Goal: Task Accomplishment & Management: Manage account settings

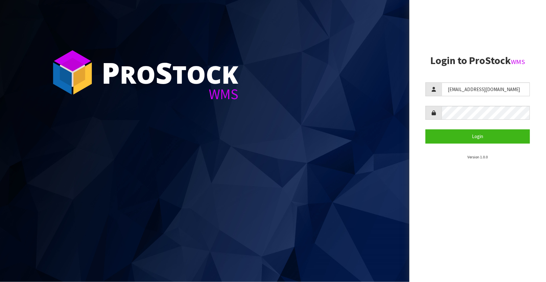
drag, startPoint x: 213, startPoint y: 179, endPoint x: 360, endPoint y: 211, distance: 150.7
click at [359, 211] on section "P ro S tock WMS" at bounding box center [204, 141] width 409 height 282
drag, startPoint x: 319, startPoint y: 236, endPoint x: 421, endPoint y: 263, distance: 105.4
click at [320, 236] on section "P ro S tock WMS" at bounding box center [204, 141] width 409 height 282
drag, startPoint x: 484, startPoint y: 89, endPoint x: 423, endPoint y: 103, distance: 62.4
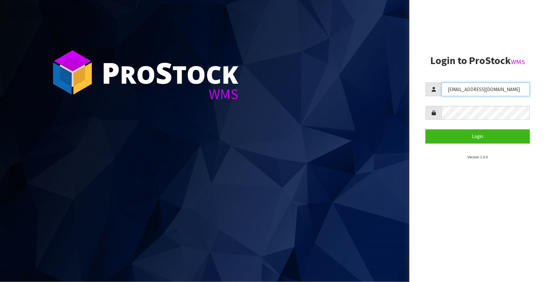
click at [423, 103] on aside "Login to ProStock WMS [EMAIL_ADDRESS][DOMAIN_NAME] Login Version 1.0.0" at bounding box center [477, 141] width 137 height 282
type input "[PERSON_NAME]"
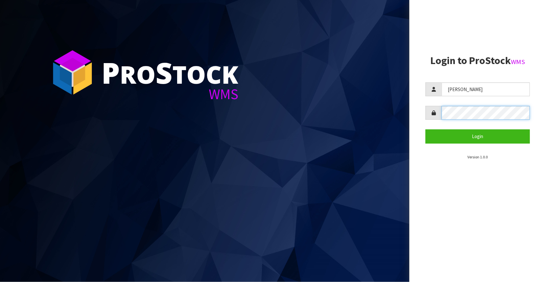
click at [426, 129] on button "Login" at bounding box center [478, 136] width 104 height 14
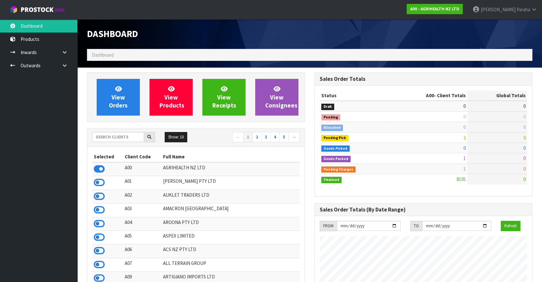
scroll to position [487, 227]
click at [113, 137] on input "text" at bounding box center [118, 137] width 52 height 10
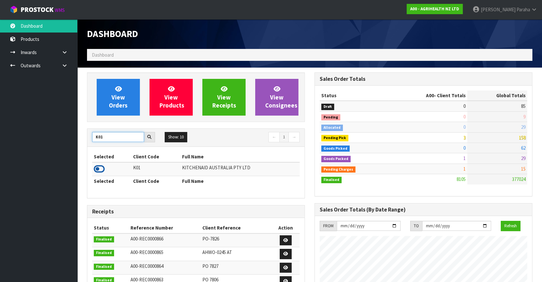
type input "K01"
click at [101, 168] on icon at bounding box center [99, 169] width 11 height 10
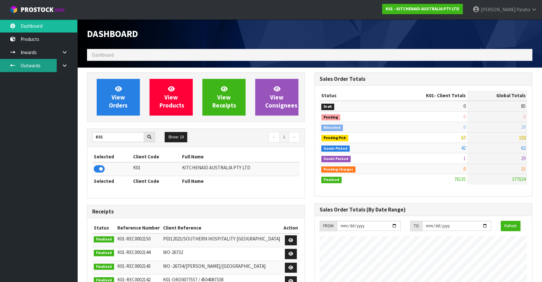
click at [29, 65] on link "Outwards" at bounding box center [38, 65] width 77 height 13
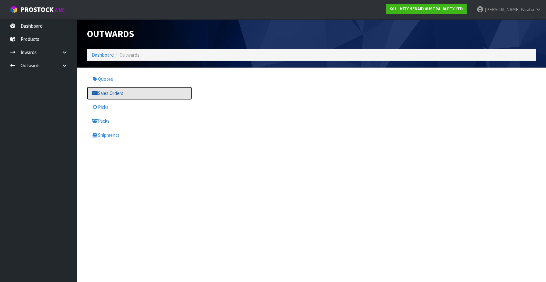
click at [119, 94] on link "Sales Orders" at bounding box center [139, 93] width 105 height 13
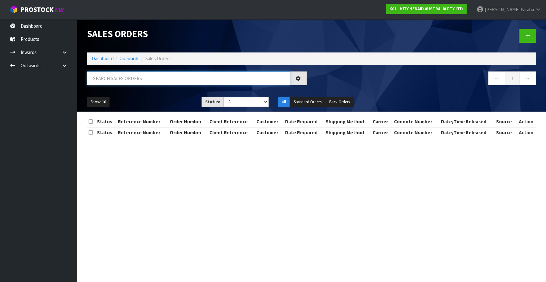
click at [120, 78] on input "text" at bounding box center [188, 79] width 203 height 14
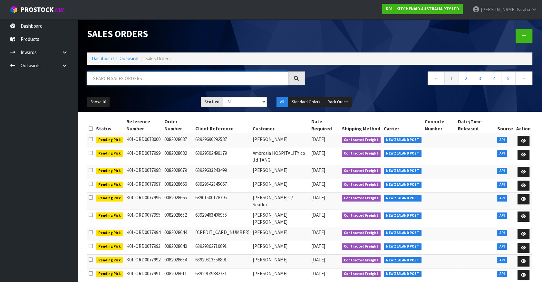
click at [107, 77] on input "text" at bounding box center [187, 79] width 201 height 14
type input "883049667928WXD3200675"
drag, startPoint x: 145, startPoint y: 79, endPoint x: 70, endPoint y: 87, distance: 75.1
click at [71, 87] on body "Toggle navigation ProStock WMS K01 - KITCHENAID AUSTRALIA PTY LTD [PERSON_NAME]…" at bounding box center [271, 141] width 542 height 282
type input "JOB-0407975"
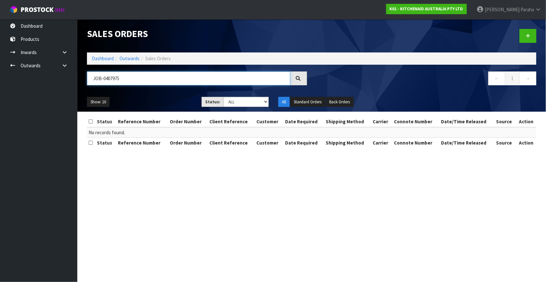
drag, startPoint x: 133, startPoint y: 77, endPoint x: 70, endPoint y: 83, distance: 63.4
click at [70, 83] on body "Toggle navigation ProStock WMS K01 - KITCHENAID AUSTRALIA PTY LTD [PERSON_NAME]…" at bounding box center [273, 141] width 546 height 282
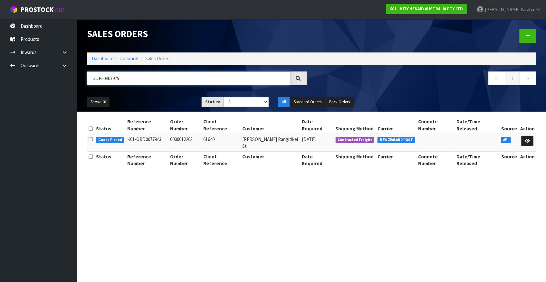
type input "JOB-0407975"
click at [530, 139] on icon at bounding box center [527, 141] width 5 height 4
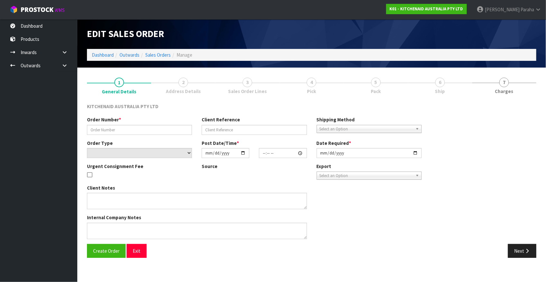
type input "0000012263"
type input "61640"
select select "number:0"
type input "[DATE]"
type input "15:31:36.000"
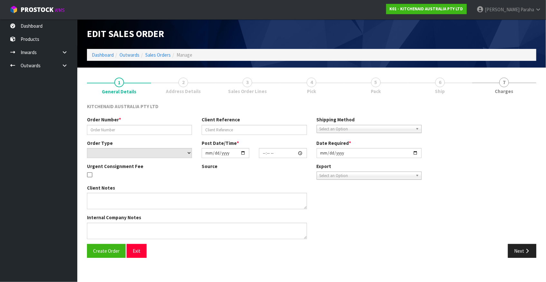
type input "[DATE]"
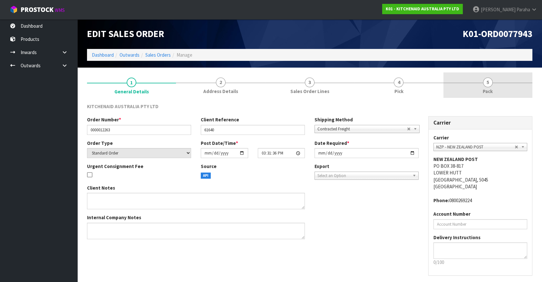
click at [486, 85] on span "5" at bounding box center [488, 83] width 10 height 10
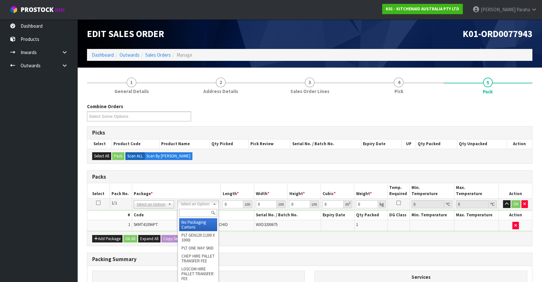
click at [191, 214] on input "text" at bounding box center [198, 213] width 38 height 8
type input "CL"
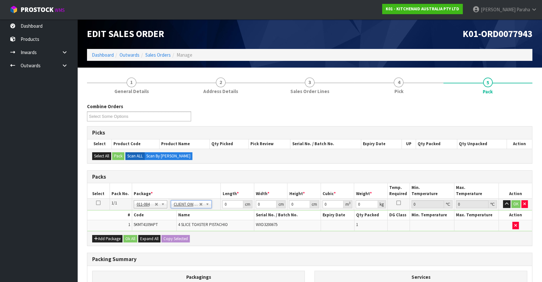
type input "4.55"
drag, startPoint x: 226, startPoint y: 204, endPoint x: 222, endPoint y: 204, distance: 4.2
click at [222, 204] on td "0 cm" at bounding box center [238, 205] width 34 height 12
type input "43"
type input "30"
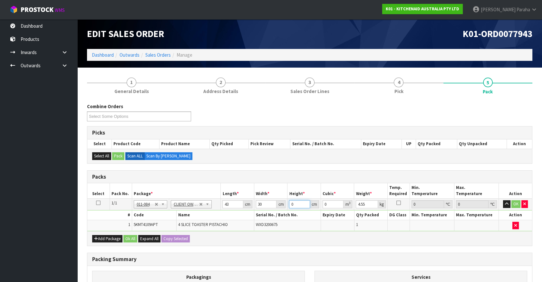
type input "3"
type input "0.00387"
type input "37"
type input "0.04773"
type input "37"
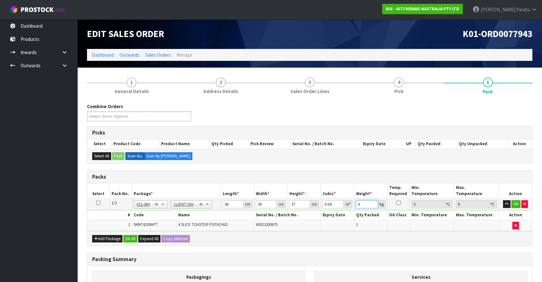
type input "6"
click at [503, 200] on button "button" at bounding box center [506, 204] width 7 height 8
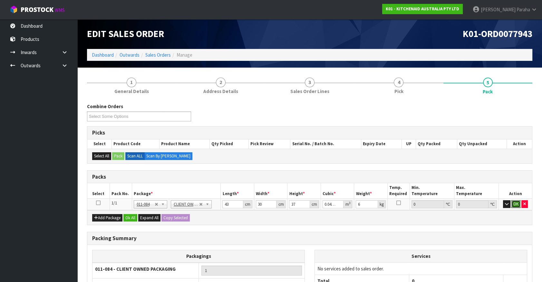
click button "OK" at bounding box center [515, 204] width 9 height 8
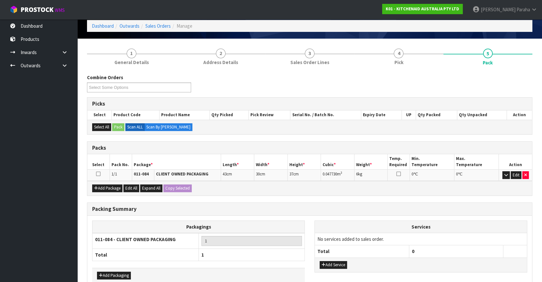
scroll to position [63, 0]
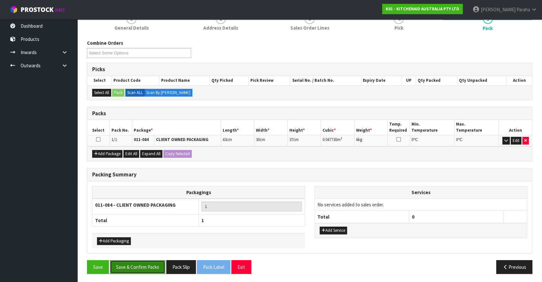
click at [129, 266] on button "Save & Confirm Packs" at bounding box center [137, 267] width 55 height 14
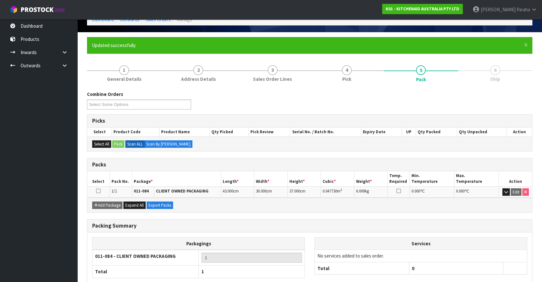
scroll to position [72, 0]
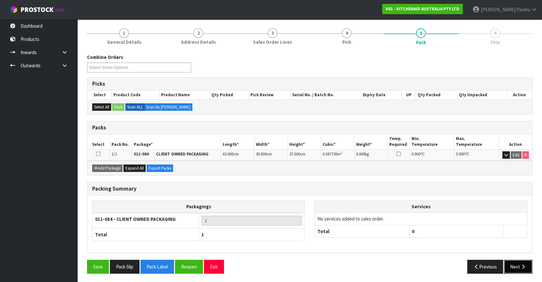
click at [523, 264] on icon "button" at bounding box center [523, 266] width 6 height 5
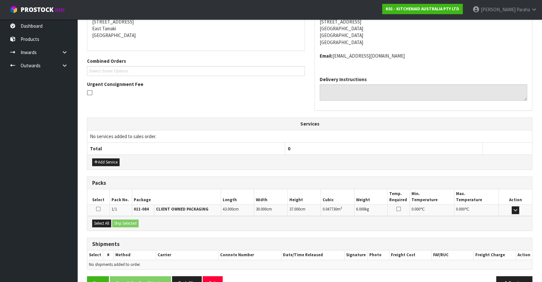
scroll to position [149, 0]
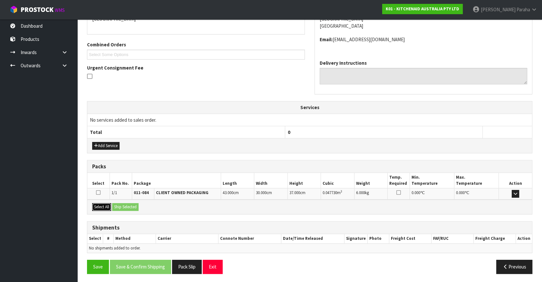
click at [100, 206] on button "Select All" at bounding box center [101, 207] width 19 height 8
click at [121, 205] on button "Ship Selected" at bounding box center [125, 207] width 26 height 8
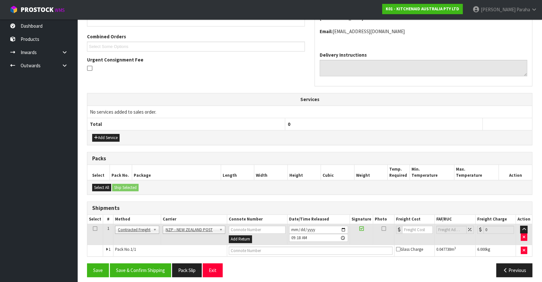
scroll to position [161, 0]
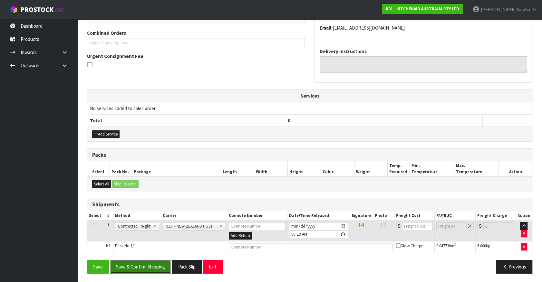
click at [150, 265] on button "Save & Confirm Shipping" at bounding box center [140, 267] width 61 height 14
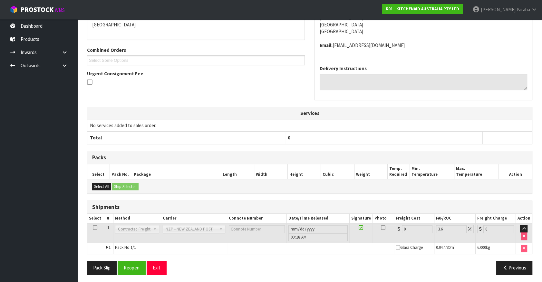
scroll to position [152, 0]
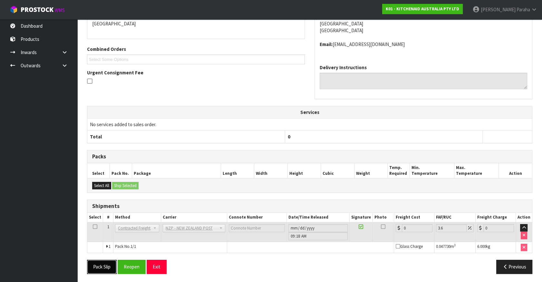
click at [103, 268] on button "Pack Slip" at bounding box center [102, 267] width 30 height 14
click at [134, 269] on button "Reopen" at bounding box center [132, 267] width 28 height 14
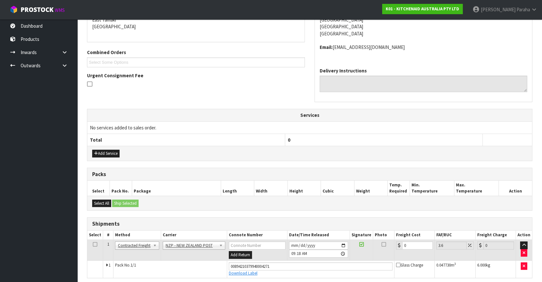
scroll to position [167, 0]
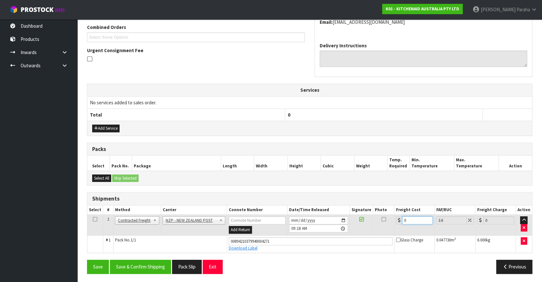
drag, startPoint x: 407, startPoint y: 220, endPoint x: 396, endPoint y: 219, distance: 11.0
click at [396, 219] on div "0" at bounding box center [414, 220] width 37 height 8
type input "8"
type input "8.29"
type input "8.4"
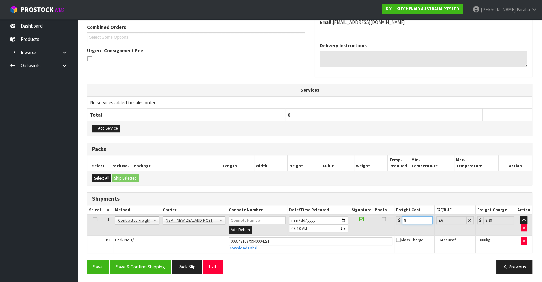
type input "8.7"
type input "8.45"
type input "8.75"
type input "8.45"
click at [151, 267] on button "Save & Confirm Shipping" at bounding box center [140, 267] width 61 height 14
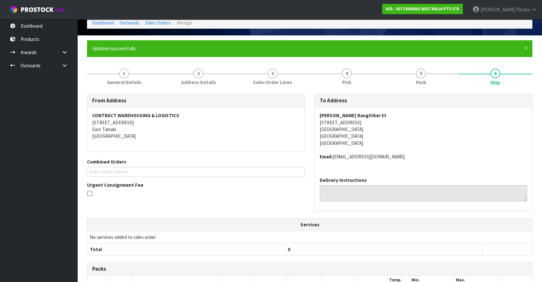
scroll to position [0, 0]
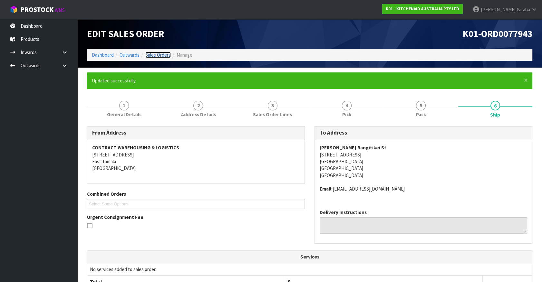
click at [166, 56] on link "Sales Orders" at bounding box center [157, 55] width 25 height 6
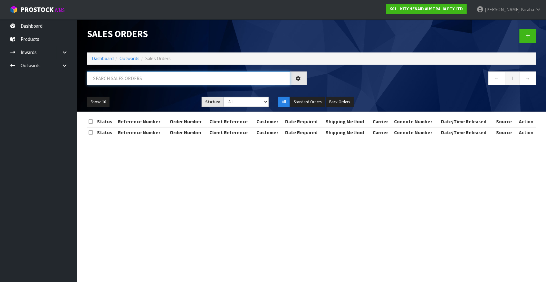
click at [165, 72] on input "text" at bounding box center [188, 79] width 203 height 14
type input "JOB-0407853"
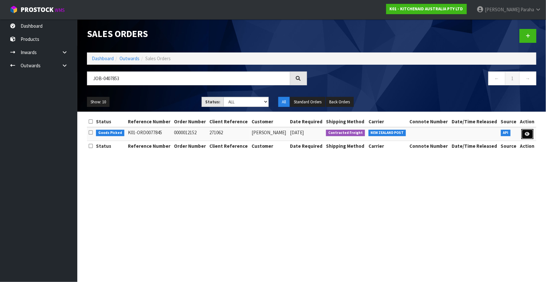
click at [532, 132] on link at bounding box center [528, 134] width 12 height 10
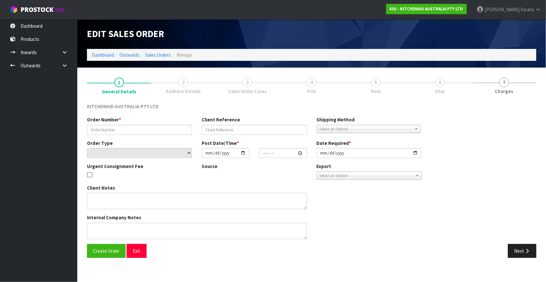
type input "0000012152"
type input "271062"
select select "number:0"
type input "[DATE]"
type input "13:30:59.000"
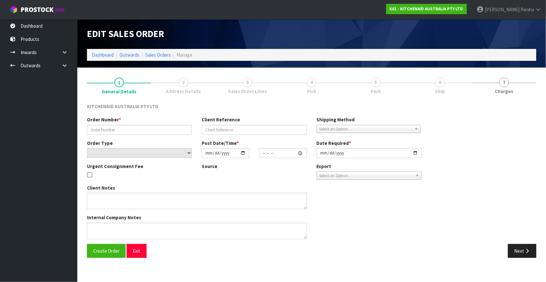
type input "[DATE]"
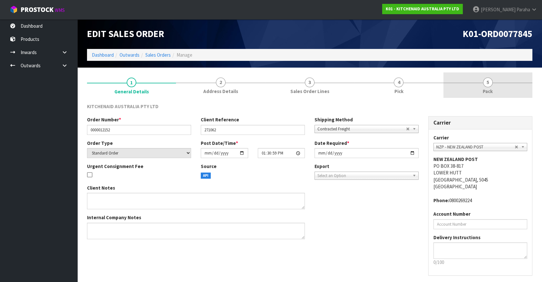
click at [482, 85] on link "5 Pack" at bounding box center [487, 84] width 89 height 25
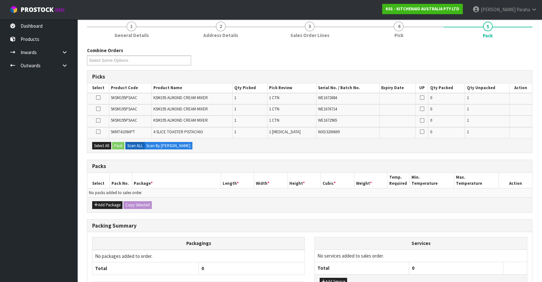
scroll to position [58, 0]
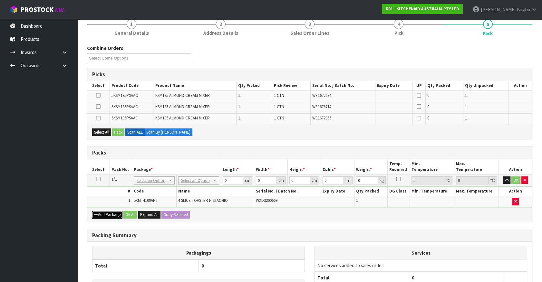
click at [97, 214] on icon "button" at bounding box center [96, 215] width 4 height 4
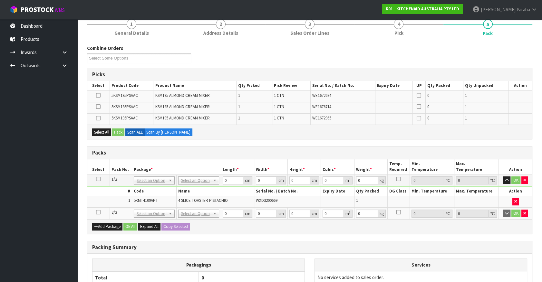
click at [100, 212] on icon at bounding box center [98, 212] width 5 height 0
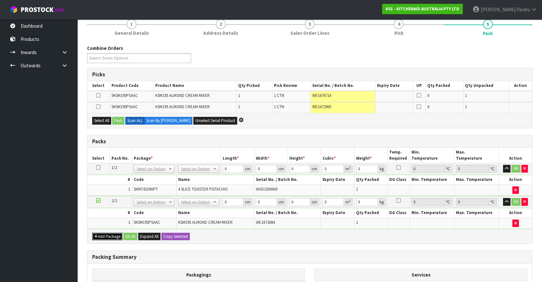
click at [101, 235] on button "Add Package" at bounding box center [107, 237] width 30 height 8
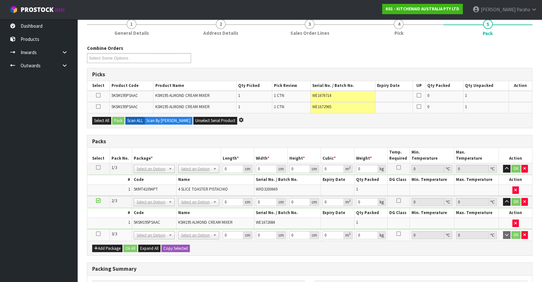
click at [98, 234] on icon at bounding box center [98, 234] width 5 height 0
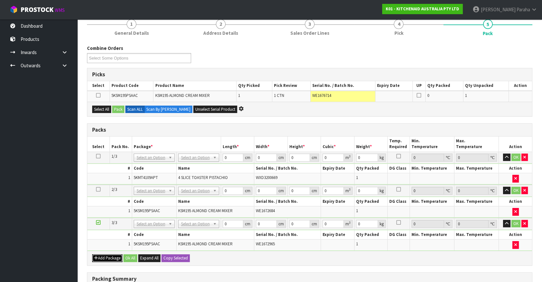
click at [99, 256] on button "Add Package" at bounding box center [107, 258] width 30 height 8
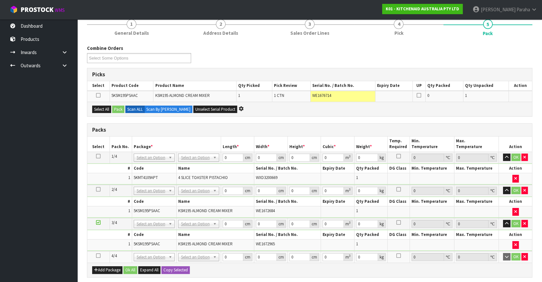
click at [95, 253] on td at bounding box center [98, 257] width 22 height 12
click at [98, 256] on icon at bounding box center [98, 256] width 5 height 0
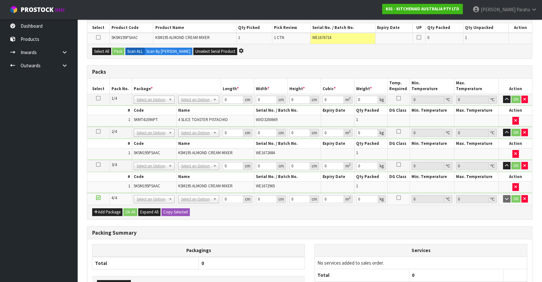
scroll to position [117, 0]
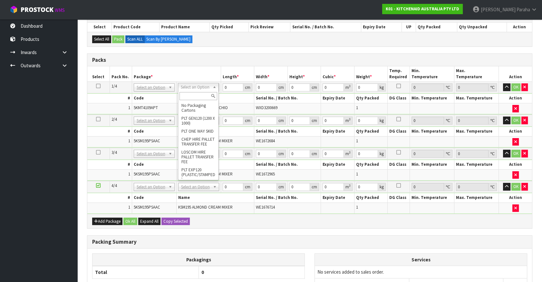
drag, startPoint x: 190, startPoint y: 94, endPoint x: 191, endPoint y: 99, distance: 4.9
click at [190, 96] on input "text" at bounding box center [198, 96] width 38 height 8
type input "CL"
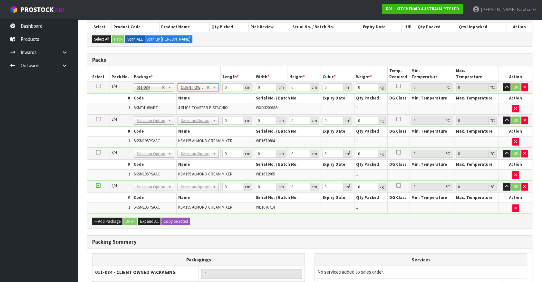
type input "4.55"
drag, startPoint x: 227, startPoint y: 87, endPoint x: 218, endPoint y: 88, distance: 8.4
click at [218, 88] on tr "1/4 NONE 007-001 007-002 007-004 007-009 007-013 007-014 007-015 007-017 007-01…" at bounding box center [309, 88] width 445 height 12
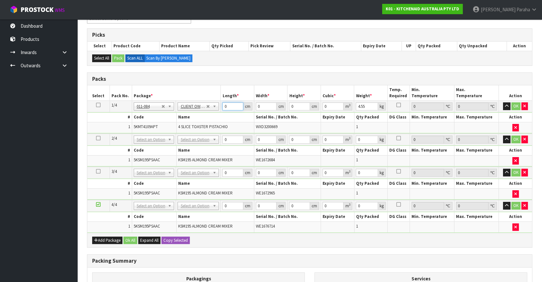
scroll to position [88, 0]
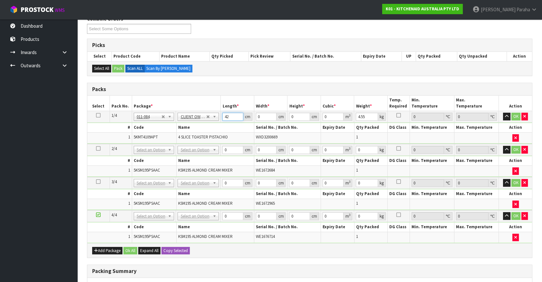
type input "42"
type input "30"
type input "3"
type input "0.00378"
type input "39"
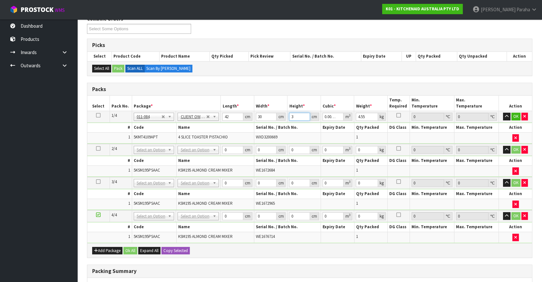
type input "0.04914"
type input "39"
type input "6"
click at [503, 113] on button "button" at bounding box center [506, 117] width 7 height 8
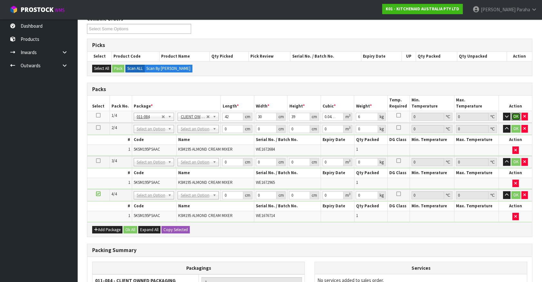
click button "OK" at bounding box center [515, 117] width 9 height 8
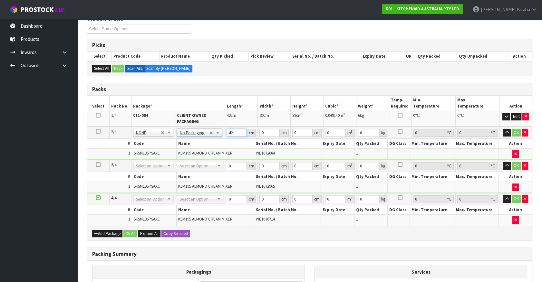
type input "42"
type input "30"
type input "4"
type input "0.00504"
type input "43"
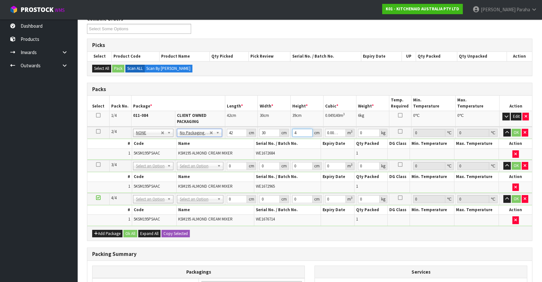
type input "0.05418"
type input "43"
type input "14"
click at [96, 131] on icon at bounding box center [98, 131] width 5 height 0
click at [172, 230] on button "Copy Selected" at bounding box center [175, 234] width 28 height 8
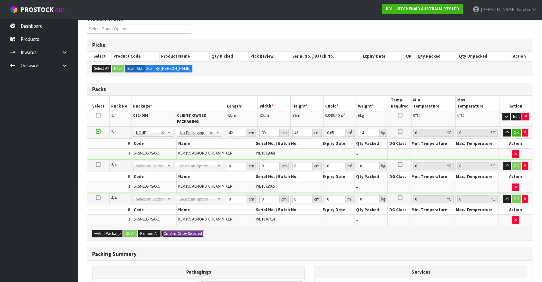
click at [172, 231] on span "Confirm" at bounding box center [170, 233] width 14 height 5
type input "42"
type input "30"
type input "43"
type input "0.05418"
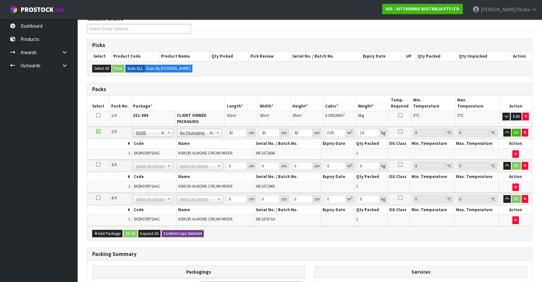
type input "14"
type input "42"
type input "30"
type input "43"
type input "0.05418"
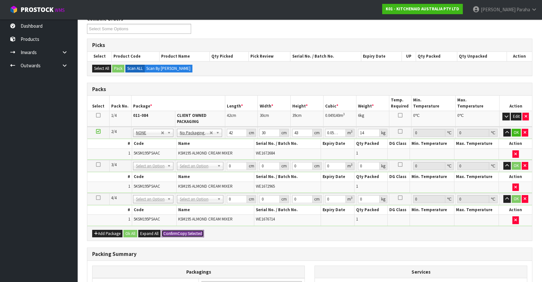
type input "14"
type input "4"
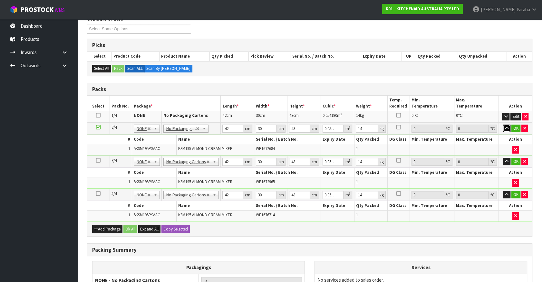
click at [507, 127] on icon "button" at bounding box center [507, 128] width 4 height 4
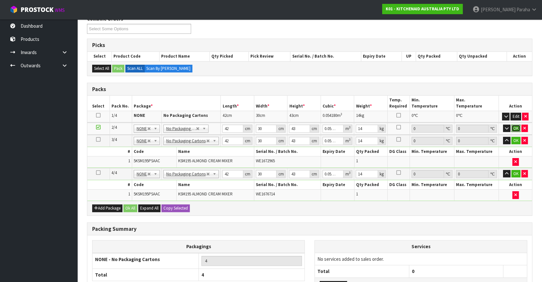
click at [516, 127] on button "OK" at bounding box center [515, 129] width 9 height 8
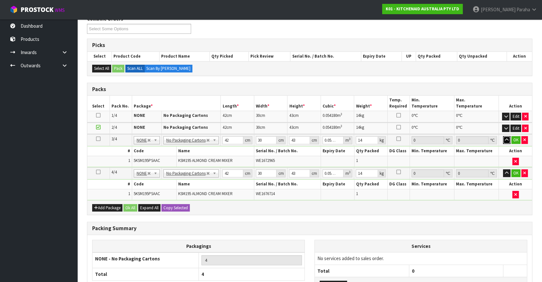
drag, startPoint x: 507, startPoint y: 138, endPoint x: 512, endPoint y: 138, distance: 4.5
click at [508, 138] on icon "button" at bounding box center [507, 140] width 4 height 4
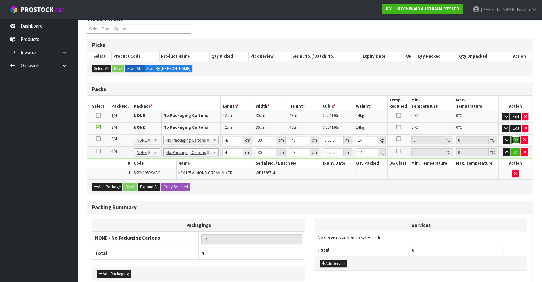
click at [513, 138] on button "OK" at bounding box center [515, 140] width 9 height 8
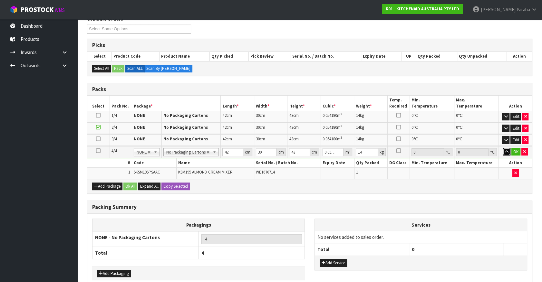
click at [508, 150] on icon "button" at bounding box center [507, 152] width 4 height 4
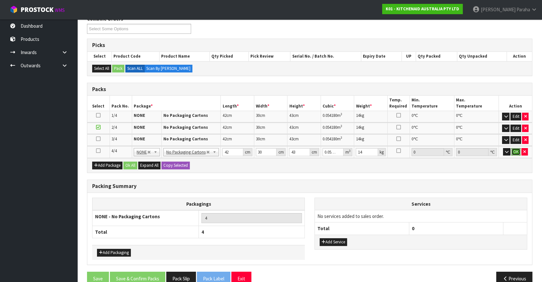
click at [517, 150] on button "OK" at bounding box center [515, 152] width 9 height 8
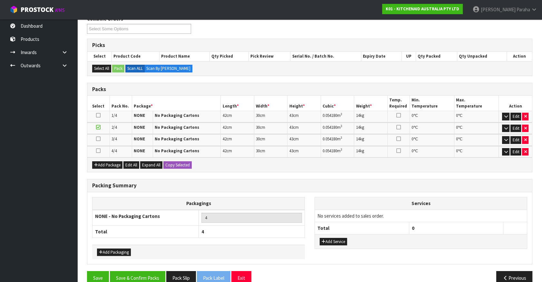
click at [97, 115] on icon at bounding box center [98, 115] width 5 height 0
click at [516, 116] on button "Edit" at bounding box center [515, 117] width 11 height 8
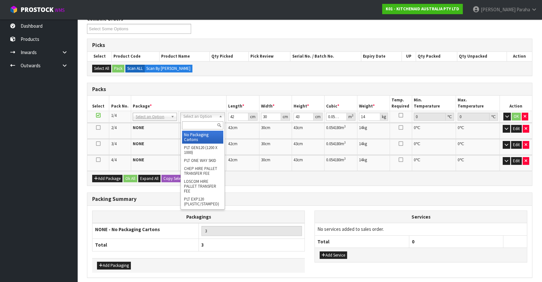
click at [199, 122] on input "text" at bounding box center [202, 125] width 41 height 8
type input "CL"
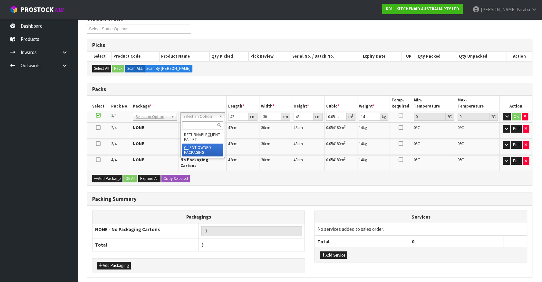
type input "0"
type input "4.55"
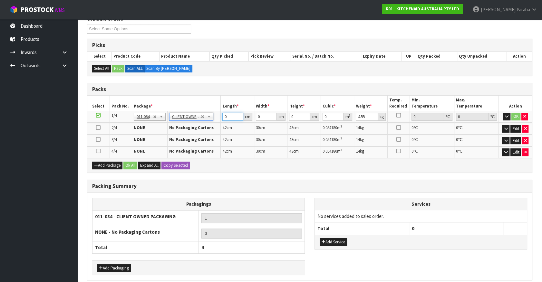
drag, startPoint x: 228, startPoint y: 116, endPoint x: 220, endPoint y: 115, distance: 8.7
click at [220, 115] on tr "1/4 NONE 007-001 007-002 007-004 007-009 007-013 007-014 007-015 007-017 007-01…" at bounding box center [309, 117] width 445 height 12
type input "42"
type input "30"
type input "3"
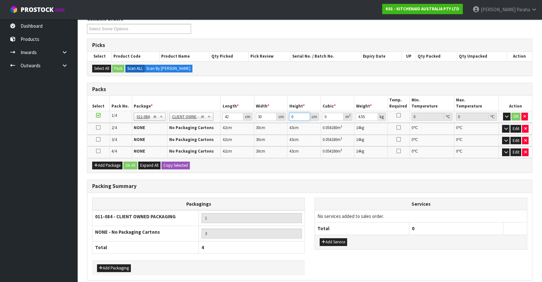
type input "0.00378"
type input "39"
type input "0.04914"
type input "39"
type input "6"
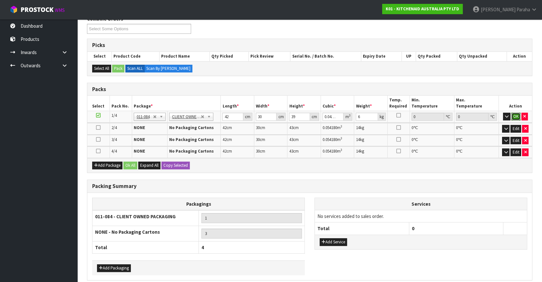
click button "OK" at bounding box center [515, 117] width 9 height 8
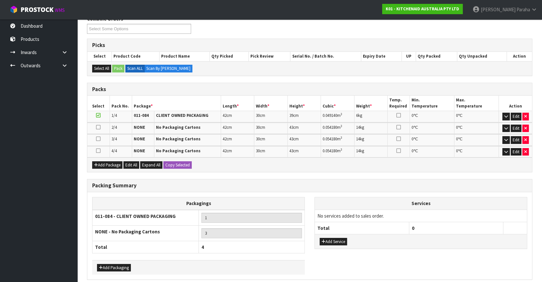
scroll to position [114, 0]
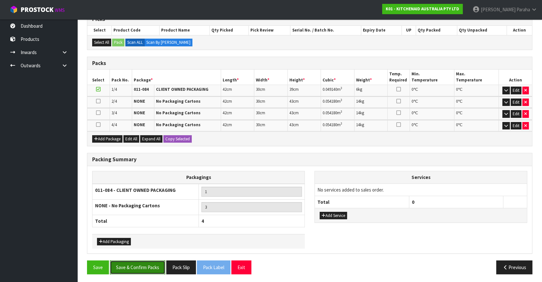
click at [141, 264] on button "Save & Confirm Packs" at bounding box center [137, 268] width 55 height 14
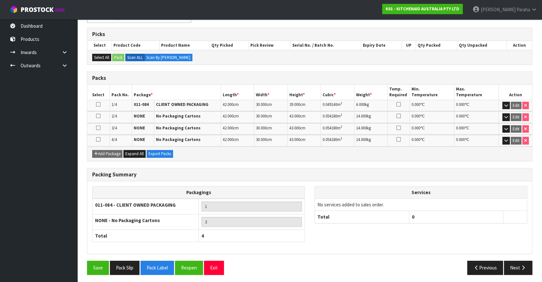
scroll to position [123, 0]
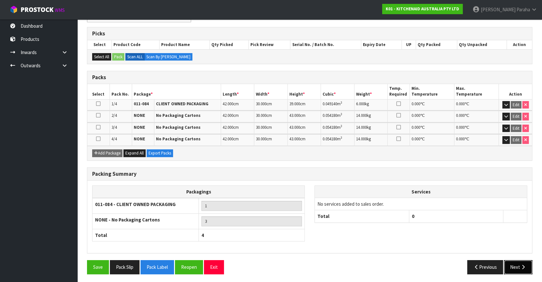
click at [520, 265] on icon "button" at bounding box center [523, 267] width 6 height 5
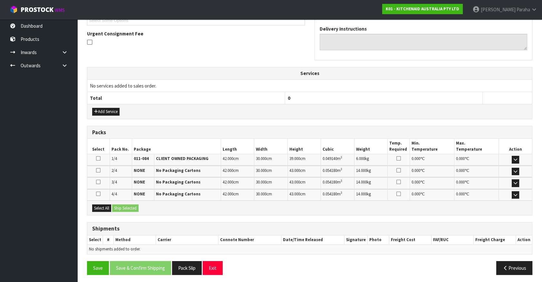
scroll to position [184, 0]
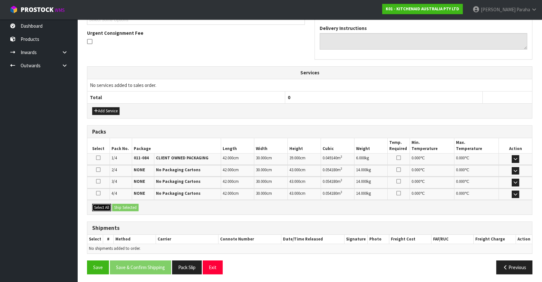
click at [100, 205] on button "Select All" at bounding box center [101, 208] width 19 height 8
click at [125, 206] on button "Ship Selected" at bounding box center [125, 208] width 26 height 8
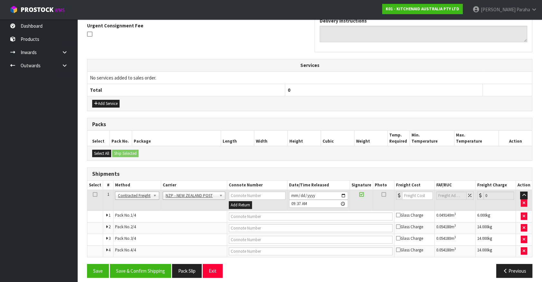
scroll to position [196, 0]
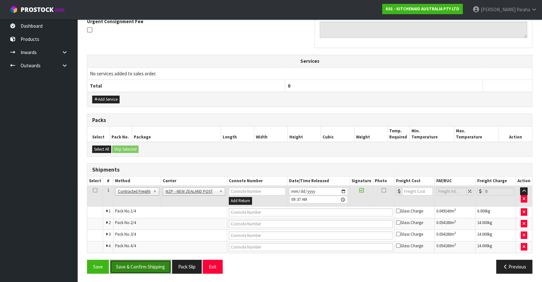
click at [164, 263] on button "Save & Confirm Shipping" at bounding box center [140, 267] width 61 height 14
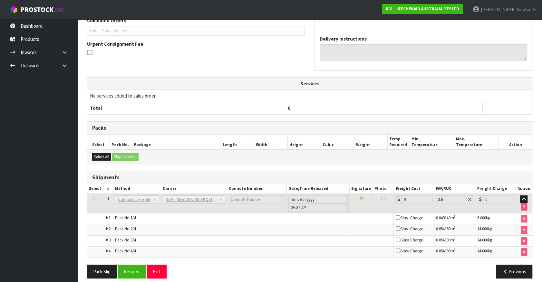
scroll to position [185, 0]
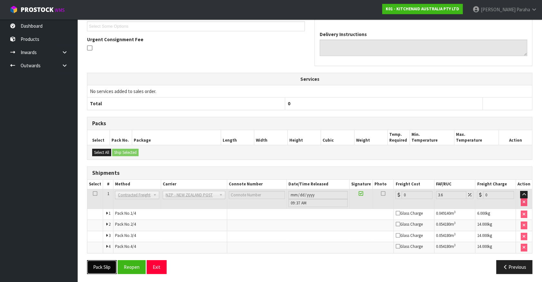
click at [95, 265] on button "Pack Slip" at bounding box center [102, 267] width 30 height 14
click at [195, 271] on div "Pack Slip Reopen Exit" at bounding box center [195, 267] width 227 height 14
click at [137, 269] on button "Reopen" at bounding box center [132, 267] width 28 height 14
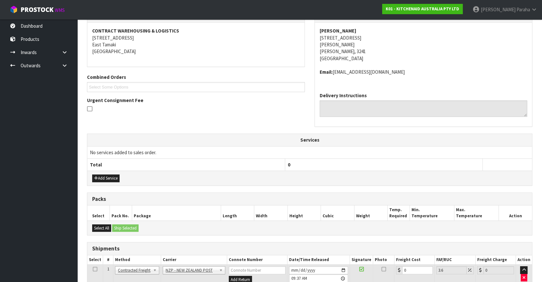
scroll to position [202, 0]
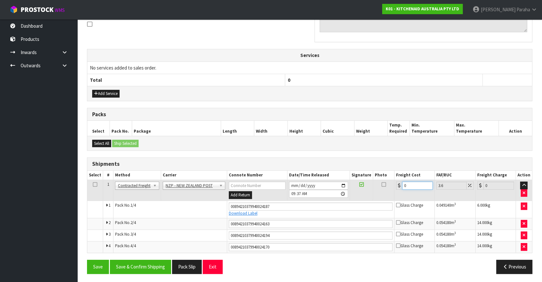
drag, startPoint x: 408, startPoint y: 186, endPoint x: 384, endPoint y: 186, distance: 24.2
click at [384, 186] on tr "1 Client Local Pickup Customer Local Pickup Company Freight Contracted Freight …" at bounding box center [309, 190] width 445 height 21
type input "2"
type input "2.07"
type input "29"
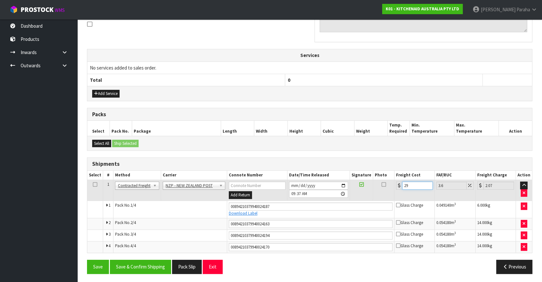
type input "30.04"
type input "29.2"
type input "30.25"
type input "29.24"
type input "30.29"
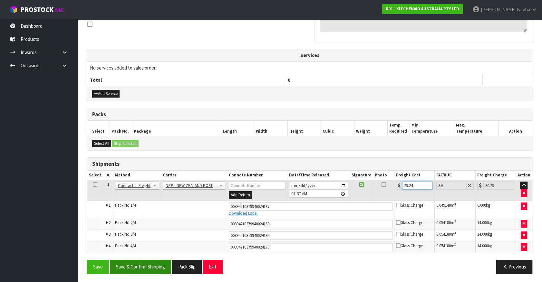
type input "29.24"
click at [149, 267] on button "Save & Confirm Shipping" at bounding box center [140, 267] width 61 height 14
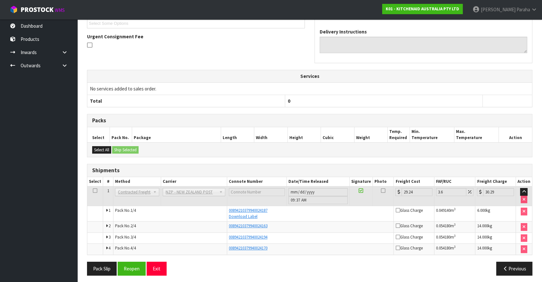
scroll to position [183, 0]
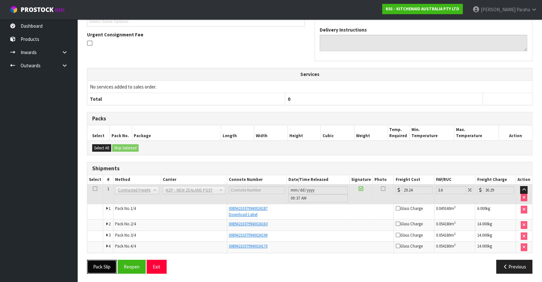
click at [100, 265] on button "Pack Slip" at bounding box center [102, 267] width 30 height 14
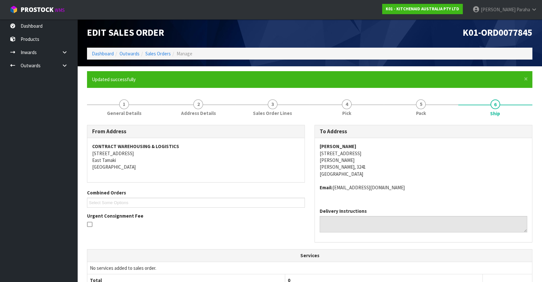
scroll to position [0, 0]
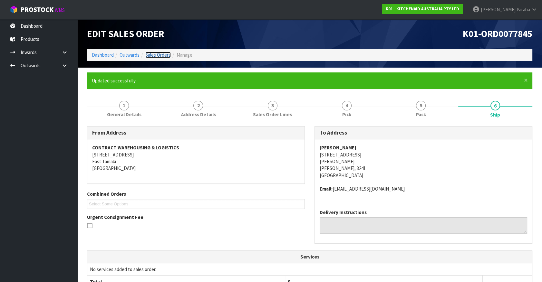
click at [158, 53] on link "Sales Orders" at bounding box center [157, 55] width 25 height 6
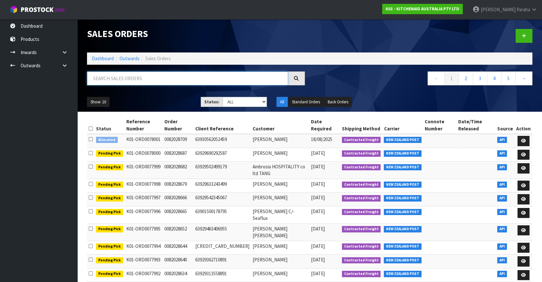
click at [125, 74] on input "text" at bounding box center [187, 79] width 201 height 14
type input "JOB-0407857"
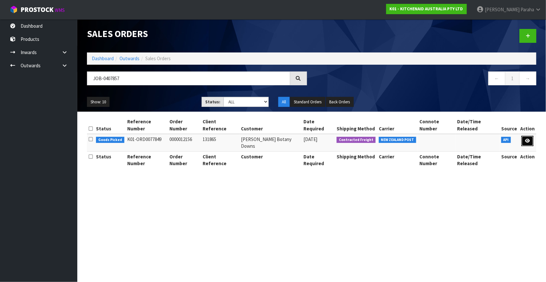
click at [530, 139] on icon at bounding box center [527, 141] width 5 height 4
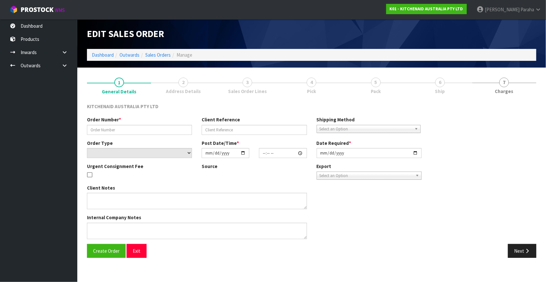
type input "0000012156"
type input "131865"
select select "number:0"
type input "[DATE]"
type input "13:31:07.000"
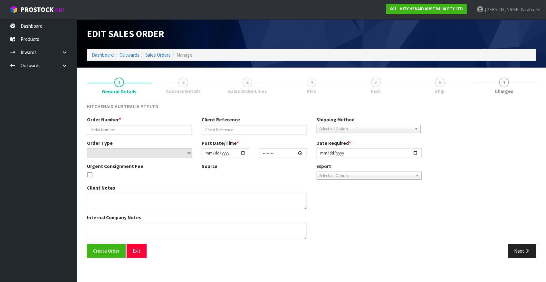
type input "[DATE]"
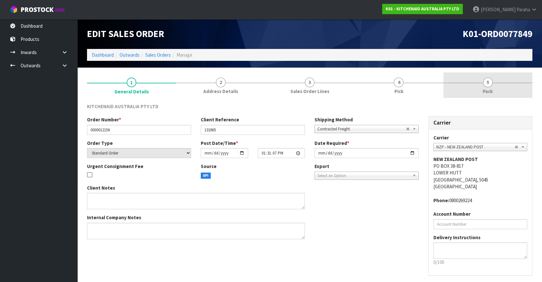
click at [488, 88] on span "Pack" at bounding box center [488, 91] width 10 height 7
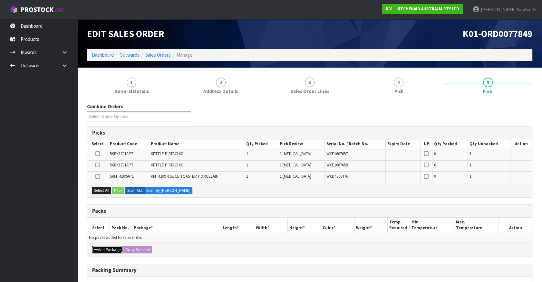
click at [107, 249] on button "Add Package" at bounding box center [107, 250] width 30 height 8
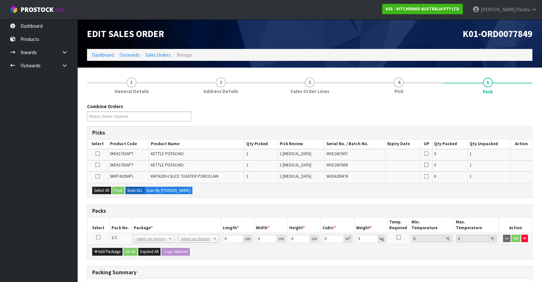
click at [98, 237] on icon at bounding box center [98, 237] width 5 height 0
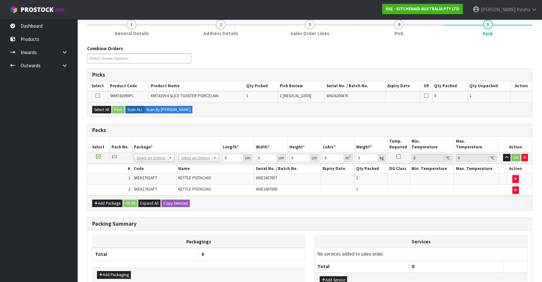
scroll to position [58, 0]
click at [109, 202] on button "Add Package" at bounding box center [107, 203] width 30 height 8
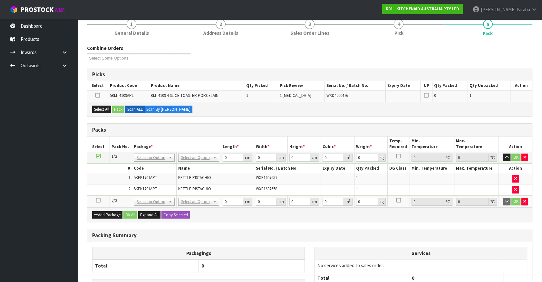
click at [100, 200] on icon at bounding box center [98, 200] width 5 height 0
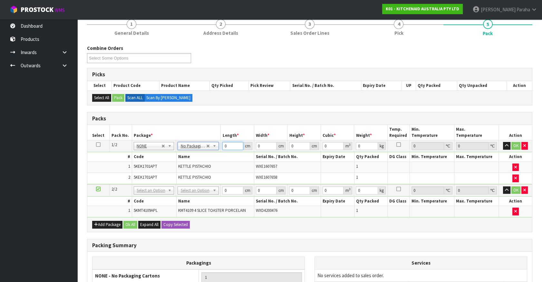
click at [225, 147] on input "0" at bounding box center [232, 146] width 21 height 8
type input "41"
type input "28"
type input "3"
type input "0.003444"
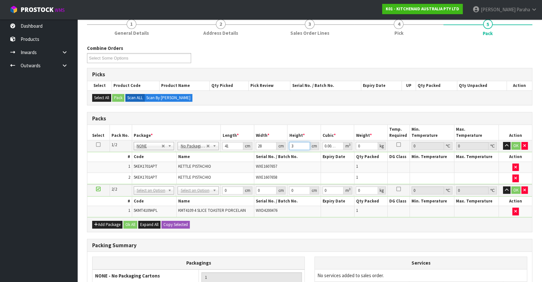
type input "35"
type input "0.04018"
type input "35"
type input "5"
click at [503, 142] on button "button" at bounding box center [506, 146] width 7 height 8
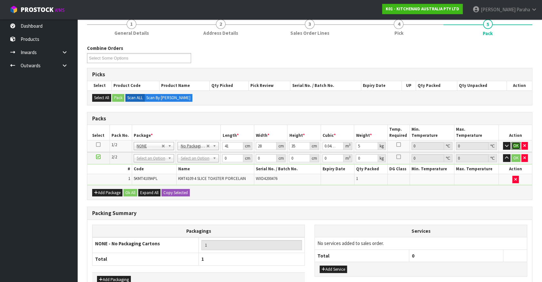
click button "OK" at bounding box center [515, 146] width 9 height 8
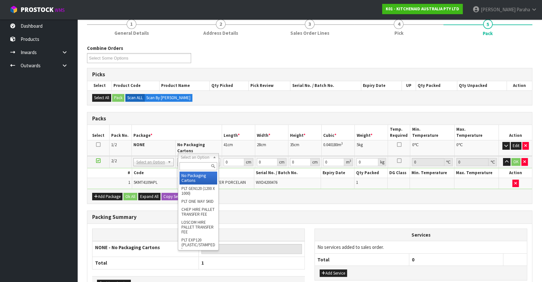
click at [203, 164] on input "text" at bounding box center [198, 166] width 38 height 8
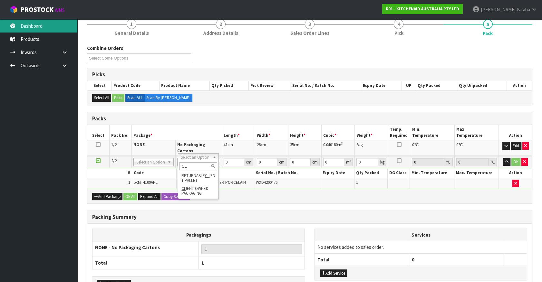
type input "CL"
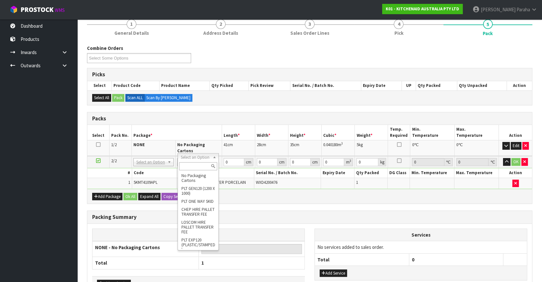
click at [206, 166] on input "text" at bounding box center [198, 166] width 38 height 8
type input "CL"
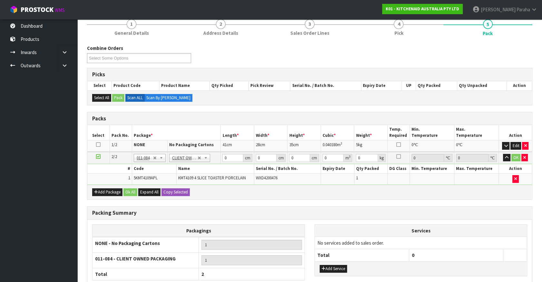
type input "4.6"
click at [228, 157] on input "0" at bounding box center [232, 158] width 21 height 8
type input "42"
type input "30"
type input "3"
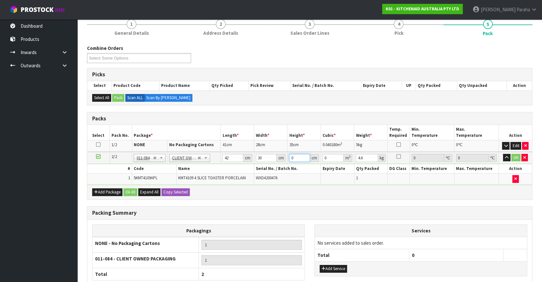
type input "0.00378"
type input "37"
type input "0.04662"
type input "37"
type input "6"
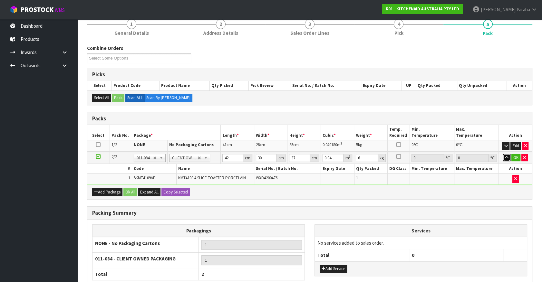
click at [503, 154] on button "button" at bounding box center [506, 158] width 7 height 8
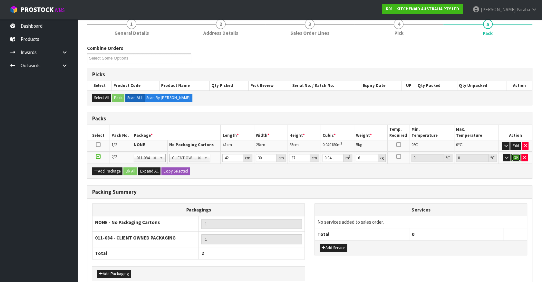
click button "OK" at bounding box center [515, 158] width 9 height 8
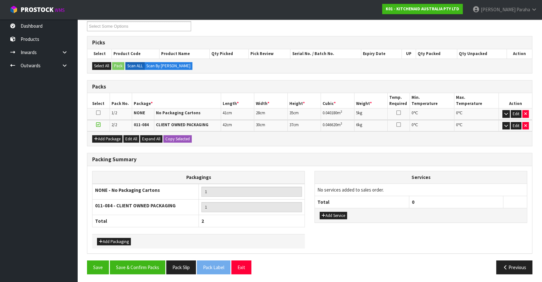
scroll to position [90, 0]
click at [147, 264] on button "Save & Confirm Packs" at bounding box center [137, 268] width 55 height 14
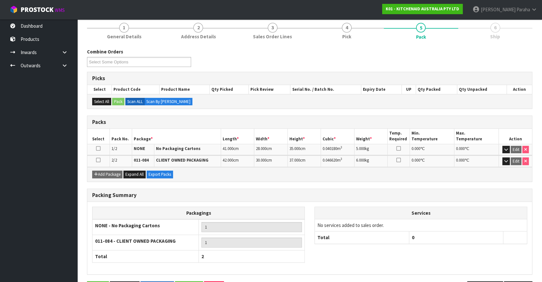
scroll to position [100, 0]
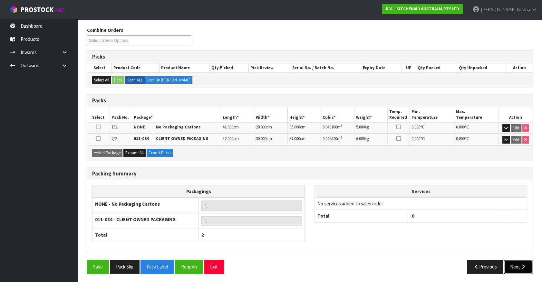
click at [512, 263] on button "Next" at bounding box center [518, 267] width 28 height 14
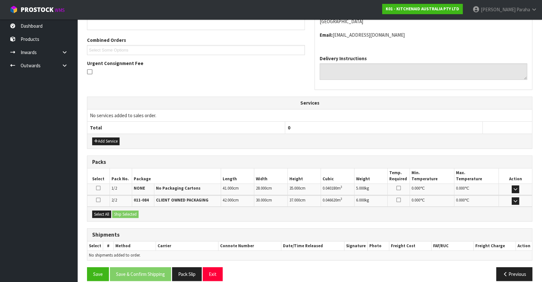
scroll to position [161, 0]
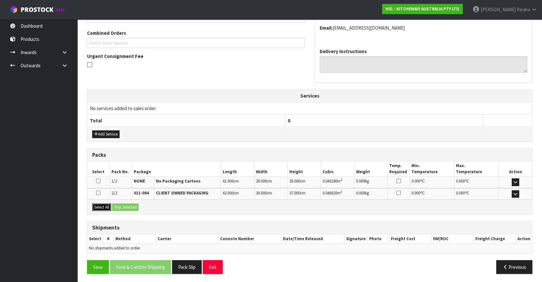
click at [106, 205] on button "Select All" at bounding box center [101, 208] width 19 height 8
click at [117, 204] on button "Ship Selected" at bounding box center [125, 208] width 26 height 8
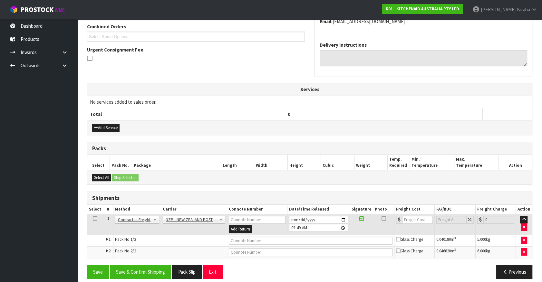
scroll to position [173, 0]
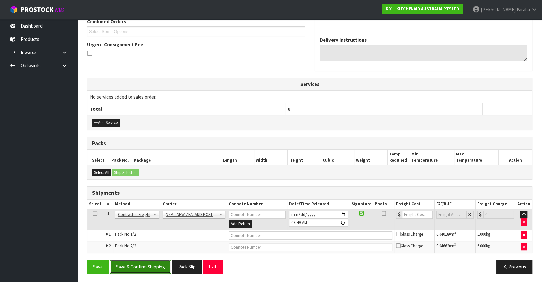
click at [158, 263] on button "Save & Confirm Shipping" at bounding box center [140, 267] width 61 height 14
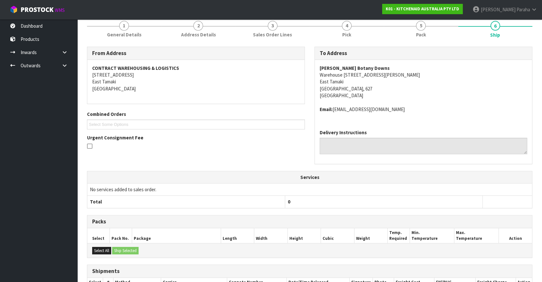
scroll to position [163, 0]
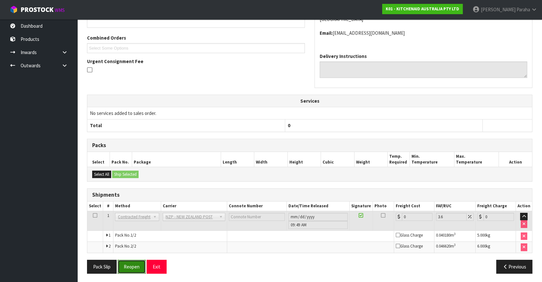
click at [132, 270] on button "Reopen" at bounding box center [132, 267] width 28 height 14
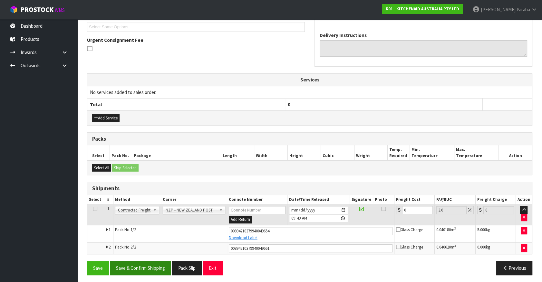
scroll to position [178, 0]
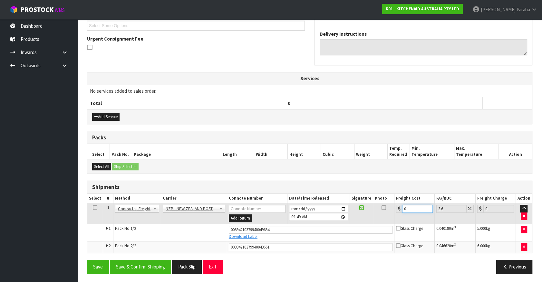
drag, startPoint x: 403, startPoint y: 207, endPoint x: 397, endPoint y: 207, distance: 6.8
click at [397, 207] on div "0" at bounding box center [414, 209] width 37 height 8
type input "8"
type input "8.29"
type input "8.6"
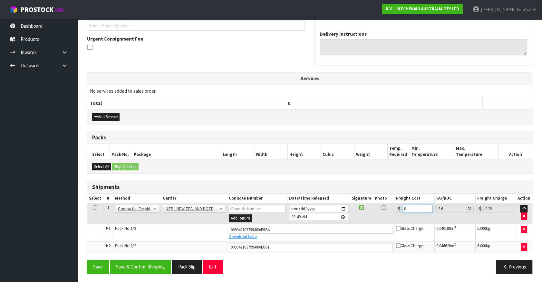
type input "8.91"
type input "8.66"
type input "8.97"
type input "8.66"
click at [144, 263] on button "Save & Confirm Shipping" at bounding box center [140, 267] width 61 height 14
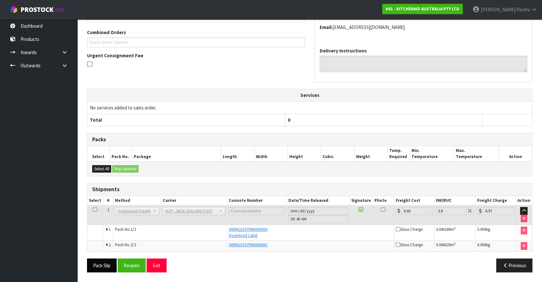
scroll to position [160, 0]
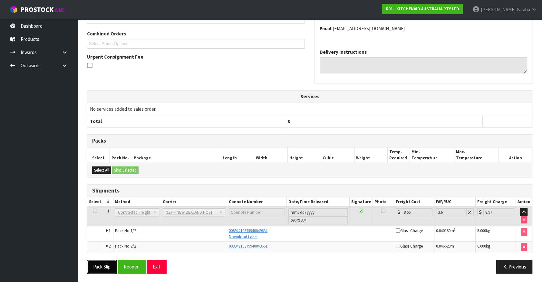
click at [95, 270] on button "Pack Slip" at bounding box center [102, 267] width 30 height 14
click at [505, 267] on icon "button" at bounding box center [505, 266] width 6 height 5
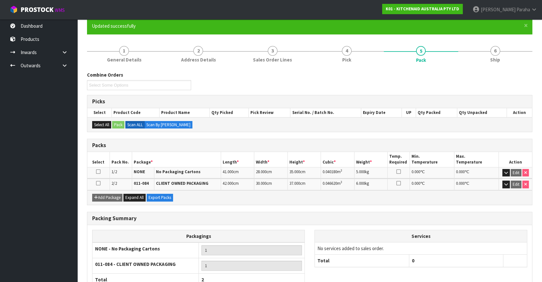
scroll to position [0, 0]
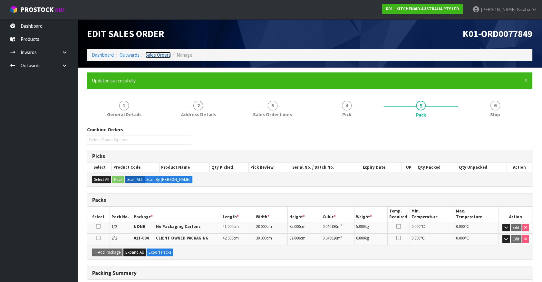
click at [158, 57] on link "Sales Orders" at bounding box center [157, 55] width 25 height 6
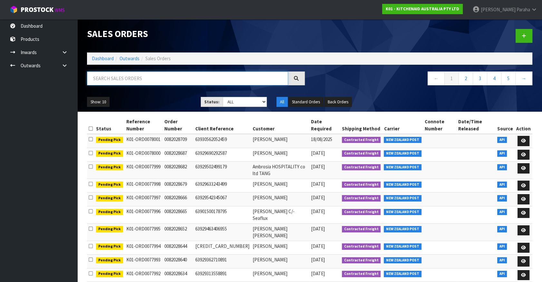
click at [137, 80] on input "text" at bounding box center [187, 79] width 201 height 14
type input "JOB-0407897"
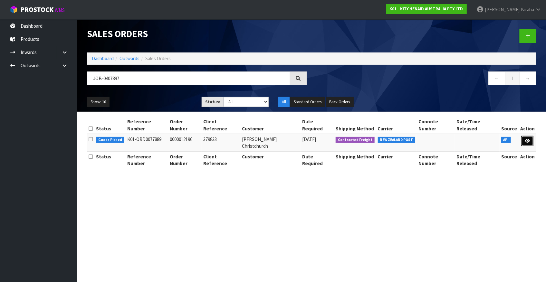
click at [533, 136] on link at bounding box center [528, 141] width 12 height 10
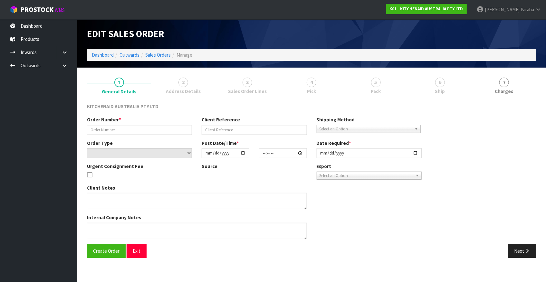
type input "0000012196"
type input "379833"
select select "number:0"
type input "[DATE]"
type input "13:32:15.000"
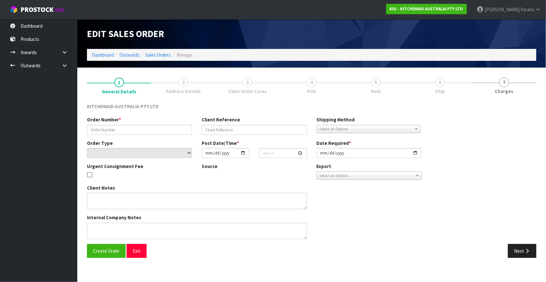
type input "[DATE]"
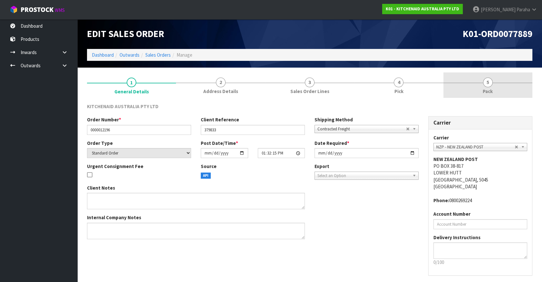
click at [493, 83] on link "5 Pack" at bounding box center [487, 84] width 89 height 25
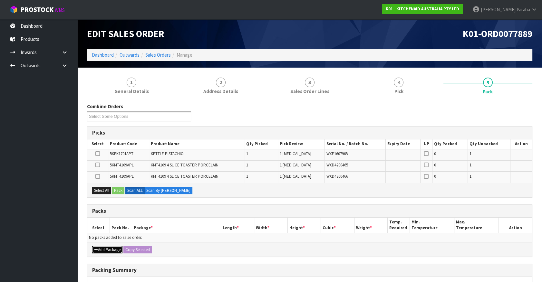
click at [113, 250] on button "Add Package" at bounding box center [107, 250] width 30 height 8
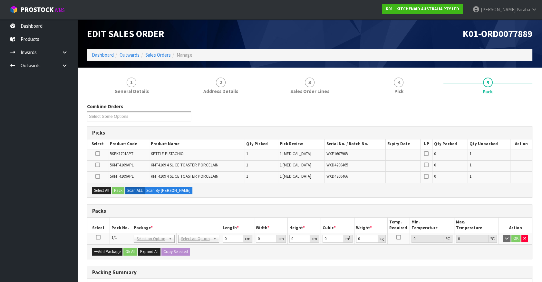
click at [99, 237] on icon at bounding box center [98, 237] width 5 height 0
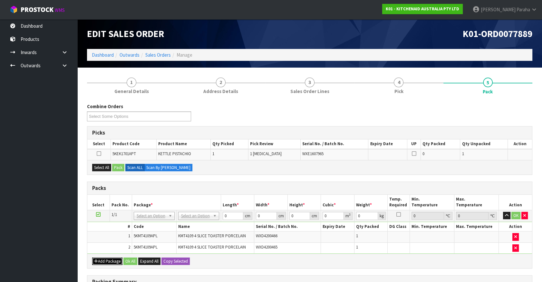
click at [110, 259] on button "Add Package" at bounding box center [107, 262] width 30 height 8
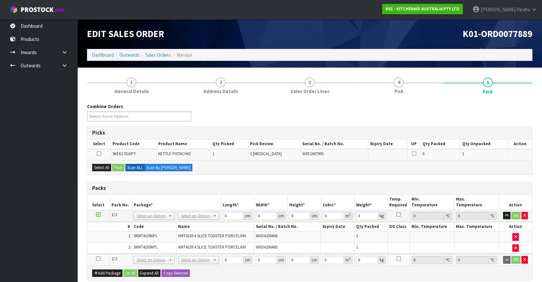
click at [97, 259] on icon at bounding box center [98, 259] width 5 height 0
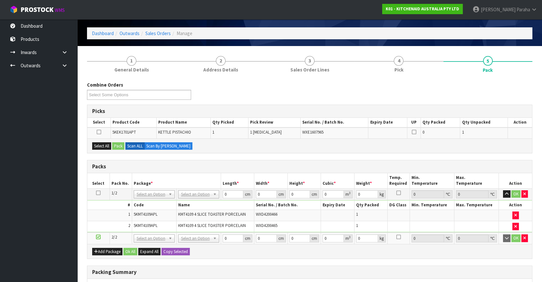
scroll to position [58, 0]
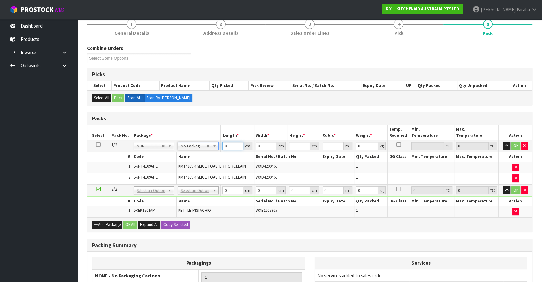
drag, startPoint x: 228, startPoint y: 144, endPoint x: 224, endPoint y: 144, distance: 4.2
click at [224, 144] on input "0" at bounding box center [232, 146] width 21 height 8
type input "76"
type input "35"
type input "2"
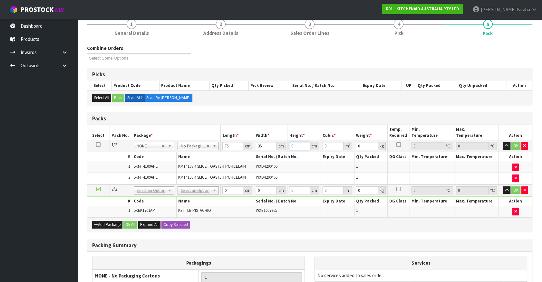
type input "0.00532"
type input "29"
type input "0.07714"
type input "29"
type input "10"
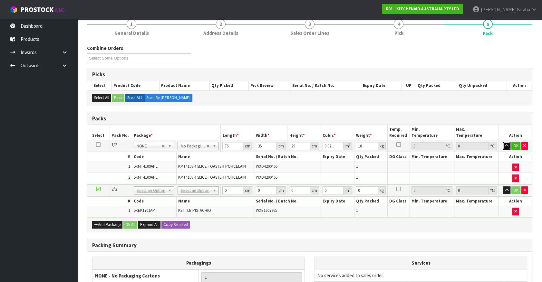
click at [503, 142] on button "button" at bounding box center [506, 146] width 7 height 8
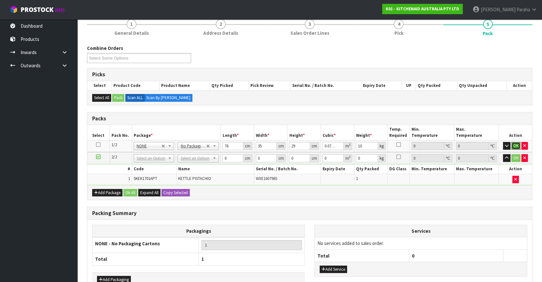
click button "OK" at bounding box center [515, 146] width 9 height 8
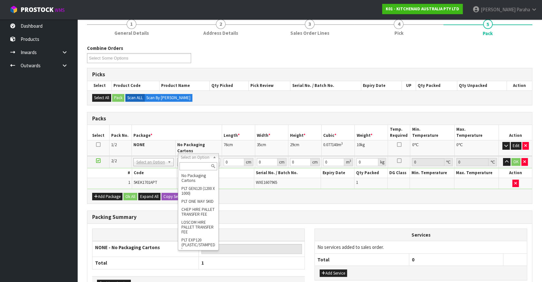
click at [197, 168] on input "text" at bounding box center [198, 166] width 38 height 8
type input "OC"
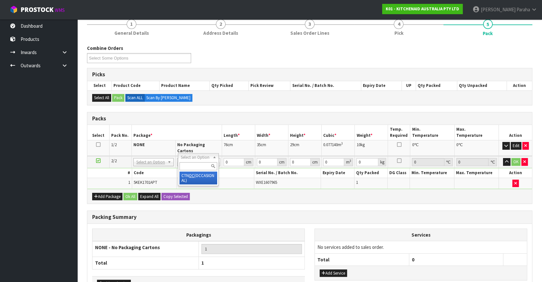
type input "2"
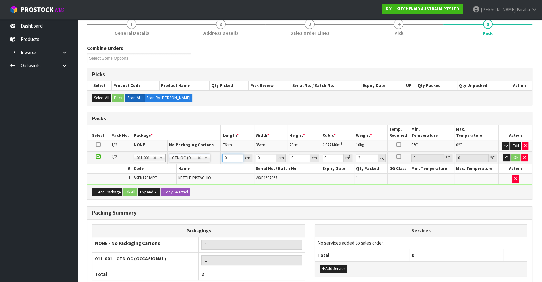
drag, startPoint x: 231, startPoint y: 157, endPoint x: 218, endPoint y: 156, distance: 12.6
click at [218, 156] on tr "2/2 NONE 007-001 007-002 007-004 007-009 007-013 007-014 007-015 007-017 007-01…" at bounding box center [309, 158] width 445 height 12
type input "40"
type input "28"
type input "2"
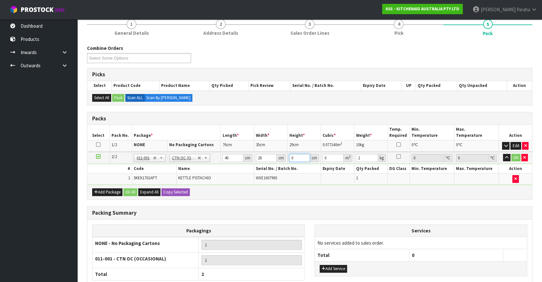
type input "0.00224"
type input "22"
type input "0.02464"
type input "22"
type input "3"
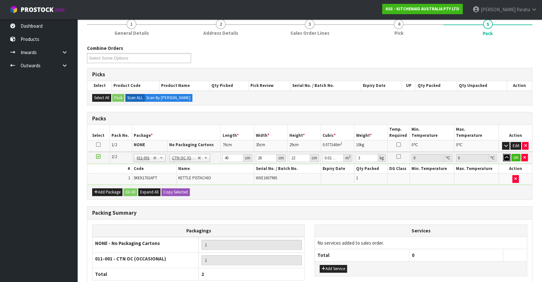
click at [503, 154] on button "button" at bounding box center [506, 158] width 7 height 8
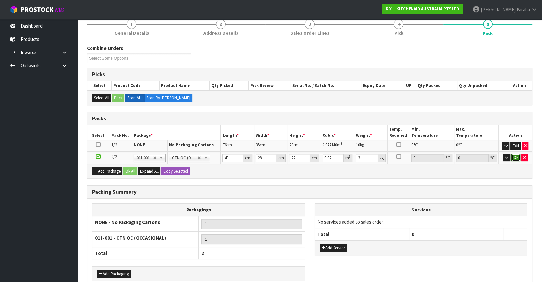
click button "OK" at bounding box center [515, 158] width 9 height 8
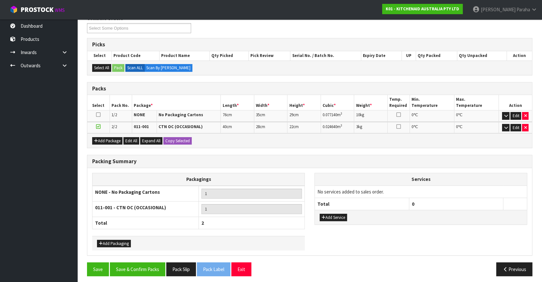
scroll to position [90, 0]
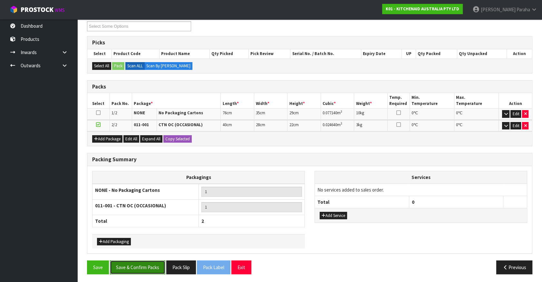
click at [137, 268] on button "Save & Confirm Packs" at bounding box center [137, 268] width 55 height 14
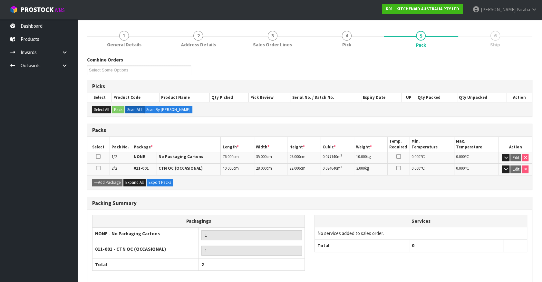
scroll to position [100, 0]
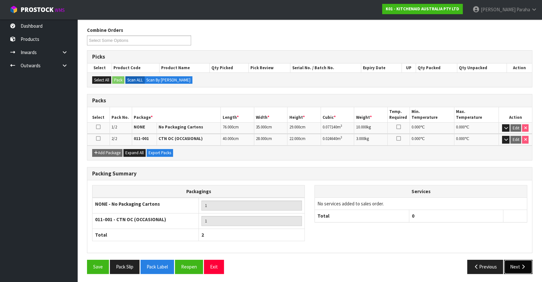
click at [520, 263] on button "Next" at bounding box center [518, 267] width 28 height 14
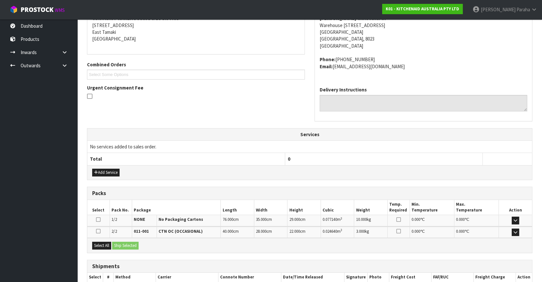
scroll to position [168, 0]
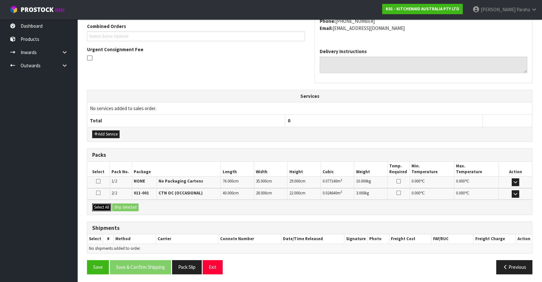
click at [101, 206] on button "Select All" at bounding box center [101, 208] width 19 height 8
click at [116, 204] on button "Ship Selected" at bounding box center [125, 208] width 26 height 8
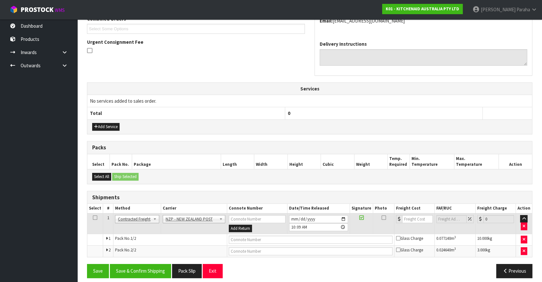
scroll to position [179, 0]
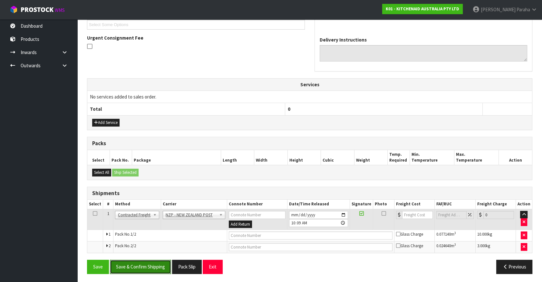
click at [153, 270] on button "Save & Confirm Shipping" at bounding box center [140, 267] width 61 height 14
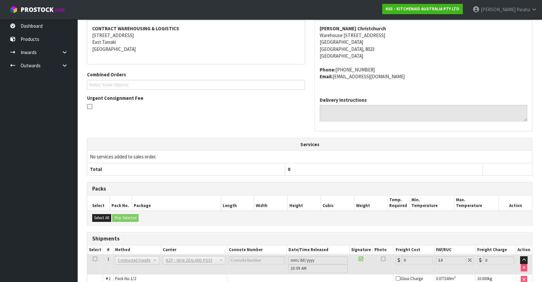
scroll to position [170, 0]
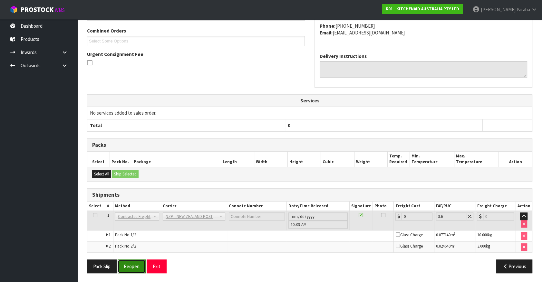
click at [137, 265] on button "Reopen" at bounding box center [132, 267] width 28 height 14
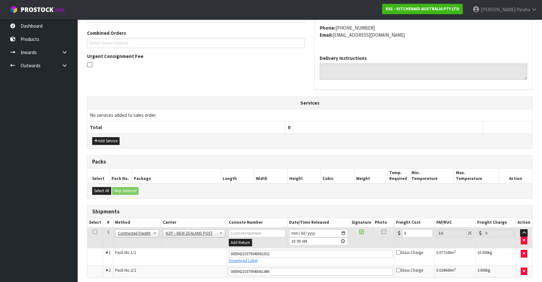
scroll to position [185, 0]
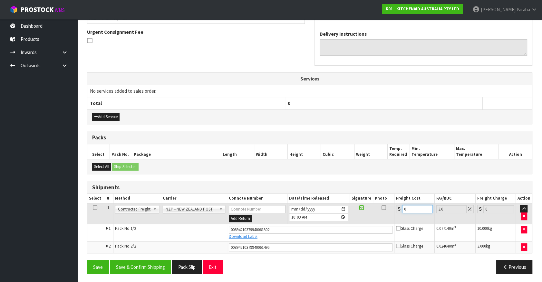
drag, startPoint x: 411, startPoint y: 206, endPoint x: 395, endPoint y: 208, distance: 15.8
click at [396, 208] on div "0" at bounding box center [414, 209] width 37 height 8
type input "3"
type input "3.11"
type input "33"
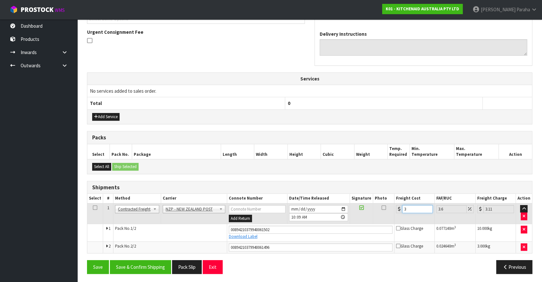
type input "34.19"
type input "33.2"
type input "34.4"
type input "33.22"
type input "34.42"
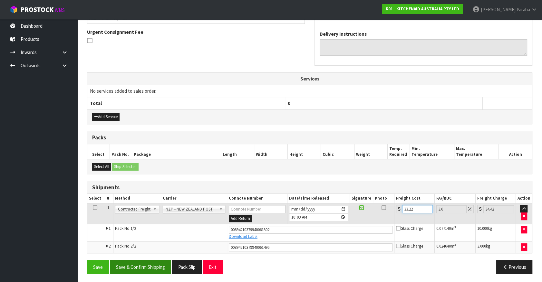
type input "33.22"
click at [157, 264] on button "Save & Confirm Shipping" at bounding box center [140, 267] width 61 height 14
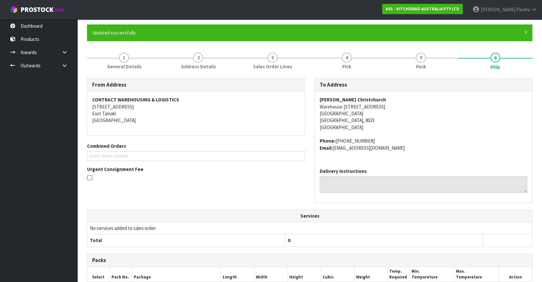
scroll to position [168, 0]
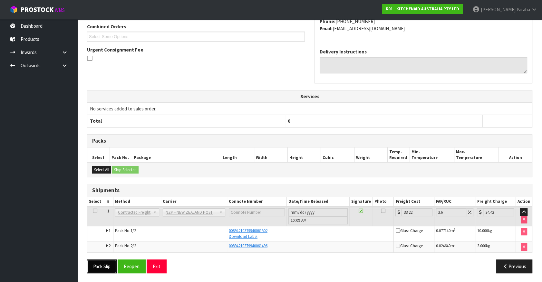
click at [110, 267] on button "Pack Slip" at bounding box center [102, 267] width 30 height 14
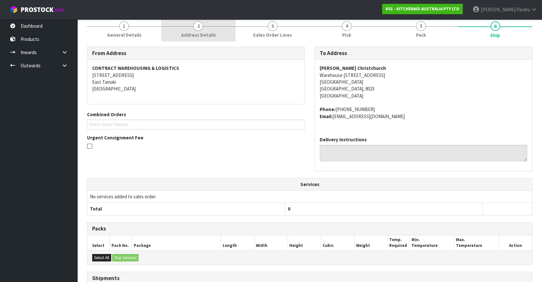
scroll to position [0, 0]
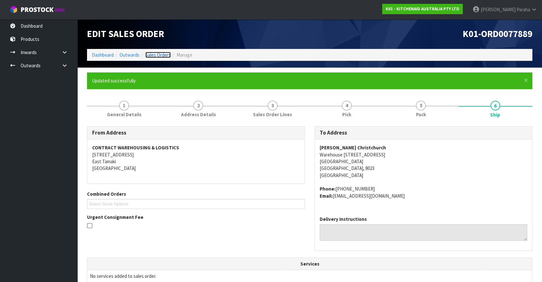
click at [161, 57] on link "Sales Orders" at bounding box center [157, 55] width 25 height 6
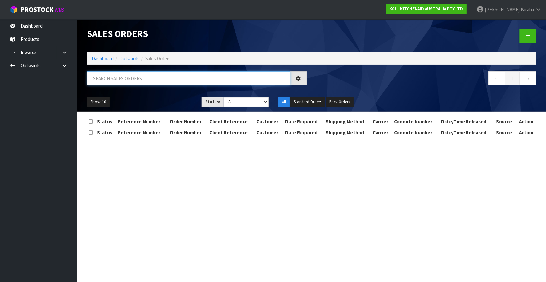
click at [159, 77] on input "text" at bounding box center [188, 79] width 203 height 14
type input "JOB-0407870"
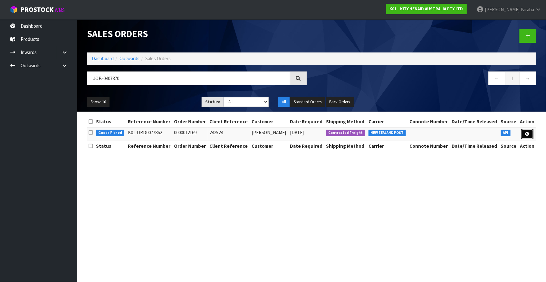
click at [529, 133] on icon at bounding box center [527, 134] width 5 height 4
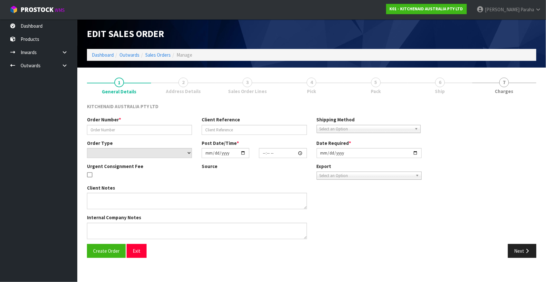
type input "0000012169"
type input "242524"
select select "number:0"
type input "[DATE]"
type input "13:31:30.000"
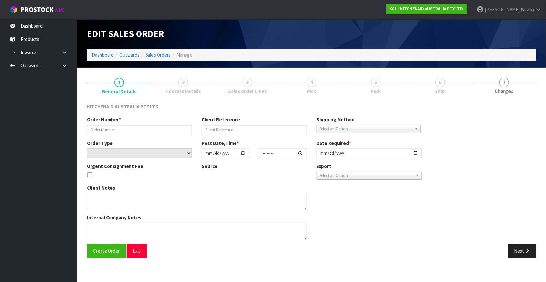
type input "[DATE]"
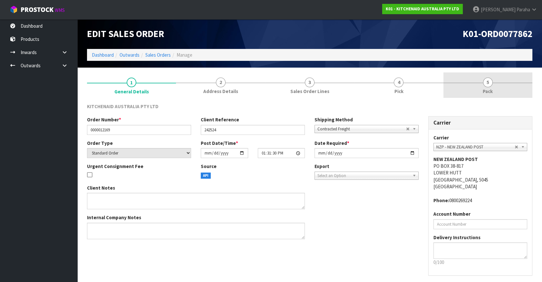
click at [488, 85] on span "5" at bounding box center [488, 83] width 10 height 10
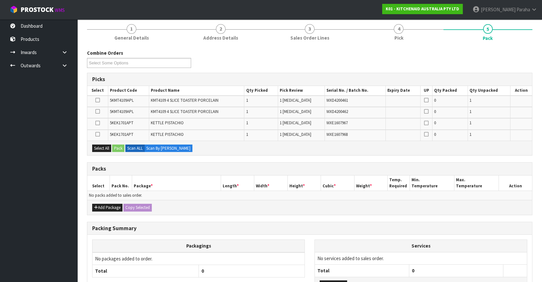
scroll to position [58, 0]
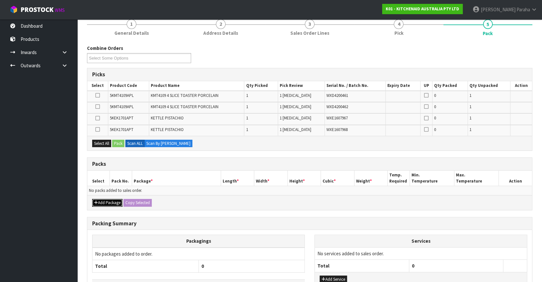
click at [106, 204] on button "Add Package" at bounding box center [107, 203] width 30 height 8
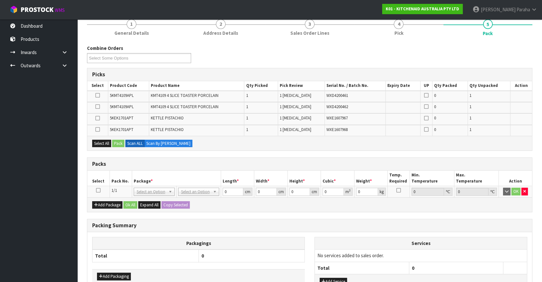
click at [99, 190] on icon at bounding box center [98, 190] width 5 height 0
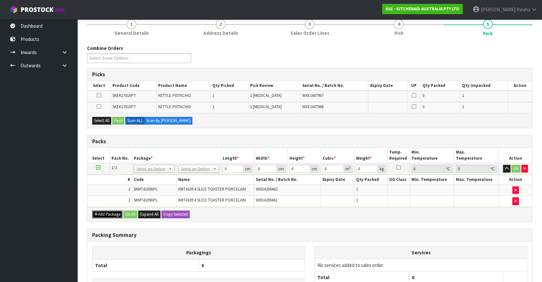
click at [108, 214] on button "Add Package" at bounding box center [107, 215] width 30 height 8
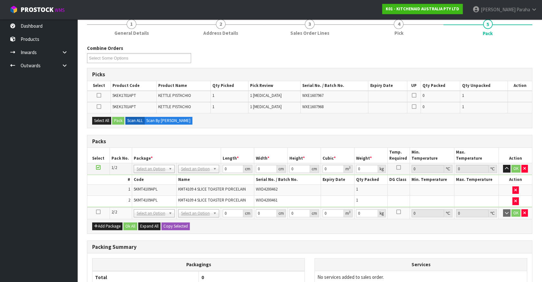
click at [98, 212] on icon at bounding box center [98, 212] width 5 height 0
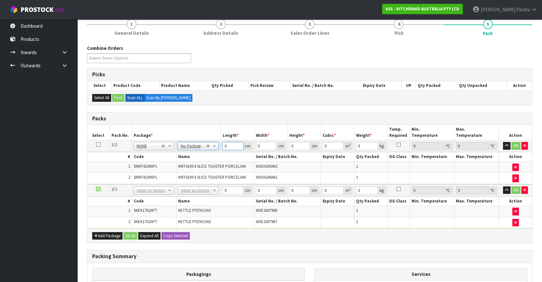
drag, startPoint x: 230, startPoint y: 145, endPoint x: 219, endPoint y: 145, distance: 11.3
click at [219, 145] on tr "1/2 NONE 007-001 007-002 007-004 007-009 007-013 007-014 007-015 007-017 007-01…" at bounding box center [309, 146] width 445 height 12
type input "76"
type input "37"
type input "2"
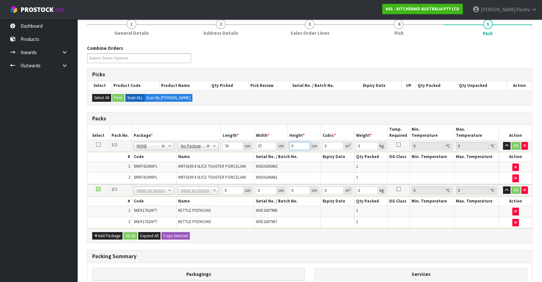
type input "0.005624"
type input "29"
type input "0.081548"
type input "29"
type input "11"
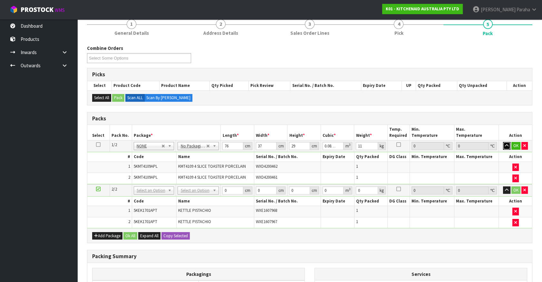
click at [503, 142] on button "button" at bounding box center [506, 146] width 7 height 8
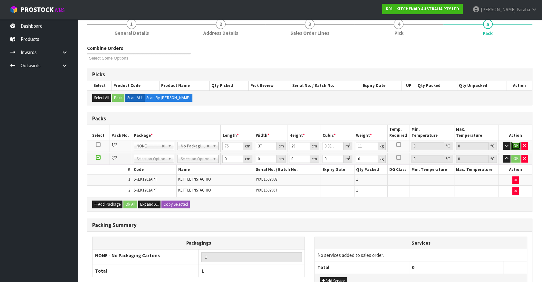
click button "OK" at bounding box center [515, 146] width 9 height 8
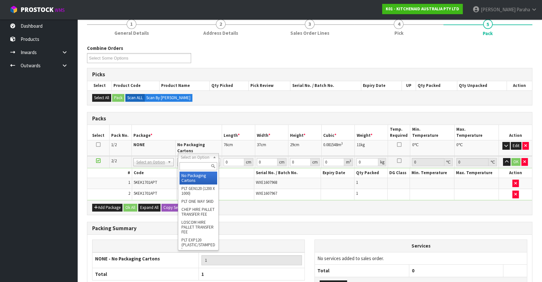
type input "2"
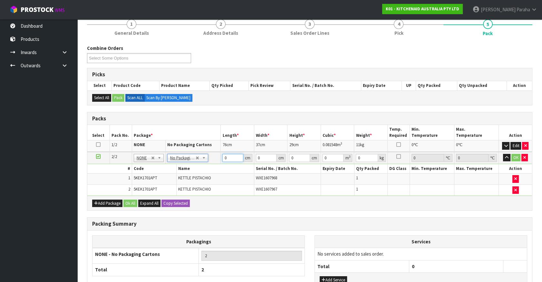
drag, startPoint x: 225, startPoint y: 158, endPoint x: 221, endPoint y: 158, distance: 3.9
click at [221, 158] on td "0 cm" at bounding box center [238, 158] width 34 height 12
click at [223, 156] on input "0" at bounding box center [232, 158] width 21 height 8
type input "42"
type input "28"
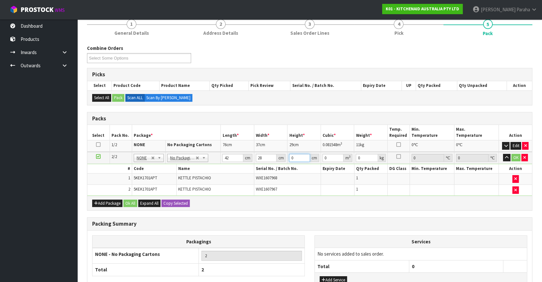
type input "3"
type input "0.003528"
type input "35"
type input "0.04116"
type input "35"
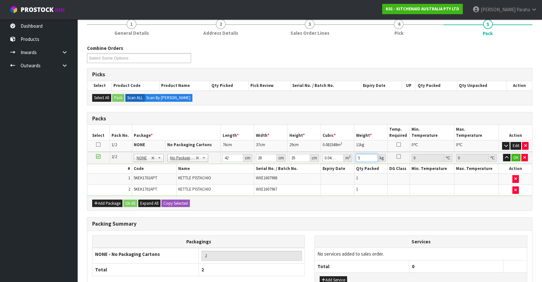
type input "5"
click at [503, 154] on button "button" at bounding box center [506, 158] width 7 height 8
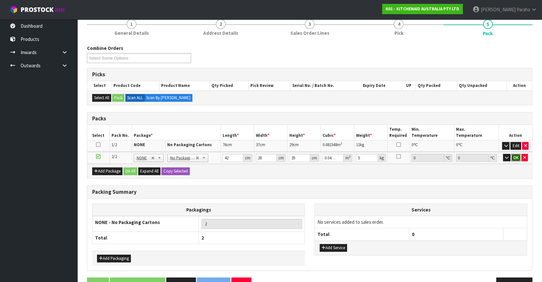
click button "OK" at bounding box center [515, 158] width 9 height 8
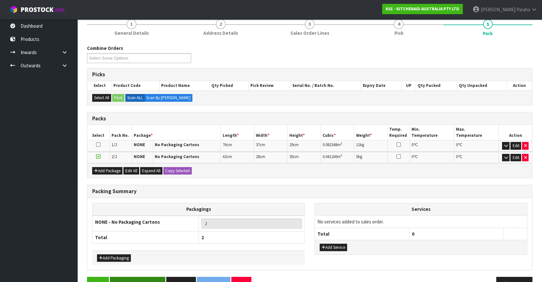
scroll to position [75, 0]
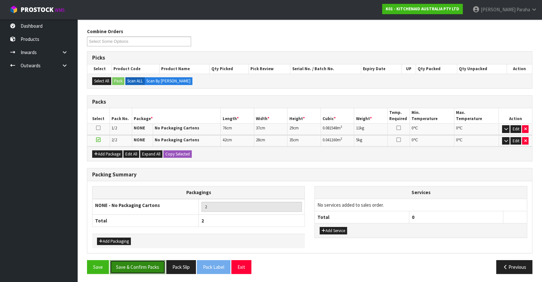
click at [158, 269] on button "Save & Confirm Packs" at bounding box center [137, 267] width 55 height 14
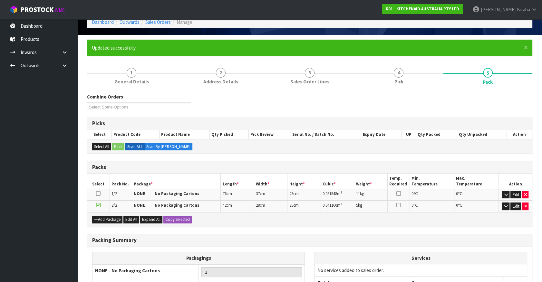
scroll to position [84, 0]
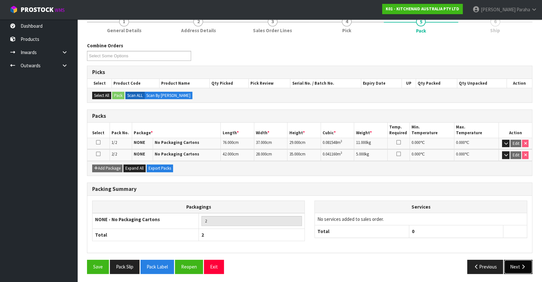
click at [526, 266] on icon "button" at bounding box center [523, 266] width 6 height 5
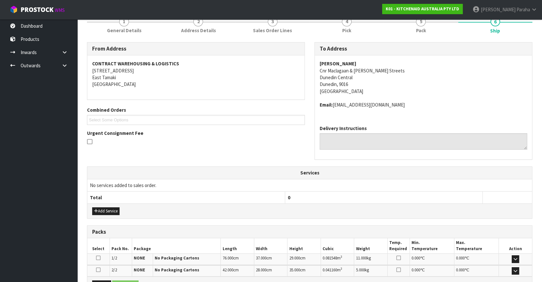
scroll to position [161, 0]
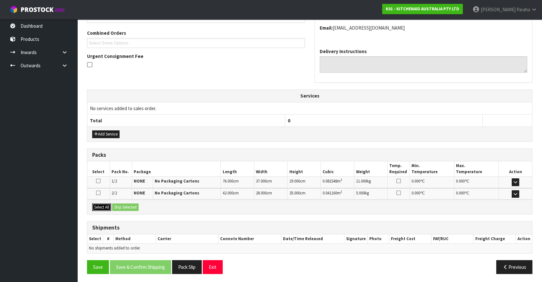
click at [97, 204] on button "Select All" at bounding box center [101, 208] width 19 height 8
click at [123, 208] on button "Ship Selected" at bounding box center [125, 208] width 26 height 8
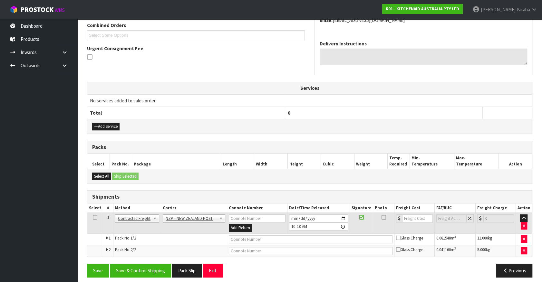
scroll to position [173, 0]
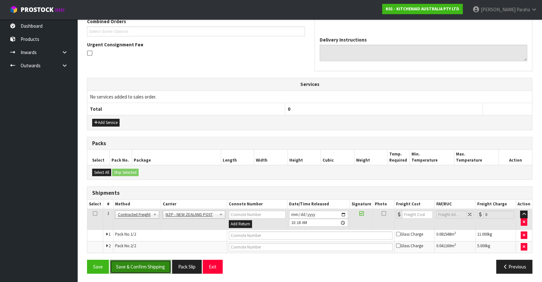
click at [157, 264] on button "Save & Confirm Shipping" at bounding box center [140, 267] width 61 height 14
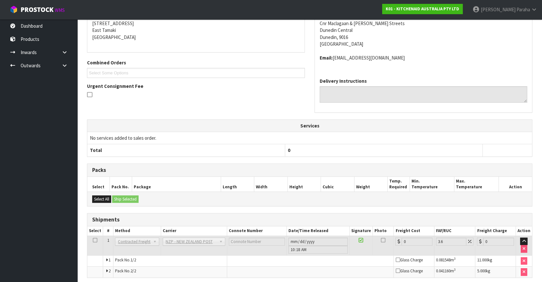
scroll to position [163, 0]
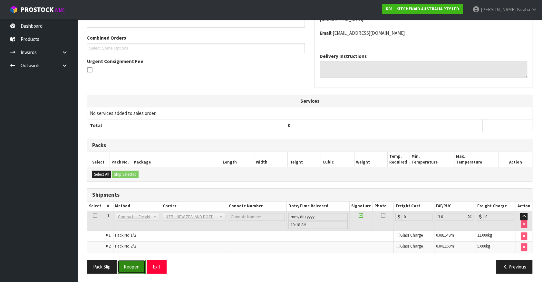
click at [130, 262] on button "Reopen" at bounding box center [132, 267] width 28 height 14
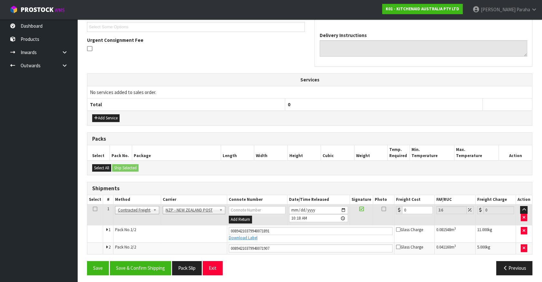
scroll to position [178, 0]
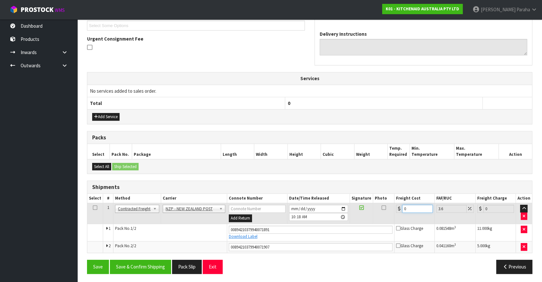
drag, startPoint x: 413, startPoint y: 208, endPoint x: 400, endPoint y: 209, distance: 12.9
click at [400, 209] on div "0" at bounding box center [414, 209] width 37 height 8
type input "3"
type input "3.11"
type input "34"
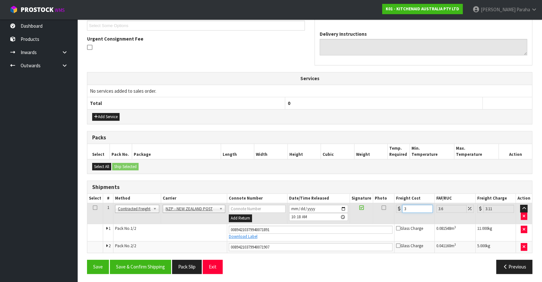
type input "35.22"
click at [151, 264] on button "Save & Confirm Shipping" at bounding box center [140, 267] width 61 height 14
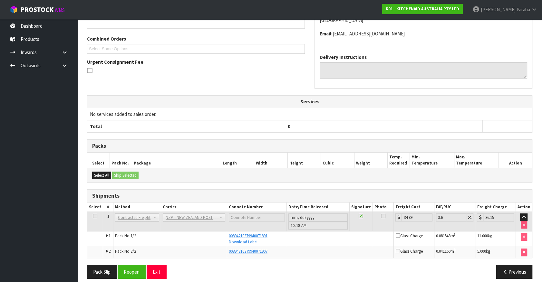
scroll to position [160, 0]
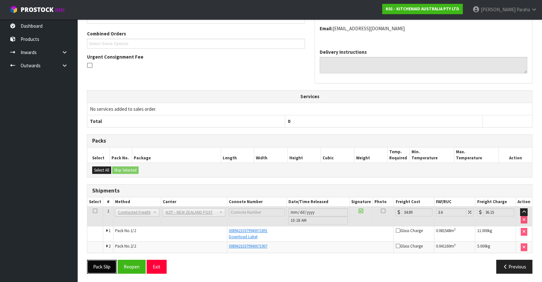
click at [101, 267] on button "Pack Slip" at bounding box center [102, 267] width 30 height 14
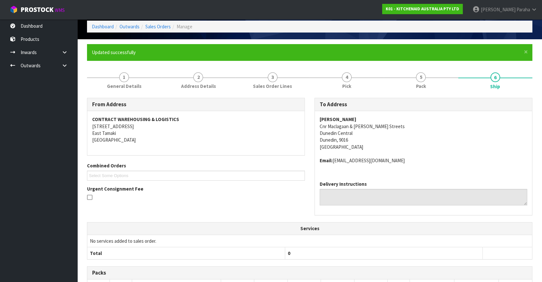
scroll to position [0, 0]
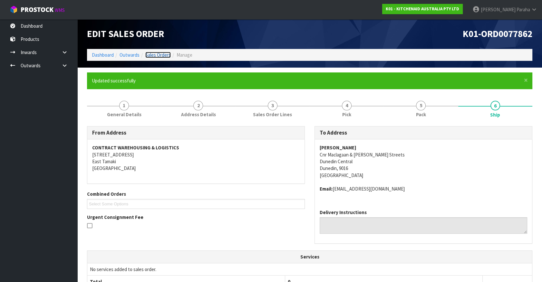
click at [158, 56] on link "Sales Orders" at bounding box center [157, 55] width 25 height 6
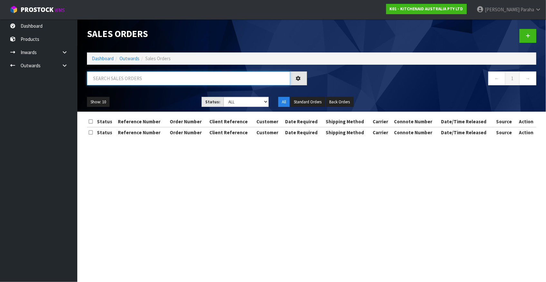
click at [139, 76] on input "text" at bounding box center [188, 79] width 203 height 14
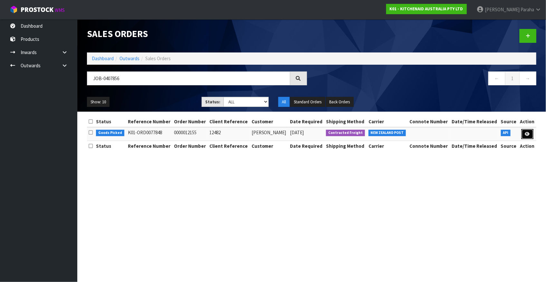
click at [530, 135] on icon at bounding box center [527, 134] width 5 height 4
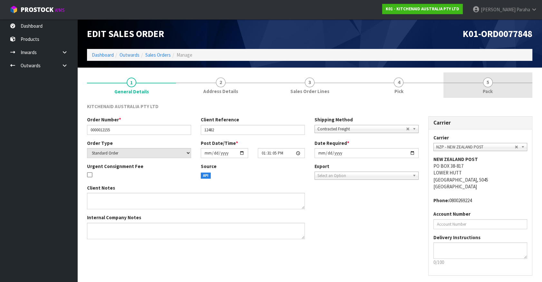
click at [488, 88] on span "Pack" at bounding box center [488, 91] width 10 height 7
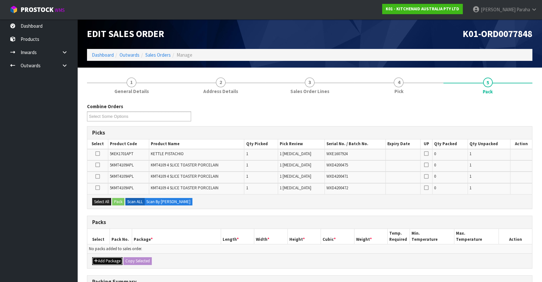
click at [113, 261] on button "Add Package" at bounding box center [107, 261] width 30 height 8
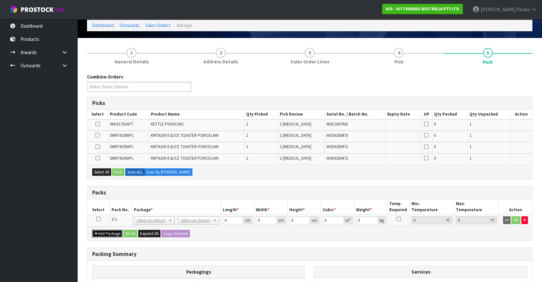
scroll to position [58, 0]
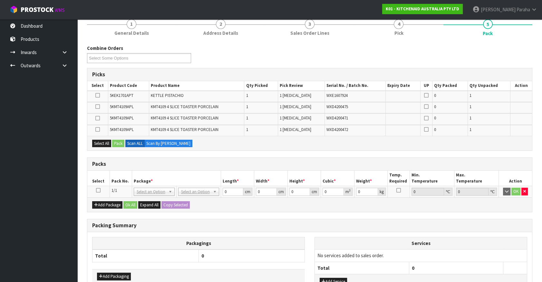
click at [101, 189] on td at bounding box center [98, 192] width 22 height 12
click at [100, 190] on icon at bounding box center [98, 190] width 5 height 0
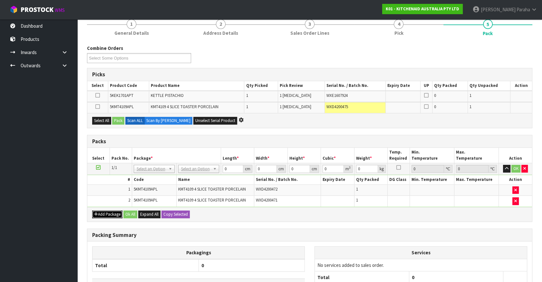
click at [105, 212] on button "Add Package" at bounding box center [107, 215] width 30 height 8
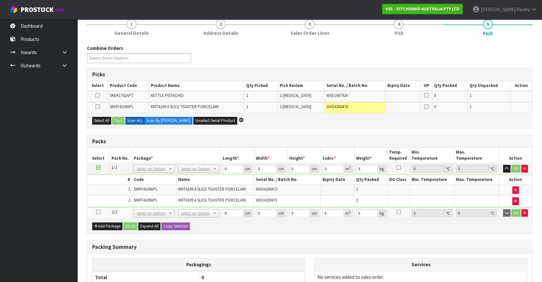
click at [98, 212] on icon at bounding box center [98, 212] width 5 height 0
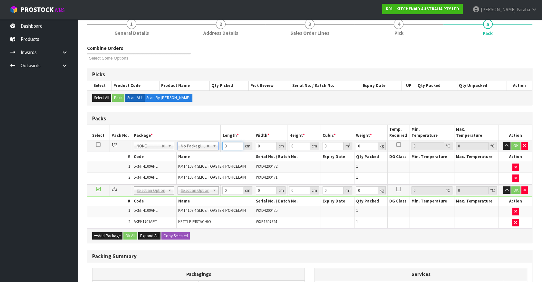
drag, startPoint x: 226, startPoint y: 145, endPoint x: 219, endPoint y: 146, distance: 6.5
click at [220, 146] on tr "1/2 NONE 007-001 007-002 007-004 007-009 007-013 007-014 007-015 007-017 007-01…" at bounding box center [309, 146] width 445 height 12
click at [503, 142] on button "button" at bounding box center [506, 146] width 7 height 8
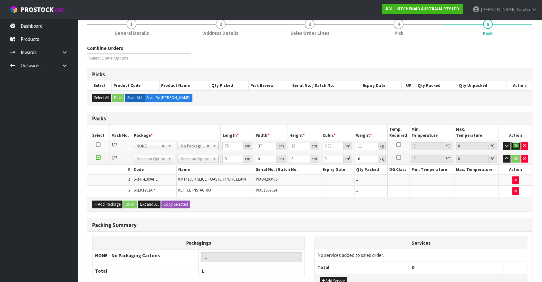
click button "OK" at bounding box center [515, 146] width 9 height 8
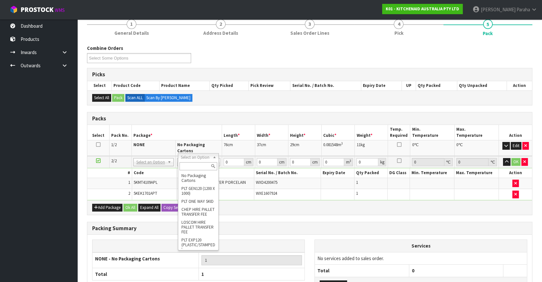
click at [204, 164] on input "text" at bounding box center [198, 166] width 38 height 8
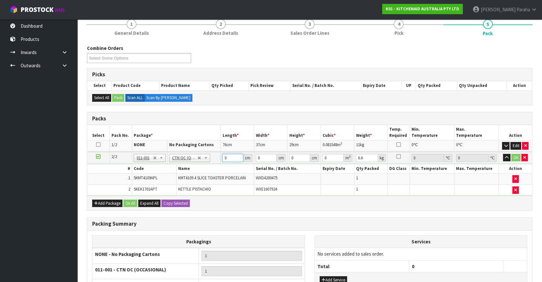
drag, startPoint x: 227, startPoint y: 157, endPoint x: 217, endPoint y: 157, distance: 10.0
click at [217, 157] on tr "2/2 NONE 007-001 007-002 007-004 007-009 007-013 007-014 007-015 007-017 007-01…" at bounding box center [309, 158] width 445 height 12
click at [503, 154] on button "button" at bounding box center [506, 158] width 7 height 8
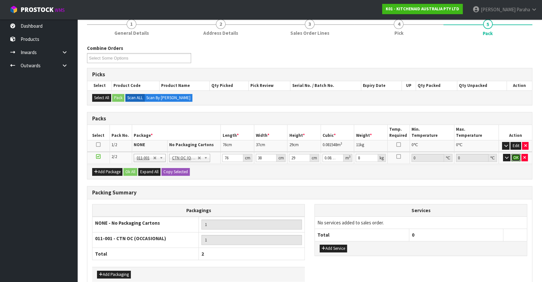
click button "OK" at bounding box center [515, 158] width 9 height 8
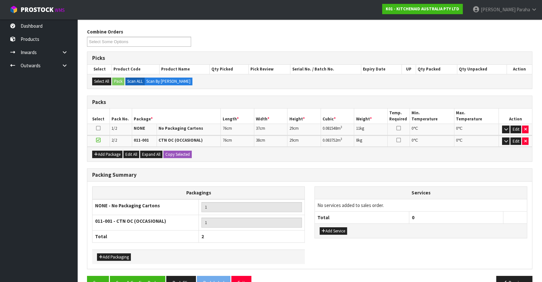
scroll to position [90, 0]
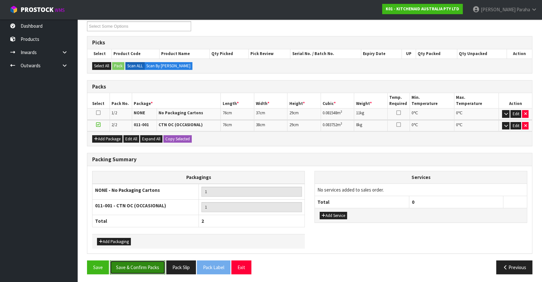
click at [143, 268] on button "Save & Confirm Packs" at bounding box center [137, 268] width 55 height 14
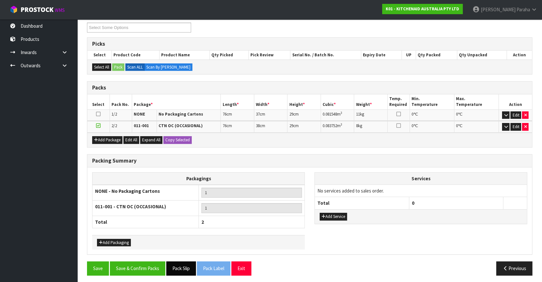
scroll to position [100, 0]
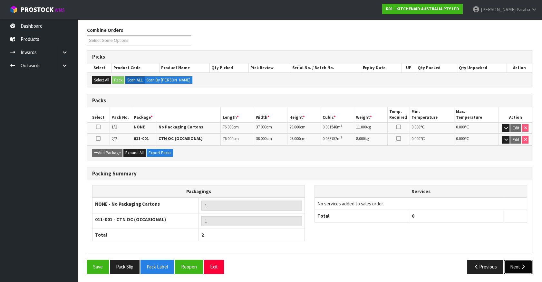
click at [515, 264] on button "Next" at bounding box center [518, 267] width 28 height 14
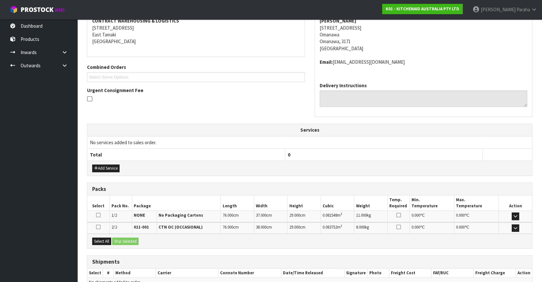
scroll to position [161, 0]
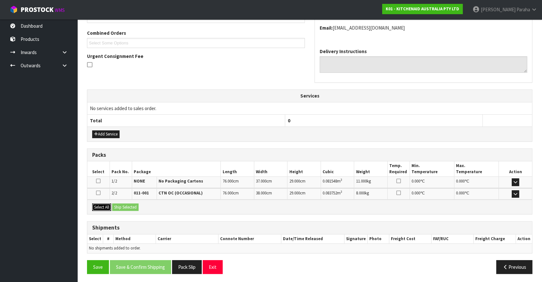
click at [105, 205] on button "Select All" at bounding box center [101, 208] width 19 height 8
click at [129, 205] on button "Ship Selected" at bounding box center [125, 208] width 26 height 8
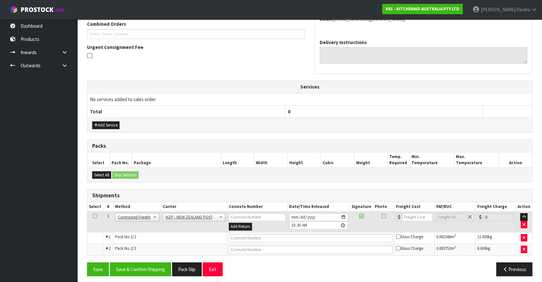
scroll to position [173, 0]
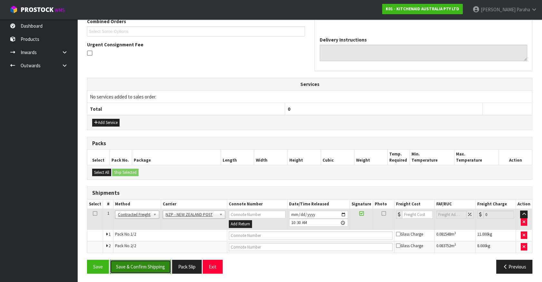
click at [149, 266] on button "Save & Confirm Shipping" at bounding box center [140, 267] width 61 height 14
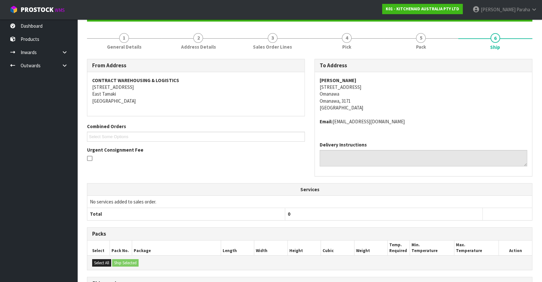
scroll to position [163, 0]
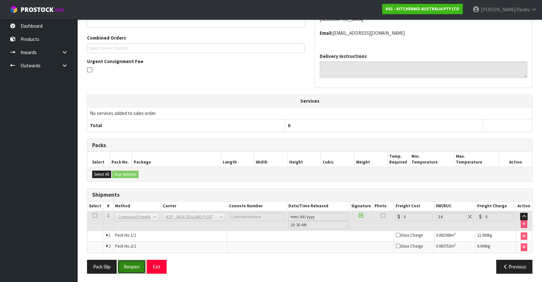
click at [135, 268] on button "Reopen" at bounding box center [132, 267] width 28 height 14
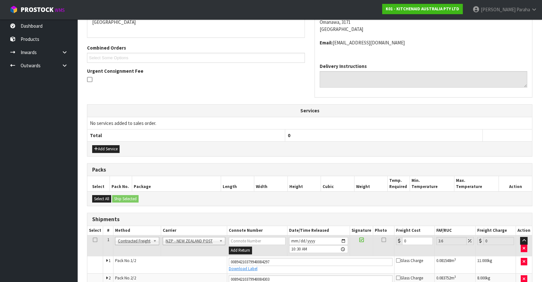
scroll to position [178, 0]
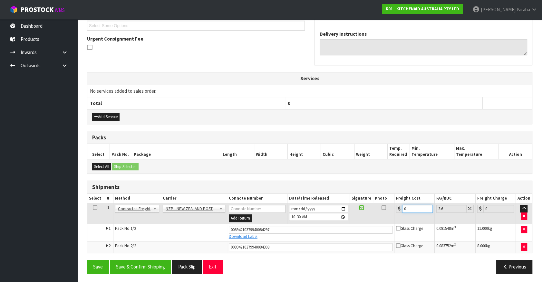
drag, startPoint x: 404, startPoint y: 207, endPoint x: 398, endPoint y: 208, distance: 6.2
click at [398, 208] on div "0" at bounding box center [414, 209] width 37 height 8
click at [156, 268] on button "Save & Confirm Shipping" at bounding box center [140, 267] width 61 height 14
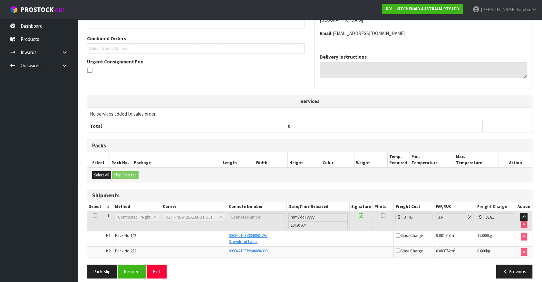
scroll to position [160, 0]
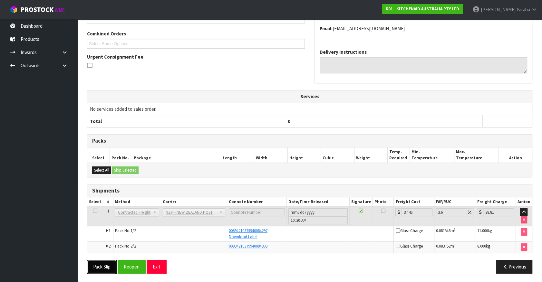
click at [105, 264] on button "Pack Slip" at bounding box center [102, 267] width 30 height 14
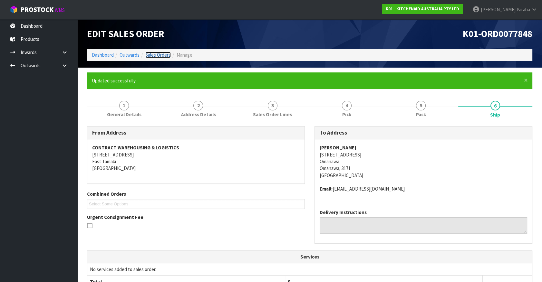
click at [158, 52] on link "Sales Orders" at bounding box center [157, 55] width 25 height 6
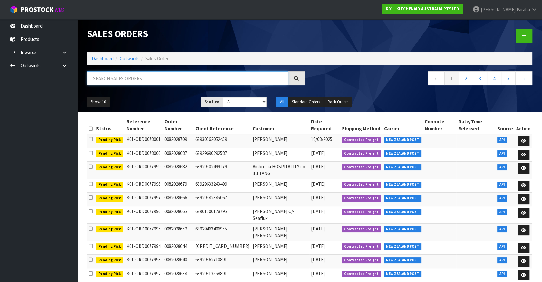
click at [143, 76] on input "text" at bounding box center [187, 79] width 201 height 14
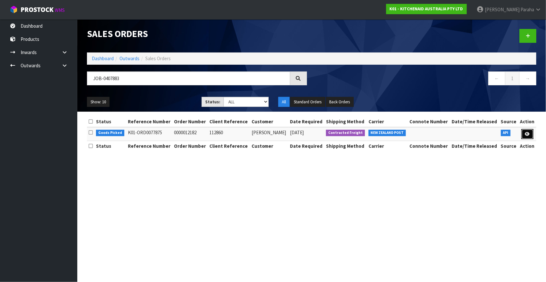
click at [527, 136] on link at bounding box center [528, 134] width 12 height 10
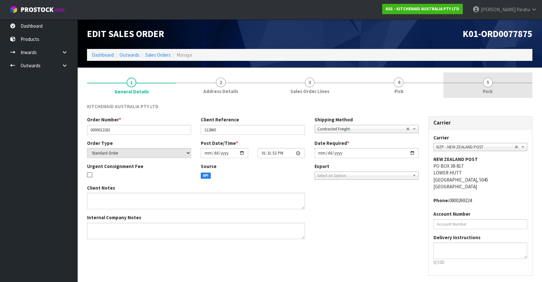
click at [485, 84] on span "5" at bounding box center [488, 83] width 10 height 10
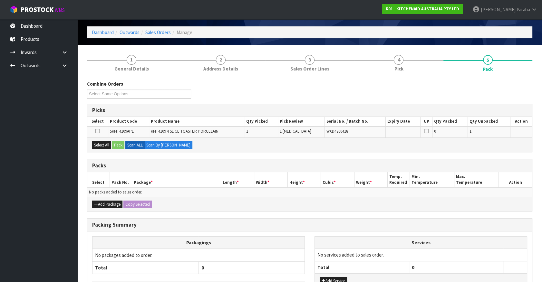
scroll to position [70, 0]
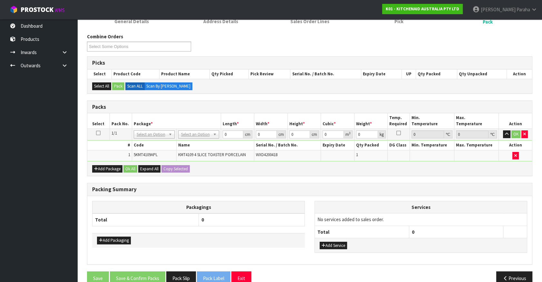
drag, startPoint x: 210, startPoint y: 135, endPoint x: 202, endPoint y: 147, distance: 14.1
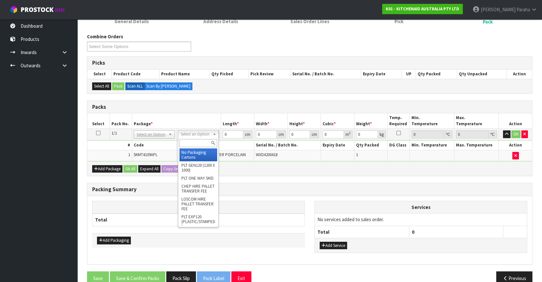
click at [195, 142] on input "text" at bounding box center [198, 143] width 38 height 8
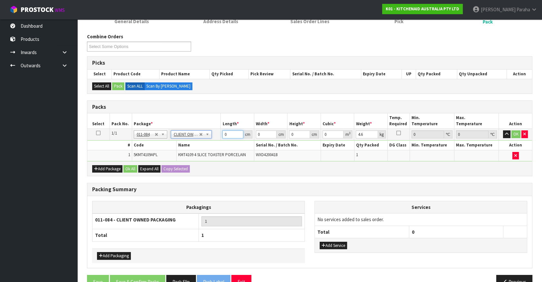
drag, startPoint x: 232, startPoint y: 134, endPoint x: 200, endPoint y: 129, distance: 32.3
click at [200, 130] on tr "1/1 NONE 007-001 007-002 007-004 007-009 007-013 007-014 007-015 007-017 007-01…" at bounding box center [309, 135] width 445 height 12
click at [503, 130] on button "button" at bounding box center [506, 134] width 7 height 8
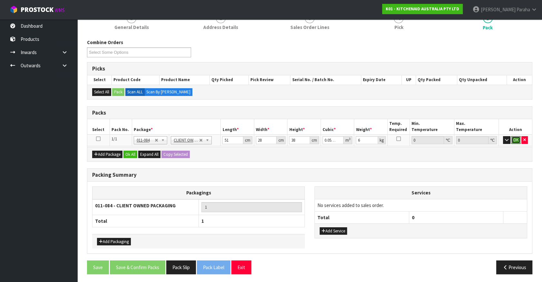
click button "OK" at bounding box center [515, 140] width 9 height 8
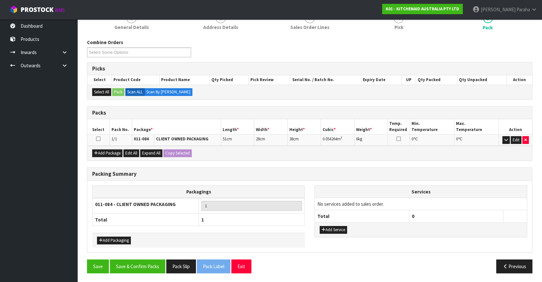
scroll to position [63, 0]
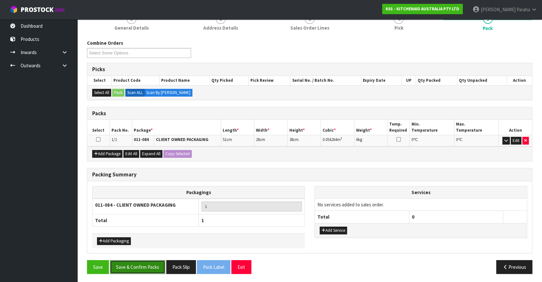
click at [145, 272] on button "Save & Confirm Packs" at bounding box center [137, 267] width 55 height 14
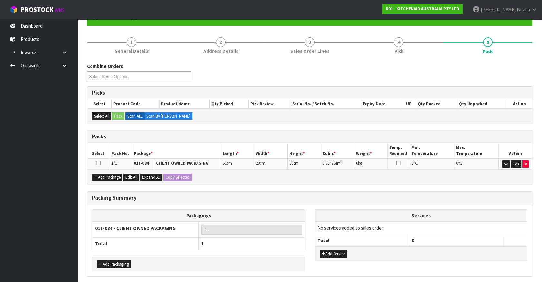
scroll to position [0, 0]
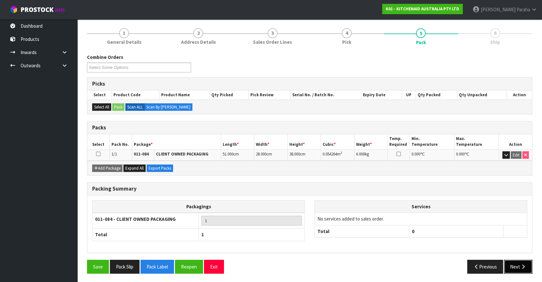
click at [510, 262] on button "Next" at bounding box center [518, 267] width 28 height 14
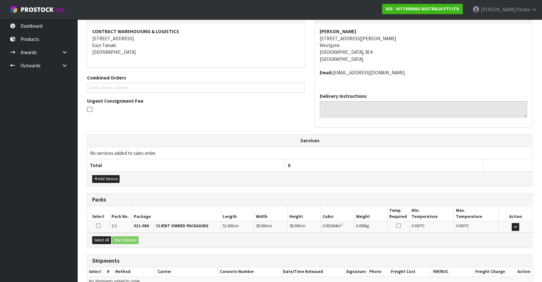
scroll to position [149, 0]
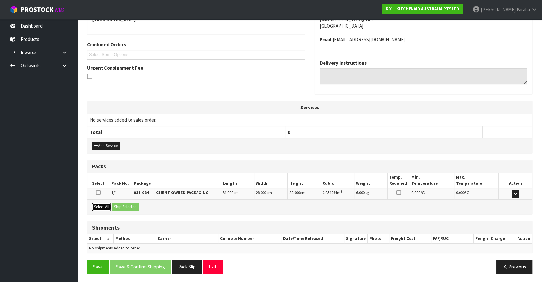
click at [103, 207] on button "Select All" at bounding box center [101, 207] width 19 height 8
click at [119, 205] on button "Ship Selected" at bounding box center [125, 207] width 26 height 8
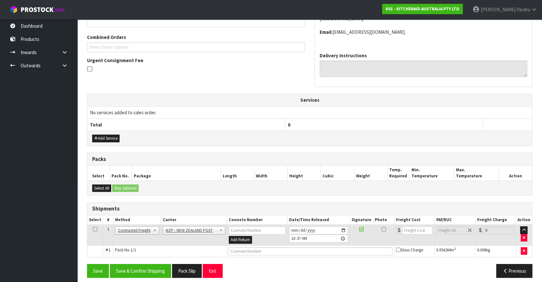
scroll to position [161, 0]
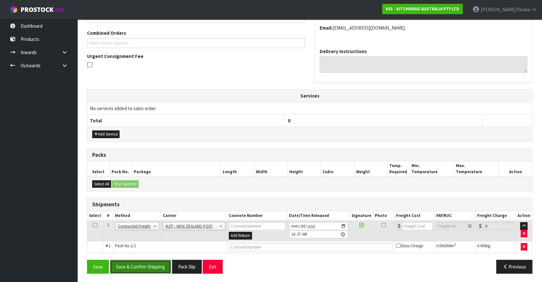
click at [148, 268] on button "Save & Confirm Shipping" at bounding box center [140, 267] width 61 height 14
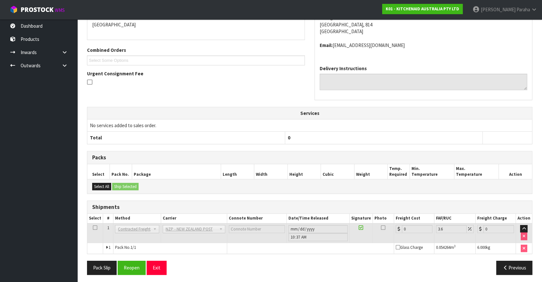
scroll to position [152, 0]
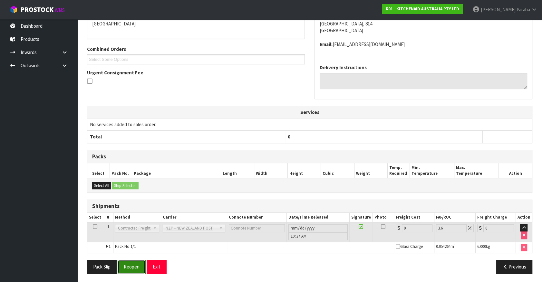
click at [134, 266] on button "Reopen" at bounding box center [132, 267] width 28 height 14
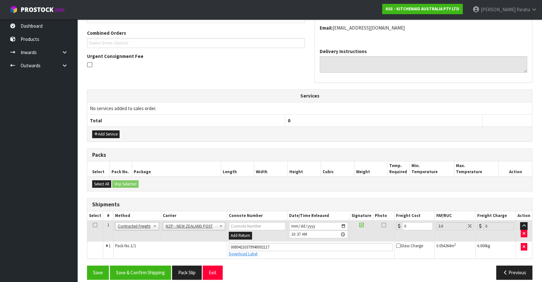
scroll to position [167, 0]
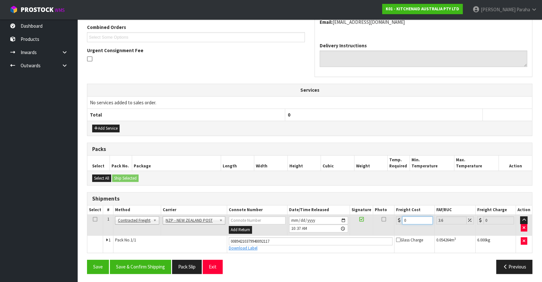
drag, startPoint x: 414, startPoint y: 219, endPoint x: 348, endPoint y: 216, distance: 66.1
click at [348, 216] on tr "1 Client Local Pickup Customer Local Pickup Company Freight Contracted Freight …" at bounding box center [309, 225] width 445 height 21
click at [158, 267] on button "Save & Confirm Shipping" at bounding box center [140, 267] width 61 height 14
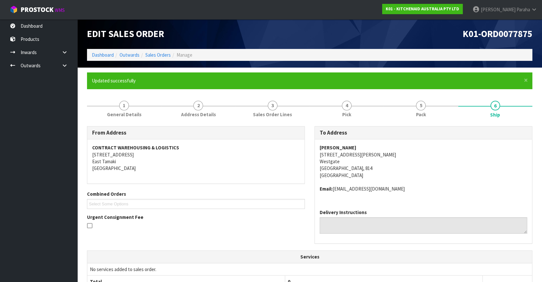
scroll to position [149, 0]
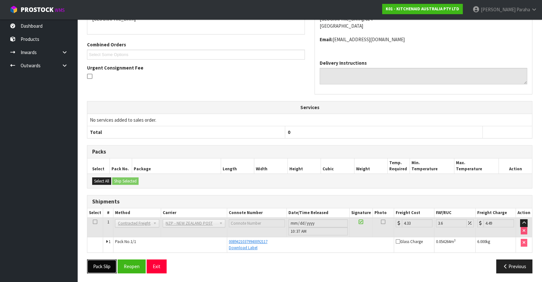
click at [113, 268] on button "Pack Slip" at bounding box center [102, 267] width 30 height 14
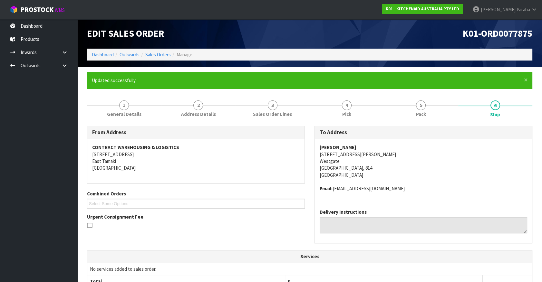
scroll to position [0, 0]
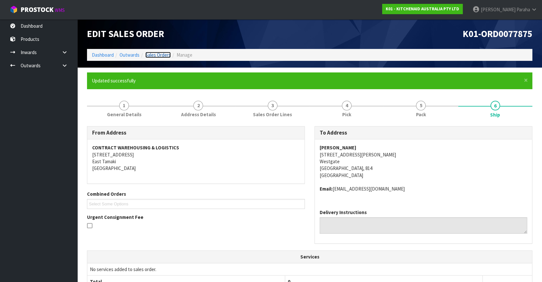
click at [155, 54] on link "Sales Orders" at bounding box center [157, 55] width 25 height 6
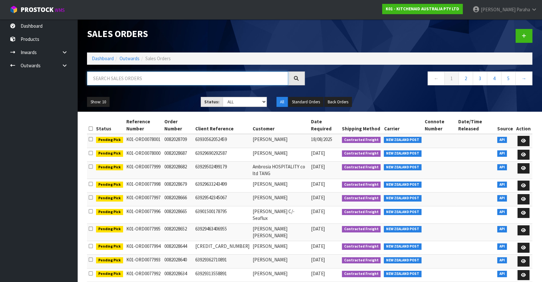
click at [116, 81] on input "text" at bounding box center [187, 79] width 201 height 14
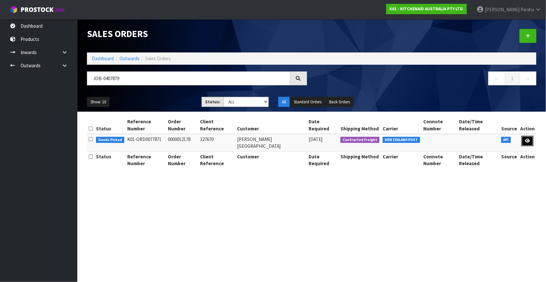
click at [528, 139] on icon at bounding box center [527, 141] width 5 height 4
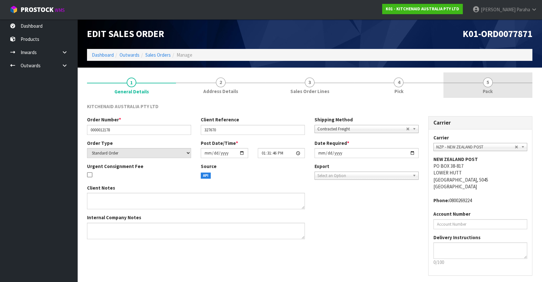
click at [490, 85] on span "5" at bounding box center [488, 83] width 10 height 10
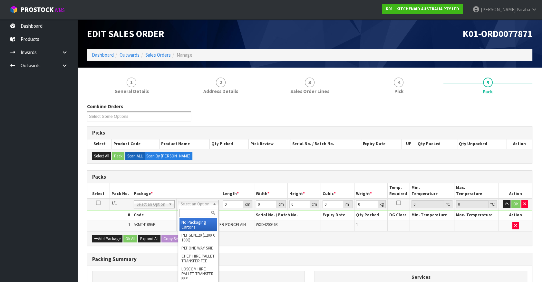
click at [199, 214] on input "text" at bounding box center [198, 213] width 38 height 8
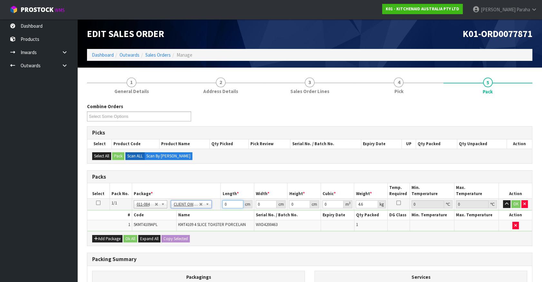
drag, startPoint x: 229, startPoint y: 200, endPoint x: 222, endPoint y: 202, distance: 7.4
click at [222, 202] on td "0 cm" at bounding box center [238, 205] width 34 height 12
click at [503, 200] on button "button" at bounding box center [506, 204] width 7 height 8
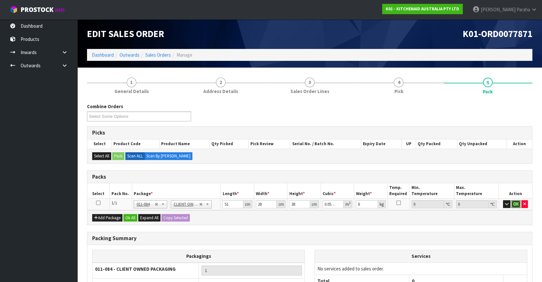
click button "OK" at bounding box center [515, 204] width 9 height 8
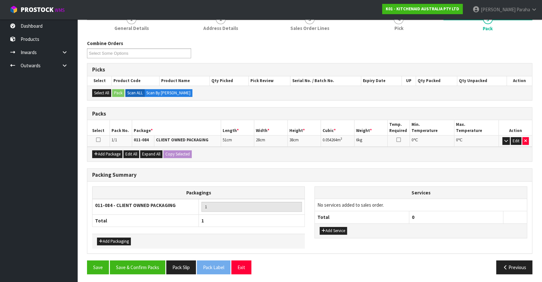
scroll to position [63, 0]
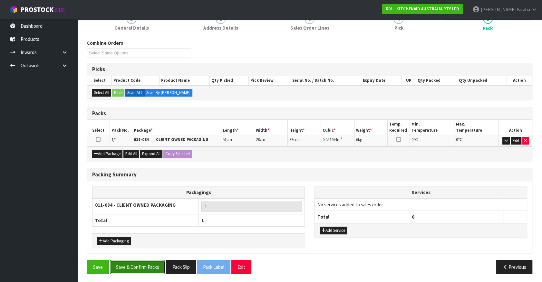
click at [153, 265] on button "Save & Confirm Packs" at bounding box center [137, 267] width 55 height 14
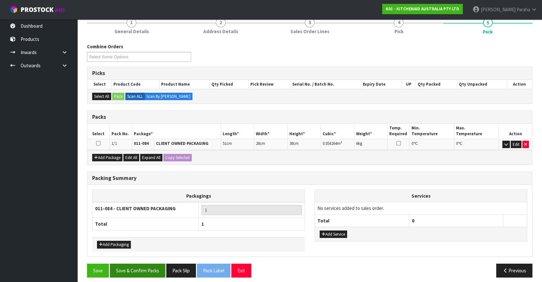
scroll to position [72, 0]
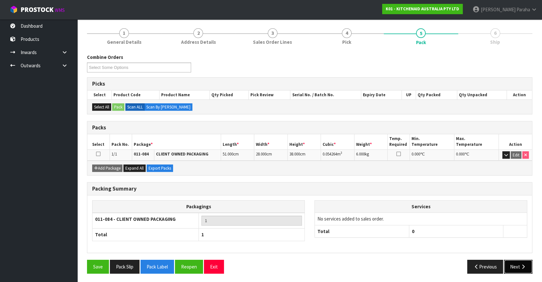
click at [521, 267] on icon "button" at bounding box center [523, 266] width 6 height 5
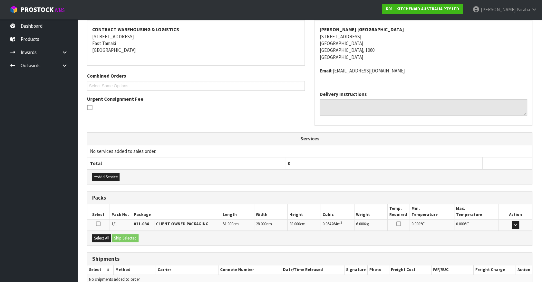
scroll to position [149, 0]
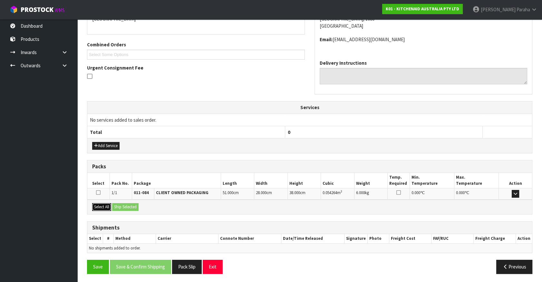
click at [101, 206] on button "Select All" at bounding box center [101, 207] width 19 height 8
click at [138, 207] on button "Ship Selected" at bounding box center [125, 207] width 26 height 8
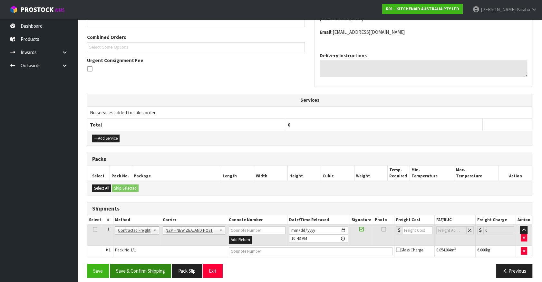
scroll to position [161, 0]
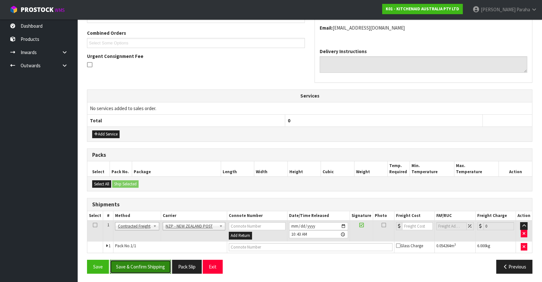
click at [134, 267] on button "Save & Confirm Shipping" at bounding box center [140, 267] width 61 height 14
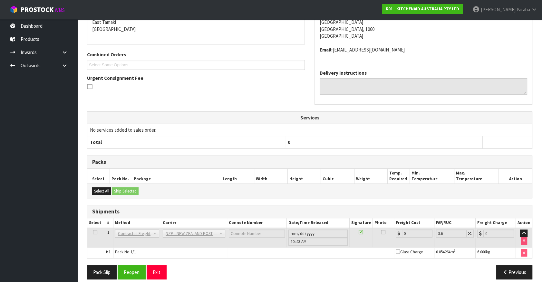
scroll to position [152, 0]
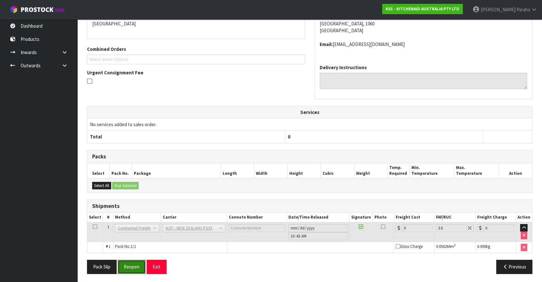
click at [133, 269] on button "Reopen" at bounding box center [132, 267] width 28 height 14
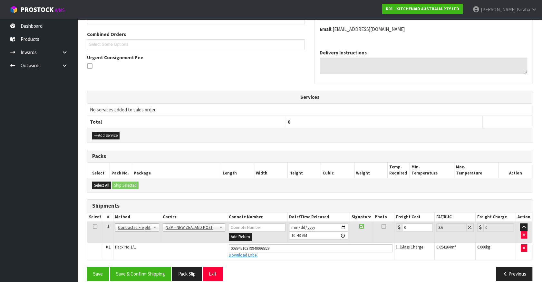
scroll to position [167, 0]
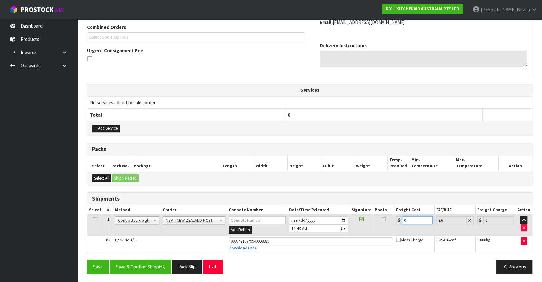
drag, startPoint x: 407, startPoint y: 219, endPoint x: 408, endPoint y: 209, distance: 10.0
click at [394, 219] on td "0" at bounding box center [414, 225] width 40 height 21
click at [146, 268] on button "Save & Confirm Shipping" at bounding box center [140, 267] width 61 height 14
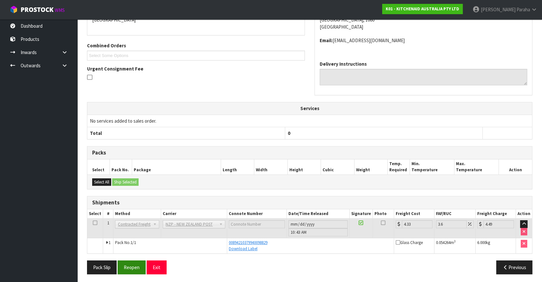
scroll to position [149, 0]
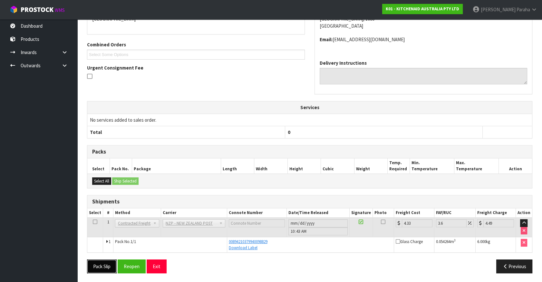
click at [97, 267] on button "Pack Slip" at bounding box center [102, 267] width 30 height 14
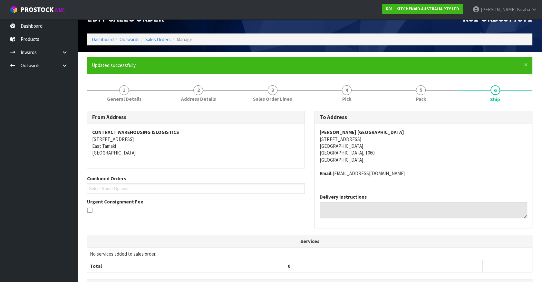
scroll to position [0, 0]
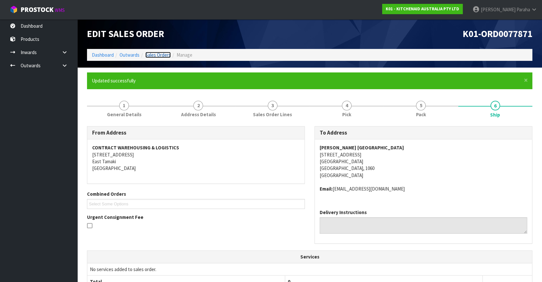
click at [165, 54] on link "Sales Orders" at bounding box center [157, 55] width 25 height 6
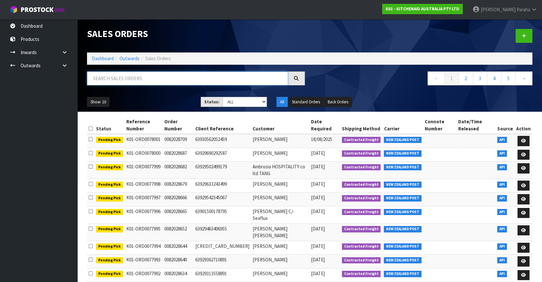
click at [167, 81] on input "text" at bounding box center [187, 79] width 201 height 14
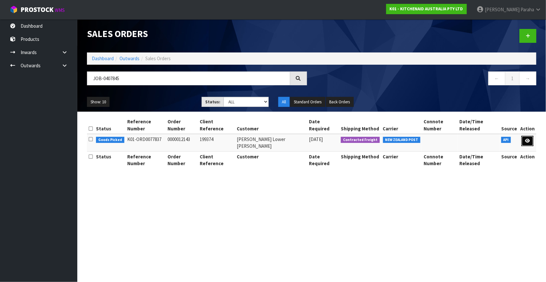
click at [528, 139] on icon at bounding box center [527, 141] width 5 height 4
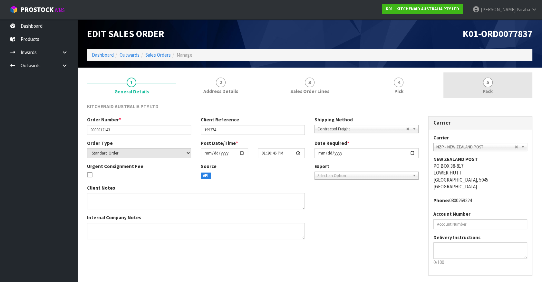
click at [486, 87] on link "5 Pack" at bounding box center [487, 84] width 89 height 25
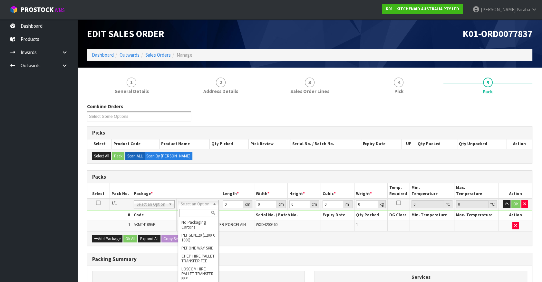
click at [209, 211] on input "text" at bounding box center [198, 213] width 38 height 8
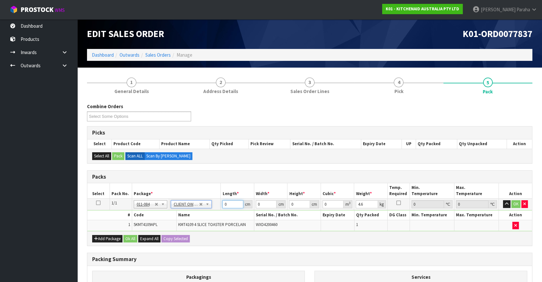
drag, startPoint x: 230, startPoint y: 204, endPoint x: 211, endPoint y: 200, distance: 20.0
click at [211, 200] on tr "1/1 NONE 007-001 007-002 007-004 007-009 007-013 007-014 007-015 007-017 007-01…" at bounding box center [309, 205] width 445 height 12
click at [503, 200] on button "button" at bounding box center [506, 204] width 7 height 8
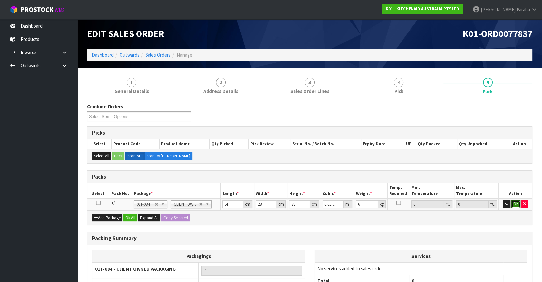
click button "OK" at bounding box center [515, 204] width 9 height 8
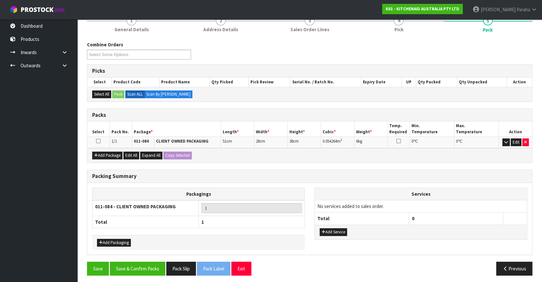
scroll to position [63, 0]
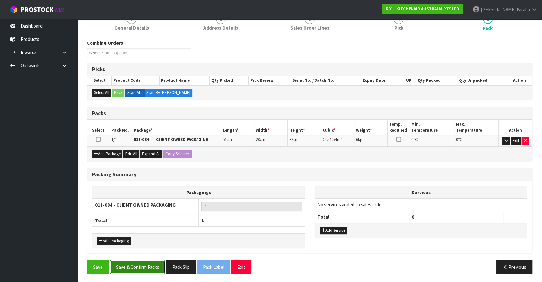
click at [146, 271] on button "Save & Confirm Packs" at bounding box center [137, 267] width 55 height 14
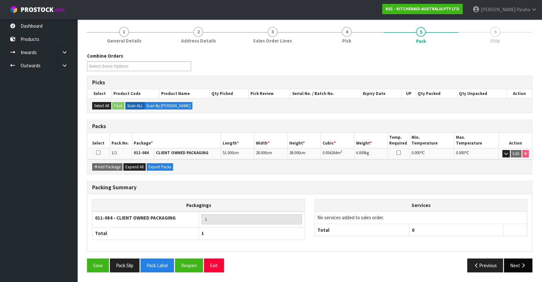
scroll to position [72, 0]
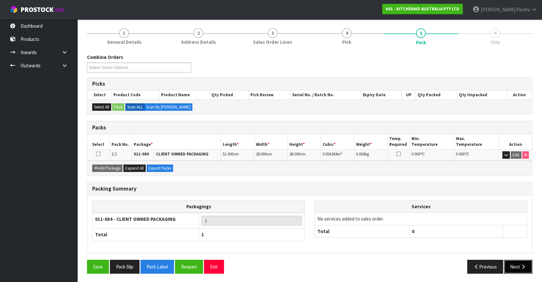
click at [519, 264] on button "Next" at bounding box center [518, 267] width 28 height 14
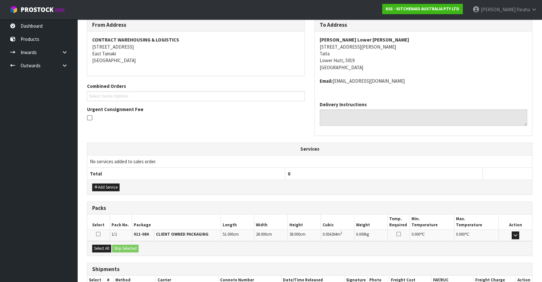
scroll to position [149, 0]
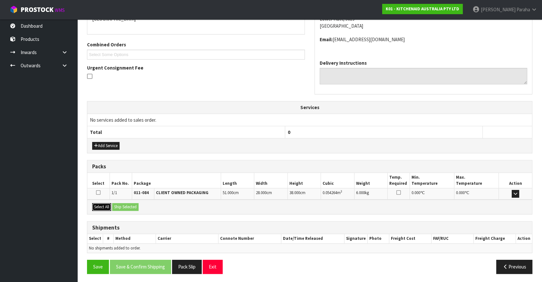
click at [100, 207] on button "Select All" at bounding box center [101, 207] width 19 height 8
click at [127, 206] on button "Ship Selected" at bounding box center [125, 207] width 26 height 8
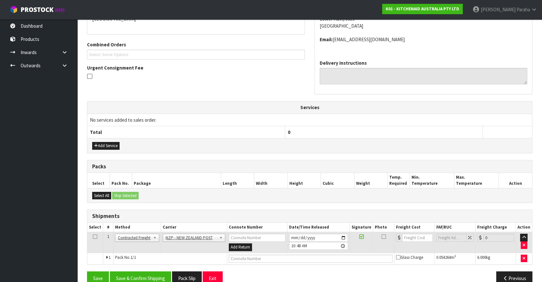
scroll to position [161, 0]
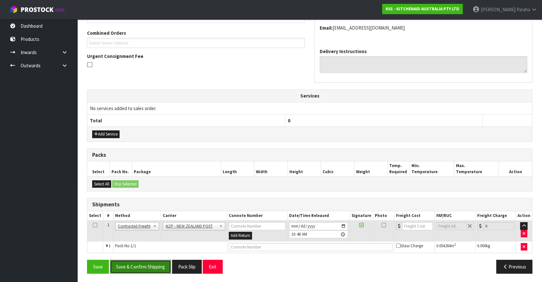
click at [147, 265] on button "Save & Confirm Shipping" at bounding box center [140, 267] width 61 height 14
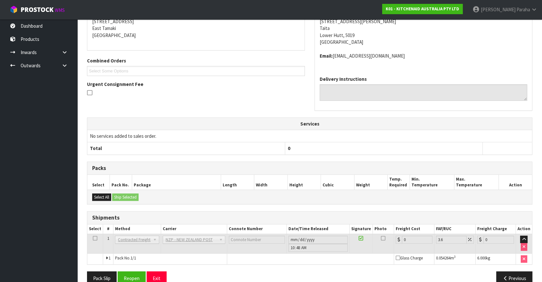
scroll to position [152, 0]
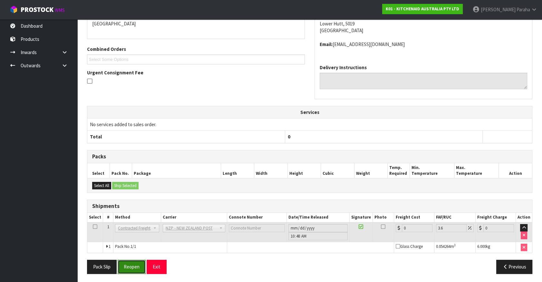
click at [137, 267] on button "Reopen" at bounding box center [132, 267] width 28 height 14
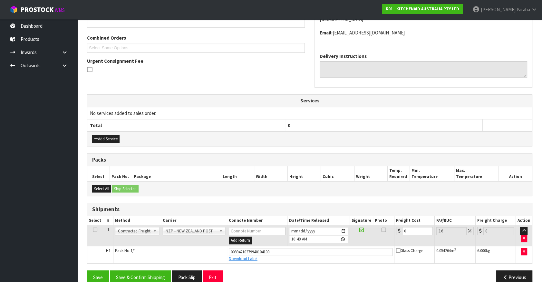
scroll to position [167, 0]
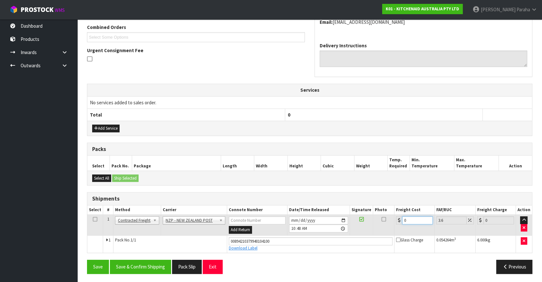
drag, startPoint x: 411, startPoint y: 219, endPoint x: 398, endPoint y: 219, distance: 13.2
click at [398, 219] on div "0" at bounding box center [414, 220] width 37 height 8
click at [135, 264] on button "Save & Confirm Shipping" at bounding box center [140, 267] width 61 height 14
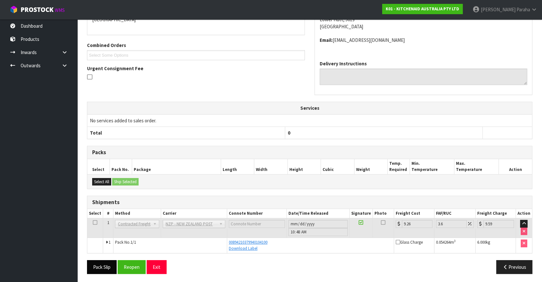
scroll to position [149, 0]
click at [107, 260] on button "Pack Slip" at bounding box center [102, 267] width 30 height 14
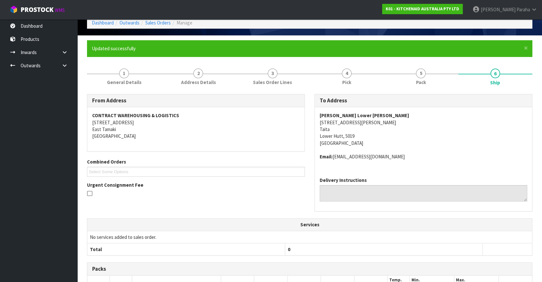
scroll to position [0, 0]
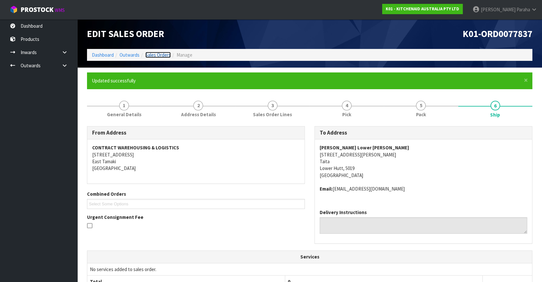
click at [158, 52] on link "Sales Orders" at bounding box center [157, 55] width 25 height 6
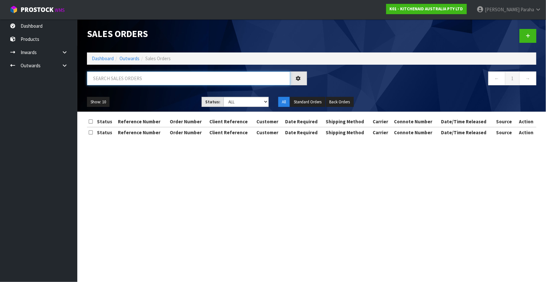
click at [156, 81] on input "text" at bounding box center [188, 79] width 203 height 14
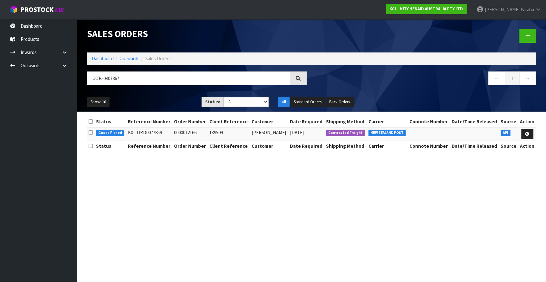
click at [524, 139] on td at bounding box center [527, 134] width 18 height 14
click at [524, 137] on link at bounding box center [528, 134] width 12 height 10
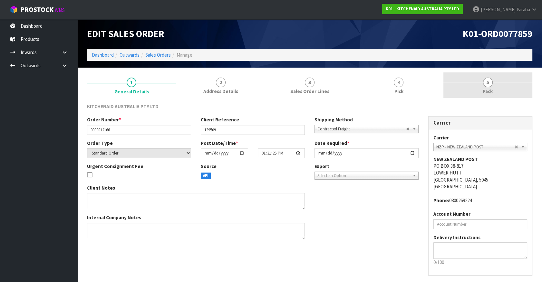
click at [486, 84] on span "5" at bounding box center [488, 83] width 10 height 10
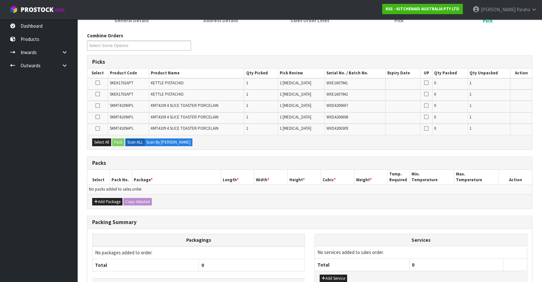
scroll to position [88, 0]
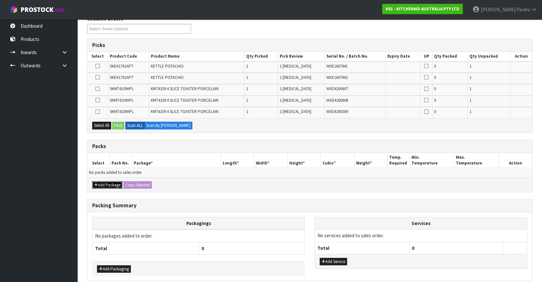
click at [108, 186] on button "Add Package" at bounding box center [107, 185] width 30 height 8
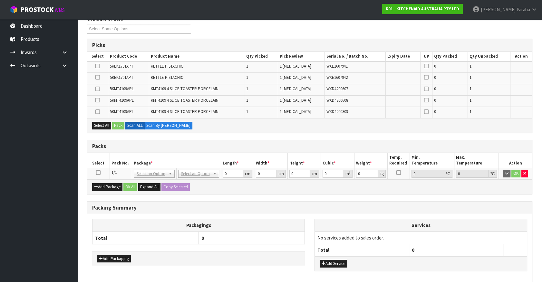
click at [97, 173] on icon at bounding box center [98, 173] width 5 height 0
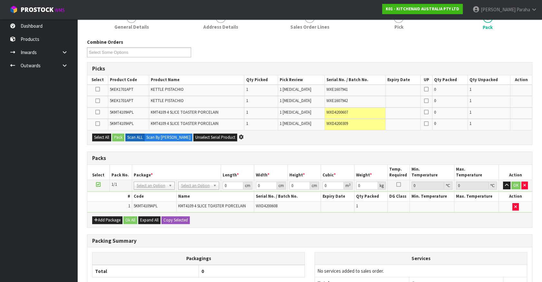
scroll to position [0, 0]
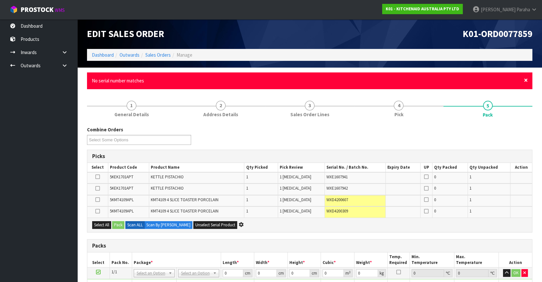
click at [525, 79] on span "×" at bounding box center [526, 80] width 4 height 9
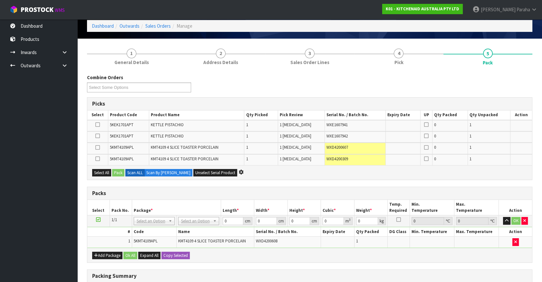
scroll to position [58, 0]
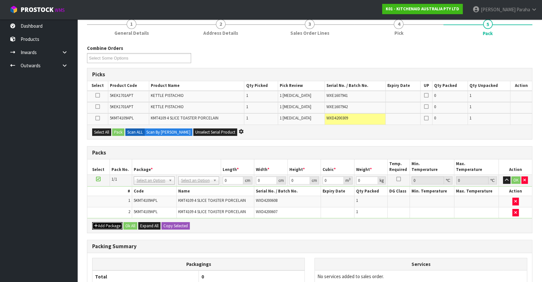
click at [102, 225] on button "Add Package" at bounding box center [107, 226] width 30 height 8
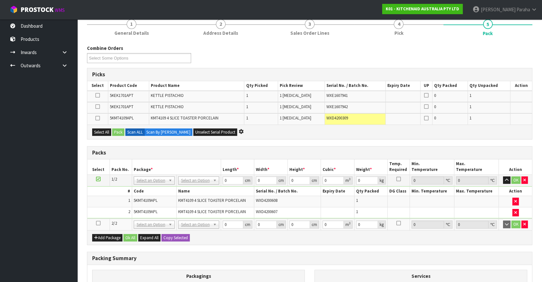
click at [100, 223] on icon at bounding box center [98, 223] width 5 height 0
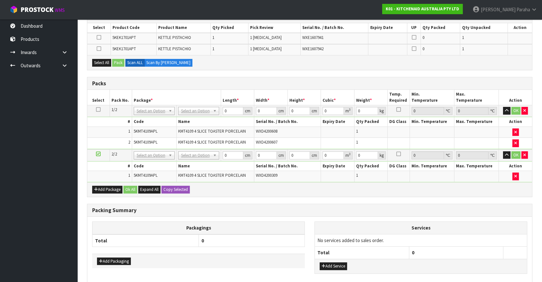
scroll to position [117, 0]
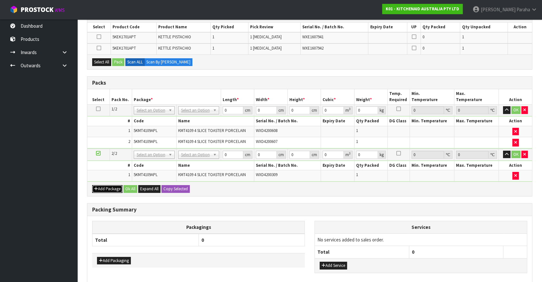
click at [108, 187] on button "Add Package" at bounding box center [107, 189] width 30 height 8
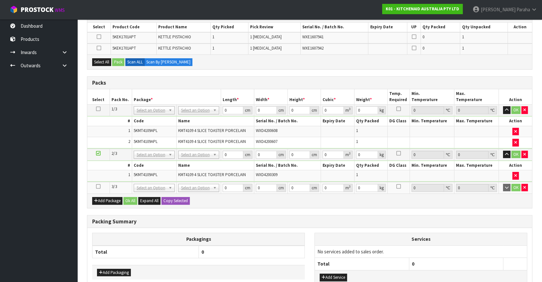
click at [98, 187] on icon at bounding box center [98, 187] width 5 height 0
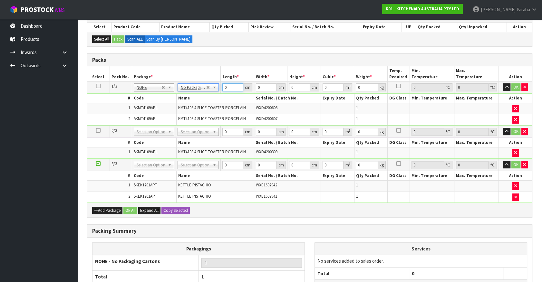
drag, startPoint x: 227, startPoint y: 85, endPoint x: 220, endPoint y: 86, distance: 6.8
click at [220, 86] on tr "1/3 NONE 007-001 007-002 007-004 007-009 007-013 007-014 007-015 007-017 007-01…" at bounding box center [309, 88] width 445 height 12
click at [503, 83] on button "button" at bounding box center [506, 87] width 7 height 8
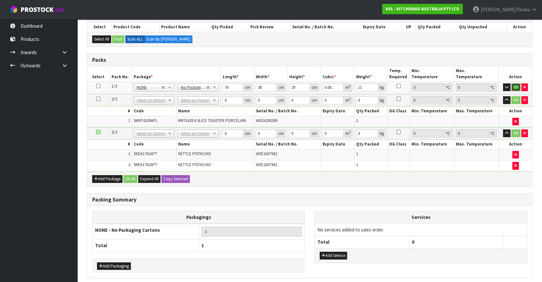
click button "OK" at bounding box center [515, 87] width 9 height 8
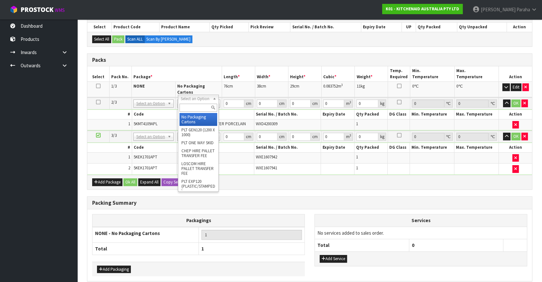
click at [199, 108] on input "text" at bounding box center [198, 108] width 38 height 8
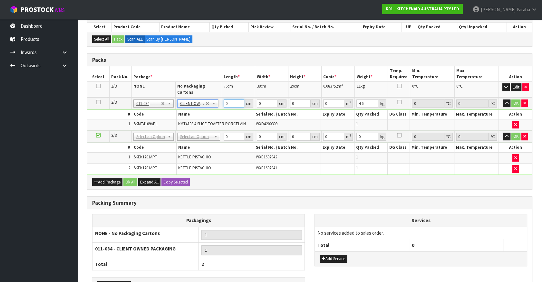
drag, startPoint x: 226, startPoint y: 99, endPoint x: 218, endPoint y: 96, distance: 8.5
click at [218, 98] on tr "2/3 NONE 007-001 007-002 007-004 007-009 007-013 007-014 007-015 007-017 007-01…" at bounding box center [309, 104] width 445 height 12
click at [503, 100] on button "button" at bounding box center [506, 104] width 7 height 8
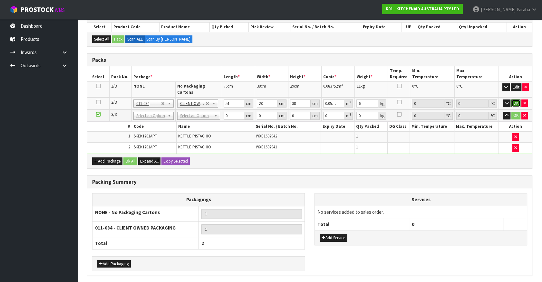
click button "OK" at bounding box center [515, 104] width 9 height 8
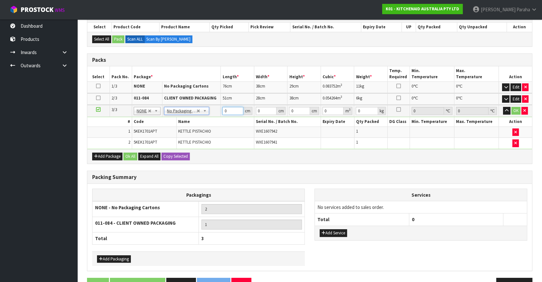
drag, startPoint x: 227, startPoint y: 111, endPoint x: 224, endPoint y: 110, distance: 3.2
click at [224, 110] on input "0" at bounding box center [232, 111] width 21 height 8
click at [503, 107] on button "button" at bounding box center [506, 111] width 7 height 8
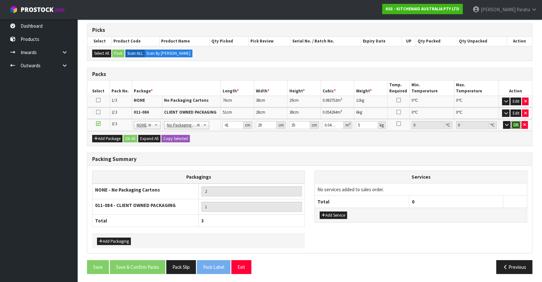
click button "OK" at bounding box center [515, 125] width 9 height 8
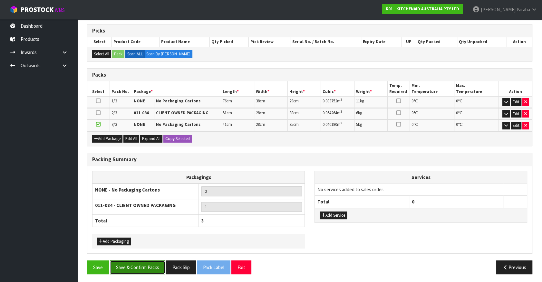
click at [144, 264] on button "Save & Confirm Packs" at bounding box center [137, 268] width 55 height 14
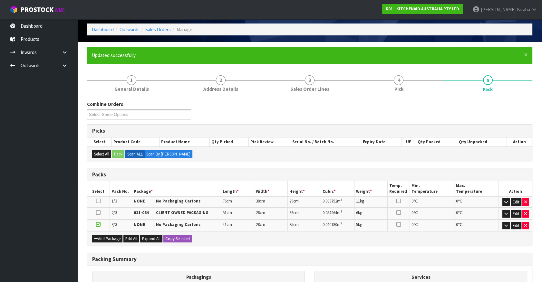
scroll to position [111, 0]
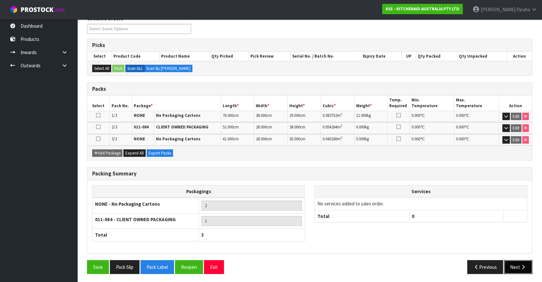
click at [519, 268] on button "Next" at bounding box center [518, 267] width 28 height 14
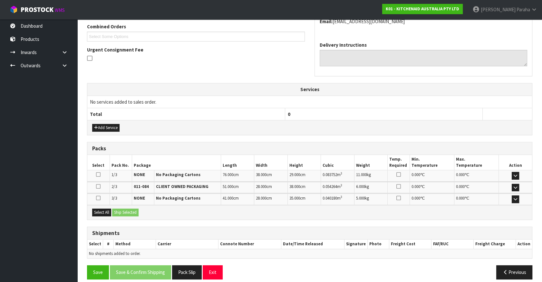
scroll to position [173, 0]
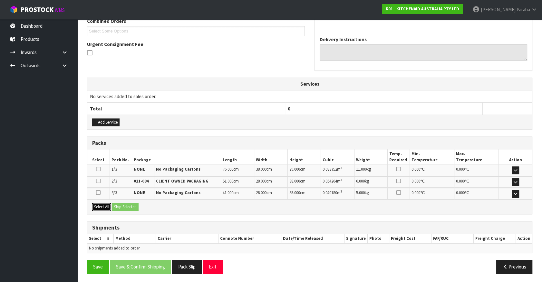
click at [100, 205] on button "Select All" at bounding box center [101, 207] width 19 height 8
click at [129, 207] on button "Ship Selected" at bounding box center [125, 207] width 26 height 8
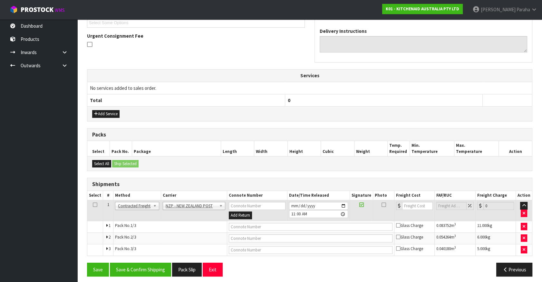
scroll to position [184, 0]
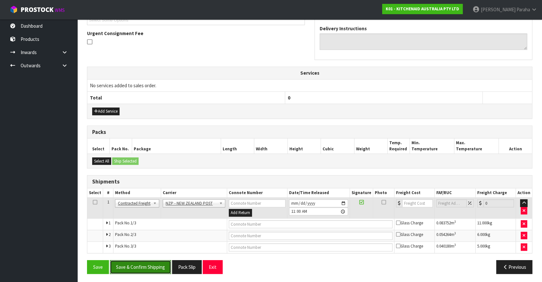
click at [142, 262] on button "Save & Confirm Shipping" at bounding box center [140, 267] width 61 height 14
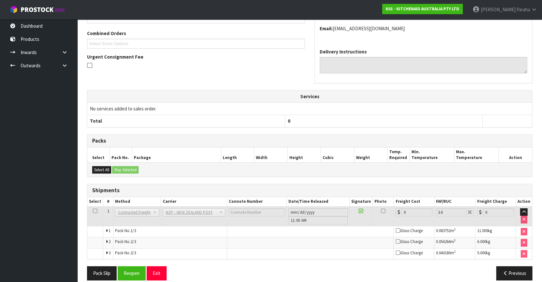
scroll to position [174, 0]
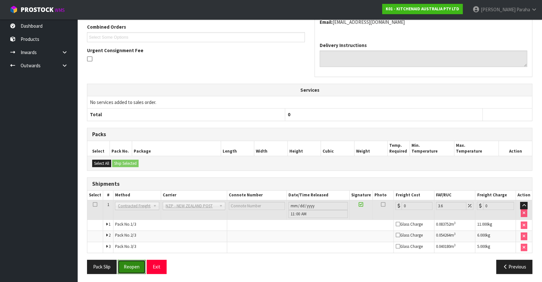
click at [132, 269] on button "Reopen" at bounding box center [132, 267] width 28 height 14
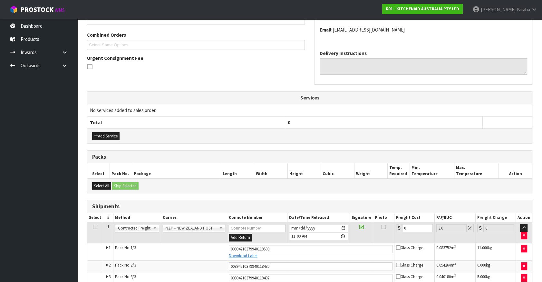
scroll to position [190, 0]
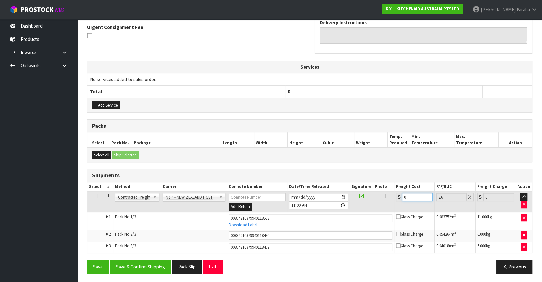
drag, startPoint x: 408, startPoint y: 196, endPoint x: 395, endPoint y: 200, distance: 14.5
click at [395, 200] on td "0" at bounding box center [414, 202] width 40 height 21
click at [147, 265] on button "Save & Confirm Shipping" at bounding box center [140, 267] width 61 height 14
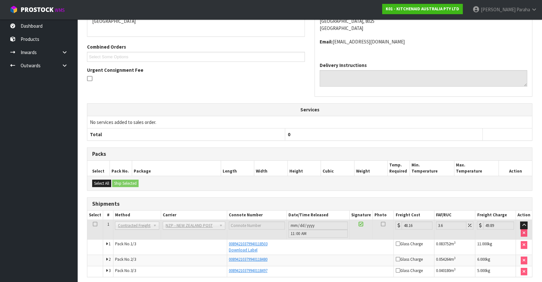
scroll to position [171, 0]
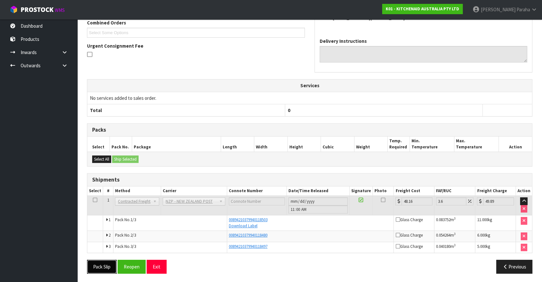
click at [103, 266] on button "Pack Slip" at bounding box center [102, 267] width 30 height 14
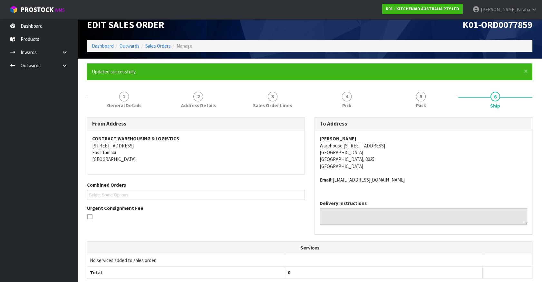
scroll to position [0, 0]
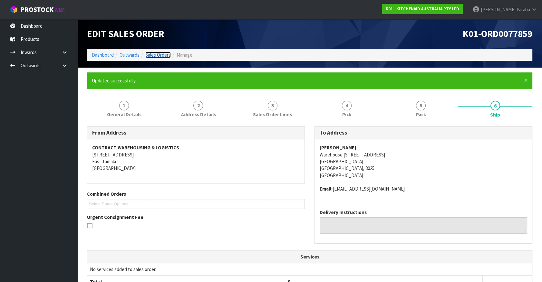
click at [158, 53] on link "Sales Orders" at bounding box center [157, 55] width 25 height 6
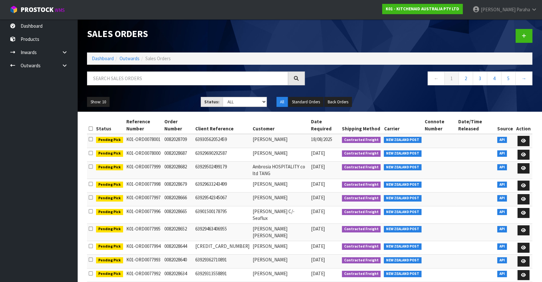
click at [95, 122] on th "Status" at bounding box center [109, 125] width 30 height 17
click at [149, 78] on input "text" at bounding box center [187, 79] width 201 height 14
click at [125, 80] on input "text" at bounding box center [187, 79] width 201 height 14
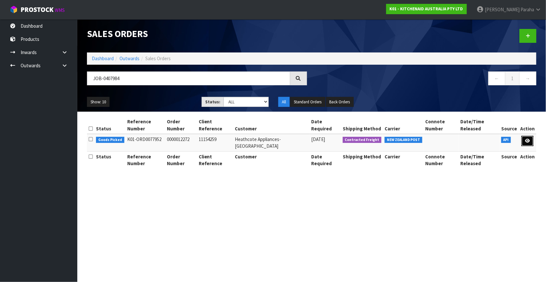
click at [528, 142] on icon at bounding box center [527, 141] width 5 height 4
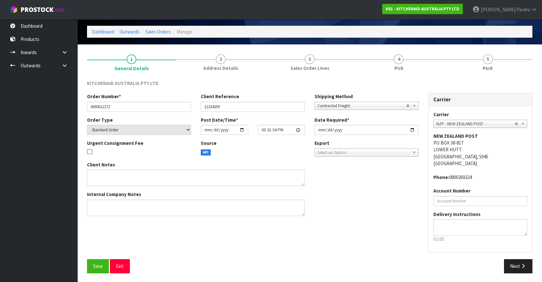
scroll to position [24, 0]
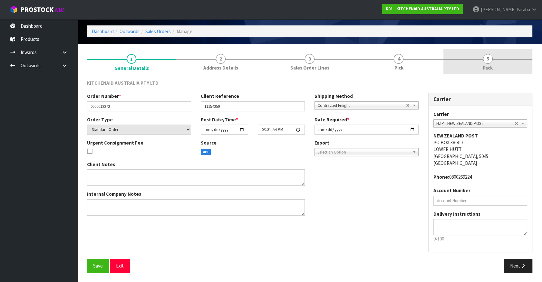
click at [484, 59] on span "5" at bounding box center [488, 59] width 10 height 10
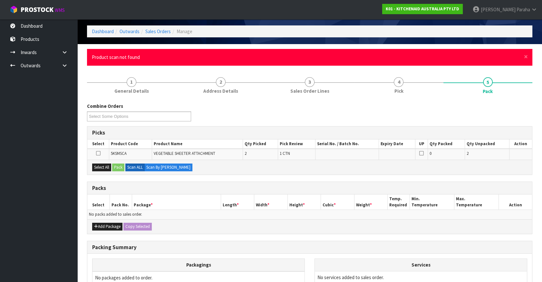
scroll to position [0, 0]
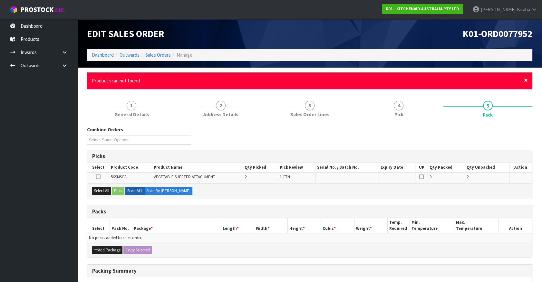
click at [524, 80] on span "×" at bounding box center [526, 80] width 4 height 9
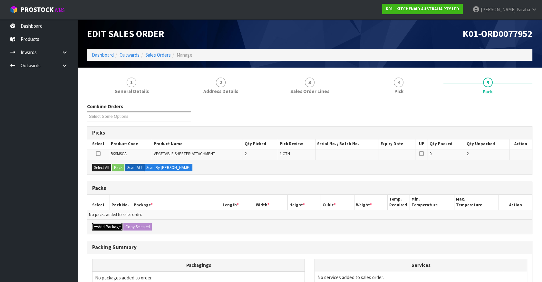
click at [101, 226] on button "Add Package" at bounding box center [107, 227] width 30 height 8
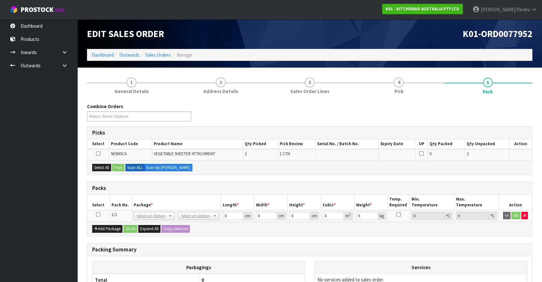
click at [98, 215] on icon at bounding box center [98, 215] width 5 height 0
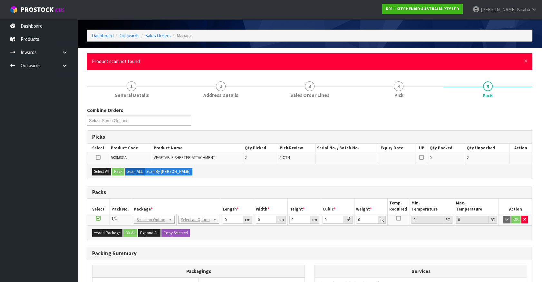
scroll to position [29, 0]
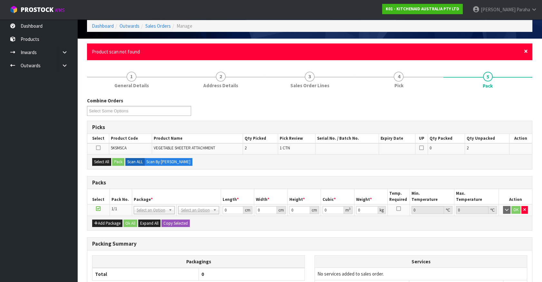
click at [525, 50] on span "×" at bounding box center [526, 51] width 4 height 9
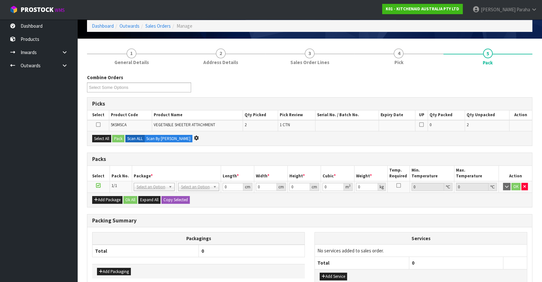
scroll to position [0, 0]
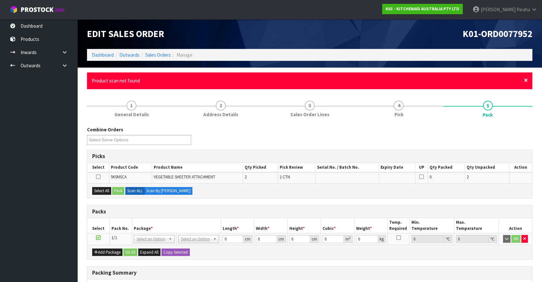
click at [527, 78] on span "×" at bounding box center [526, 80] width 4 height 9
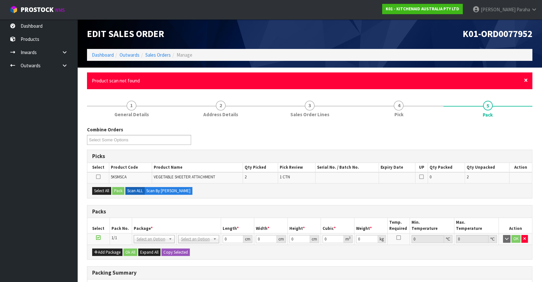
click at [527, 78] on span "×" at bounding box center [526, 80] width 4 height 9
click at [527, 80] on span "×" at bounding box center [526, 80] width 4 height 9
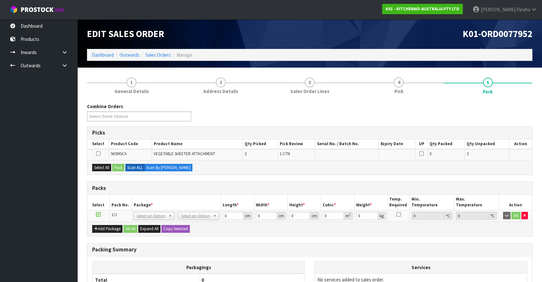
click at [100, 215] on icon at bounding box center [98, 215] width 5 height 0
click at [525, 214] on button "button" at bounding box center [524, 216] width 6 height 8
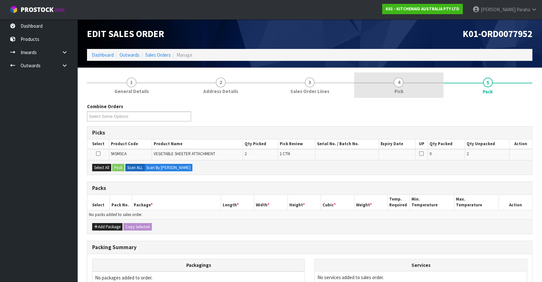
click at [400, 82] on span "4" at bounding box center [399, 83] width 10 height 10
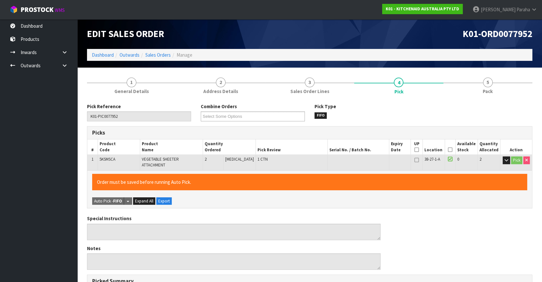
click at [450, 150] on icon at bounding box center [450, 150] width 5 height 0
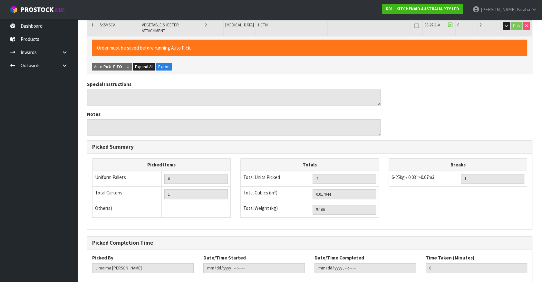
scroll to position [165, 0]
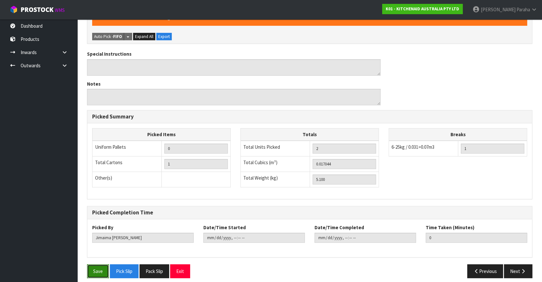
click at [89, 264] on button "Save" at bounding box center [98, 271] width 22 height 14
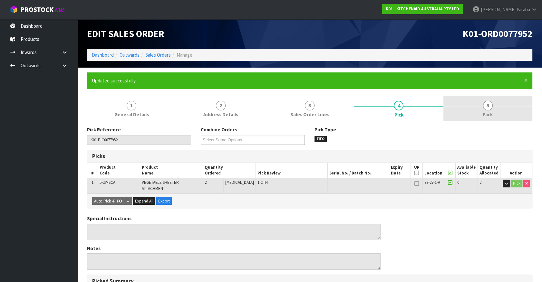
click at [489, 106] on span "5" at bounding box center [488, 106] width 10 height 10
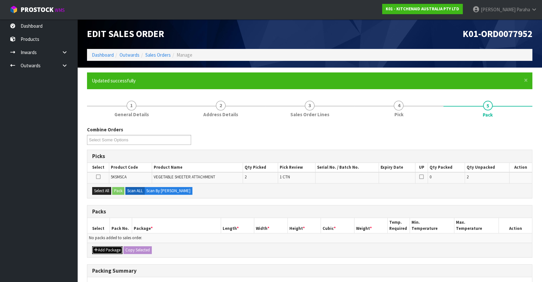
click at [105, 245] on div "Add Package Copy Selected" at bounding box center [309, 250] width 445 height 14
click at [98, 248] on button "Add Package" at bounding box center [107, 250] width 30 height 8
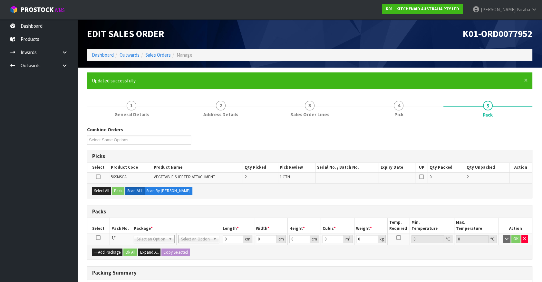
click at [98, 238] on icon at bounding box center [98, 238] width 5 height 0
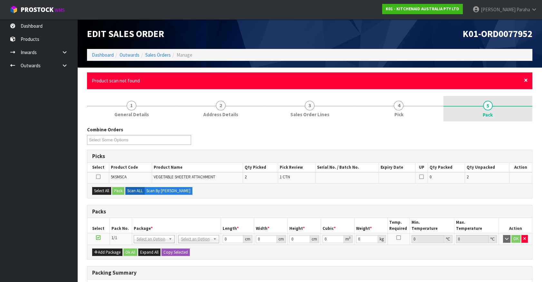
click at [526, 79] on span "×" at bounding box center [526, 80] width 4 height 9
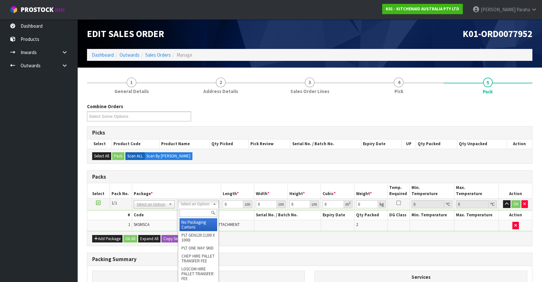
drag, startPoint x: 203, startPoint y: 204, endPoint x: 202, endPoint y: 209, distance: 4.6
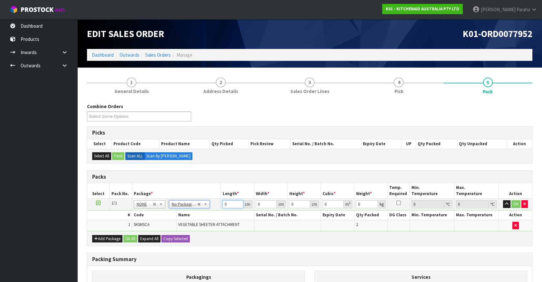
click at [222, 204] on td "0 cm" at bounding box center [238, 205] width 34 height 12
drag, startPoint x: 227, startPoint y: 203, endPoint x: 222, endPoint y: 203, distance: 5.8
click at [222, 203] on td "0 cm" at bounding box center [238, 205] width 34 height 12
click at [503, 200] on button "button" at bounding box center [506, 204] width 7 height 8
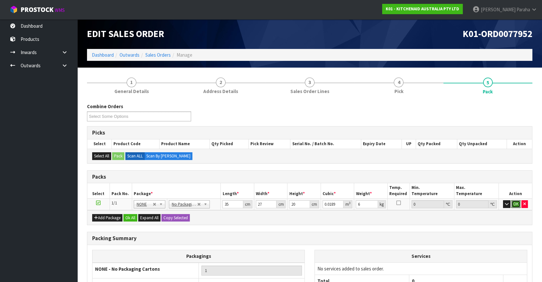
click button "OK" at bounding box center [515, 204] width 9 height 8
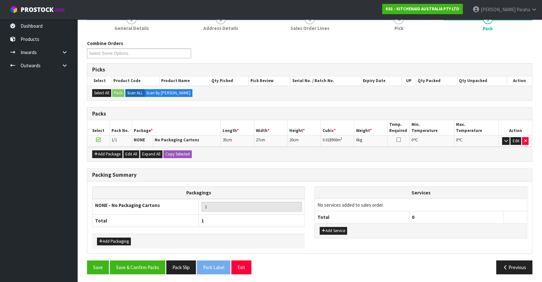
scroll to position [63, 0]
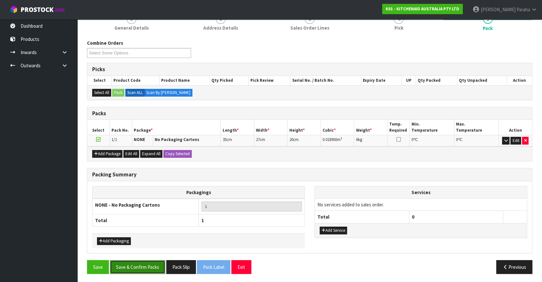
click at [153, 266] on button "Save & Confirm Packs" at bounding box center [137, 267] width 55 height 14
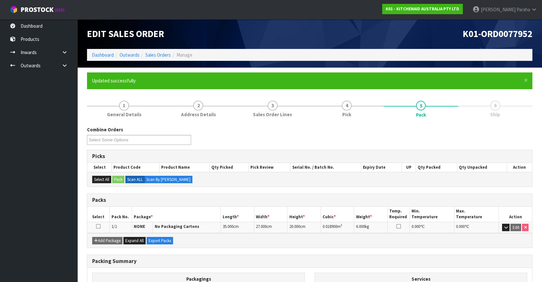
scroll to position [72, 0]
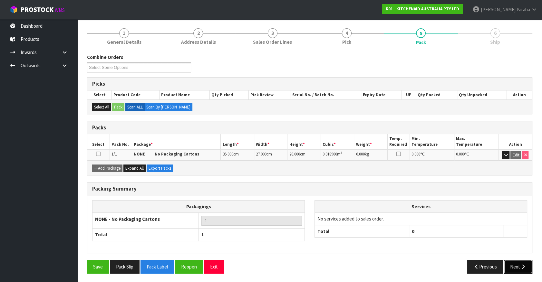
click at [520, 266] on icon "button" at bounding box center [523, 266] width 6 height 5
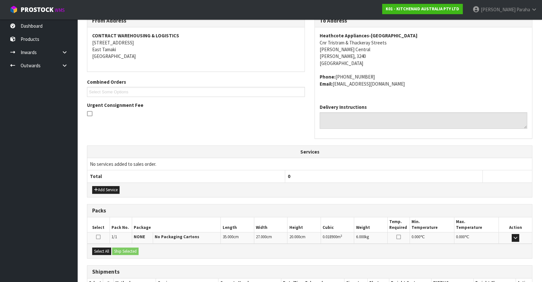
scroll to position [157, 0]
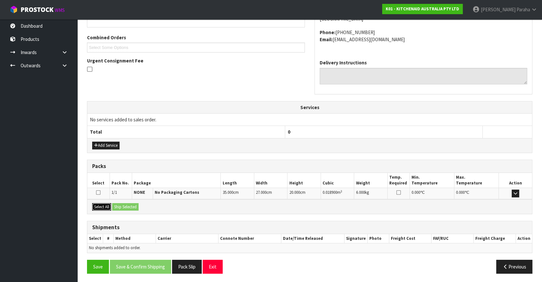
click at [106, 206] on button "Select All" at bounding box center [101, 207] width 19 height 8
click at [121, 205] on button "Ship Selected" at bounding box center [125, 207] width 26 height 8
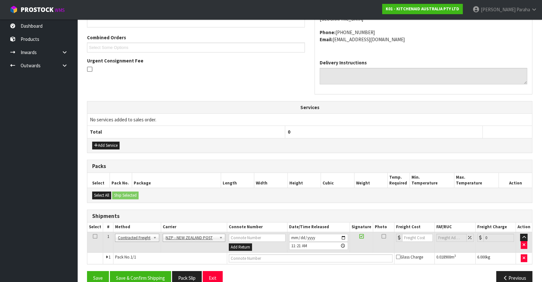
scroll to position [168, 0]
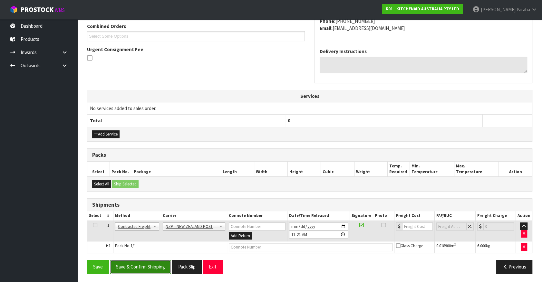
click at [137, 264] on button "Save & Confirm Shipping" at bounding box center [140, 267] width 61 height 14
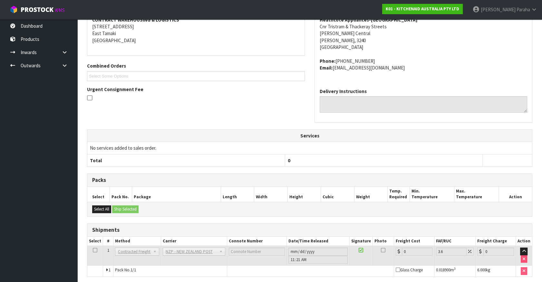
scroll to position [159, 0]
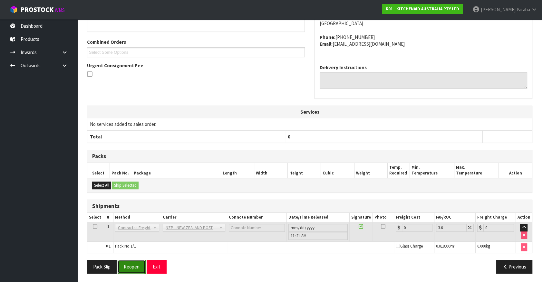
click at [130, 267] on button "Reopen" at bounding box center [132, 267] width 28 height 14
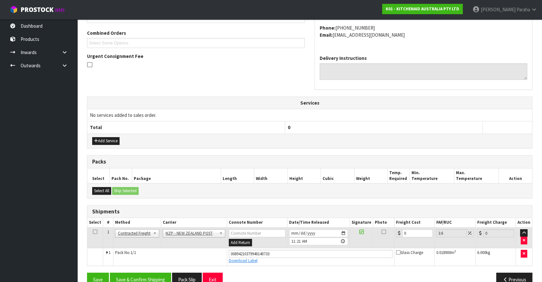
scroll to position [174, 0]
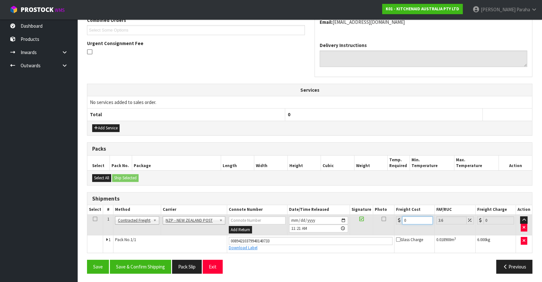
drag, startPoint x: 408, startPoint y: 220, endPoint x: 404, endPoint y: 220, distance: 4.2
click at [404, 220] on input "0" at bounding box center [417, 220] width 31 height 8
click at [136, 264] on button "Save & Confirm Shipping" at bounding box center [140, 267] width 61 height 14
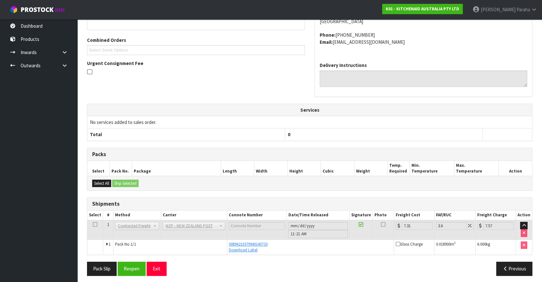
scroll to position [156, 0]
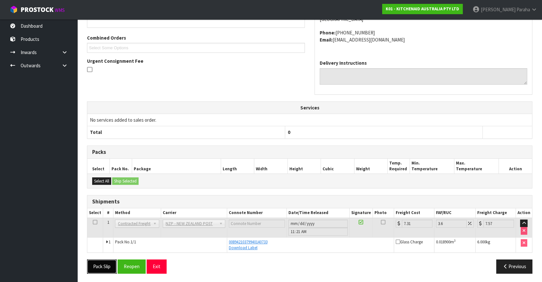
click at [105, 269] on button "Pack Slip" at bounding box center [102, 267] width 30 height 14
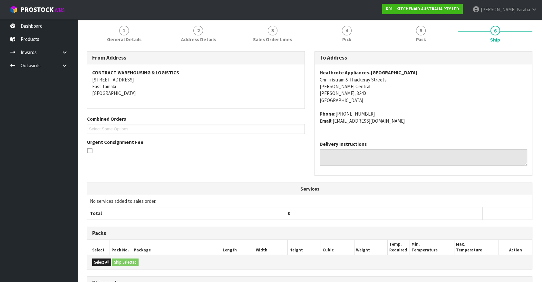
scroll to position [0, 0]
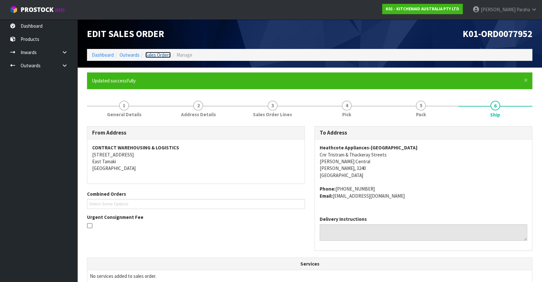
click at [162, 52] on link "Sales Orders" at bounding box center [157, 55] width 25 height 6
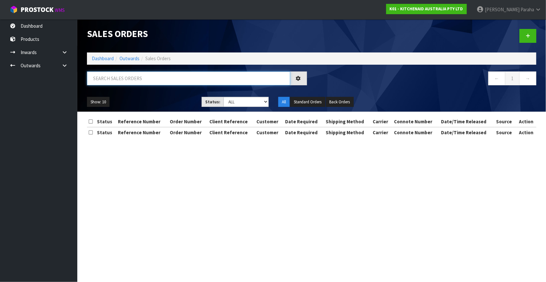
click at [199, 76] on input "text" at bounding box center [188, 79] width 203 height 14
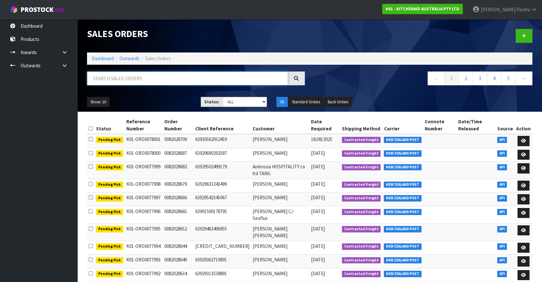
click at [156, 76] on input "text" at bounding box center [187, 79] width 201 height 14
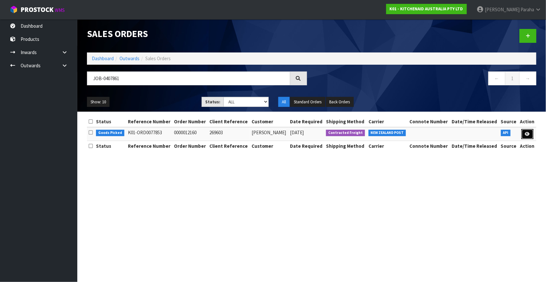
click at [526, 135] on icon at bounding box center [527, 134] width 5 height 4
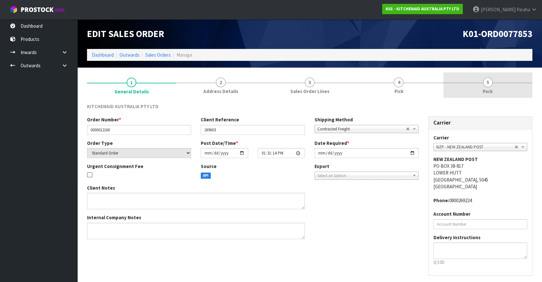
click at [485, 82] on span "5" at bounding box center [488, 83] width 10 height 10
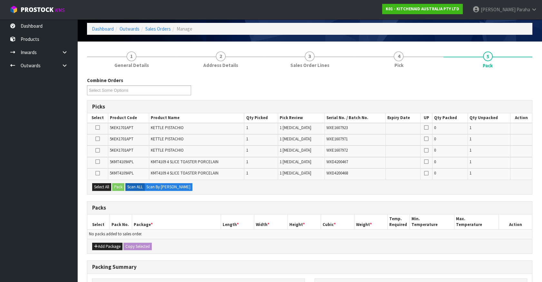
scroll to position [88, 0]
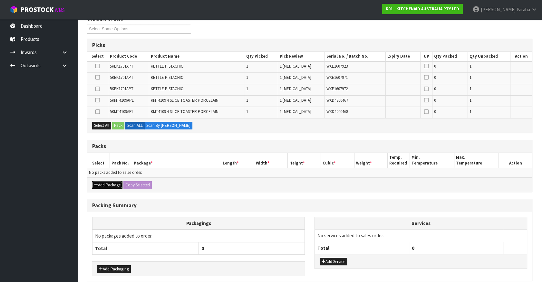
click at [111, 183] on button "Add Package" at bounding box center [107, 185] width 30 height 8
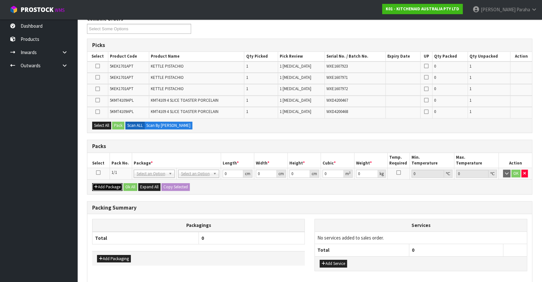
click at [92, 183] on button "Add Package" at bounding box center [107, 187] width 30 height 8
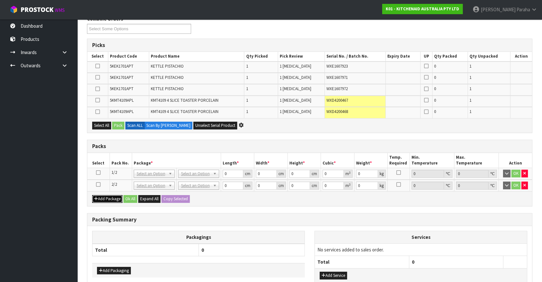
click at [92, 195] on button "Add Package" at bounding box center [107, 199] width 30 height 8
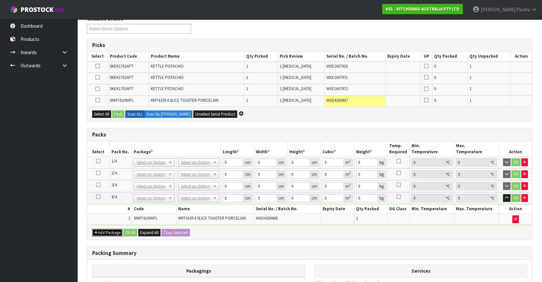
click at [92, 229] on button "Add Package" at bounding box center [107, 233] width 30 height 8
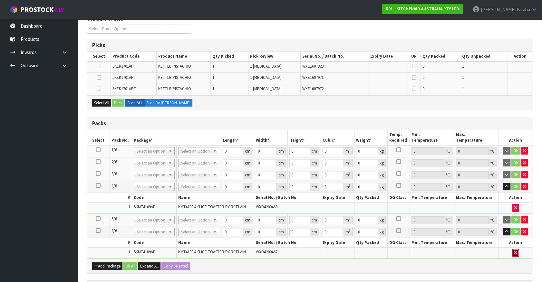
click at [516, 250] on button "button" at bounding box center [515, 253] width 6 height 8
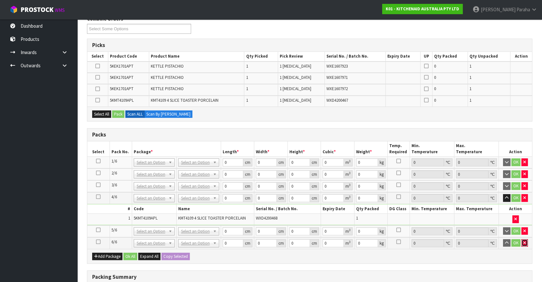
click at [526, 241] on button "button" at bounding box center [524, 243] width 6 height 8
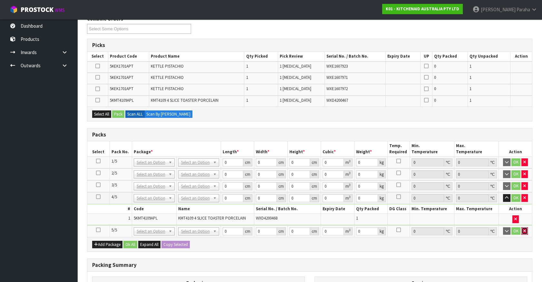
click at [525, 233] on button "button" at bounding box center [524, 231] width 6 height 8
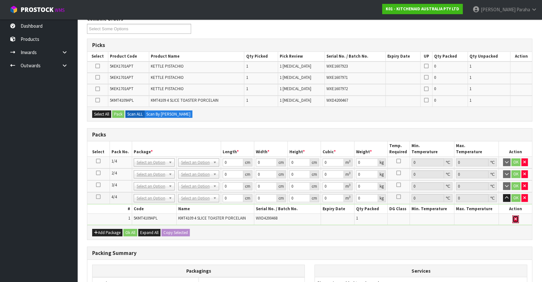
click at [515, 218] on icon "button" at bounding box center [515, 219] width 3 height 4
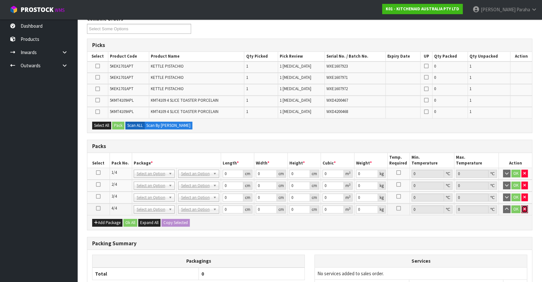
drag, startPoint x: 525, startPoint y: 210, endPoint x: 525, endPoint y: 204, distance: 5.5
click at [525, 209] on icon "button" at bounding box center [524, 209] width 3 height 4
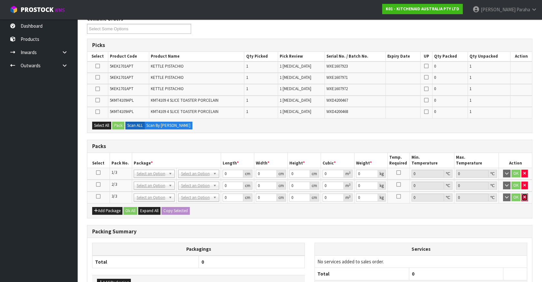
click at [524, 195] on icon "button" at bounding box center [524, 197] width 3 height 4
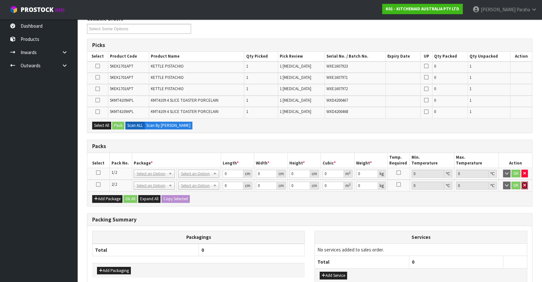
click at [523, 184] on icon "button" at bounding box center [524, 185] width 3 height 4
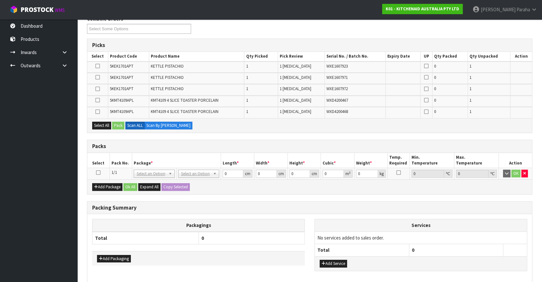
click at [97, 173] on icon at bounding box center [98, 173] width 5 height 0
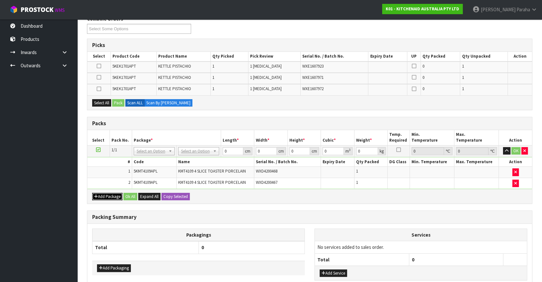
click at [113, 194] on button "Add Package" at bounding box center [107, 197] width 30 height 8
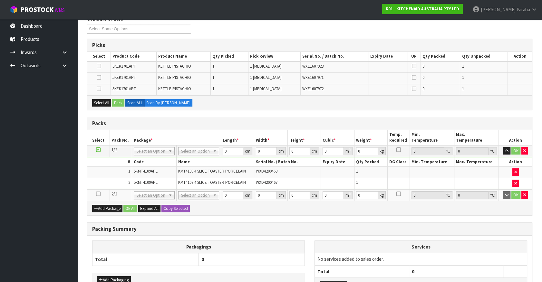
click at [99, 194] on icon at bounding box center [98, 194] width 5 height 0
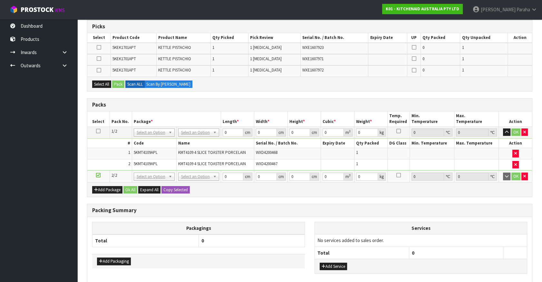
scroll to position [117, 0]
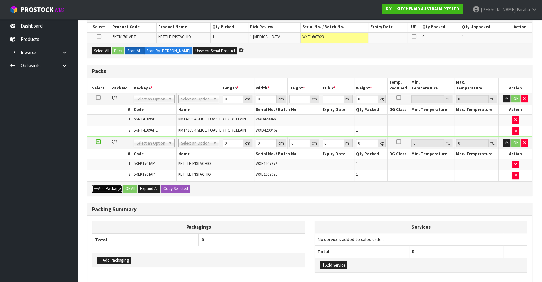
click at [103, 188] on button "Add Package" at bounding box center [107, 189] width 30 height 8
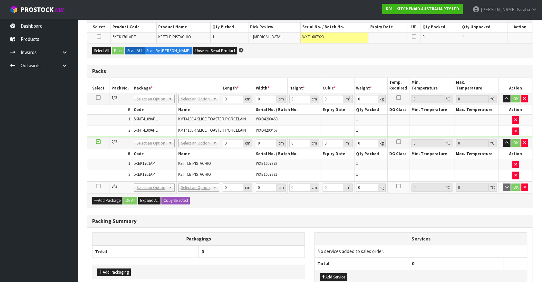
click at [100, 187] on icon at bounding box center [98, 186] width 5 height 0
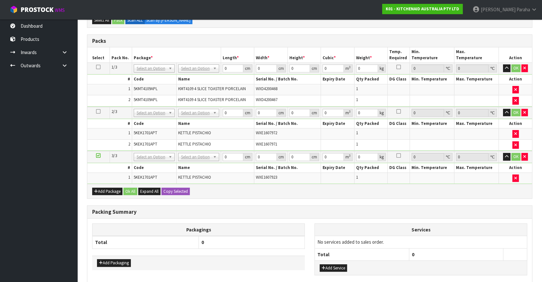
scroll to position [146, 0]
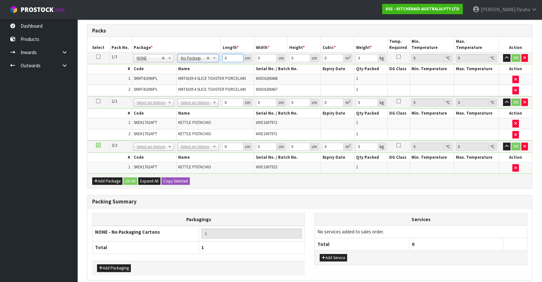
drag, startPoint x: 228, startPoint y: 57, endPoint x: 210, endPoint y: 59, distance: 18.1
click at [210, 59] on tr "1/3 NONE 007-001 007-002 007-004 007-009 007-013 007-014 007-015 007-017 007-01…" at bounding box center [309, 59] width 445 height 12
click button "OK" at bounding box center [515, 58] width 9 height 8
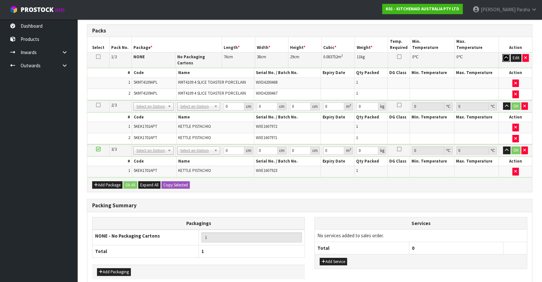
click at [508, 59] on button "button" at bounding box center [505, 58] width 7 height 8
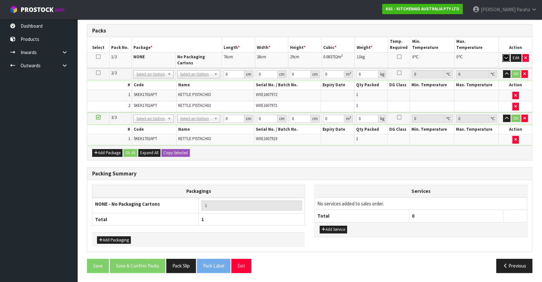
scroll to position [140, 0]
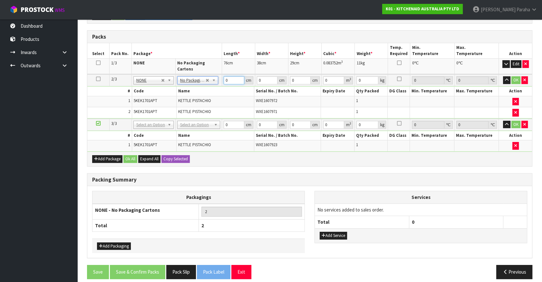
drag, startPoint x: 228, startPoint y: 74, endPoint x: 222, endPoint y: 73, distance: 6.5
click at [222, 74] on td "0 cm" at bounding box center [238, 80] width 33 height 12
click at [503, 76] on button "button" at bounding box center [506, 80] width 7 height 8
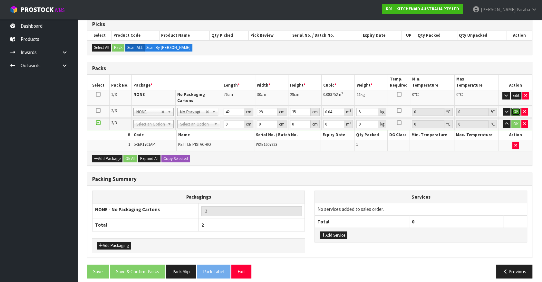
click button "OK" at bounding box center [515, 112] width 9 height 8
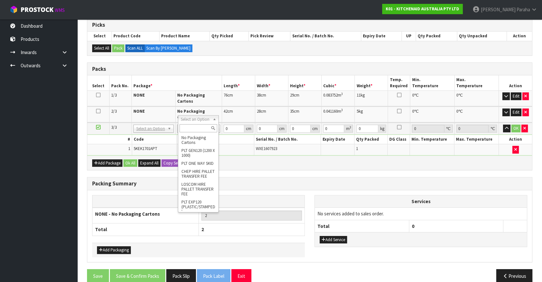
click at [187, 128] on input "text" at bounding box center [198, 128] width 38 height 8
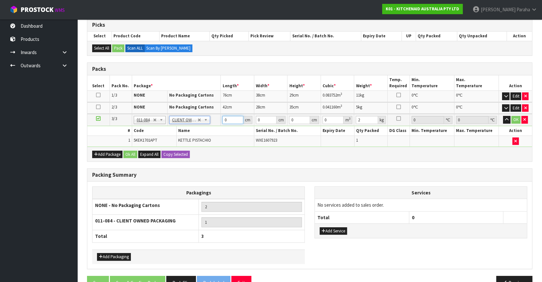
drag, startPoint x: 231, startPoint y: 119, endPoint x: 218, endPoint y: 119, distance: 13.2
click at [218, 119] on tr "3/3 NONE 007-001 007-002 007-004 007-009 007-013 007-014 007-015 007-017 007-01…" at bounding box center [309, 120] width 445 height 12
click at [503, 116] on button "button" at bounding box center [506, 120] width 7 height 8
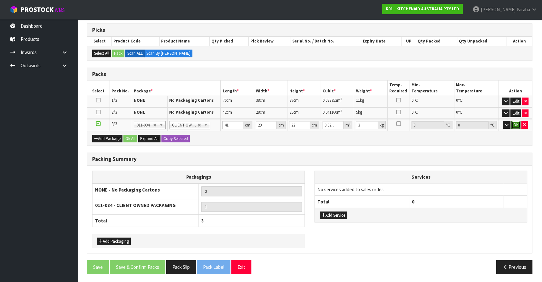
click button "OK" at bounding box center [515, 125] width 9 height 8
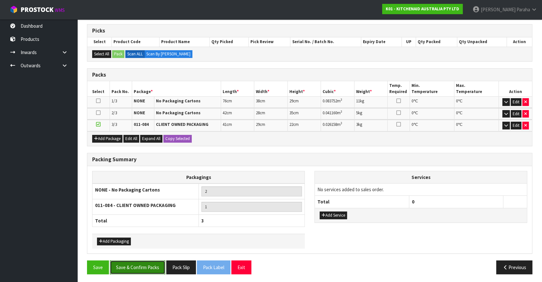
click at [134, 270] on button "Save & Confirm Packs" at bounding box center [137, 268] width 55 height 14
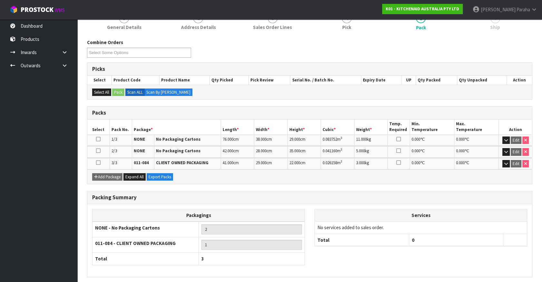
scroll to position [111, 0]
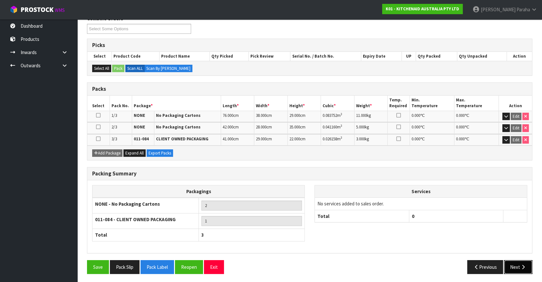
click at [530, 264] on button "Next" at bounding box center [518, 267] width 28 height 14
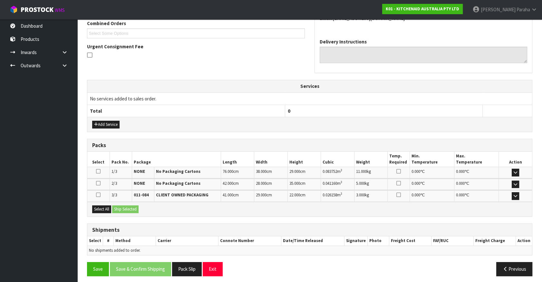
scroll to position [173, 0]
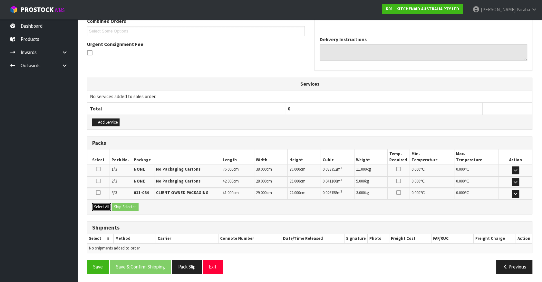
click at [105, 204] on button "Select All" at bounding box center [101, 207] width 19 height 8
click at [120, 206] on button "Ship Selected" at bounding box center [125, 207] width 26 height 8
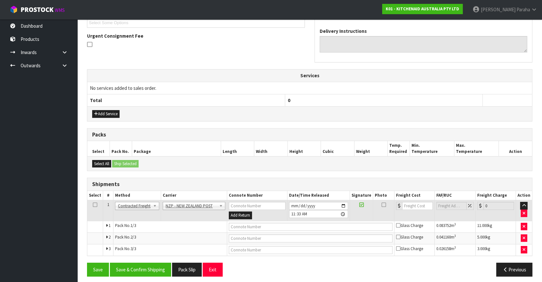
scroll to position [184, 0]
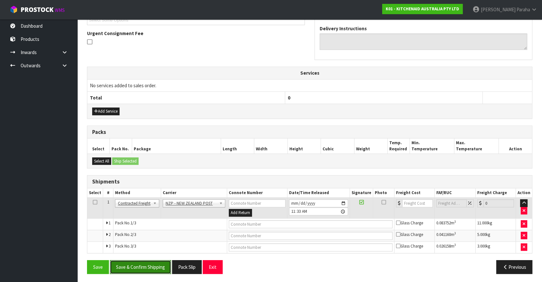
click at [136, 267] on button "Save & Confirm Shipping" at bounding box center [140, 267] width 61 height 14
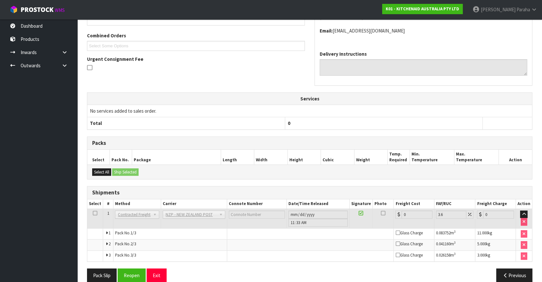
scroll to position [174, 0]
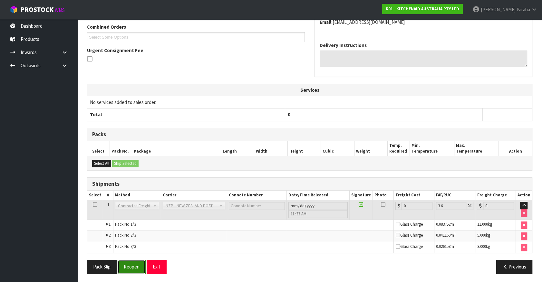
click at [140, 267] on button "Reopen" at bounding box center [132, 267] width 28 height 14
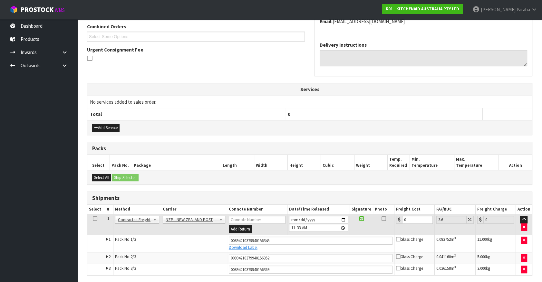
scroll to position [190, 0]
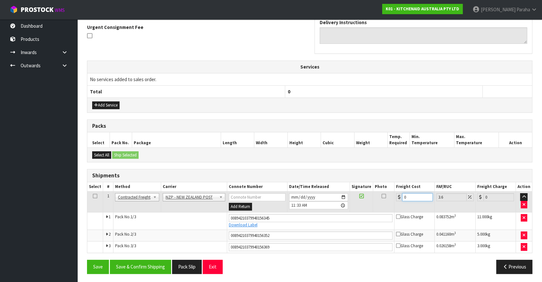
drag, startPoint x: 408, startPoint y: 195, endPoint x: 392, endPoint y: 195, distance: 16.4
click at [392, 195] on tr "1 Client Local Pickup Customer Local Pickup Company Freight Contracted Freight …" at bounding box center [309, 202] width 445 height 21
click at [144, 265] on button "Save & Confirm Shipping" at bounding box center [140, 267] width 61 height 14
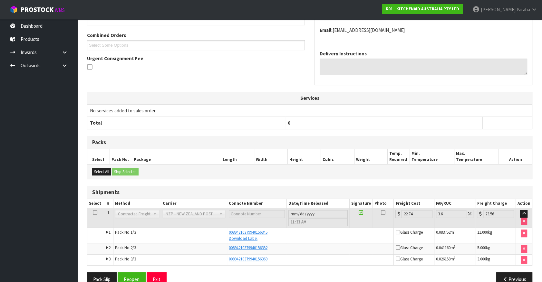
scroll to position [171, 0]
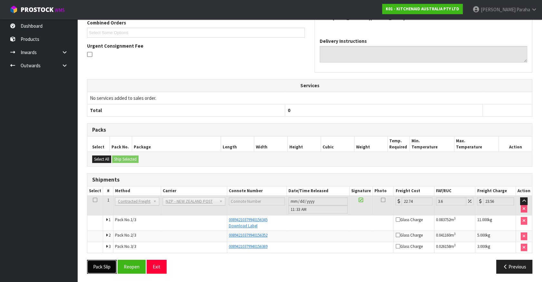
click at [110, 266] on button "Pack Slip" at bounding box center [102, 267] width 30 height 14
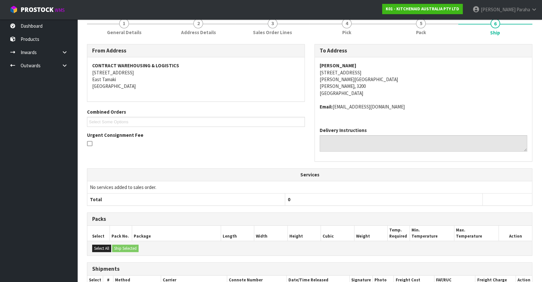
scroll to position [0, 0]
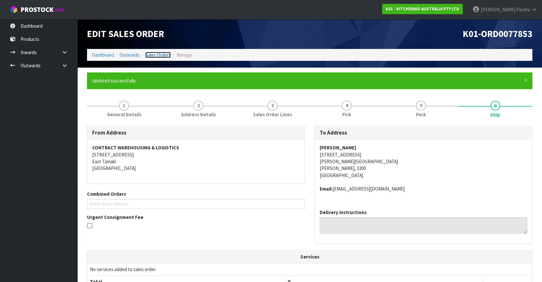
click at [166, 54] on link "Sales Orders" at bounding box center [157, 55] width 25 height 6
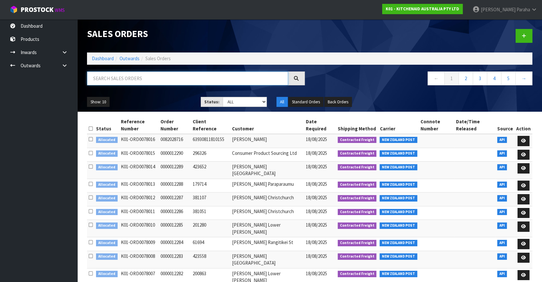
click at [155, 74] on input "text" at bounding box center [187, 79] width 201 height 14
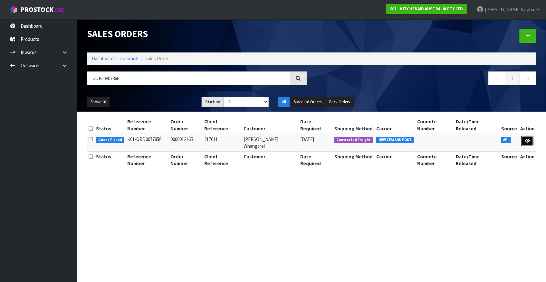
click at [530, 136] on link at bounding box center [528, 141] width 12 height 10
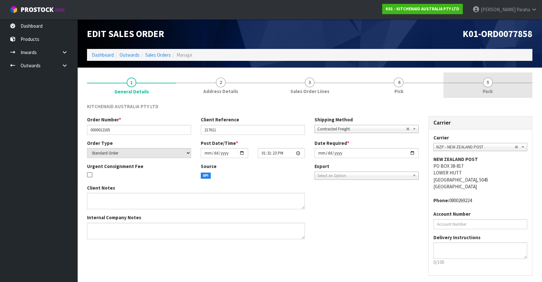
click at [487, 81] on span "5" at bounding box center [488, 83] width 10 height 10
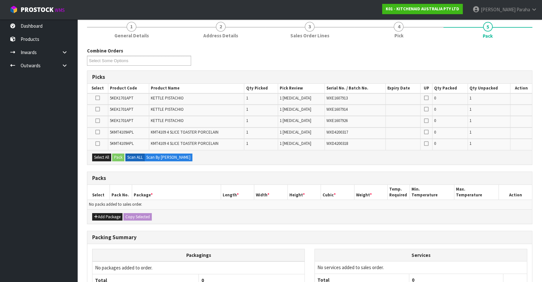
scroll to position [58, 0]
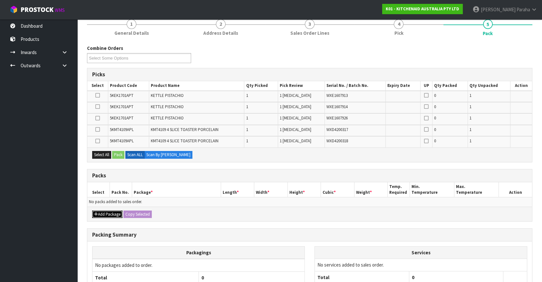
click at [105, 213] on button "Add Package" at bounding box center [107, 215] width 30 height 8
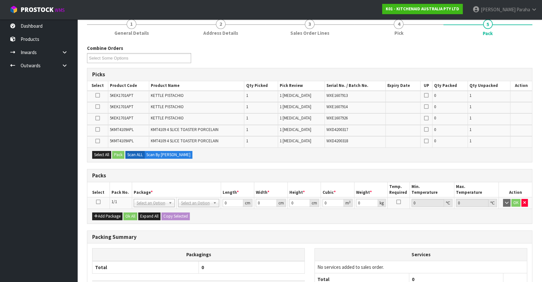
click at [98, 202] on icon at bounding box center [98, 202] width 5 height 0
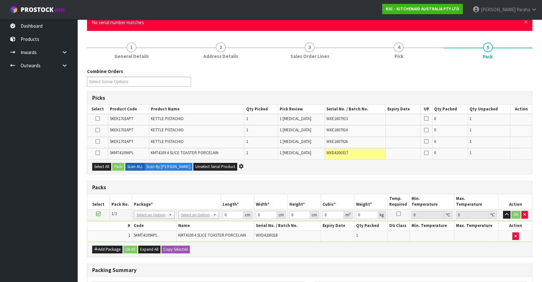
scroll to position [0, 0]
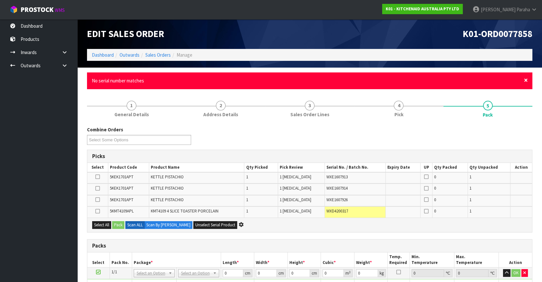
click at [527, 80] on span "×" at bounding box center [526, 80] width 4 height 9
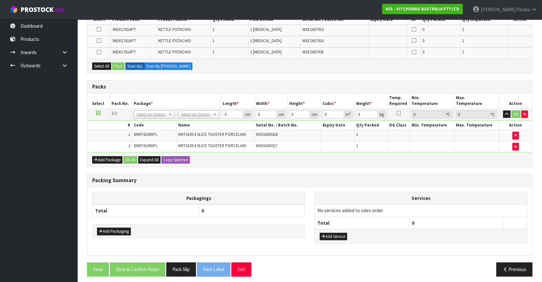
scroll to position [126, 0]
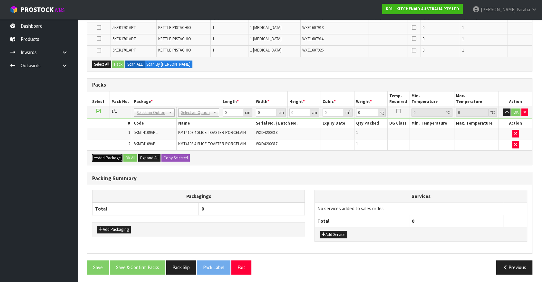
click at [105, 157] on button "Add Package" at bounding box center [107, 158] width 30 height 8
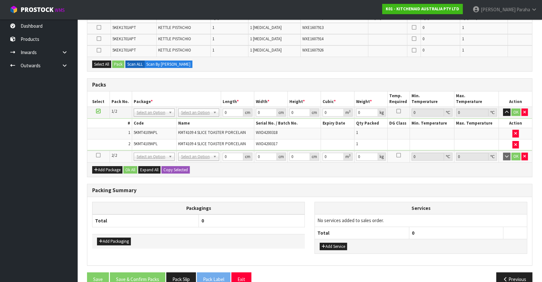
click at [98, 155] on icon at bounding box center [98, 155] width 5 height 0
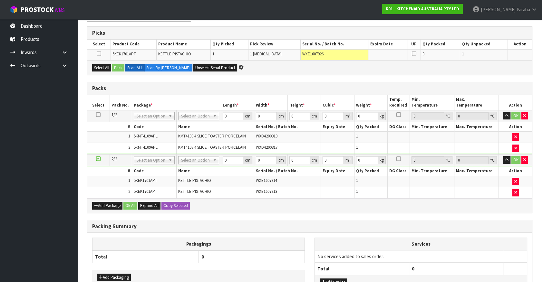
scroll to position [148, 0]
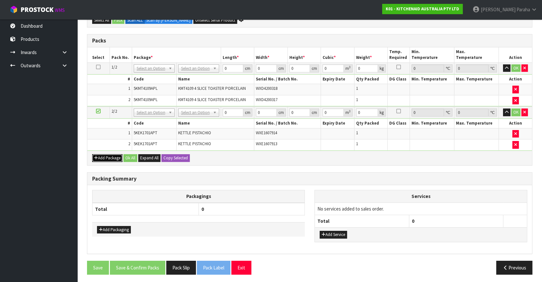
click at [114, 156] on button "Add Package" at bounding box center [107, 158] width 30 height 8
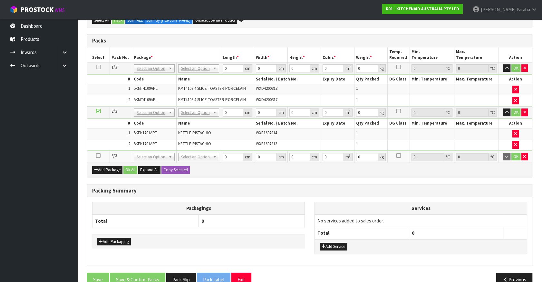
click at [96, 156] on icon at bounding box center [98, 156] width 5 height 0
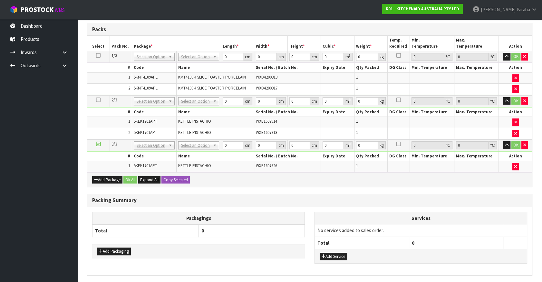
scroll to position [118, 0]
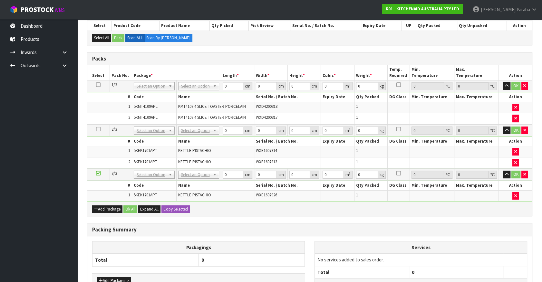
drag, startPoint x: 203, startPoint y: 87, endPoint x: 201, endPoint y: 94, distance: 6.6
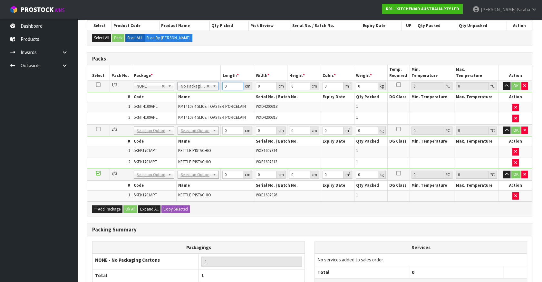
drag, startPoint x: 229, startPoint y: 85, endPoint x: 222, endPoint y: 85, distance: 6.8
click at [222, 85] on input "0" at bounding box center [232, 86] width 21 height 8
click at [503, 82] on button "button" at bounding box center [506, 86] width 7 height 8
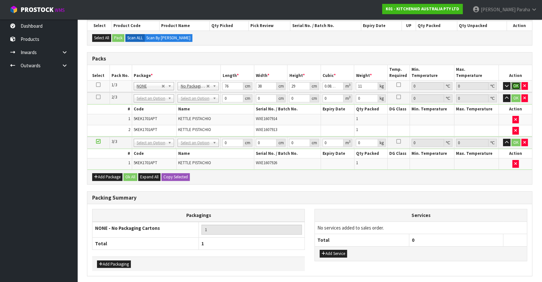
click button "OK" at bounding box center [515, 86] width 9 height 8
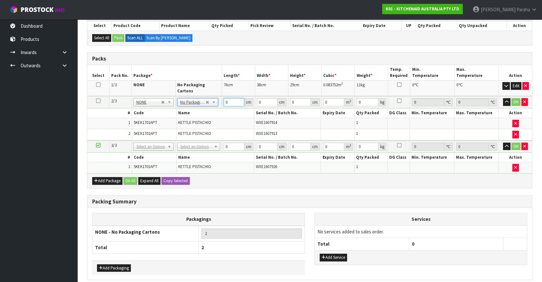
click at [224, 99] on input "0" at bounding box center [234, 102] width 21 height 8
click at [503, 98] on button "button" at bounding box center [506, 102] width 7 height 8
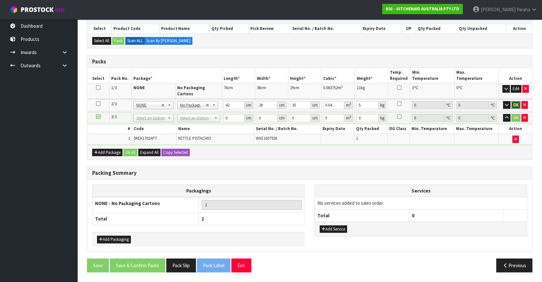
scroll to position [108, 0]
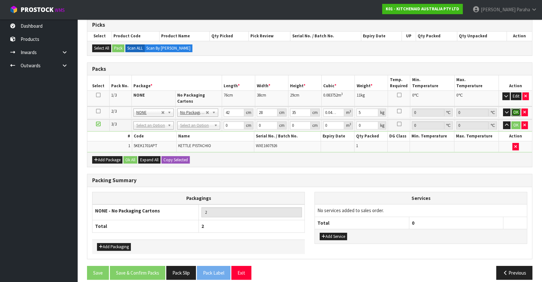
click button "OK" at bounding box center [515, 113] width 9 height 8
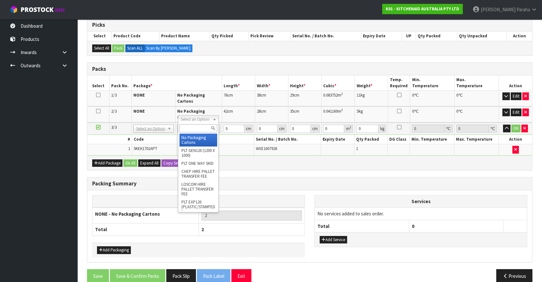
click at [195, 129] on input "text" at bounding box center [198, 128] width 38 height 8
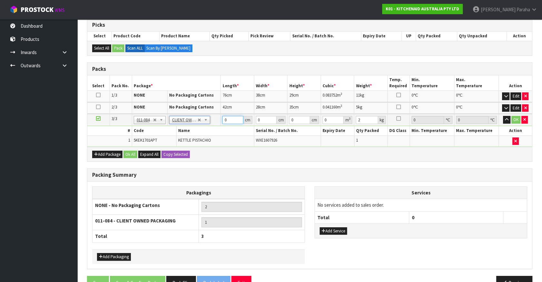
drag, startPoint x: 226, startPoint y: 119, endPoint x: 217, endPoint y: 117, distance: 9.5
click at [217, 117] on tr "3/3 NONE 007-001 007-002 007-004 007-009 007-013 007-014 007-015 007-017 007-01…" at bounding box center [309, 120] width 445 height 12
click at [503, 116] on button "button" at bounding box center [506, 120] width 7 height 8
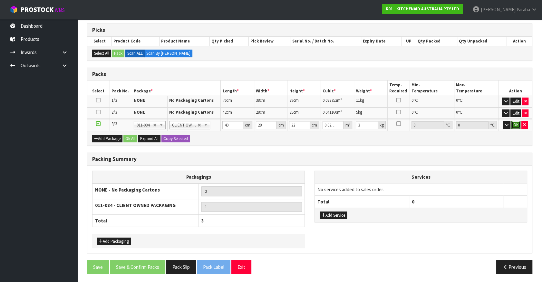
click button "OK" at bounding box center [515, 125] width 9 height 8
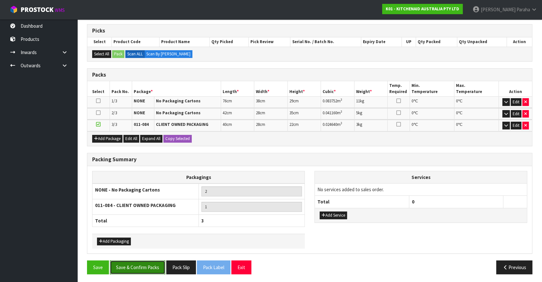
click at [144, 264] on button "Save & Confirm Packs" at bounding box center [137, 268] width 55 height 14
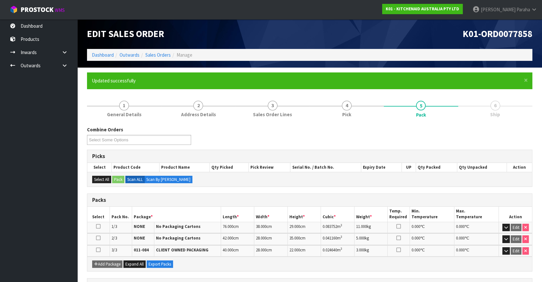
scroll to position [111, 0]
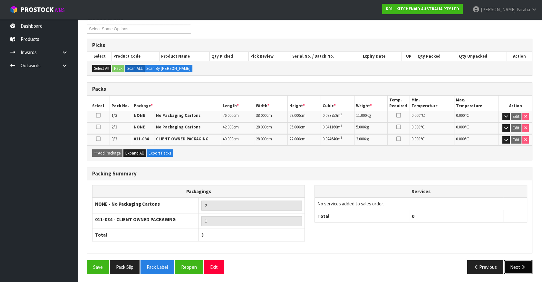
click at [515, 265] on button "Next" at bounding box center [518, 267] width 28 height 14
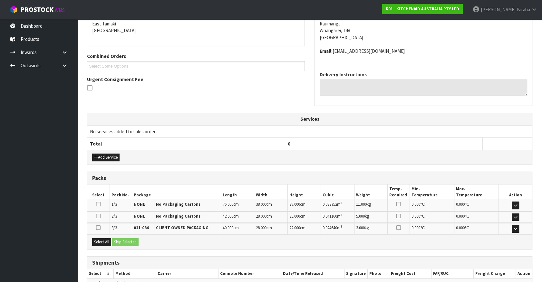
scroll to position [173, 0]
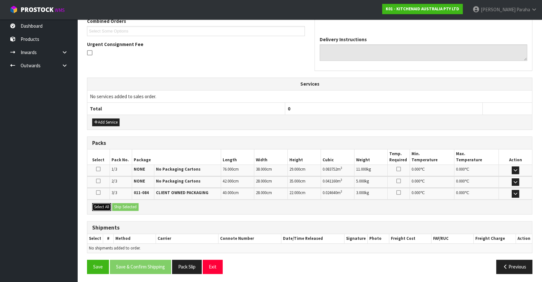
drag, startPoint x: 102, startPoint y: 206, endPoint x: 119, endPoint y: 203, distance: 16.3
click at [102, 205] on button "Select All" at bounding box center [101, 207] width 19 height 8
click at [130, 205] on button "Ship Selected" at bounding box center [125, 207] width 26 height 8
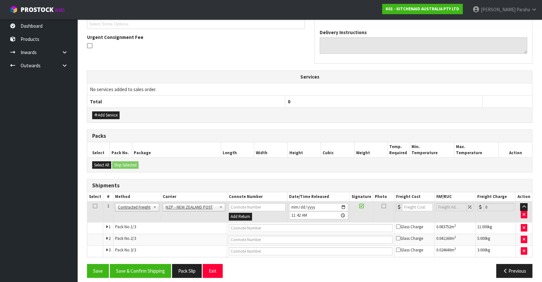
scroll to position [184, 0]
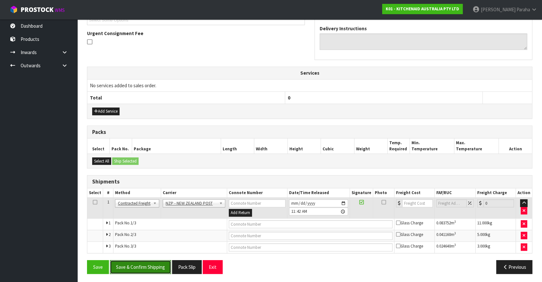
click at [148, 268] on button "Save & Confirm Shipping" at bounding box center [140, 267] width 61 height 14
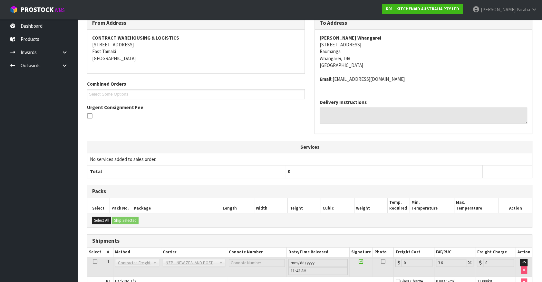
scroll to position [174, 0]
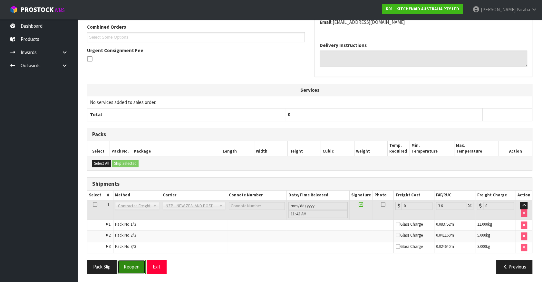
click at [126, 264] on button "Reopen" at bounding box center [132, 267] width 28 height 14
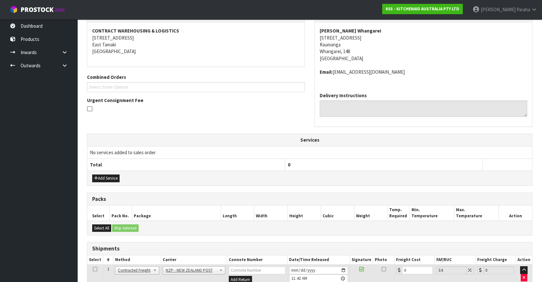
scroll to position [190, 0]
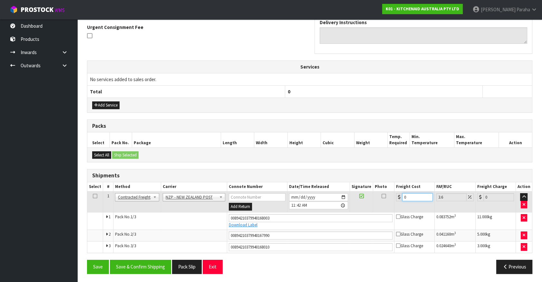
drag, startPoint x: 409, startPoint y: 197, endPoint x: 394, endPoint y: 195, distance: 14.9
click at [394, 195] on td "0" at bounding box center [414, 202] width 40 height 21
click at [139, 265] on button "Save & Confirm Shipping" at bounding box center [140, 267] width 61 height 14
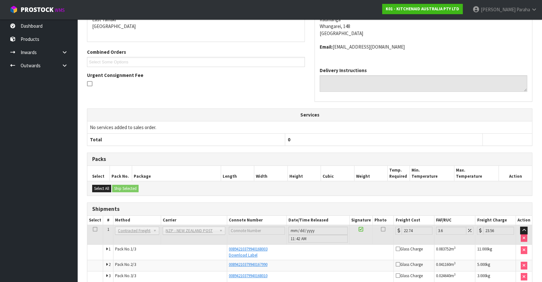
scroll to position [171, 0]
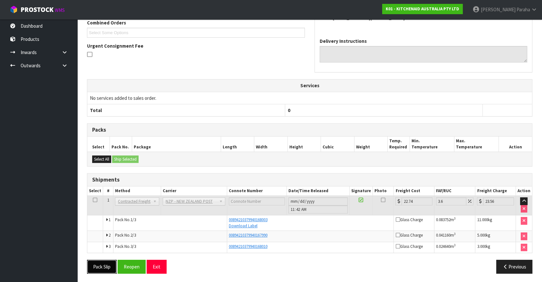
click at [95, 262] on button "Pack Slip" at bounding box center [102, 267] width 30 height 14
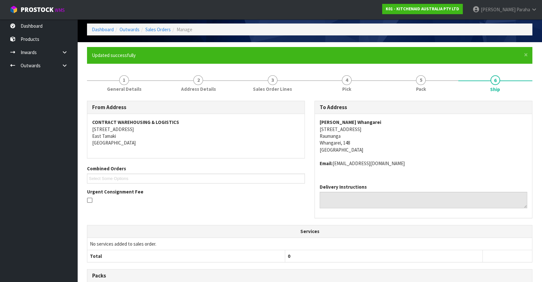
scroll to position [0, 0]
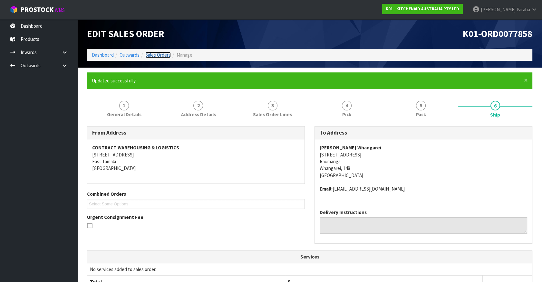
click at [164, 54] on link "Sales Orders" at bounding box center [157, 55] width 25 height 6
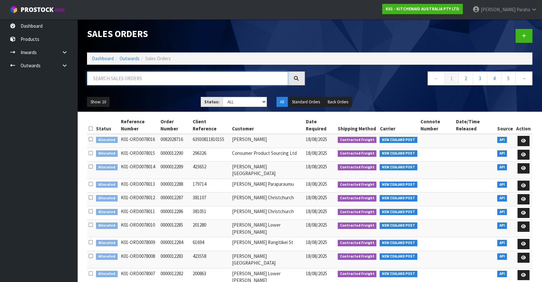
click at [118, 74] on input "text" at bounding box center [187, 79] width 201 height 14
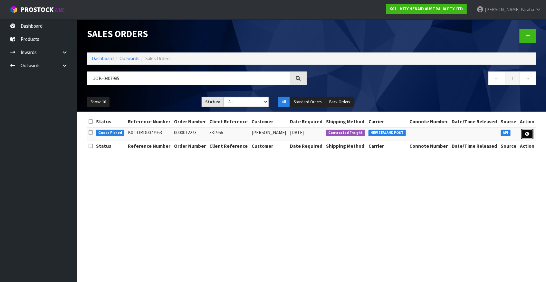
click at [525, 135] on icon at bounding box center [527, 134] width 5 height 4
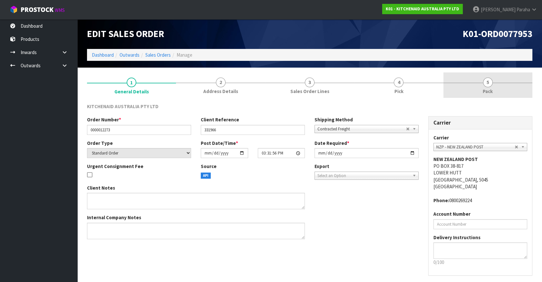
click at [488, 84] on span "5" at bounding box center [488, 83] width 10 height 10
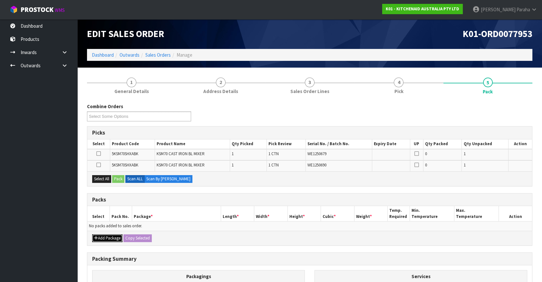
click at [110, 239] on button "Add Package" at bounding box center [107, 239] width 30 height 8
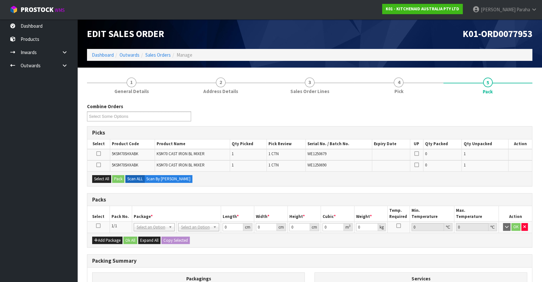
click at [97, 226] on icon at bounding box center [98, 226] width 5 height 0
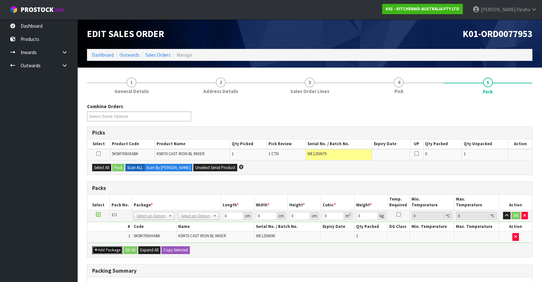
click at [105, 251] on button "Add Package" at bounding box center [107, 250] width 30 height 8
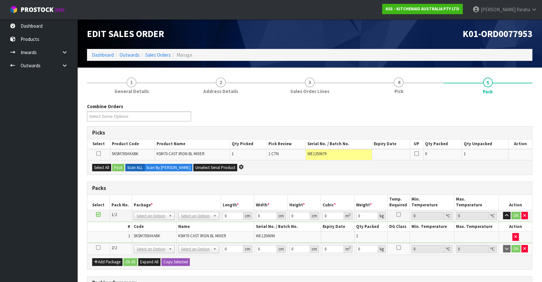
click at [97, 248] on icon at bounding box center [98, 248] width 5 height 0
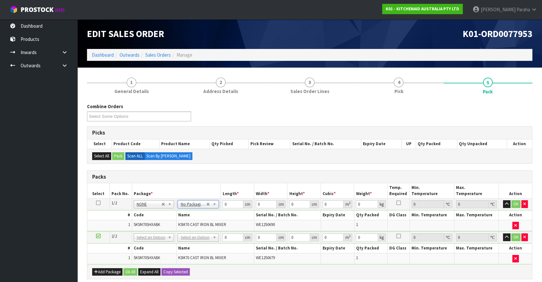
click at [99, 203] on icon at bounding box center [98, 203] width 5 height 0
drag, startPoint x: 227, startPoint y: 203, endPoint x: 221, endPoint y: 203, distance: 5.5
click at [221, 203] on td "0 cm" at bounding box center [238, 205] width 34 height 12
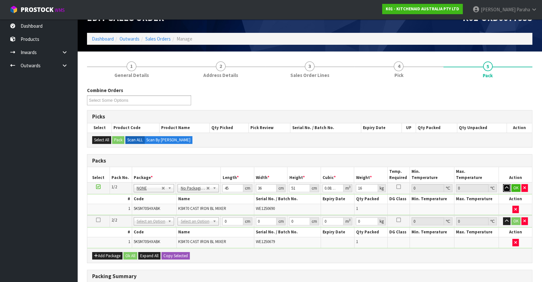
scroll to position [29, 0]
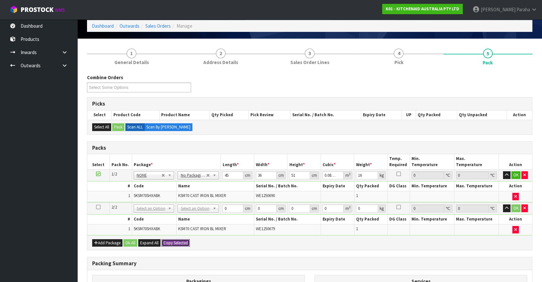
click at [172, 242] on button "Copy Selected" at bounding box center [175, 243] width 28 height 8
click at [172, 242] on span "Confirm" at bounding box center [170, 242] width 14 height 5
click at [508, 173] on icon "button" at bounding box center [507, 175] width 4 height 4
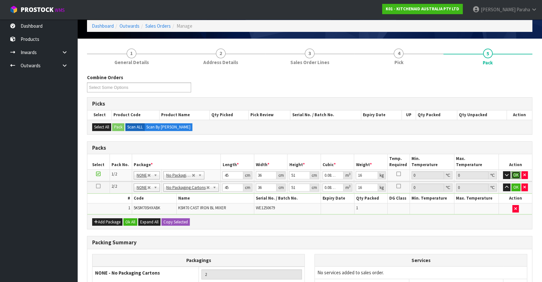
click at [512, 172] on button "OK" at bounding box center [515, 175] width 9 height 8
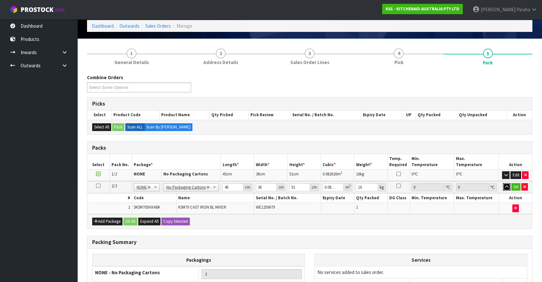
click at [508, 185] on icon "button" at bounding box center [507, 187] width 4 height 4
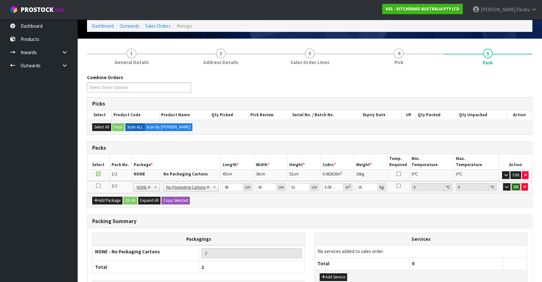
click at [515, 183] on button "OK" at bounding box center [515, 187] width 9 height 8
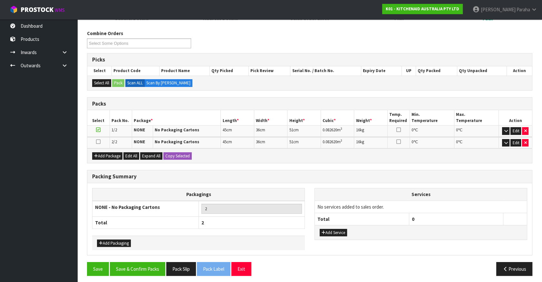
scroll to position [75, 0]
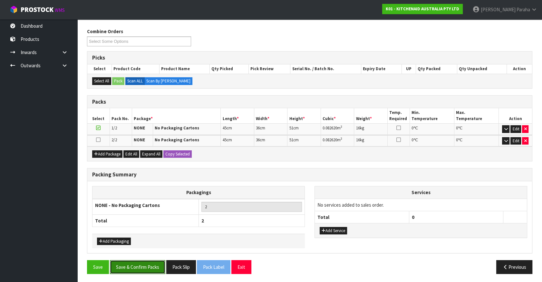
click at [151, 262] on button "Save & Confirm Packs" at bounding box center [137, 267] width 55 height 14
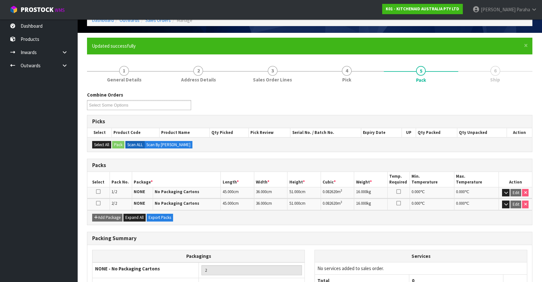
scroll to position [84, 0]
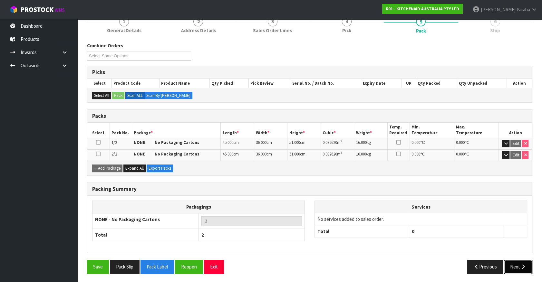
click at [521, 268] on button "Next" at bounding box center [518, 267] width 28 height 14
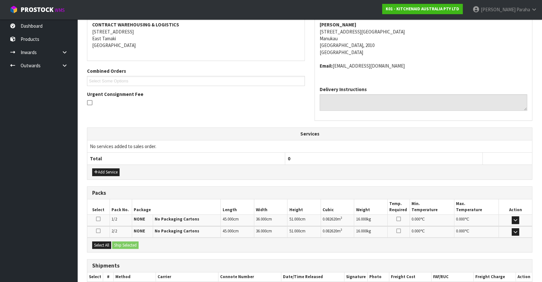
scroll to position [161, 0]
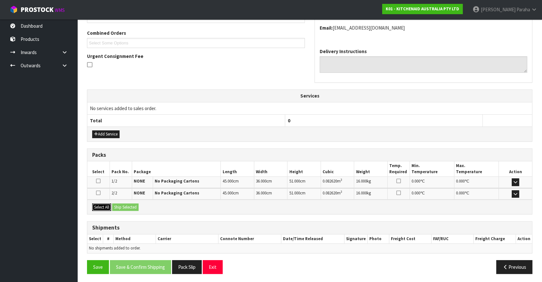
click at [103, 204] on button "Select All" at bounding box center [101, 208] width 19 height 8
click at [113, 204] on button "Ship Selected" at bounding box center [125, 208] width 26 height 8
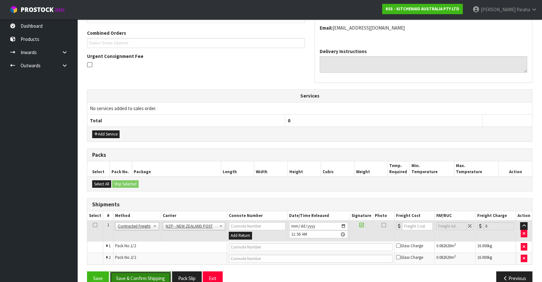
click at [158, 277] on button "Save & Confirm Shipping" at bounding box center [140, 279] width 61 height 14
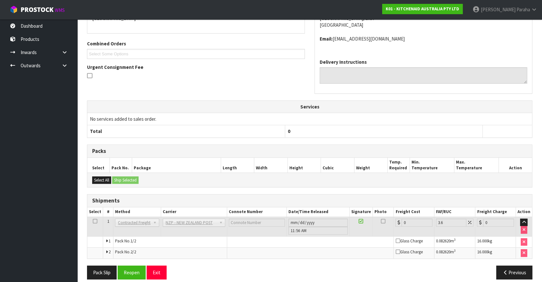
scroll to position [163, 0]
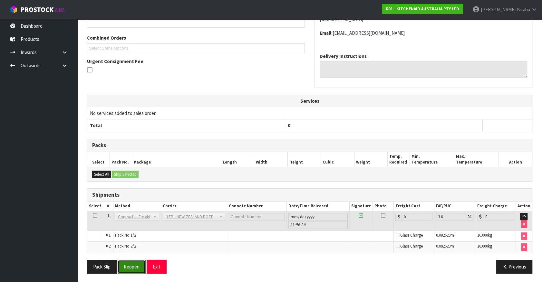
click at [133, 263] on button "Reopen" at bounding box center [132, 267] width 28 height 14
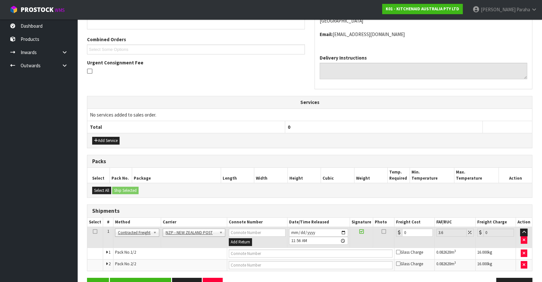
scroll to position [156, 0]
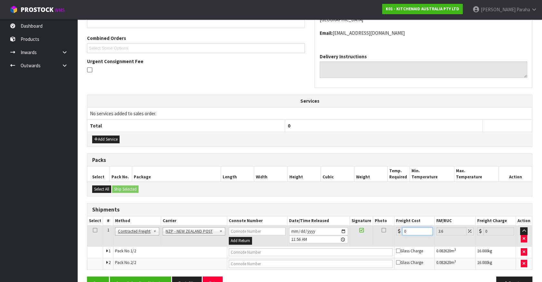
drag, startPoint x: 405, startPoint y: 230, endPoint x: 399, endPoint y: 230, distance: 5.8
click at [399, 230] on div "0" at bounding box center [414, 231] width 37 height 8
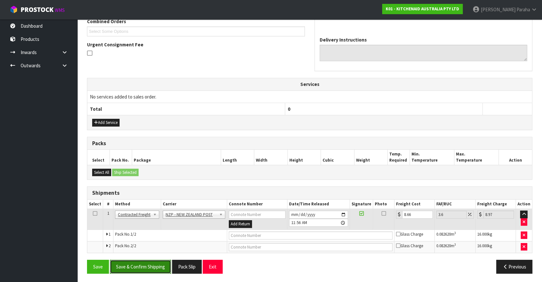
click at [139, 267] on button "Save & Confirm Shipping" at bounding box center [140, 267] width 61 height 14
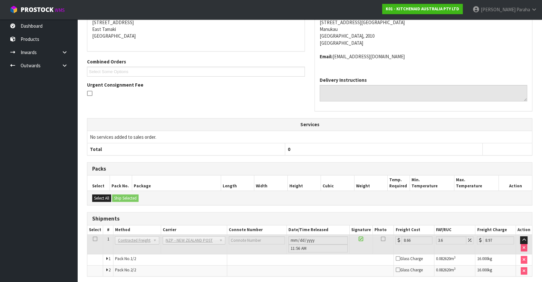
scroll to position [156, 0]
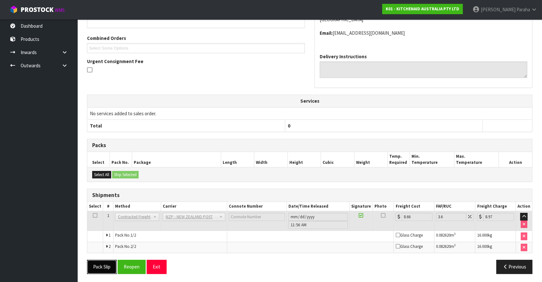
click at [105, 269] on button "Pack Slip" at bounding box center [102, 267] width 30 height 14
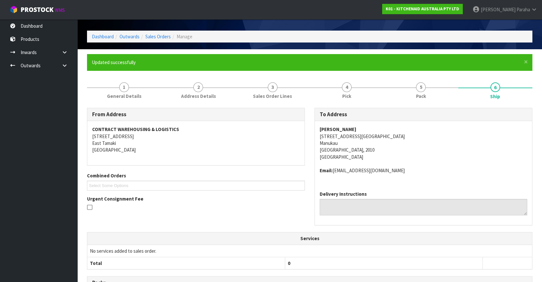
scroll to position [0, 0]
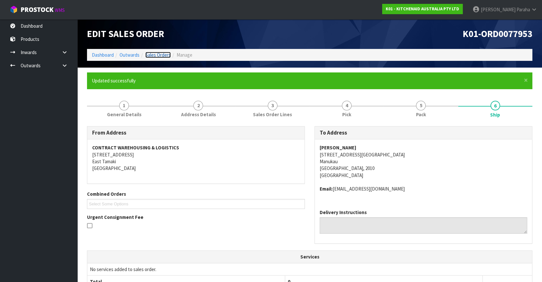
click at [158, 53] on link "Sales Orders" at bounding box center [157, 55] width 25 height 6
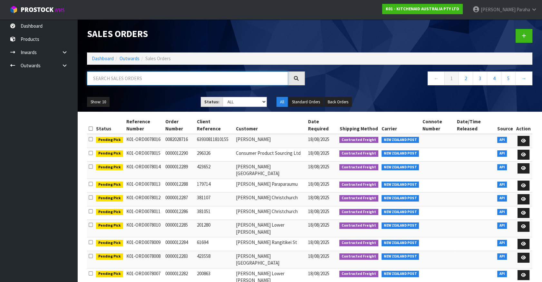
click at [134, 75] on input "text" at bounding box center [187, 79] width 201 height 14
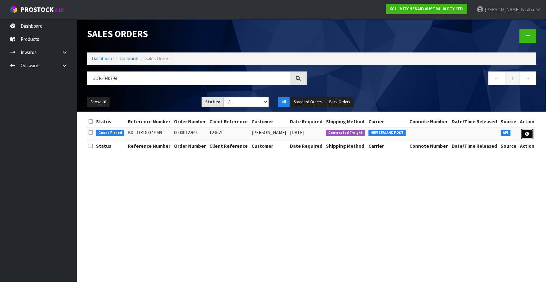
click at [528, 135] on icon at bounding box center [527, 134] width 5 height 4
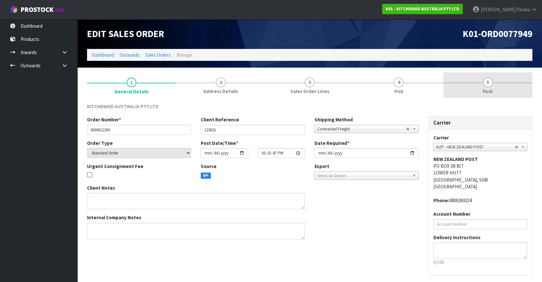
click at [491, 85] on span "5" at bounding box center [488, 83] width 10 height 10
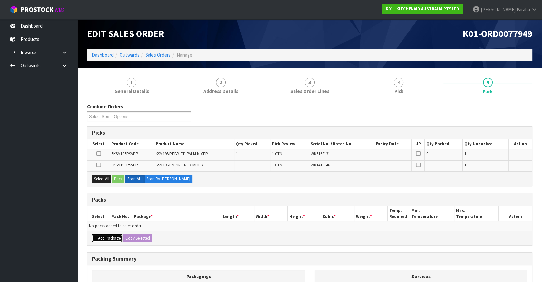
click at [100, 235] on button "Add Package" at bounding box center [107, 239] width 30 height 8
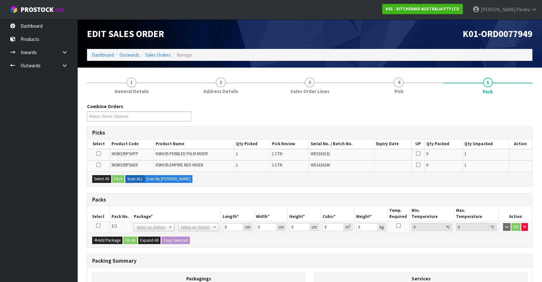
click at [99, 226] on icon at bounding box center [98, 226] width 5 height 0
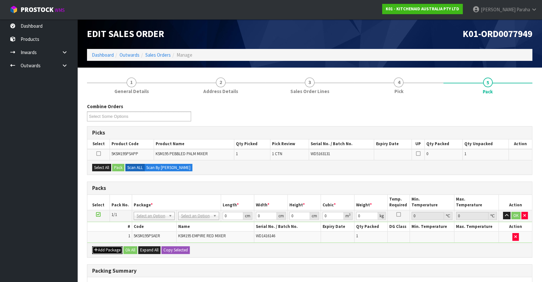
click at [109, 251] on button "Add Package" at bounding box center [107, 250] width 30 height 8
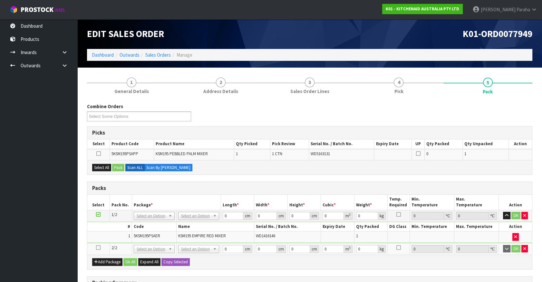
click at [98, 248] on icon at bounding box center [98, 248] width 5 height 0
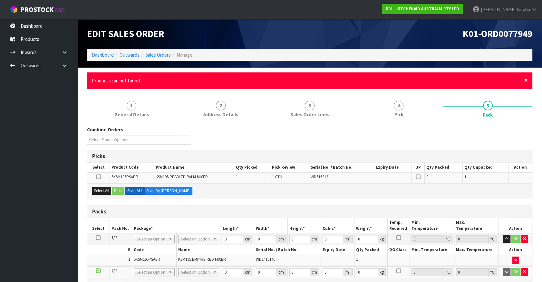
click at [526, 80] on span "×" at bounding box center [526, 80] width 4 height 9
click at [525, 78] on span "×" at bounding box center [526, 80] width 4 height 9
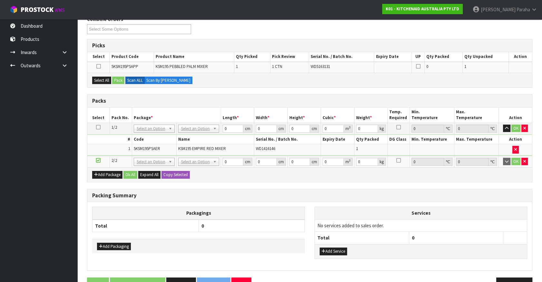
scroll to position [88, 0]
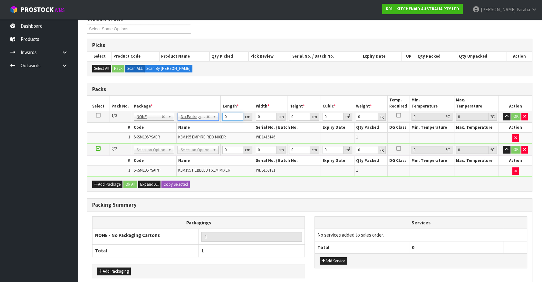
drag, startPoint x: 229, startPoint y: 115, endPoint x: 217, endPoint y: 116, distance: 11.3
click at [217, 116] on tr "1/2 NONE 007-001 007-002 007-004 007-009 007-013 007-014 007-015 007-017 007-01…" at bounding box center [309, 117] width 445 height 12
click at [182, 182] on button "Copy Selected" at bounding box center [175, 185] width 28 height 8
click at [182, 182] on button "Confirm Copy Selected" at bounding box center [182, 185] width 43 height 8
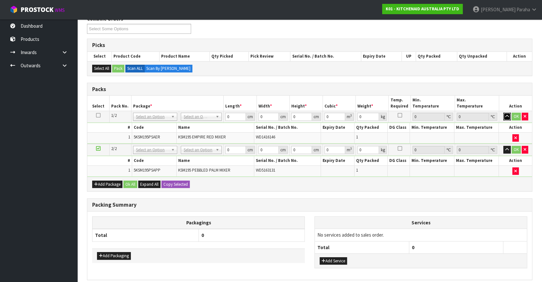
click at [507, 115] on icon "button" at bounding box center [507, 116] width 4 height 4
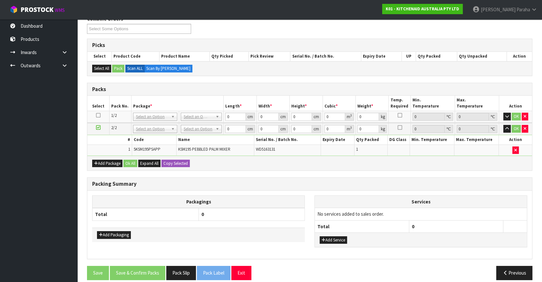
click at [100, 116] on icon at bounding box center [98, 115] width 5 height 0
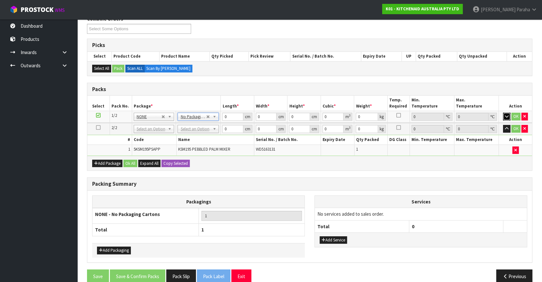
drag, startPoint x: 505, startPoint y: 116, endPoint x: 512, endPoint y: 128, distance: 14.0
click at [506, 117] on icon "button" at bounding box center [507, 116] width 4 height 4
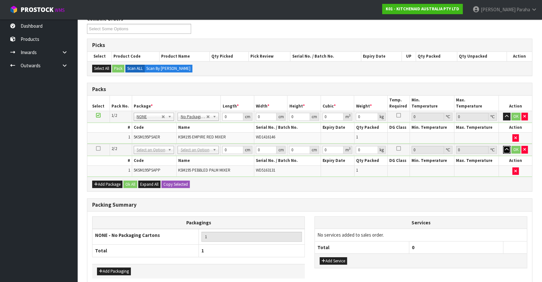
click at [507, 149] on icon "button" at bounding box center [507, 150] width 4 height 4
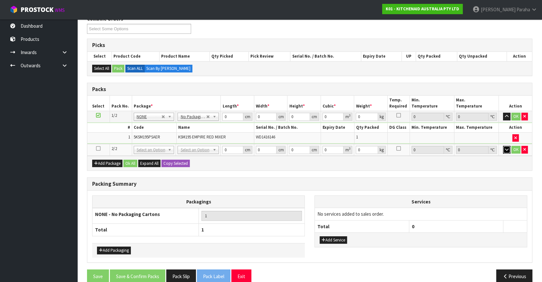
click at [507, 149] on icon "button" at bounding box center [507, 150] width 4 height 4
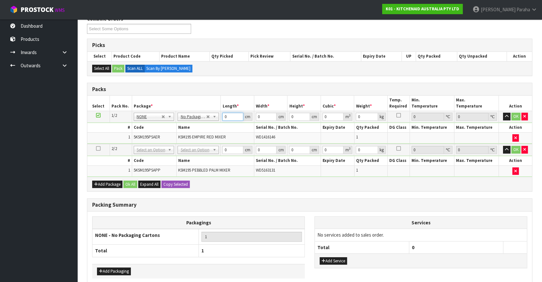
drag, startPoint x: 225, startPoint y: 116, endPoint x: 210, endPoint y: 114, distance: 15.2
click at [210, 114] on tr "1/2 NONE 007-001 007-002 007-004 007-009 007-013 007-014 007-015 007-017 007-01…" at bounding box center [309, 117] width 445 height 12
click at [185, 184] on button "Copy Selected" at bounding box center [175, 185] width 28 height 8
click at [185, 184] on button "Confirm Copy Selected" at bounding box center [182, 185] width 43 height 8
click at [506, 115] on icon "button" at bounding box center [507, 116] width 4 height 4
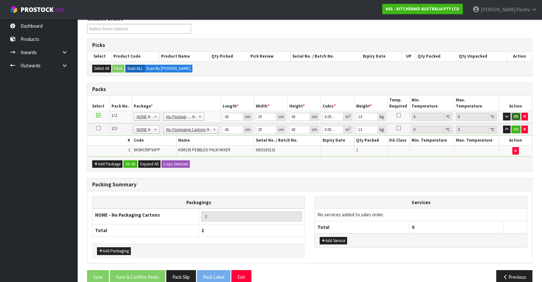
click at [513, 114] on button "OK" at bounding box center [515, 117] width 9 height 8
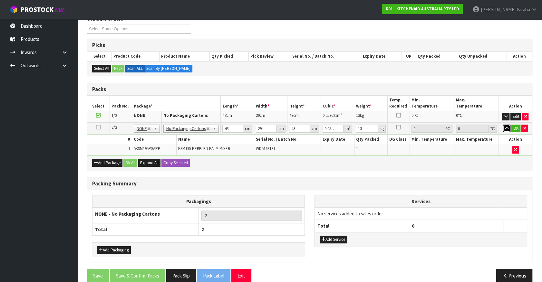
click at [505, 125] on button "button" at bounding box center [506, 129] width 7 height 8
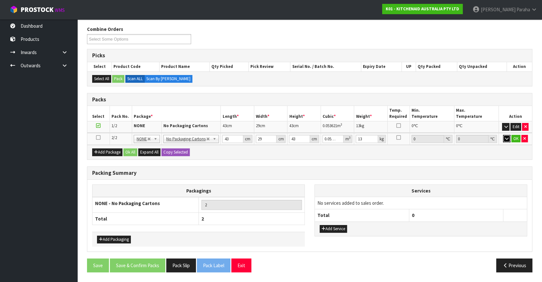
scroll to position [75, 0]
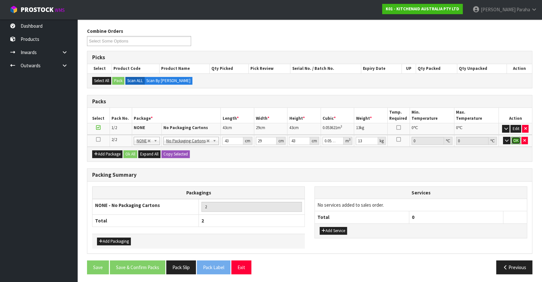
click at [515, 139] on button "OK" at bounding box center [515, 141] width 9 height 8
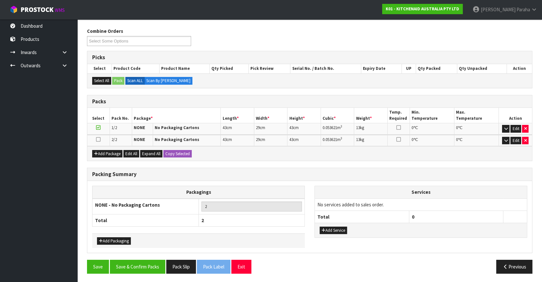
scroll to position [75, 0]
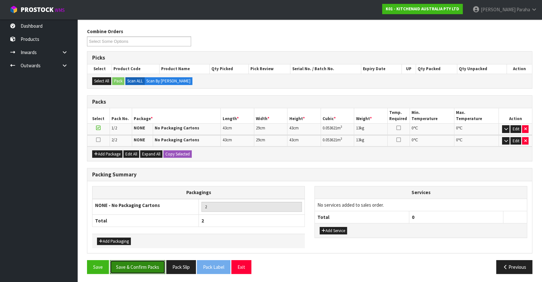
click at [149, 268] on button "Save & Confirm Packs" at bounding box center [137, 267] width 55 height 14
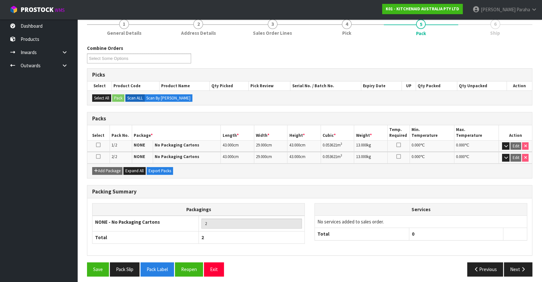
scroll to position [84, 0]
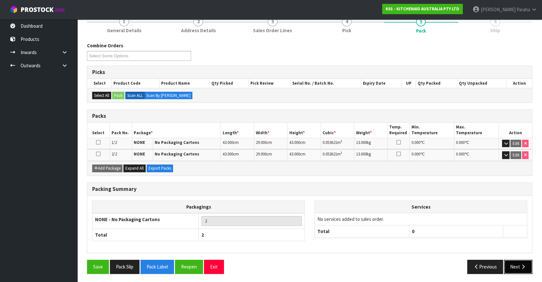
click at [524, 266] on icon "button" at bounding box center [523, 266] width 6 height 5
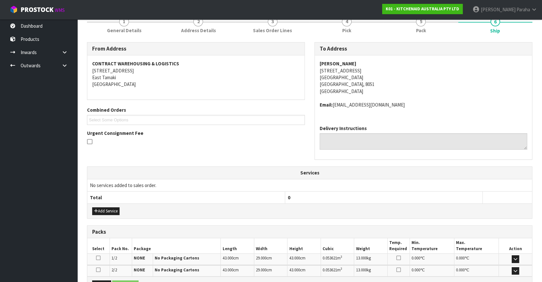
scroll to position [161, 0]
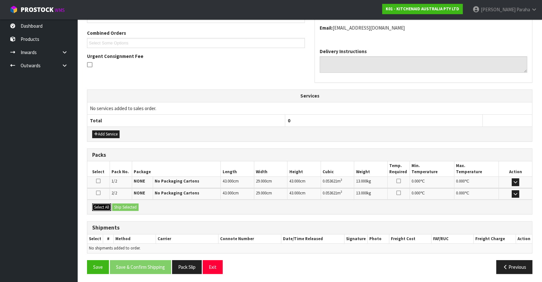
click at [102, 206] on button "Select All" at bounding box center [101, 208] width 19 height 8
click at [128, 208] on button "Ship Selected" at bounding box center [125, 208] width 26 height 8
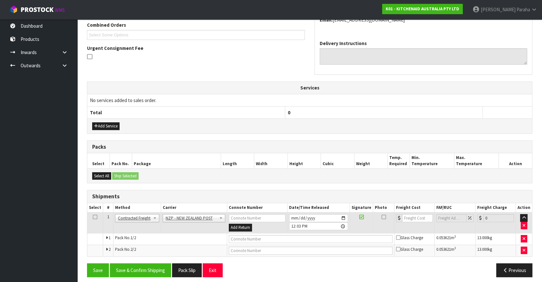
scroll to position [173, 0]
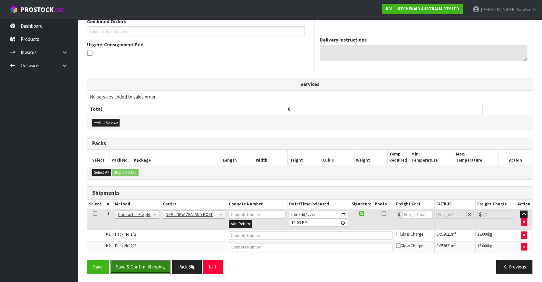
click at [154, 263] on button "Save & Confirm Shipping" at bounding box center [140, 267] width 61 height 14
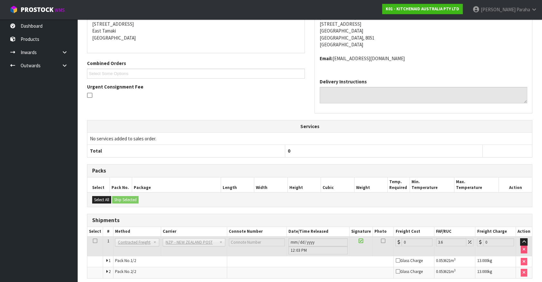
scroll to position [163, 0]
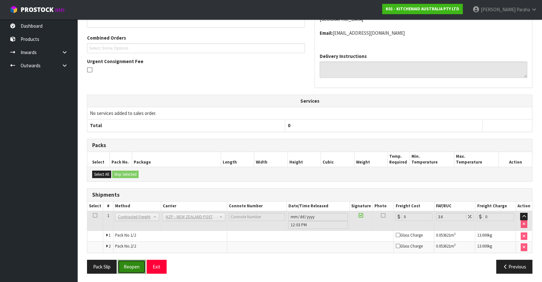
click at [133, 263] on button "Reopen" at bounding box center [132, 267] width 28 height 14
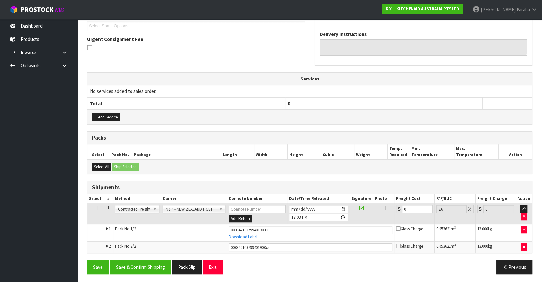
scroll to position [178, 0]
drag, startPoint x: 408, startPoint y: 209, endPoint x: 398, endPoint y: 208, distance: 10.7
click at [398, 208] on div "0" at bounding box center [414, 209] width 37 height 8
click at [163, 267] on button "Save & Confirm Shipping" at bounding box center [140, 267] width 61 height 14
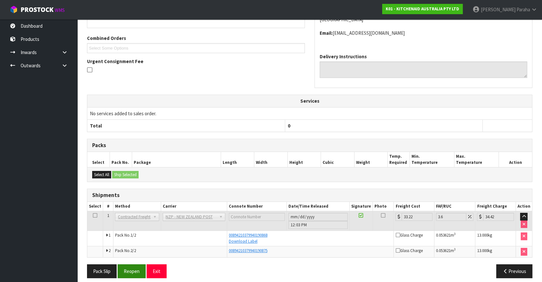
scroll to position [160, 0]
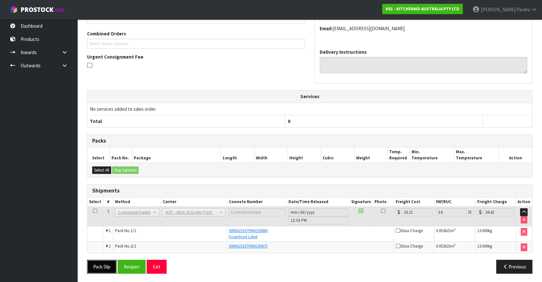
click at [110, 264] on button "Pack Slip" at bounding box center [102, 267] width 30 height 14
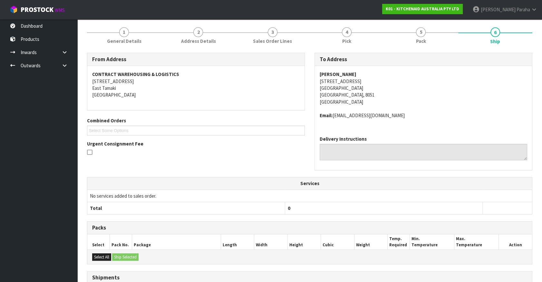
scroll to position [14, 0]
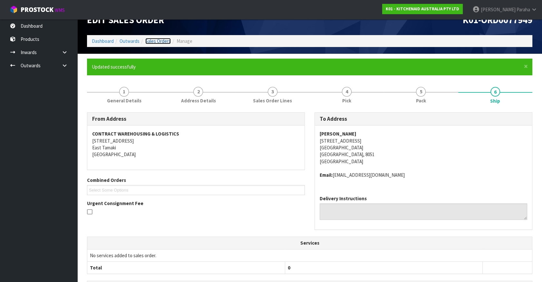
click at [164, 41] on link "Sales Orders" at bounding box center [157, 41] width 25 height 6
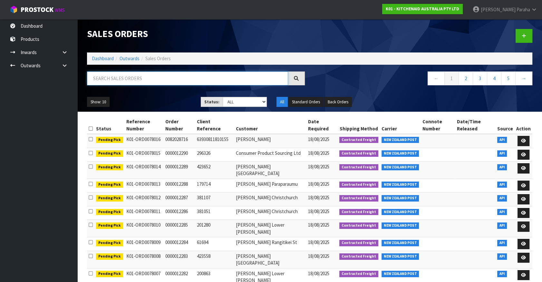
click at [143, 80] on input "text" at bounding box center [187, 79] width 201 height 14
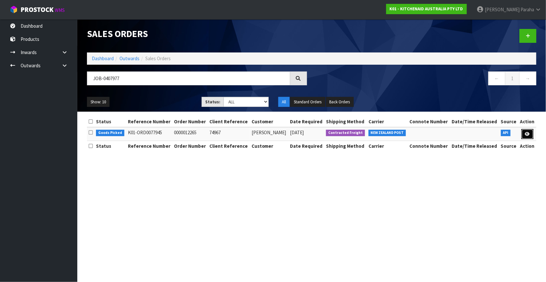
click at [528, 132] on icon at bounding box center [527, 134] width 5 height 4
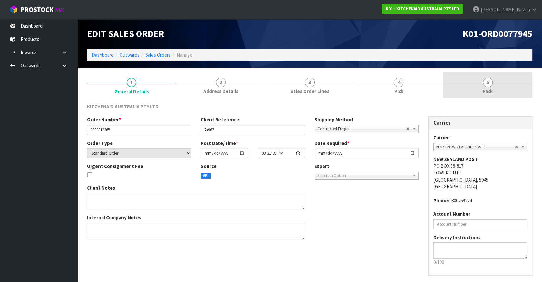
click at [486, 84] on span "5" at bounding box center [488, 83] width 10 height 10
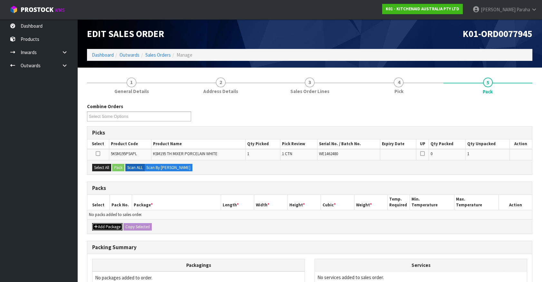
click at [101, 227] on button "Add Package" at bounding box center [107, 227] width 30 height 8
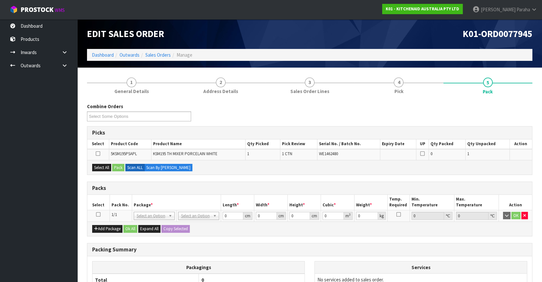
click at [98, 215] on icon at bounding box center [98, 215] width 5 height 0
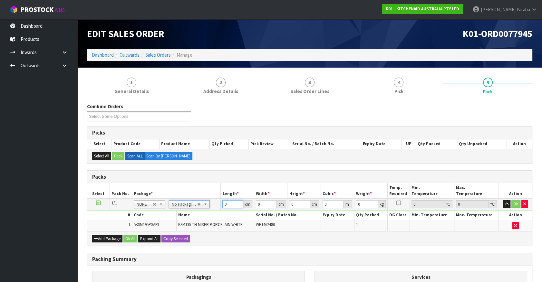
drag, startPoint x: 228, startPoint y: 205, endPoint x: 223, endPoint y: 204, distance: 5.9
click at [223, 204] on input "0" at bounding box center [232, 204] width 21 height 8
click at [503, 200] on button "button" at bounding box center [506, 204] width 7 height 8
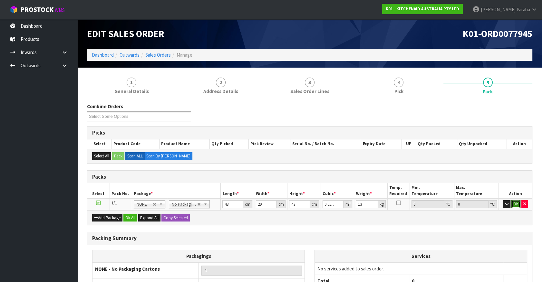
click button "OK" at bounding box center [515, 204] width 9 height 8
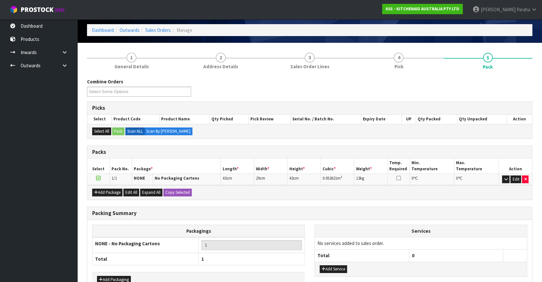
scroll to position [63, 0]
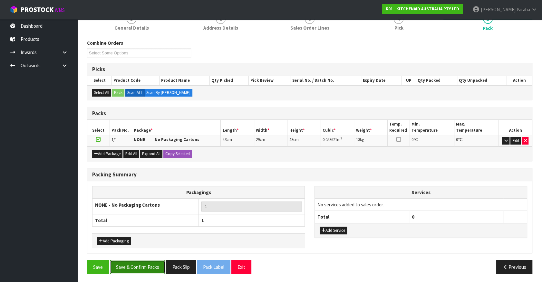
click at [140, 272] on button "Save & Confirm Packs" at bounding box center [137, 267] width 55 height 14
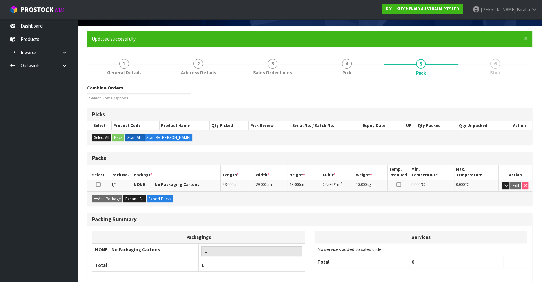
scroll to position [72, 0]
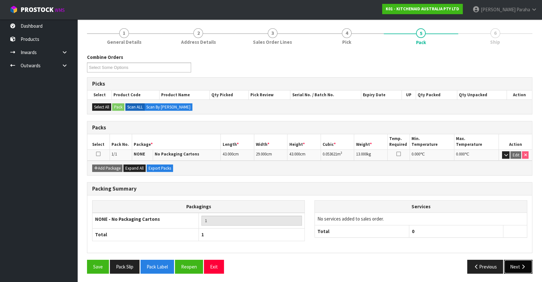
click at [520, 264] on icon "button" at bounding box center [523, 266] width 6 height 5
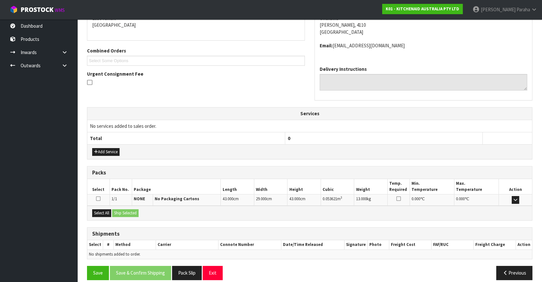
scroll to position [149, 0]
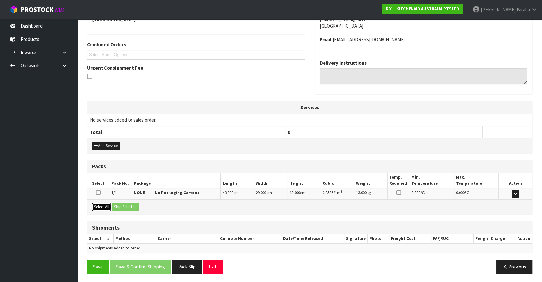
click at [107, 204] on button "Select All" at bounding box center [101, 207] width 19 height 8
click at [132, 208] on button "Ship Selected" at bounding box center [125, 207] width 26 height 8
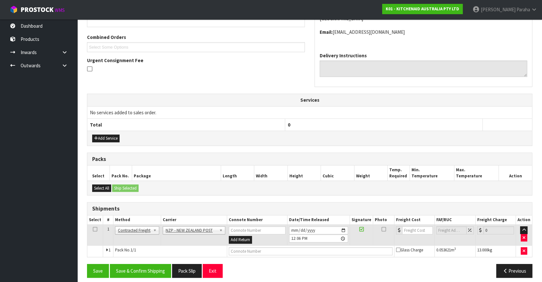
scroll to position [161, 0]
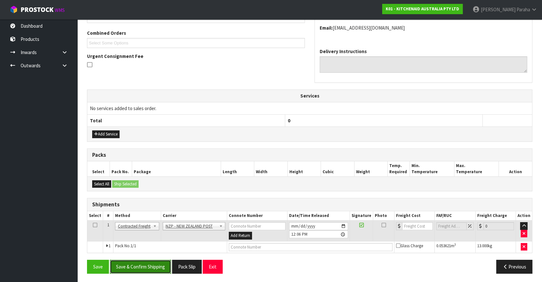
click at [142, 270] on button "Save & Confirm Shipping" at bounding box center [140, 267] width 61 height 14
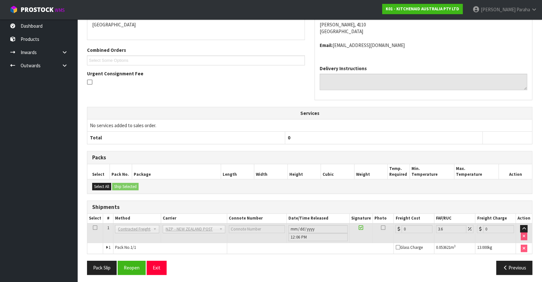
scroll to position [152, 0]
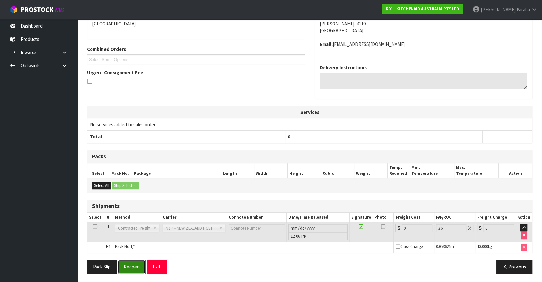
click at [138, 266] on button "Reopen" at bounding box center [132, 267] width 28 height 14
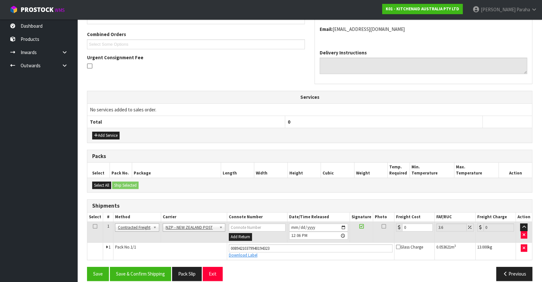
scroll to position [167, 0]
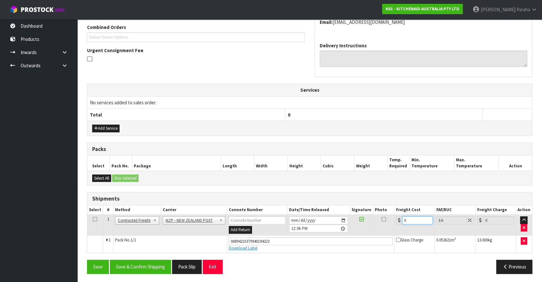
drag, startPoint x: 406, startPoint y: 221, endPoint x: 381, endPoint y: 224, distance: 25.3
click at [381, 224] on tr "1 Client Local Pickup Customer Local Pickup Company Freight Contracted Freight …" at bounding box center [309, 225] width 445 height 21
click at [147, 268] on button "Save & Confirm Shipping" at bounding box center [140, 267] width 61 height 14
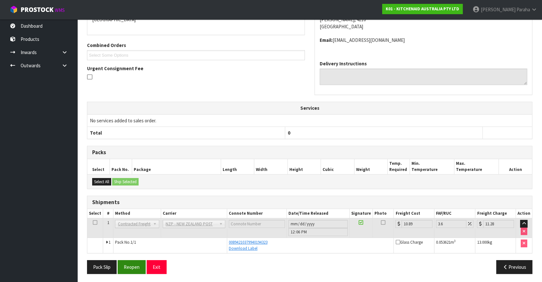
scroll to position [149, 0]
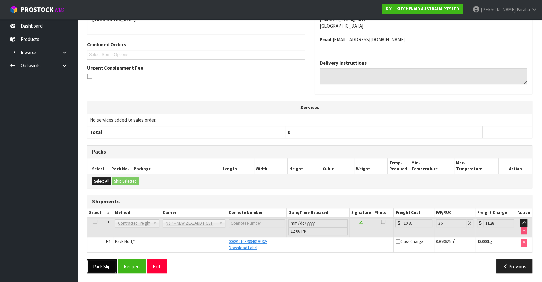
click at [107, 266] on button "Pack Slip" at bounding box center [102, 267] width 30 height 14
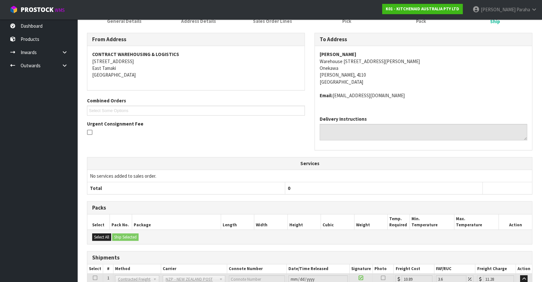
scroll to position [32, 0]
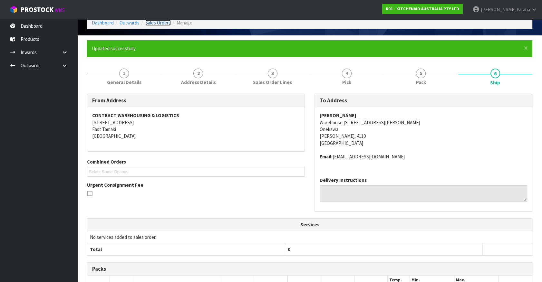
click at [156, 23] on link "Sales Orders" at bounding box center [157, 23] width 25 height 6
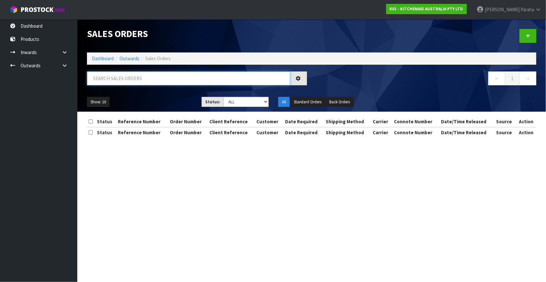
click at [123, 77] on input "text" at bounding box center [188, 79] width 203 height 14
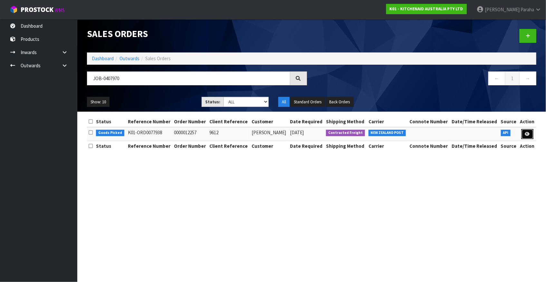
click at [532, 134] on link at bounding box center [528, 134] width 12 height 10
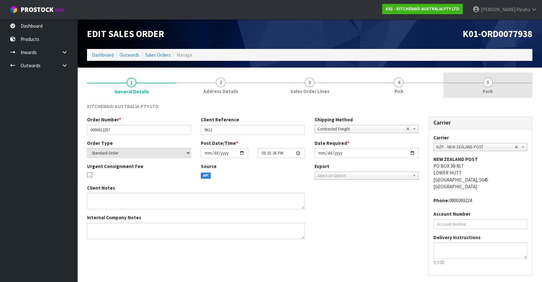
click at [492, 86] on link "5 Pack" at bounding box center [487, 84] width 89 height 25
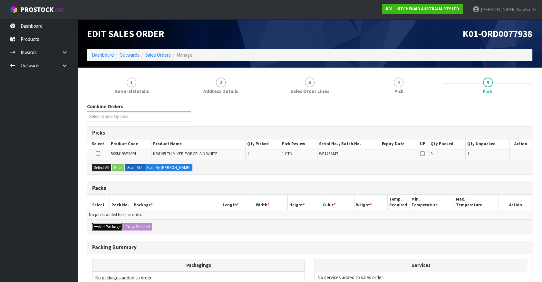
click at [109, 227] on button "Add Package" at bounding box center [107, 227] width 30 height 8
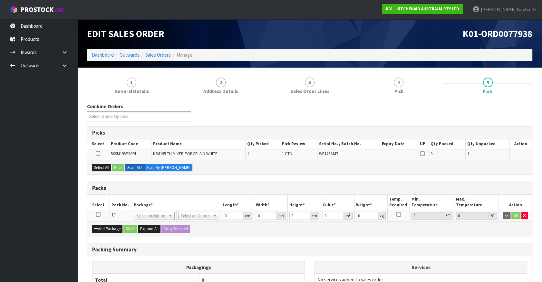
click at [99, 215] on icon at bounding box center [98, 215] width 5 height 0
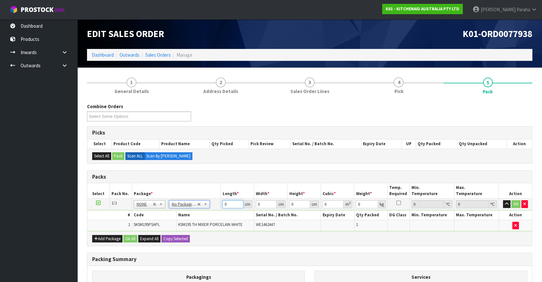
drag, startPoint x: 226, startPoint y: 203, endPoint x: 219, endPoint y: 203, distance: 7.1
click at [219, 203] on tr "1/1 NONE 007-001 007-002 007-004 007-009 007-013 007-014 007-015 007-017 007-01…" at bounding box center [309, 205] width 445 height 12
click at [503, 200] on button "button" at bounding box center [506, 204] width 7 height 8
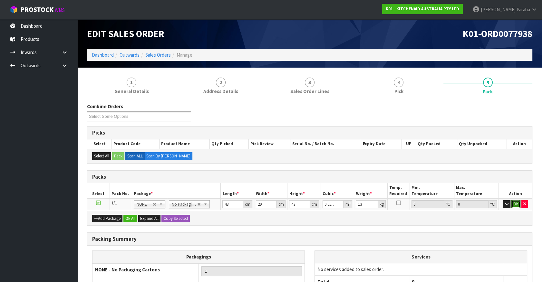
click button "OK" at bounding box center [515, 204] width 9 height 8
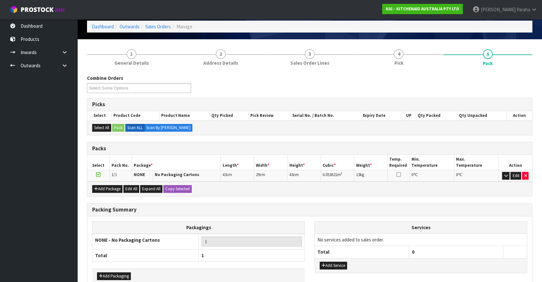
scroll to position [63, 0]
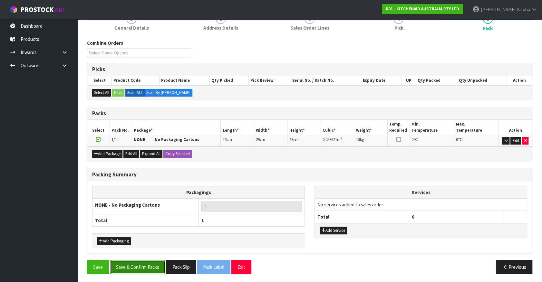
click at [145, 265] on button "Save & Confirm Packs" at bounding box center [137, 267] width 55 height 14
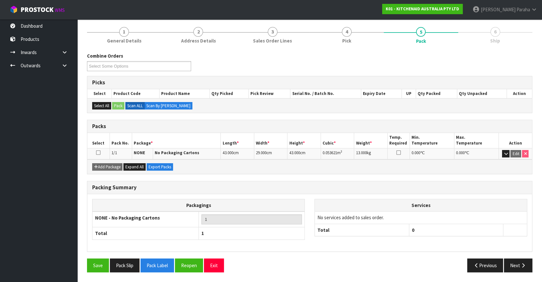
scroll to position [72, 0]
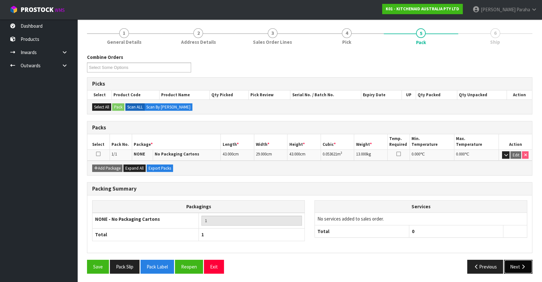
click at [516, 267] on button "Next" at bounding box center [518, 267] width 28 height 14
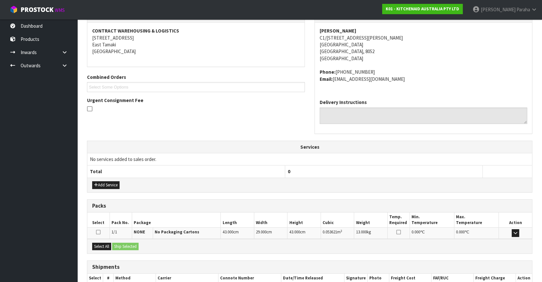
scroll to position [157, 0]
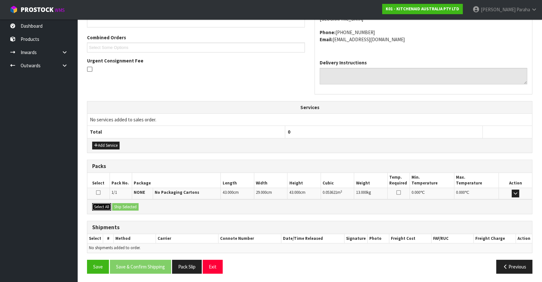
click at [103, 206] on button "Select All" at bounding box center [101, 207] width 19 height 8
click at [122, 203] on button "Ship Selected" at bounding box center [125, 207] width 26 height 8
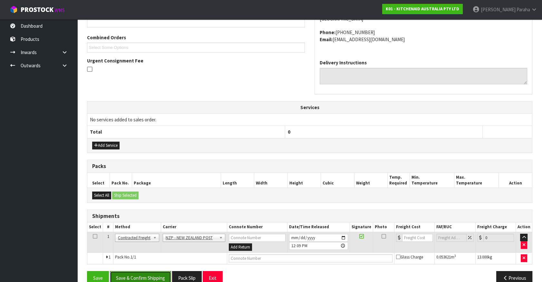
click at [141, 274] on button "Save & Confirm Shipping" at bounding box center [140, 278] width 61 height 14
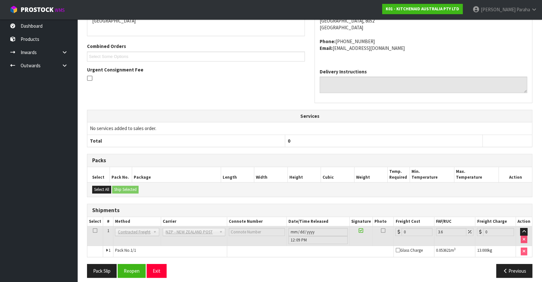
scroll to position [159, 0]
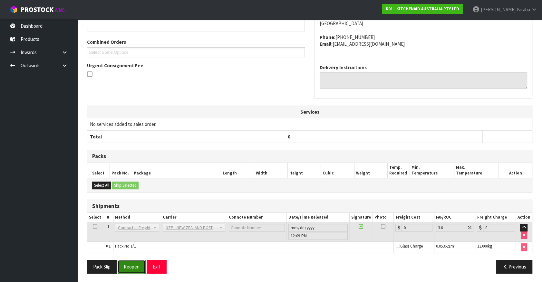
click at [138, 266] on button "Reopen" at bounding box center [132, 267] width 28 height 14
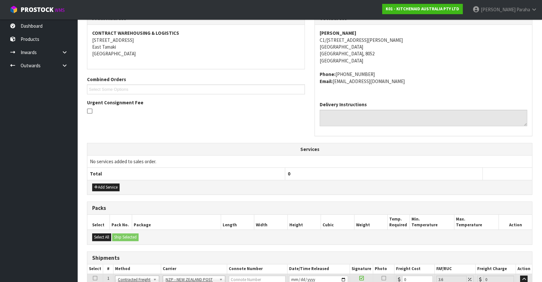
scroll to position [174, 0]
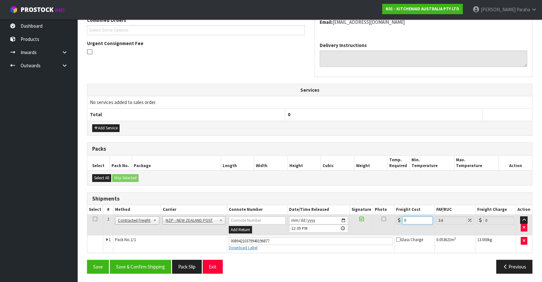
drag, startPoint x: 410, startPoint y: 218, endPoint x: 400, endPoint y: 218, distance: 9.7
click at [400, 218] on div "0" at bounding box center [414, 220] width 37 height 8
click at [144, 263] on button "Save & Confirm Shipping" at bounding box center [140, 267] width 61 height 14
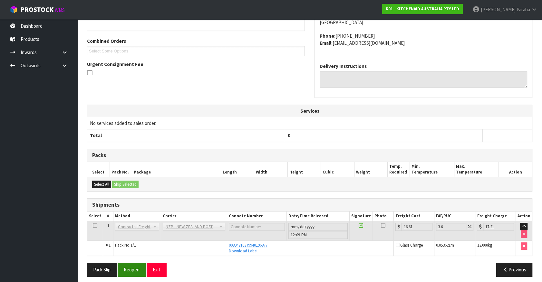
scroll to position [156, 0]
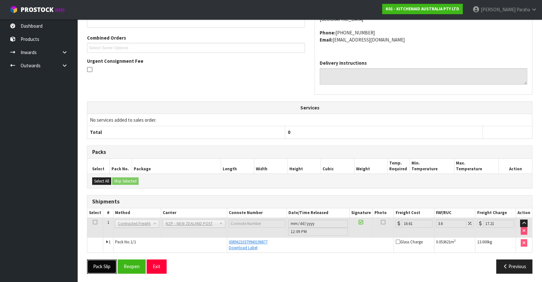
click at [108, 262] on button "Pack Slip" at bounding box center [102, 267] width 30 height 14
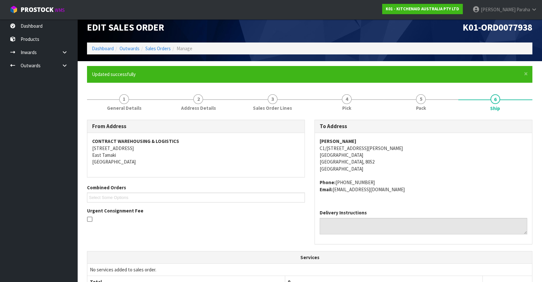
scroll to position [0, 0]
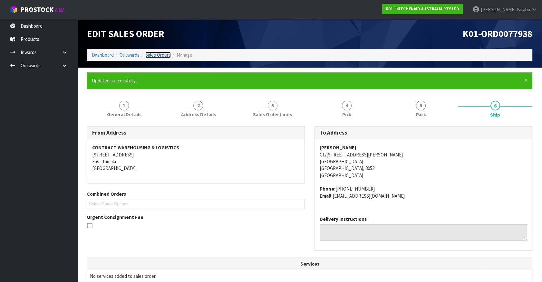
click at [155, 54] on link "Sales Orders" at bounding box center [157, 55] width 25 height 6
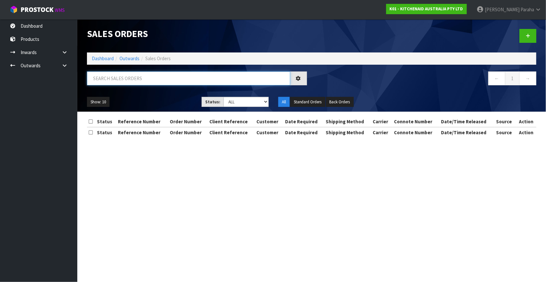
click at [133, 77] on input "text" at bounding box center [188, 79] width 203 height 14
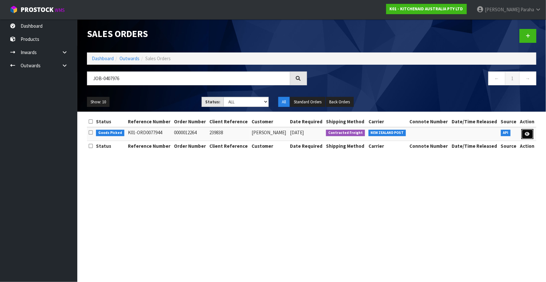
click at [531, 135] on link at bounding box center [528, 134] width 12 height 10
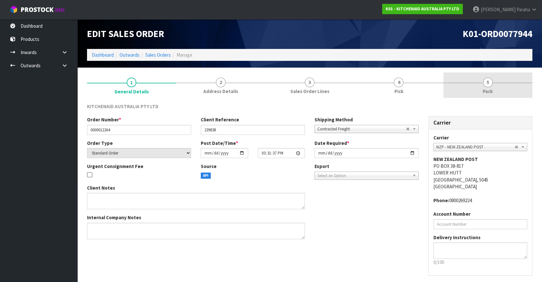
click at [488, 81] on span "5" at bounding box center [488, 83] width 10 height 10
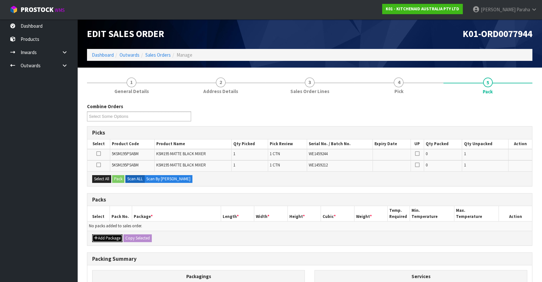
click at [99, 237] on button "Add Package" at bounding box center [107, 239] width 30 height 8
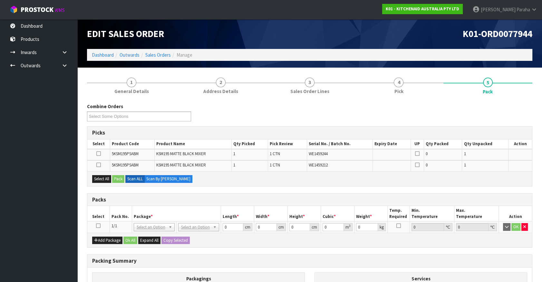
click at [98, 226] on icon at bounding box center [98, 226] width 5 height 0
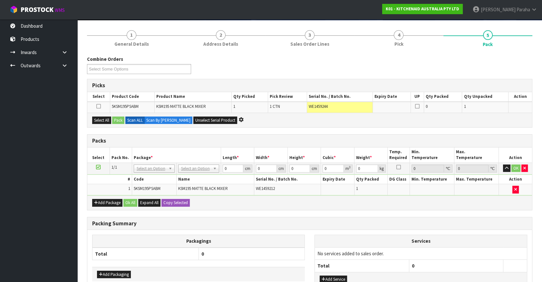
scroll to position [88, 0]
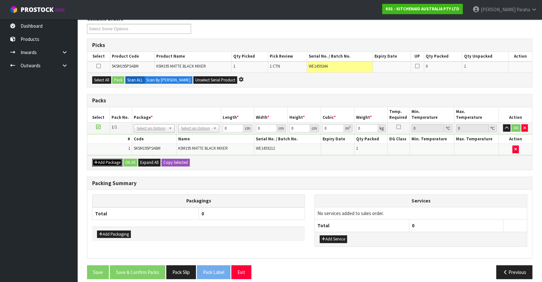
click at [108, 159] on button "Add Package" at bounding box center [107, 163] width 30 height 8
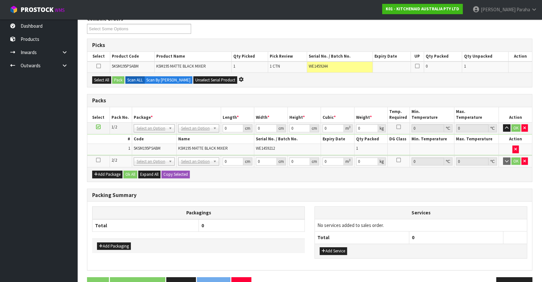
click at [99, 160] on icon at bounding box center [98, 160] width 5 height 0
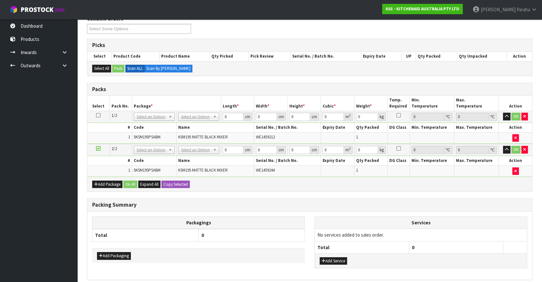
click at [97, 115] on icon at bounding box center [98, 115] width 5 height 0
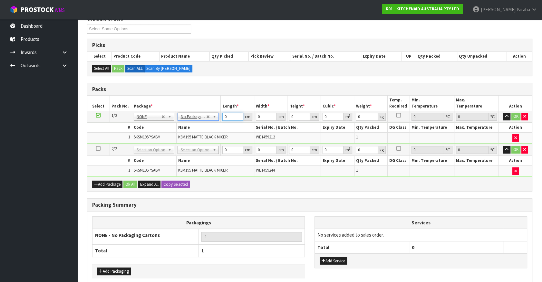
drag, startPoint x: 227, startPoint y: 116, endPoint x: 222, endPoint y: 117, distance: 4.6
click at [222, 117] on input "0" at bounding box center [232, 117] width 21 height 8
click at [179, 181] on button "Copy Selected" at bounding box center [175, 185] width 28 height 8
click at [179, 181] on button "Confirm Copy Selected" at bounding box center [182, 185] width 43 height 8
click at [509, 116] on button "button" at bounding box center [506, 117] width 7 height 8
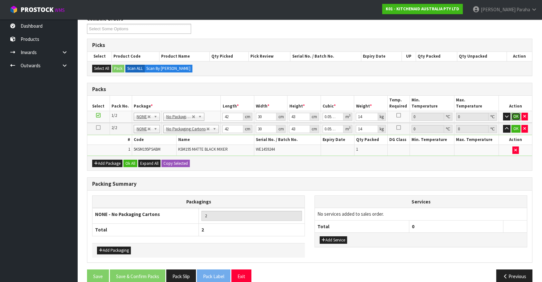
click at [514, 115] on button "OK" at bounding box center [515, 117] width 9 height 8
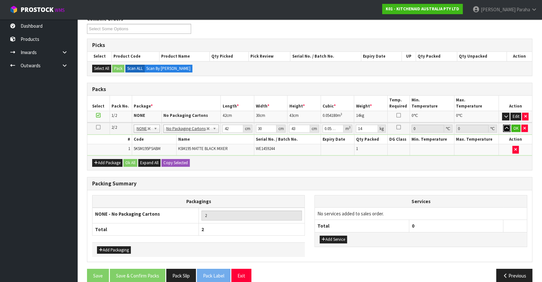
click at [506, 128] on icon "button" at bounding box center [507, 128] width 4 height 4
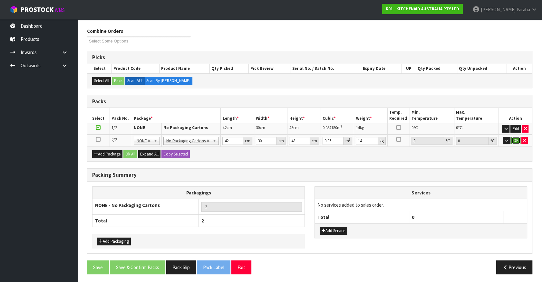
click at [516, 137] on button "OK" at bounding box center [515, 141] width 9 height 8
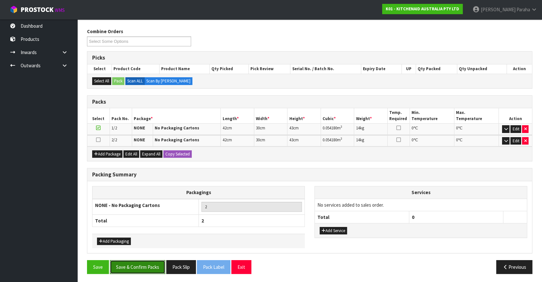
click at [152, 263] on button "Save & Confirm Packs" at bounding box center [137, 267] width 55 height 14
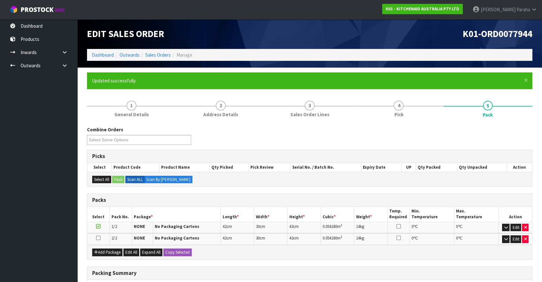
scroll to position [84, 0]
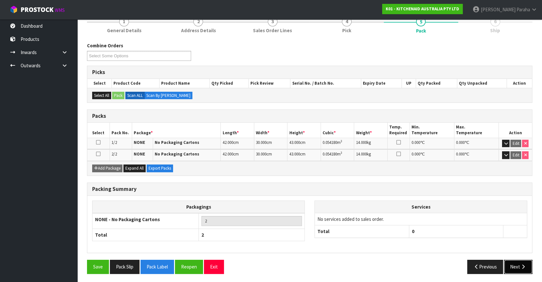
click at [512, 262] on button "Next" at bounding box center [518, 267] width 28 height 14
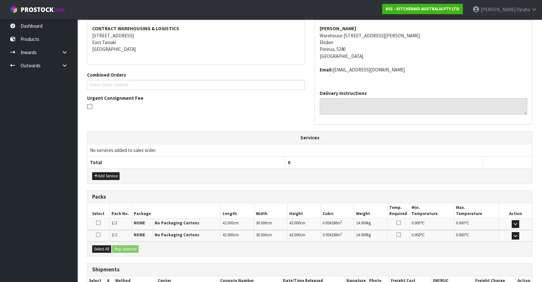
scroll to position [161, 0]
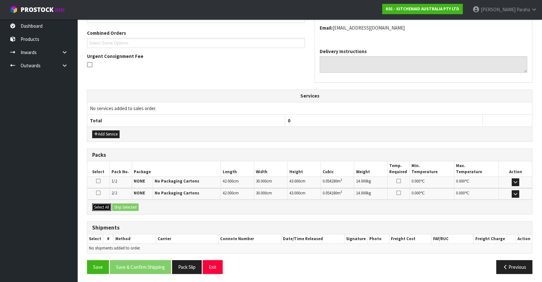
drag, startPoint x: 100, startPoint y: 205, endPoint x: 119, endPoint y: 207, distance: 19.4
click at [100, 205] on button "Select All" at bounding box center [101, 208] width 19 height 8
click at [125, 206] on button "Ship Selected" at bounding box center [125, 208] width 26 height 8
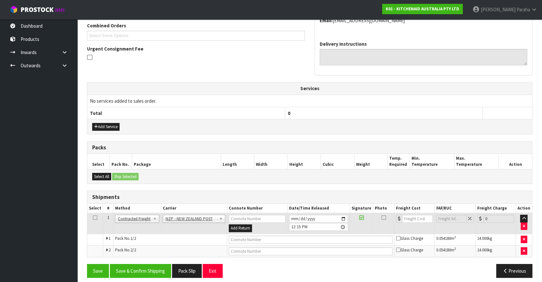
scroll to position [173, 0]
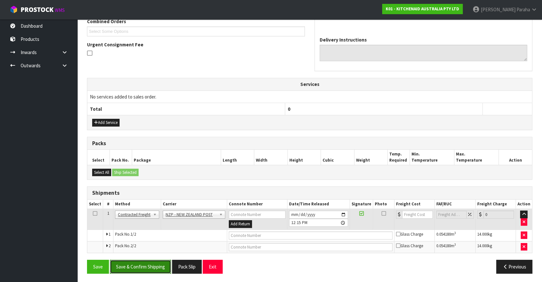
click at [151, 268] on button "Save & Confirm Shipping" at bounding box center [140, 267] width 61 height 14
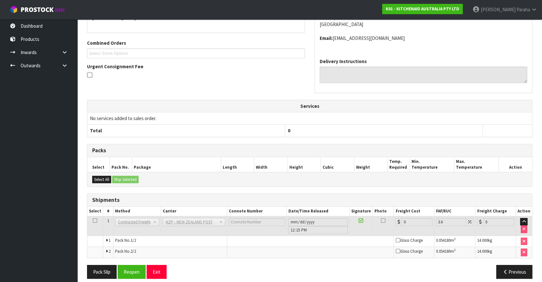
scroll to position [163, 0]
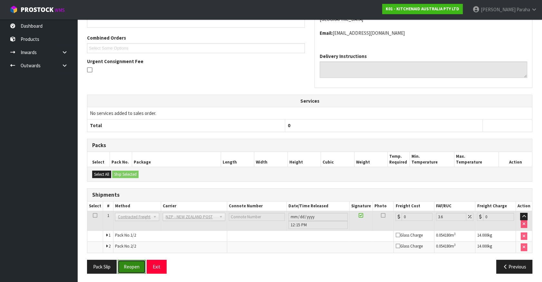
click at [136, 268] on button "Reopen" at bounding box center [132, 267] width 28 height 14
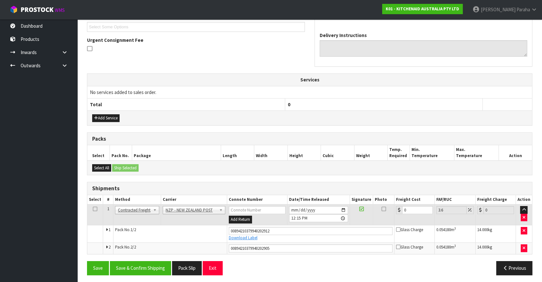
scroll to position [178, 0]
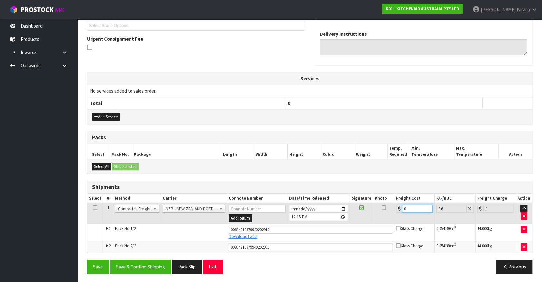
drag, startPoint x: 405, startPoint y: 209, endPoint x: 401, endPoint y: 209, distance: 3.5
click at [402, 209] on input "0" at bounding box center [417, 209] width 31 height 8
click at [137, 264] on button "Save & Confirm Shipping" at bounding box center [140, 267] width 61 height 14
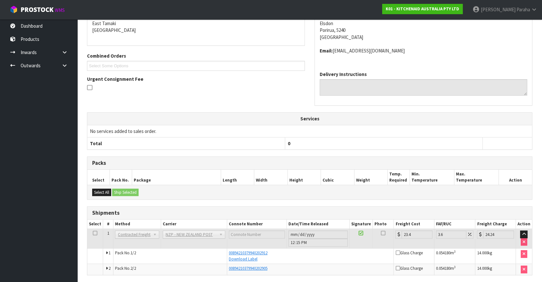
scroll to position [160, 0]
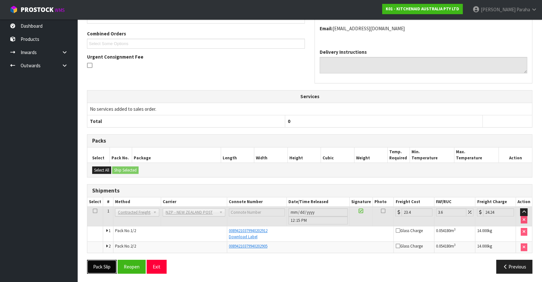
click at [107, 266] on button "Pack Slip" at bounding box center [102, 267] width 30 height 14
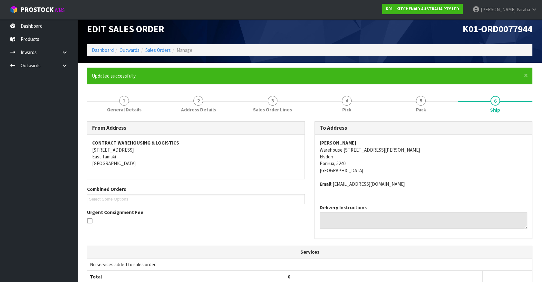
scroll to position [0, 0]
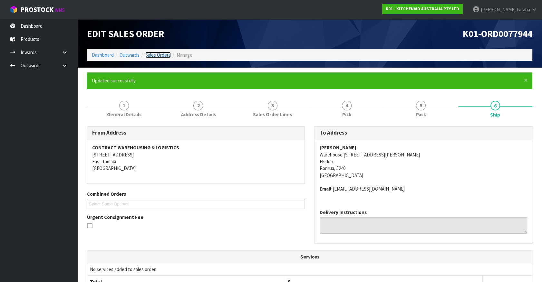
click at [159, 55] on link "Sales Orders" at bounding box center [157, 55] width 25 height 6
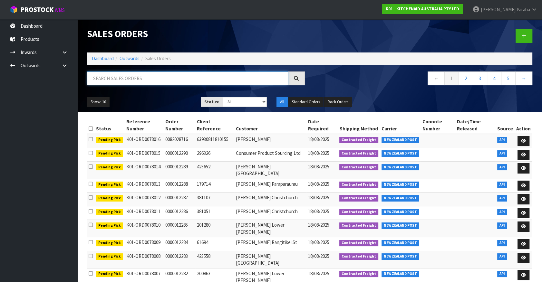
click at [203, 74] on input "text" at bounding box center [187, 79] width 201 height 14
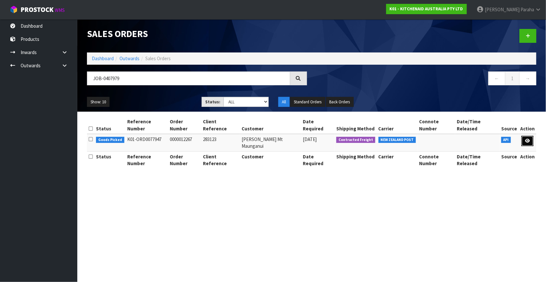
click at [530, 139] on icon at bounding box center [527, 141] width 5 height 4
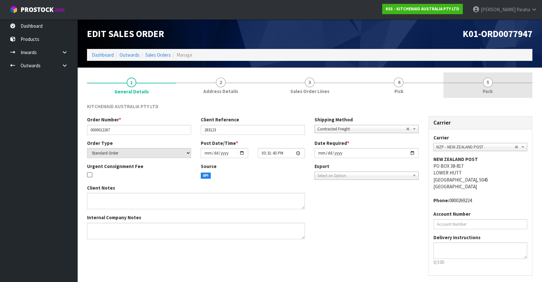
click at [490, 84] on span "5" at bounding box center [488, 83] width 10 height 10
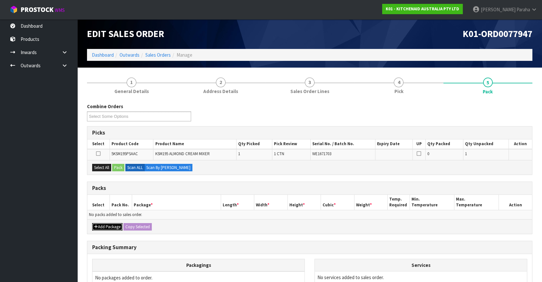
click at [111, 224] on button "Add Package" at bounding box center [107, 227] width 30 height 8
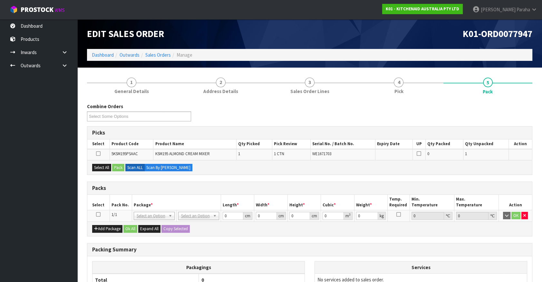
click at [100, 215] on icon at bounding box center [98, 215] width 5 height 0
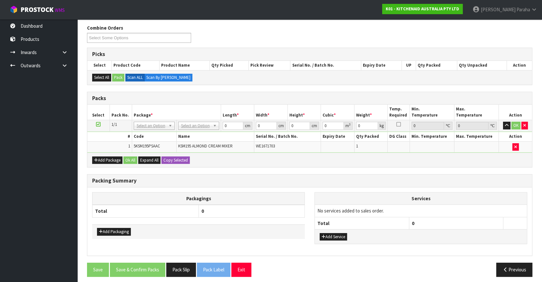
scroll to position [81, 0]
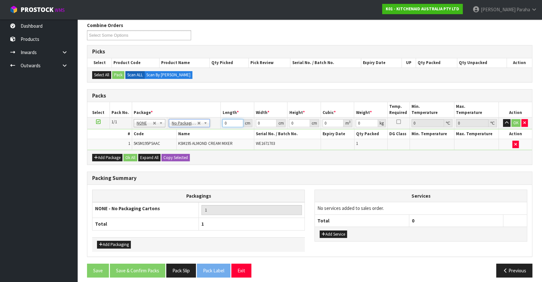
drag, startPoint x: 230, startPoint y: 122, endPoint x: 210, endPoint y: 122, distance: 20.0
click at [210, 122] on tr "1/1 NONE 007-001 007-002 007-004 007-009 007-013 007-014 007-015 007-017 007-01…" at bounding box center [309, 124] width 445 height 12
click at [503, 119] on button "button" at bounding box center [506, 123] width 7 height 8
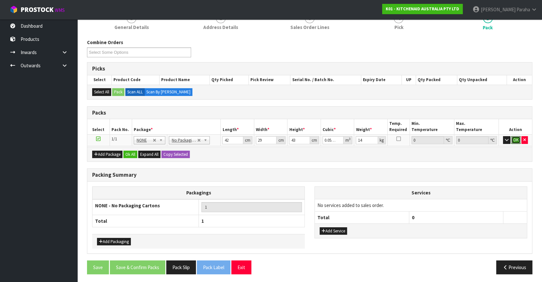
click button "OK" at bounding box center [515, 140] width 9 height 8
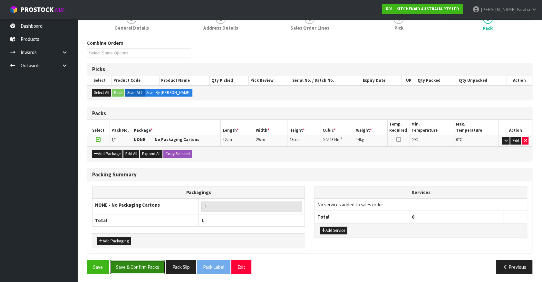
click at [129, 265] on button "Save & Confirm Packs" at bounding box center [137, 267] width 55 height 14
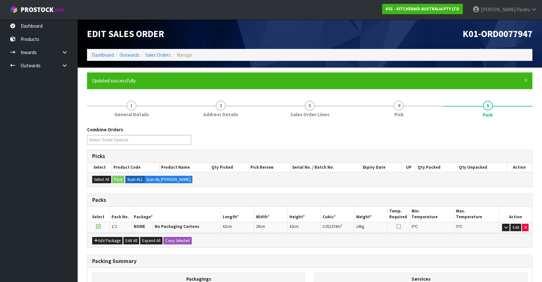
scroll to position [72, 0]
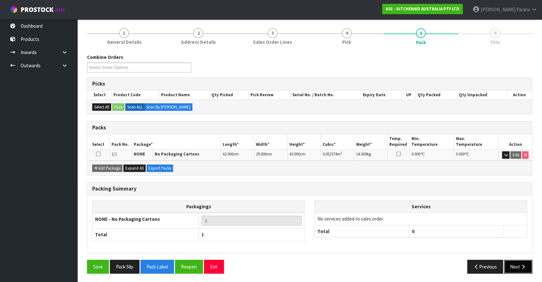
click at [528, 265] on button "Next" at bounding box center [518, 267] width 28 height 14
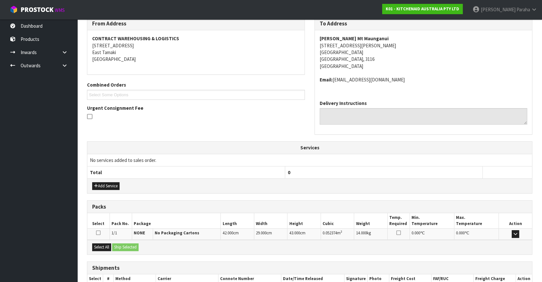
scroll to position [149, 0]
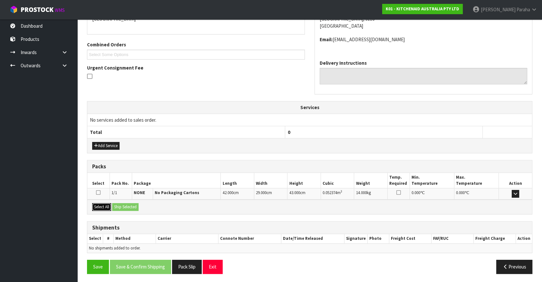
click at [101, 204] on button "Select All" at bounding box center [101, 207] width 19 height 8
click at [125, 204] on button "Ship Selected" at bounding box center [125, 207] width 26 height 8
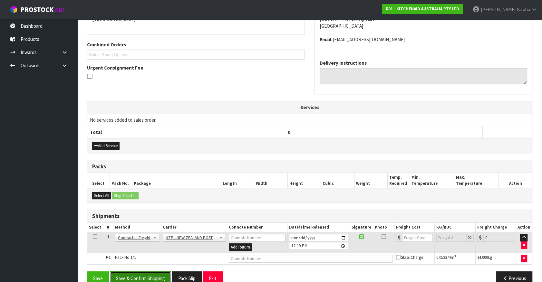
click at [155, 275] on button "Save & Confirm Shipping" at bounding box center [140, 279] width 61 height 14
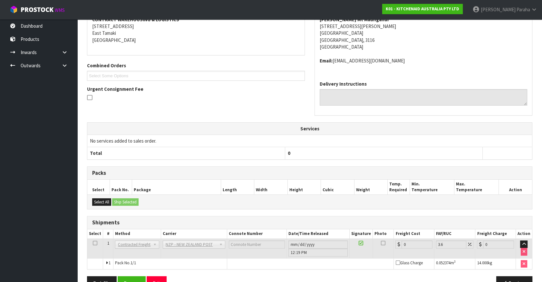
scroll to position [152, 0]
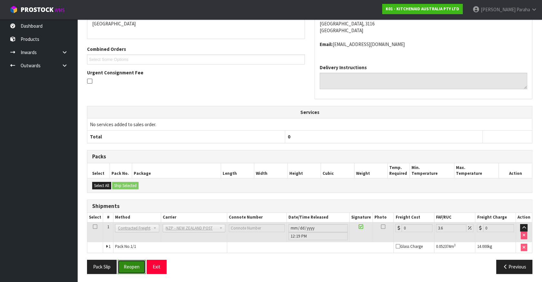
click at [132, 268] on button "Reopen" at bounding box center [132, 267] width 28 height 14
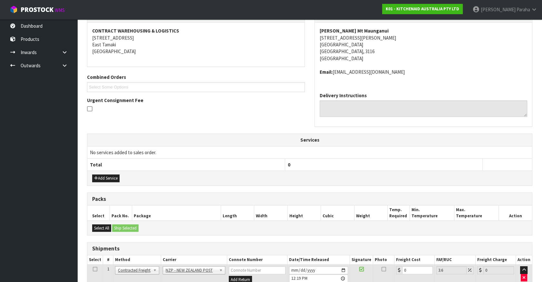
scroll to position [167, 0]
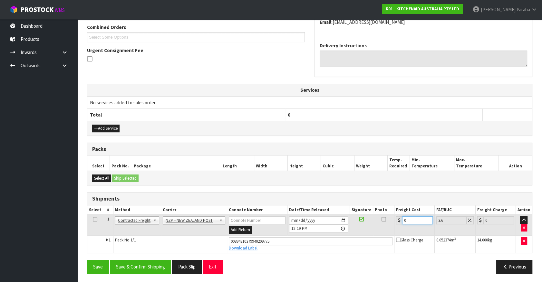
drag, startPoint x: 409, startPoint y: 219, endPoint x: 398, endPoint y: 220, distance: 11.6
click at [398, 220] on div "0" at bounding box center [414, 220] width 37 height 8
click at [141, 262] on button "Save & Confirm Shipping" at bounding box center [140, 267] width 61 height 14
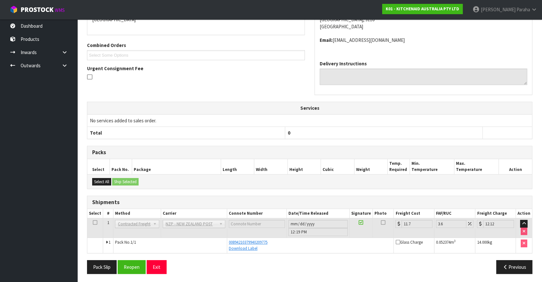
scroll to position [149, 0]
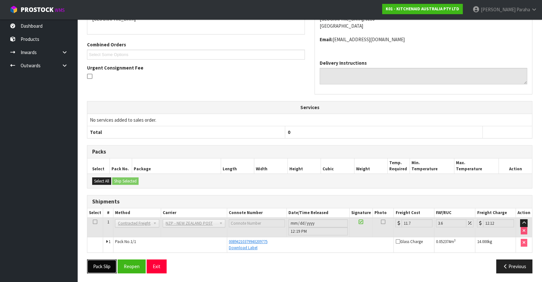
click at [104, 268] on button "Pack Slip" at bounding box center [102, 267] width 30 height 14
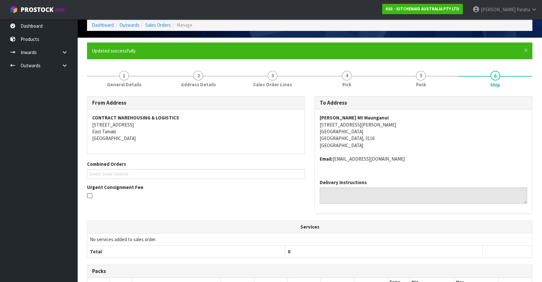
scroll to position [0, 0]
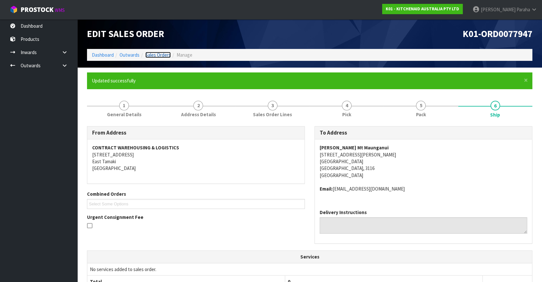
click at [153, 54] on link "Sales Orders" at bounding box center [157, 55] width 25 height 6
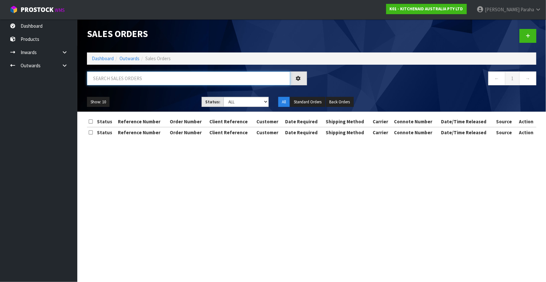
click at [226, 79] on input "text" at bounding box center [188, 79] width 203 height 14
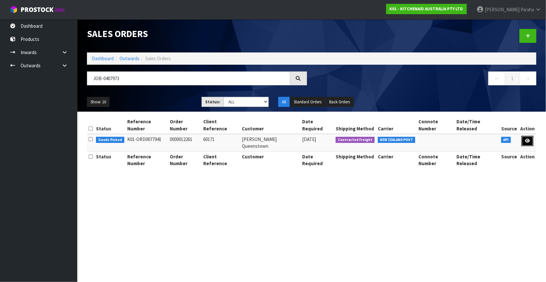
click at [531, 136] on link at bounding box center [528, 141] width 12 height 10
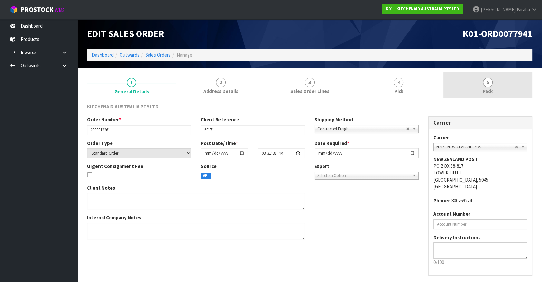
click at [485, 84] on span "5" at bounding box center [488, 83] width 10 height 10
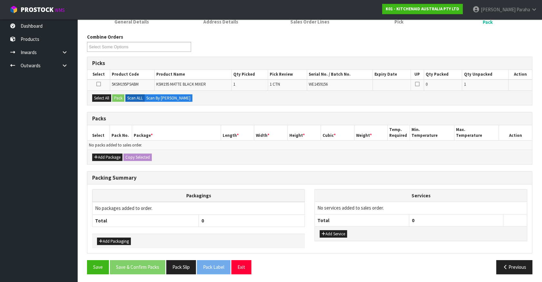
scroll to position [70, 0]
click at [109, 153] on button "Add Package" at bounding box center [107, 157] width 30 height 8
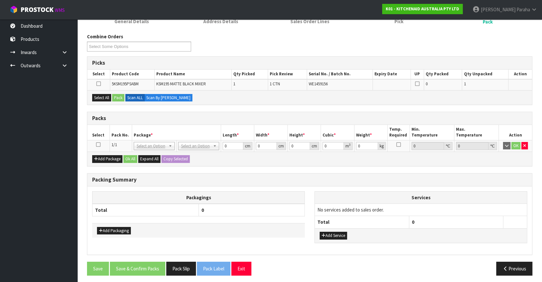
click at [99, 145] on icon at bounding box center [98, 145] width 5 height 0
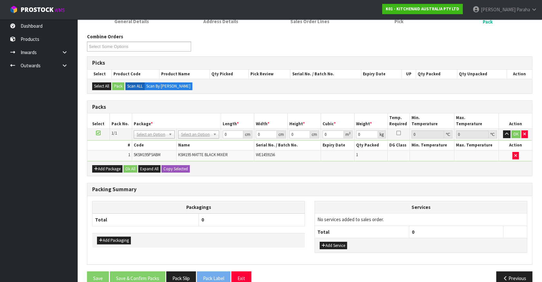
drag, startPoint x: 206, startPoint y: 132, endPoint x: 204, endPoint y: 136, distance: 5.2
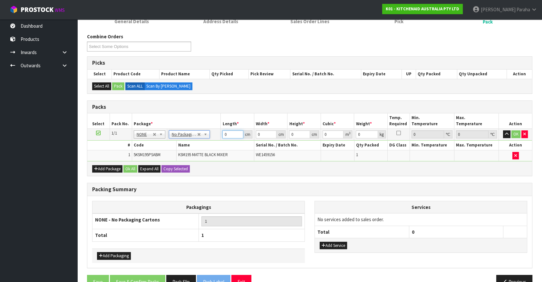
drag, startPoint x: 220, startPoint y: 133, endPoint x: 207, endPoint y: 133, distance: 13.2
click at [207, 133] on tr "1/1 NONE 007-001 007-002 007-004 007-009 007-013 007-014 007-015 007-017 007-01…" at bounding box center [309, 135] width 445 height 12
click at [503, 130] on button "button" at bounding box center [506, 134] width 7 height 8
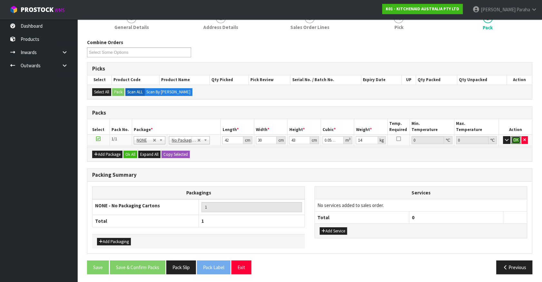
click button "OK" at bounding box center [515, 140] width 9 height 8
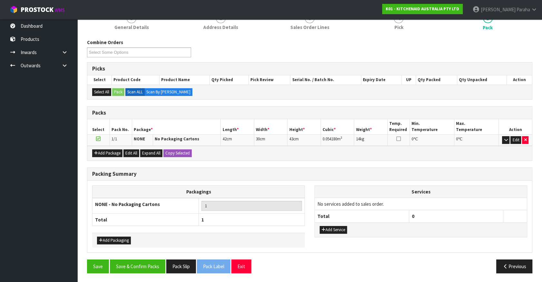
scroll to position [63, 0]
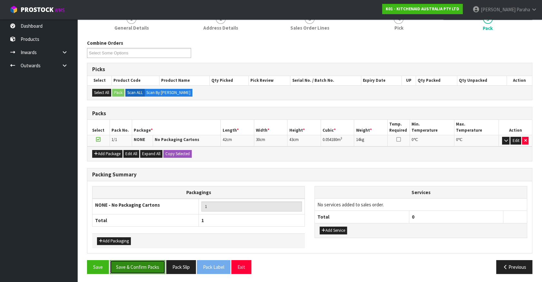
click at [149, 267] on button "Save & Confirm Packs" at bounding box center [137, 267] width 55 height 14
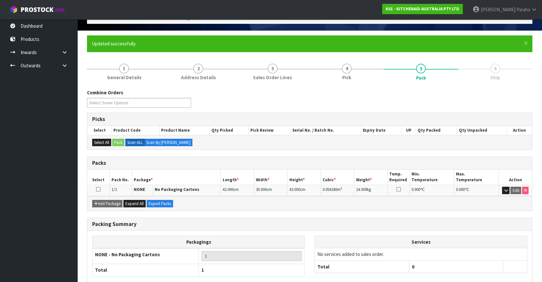
scroll to position [72, 0]
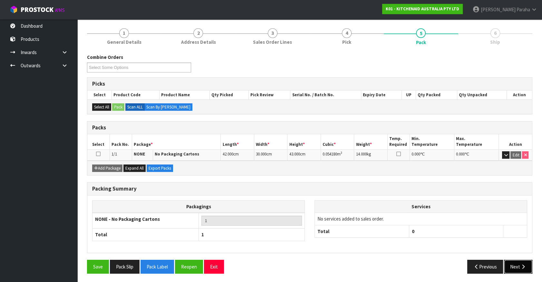
click at [527, 266] on button "Next" at bounding box center [518, 267] width 28 height 14
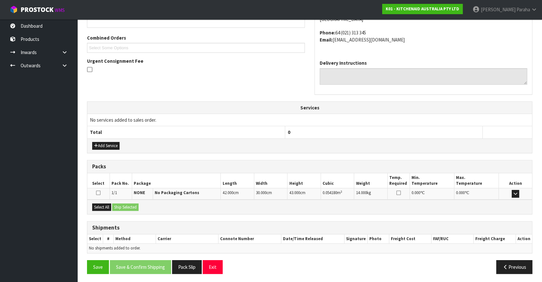
scroll to position [157, 0]
click at [106, 206] on button "Select All" at bounding box center [101, 207] width 19 height 8
click at [121, 204] on button "Ship Selected" at bounding box center [125, 207] width 26 height 8
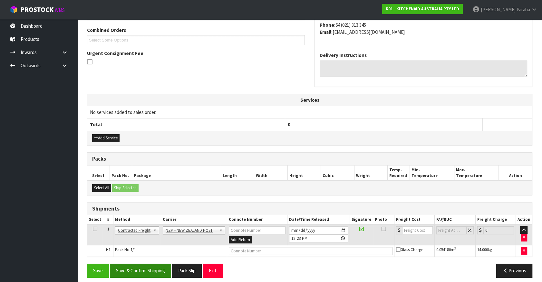
scroll to position [168, 0]
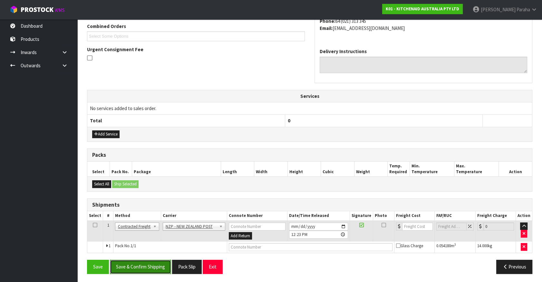
click at [142, 264] on button "Save & Confirm Shipping" at bounding box center [140, 267] width 61 height 14
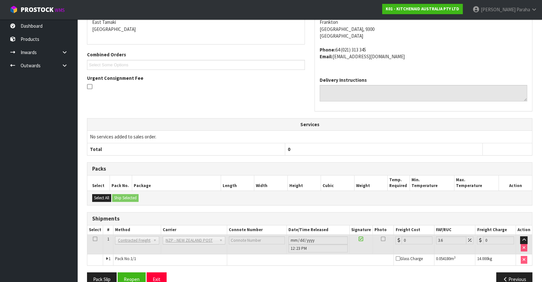
scroll to position [159, 0]
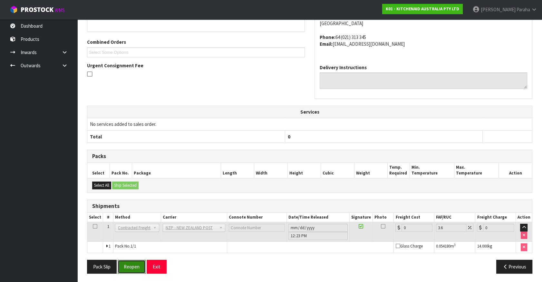
click at [135, 262] on button "Reopen" at bounding box center [132, 267] width 28 height 14
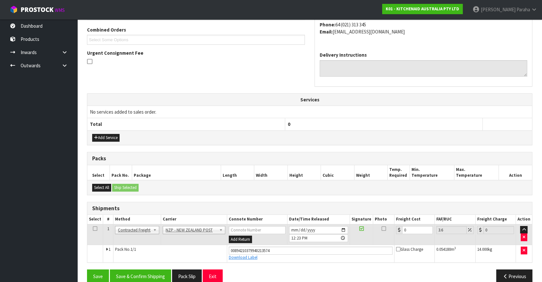
scroll to position [174, 0]
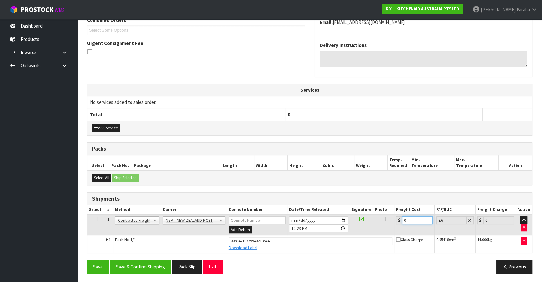
drag, startPoint x: 407, startPoint y: 220, endPoint x: 396, endPoint y: 221, distance: 11.0
click at [396, 221] on div "0" at bounding box center [414, 220] width 37 height 8
click at [148, 264] on button "Save & Confirm Shipping" at bounding box center [140, 267] width 61 height 14
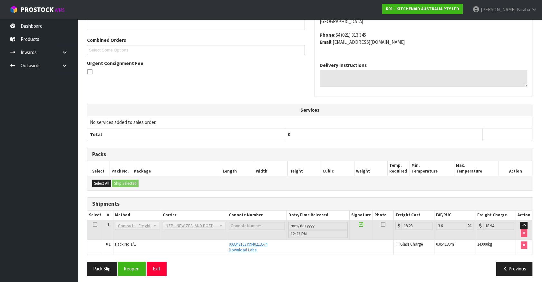
scroll to position [156, 0]
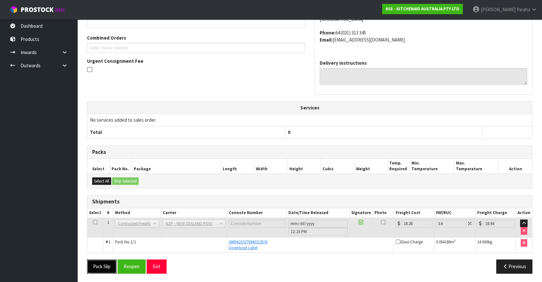
click at [102, 267] on button "Pack Slip" at bounding box center [102, 267] width 30 height 14
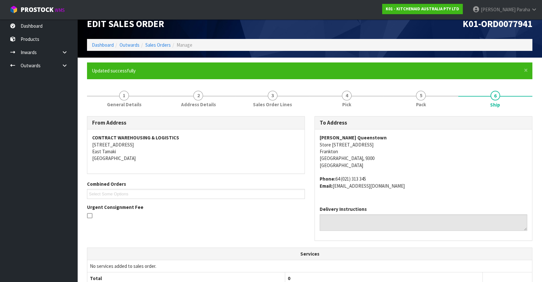
scroll to position [10, 0]
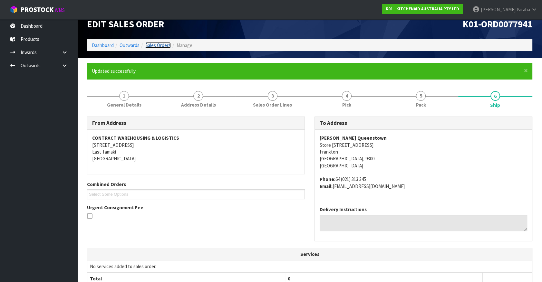
click at [156, 45] on link "Sales Orders" at bounding box center [157, 45] width 25 height 6
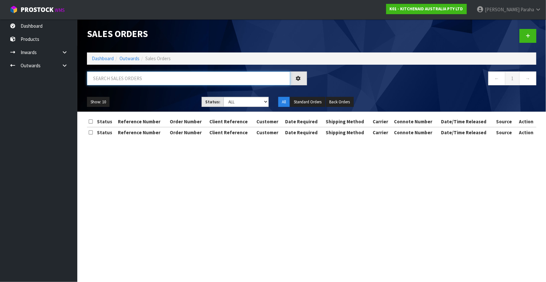
click at [163, 77] on input "text" at bounding box center [188, 79] width 203 height 14
drag, startPoint x: 505, startPoint y: 140, endPoint x: 498, endPoint y: 152, distance: 14.0
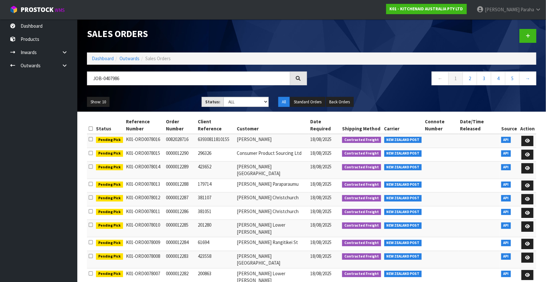
click at [396, 210] on section "Sales Orders Dashboard Outwards Sales Orders JOB-0407986 ← 1 2 3 4 5 → Show: 10…" at bounding box center [273, 141] width 546 height 282
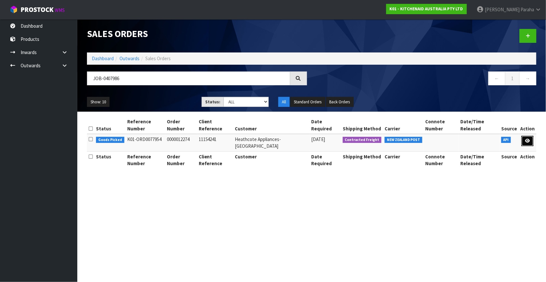
click at [531, 138] on link at bounding box center [528, 141] width 12 height 10
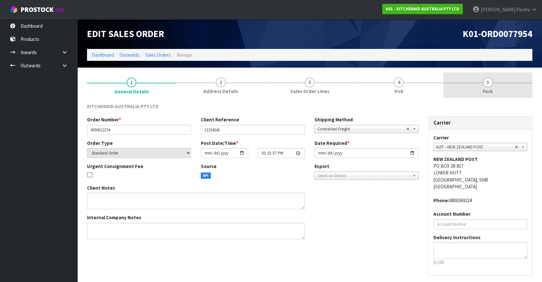
click at [487, 80] on span "5" at bounding box center [488, 83] width 10 height 10
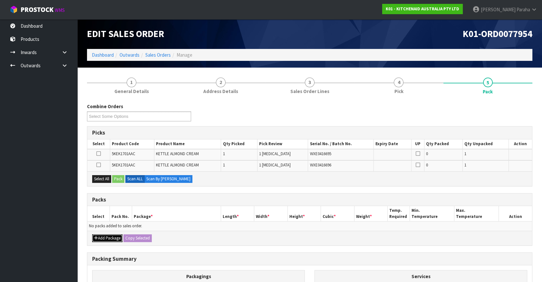
click at [116, 237] on button "Add Package" at bounding box center [107, 239] width 30 height 8
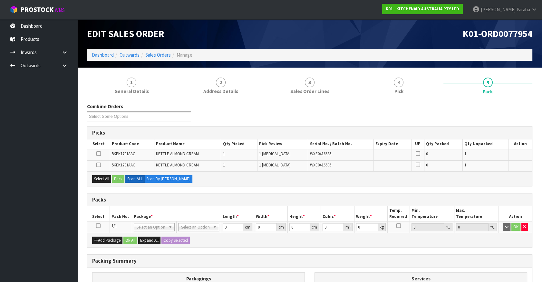
click at [96, 226] on icon at bounding box center [98, 226] width 5 height 0
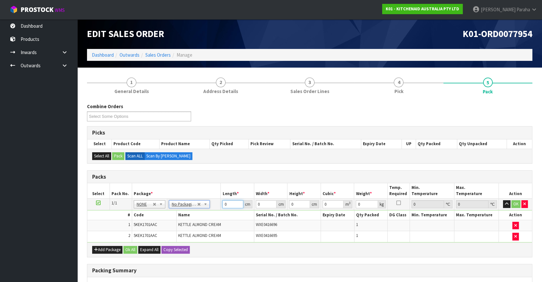
drag, startPoint x: 226, startPoint y: 204, endPoint x: 221, endPoint y: 204, distance: 4.5
click at [221, 204] on td "0 cm" at bounding box center [238, 205] width 34 height 12
click at [503, 200] on button "button" at bounding box center [506, 204] width 7 height 8
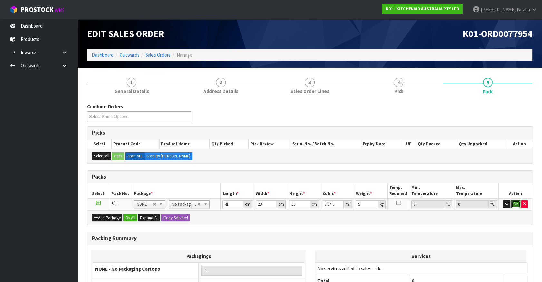
click button "OK" at bounding box center [515, 204] width 9 height 8
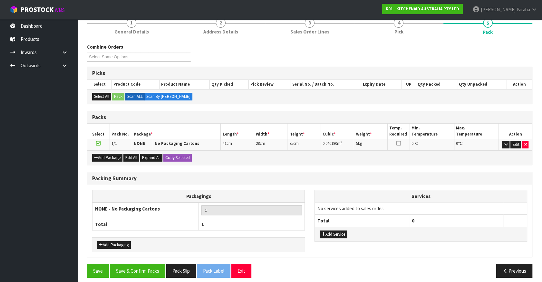
scroll to position [63, 0]
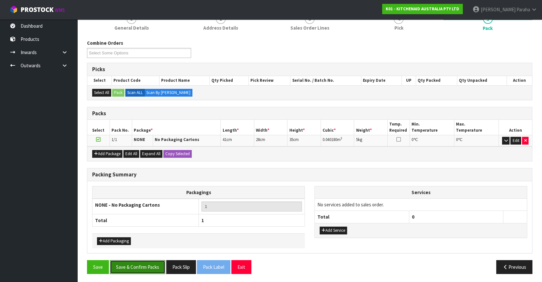
click at [148, 271] on button "Save & Confirm Packs" at bounding box center [137, 267] width 55 height 14
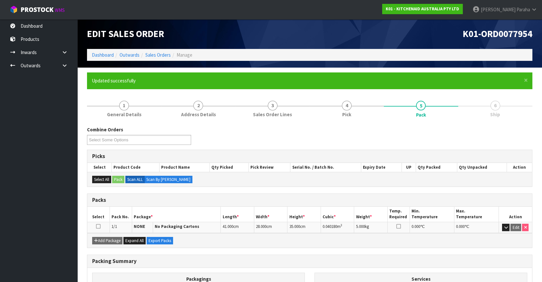
scroll to position [72, 0]
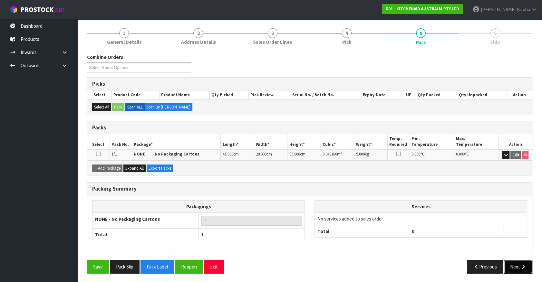
click at [519, 267] on button "Next" at bounding box center [518, 267] width 28 height 14
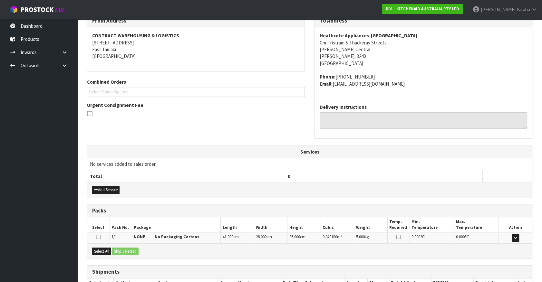
scroll to position [157, 0]
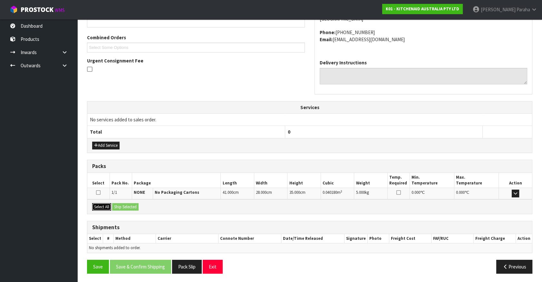
click at [109, 205] on button "Select All" at bounding box center [101, 207] width 19 height 8
click at [116, 204] on button "Ship Selected" at bounding box center [125, 207] width 26 height 8
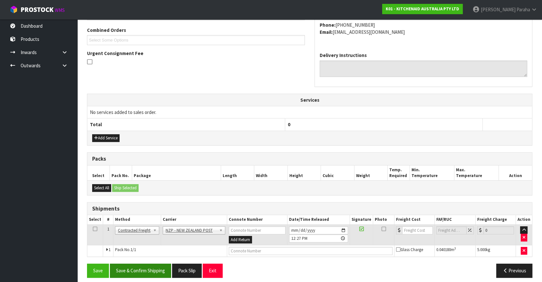
scroll to position [168, 0]
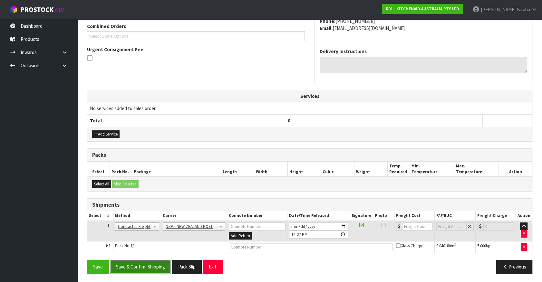
click at [137, 264] on button "Save & Confirm Shipping" at bounding box center [140, 267] width 61 height 14
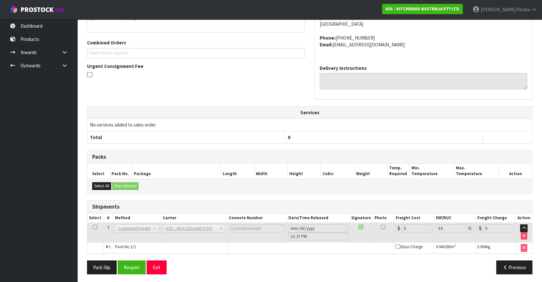
scroll to position [159, 0]
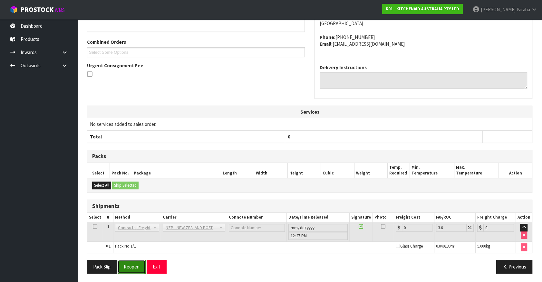
click at [132, 263] on button "Reopen" at bounding box center [132, 267] width 28 height 14
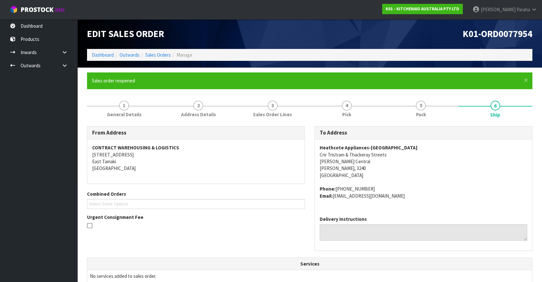
scroll to position [174, 0]
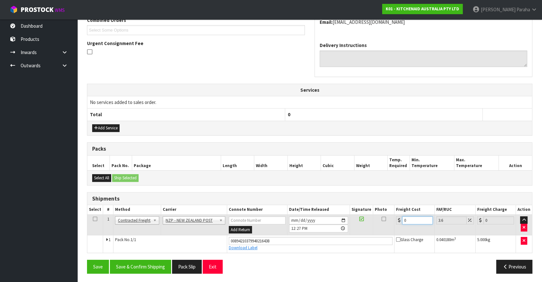
drag, startPoint x: 407, startPoint y: 217, endPoint x: 403, endPoint y: 217, distance: 4.8
click at [403, 217] on input "0" at bounding box center [417, 220] width 31 height 8
click at [139, 265] on button "Save & Confirm Shipping" at bounding box center [140, 267] width 61 height 14
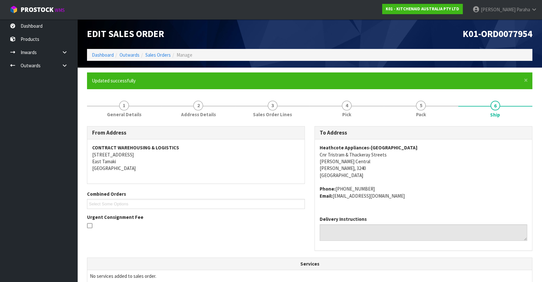
scroll to position [156, 0]
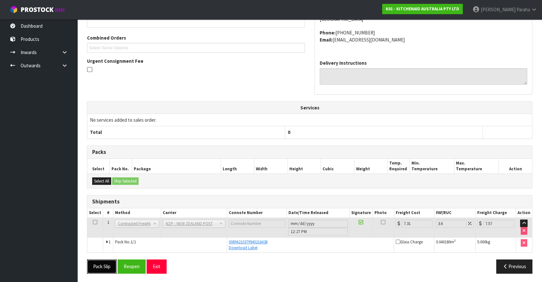
click at [108, 262] on button "Pack Slip" at bounding box center [102, 267] width 30 height 14
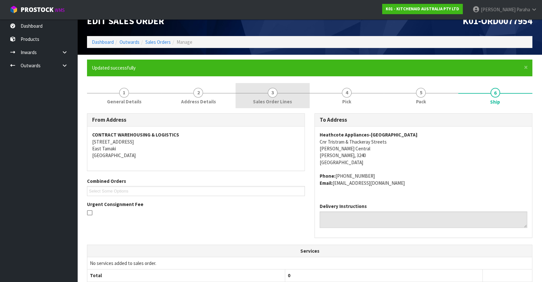
scroll to position [10, 0]
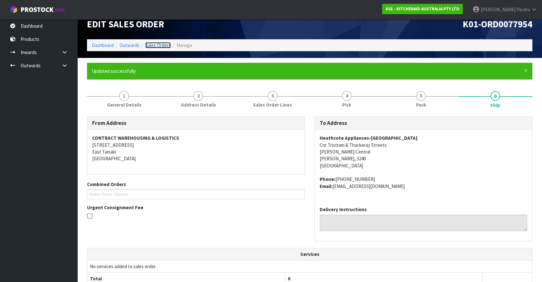
click at [168, 42] on link "Sales Orders" at bounding box center [157, 45] width 25 height 6
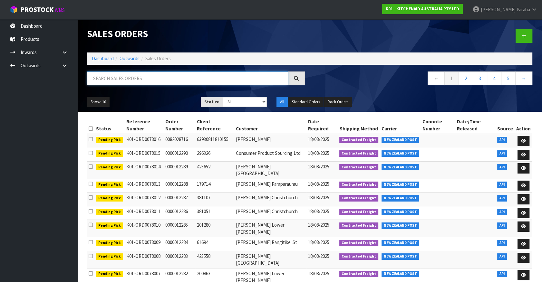
click at [153, 77] on input "text" at bounding box center [187, 79] width 201 height 14
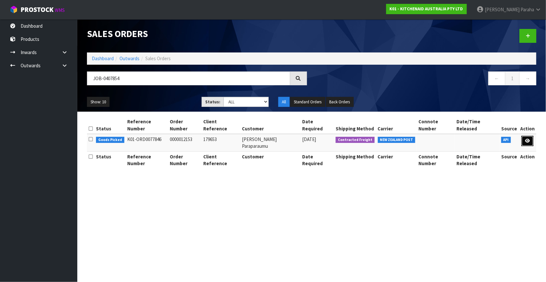
click at [530, 139] on icon at bounding box center [527, 141] width 5 height 4
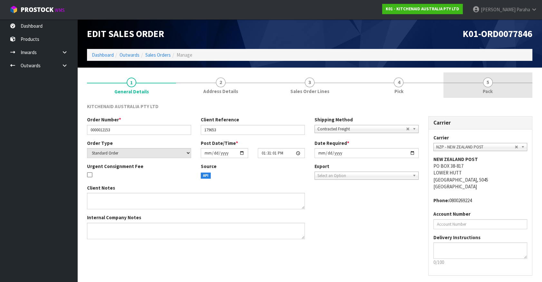
click at [488, 82] on span "5" at bounding box center [488, 83] width 10 height 10
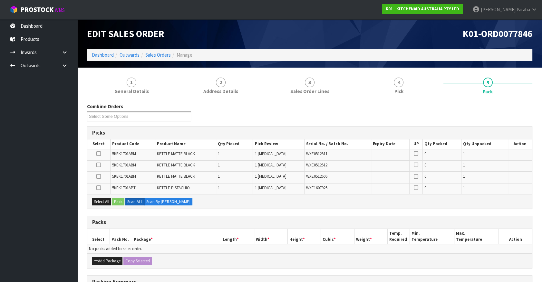
scroll to position [88, 0]
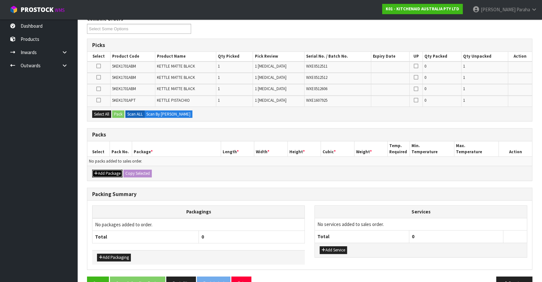
click at [103, 171] on button "Add Package" at bounding box center [107, 174] width 30 height 8
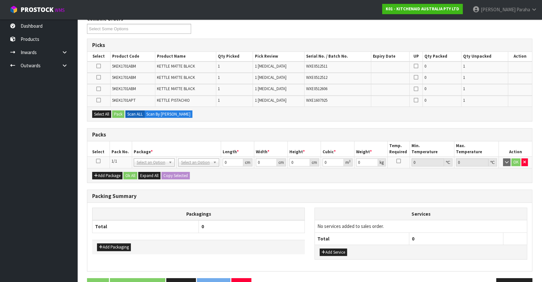
click at [99, 161] on icon at bounding box center [98, 161] width 5 height 0
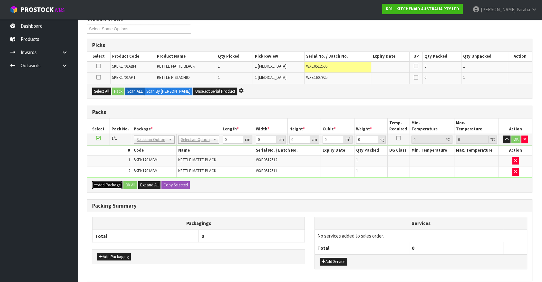
click at [106, 187] on button "Add Package" at bounding box center [107, 185] width 30 height 8
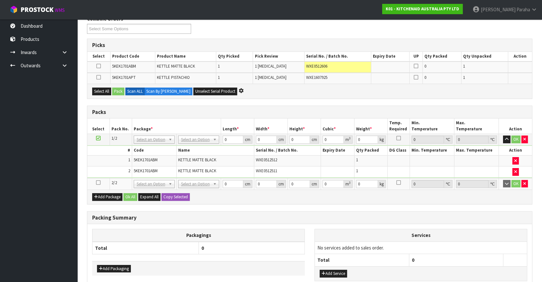
click at [100, 183] on icon at bounding box center [98, 183] width 5 height 0
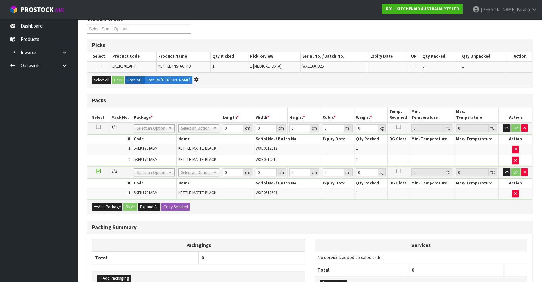
scroll to position [0, 0]
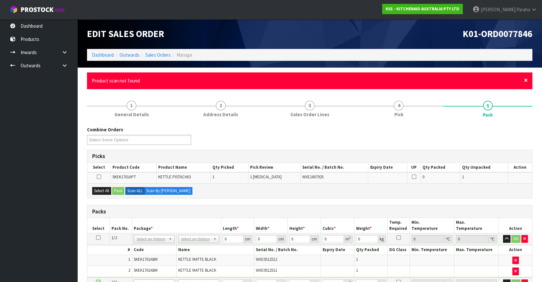
click at [525, 80] on span "×" at bounding box center [526, 80] width 4 height 9
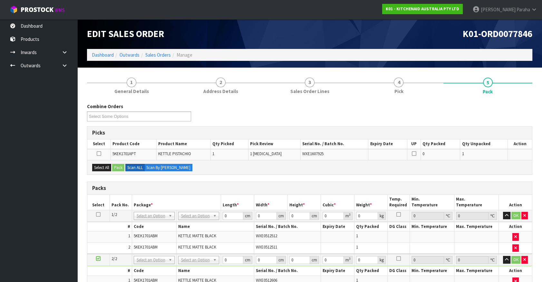
scroll to position [117, 0]
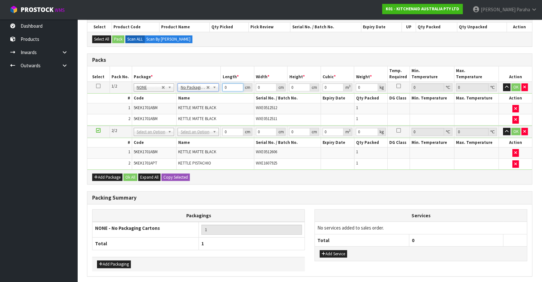
drag, startPoint x: 220, startPoint y: 86, endPoint x: 215, endPoint y: 85, distance: 4.5
click at [215, 85] on tr "1/2 NONE 007-001 007-002 007-004 007-009 007-013 007-014 007-015 007-017 007-01…" at bounding box center [309, 88] width 445 height 12
click at [503, 83] on button "button" at bounding box center [506, 87] width 7 height 8
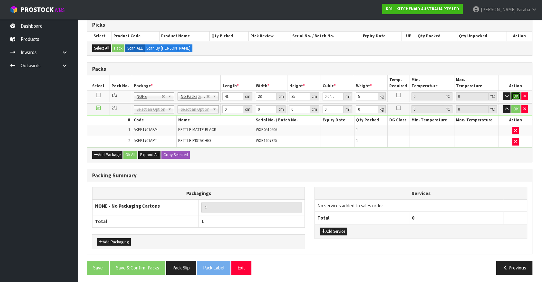
click button "OK" at bounding box center [515, 96] width 9 height 8
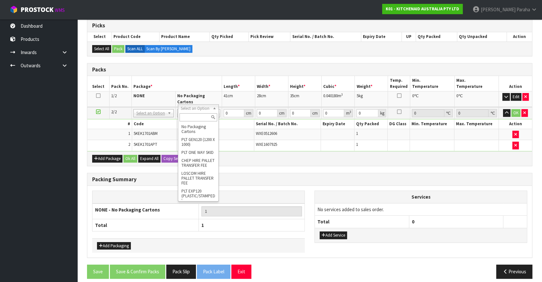
click at [194, 116] on input "text" at bounding box center [198, 117] width 38 height 8
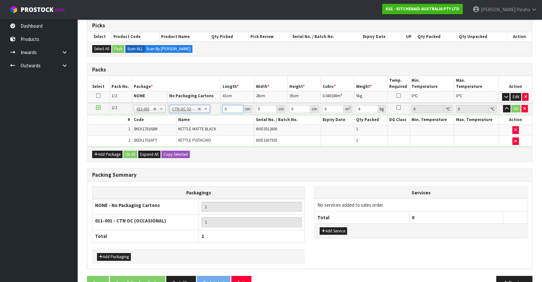
drag, startPoint x: 227, startPoint y: 110, endPoint x: 222, endPoint y: 110, distance: 4.6
click at [222, 110] on input "0" at bounding box center [232, 109] width 21 height 8
click at [503, 105] on button "button" at bounding box center [506, 109] width 7 height 8
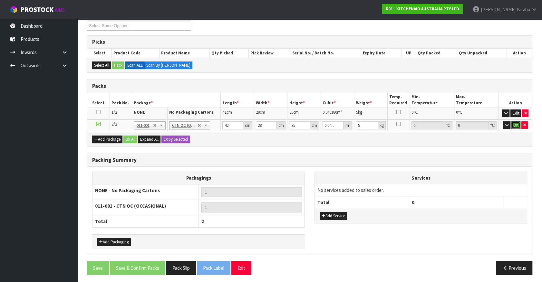
click button "OK" at bounding box center [515, 125] width 9 height 8
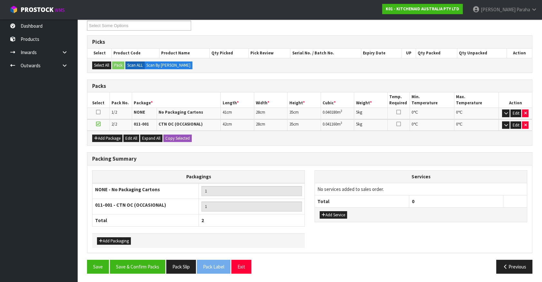
scroll to position [90, 0]
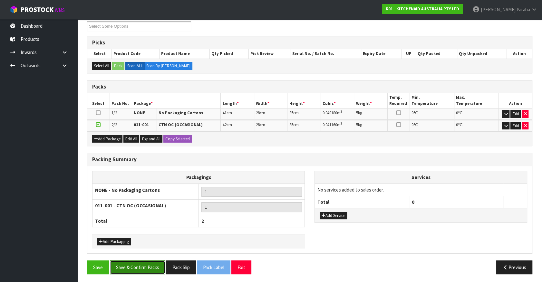
click at [138, 264] on button "Save & Confirm Packs" at bounding box center [137, 268] width 55 height 14
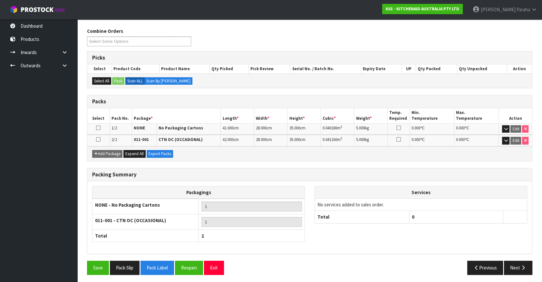
scroll to position [100, 0]
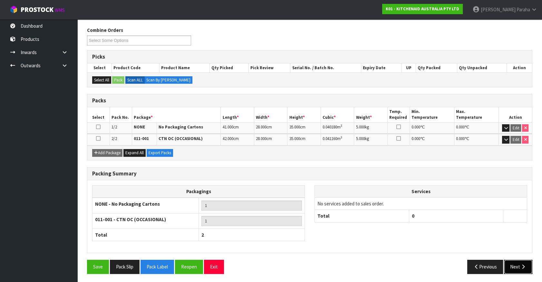
click at [519, 266] on button "Next" at bounding box center [518, 267] width 28 height 14
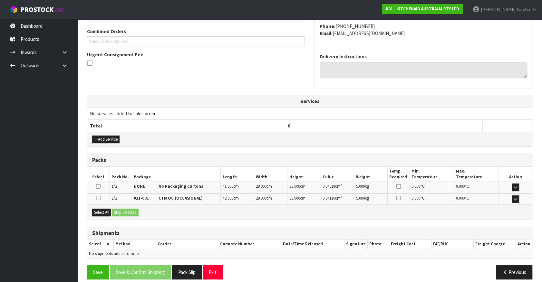
scroll to position [168, 0]
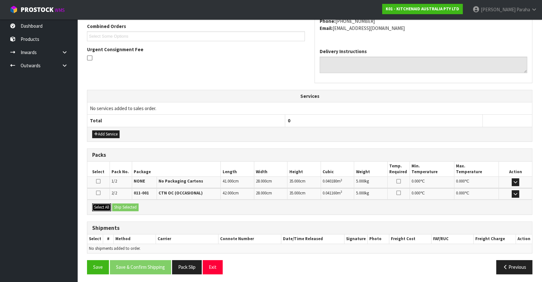
click at [99, 207] on button "Select All" at bounding box center [101, 208] width 19 height 8
click at [128, 206] on button "Ship Selected" at bounding box center [125, 208] width 26 height 8
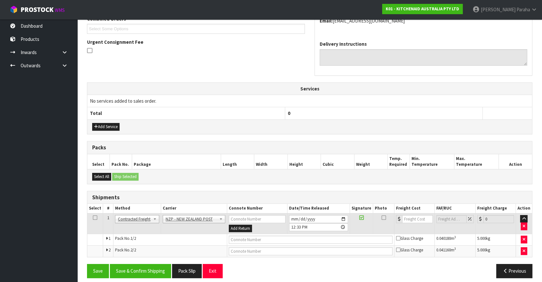
scroll to position [179, 0]
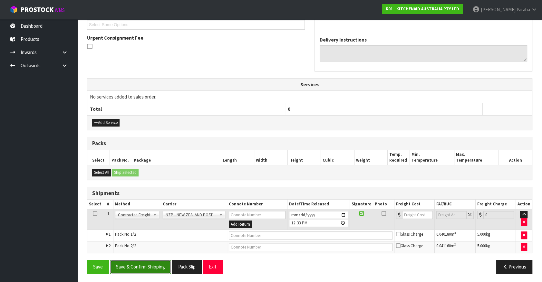
click at [152, 267] on button "Save & Confirm Shipping" at bounding box center [140, 267] width 61 height 14
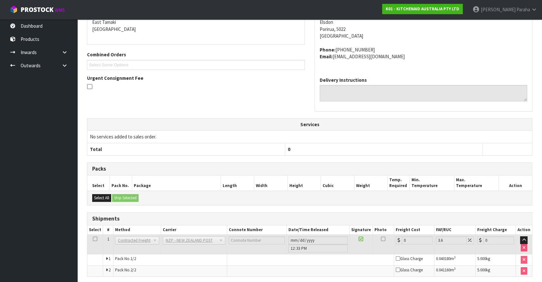
scroll to position [170, 0]
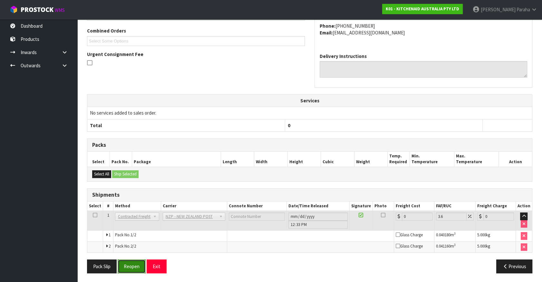
click at [131, 267] on button "Reopen" at bounding box center [132, 267] width 28 height 14
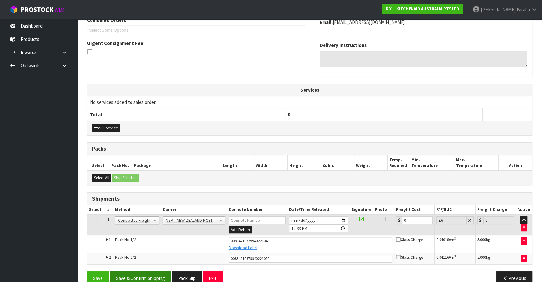
scroll to position [185, 0]
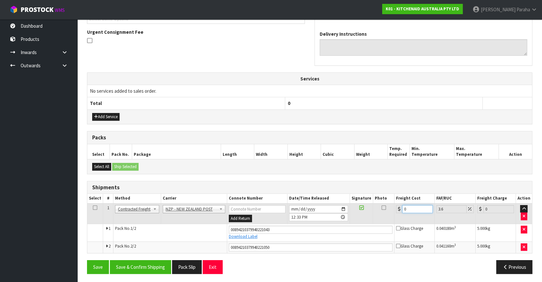
drag, startPoint x: 406, startPoint y: 207, endPoint x: 399, endPoint y: 207, distance: 7.1
click at [399, 207] on div "0" at bounding box center [414, 209] width 37 height 8
click at [130, 262] on button "Save & Confirm Shipping" at bounding box center [140, 267] width 61 height 14
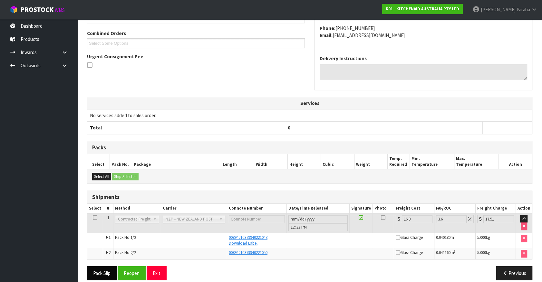
scroll to position [168, 0]
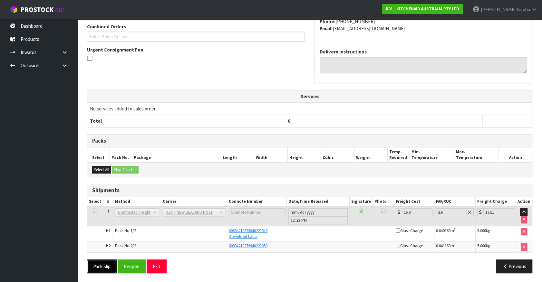
click at [108, 266] on button "Pack Slip" at bounding box center [102, 267] width 30 height 14
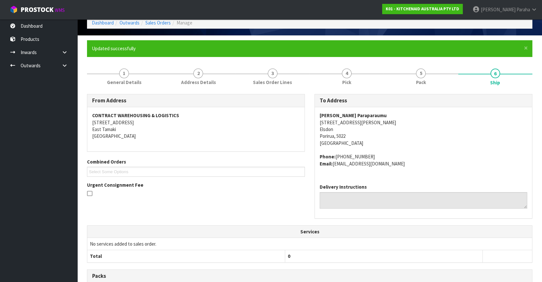
scroll to position [0, 0]
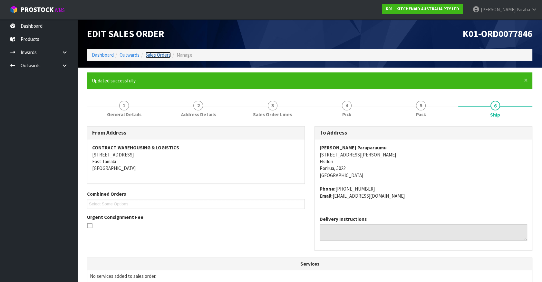
click at [158, 57] on link "Sales Orders" at bounding box center [157, 55] width 25 height 6
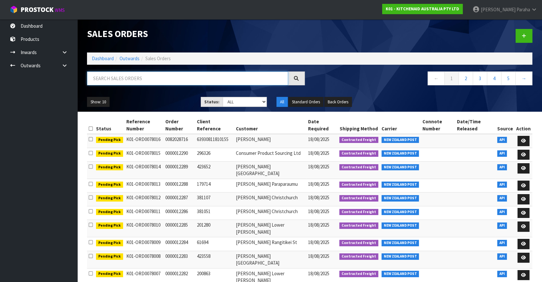
click at [118, 77] on input "text" at bounding box center [187, 79] width 201 height 14
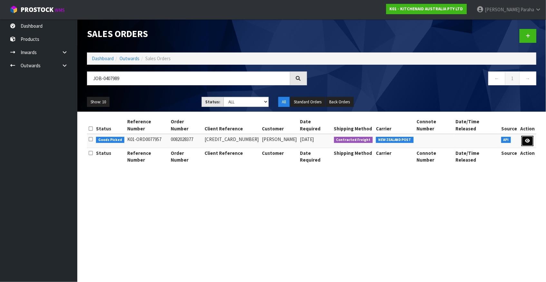
click at [528, 139] on icon at bounding box center [527, 141] width 5 height 4
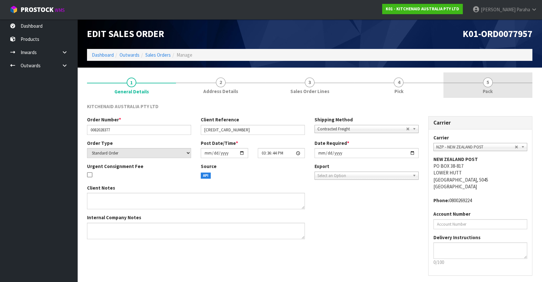
click at [491, 84] on span "5" at bounding box center [488, 83] width 10 height 10
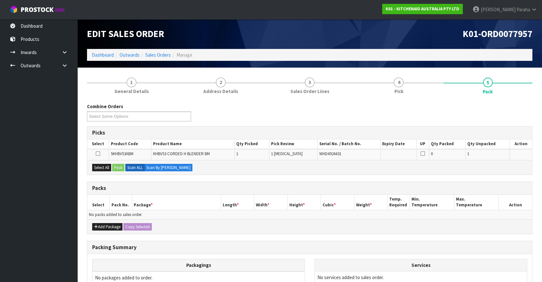
click at [95, 221] on div "Add Package Copy Selected" at bounding box center [309, 226] width 445 height 14
click at [97, 225] on icon "button" at bounding box center [96, 227] width 4 height 4
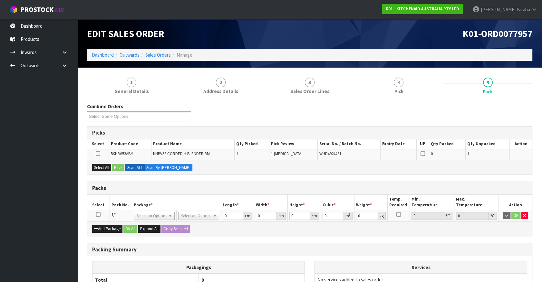
click at [97, 215] on icon at bounding box center [98, 215] width 5 height 0
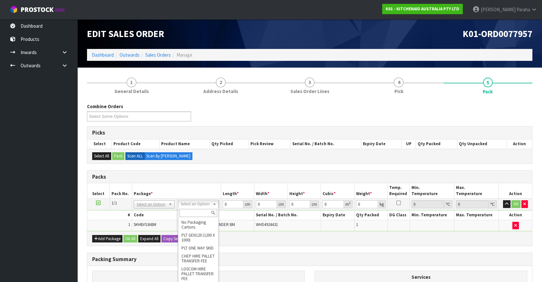
click at [191, 212] on input "text" at bounding box center [198, 213] width 38 height 8
drag, startPoint x: 228, startPoint y: 202, endPoint x: 207, endPoint y: 206, distance: 21.0
click at [208, 206] on tr "1/1 NONE 007-001 007-002 007-004 007-009 007-013 007-014 007-015 007-017 007-01…" at bounding box center [309, 205] width 445 height 12
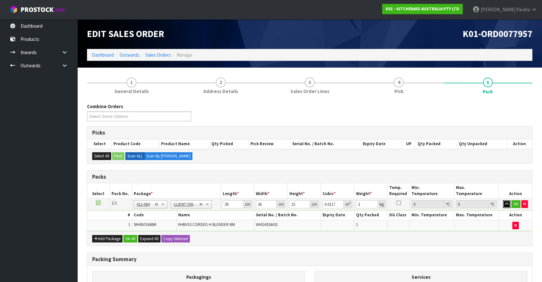
click at [503, 200] on button "button" at bounding box center [506, 204] width 7 height 8
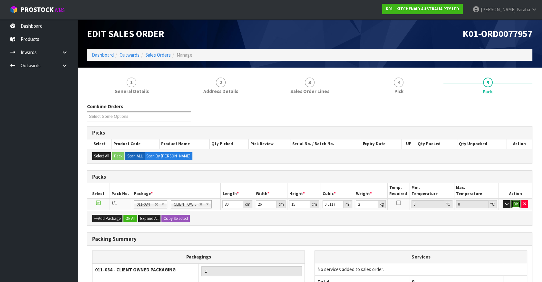
click button "OK" at bounding box center [515, 204] width 9 height 8
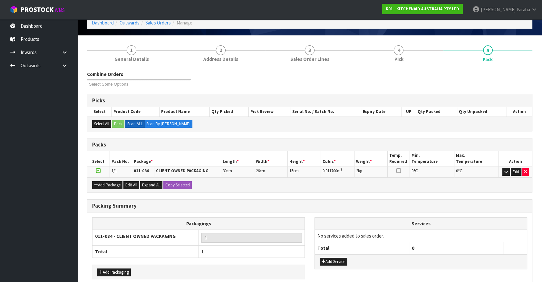
scroll to position [63, 0]
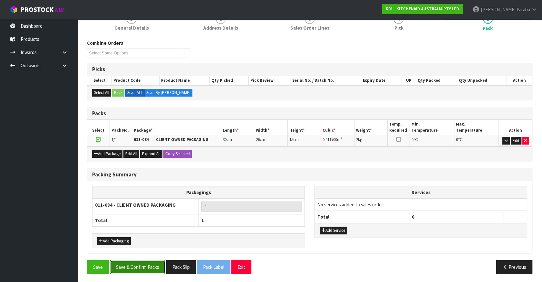
click at [150, 267] on button "Save & Confirm Packs" at bounding box center [137, 267] width 55 height 14
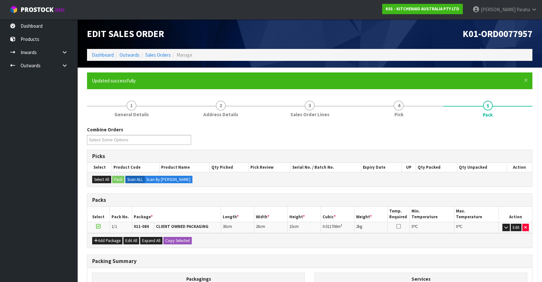
scroll to position [72, 0]
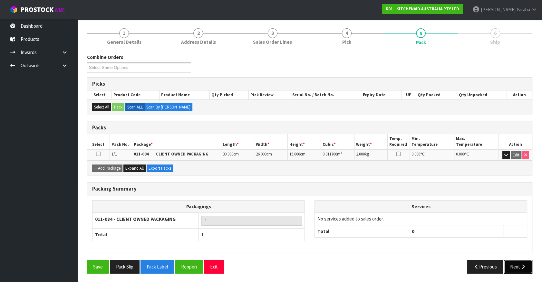
click at [519, 266] on button "Next" at bounding box center [518, 267] width 28 height 14
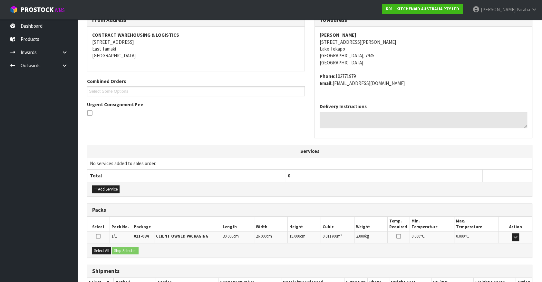
scroll to position [157, 0]
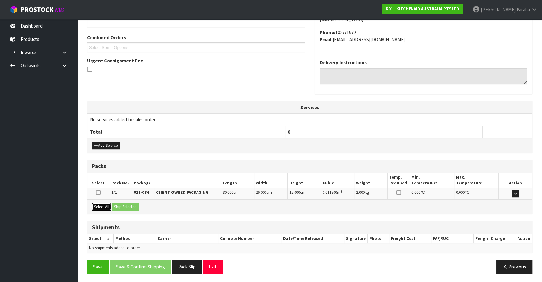
click at [98, 203] on button "Select All" at bounding box center [101, 207] width 19 height 8
click at [133, 208] on button "Ship Selected" at bounding box center [125, 207] width 26 height 8
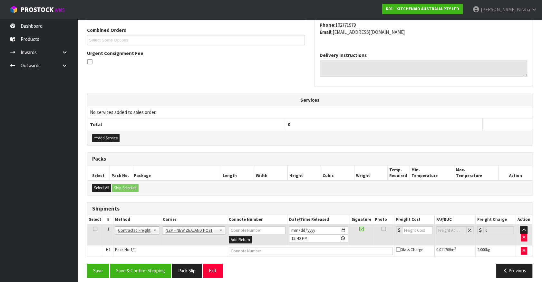
scroll to position [168, 0]
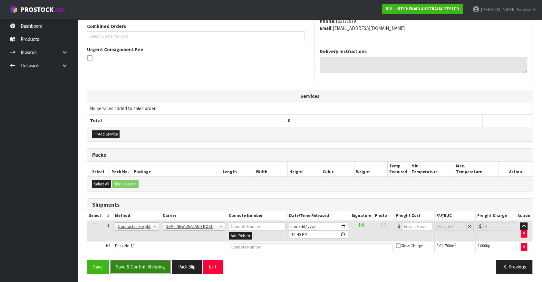
click at [146, 260] on button "Save & Confirm Shipping" at bounding box center [140, 267] width 61 height 14
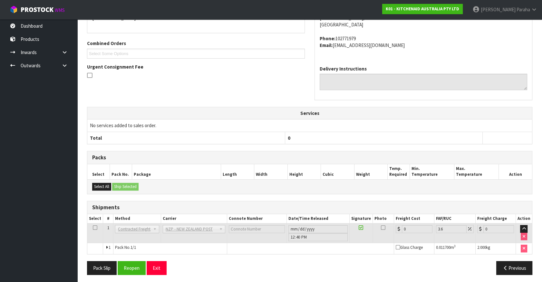
scroll to position [159, 0]
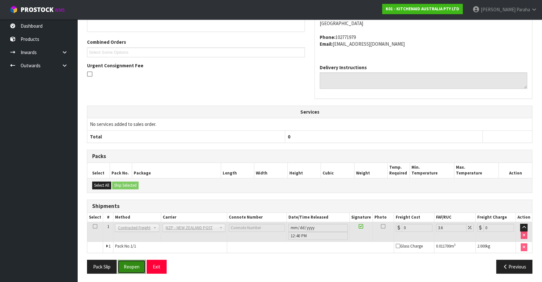
click at [137, 266] on button "Reopen" at bounding box center [132, 267] width 28 height 14
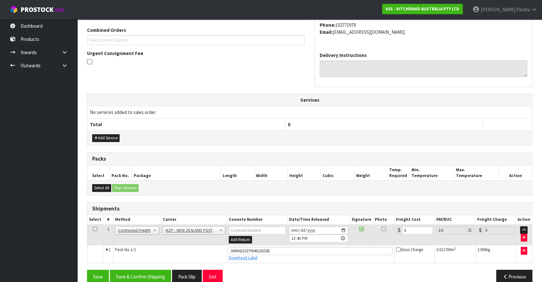
scroll to position [174, 0]
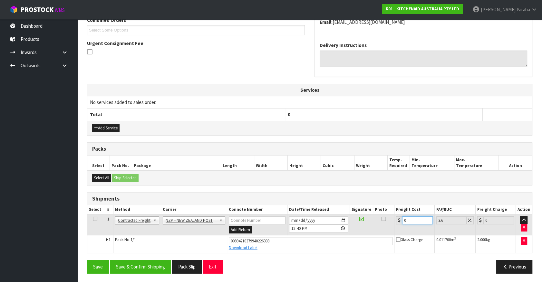
drag, startPoint x: 404, startPoint y: 219, endPoint x: 395, endPoint y: 220, distance: 9.1
click at [395, 220] on td "0" at bounding box center [414, 225] width 40 height 21
click at [162, 263] on button "Save & Confirm Shipping" at bounding box center [140, 267] width 61 height 14
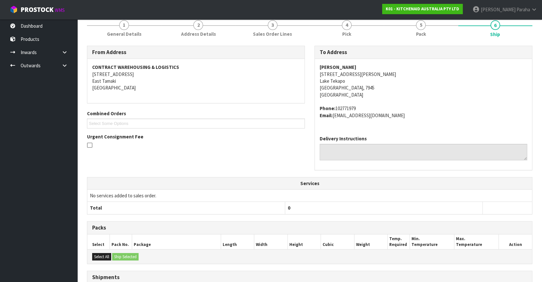
scroll to position [0, 0]
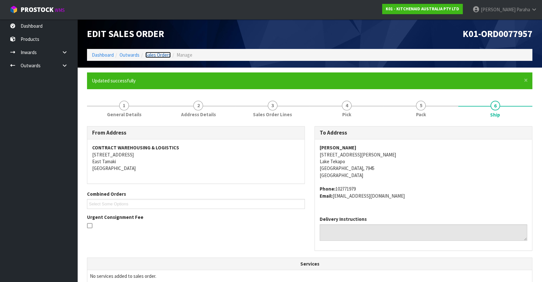
click at [150, 52] on link "Sales Orders" at bounding box center [157, 55] width 25 height 6
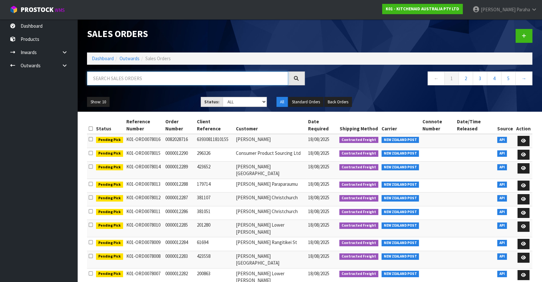
click at [158, 80] on input "text" at bounding box center [187, 79] width 201 height 14
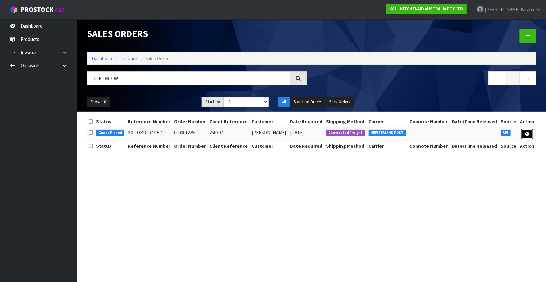
click at [528, 132] on icon at bounding box center [527, 134] width 5 height 4
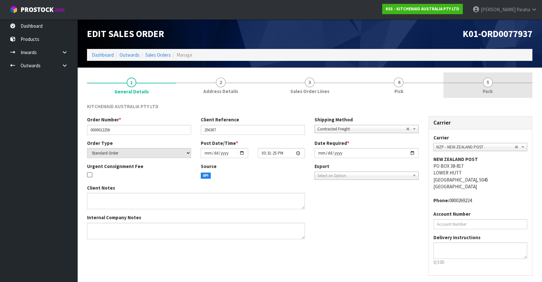
click at [490, 87] on link "5 Pack" at bounding box center [487, 84] width 89 height 25
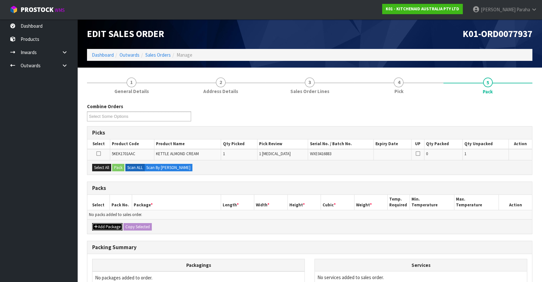
click at [111, 224] on button "Add Package" at bounding box center [107, 227] width 30 height 8
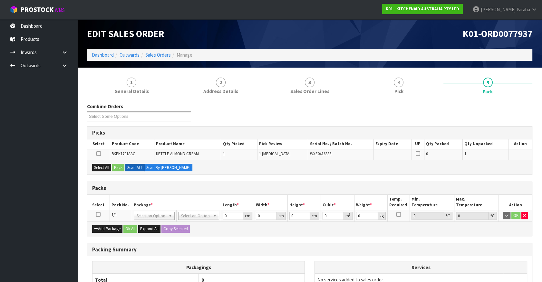
click at [99, 215] on icon at bounding box center [98, 215] width 5 height 0
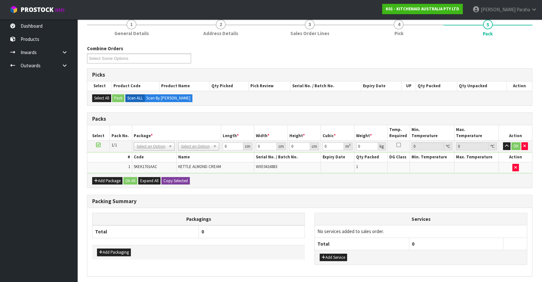
scroll to position [58, 0]
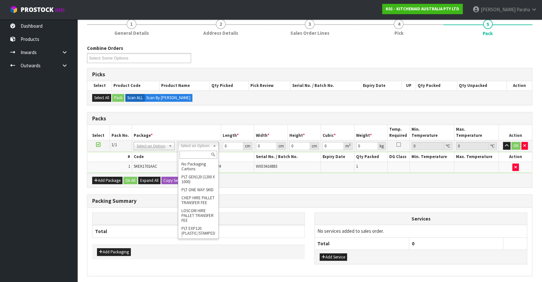
click at [189, 155] on input "text" at bounding box center [198, 155] width 38 height 8
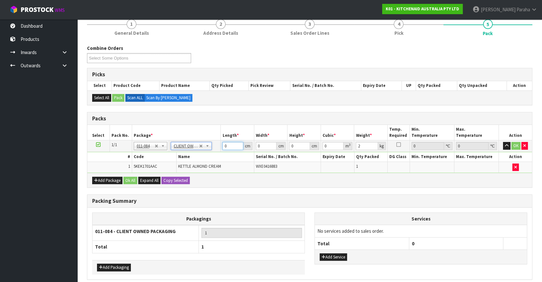
drag, startPoint x: 227, startPoint y: 146, endPoint x: 212, endPoint y: 144, distance: 15.0
click at [212, 144] on tr "1/1 NONE 007-001 007-002 007-004 007-009 007-013 007-014 007-015 007-017 007-01…" at bounding box center [309, 146] width 445 height 12
click at [503, 142] on button "button" at bounding box center [506, 146] width 7 height 8
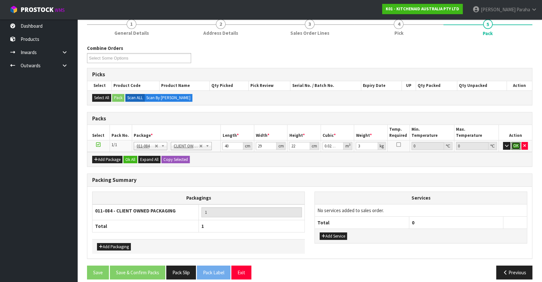
click button "OK" at bounding box center [515, 146] width 9 height 8
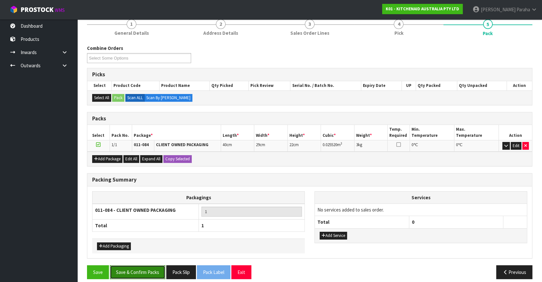
click at [138, 273] on button "Save & Confirm Packs" at bounding box center [137, 272] width 55 height 14
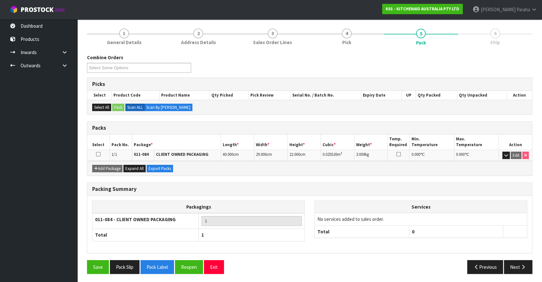
scroll to position [72, 0]
click at [522, 261] on button "Next" at bounding box center [518, 267] width 28 height 14
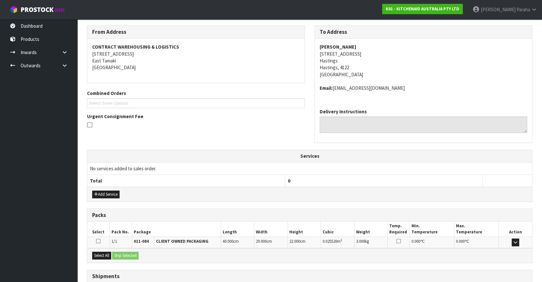
scroll to position [149, 0]
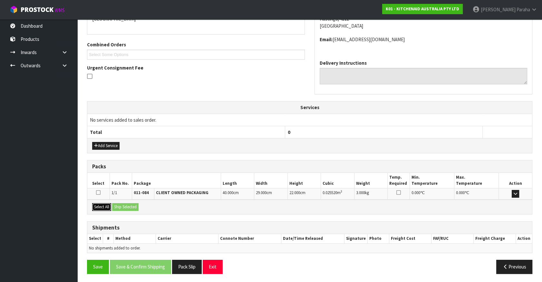
click at [102, 205] on button "Select All" at bounding box center [101, 207] width 19 height 8
click at [124, 206] on button "Ship Selected" at bounding box center [125, 207] width 26 height 8
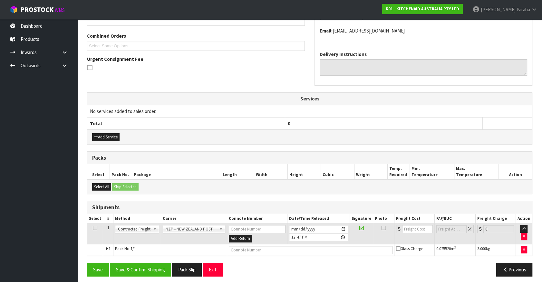
scroll to position [161, 0]
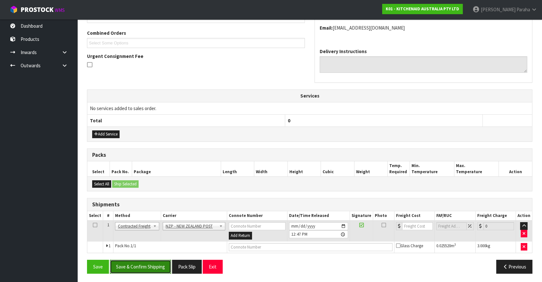
click at [159, 267] on button "Save & Confirm Shipping" at bounding box center [140, 267] width 61 height 14
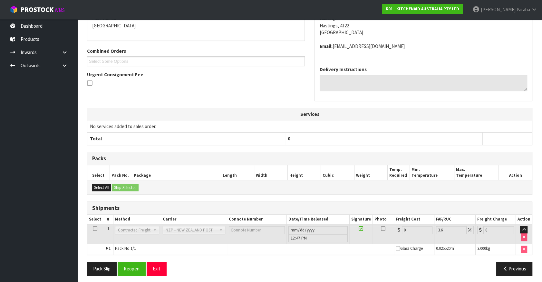
scroll to position [152, 0]
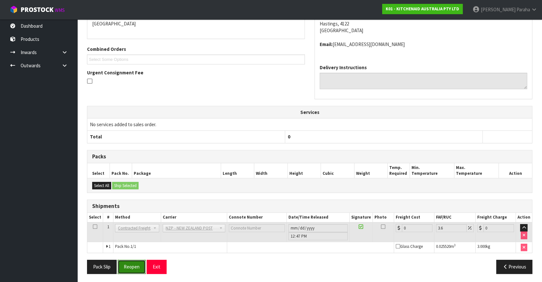
click at [135, 268] on button "Reopen" at bounding box center [132, 267] width 28 height 14
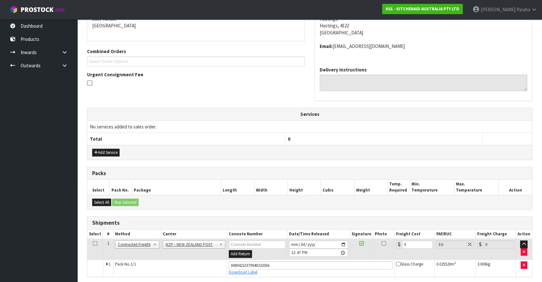
scroll to position [167, 0]
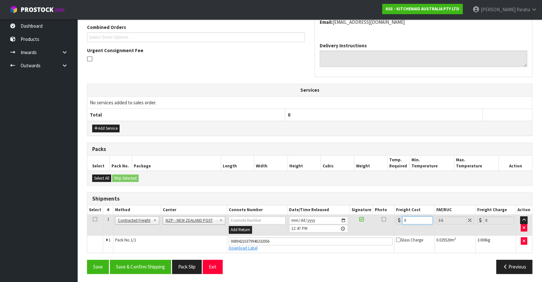
drag, startPoint x: 412, startPoint y: 219, endPoint x: 396, endPoint y: 217, distance: 16.2
click at [396, 219] on div "0" at bounding box center [414, 220] width 37 height 8
click at [151, 268] on button "Save & Confirm Shipping" at bounding box center [140, 267] width 61 height 14
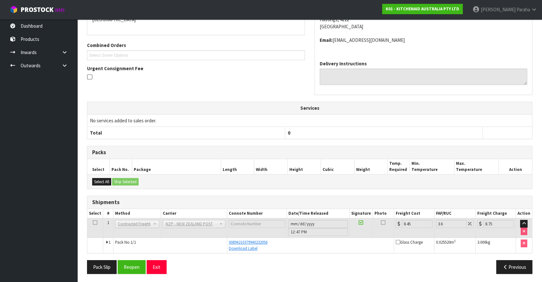
scroll to position [149, 0]
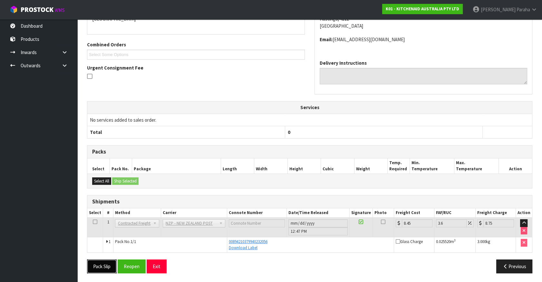
click at [91, 269] on button "Pack Slip" at bounding box center [102, 267] width 30 height 14
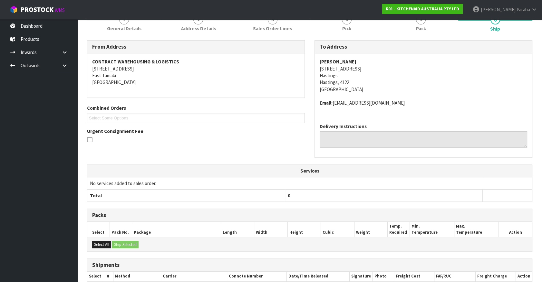
scroll to position [3, 0]
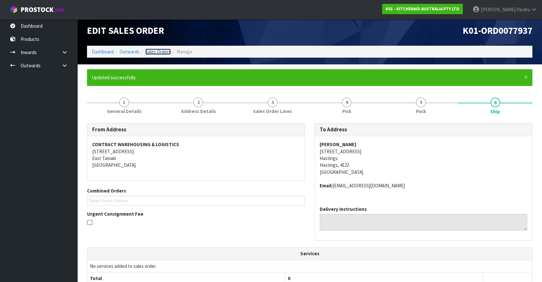
click at [164, 53] on link "Sales Orders" at bounding box center [157, 52] width 25 height 6
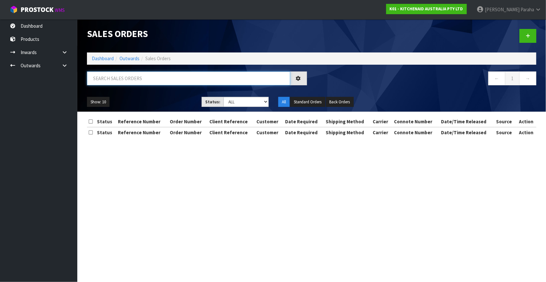
click at [125, 78] on input "text" at bounding box center [188, 79] width 203 height 14
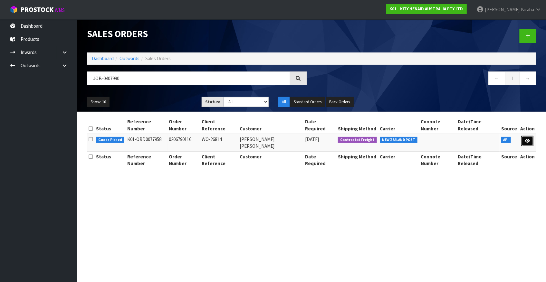
click at [527, 139] on icon at bounding box center [527, 141] width 5 height 4
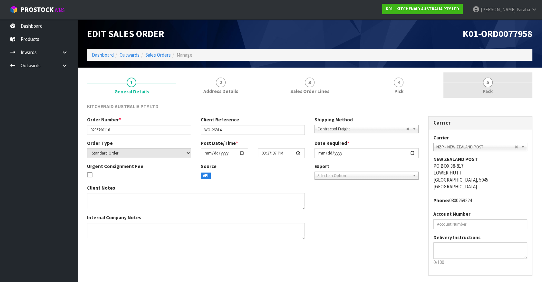
click at [490, 86] on span "5" at bounding box center [488, 83] width 10 height 10
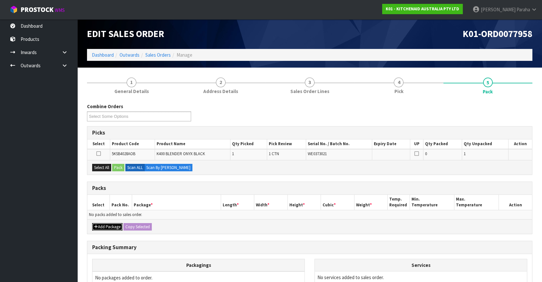
click at [107, 226] on button "Add Package" at bounding box center [107, 227] width 30 height 8
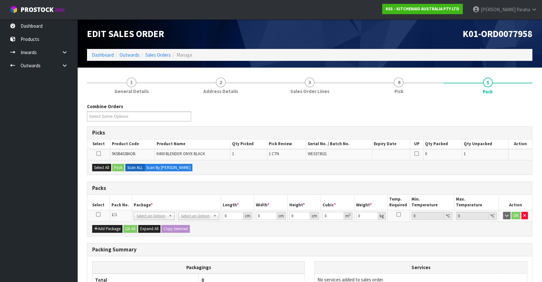
click at [99, 215] on icon at bounding box center [98, 215] width 5 height 0
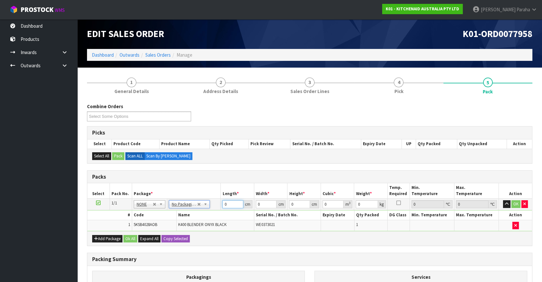
drag, startPoint x: 228, startPoint y: 204, endPoint x: 219, endPoint y: 204, distance: 9.4
click at [219, 204] on tr "1/1 NONE 007-001 007-002 007-004 007-009 007-013 007-014 007-015 007-017 007-01…" at bounding box center [309, 205] width 445 height 12
click at [503, 200] on button "button" at bounding box center [506, 204] width 7 height 8
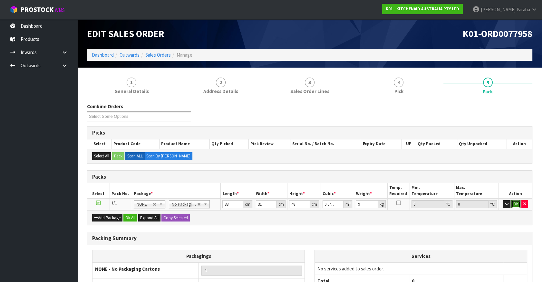
click button "OK" at bounding box center [515, 204] width 9 height 8
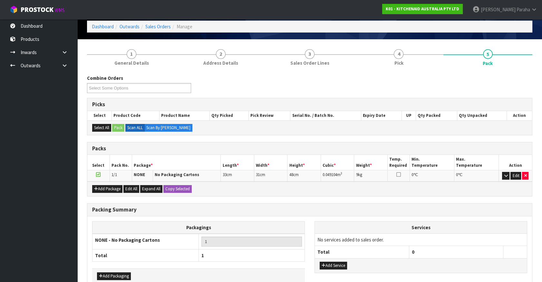
scroll to position [63, 0]
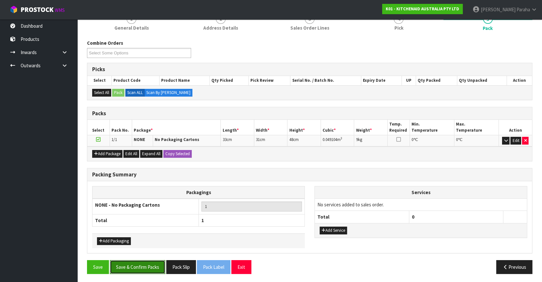
click at [148, 264] on button "Save & Confirm Packs" at bounding box center [137, 267] width 55 height 14
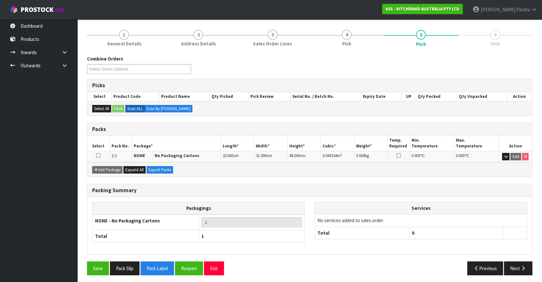
scroll to position [72, 0]
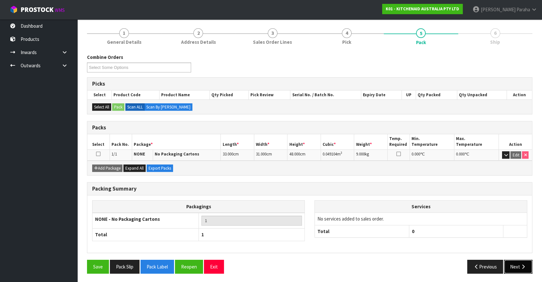
click at [518, 265] on button "Next" at bounding box center [518, 267] width 28 height 14
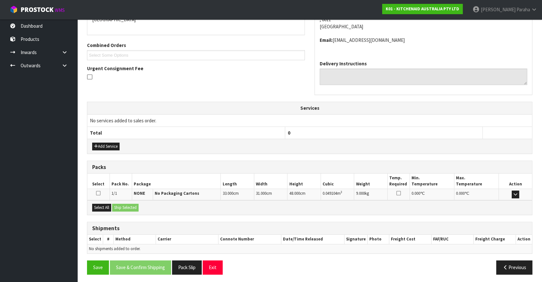
scroll to position [149, 0]
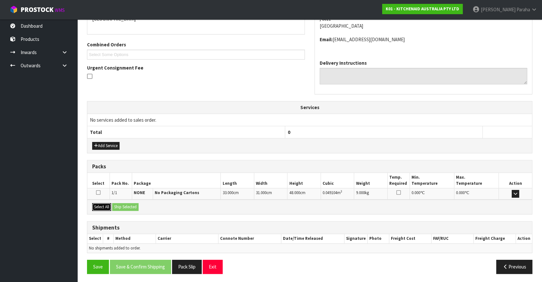
click at [104, 207] on button "Select All" at bounding box center [101, 207] width 19 height 8
click at [133, 205] on button "Ship Selected" at bounding box center [125, 207] width 26 height 8
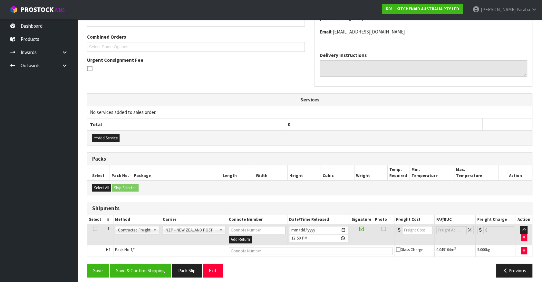
scroll to position [161, 0]
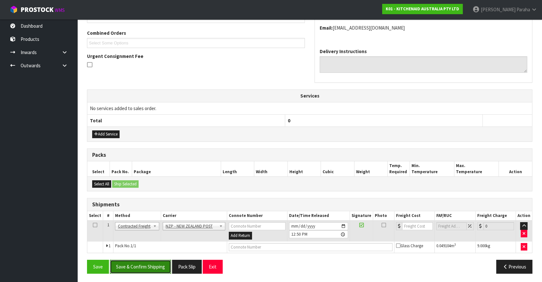
click at [154, 264] on button "Save & Confirm Shipping" at bounding box center [140, 267] width 61 height 14
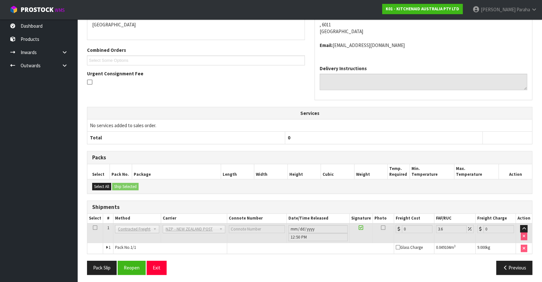
scroll to position [152, 0]
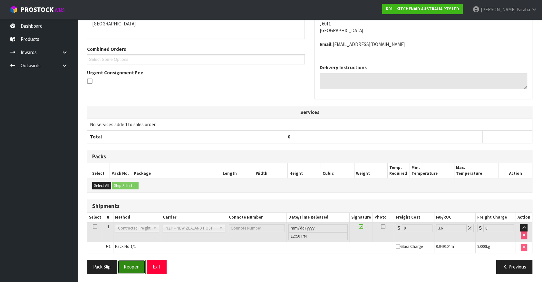
click at [132, 265] on button "Reopen" at bounding box center [132, 267] width 28 height 14
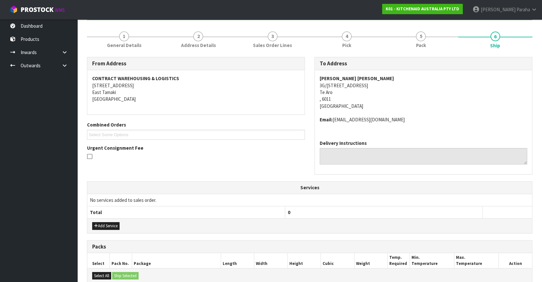
scroll to position [167, 0]
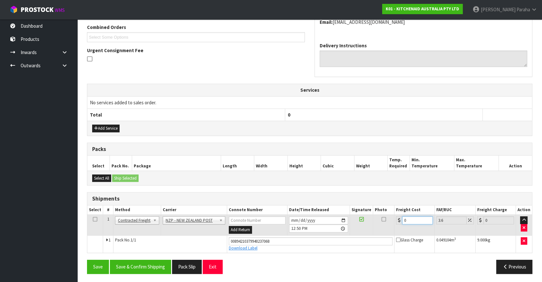
drag, startPoint x: 406, startPoint y: 218, endPoint x: 396, endPoint y: 218, distance: 10.6
click at [396, 218] on div "0" at bounding box center [414, 220] width 37 height 8
click at [141, 269] on button "Save & Confirm Shipping" at bounding box center [140, 267] width 61 height 14
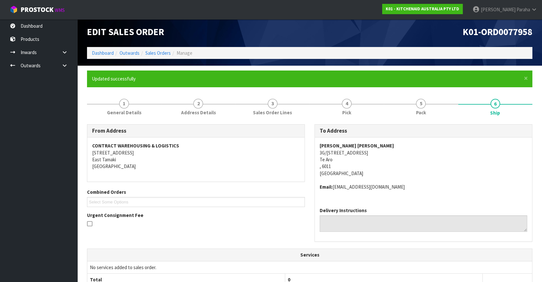
scroll to position [0, 0]
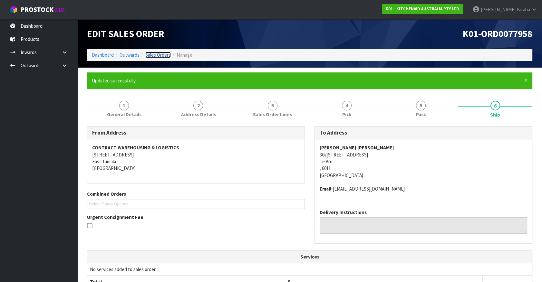
click at [153, 56] on link "Sales Orders" at bounding box center [157, 55] width 25 height 6
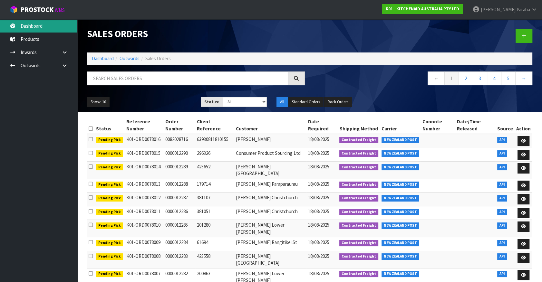
click at [38, 28] on link "Dashboard" at bounding box center [38, 25] width 77 height 13
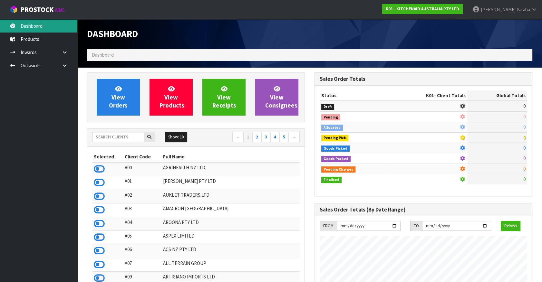
scroll to position [401, 227]
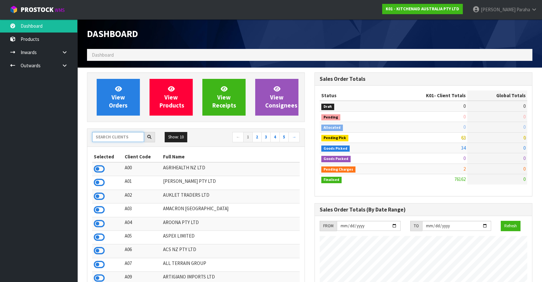
click at [113, 139] on input "text" at bounding box center [118, 137] width 52 height 10
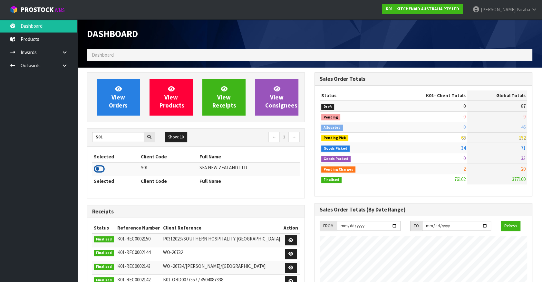
click at [100, 171] on icon at bounding box center [99, 169] width 11 height 10
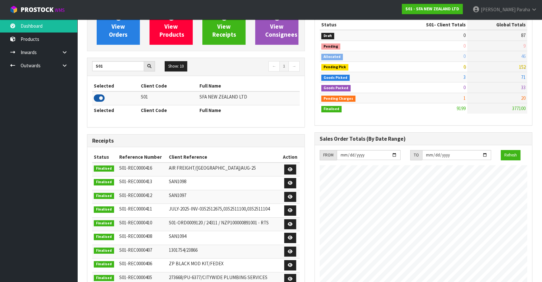
scroll to position [88, 0]
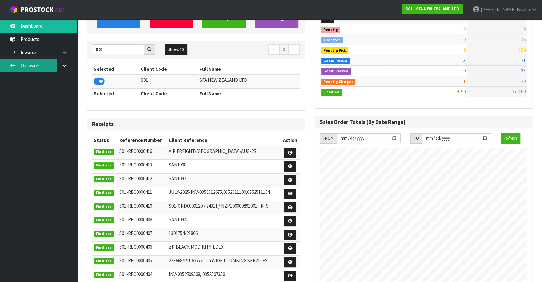
click at [34, 64] on link "Outwards" at bounding box center [38, 65] width 77 height 13
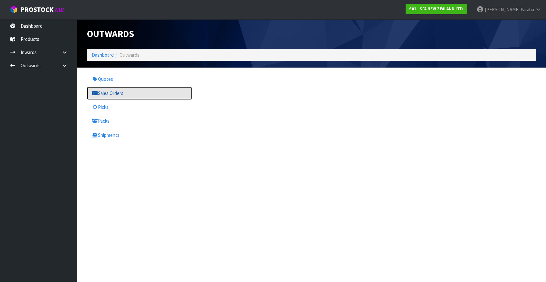
click at [112, 92] on link "Sales Orders" at bounding box center [139, 93] width 105 height 13
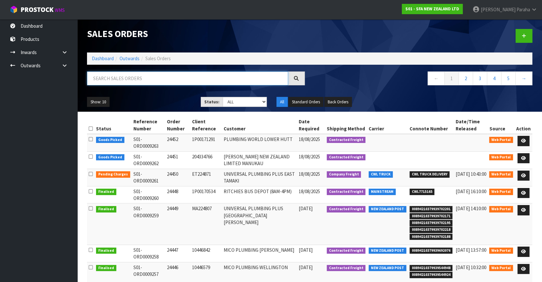
click at [113, 79] on input "text" at bounding box center [187, 79] width 201 height 14
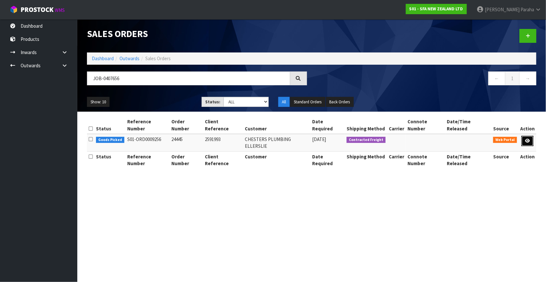
click at [532, 136] on link at bounding box center [528, 141] width 12 height 10
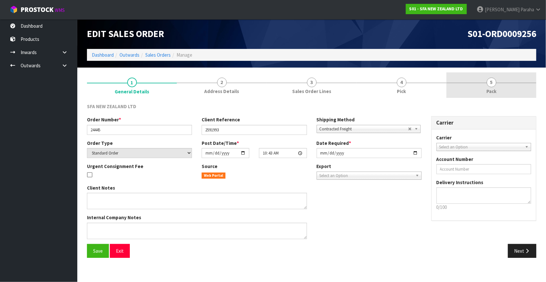
click at [489, 81] on span "5" at bounding box center [492, 83] width 10 height 10
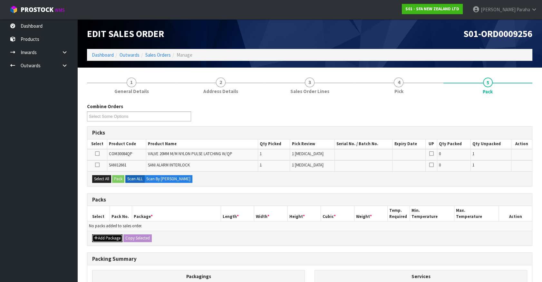
click at [114, 237] on button "Add Package" at bounding box center [107, 239] width 30 height 8
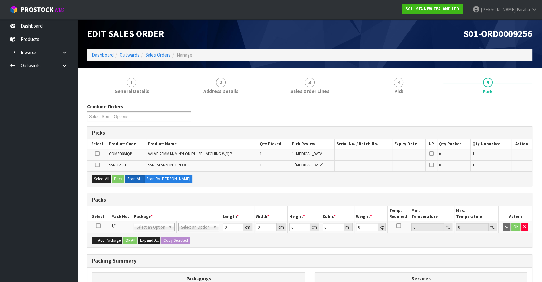
click at [97, 226] on icon at bounding box center [98, 226] width 5 height 0
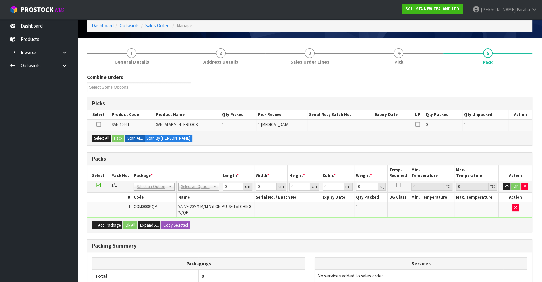
scroll to position [9, 0]
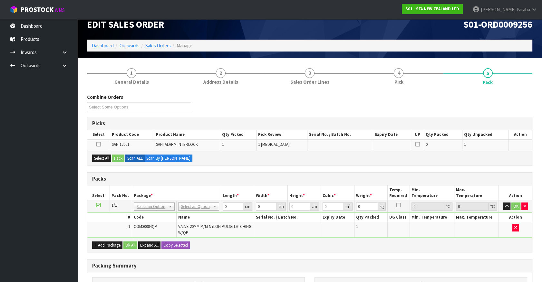
click at [100, 144] on icon at bounding box center [98, 144] width 5 height 0
click at [0, 0] on input "checkbox" at bounding box center [0, 0] width 0 height 0
click at [122, 156] on button "Pack" at bounding box center [118, 159] width 12 height 8
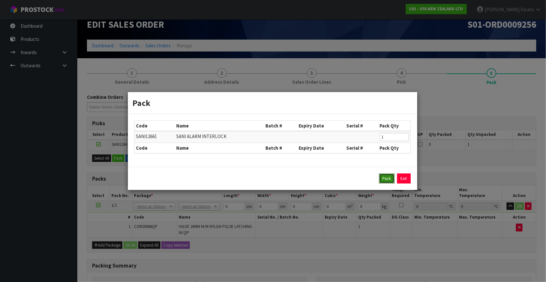
click at [381, 179] on button "Pack" at bounding box center [386, 179] width 15 height 10
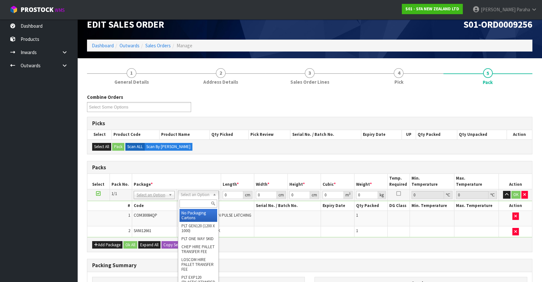
click at [201, 203] on input "text" at bounding box center [198, 204] width 38 height 8
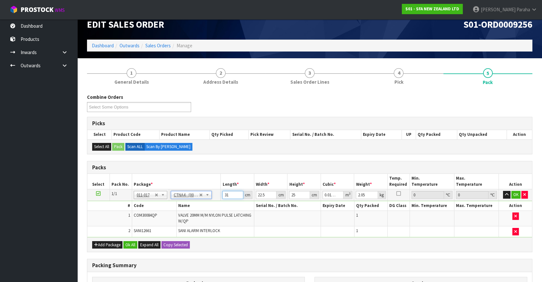
drag, startPoint x: 229, startPoint y: 194, endPoint x: 216, endPoint y: 193, distance: 13.0
click at [216, 193] on tr "1/1 NONE 007-001 007-002 007-004 007-009 007-013 007-014 007-015 007-017 007-01…" at bounding box center [309, 195] width 445 height 12
click at [503, 191] on button "button" at bounding box center [506, 195] width 7 height 8
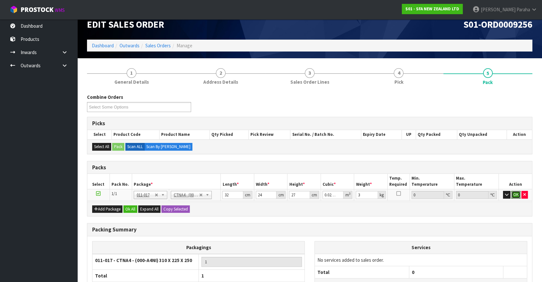
click button "OK" at bounding box center [515, 195] width 9 height 8
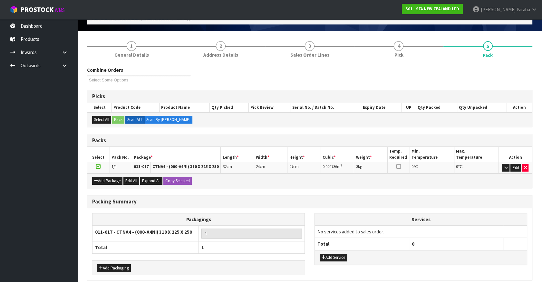
scroll to position [63, 0]
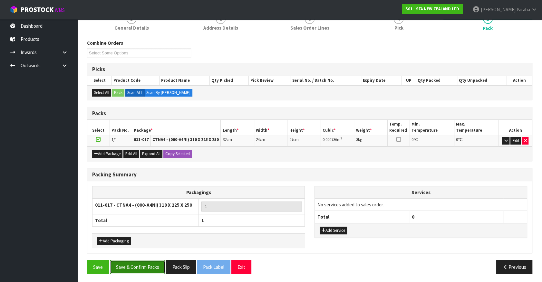
click at [134, 267] on button "Save & Confirm Packs" at bounding box center [137, 267] width 55 height 14
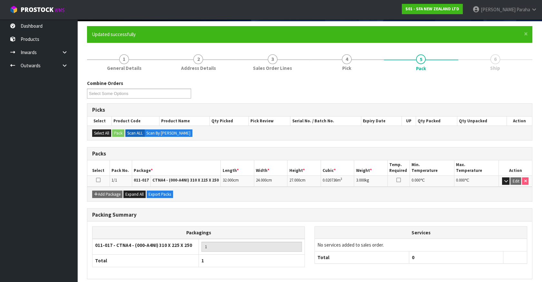
scroll to position [72, 0]
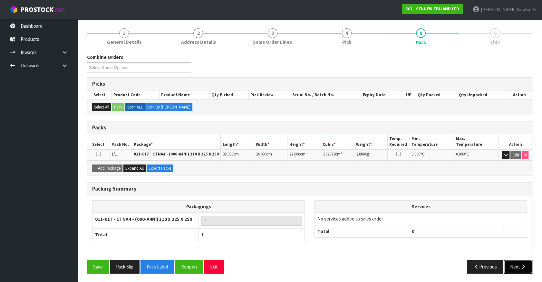
click at [513, 265] on button "Next" at bounding box center [518, 267] width 28 height 14
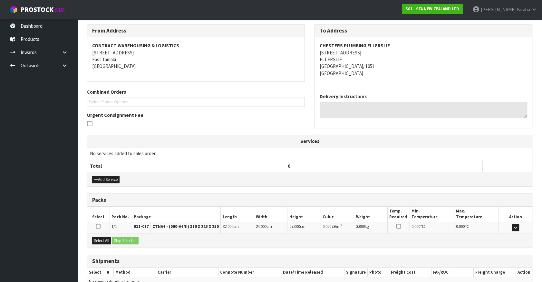
scroll to position [136, 0]
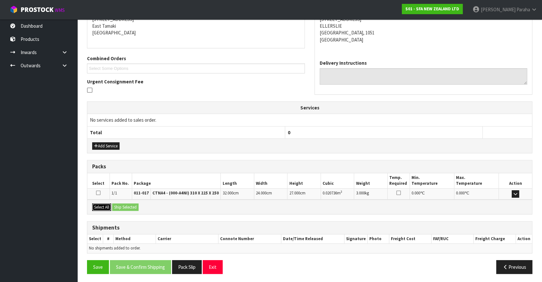
click at [104, 206] on button "Select All" at bounding box center [101, 208] width 19 height 8
click at [132, 204] on button "Ship Selected" at bounding box center [125, 208] width 26 height 8
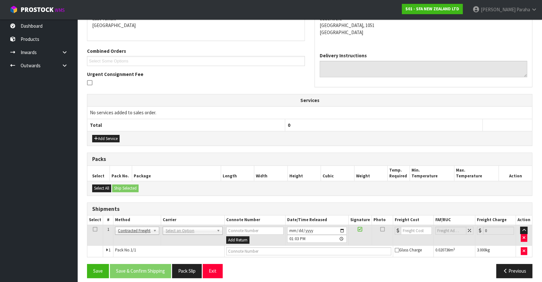
scroll to position [147, 0]
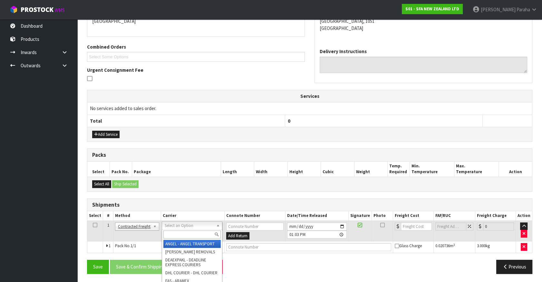
click at [185, 234] on input "text" at bounding box center [191, 235] width 57 height 8
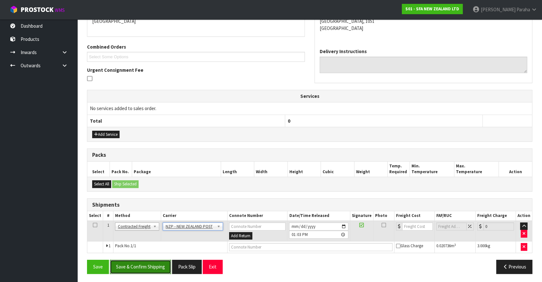
click at [138, 265] on button "Save & Confirm Shipping" at bounding box center [140, 267] width 61 height 14
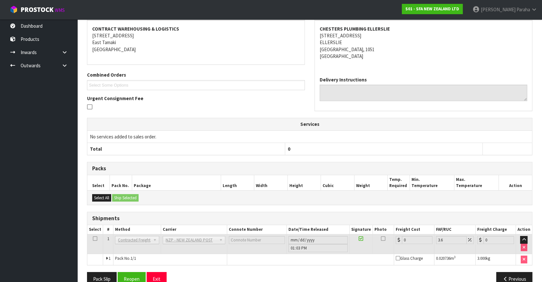
scroll to position [139, 0]
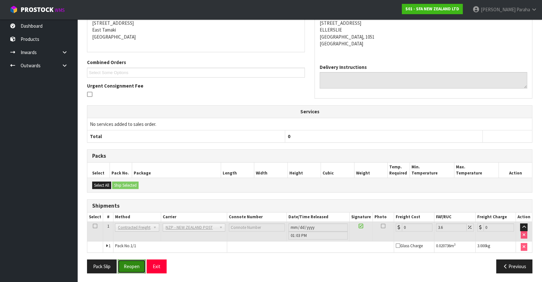
click at [136, 270] on button "Reopen" at bounding box center [132, 267] width 28 height 14
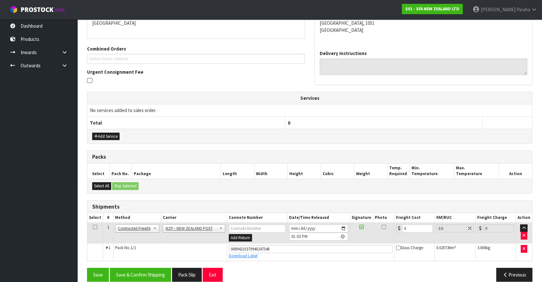
scroll to position [153, 0]
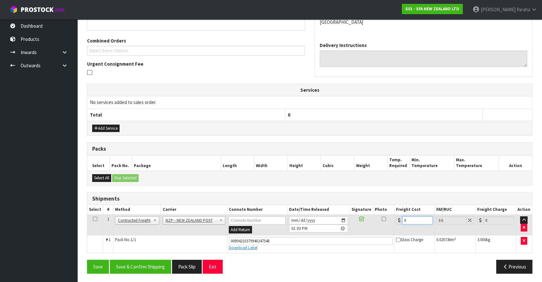
drag, startPoint x: 407, startPoint y: 220, endPoint x: 397, endPoint y: 219, distance: 10.0
click at [397, 219] on div "0" at bounding box center [414, 220] width 37 height 8
click at [154, 262] on button "Save & Confirm Shipping" at bounding box center [140, 267] width 61 height 14
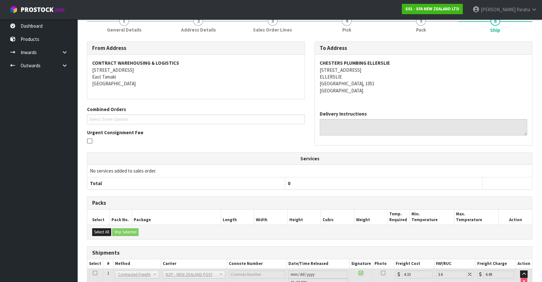
scroll to position [0, 0]
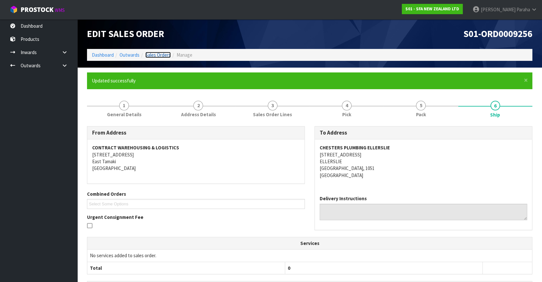
click at [155, 55] on link "Sales Orders" at bounding box center [157, 55] width 25 height 6
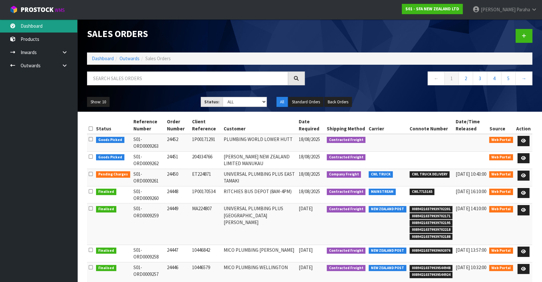
click at [34, 22] on link "Dashboard" at bounding box center [38, 25] width 77 height 13
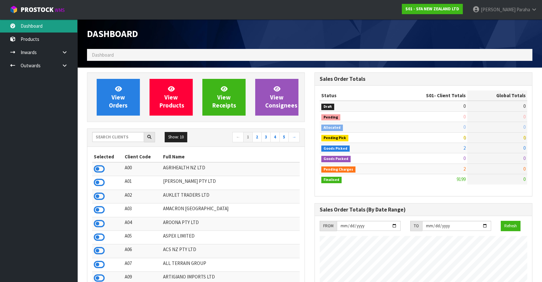
scroll to position [487, 227]
click at [111, 135] on input "text" at bounding box center [118, 137] width 52 height 10
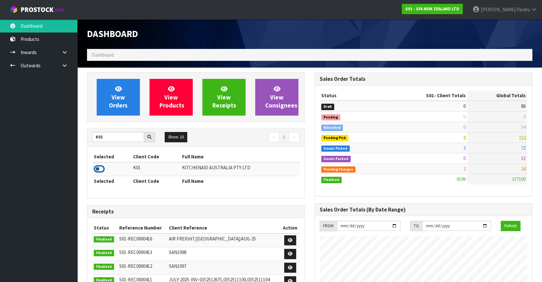
click at [100, 169] on icon at bounding box center [99, 169] width 11 height 10
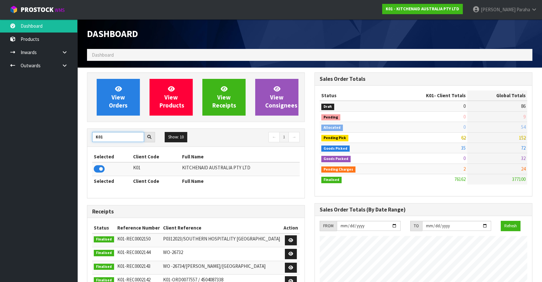
drag, startPoint x: 113, startPoint y: 138, endPoint x: 94, endPoint y: 137, distance: 18.4
click at [94, 137] on input "K01" at bounding box center [118, 137] width 52 height 10
click at [103, 169] on icon at bounding box center [99, 169] width 11 height 10
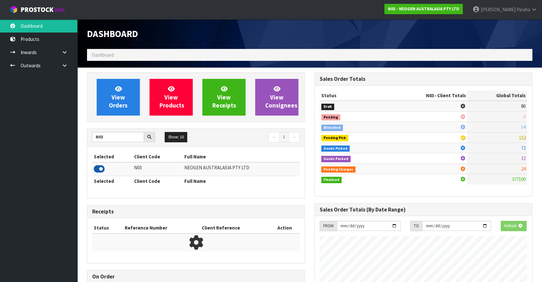
scroll to position [501, 227]
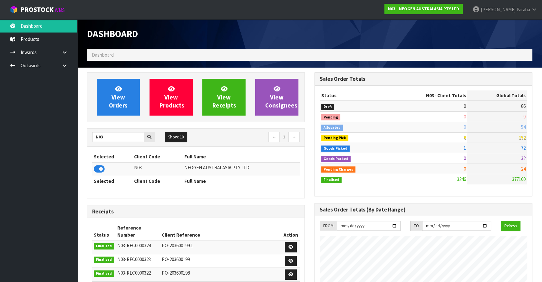
click at [416, 49] on ol "Dashboard" at bounding box center [309, 55] width 445 height 12
click at [33, 63] on link "Outwards" at bounding box center [38, 65] width 77 height 13
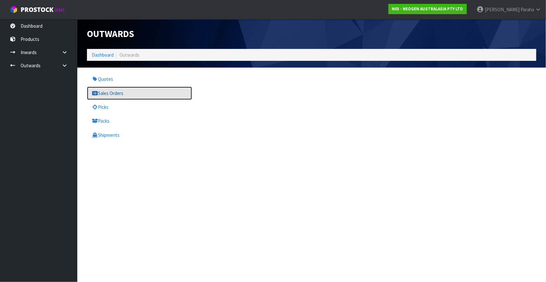
click at [136, 97] on link "Sales Orders" at bounding box center [139, 93] width 105 height 13
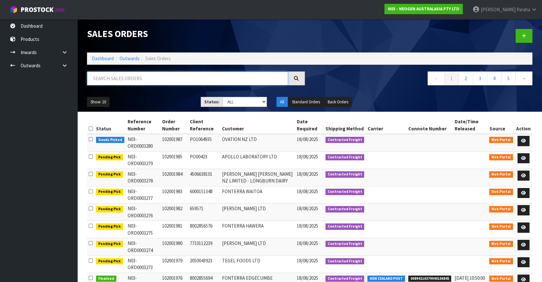
click at [137, 81] on input "text" at bounding box center [187, 79] width 201 height 14
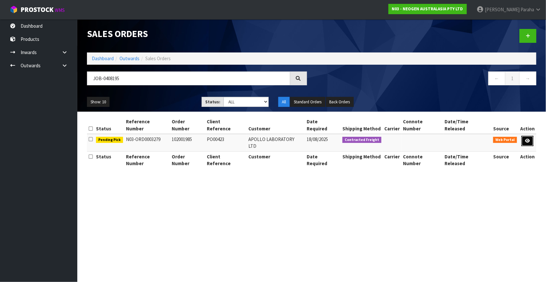
click at [529, 136] on link at bounding box center [528, 141] width 12 height 10
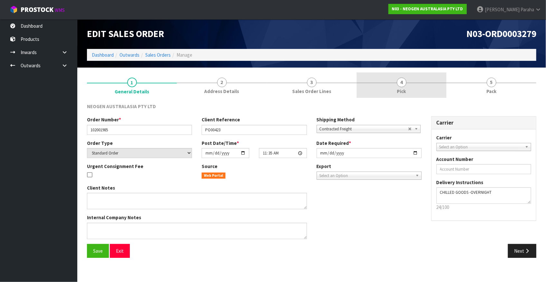
click at [402, 84] on span "4" at bounding box center [402, 83] width 10 height 10
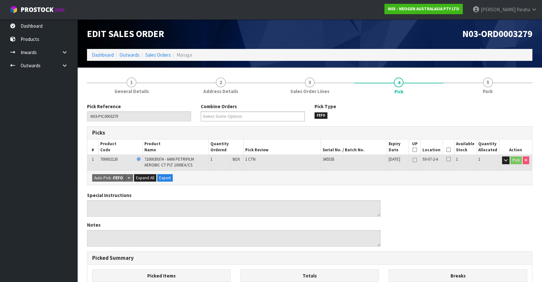
click at [450, 150] on icon at bounding box center [448, 150] width 5 height 0
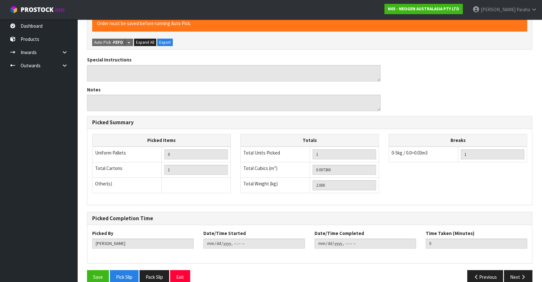
scroll to position [169, 0]
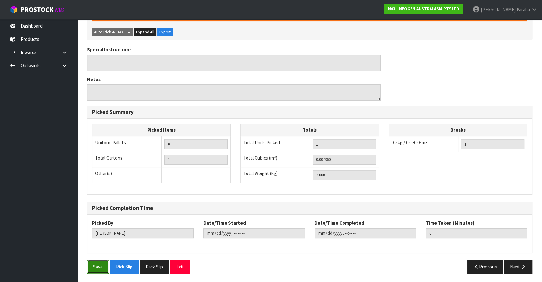
click at [97, 267] on button "Save" at bounding box center [98, 267] width 22 height 14
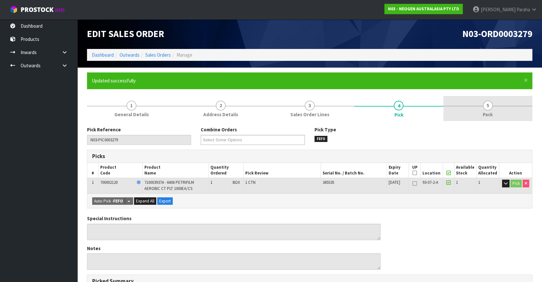
click at [484, 106] on span "5" at bounding box center [488, 106] width 10 height 10
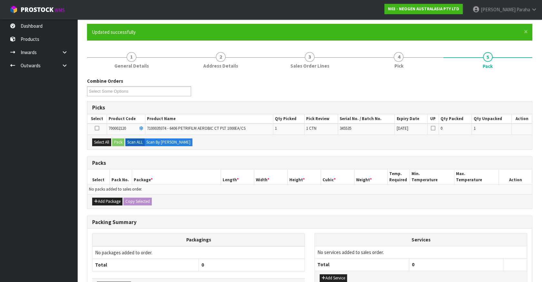
scroll to position [93, 0]
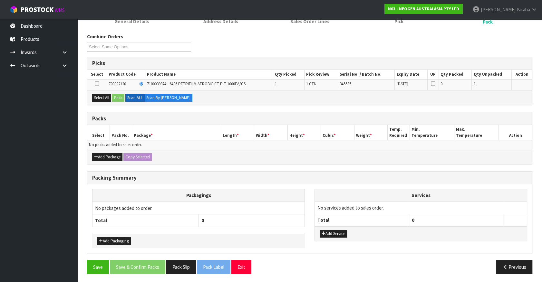
click at [96, 84] on icon at bounding box center [97, 84] width 5 height 0
click at [0, 0] on input "checkbox" at bounding box center [0, 0] width 0 height 0
click at [119, 96] on button "Pack" at bounding box center [118, 98] width 12 height 8
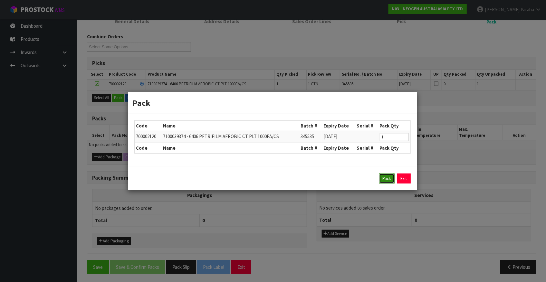
click at [385, 175] on button "Pack" at bounding box center [386, 179] width 15 height 10
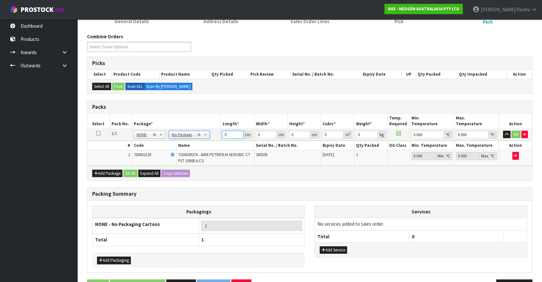
drag, startPoint x: 231, startPoint y: 133, endPoint x: 222, endPoint y: 131, distance: 8.5
click at [222, 131] on input "0" at bounding box center [232, 135] width 21 height 8
click at [503, 131] on button "button" at bounding box center [506, 135] width 7 height 8
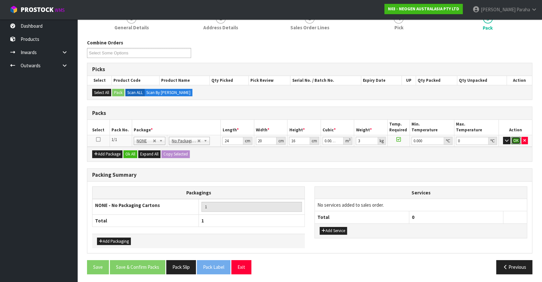
click button "OK" at bounding box center [515, 141] width 9 height 8
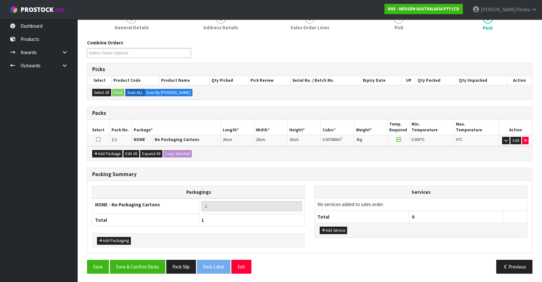
scroll to position [87, 0]
click at [129, 264] on button "Save & Confirm Packs" at bounding box center [137, 267] width 55 height 14
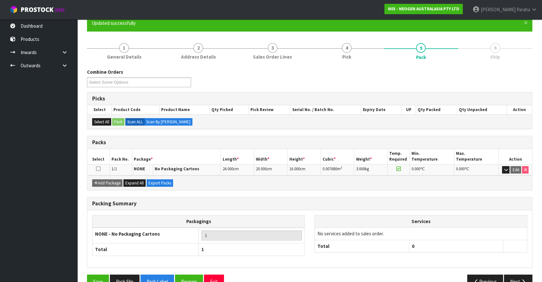
scroll to position [72, 0]
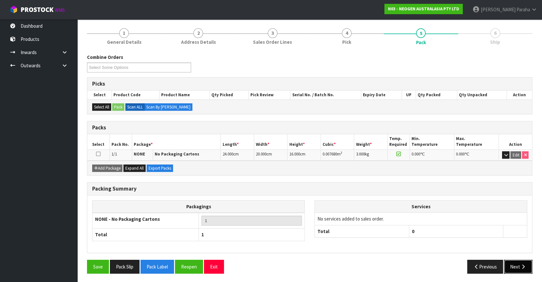
click at [518, 267] on button "Next" at bounding box center [518, 267] width 28 height 14
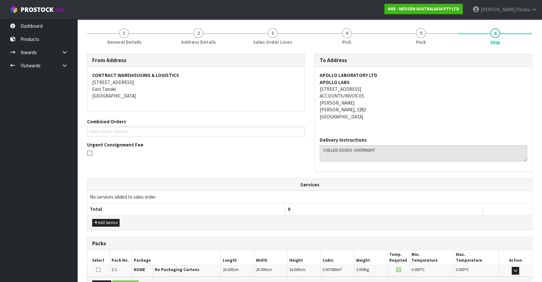
scroll to position [150, 0]
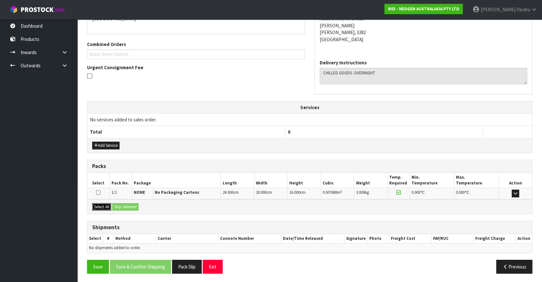
click at [99, 207] on button "Select All" at bounding box center [101, 207] width 19 height 8
click at [130, 204] on button "Ship Selected" at bounding box center [125, 207] width 26 height 8
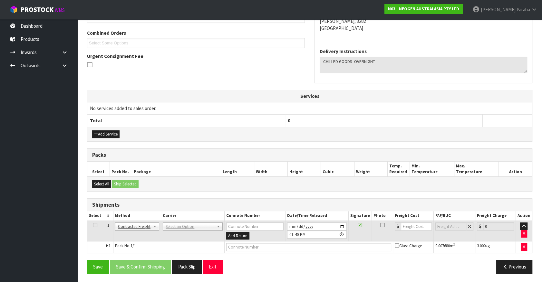
scroll to position [161, 0]
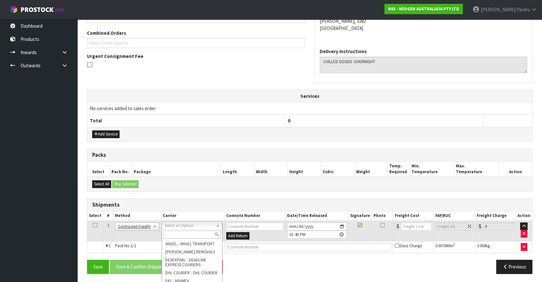
click at [193, 233] on input "text" at bounding box center [191, 235] width 57 height 8
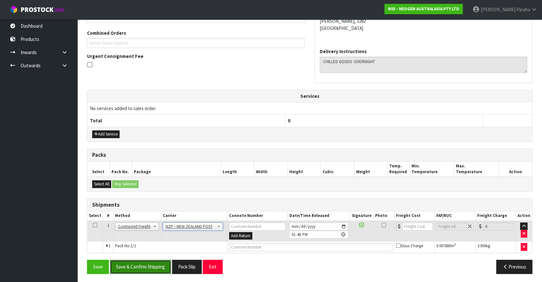
click at [151, 267] on button "Save & Confirm Shipping" at bounding box center [140, 267] width 61 height 14
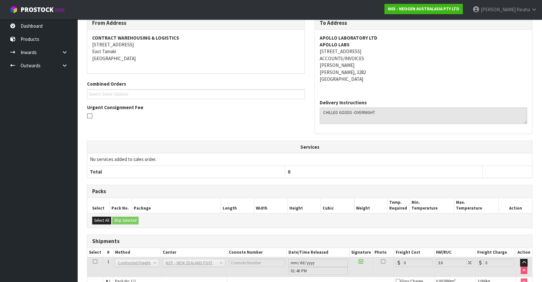
scroll to position [152, 0]
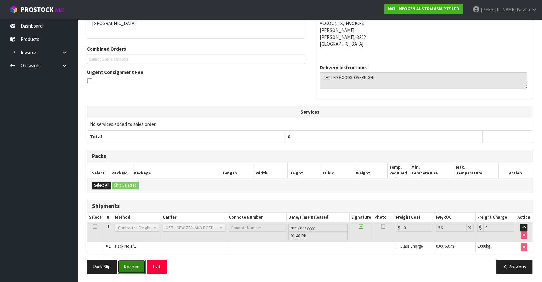
click at [128, 267] on button "Reopen" at bounding box center [132, 267] width 28 height 14
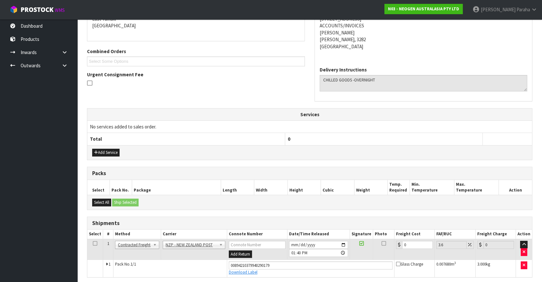
scroll to position [167, 0]
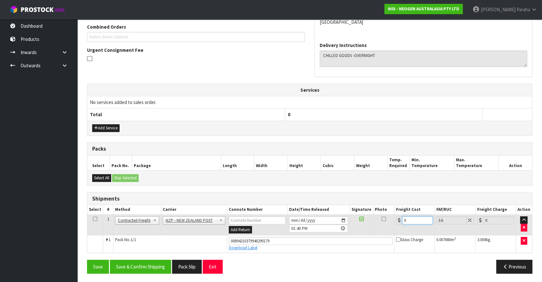
drag, startPoint x: 407, startPoint y: 221, endPoint x: 393, endPoint y: 223, distance: 14.3
click at [394, 223] on td "0" at bounding box center [414, 225] width 40 height 21
click at [143, 264] on button "Save & Confirm Shipping" at bounding box center [140, 267] width 61 height 14
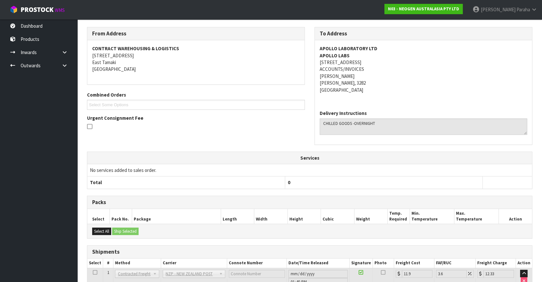
scroll to position [0, 0]
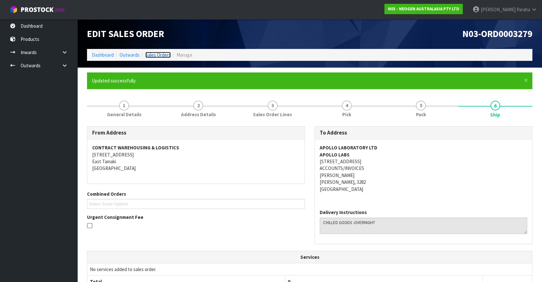
click at [169, 55] on link "Sales Orders" at bounding box center [157, 55] width 25 height 6
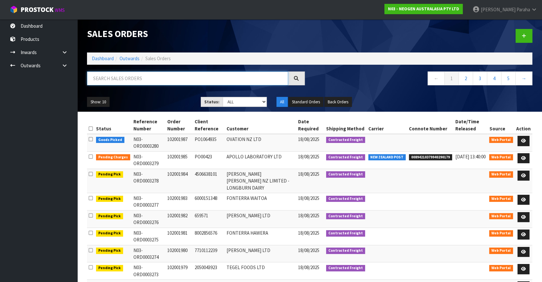
click at [121, 81] on input "text" at bounding box center [187, 79] width 201 height 14
click at [109, 78] on input "text" at bounding box center [187, 79] width 201 height 14
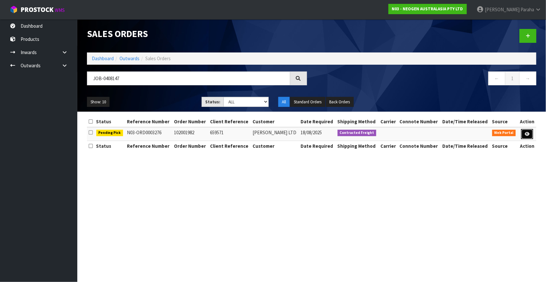
click at [528, 135] on icon at bounding box center [527, 134] width 5 height 4
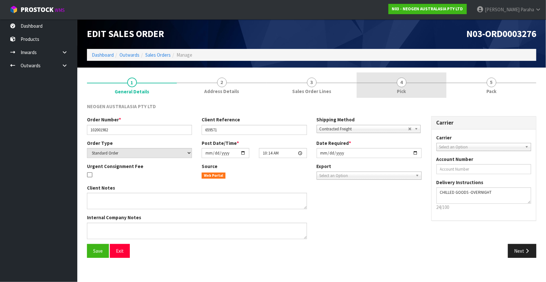
click at [402, 87] on link "4 Pick" at bounding box center [402, 84] width 90 height 25
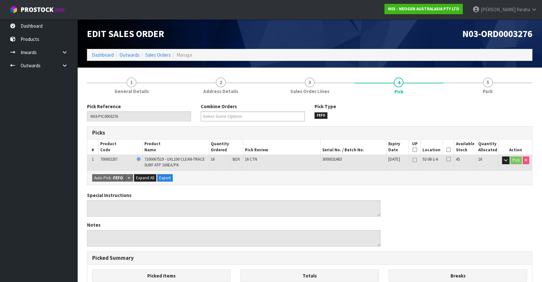
click at [448, 150] on icon at bounding box center [448, 150] width 5 height 0
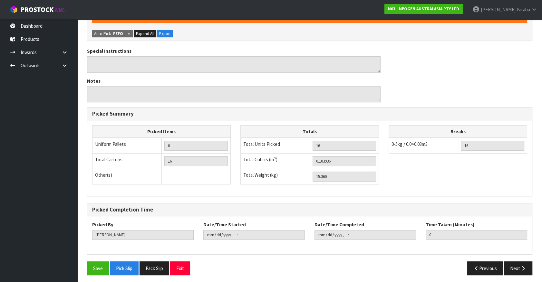
scroll to position [169, 0]
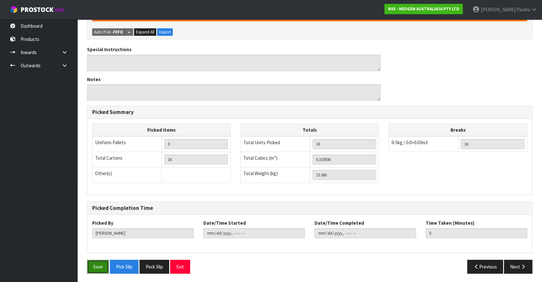
click at [98, 268] on button "Save" at bounding box center [98, 267] width 22 height 14
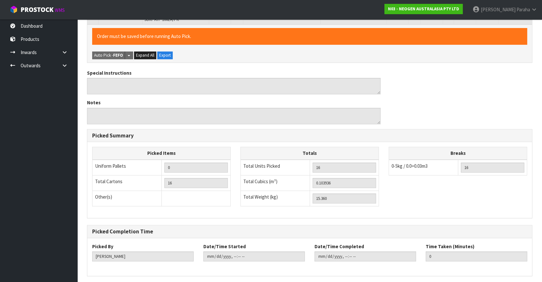
scroll to position [0, 0]
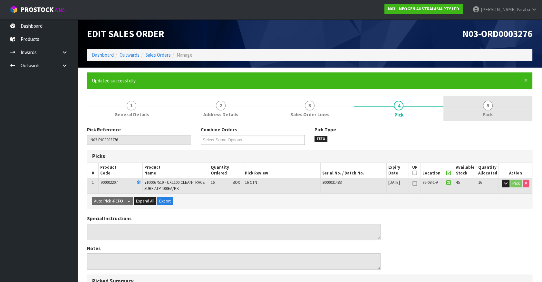
click at [485, 105] on span "5" at bounding box center [488, 106] width 10 height 10
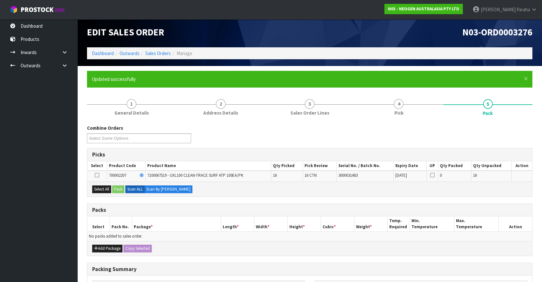
scroll to position [93, 0]
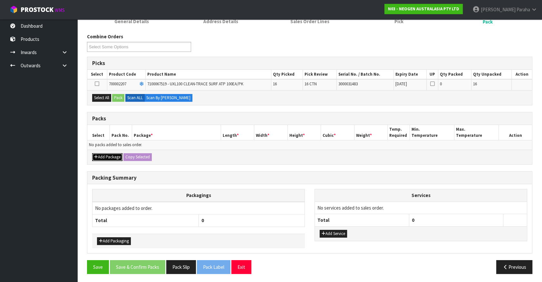
drag, startPoint x: 101, startPoint y: 154, endPoint x: 99, endPoint y: 152, distance: 3.4
click at [101, 154] on button "Add Package" at bounding box center [107, 157] width 30 height 8
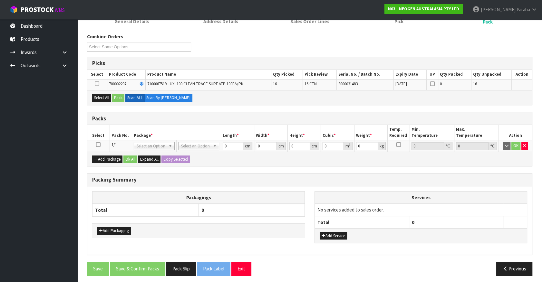
click at [97, 145] on icon at bounding box center [98, 145] width 5 height 0
click at [103, 98] on button "Select All" at bounding box center [101, 98] width 19 height 8
click at [119, 97] on button "Pack" at bounding box center [118, 98] width 12 height 8
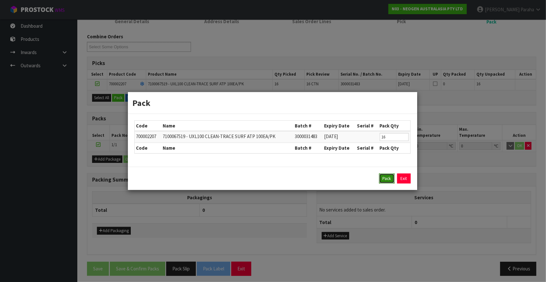
click at [386, 179] on button "Pack" at bounding box center [386, 179] width 15 height 10
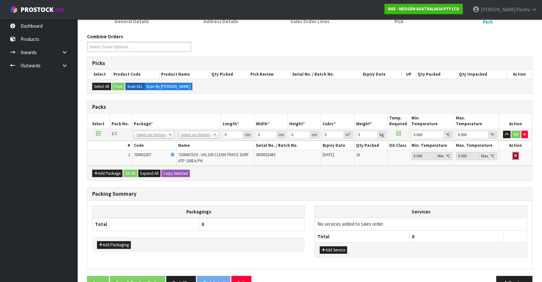
click at [515, 156] on icon "button" at bounding box center [515, 156] width 3 height 4
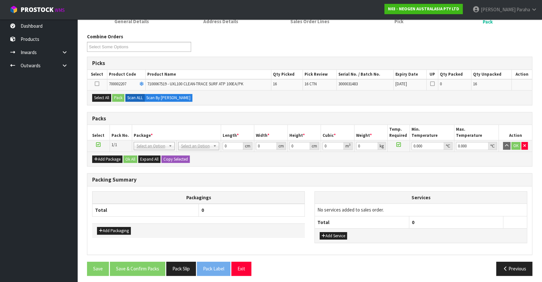
drag, startPoint x: 98, startPoint y: 86, endPoint x: 100, endPoint y: 89, distance: 3.4
click at [99, 87] on td at bounding box center [97, 84] width 20 height 11
click at [98, 84] on icon at bounding box center [97, 84] width 5 height 0
click at [0, 0] on input "checkbox" at bounding box center [0, 0] width 0 height 0
click at [119, 97] on button "Pack" at bounding box center [118, 98] width 12 height 8
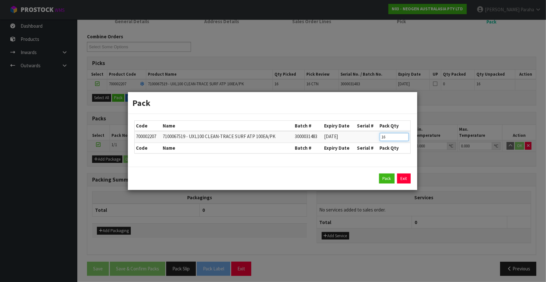
drag, startPoint x: 390, startPoint y: 137, endPoint x: 379, endPoint y: 136, distance: 10.3
click at [380, 136] on input "16" at bounding box center [394, 137] width 29 height 8
click at [383, 178] on button "Pack" at bounding box center [386, 179] width 15 height 10
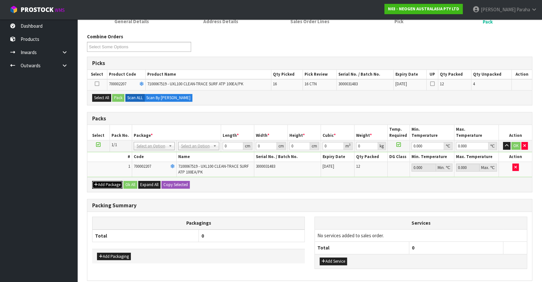
click at [107, 186] on button "Add Package" at bounding box center [107, 185] width 30 height 8
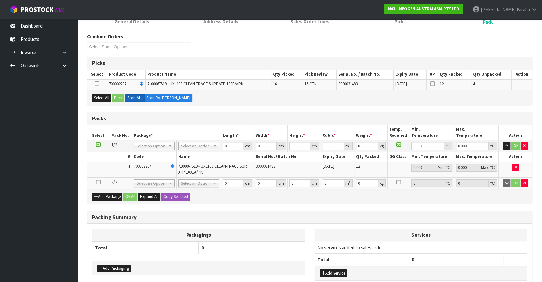
click at [97, 182] on icon at bounding box center [98, 182] width 5 height 0
click at [5, 93] on ul "Dashboard Products Categories Serial Numbers Kitsets Packagings Inwards Purchas…" at bounding box center [38, 150] width 77 height 263
click at [526, 182] on button "button" at bounding box center [524, 183] width 6 height 8
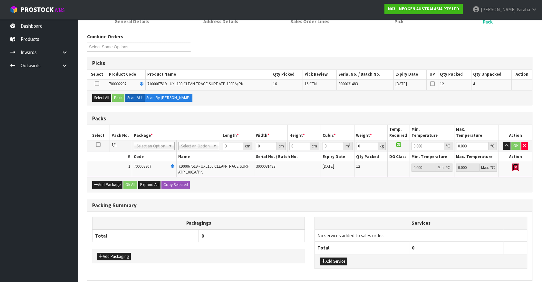
click at [514, 165] on icon "button" at bounding box center [515, 167] width 3 height 4
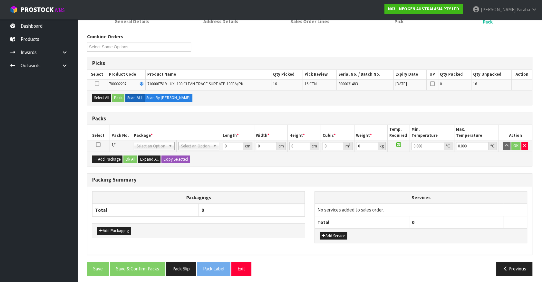
click at [98, 145] on icon at bounding box center [98, 145] width 5 height 0
click at [100, 98] on button "Select All" at bounding box center [101, 98] width 19 height 8
click at [117, 97] on button "Pack" at bounding box center [118, 98] width 12 height 8
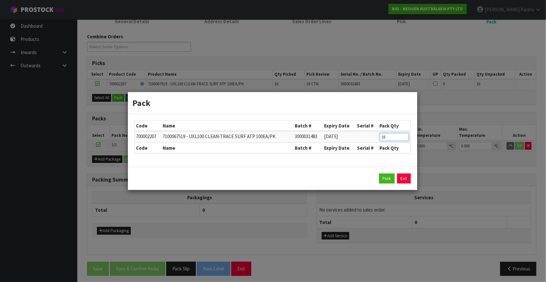
click at [377, 143] on table "Code Name Batch # Expiry Date Serial # Pack Qty 700002207 7100067519 - UXL100 C…" at bounding box center [273, 137] width 276 height 33
click at [385, 175] on button "Pack" at bounding box center [386, 179] width 15 height 10
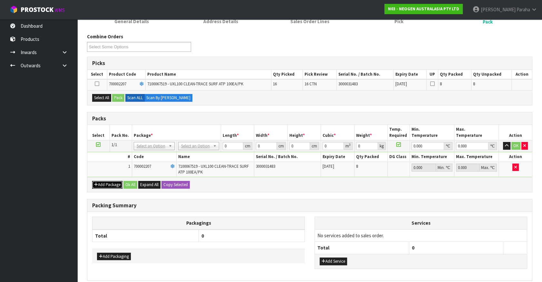
click at [110, 184] on button "Add Package" at bounding box center [107, 185] width 30 height 8
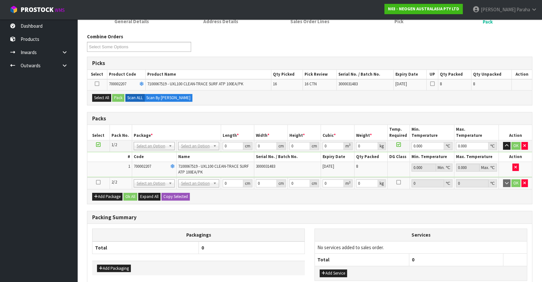
click at [97, 182] on icon at bounding box center [98, 182] width 5 height 0
click at [99, 96] on button "Select All" at bounding box center [101, 98] width 19 height 8
click at [121, 97] on button "Pack" at bounding box center [118, 98] width 12 height 8
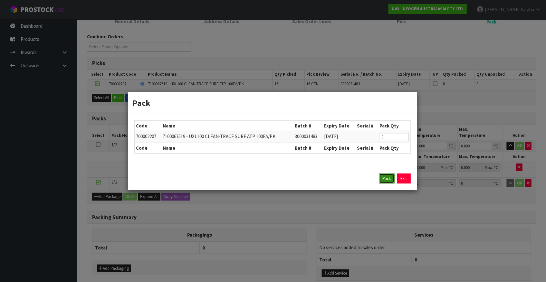
click at [383, 179] on button "Pack" at bounding box center [386, 179] width 15 height 10
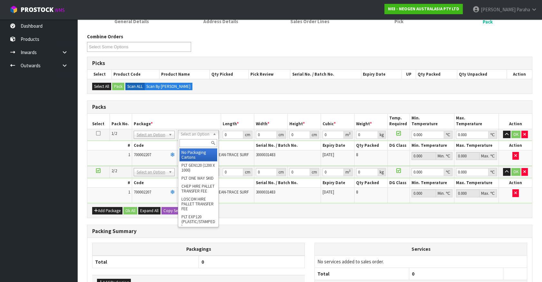
click at [204, 142] on input "text" at bounding box center [198, 143] width 38 height 8
click at [206, 141] on input "text" at bounding box center [198, 143] width 38 height 8
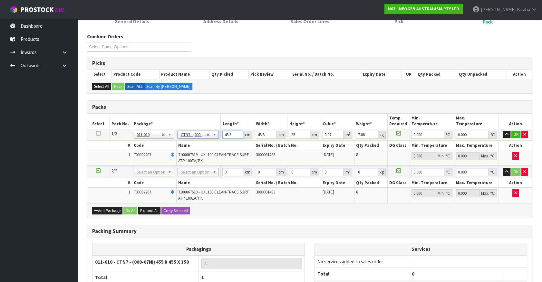
drag, startPoint x: 233, startPoint y: 135, endPoint x: 219, endPoint y: 134, distance: 13.2
click at [219, 134] on tr "1/2 NONE 007-001 007-002 007-004 007-009 007-013 007-014 007-015 007-017 007-01…" at bounding box center [309, 135] width 445 height 12
click at [97, 134] on icon at bounding box center [98, 133] width 5 height 0
click at [173, 209] on button "Copy Selected" at bounding box center [175, 211] width 28 height 8
click at [173, 209] on span "Confirm" at bounding box center [170, 210] width 14 height 5
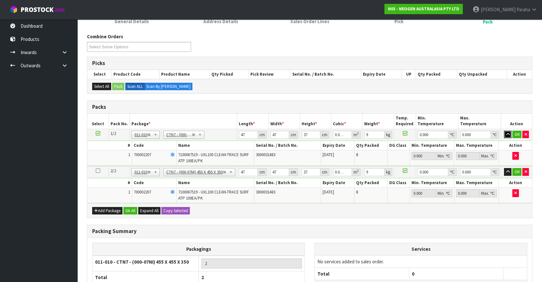
click at [508, 134] on icon "button" at bounding box center [508, 134] width 4 height 4
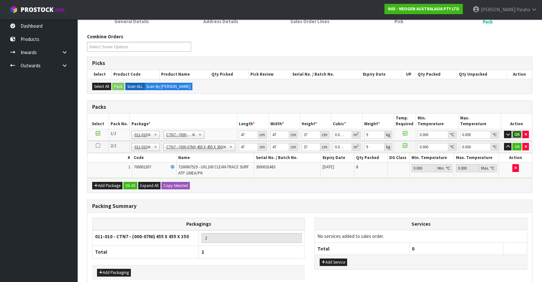
click at [516, 133] on button "OK" at bounding box center [516, 135] width 9 height 8
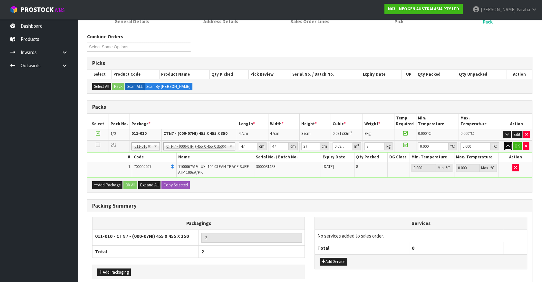
click at [507, 144] on icon "button" at bounding box center [508, 146] width 4 height 4
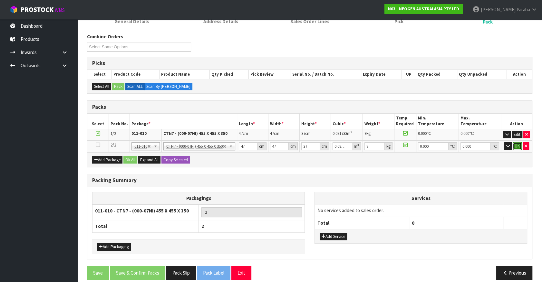
click at [515, 144] on button "OK" at bounding box center [517, 146] width 9 height 8
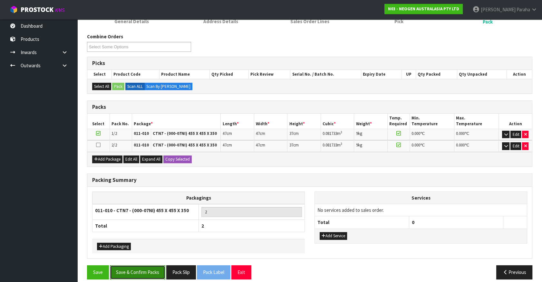
click at [135, 270] on button "Save & Confirm Packs" at bounding box center [137, 272] width 55 height 14
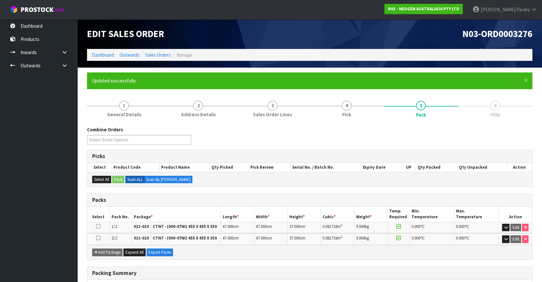
scroll to position [84, 0]
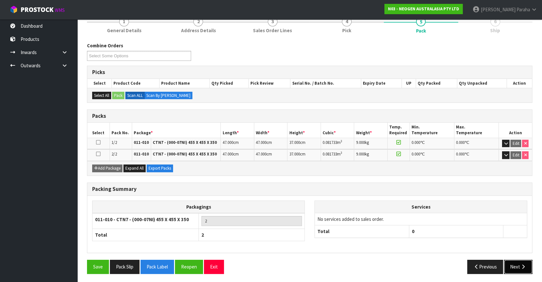
click at [518, 265] on button "Next" at bounding box center [518, 267] width 28 height 14
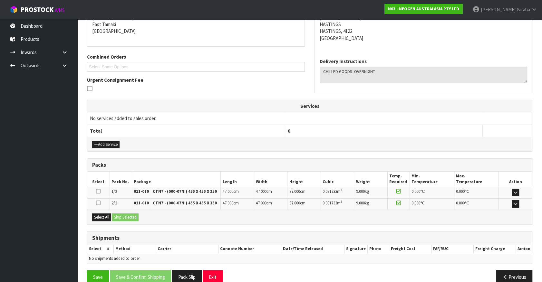
scroll to position [148, 0]
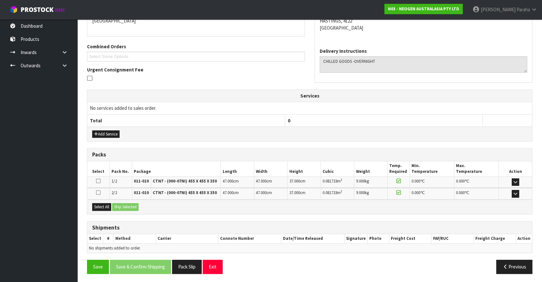
click at [95, 200] on div "Select All Ship Selected" at bounding box center [309, 207] width 445 height 14
click at [103, 207] on button "Select All" at bounding box center [101, 207] width 19 height 8
click at [119, 205] on button "Ship Selected" at bounding box center [125, 207] width 26 height 8
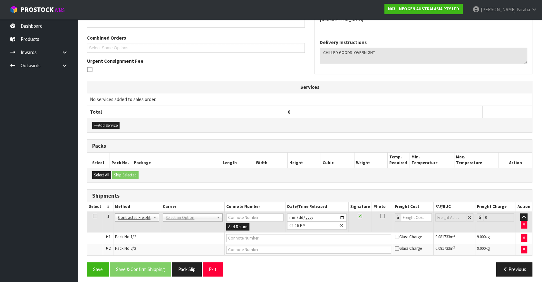
scroll to position [159, 0]
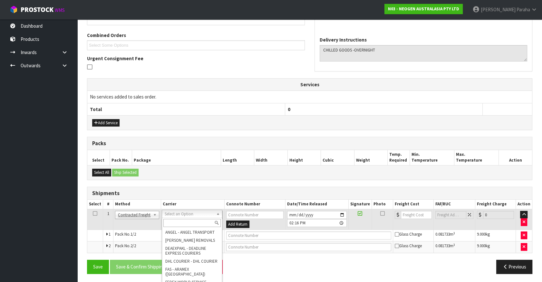
click at [178, 223] on input "text" at bounding box center [191, 223] width 57 height 8
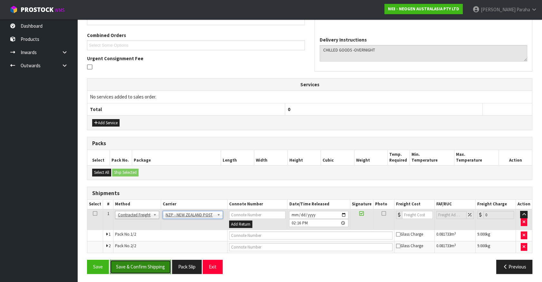
click at [163, 269] on button "Save & Confirm Shipping" at bounding box center [140, 267] width 61 height 14
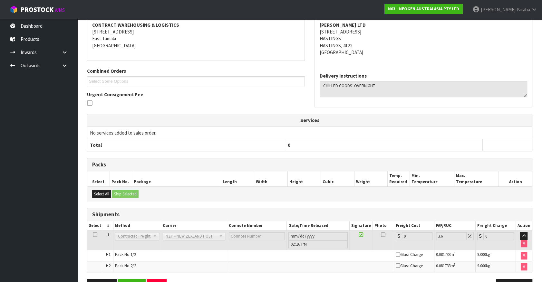
scroll to position [149, 0]
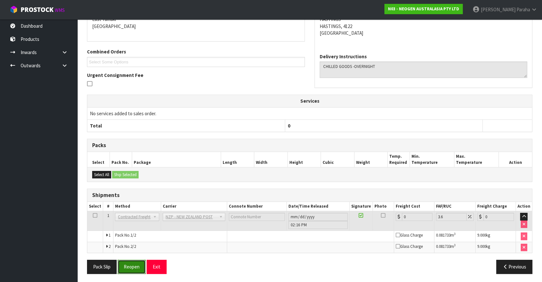
click at [137, 262] on button "Reopen" at bounding box center [132, 267] width 28 height 14
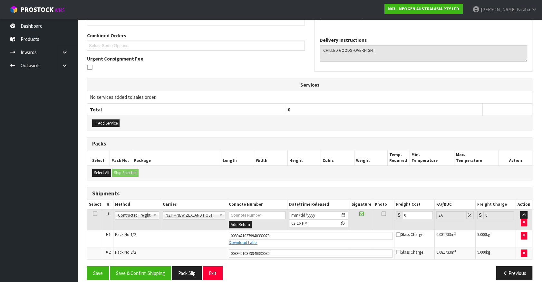
scroll to position [165, 0]
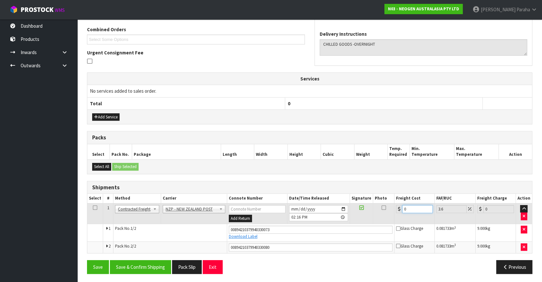
drag, startPoint x: 406, startPoint y: 210, endPoint x: 397, endPoint y: 209, distance: 9.4
click at [397, 209] on div "0" at bounding box center [414, 209] width 37 height 8
click at [148, 264] on button "Save & Confirm Shipping" at bounding box center [140, 267] width 61 height 14
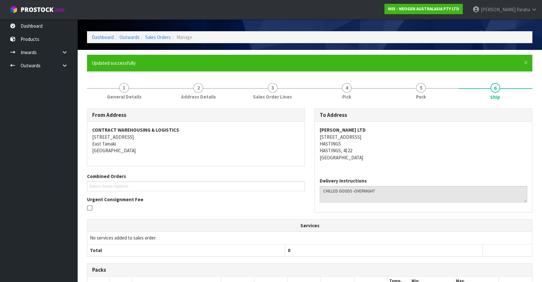
scroll to position [0, 0]
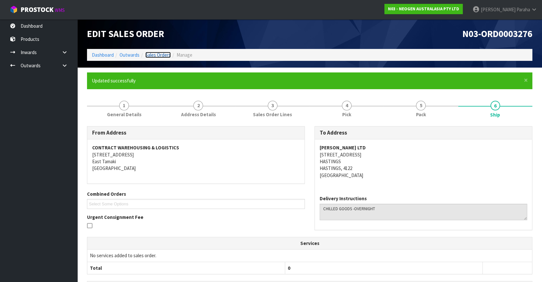
click at [165, 53] on link "Sales Orders" at bounding box center [157, 55] width 25 height 6
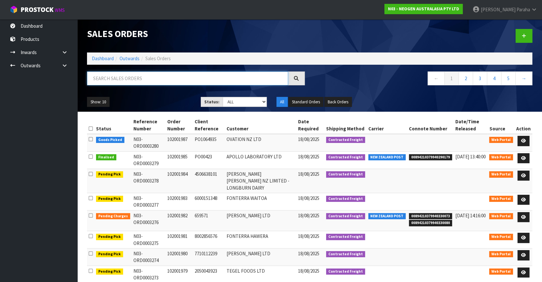
click at [143, 77] on input "text" at bounding box center [187, 79] width 201 height 14
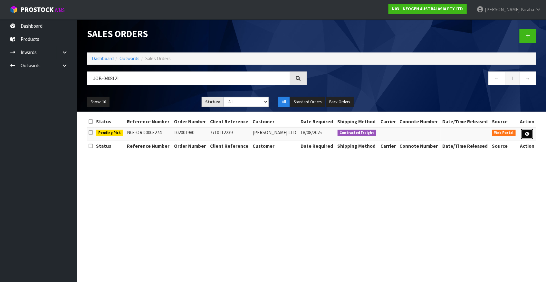
click at [530, 137] on link at bounding box center [527, 134] width 12 height 10
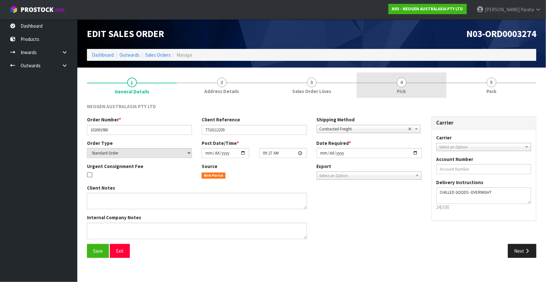
click at [401, 85] on span "4" at bounding box center [402, 83] width 10 height 10
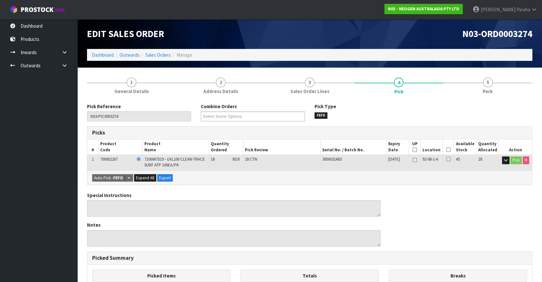
click at [449, 150] on icon at bounding box center [448, 150] width 5 height 0
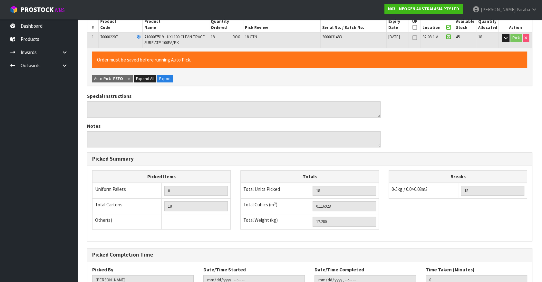
scroll to position [169, 0]
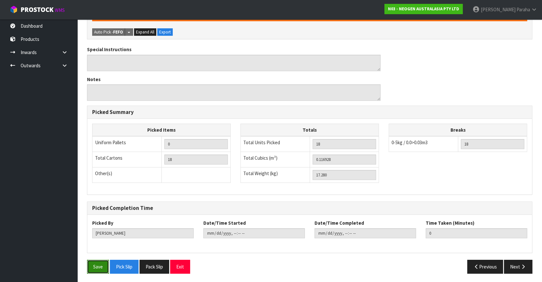
click at [101, 267] on button "Save" at bounding box center [98, 267] width 22 height 14
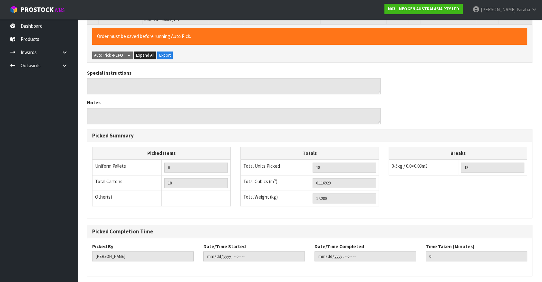
scroll to position [0, 0]
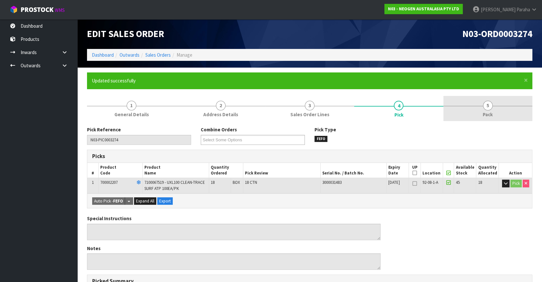
click at [491, 104] on span "5" at bounding box center [488, 106] width 10 height 10
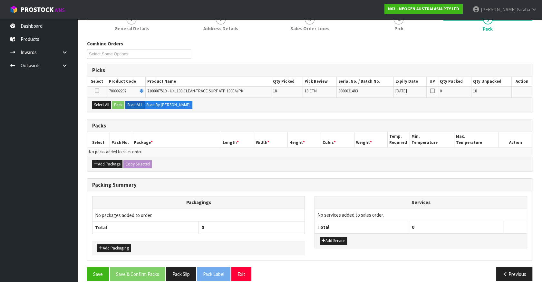
scroll to position [88, 0]
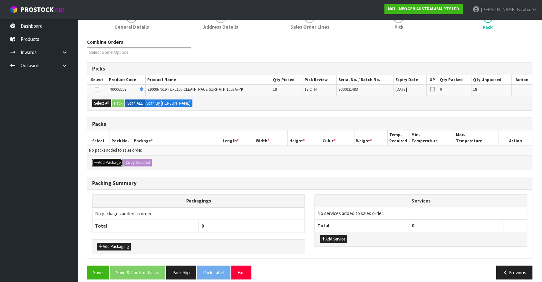
click at [97, 160] on icon "button" at bounding box center [96, 162] width 4 height 4
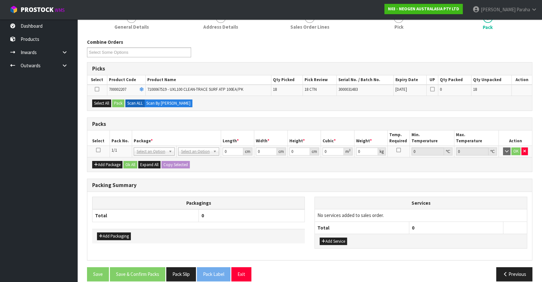
click at [99, 150] on icon at bounding box center [98, 150] width 5 height 0
click at [104, 102] on button "Select All" at bounding box center [101, 104] width 19 height 8
click at [120, 103] on button "Pack" at bounding box center [118, 104] width 12 height 8
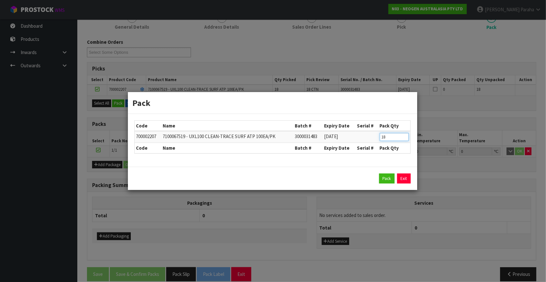
drag, startPoint x: 388, startPoint y: 138, endPoint x: 369, endPoint y: 137, distance: 19.4
click at [369, 137] on tr "700002207 7100067519 - UXL100 CLEAN-TRACE SURF ATP 100EA/PK 3000031483 [DATE] 18" at bounding box center [273, 137] width 276 height 12
click at [386, 178] on button "Pack" at bounding box center [386, 179] width 15 height 10
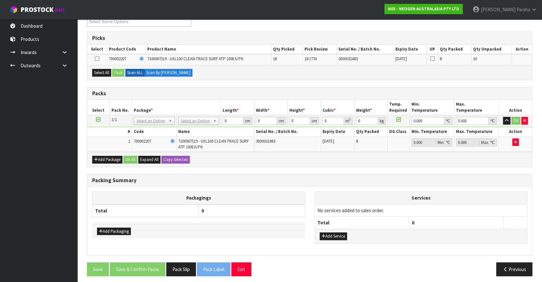
scroll to position [120, 0]
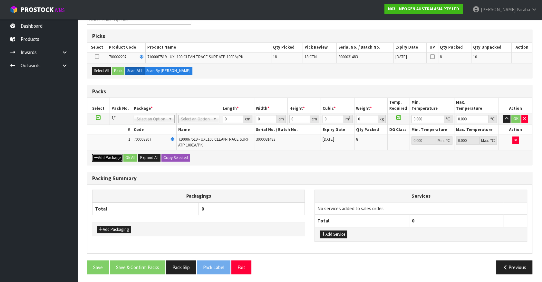
click at [94, 156] on icon "button" at bounding box center [96, 158] width 4 height 4
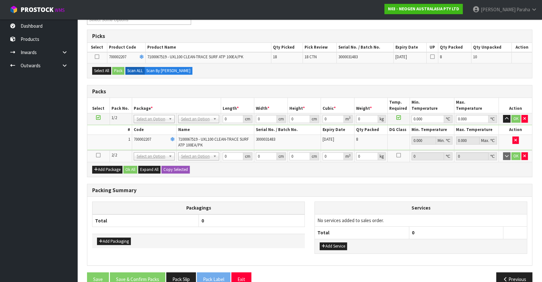
click at [97, 155] on icon at bounding box center [98, 155] width 5 height 0
click at [103, 71] on button "Select All" at bounding box center [101, 71] width 19 height 8
click at [120, 71] on button "Pack" at bounding box center [118, 71] width 12 height 8
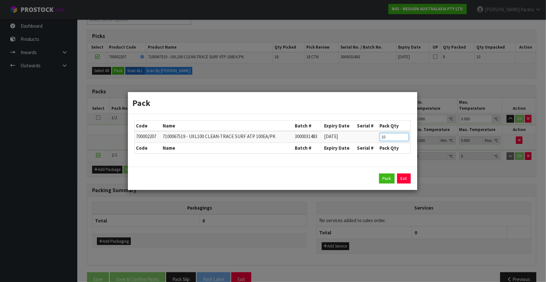
drag, startPoint x: 387, startPoint y: 139, endPoint x: 375, endPoint y: 139, distance: 11.9
click at [375, 139] on tr "700002207 7100067519 - UXL100 CLEAN-TRACE SURF ATP 100EA/PK 3000031483 [DATE] 10" at bounding box center [273, 137] width 276 height 12
click at [382, 180] on button "Pack" at bounding box center [386, 179] width 15 height 10
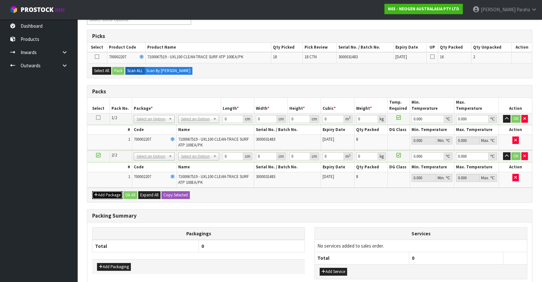
click at [106, 192] on button "Add Package" at bounding box center [107, 195] width 30 height 8
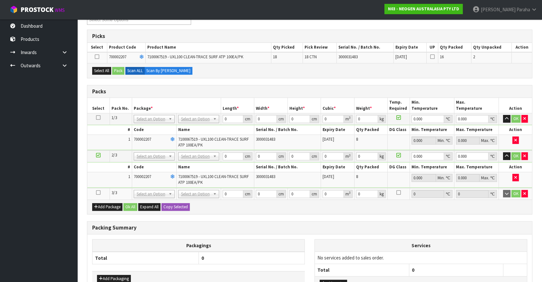
click at [99, 193] on icon at bounding box center [98, 193] width 5 height 0
click at [103, 71] on button "Select All" at bounding box center [101, 71] width 19 height 8
click at [120, 71] on button "Pack" at bounding box center [118, 71] width 12 height 8
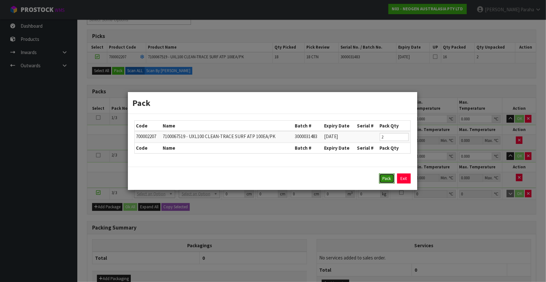
click at [383, 179] on button "Pack" at bounding box center [386, 179] width 15 height 10
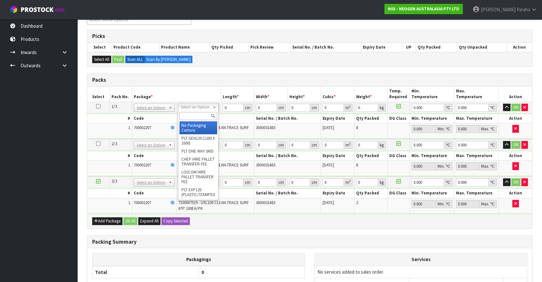
click at [202, 116] on input "text" at bounding box center [198, 116] width 38 height 8
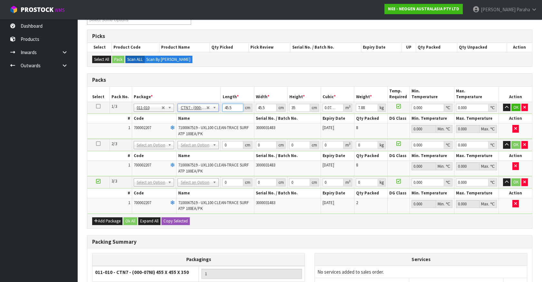
drag, startPoint x: 231, startPoint y: 106, endPoint x: 216, endPoint y: 104, distance: 15.3
click at [216, 104] on tr "1/3 NONE 007-001 007-002 007-004 007-009 007-013 007-014 007-015 007-017 007-01…" at bounding box center [309, 108] width 445 height 12
click at [503, 104] on button "button" at bounding box center [506, 108] width 7 height 8
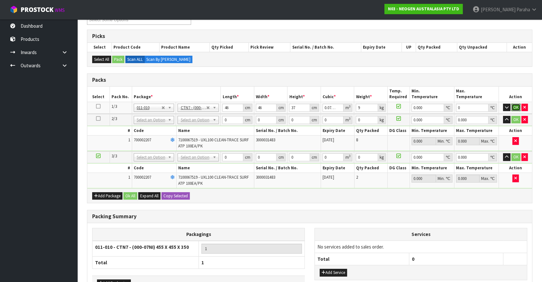
click button "OK" at bounding box center [515, 108] width 9 height 8
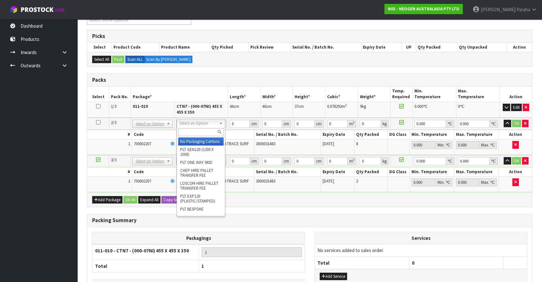
click at [200, 132] on input "text" at bounding box center [200, 132] width 45 height 8
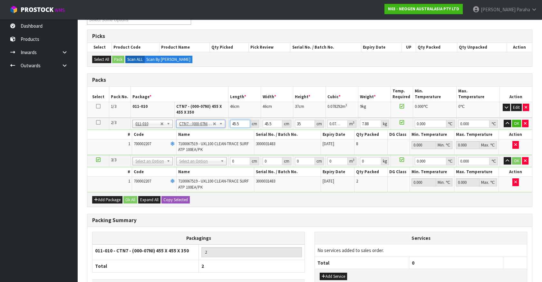
click at [217, 123] on tr "2/3 NONE 007-001 007-002 007-004 007-009 007-013 007-014 007-015 007-017 007-01…" at bounding box center [309, 124] width 445 height 12
click at [271, 122] on input "47" at bounding box center [273, 124] width 20 height 8
click at [503, 120] on button "button" at bounding box center [506, 124] width 7 height 8
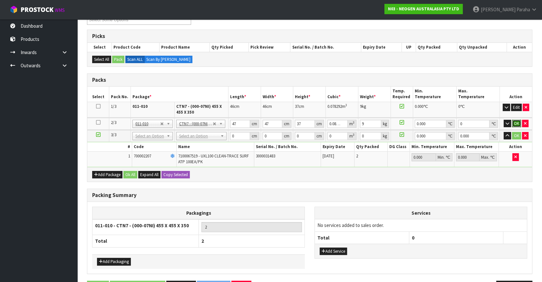
click button "OK" at bounding box center [516, 124] width 9 height 8
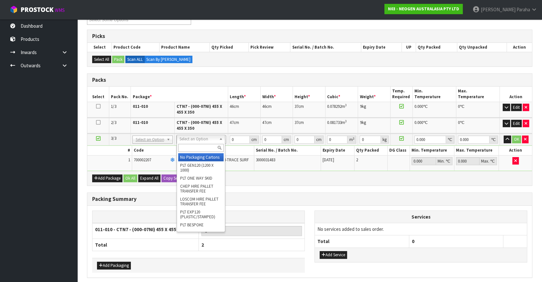
click at [199, 149] on input "text" at bounding box center [200, 148] width 45 height 8
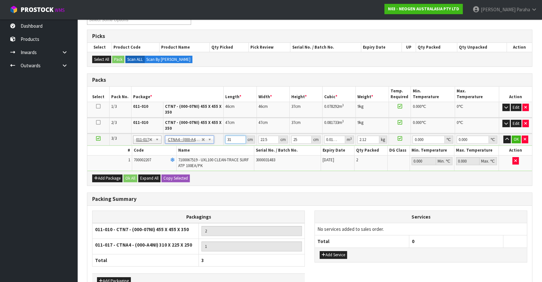
drag, startPoint x: 232, startPoint y: 138, endPoint x: 220, endPoint y: 138, distance: 11.9
click at [220, 138] on tr "3/3 NONE 007-001 007-002 007-004 007-009 007-013 007-014 007-015 007-017 007-01…" at bounding box center [309, 140] width 445 height 12
click at [503, 136] on button "button" at bounding box center [506, 140] width 7 height 8
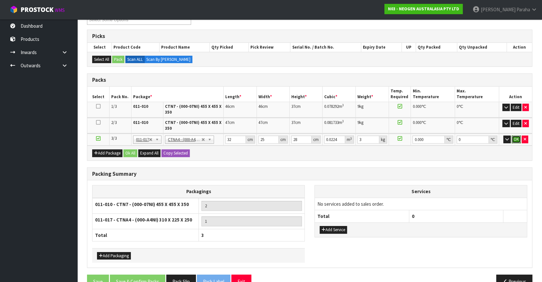
click button "OK" at bounding box center [516, 140] width 9 height 8
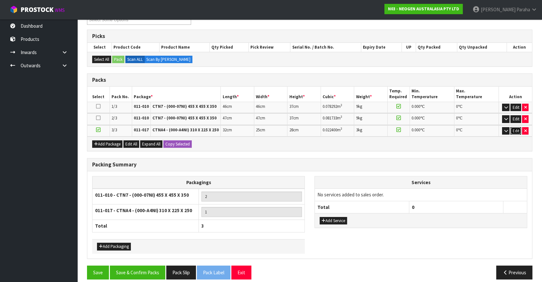
click at [514, 131] on button "Edit" at bounding box center [515, 131] width 11 height 8
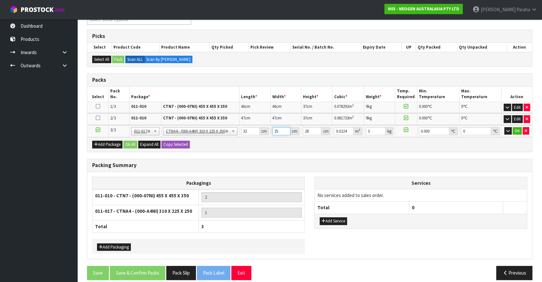
click at [279, 130] on input "25" at bounding box center [281, 131] width 18 height 8
click at [517, 129] on button "OK" at bounding box center [517, 131] width 9 height 8
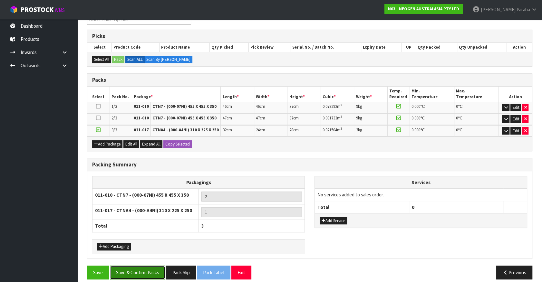
click at [134, 270] on button "Save & Confirm Packs" at bounding box center [137, 273] width 55 height 14
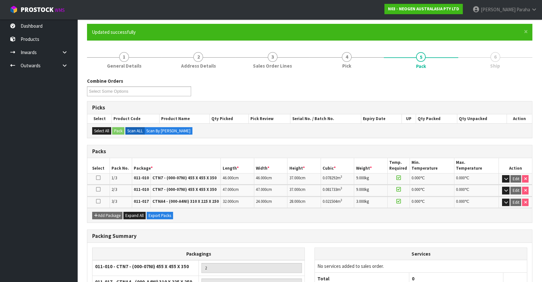
scroll to position [111, 0]
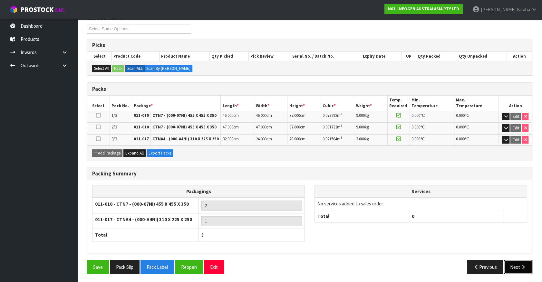
click at [523, 271] on button "Next" at bounding box center [518, 267] width 28 height 14
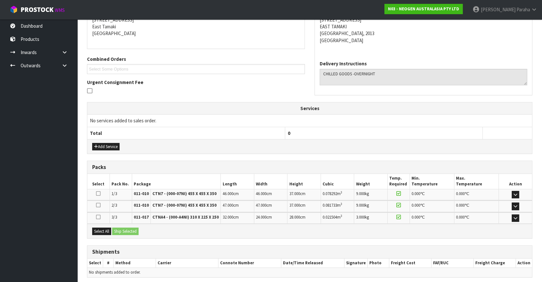
scroll to position [159, 0]
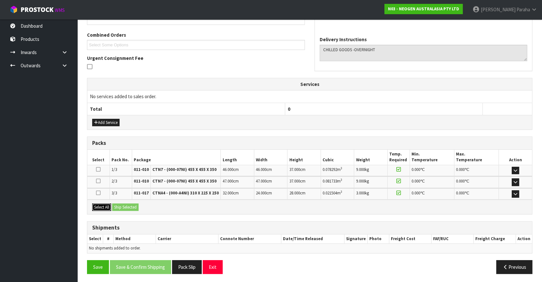
click at [101, 206] on button "Select All" at bounding box center [101, 208] width 19 height 8
click at [119, 205] on button "Ship Selected" at bounding box center [125, 208] width 26 height 8
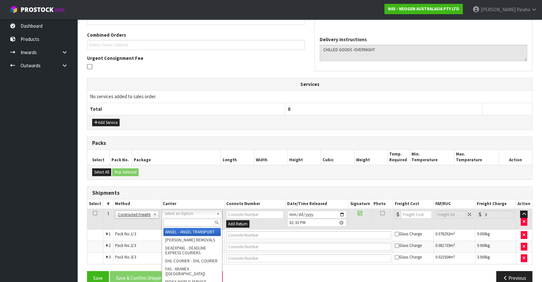
click at [192, 223] on input "text" at bounding box center [191, 223] width 57 height 8
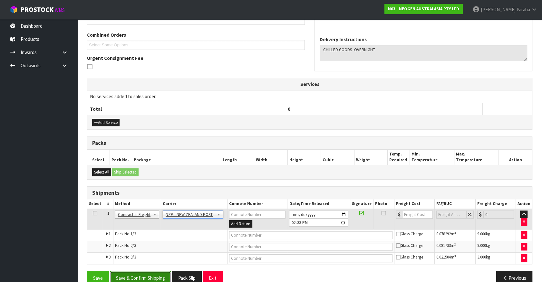
click at [142, 277] on button "Save & Confirm Shipping" at bounding box center [140, 278] width 61 height 14
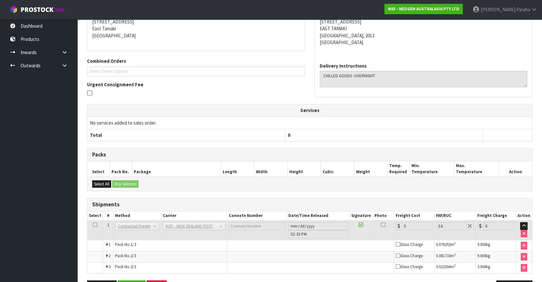
scroll to position [160, 0]
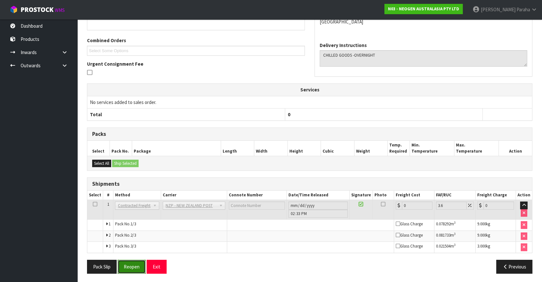
click at [128, 263] on button "Reopen" at bounding box center [132, 267] width 28 height 14
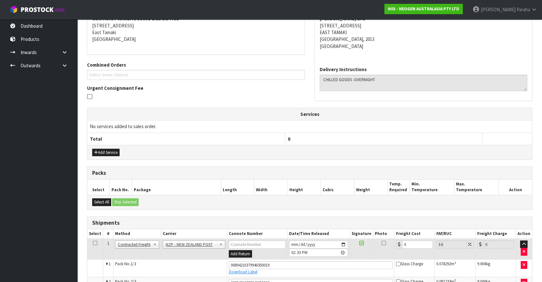
scroll to position [177, 0]
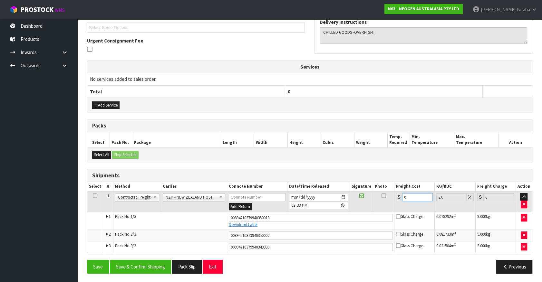
drag, startPoint x: 410, startPoint y: 196, endPoint x: 380, endPoint y: 197, distance: 30.6
click at [380, 197] on tr "1 Client Local Pickup Customer Local Pickup Company Freight Contracted Freight …" at bounding box center [309, 201] width 445 height 21
click at [148, 264] on button "Save & Confirm Shipping" at bounding box center [140, 267] width 61 height 14
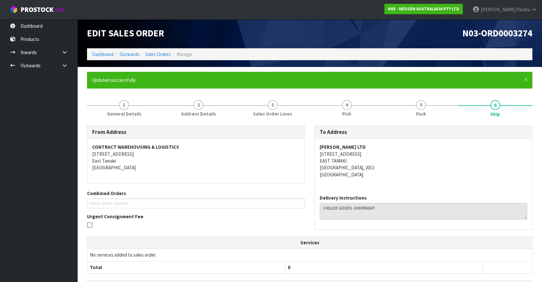
scroll to position [0, 0]
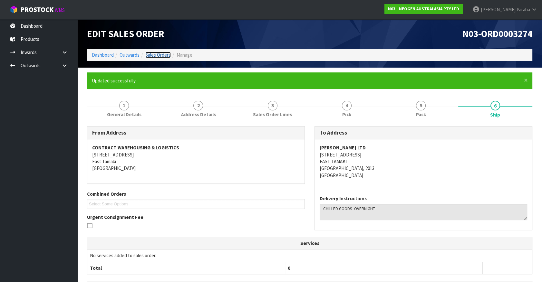
click at [157, 55] on link "Sales Orders" at bounding box center [157, 55] width 25 height 6
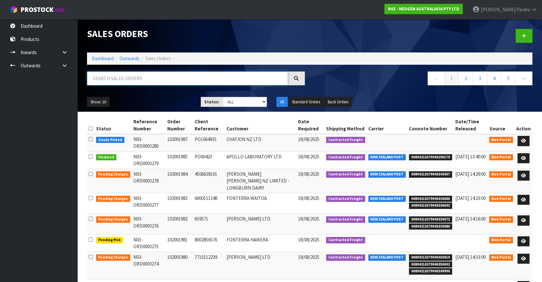
click at [138, 77] on input "text" at bounding box center [187, 79] width 201 height 14
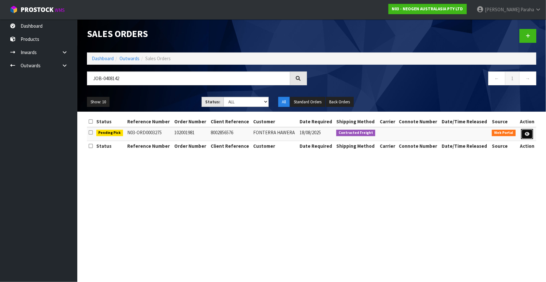
click at [532, 135] on link at bounding box center [527, 134] width 12 height 10
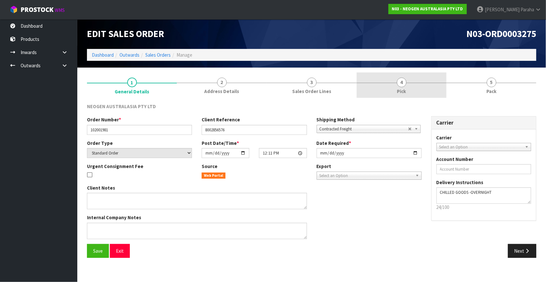
click at [404, 85] on span "4" at bounding box center [402, 83] width 10 height 10
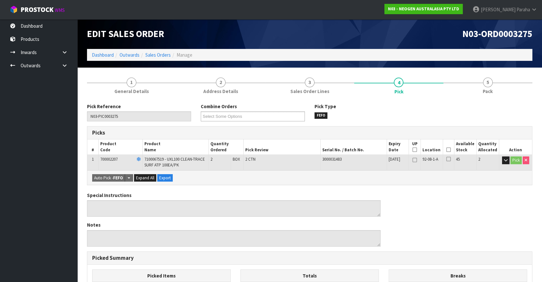
click at [447, 150] on icon at bounding box center [448, 150] width 5 height 0
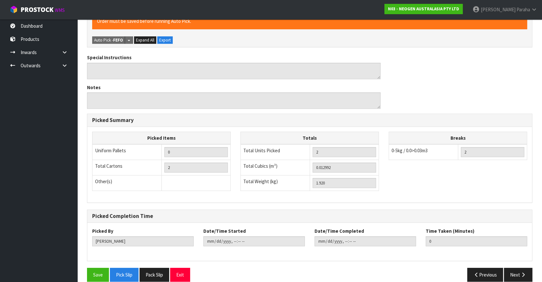
scroll to position [169, 0]
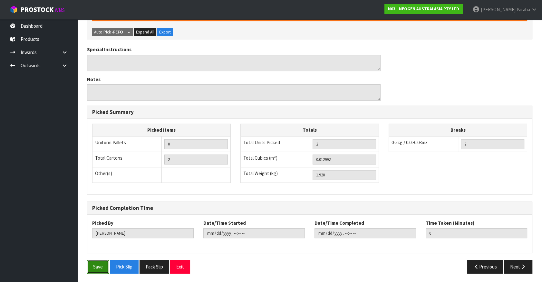
click at [102, 265] on button "Save" at bounding box center [98, 267] width 22 height 14
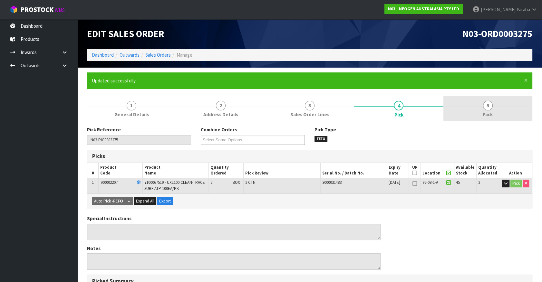
click at [483, 103] on span "5" at bounding box center [488, 106] width 10 height 10
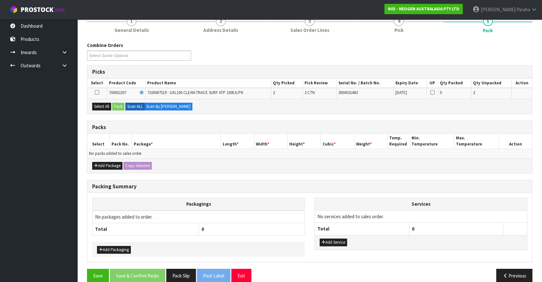
scroll to position [88, 0]
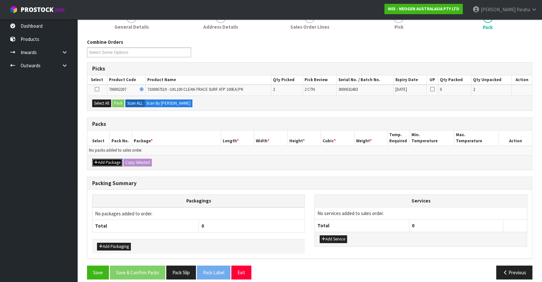
click at [100, 160] on button "Add Package" at bounding box center [107, 163] width 30 height 8
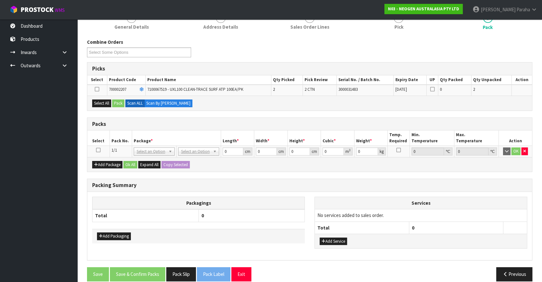
click at [97, 150] on icon at bounding box center [98, 150] width 5 height 0
click at [105, 104] on button "Select All" at bounding box center [101, 104] width 19 height 8
click at [122, 102] on button "Pack" at bounding box center [118, 104] width 12 height 8
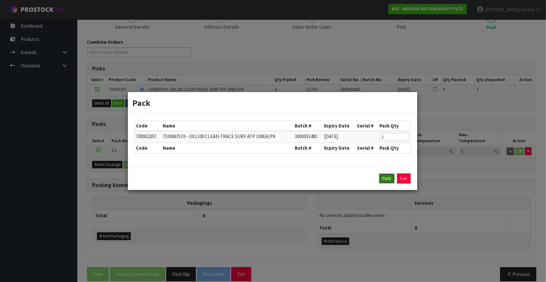
click at [382, 180] on button "Pack" at bounding box center [386, 179] width 15 height 10
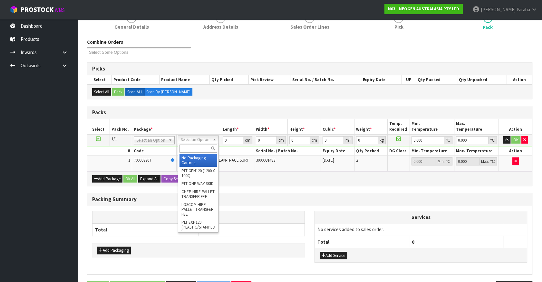
click at [196, 148] on input "text" at bounding box center [198, 149] width 38 height 8
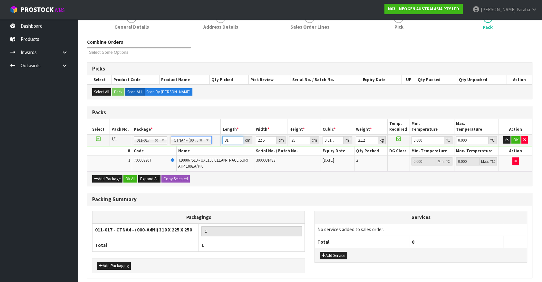
drag, startPoint x: 231, startPoint y: 138, endPoint x: 212, endPoint y: 136, distance: 19.0
click at [212, 136] on tr "1/1 NONE 007-001 007-002 007-004 007-009 007-013 007-014 007-015 007-017 007-01…" at bounding box center [309, 140] width 445 height 12
click at [503, 136] on button "button" at bounding box center [506, 140] width 7 height 8
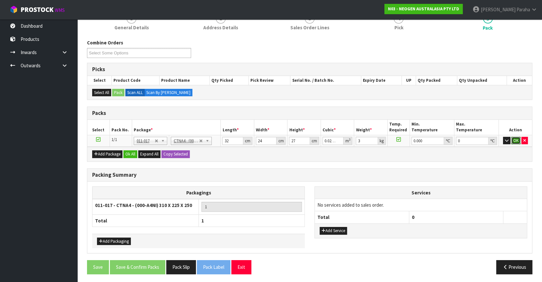
click button "OK" at bounding box center [515, 141] width 9 height 8
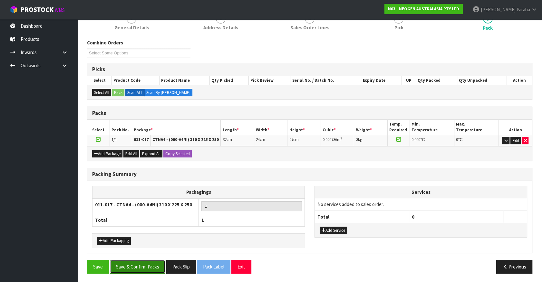
click at [153, 263] on button "Save & Confirm Packs" at bounding box center [137, 267] width 55 height 14
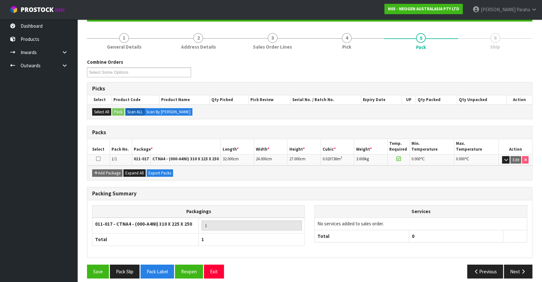
scroll to position [72, 0]
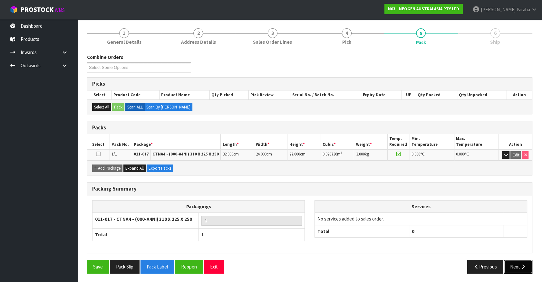
click at [514, 266] on button "Next" at bounding box center [518, 267] width 28 height 14
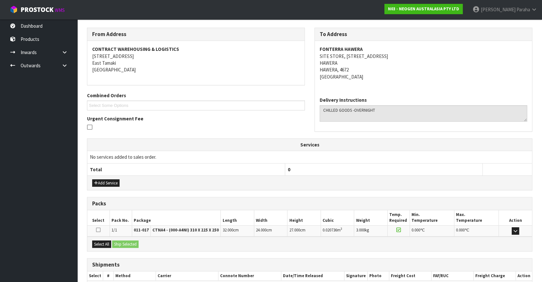
scroll to position [136, 0]
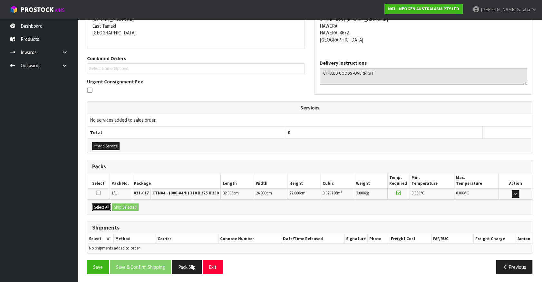
click at [102, 205] on button "Select All" at bounding box center [101, 208] width 19 height 8
click at [126, 204] on button "Ship Selected" at bounding box center [125, 208] width 26 height 8
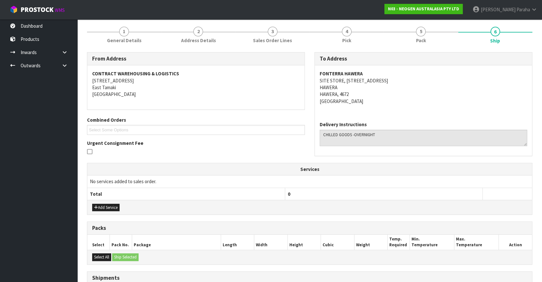
scroll to position [147, 0]
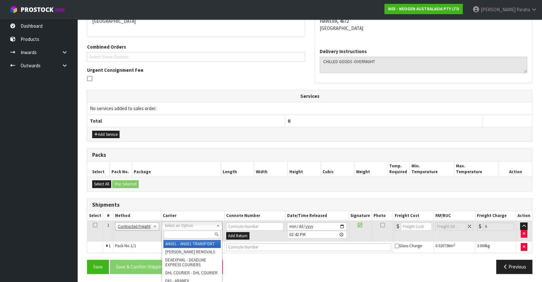
click at [181, 235] on input "text" at bounding box center [191, 235] width 57 height 8
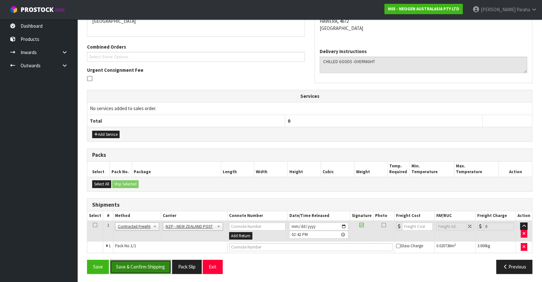
click at [134, 268] on button "Save & Confirm Shipping" at bounding box center [140, 267] width 61 height 14
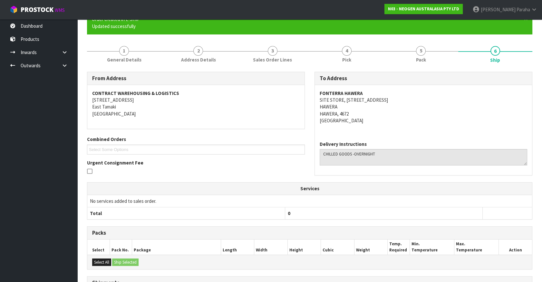
scroll to position [139, 0]
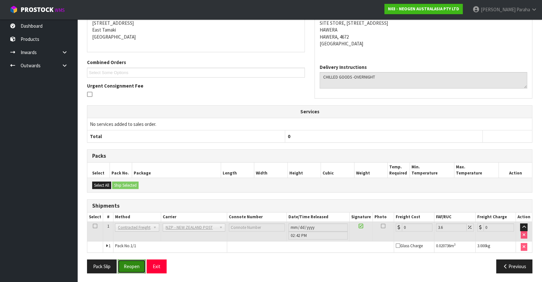
click at [139, 262] on button "Reopen" at bounding box center [132, 267] width 28 height 14
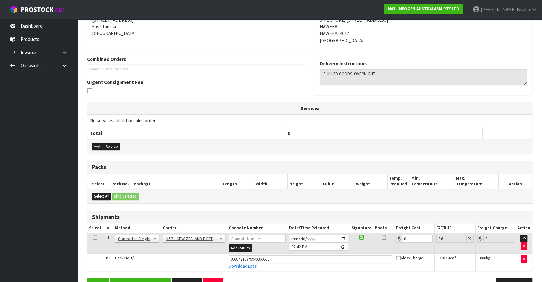
scroll to position [153, 0]
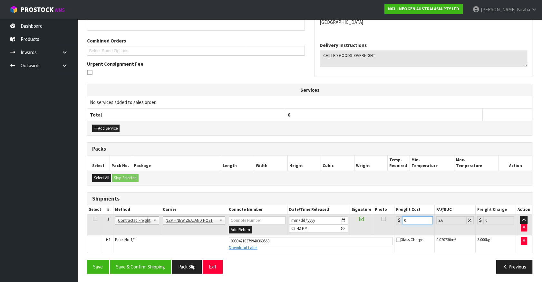
drag, startPoint x: 410, startPoint y: 218, endPoint x: 397, endPoint y: 220, distance: 13.4
click at [397, 220] on div "0" at bounding box center [414, 220] width 37 height 8
click at [134, 265] on button "Save & Confirm Shipping" at bounding box center [140, 267] width 61 height 14
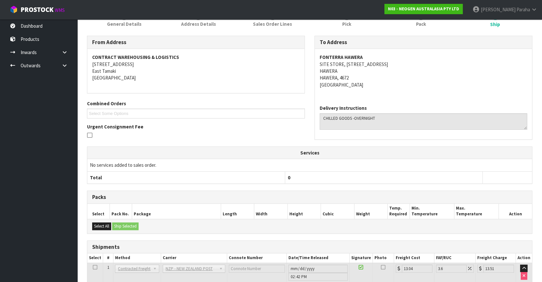
scroll to position [0, 0]
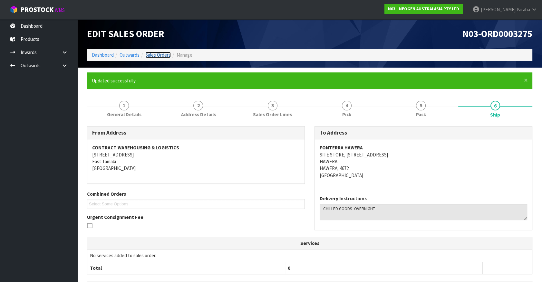
click at [168, 53] on link "Sales Orders" at bounding box center [157, 55] width 25 height 6
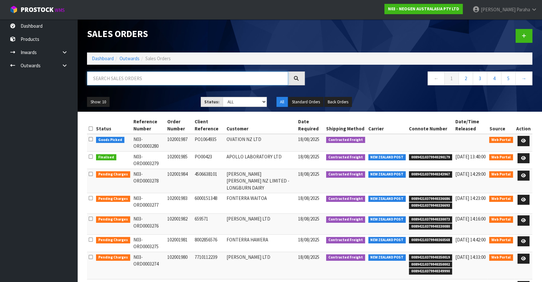
click at [140, 77] on input "text" at bounding box center [187, 79] width 201 height 14
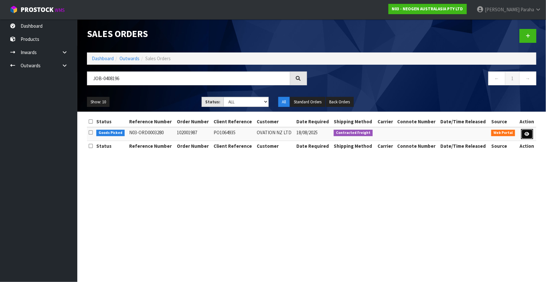
click at [525, 136] on link at bounding box center [527, 134] width 12 height 10
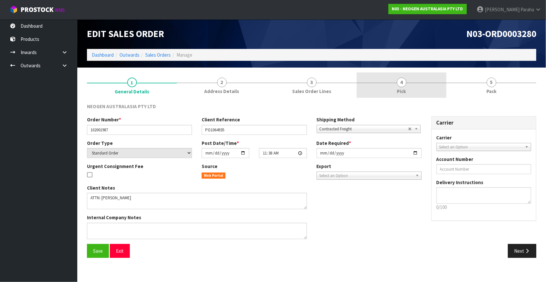
click at [404, 84] on span "4" at bounding box center [402, 83] width 10 height 10
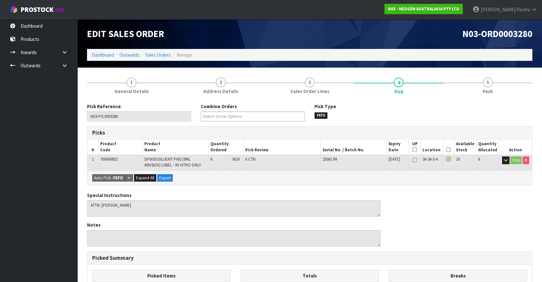
click at [449, 150] on icon at bounding box center [448, 150] width 5 height 0
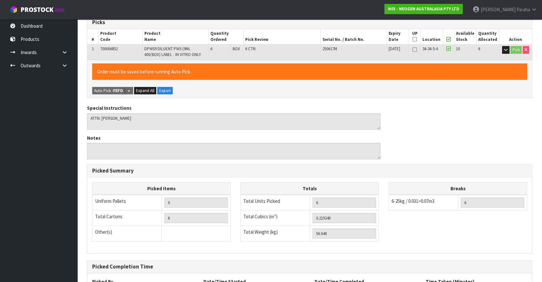
scroll to position [169, 0]
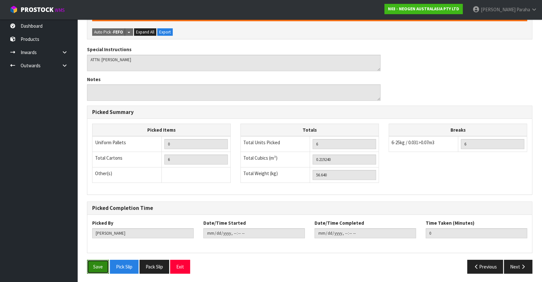
click at [94, 266] on button "Save" at bounding box center [98, 267] width 22 height 14
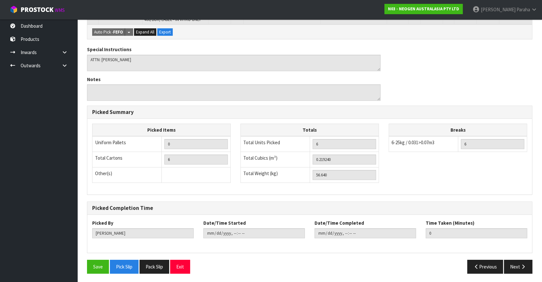
scroll to position [0, 0]
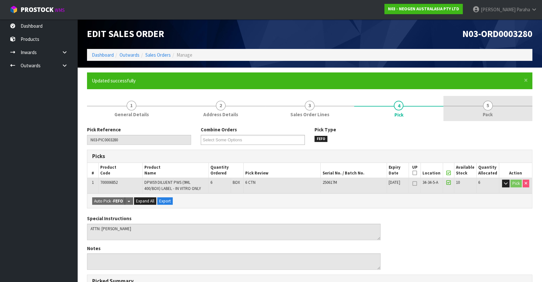
click at [493, 105] on link "5 Pack" at bounding box center [487, 108] width 89 height 25
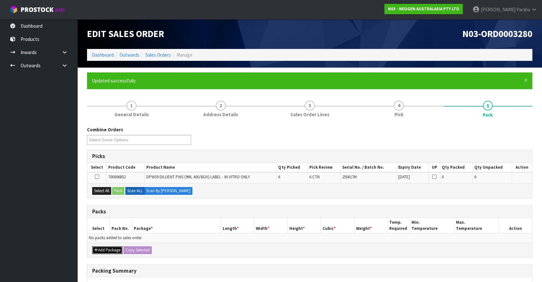
click at [105, 247] on button "Add Package" at bounding box center [107, 250] width 30 height 8
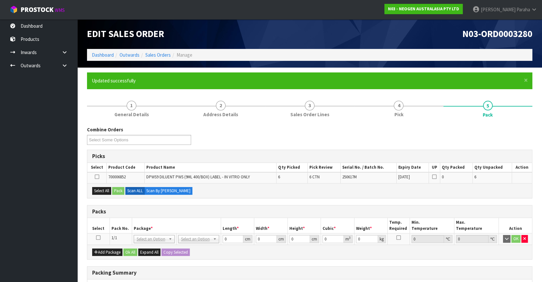
click at [98, 238] on icon at bounding box center [98, 238] width 5 height 0
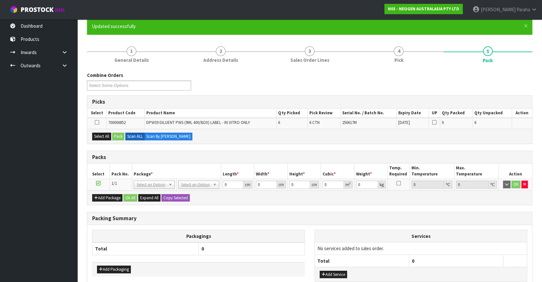
scroll to position [58, 0]
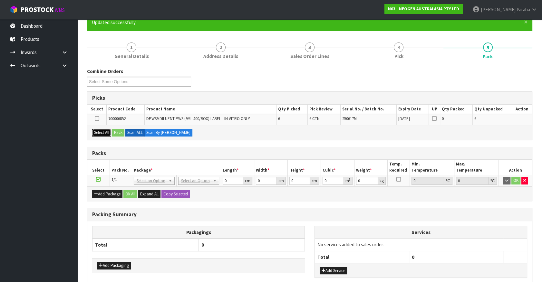
click at [100, 131] on button "Select All" at bounding box center [101, 133] width 19 height 8
click at [119, 131] on button "Pack" at bounding box center [118, 133] width 12 height 8
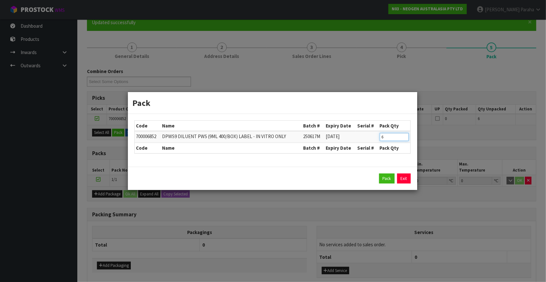
drag, startPoint x: 386, startPoint y: 140, endPoint x: 370, endPoint y: 141, distance: 15.5
click at [370, 141] on tr "700006852 DPWS9 DILUENT PWS (9ML 400/BOX) LABEL - IN VITRO ONLY 250617M [DATE] 6" at bounding box center [273, 137] width 276 height 12
click at [383, 179] on button "Pack" at bounding box center [386, 179] width 15 height 10
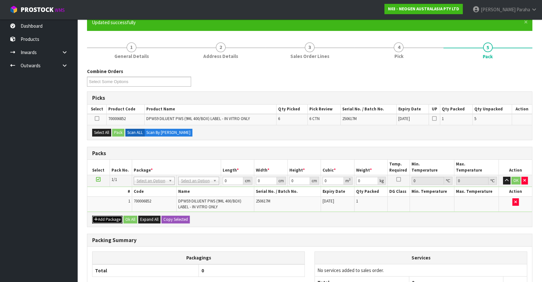
click at [110, 216] on button "Add Package" at bounding box center [107, 220] width 30 height 8
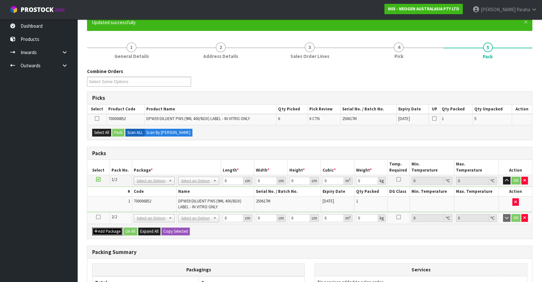
click at [112, 231] on button "Add Package" at bounding box center [107, 232] width 30 height 8
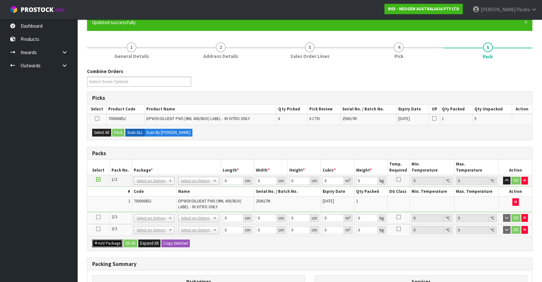
click at [107, 243] on button "Add Package" at bounding box center [107, 244] width 30 height 8
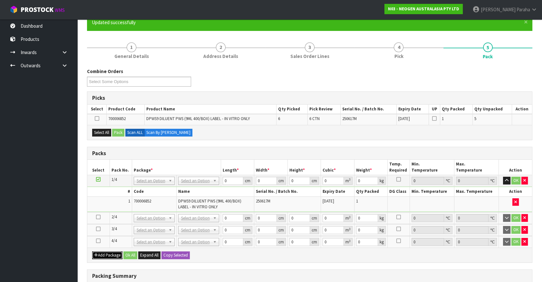
click at [107, 253] on button "Add Package" at bounding box center [107, 256] width 30 height 8
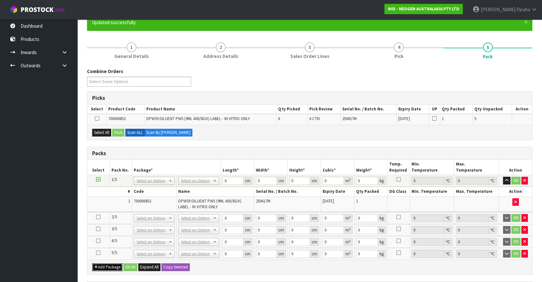
click at [104, 266] on button "Add Package" at bounding box center [107, 267] width 30 height 8
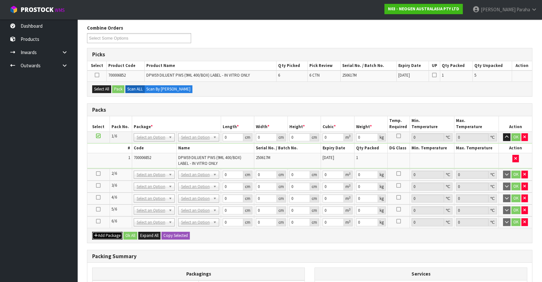
scroll to position [88, 0]
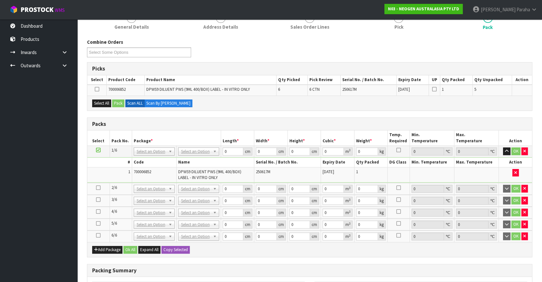
click at [98, 188] on icon at bounding box center [98, 188] width 5 height 0
click at [104, 103] on button "Select All" at bounding box center [101, 104] width 19 height 8
click at [122, 101] on button "Pack" at bounding box center [118, 104] width 12 height 8
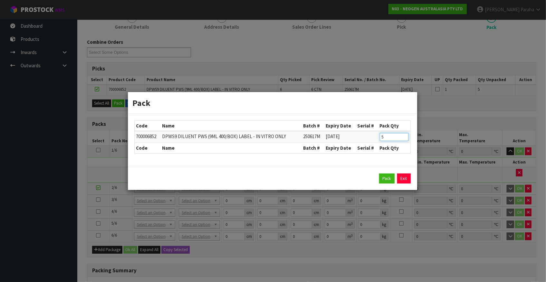
drag, startPoint x: 386, startPoint y: 134, endPoint x: 374, endPoint y: 138, distance: 13.2
click at [374, 138] on tr "700006852 DPWS9 DILUENT PWS (9ML 400/BOX) LABEL - IN VITRO ONLY 250617M [DATE] 5" at bounding box center [273, 137] width 276 height 12
click at [386, 180] on button "Pack" at bounding box center [386, 179] width 15 height 10
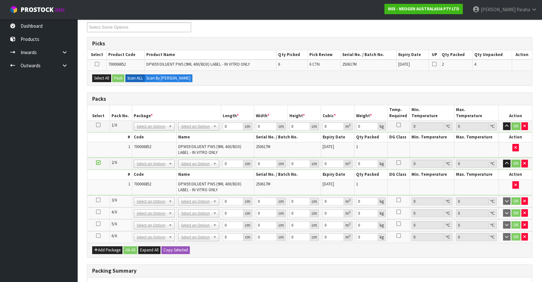
scroll to position [146, 0]
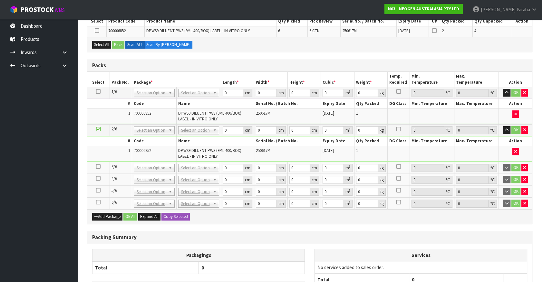
click at [99, 167] on icon at bounding box center [98, 167] width 5 height 0
click at [106, 44] on button "Select All" at bounding box center [101, 45] width 19 height 8
click at [121, 43] on button "Pack" at bounding box center [118, 45] width 12 height 8
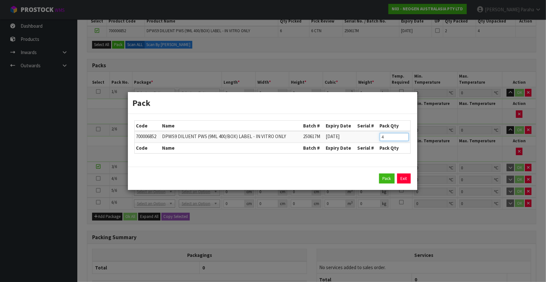
click at [382, 137] on input "4" at bounding box center [394, 137] width 29 height 8
click at [392, 178] on button "Pack" at bounding box center [386, 179] width 15 height 10
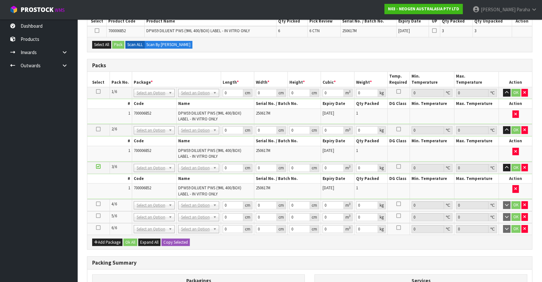
click at [100, 204] on icon at bounding box center [98, 204] width 5 height 0
click at [94, 43] on button "Select All" at bounding box center [101, 45] width 19 height 8
click at [124, 44] on button "Pack" at bounding box center [118, 45] width 12 height 8
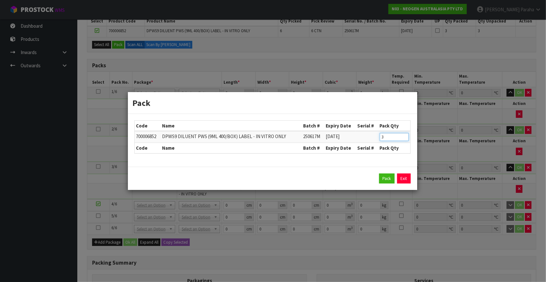
drag, startPoint x: 387, startPoint y: 140, endPoint x: 377, endPoint y: 140, distance: 10.0
click at [378, 140] on td "3" at bounding box center [394, 137] width 32 height 12
click at [383, 180] on button "Pack" at bounding box center [386, 179] width 15 height 10
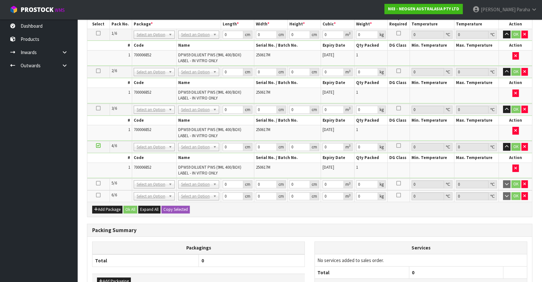
scroll to position [205, 0]
click at [99, 183] on icon at bounding box center [98, 183] width 5 height 0
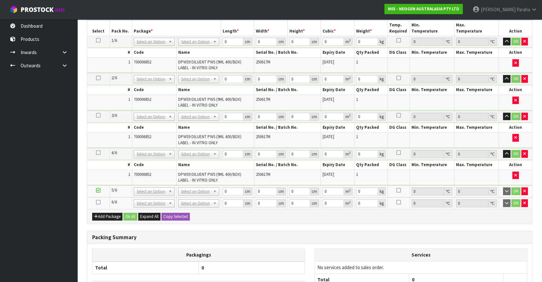
scroll to position [117, 0]
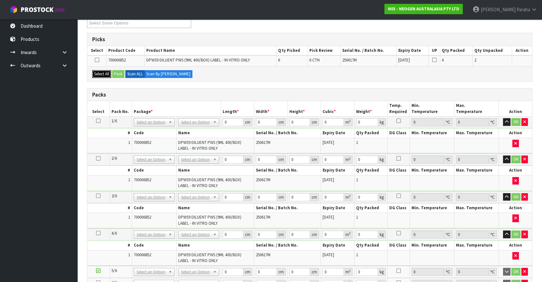
click at [97, 71] on button "Select All" at bounding box center [101, 74] width 19 height 8
click at [117, 73] on button "Pack" at bounding box center [118, 74] width 12 height 8
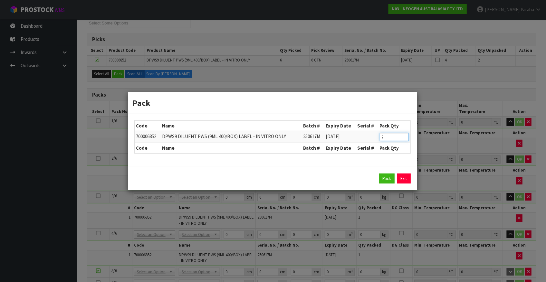
click at [393, 137] on input "2" at bounding box center [394, 137] width 29 height 8
click at [390, 179] on button "Pack" at bounding box center [386, 179] width 15 height 10
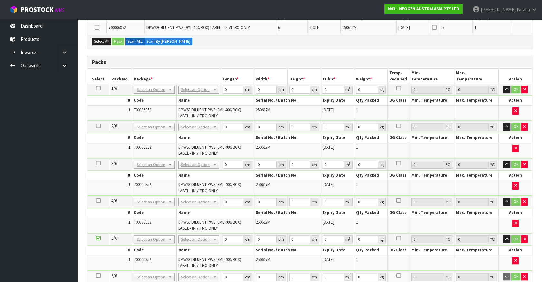
scroll to position [205, 0]
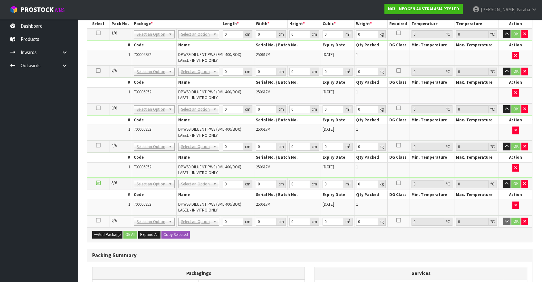
click at [97, 221] on link at bounding box center [98, 220] width 5 height 5
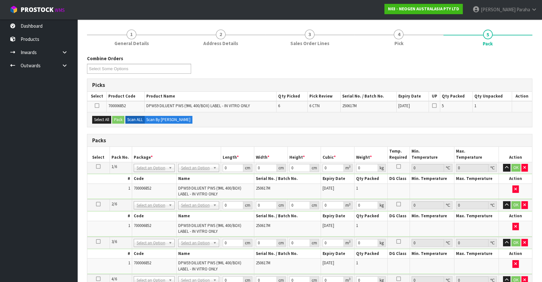
scroll to position [0, 0]
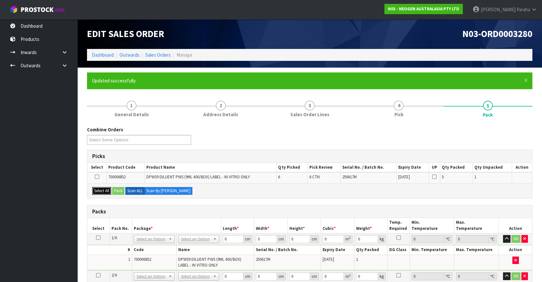
click at [103, 192] on button "Select All" at bounding box center [101, 191] width 19 height 8
click at [118, 189] on button "Pack" at bounding box center [118, 191] width 12 height 8
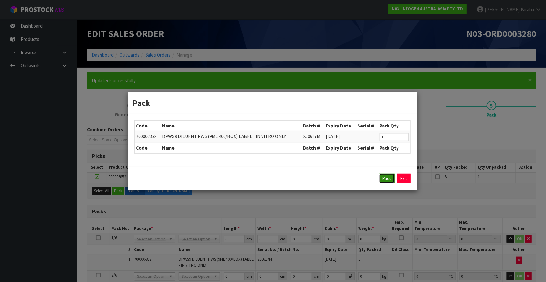
click at [382, 179] on button "Pack" at bounding box center [386, 179] width 15 height 10
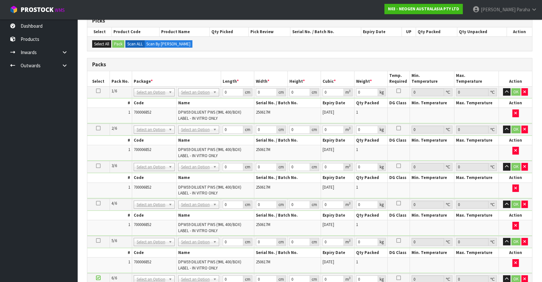
scroll to position [146, 0]
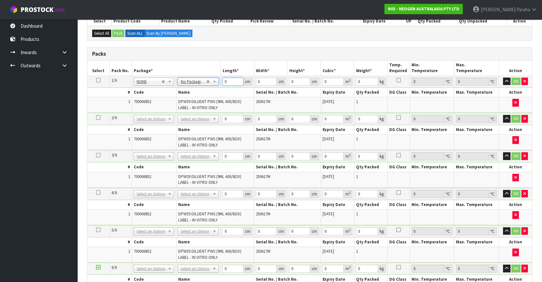
drag, startPoint x: 225, startPoint y: 82, endPoint x: 220, endPoint y: 82, distance: 5.8
click at [220, 82] on tr "1/6 NONE 007-001 007-002 007-004 007-009 007-013 007-014 007-015 007-017 007-01…" at bounding box center [309, 82] width 445 height 12
click at [100, 80] on icon at bounding box center [98, 80] width 5 height 0
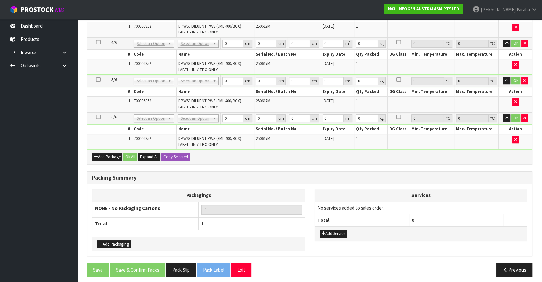
scroll to position [299, 0]
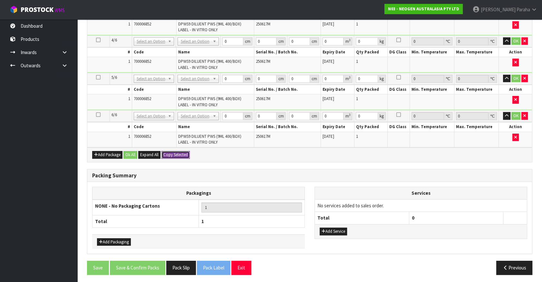
click at [170, 153] on button "Copy Selected" at bounding box center [175, 155] width 28 height 8
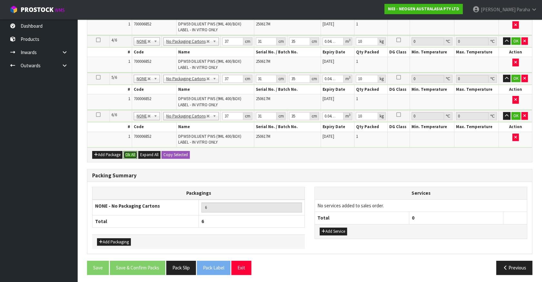
click at [133, 154] on button "Ok All" at bounding box center [130, 155] width 14 height 8
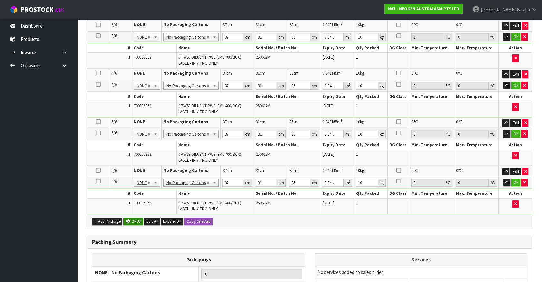
scroll to position [296, 0]
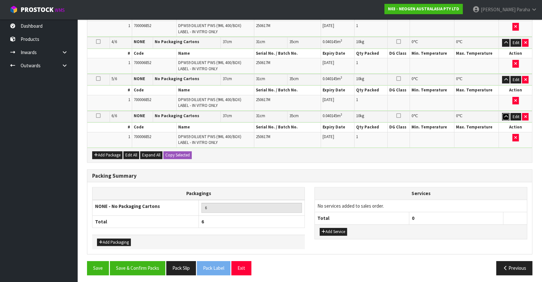
click at [504, 116] on icon "button" at bounding box center [506, 117] width 4 height 4
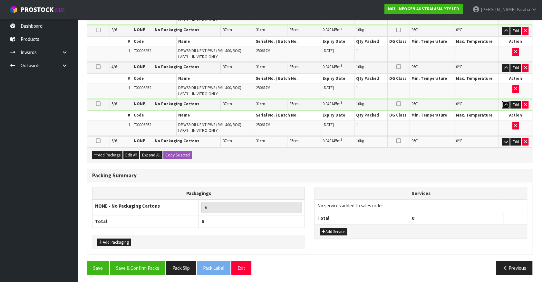
click at [504, 101] on button "button" at bounding box center [505, 105] width 7 height 8
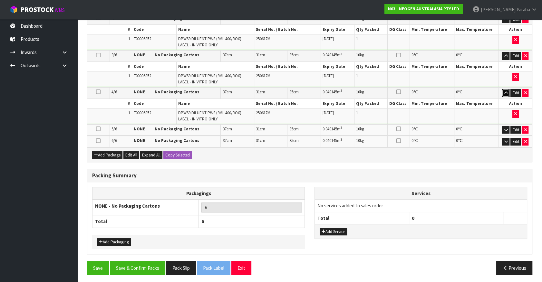
click at [505, 92] on icon "button" at bounding box center [506, 93] width 4 height 4
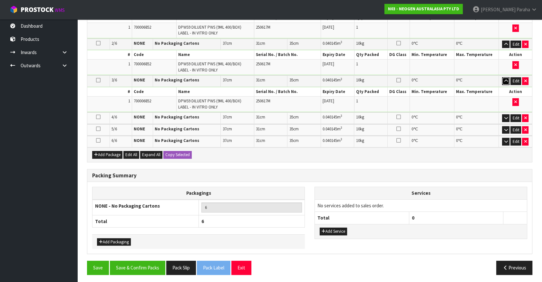
click at [504, 79] on icon "button" at bounding box center [506, 81] width 4 height 4
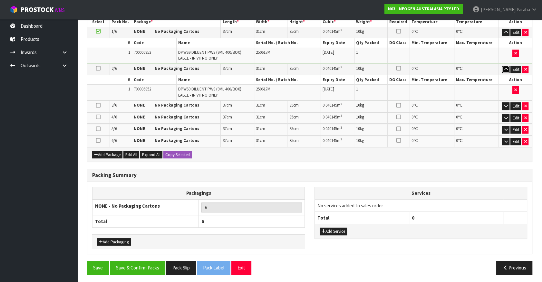
click at [505, 66] on button "button" at bounding box center [505, 70] width 7 height 8
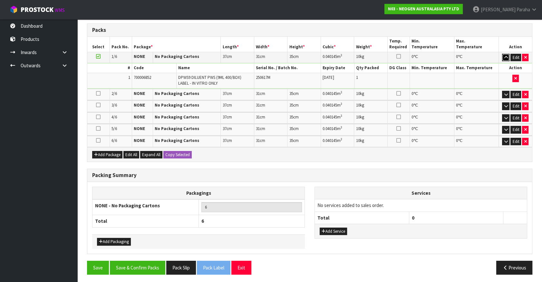
click at [504, 54] on button "button" at bounding box center [505, 58] width 7 height 8
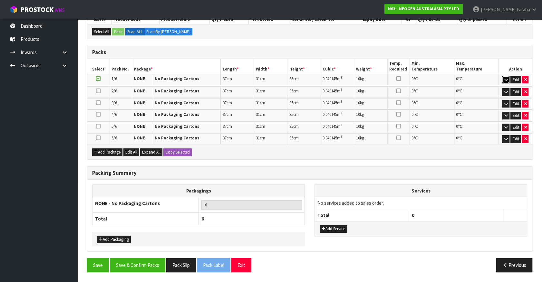
scroll to position [145, 0]
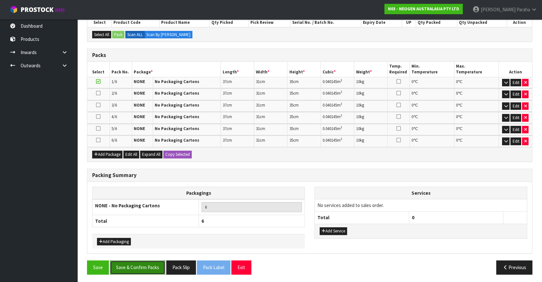
click at [151, 267] on button "Save & Confirm Packs" at bounding box center [137, 268] width 55 height 14
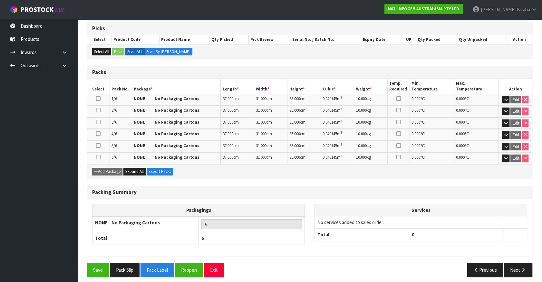
scroll to position [131, 0]
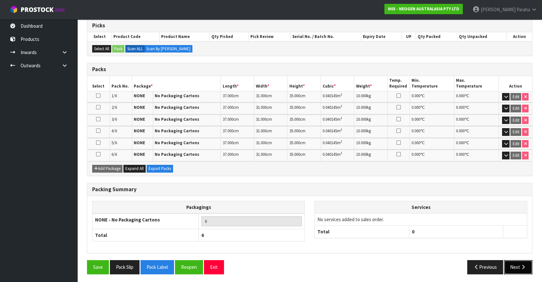
click at [522, 267] on icon "button" at bounding box center [523, 267] width 6 height 5
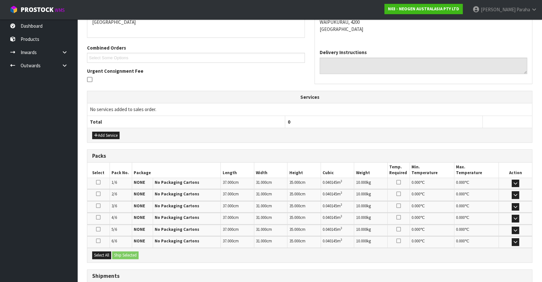
scroll to position [194, 0]
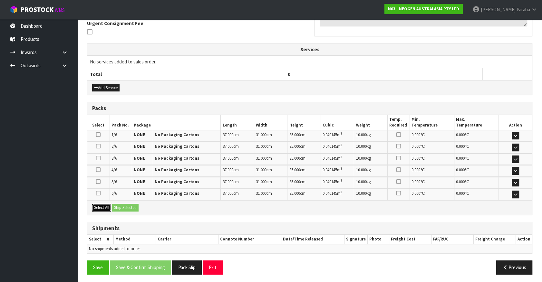
click at [100, 204] on button "Select All" at bounding box center [101, 208] width 19 height 8
click at [131, 204] on button "Ship Selected" at bounding box center [125, 208] width 26 height 8
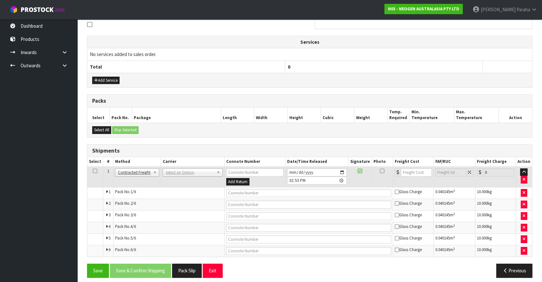
scroll to position [205, 0]
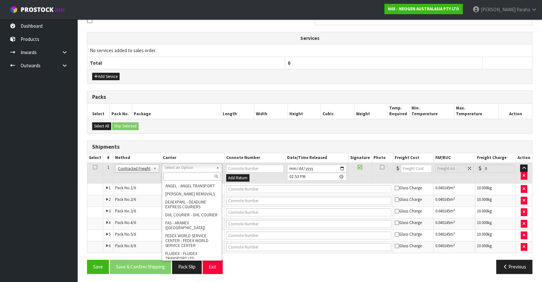
click at [187, 176] on input "text" at bounding box center [191, 177] width 57 height 8
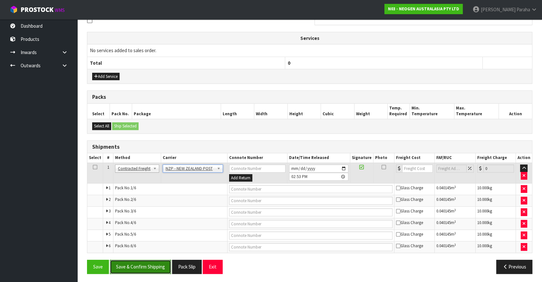
click at [146, 266] on button "Save & Confirm Shipping" at bounding box center [140, 267] width 61 height 14
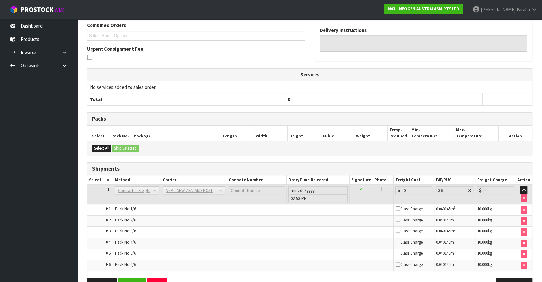
scroll to position [193, 0]
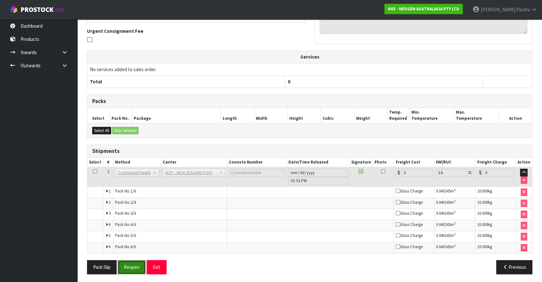
click at [126, 262] on button "Reopen" at bounding box center [132, 267] width 28 height 14
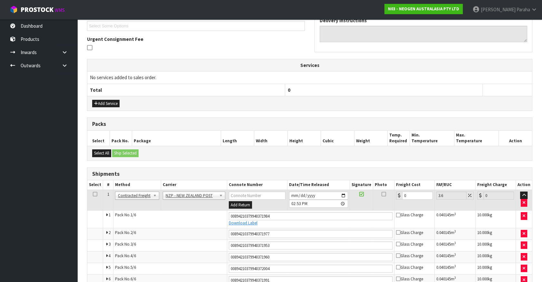
scroll to position [211, 0]
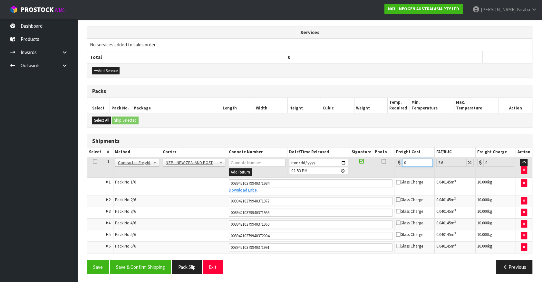
click at [387, 164] on tr "1 Client Local Pickup Customer Local Pickup Company Freight Contracted Freight …" at bounding box center [309, 167] width 445 height 21
click at [139, 267] on button "Save & Confirm Shipping" at bounding box center [140, 267] width 61 height 14
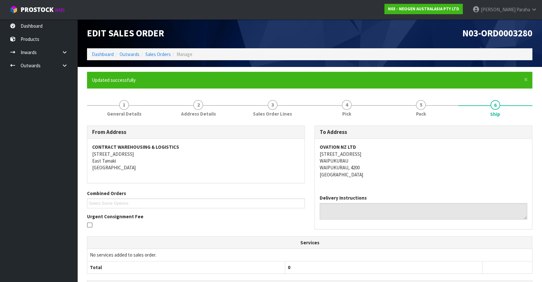
scroll to position [0, 0]
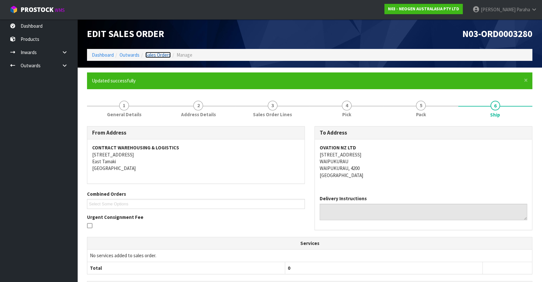
click at [158, 56] on link "Sales Orders" at bounding box center [157, 55] width 25 height 6
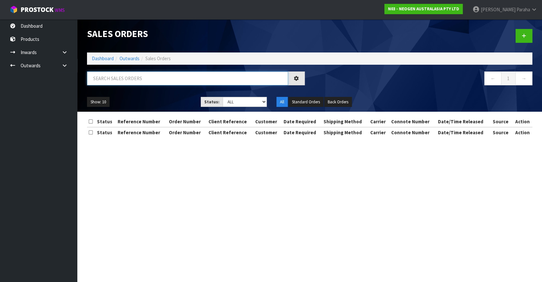
click at [137, 78] on input "text" at bounding box center [187, 79] width 201 height 14
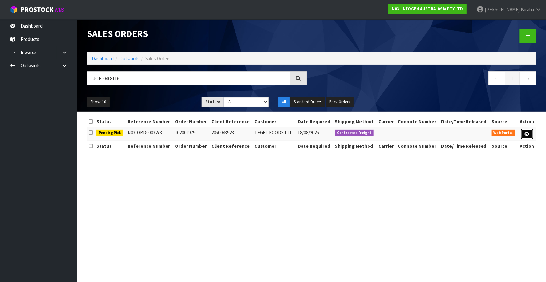
click at [527, 132] on icon at bounding box center [527, 134] width 5 height 4
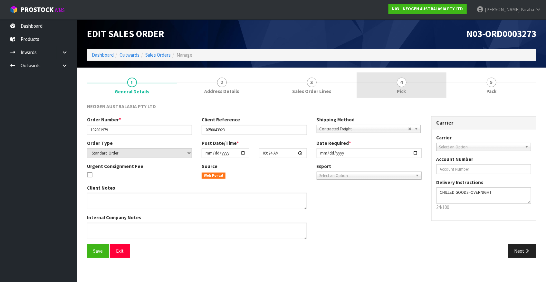
click at [398, 84] on span "4" at bounding box center [402, 83] width 10 height 10
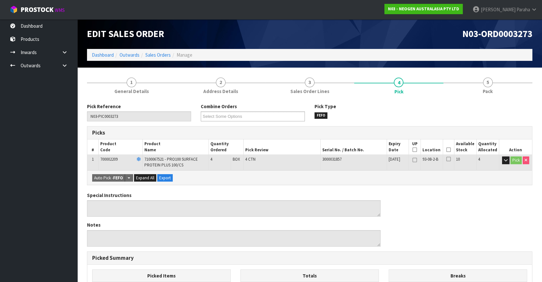
click at [449, 150] on icon at bounding box center [448, 150] width 5 height 0
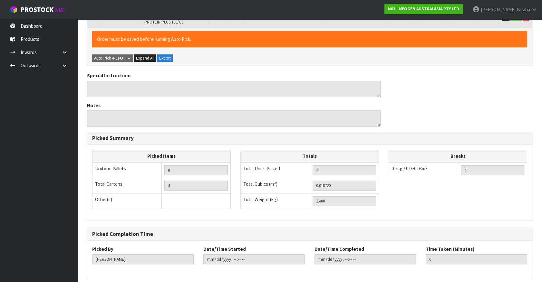
scroll to position [169, 0]
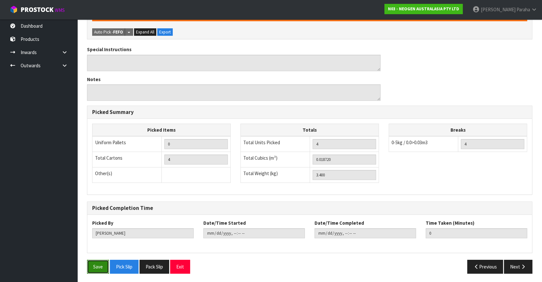
click at [99, 263] on button "Save" at bounding box center [98, 267] width 22 height 14
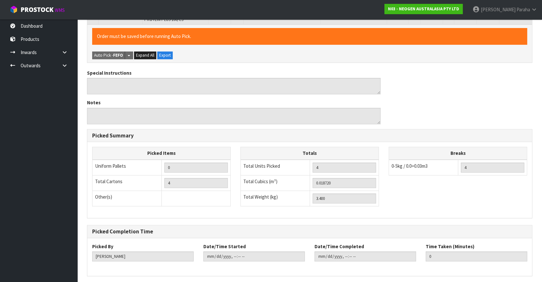
scroll to position [0, 0]
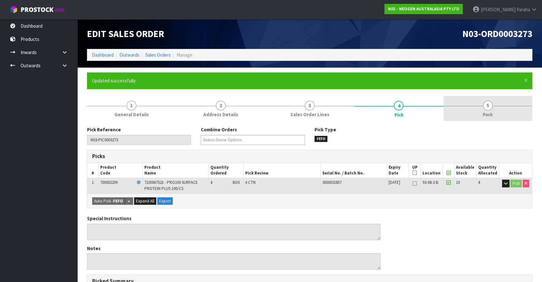
click at [484, 108] on span "5" at bounding box center [488, 106] width 10 height 10
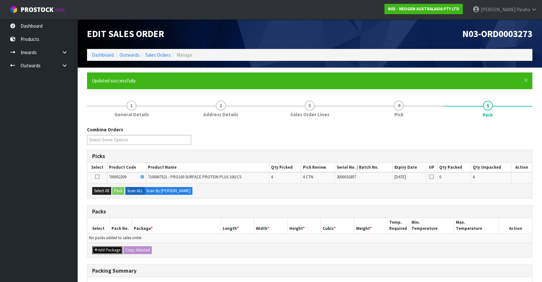
click at [114, 252] on button "Add Package" at bounding box center [107, 250] width 30 height 8
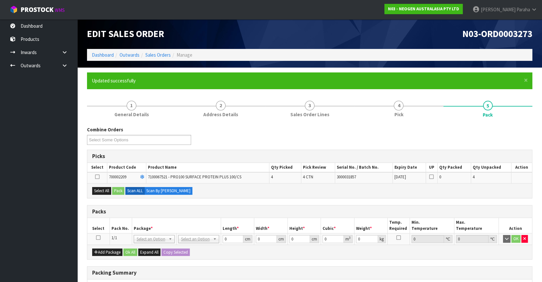
click at [99, 238] on icon at bounding box center [98, 238] width 5 height 0
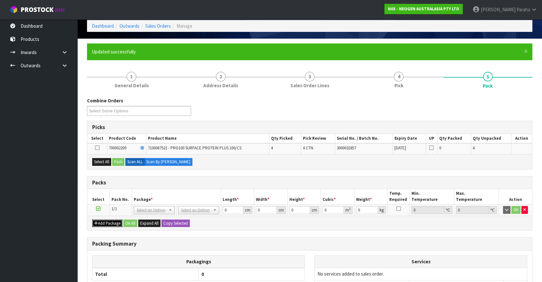
click at [102, 222] on button "Add Package" at bounding box center [107, 224] width 30 height 8
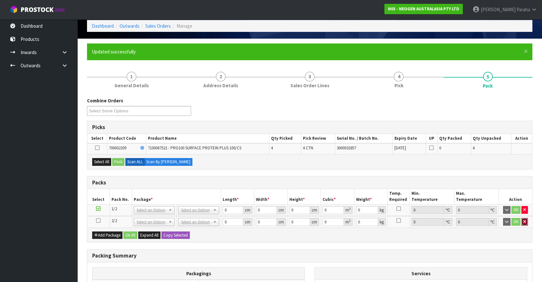
click at [525, 221] on icon "button" at bounding box center [524, 222] width 3 height 4
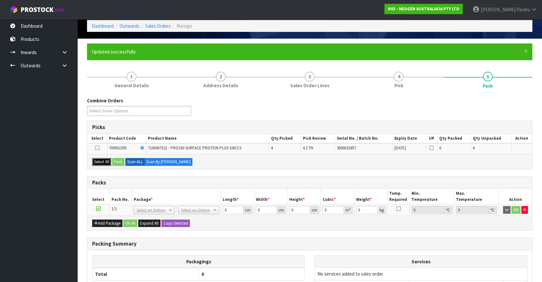
click at [93, 158] on button "Select All" at bounding box center [101, 162] width 19 height 8
click at [120, 162] on button "Pack" at bounding box center [118, 162] width 12 height 8
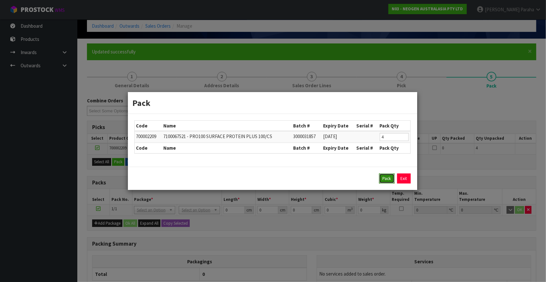
click at [387, 177] on button "Pack" at bounding box center [386, 179] width 15 height 10
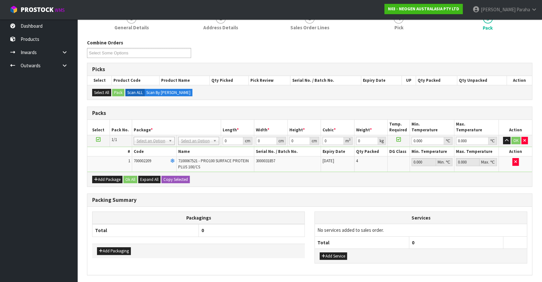
scroll to position [88, 0]
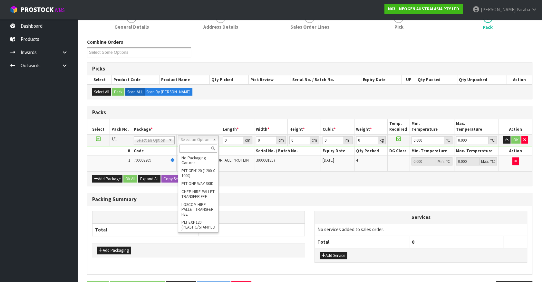
click at [193, 148] on input "text" at bounding box center [198, 149] width 38 height 8
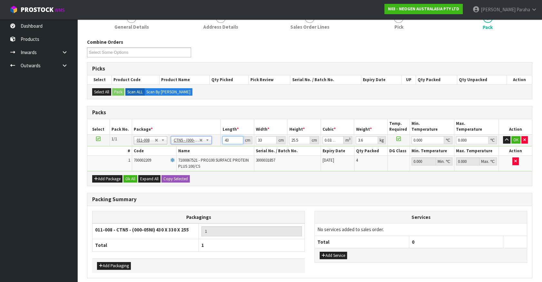
drag, startPoint x: 232, startPoint y: 138, endPoint x: 206, endPoint y: 135, distance: 26.6
click at [206, 136] on tr "1/1 NONE 007-001 007-002 007-004 007-009 007-013 007-014 007-015 007-017 007-01…" at bounding box center [309, 140] width 445 height 12
click at [503, 136] on button "button" at bounding box center [506, 140] width 7 height 8
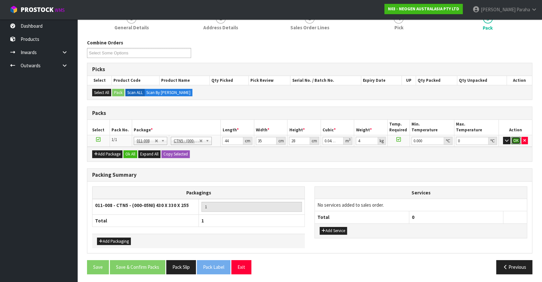
click button "OK" at bounding box center [515, 141] width 9 height 8
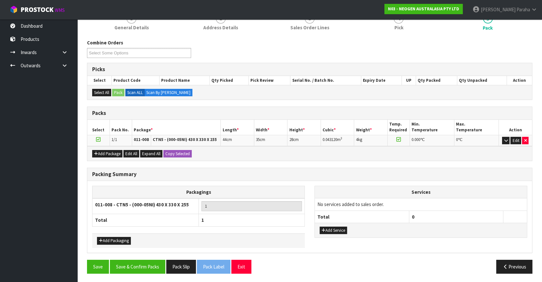
scroll to position [87, 0]
click at [142, 267] on button "Save & Confirm Packs" at bounding box center [137, 267] width 55 height 14
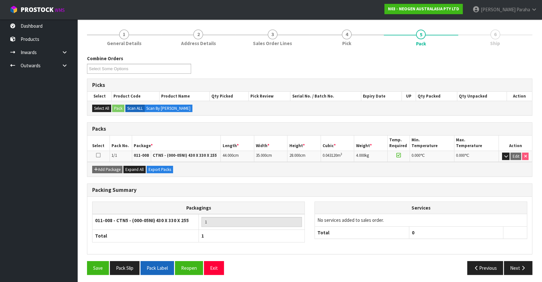
scroll to position [72, 0]
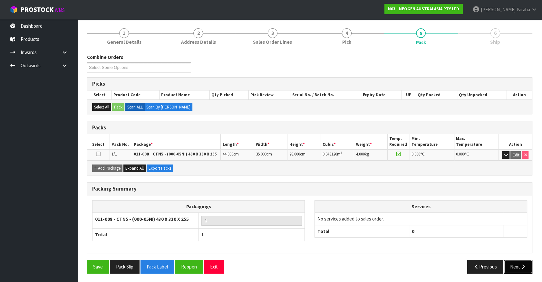
click at [515, 263] on button "Next" at bounding box center [518, 267] width 28 height 14
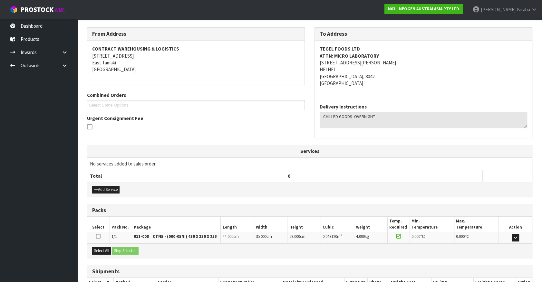
scroll to position [143, 0]
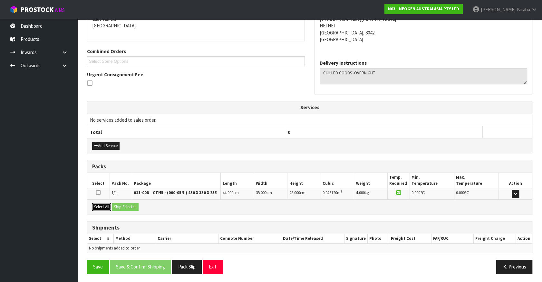
click at [99, 206] on button "Select All" at bounding box center [101, 207] width 19 height 8
click at [117, 205] on button "Ship Selected" at bounding box center [125, 207] width 26 height 8
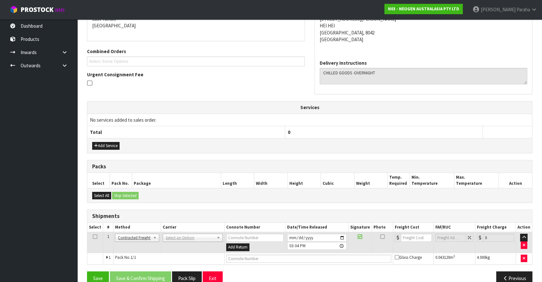
scroll to position [154, 0]
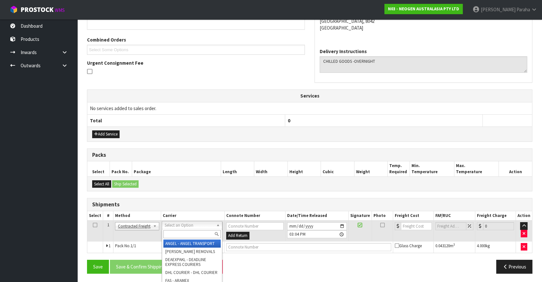
drag, startPoint x: 190, startPoint y: 235, endPoint x: 186, endPoint y: 234, distance: 4.4
click at [190, 235] on input "text" at bounding box center [191, 234] width 57 height 8
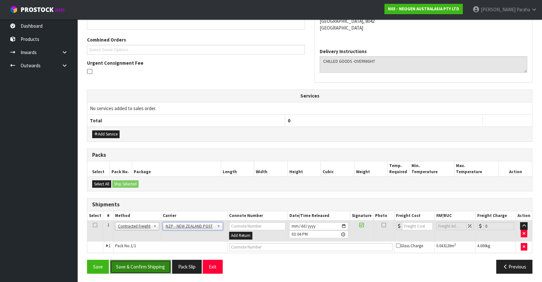
click at [163, 260] on button "Save & Confirm Shipping" at bounding box center [140, 267] width 61 height 14
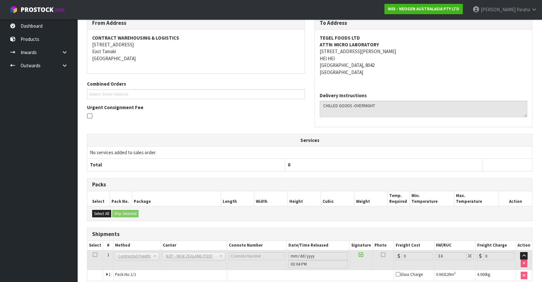
scroll to position [145, 0]
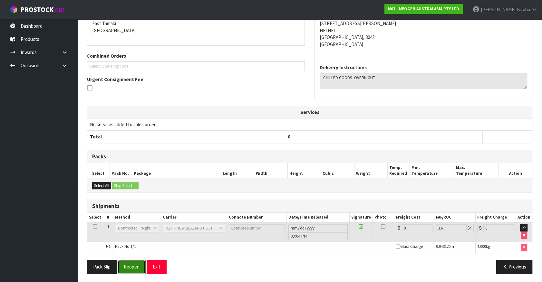
click at [131, 262] on button "Reopen" at bounding box center [132, 267] width 28 height 14
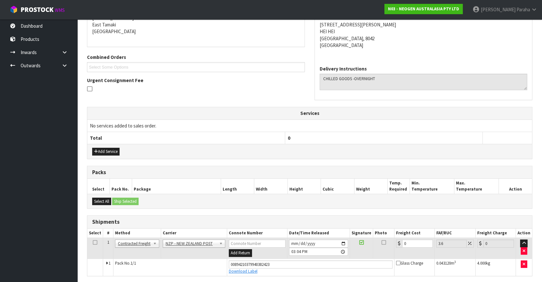
scroll to position [160, 0]
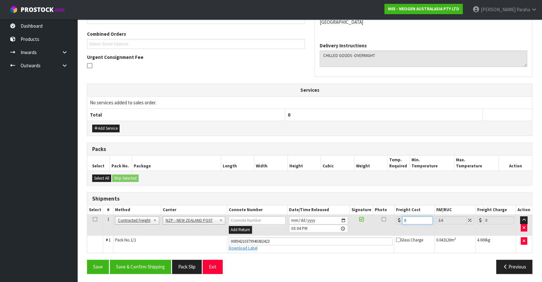
drag, startPoint x: 412, startPoint y: 219, endPoint x: 396, endPoint y: 219, distance: 15.5
click at [396, 219] on div "0" at bounding box center [414, 220] width 37 height 8
click at [153, 266] on button "Save & Confirm Shipping" at bounding box center [140, 267] width 61 height 14
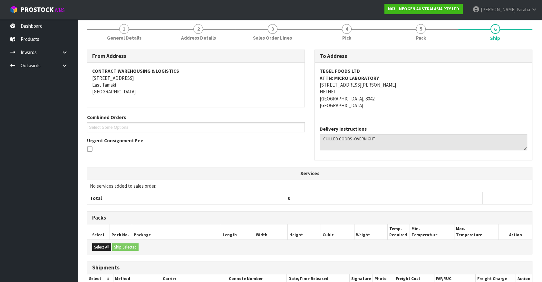
scroll to position [0, 0]
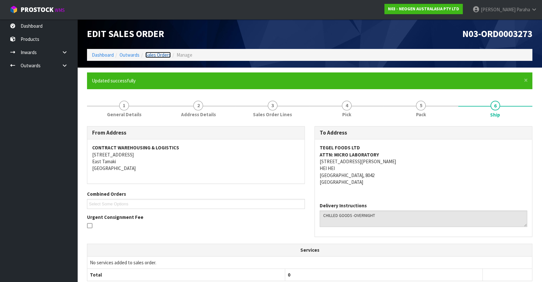
click at [162, 53] on link "Sales Orders" at bounding box center [157, 55] width 25 height 6
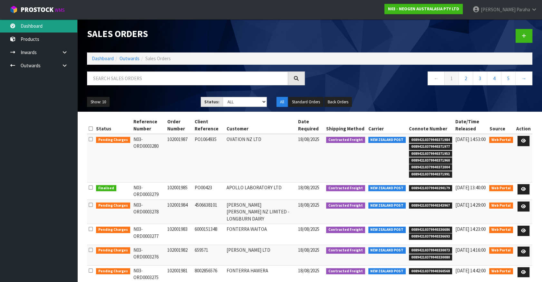
click at [33, 24] on link "Dashboard" at bounding box center [38, 25] width 77 height 13
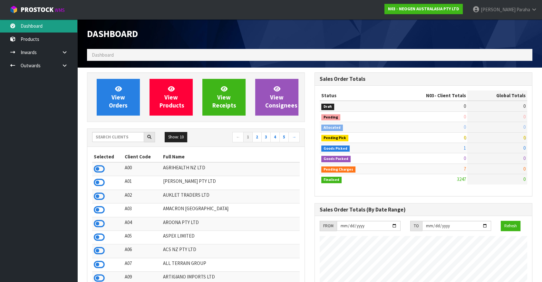
scroll to position [501, 227]
drag, startPoint x: 113, startPoint y: 137, endPoint x: 116, endPoint y: 134, distance: 4.1
click at [116, 134] on input "text" at bounding box center [118, 137] width 52 height 10
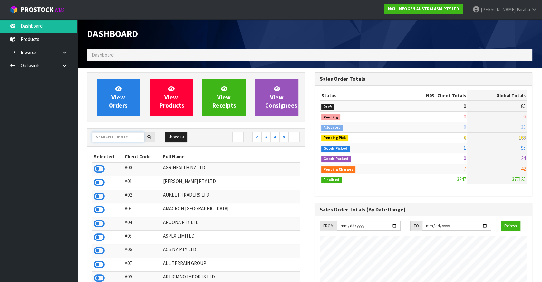
click at [115, 134] on input "text" at bounding box center [118, 137] width 52 height 10
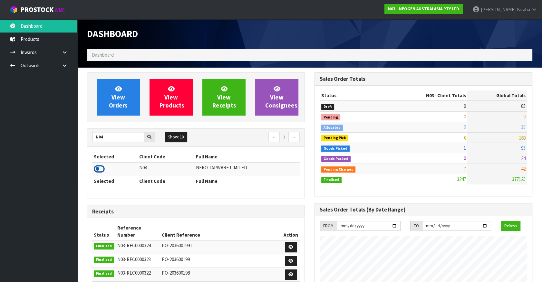
click at [100, 168] on icon at bounding box center [99, 169] width 11 height 10
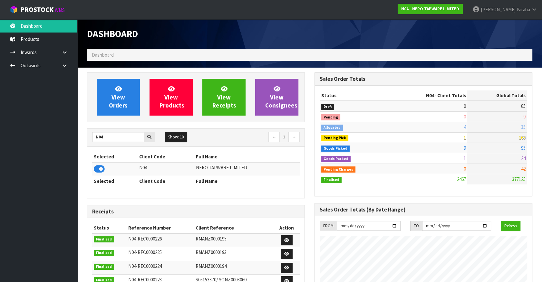
scroll to position [528, 227]
click at [36, 65] on link "Outwards" at bounding box center [38, 65] width 77 height 13
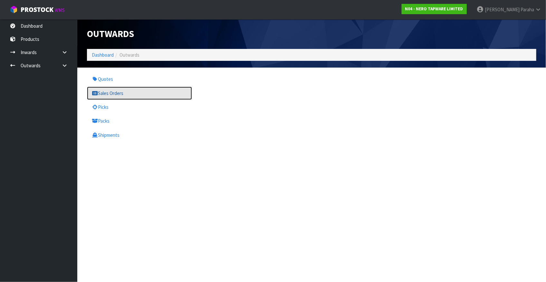
click at [117, 93] on link "Sales Orders" at bounding box center [139, 93] width 105 height 13
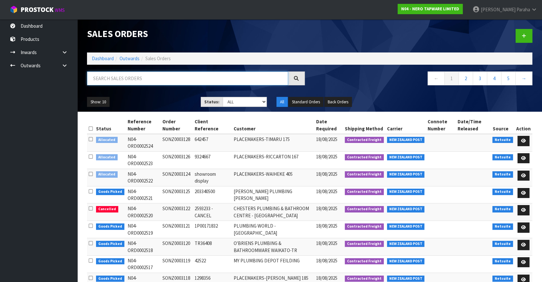
click at [126, 77] on input "text" at bounding box center [187, 79] width 201 height 14
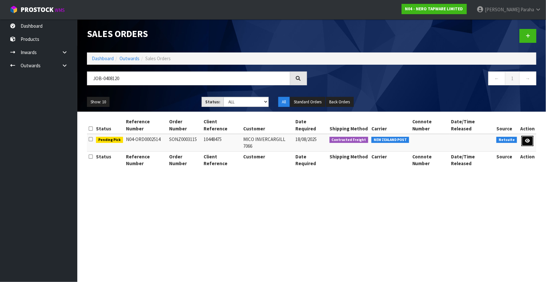
click at [528, 139] on icon at bounding box center [527, 141] width 5 height 4
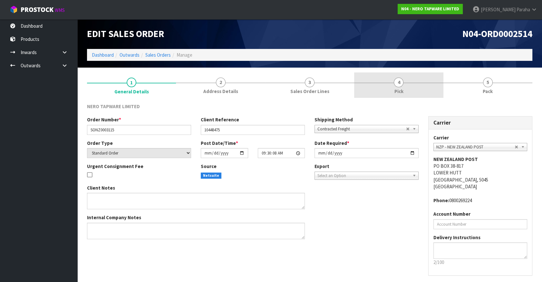
click at [397, 83] on span "4" at bounding box center [399, 83] width 10 height 10
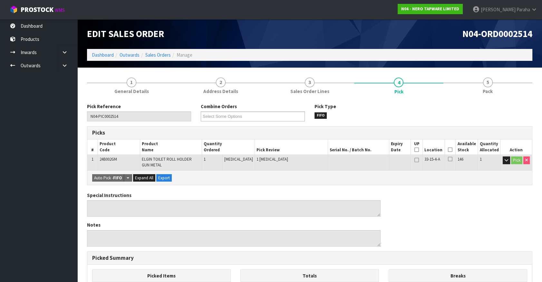
click at [448, 150] on icon at bounding box center [450, 150] width 5 height 0
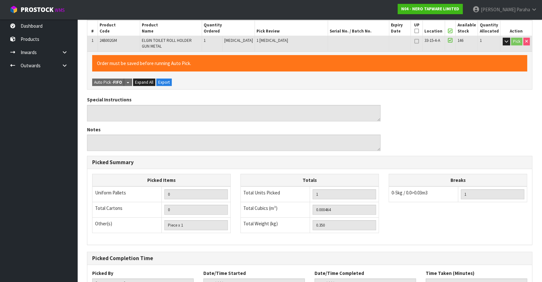
scroll to position [169, 0]
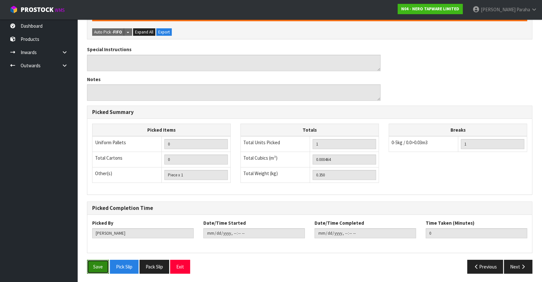
click at [102, 269] on button "Save" at bounding box center [98, 267] width 22 height 14
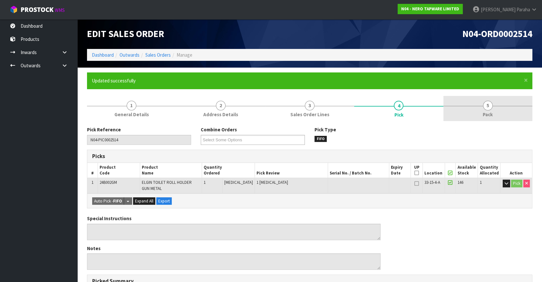
click at [486, 106] on span "5" at bounding box center [488, 106] width 10 height 10
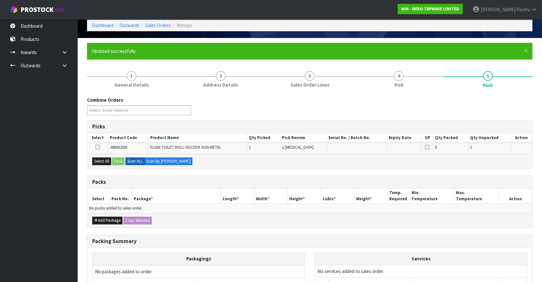
scroll to position [58, 0]
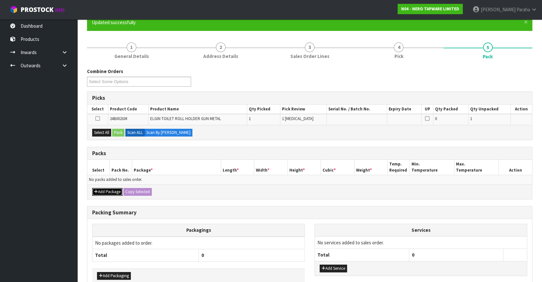
click at [98, 190] on button "Add Package" at bounding box center [107, 192] width 30 height 8
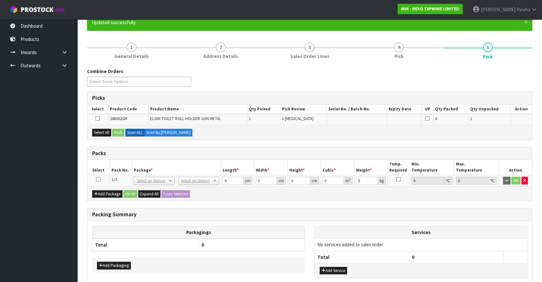
click at [98, 179] on icon at bounding box center [98, 179] width 5 height 0
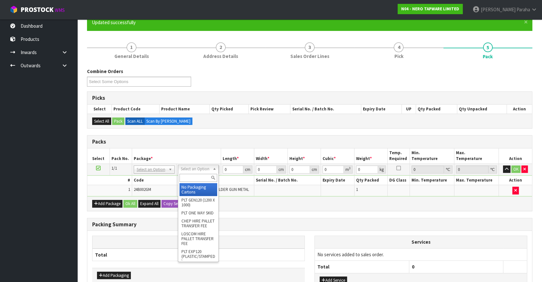
click at [197, 176] on input "text" at bounding box center [198, 178] width 38 height 8
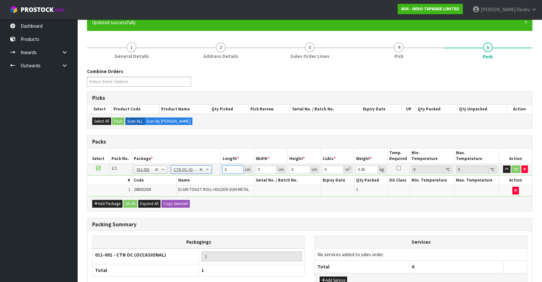
drag, startPoint x: 226, startPoint y: 168, endPoint x: 209, endPoint y: 168, distance: 16.4
click at [209, 168] on tr "1/1 NONE 007-001 007-002 007-004 007-009 007-013 007-014 007-015 007-017 007-01…" at bounding box center [309, 170] width 445 height 12
click at [503, 166] on button "button" at bounding box center [506, 170] width 7 height 8
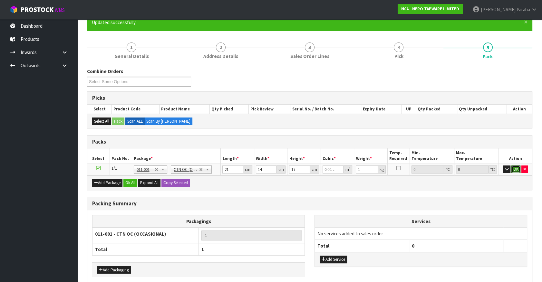
click button "OK" at bounding box center [515, 170] width 9 height 8
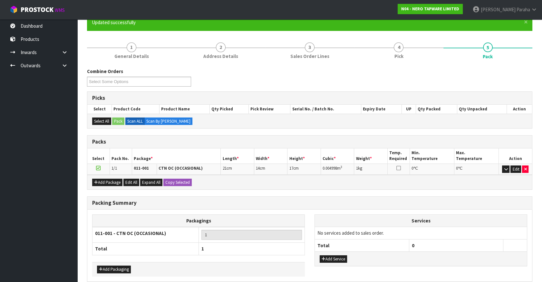
scroll to position [87, 0]
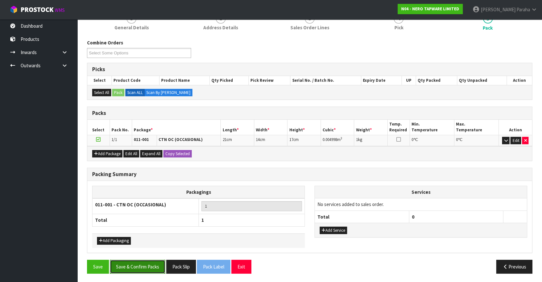
click at [144, 265] on button "Save & Confirm Packs" at bounding box center [137, 267] width 55 height 14
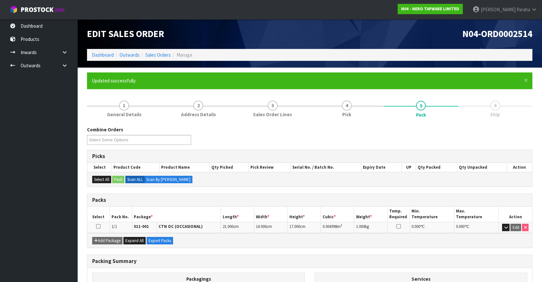
scroll to position [72, 0]
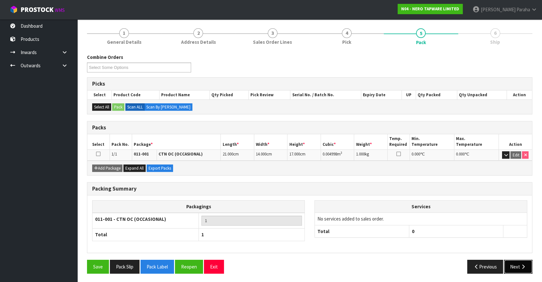
click at [518, 264] on button "Next" at bounding box center [518, 267] width 28 height 14
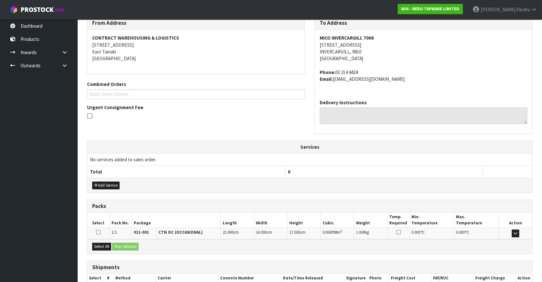
scroll to position [149, 0]
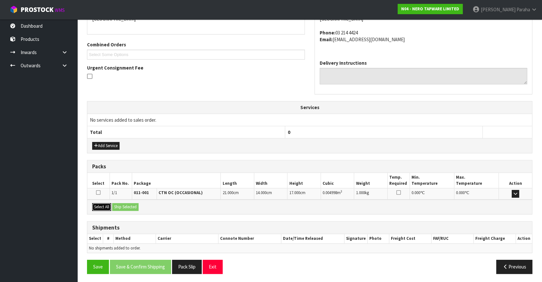
click at [102, 206] on button "Select All" at bounding box center [101, 207] width 19 height 8
click at [120, 206] on button "Ship Selected" at bounding box center [125, 207] width 26 height 8
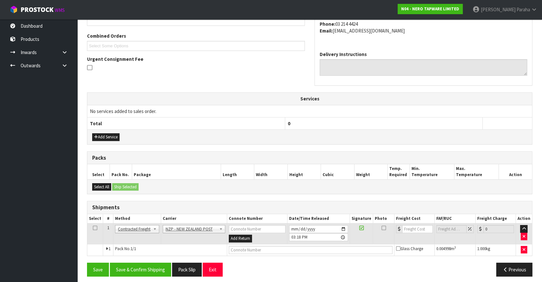
scroll to position [161, 0]
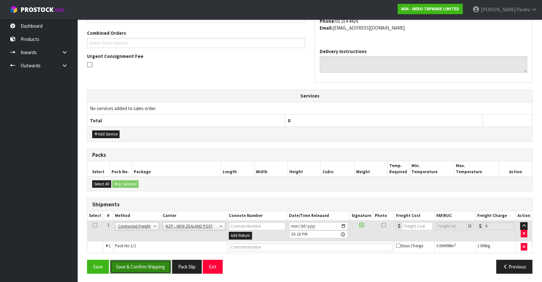
click at [145, 263] on button "Save & Confirm Shipping" at bounding box center [140, 267] width 61 height 14
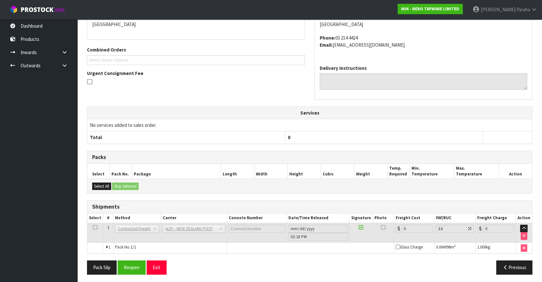
scroll to position [152, 0]
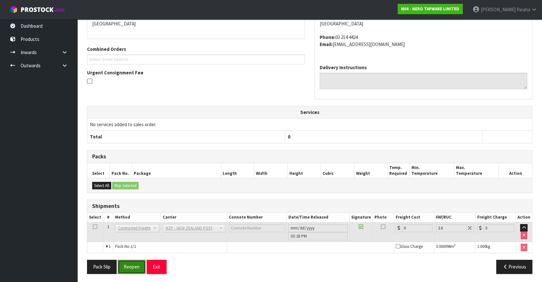
click at [136, 268] on button "Reopen" at bounding box center [132, 267] width 28 height 14
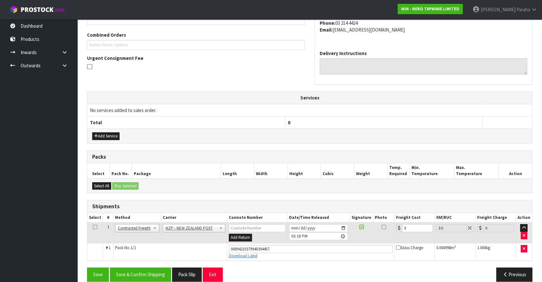
scroll to position [167, 0]
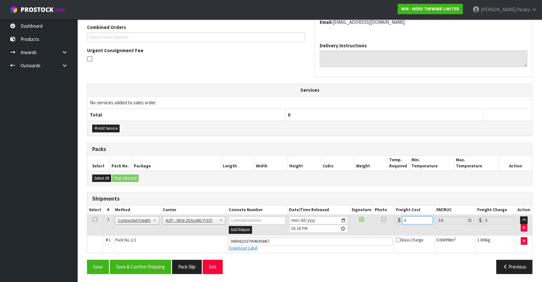
drag, startPoint x: 407, startPoint y: 219, endPoint x: 395, endPoint y: 219, distance: 12.6
click at [396, 219] on div "0" at bounding box center [414, 220] width 37 height 8
click at [145, 267] on button "Save & Confirm Shipping" at bounding box center [140, 267] width 61 height 14
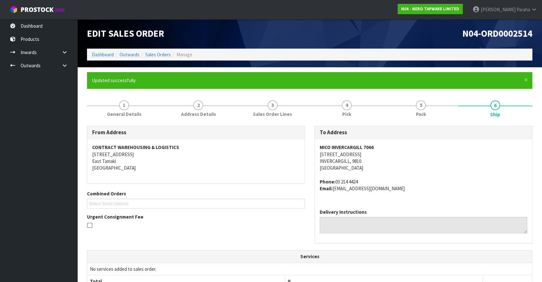
scroll to position [0, 0]
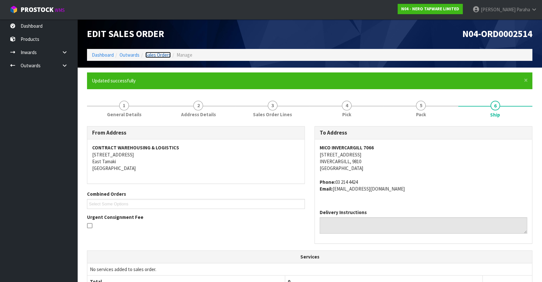
click at [167, 54] on link "Sales Orders" at bounding box center [157, 55] width 25 height 6
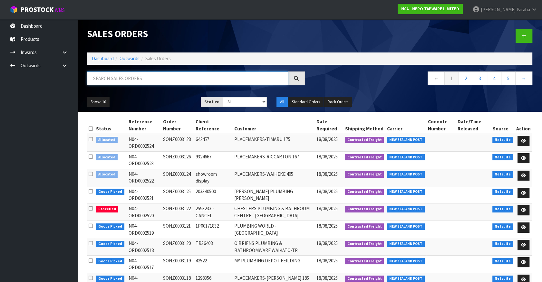
click at [129, 72] on input "text" at bounding box center [187, 79] width 201 height 14
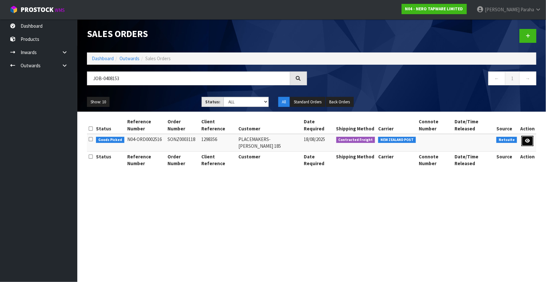
click at [533, 137] on link at bounding box center [528, 141] width 12 height 10
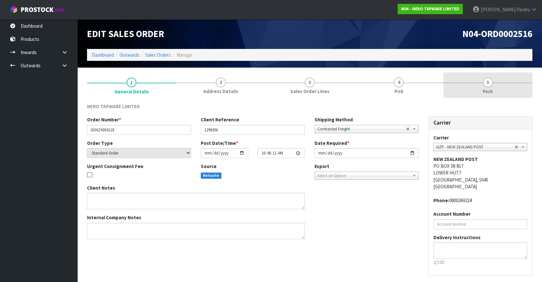
click at [483, 79] on link "5 Pack" at bounding box center [487, 84] width 89 height 25
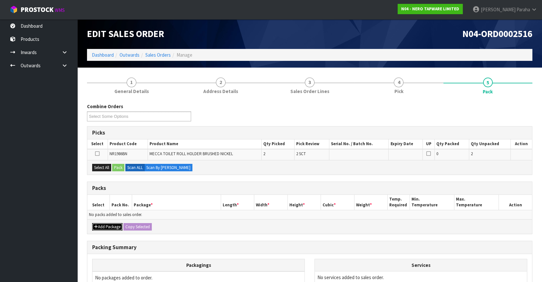
click at [109, 225] on button "Add Package" at bounding box center [107, 227] width 30 height 8
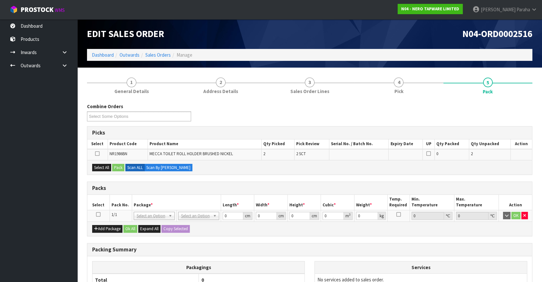
click at [98, 215] on icon at bounding box center [98, 215] width 5 height 0
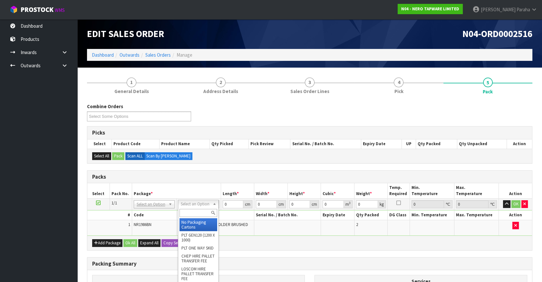
click at [199, 213] on input "text" at bounding box center [198, 213] width 38 height 8
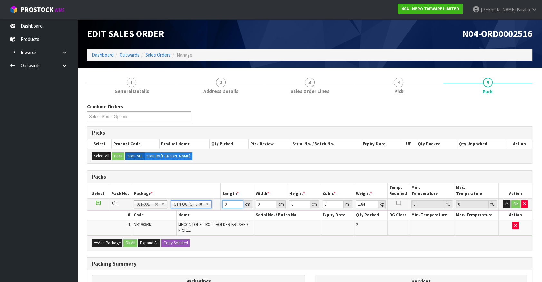
drag, startPoint x: 230, startPoint y: 203, endPoint x: 203, endPoint y: 204, distance: 27.1
click at [503, 200] on button "button" at bounding box center [506, 204] width 7 height 8
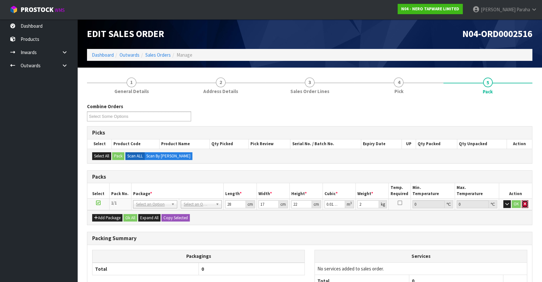
click button "button" at bounding box center [525, 204] width 6 height 8
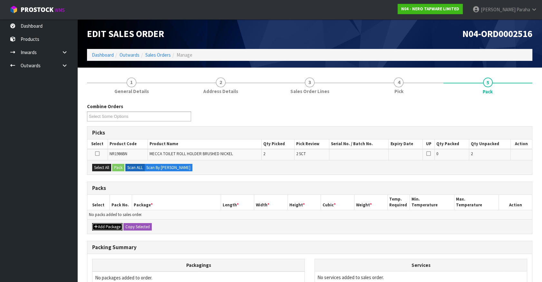
click at [114, 226] on button "Add Package" at bounding box center [107, 227] width 30 height 8
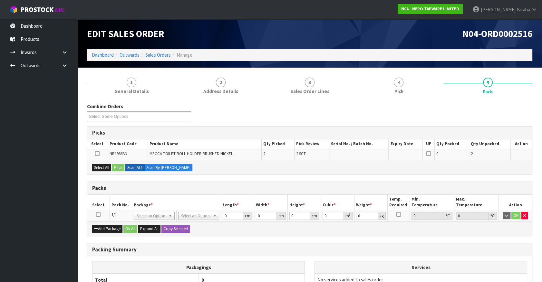
click at [99, 215] on icon at bounding box center [98, 215] width 5 height 0
click at [98, 165] on button "Select All" at bounding box center [101, 168] width 19 height 8
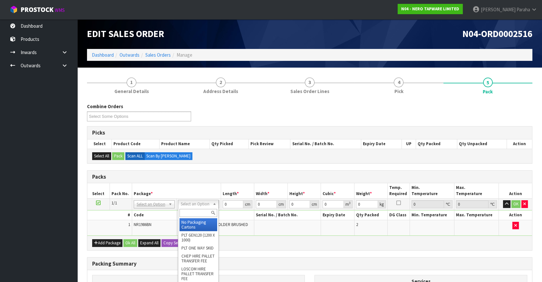
click at [199, 215] on input "text" at bounding box center [198, 213] width 38 height 8
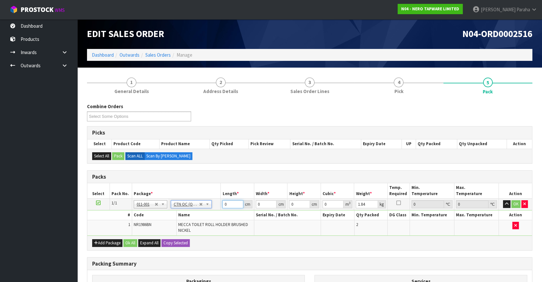
drag, startPoint x: 226, startPoint y: 206, endPoint x: 221, endPoint y: 207, distance: 5.7
click at [222, 207] on td "0 cm" at bounding box center [238, 205] width 34 height 12
click at [503, 200] on button "button" at bounding box center [506, 204] width 7 height 8
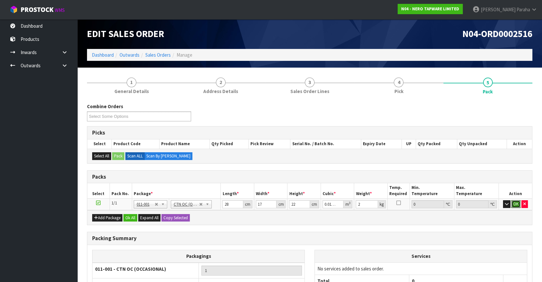
click button "OK" at bounding box center [515, 204] width 9 height 8
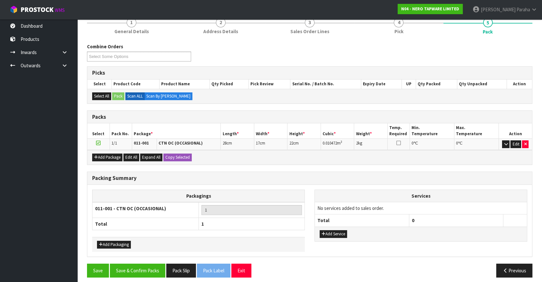
scroll to position [63, 0]
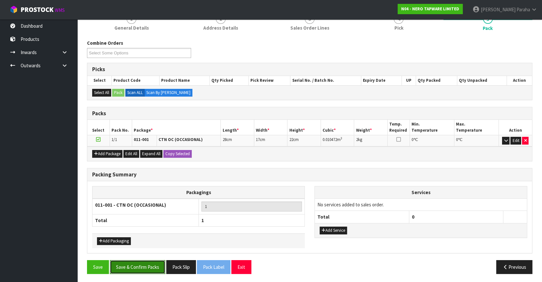
click at [148, 269] on button "Save & Confirm Packs" at bounding box center [137, 267] width 55 height 14
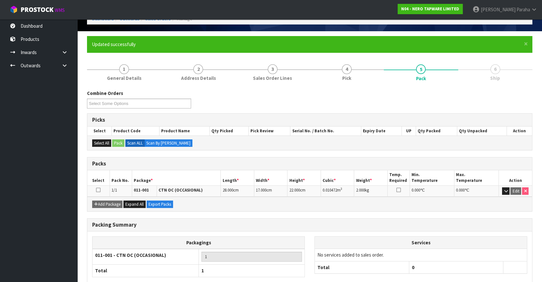
scroll to position [72, 0]
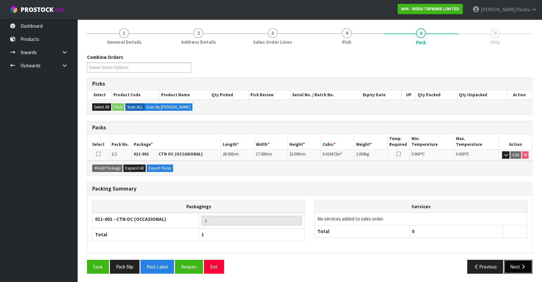
click at [519, 260] on button "Next" at bounding box center [518, 267] width 28 height 14
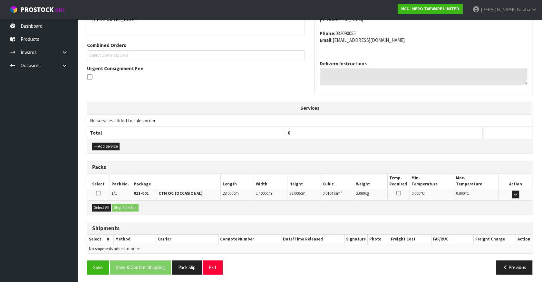
scroll to position [149, 0]
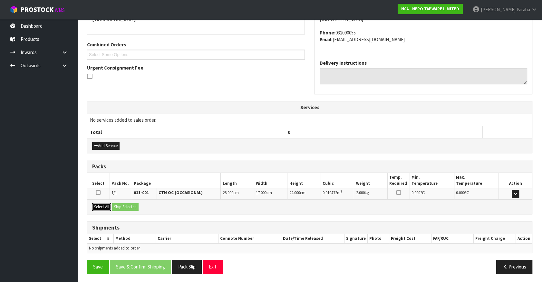
click at [103, 207] on button "Select All" at bounding box center [101, 207] width 19 height 8
click at [115, 205] on button "Ship Selected" at bounding box center [125, 207] width 26 height 8
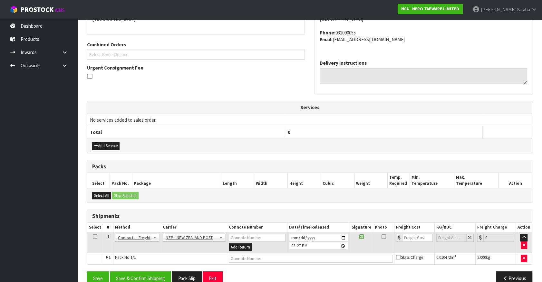
scroll to position [161, 0]
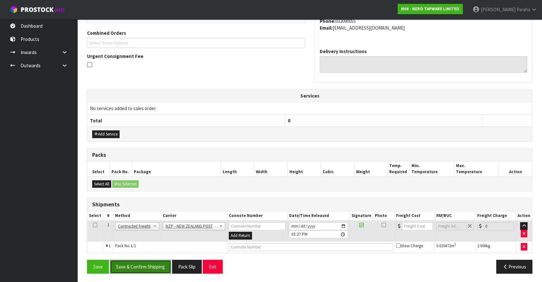
click at [135, 265] on button "Save & Confirm Shipping" at bounding box center [140, 267] width 61 height 14
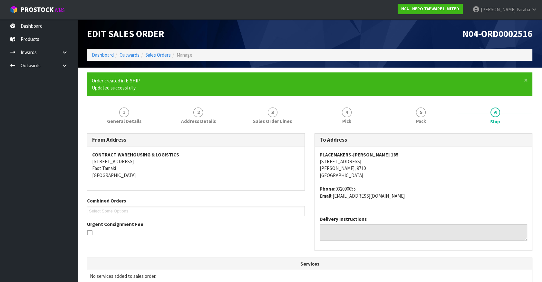
scroll to position [152, 0]
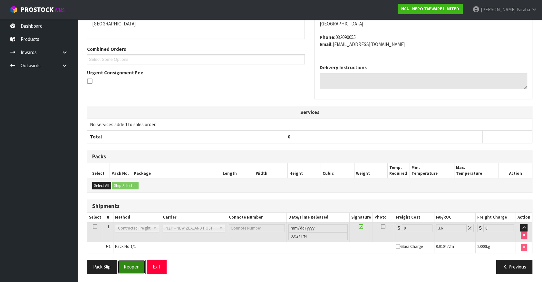
click at [133, 268] on button "Reopen" at bounding box center [132, 267] width 28 height 14
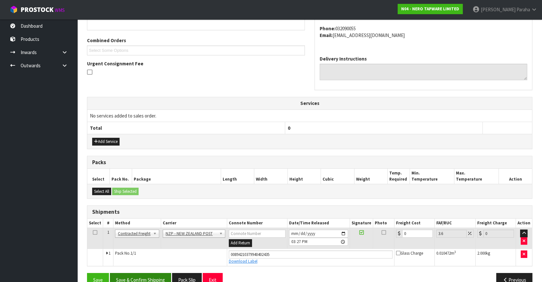
scroll to position [167, 0]
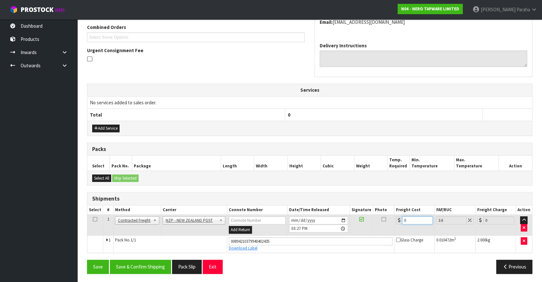
drag, startPoint x: 407, startPoint y: 219, endPoint x: 390, endPoint y: 218, distance: 17.1
click at [390, 218] on tr "1 Client Local Pickup Customer Local Pickup Company Freight Contracted Freight …" at bounding box center [309, 225] width 445 height 21
click at [163, 268] on button "Save & Confirm Shipping" at bounding box center [140, 267] width 61 height 14
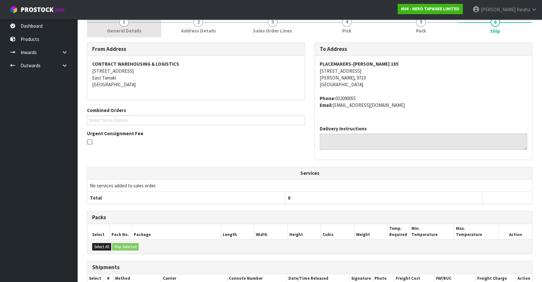
scroll to position [0, 0]
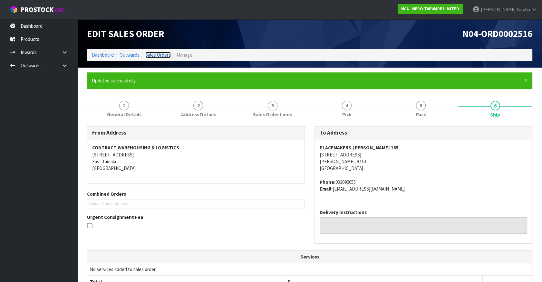
click at [164, 55] on link "Sales Orders" at bounding box center [157, 55] width 25 height 6
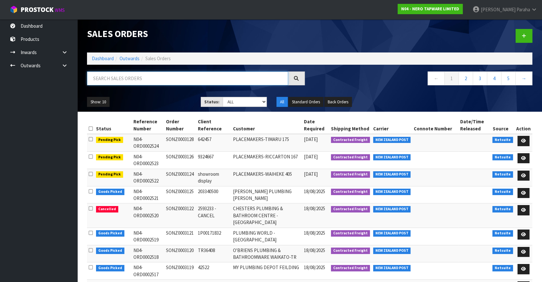
click at [151, 79] on input "text" at bounding box center [187, 79] width 201 height 14
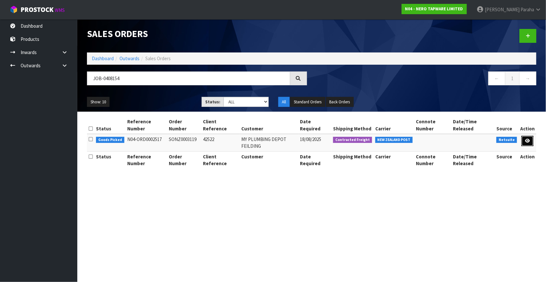
click at [526, 143] on link at bounding box center [528, 141] width 12 height 10
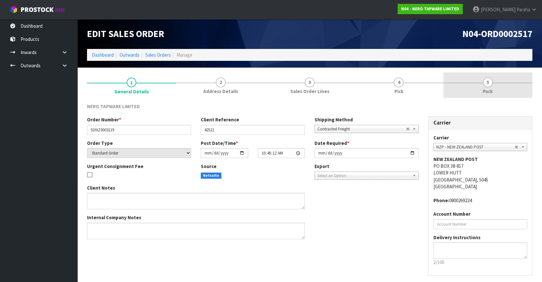
click at [483, 84] on link "5 Pack" at bounding box center [487, 84] width 89 height 25
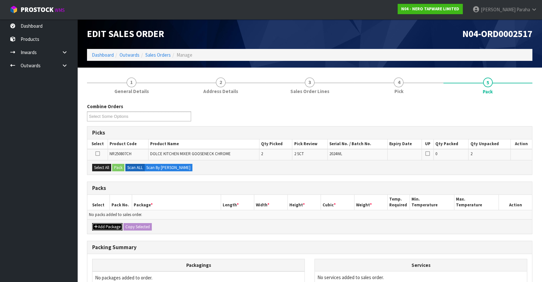
click at [107, 225] on button "Add Package" at bounding box center [107, 227] width 30 height 8
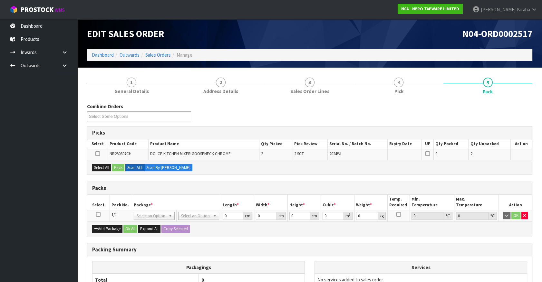
click at [96, 214] on td at bounding box center [98, 216] width 22 height 12
click at [98, 215] on icon at bounding box center [98, 215] width 5 height 0
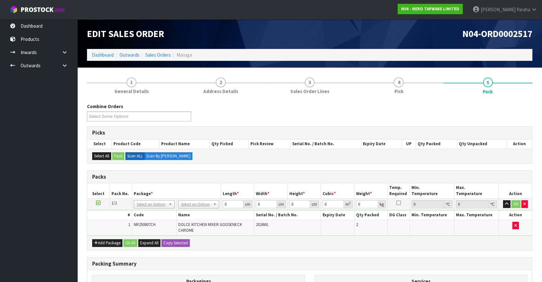
click at [251, 132] on h3 "Picks" at bounding box center [309, 133] width 435 height 6
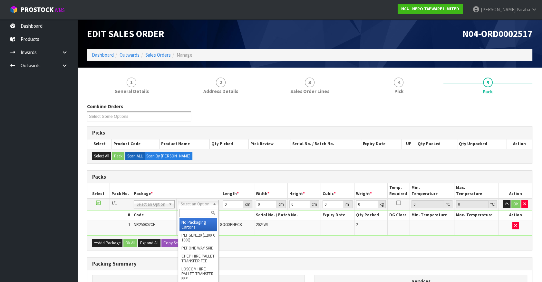
click at [193, 215] on input "text" at bounding box center [198, 213] width 38 height 8
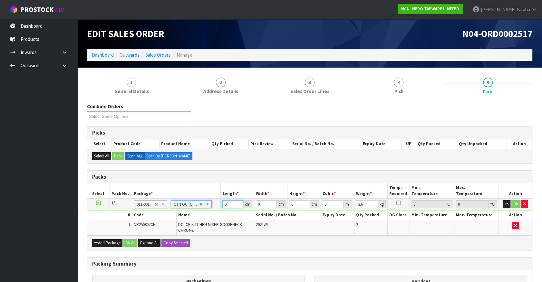
drag, startPoint x: 230, startPoint y: 203, endPoint x: 217, endPoint y: 202, distance: 13.2
click at [217, 202] on tr "1/1 NONE 007-001 007-002 007-004 007-009 007-013 007-014 007-015 007-017 007-01…" at bounding box center [309, 205] width 445 height 12
click at [503, 200] on button "button" at bounding box center [506, 204] width 7 height 8
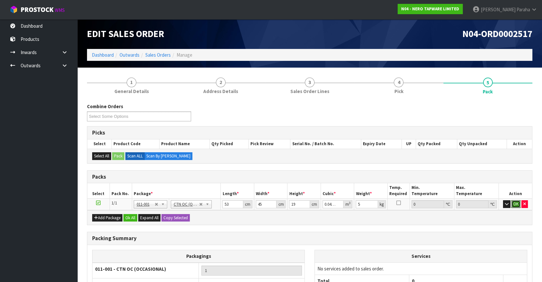
click button "OK" at bounding box center [515, 204] width 9 height 8
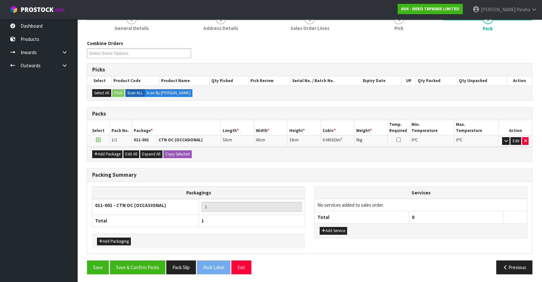
scroll to position [63, 0]
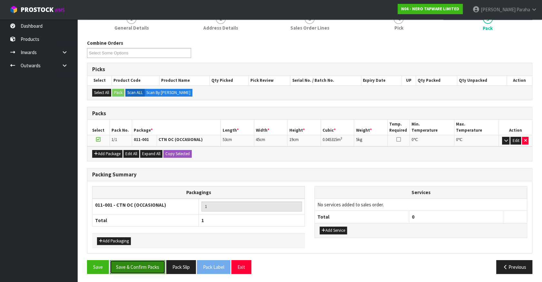
click at [132, 263] on button "Save & Confirm Packs" at bounding box center [137, 267] width 55 height 14
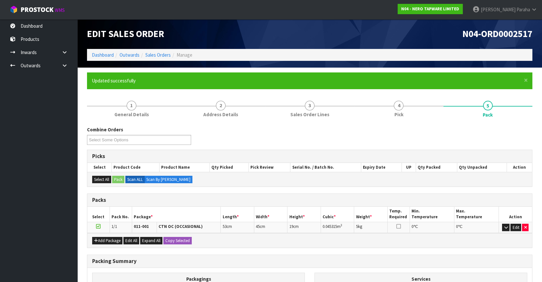
scroll to position [72, 0]
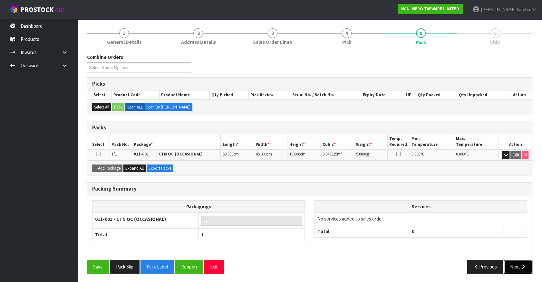
click at [519, 269] on button "Next" at bounding box center [518, 267] width 28 height 14
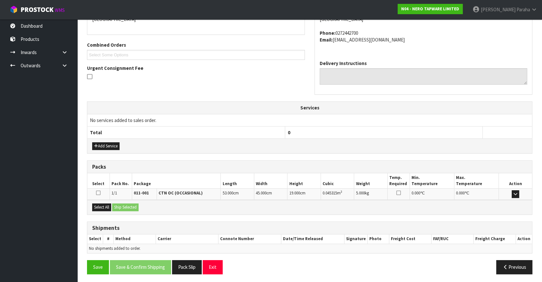
scroll to position [149, 0]
click at [103, 205] on button "Select All" at bounding box center [101, 207] width 19 height 8
click at [124, 204] on button "Ship Selected" at bounding box center [125, 207] width 26 height 8
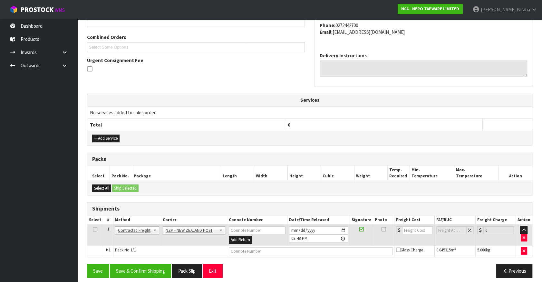
scroll to position [161, 0]
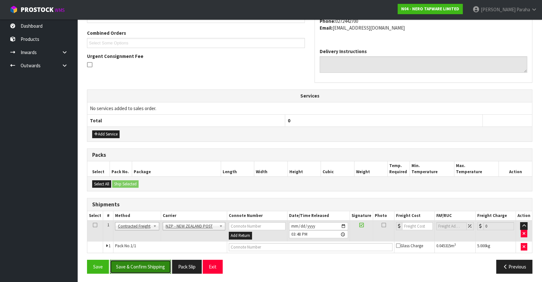
click at [143, 265] on button "Save & Confirm Shipping" at bounding box center [140, 267] width 61 height 14
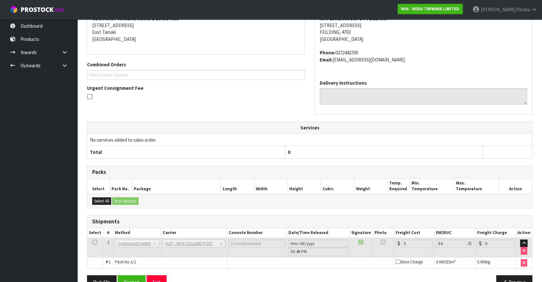
scroll to position [152, 0]
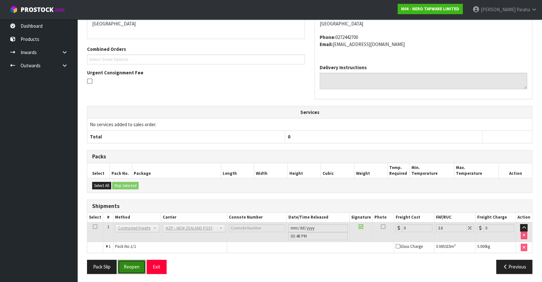
click at [134, 263] on button "Reopen" at bounding box center [132, 267] width 28 height 14
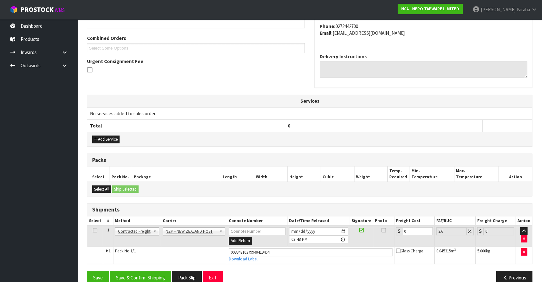
scroll to position [167, 0]
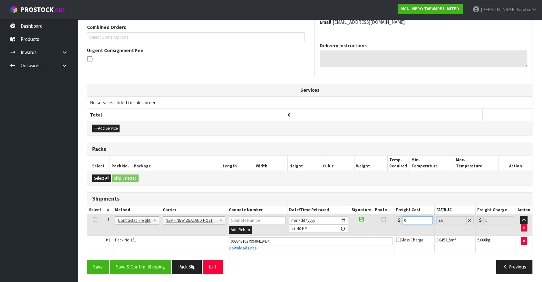
drag, startPoint x: 409, startPoint y: 219, endPoint x: 386, endPoint y: 225, distance: 24.5
click at [384, 225] on tr "1 Client Local Pickup Customer Local Pickup Company Freight Contracted Freight …" at bounding box center [309, 225] width 445 height 21
click at [132, 271] on button "Save & Confirm Shipping" at bounding box center [140, 267] width 61 height 14
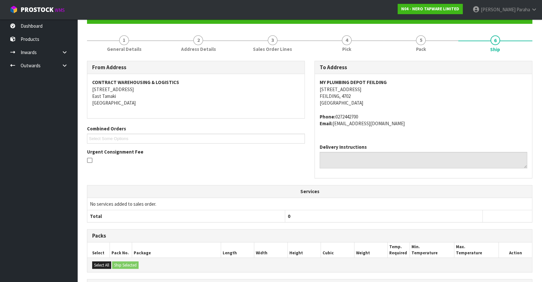
scroll to position [0, 0]
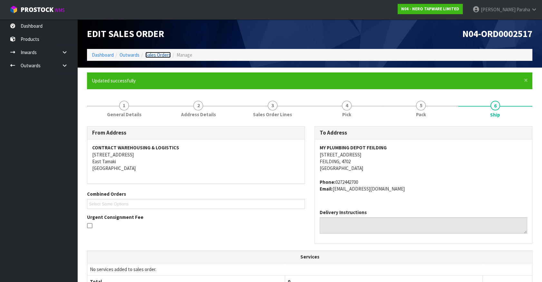
click at [164, 55] on link "Sales Orders" at bounding box center [157, 55] width 25 height 6
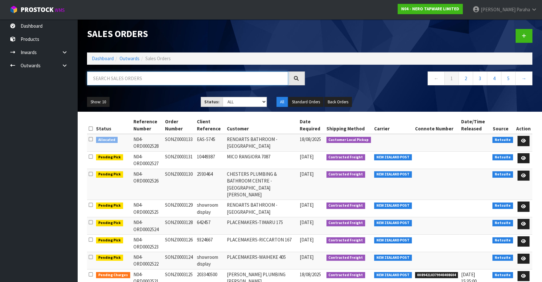
click at [139, 77] on input "text" at bounding box center [187, 79] width 201 height 14
click at [135, 80] on input "text" at bounding box center [187, 79] width 201 height 14
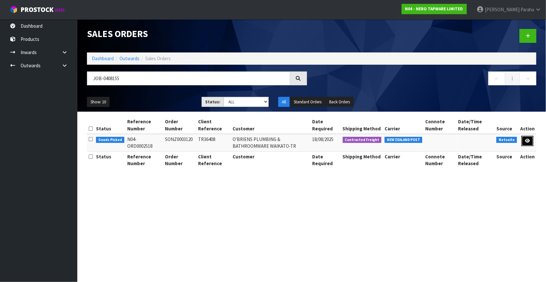
click at [529, 142] on icon at bounding box center [527, 141] width 5 height 4
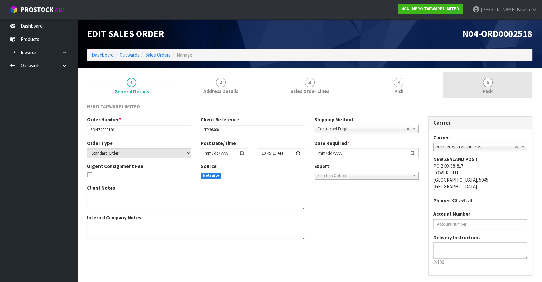
click at [490, 84] on span "5" at bounding box center [488, 83] width 10 height 10
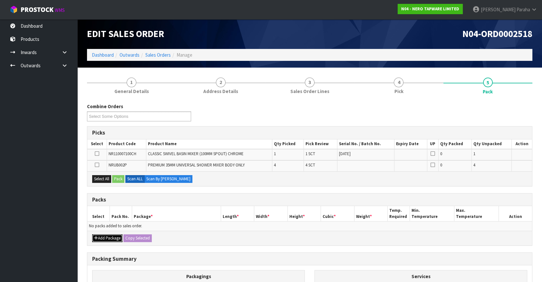
click at [102, 237] on button "Add Package" at bounding box center [107, 239] width 30 height 8
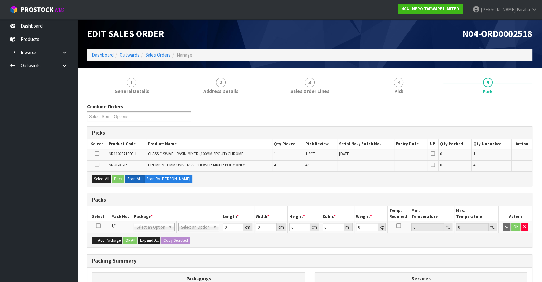
click at [97, 226] on icon at bounding box center [98, 226] width 5 height 0
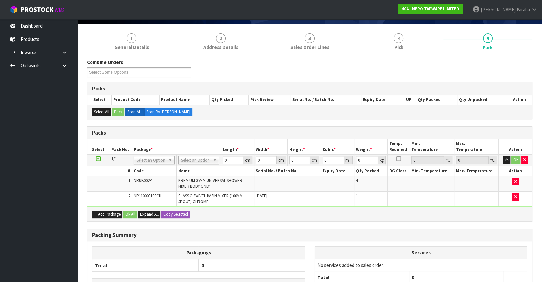
scroll to position [58, 0]
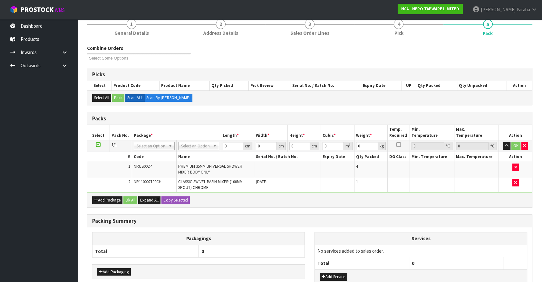
click at [193, 152] on th "Name" at bounding box center [215, 156] width 78 height 9
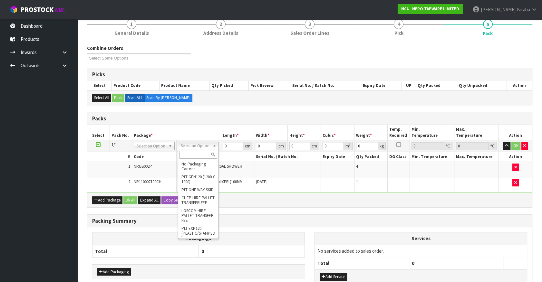
click at [192, 154] on input "text" at bounding box center [198, 155] width 38 height 8
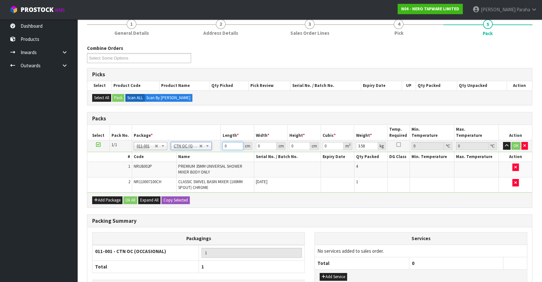
drag, startPoint x: 228, startPoint y: 147, endPoint x: 215, endPoint y: 147, distance: 12.9
click at [215, 147] on tr "1/1 NONE 007-001 007-002 007-004 007-009 007-013 007-014 007-015 007-017 007-01…" at bounding box center [309, 146] width 445 height 12
click at [503, 142] on button "button" at bounding box center [506, 146] width 7 height 8
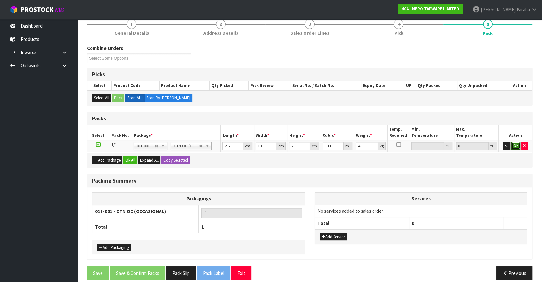
click button "OK" at bounding box center [515, 146] width 9 height 8
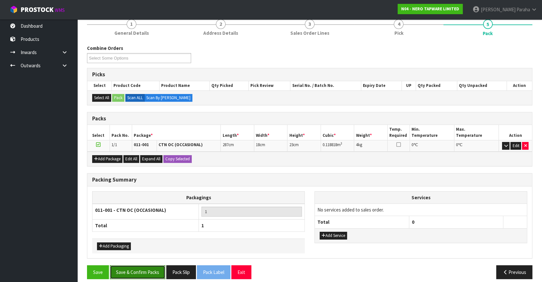
click at [138, 267] on button "Save & Confirm Packs" at bounding box center [137, 272] width 55 height 14
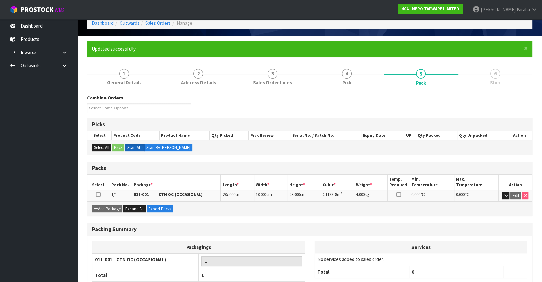
scroll to position [72, 0]
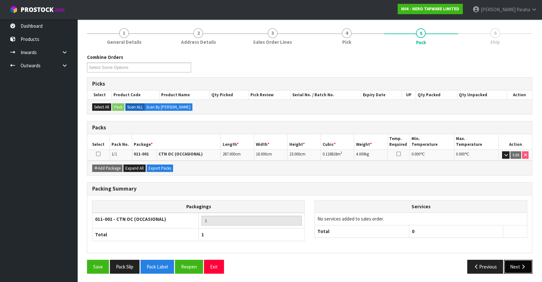
click at [517, 264] on button "Next" at bounding box center [518, 267] width 28 height 14
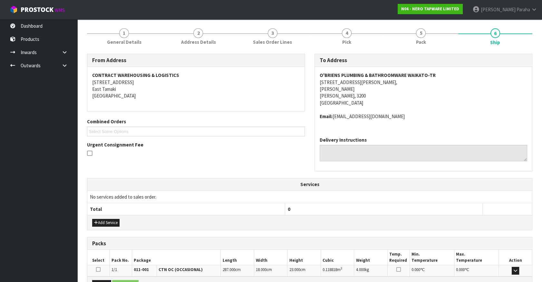
scroll to position [149, 0]
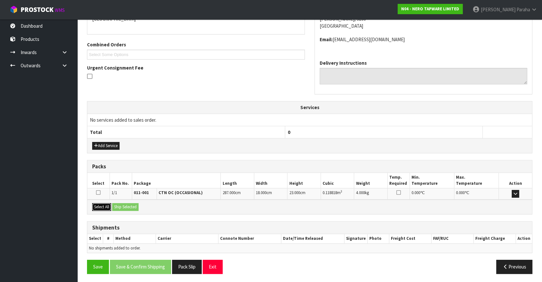
click at [103, 207] on button "Select All" at bounding box center [101, 207] width 19 height 8
click at [120, 206] on button "Ship Selected" at bounding box center [125, 207] width 26 height 8
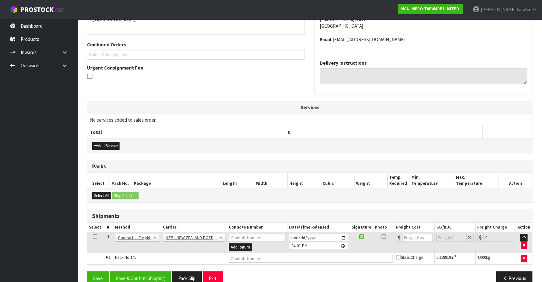
scroll to position [161, 0]
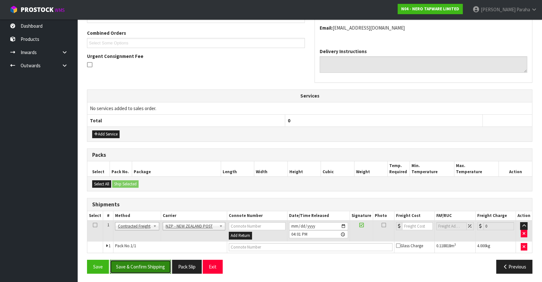
click at [152, 265] on button "Save & Confirm Shipping" at bounding box center [140, 267] width 61 height 14
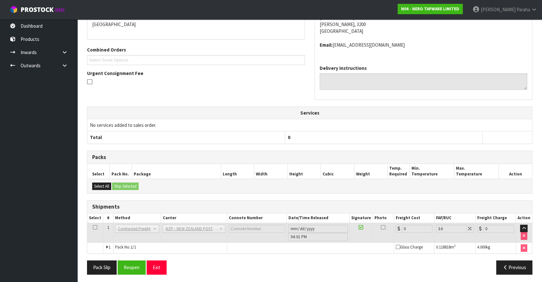
scroll to position [152, 0]
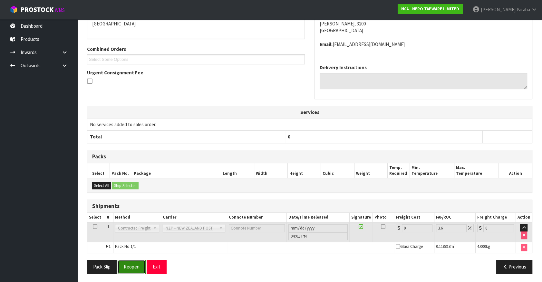
click at [139, 268] on button "Reopen" at bounding box center [132, 267] width 28 height 14
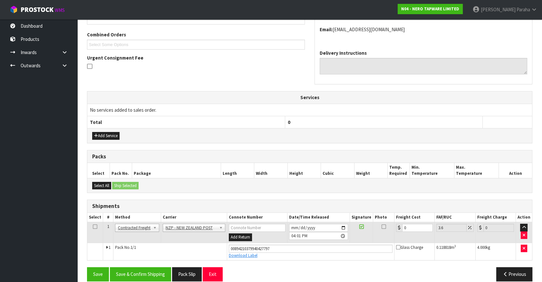
scroll to position [167, 0]
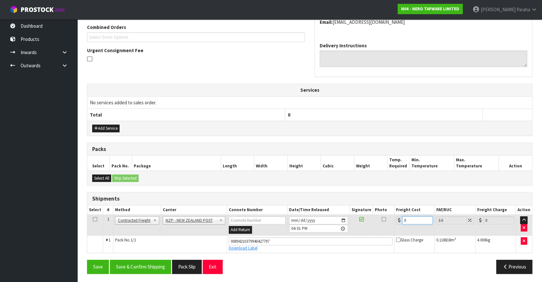
click at [387, 220] on tr "1 Client Local Pickup Customer Local Pickup Company Freight Contracted Freight …" at bounding box center [309, 225] width 445 height 21
click at [138, 267] on button "Save & Confirm Shipping" at bounding box center [140, 267] width 61 height 14
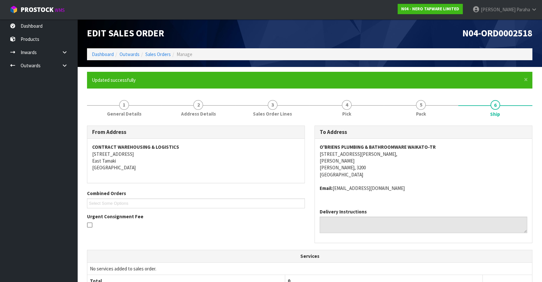
scroll to position [0, 0]
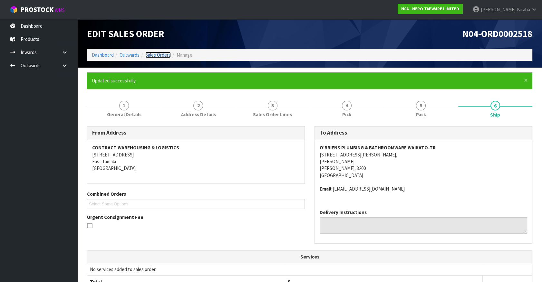
click at [154, 52] on link "Sales Orders" at bounding box center [157, 55] width 25 height 6
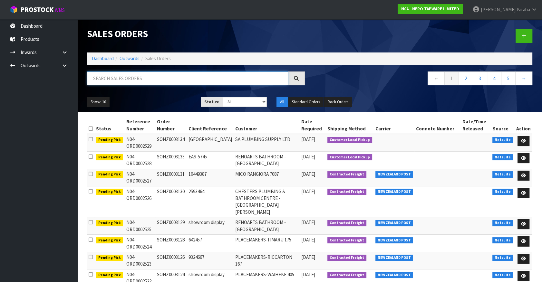
click at [155, 75] on input "text" at bounding box center [187, 79] width 201 height 14
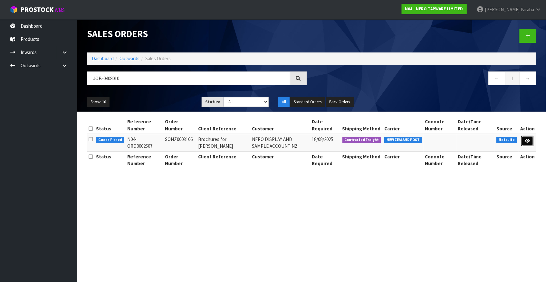
click at [532, 140] on link at bounding box center [528, 141] width 12 height 10
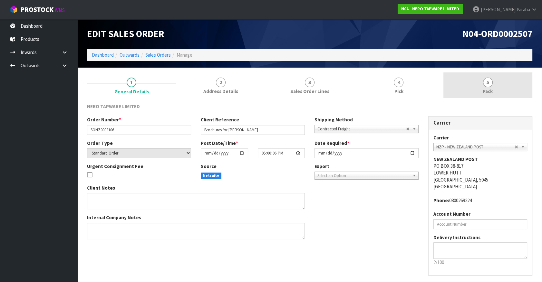
click at [483, 80] on span "5" at bounding box center [488, 83] width 10 height 10
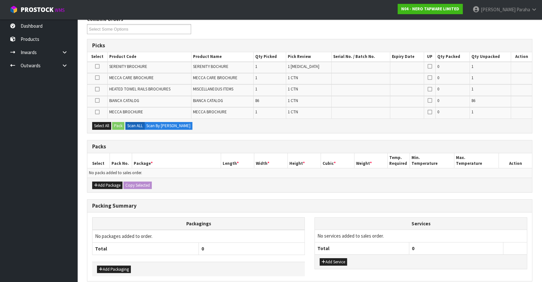
scroll to position [88, 0]
click at [101, 124] on button "Select All" at bounding box center [101, 126] width 19 height 8
click at [116, 125] on button "Pack" at bounding box center [118, 126] width 12 height 8
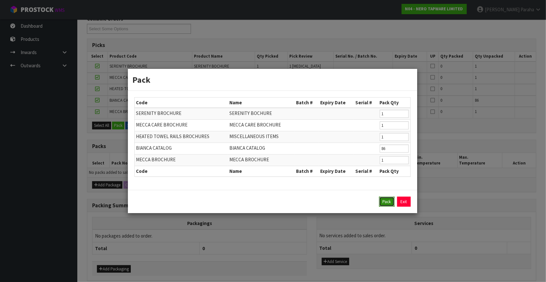
click at [389, 203] on button "Pack" at bounding box center [386, 202] width 15 height 10
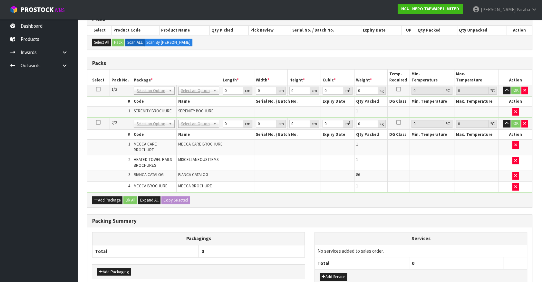
scroll to position [58, 0]
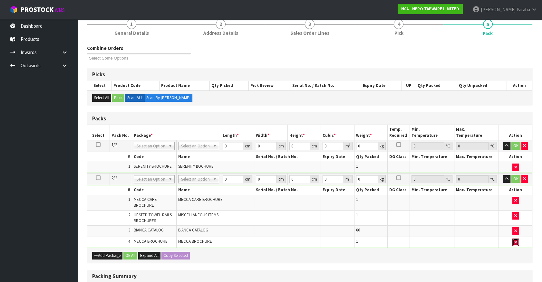
drag, startPoint x: 517, startPoint y: 243, endPoint x: 516, endPoint y: 236, distance: 6.5
click at [517, 242] on button "button" at bounding box center [515, 243] width 6 height 8
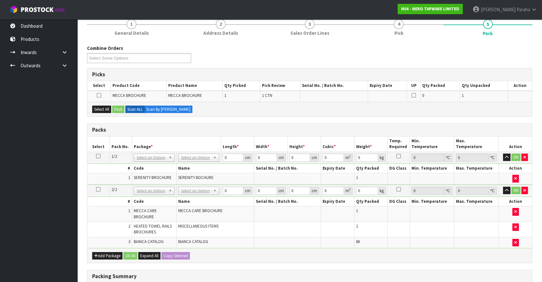
click at [516, 231] on td at bounding box center [516, 229] width 34 height 15
click at [514, 241] on icon "button" at bounding box center [515, 243] width 3 height 4
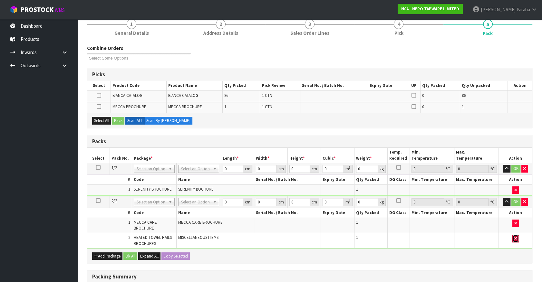
click at [516, 235] on button "button" at bounding box center [515, 239] width 6 height 8
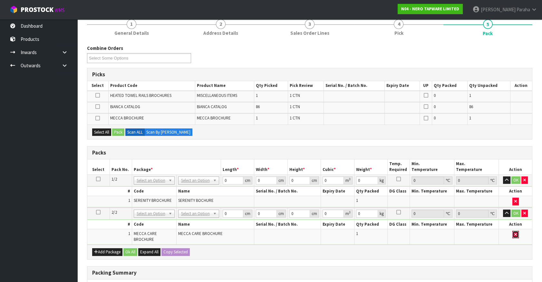
drag, startPoint x: 514, startPoint y: 232, endPoint x: 519, endPoint y: 224, distance: 9.0
click at [516, 231] on button "button" at bounding box center [515, 235] width 6 height 8
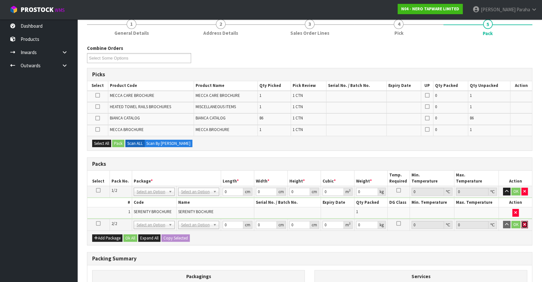
drag, startPoint x: 525, startPoint y: 225, endPoint x: 521, endPoint y: 220, distance: 6.0
click at [525, 225] on icon "button" at bounding box center [524, 225] width 3 height 4
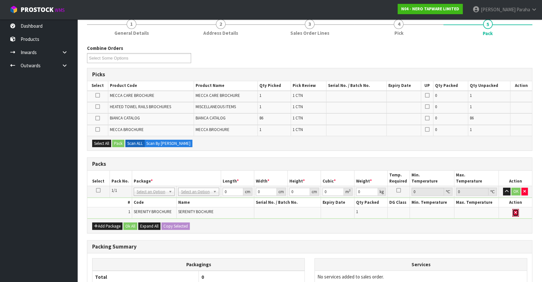
click at [516, 213] on icon "button" at bounding box center [515, 213] width 3 height 4
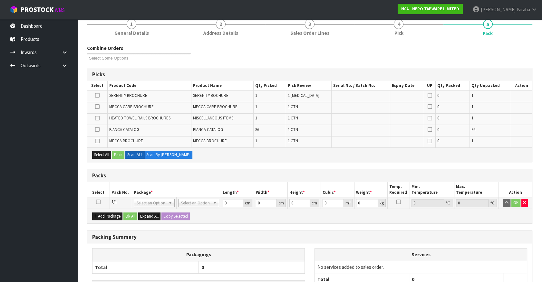
click at [97, 202] on icon at bounding box center [98, 202] width 5 height 0
click at [99, 141] on icon at bounding box center [97, 141] width 5 height 0
click at [0, 0] on input "checkbox" at bounding box center [0, 0] width 0 height 0
click at [99, 141] on icon at bounding box center [97, 141] width 5 height 0
click at [0, 0] on input "checkbox" at bounding box center [0, 0] width 0 height 0
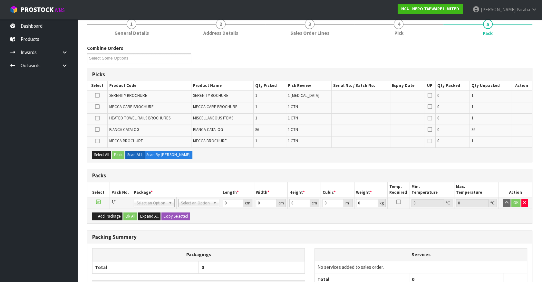
click at [99, 95] on icon at bounding box center [97, 95] width 5 height 0
click at [0, 0] on input "checkbox" at bounding box center [0, 0] width 0 height 0
click at [120, 151] on button "Pack" at bounding box center [118, 155] width 12 height 8
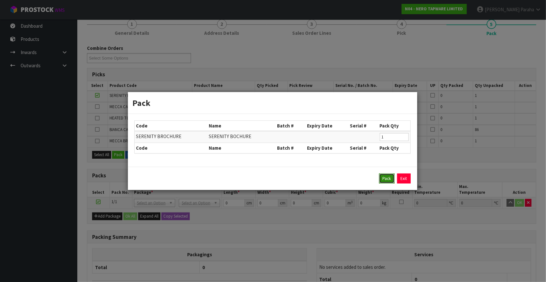
click at [393, 175] on button "Pack" at bounding box center [386, 179] width 15 height 10
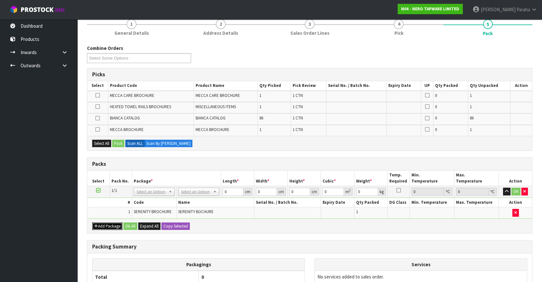
click at [113, 224] on button "Add Package" at bounding box center [107, 227] width 30 height 8
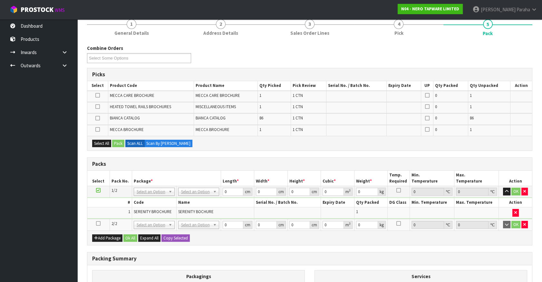
click at [99, 224] on icon at bounding box center [98, 224] width 5 height 0
click at [96, 129] on icon at bounding box center [97, 129] width 5 height 0
click at [0, 0] on input "checkbox" at bounding box center [0, 0] width 0 height 0
click at [118, 141] on button "Pack" at bounding box center [118, 144] width 12 height 8
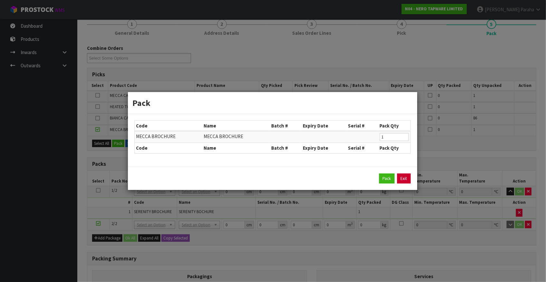
click at [404, 181] on link "Exit" at bounding box center [404, 179] width 14 height 10
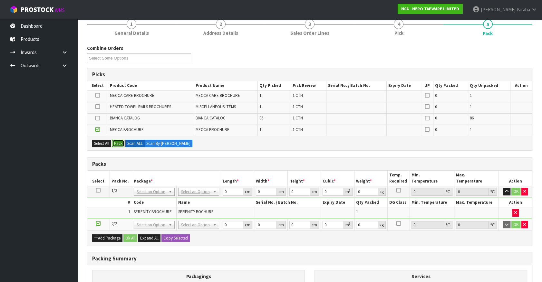
click at [118, 142] on button "Pack" at bounding box center [118, 144] width 12 height 8
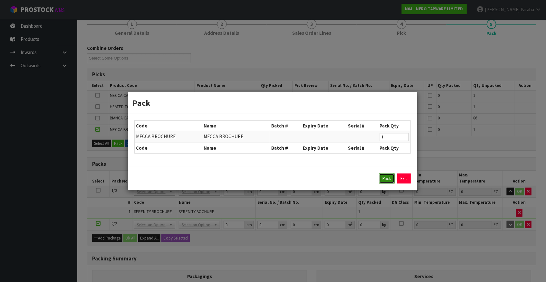
click at [389, 179] on button "Pack" at bounding box center [386, 179] width 15 height 10
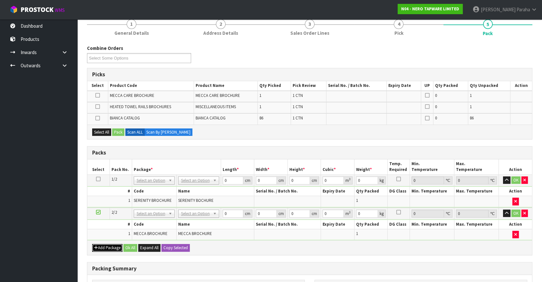
click at [102, 244] on button "Add Package" at bounding box center [107, 248] width 30 height 8
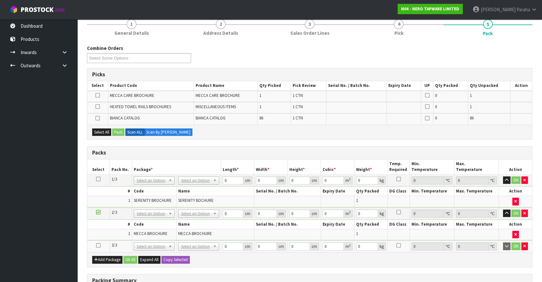
click at [95, 242] on td at bounding box center [98, 247] width 22 height 12
click at [97, 245] on icon at bounding box center [98, 245] width 5 height 0
click at [97, 95] on icon at bounding box center [97, 95] width 5 height 0
click at [0, 0] on input "checkbox" at bounding box center [0, 0] width 0 height 0
click at [119, 131] on button "Pack" at bounding box center [118, 133] width 12 height 8
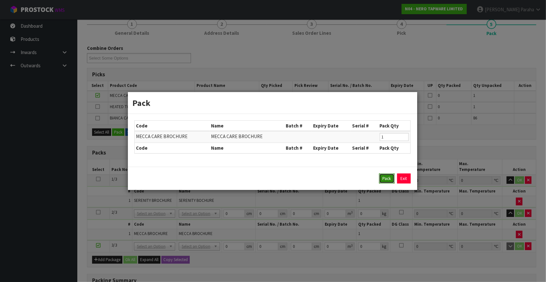
click at [389, 177] on button "Pack" at bounding box center [386, 179] width 15 height 10
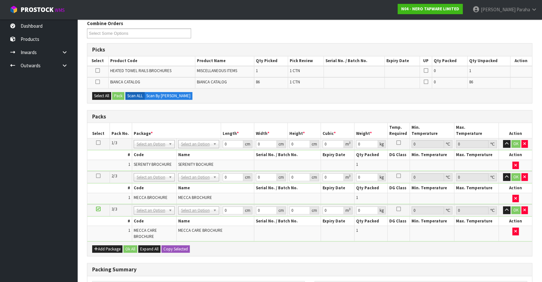
scroll to position [146, 0]
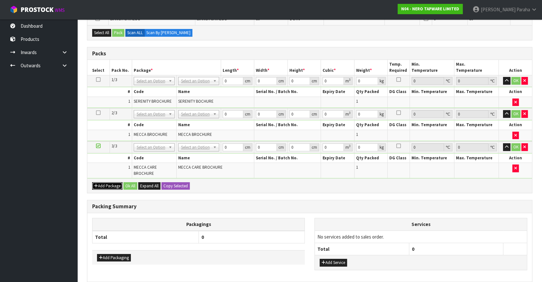
click at [114, 187] on button "Add Package" at bounding box center [107, 186] width 30 height 8
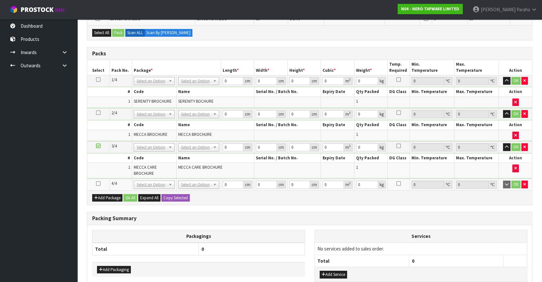
click at [97, 184] on icon at bounding box center [98, 184] width 5 height 0
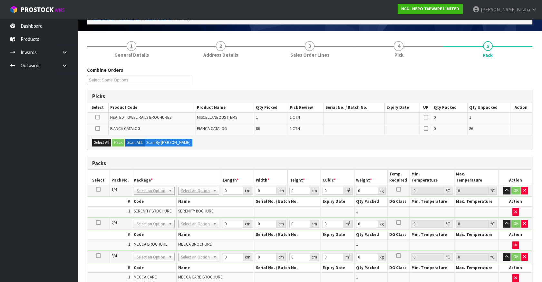
scroll to position [0, 0]
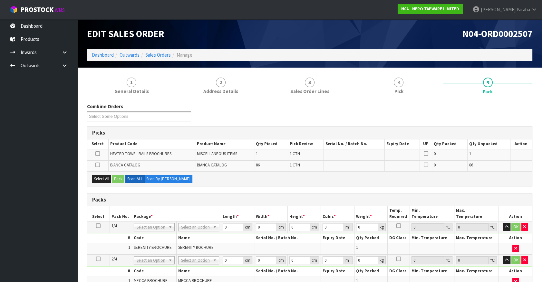
click at [97, 165] on icon at bounding box center [97, 165] width 5 height 0
click at [0, 0] on input "checkbox" at bounding box center [0, 0] width 0 height 0
click at [117, 180] on button "Pack" at bounding box center [118, 179] width 12 height 8
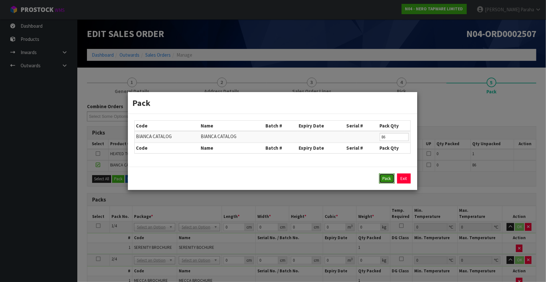
click at [391, 178] on button "Pack" at bounding box center [386, 179] width 15 height 10
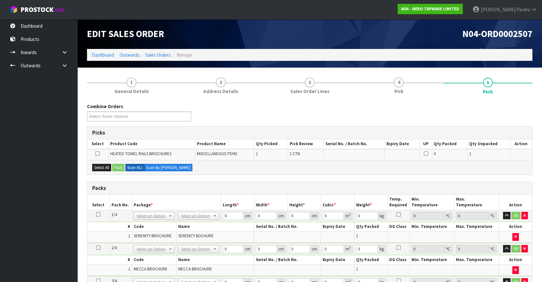
scroll to position [88, 0]
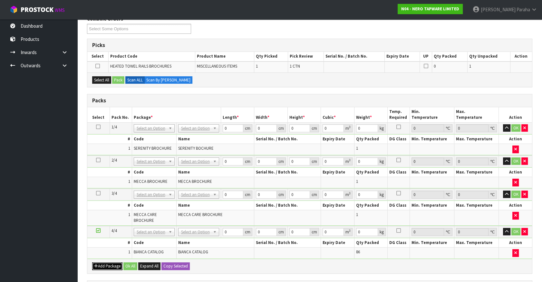
click at [102, 263] on button "Add Package" at bounding box center [107, 267] width 30 height 8
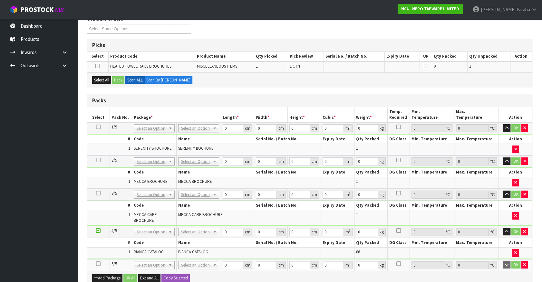
click at [96, 263] on td at bounding box center [98, 265] width 22 height 12
click at [98, 264] on icon at bounding box center [98, 264] width 5 height 0
click at [99, 66] on icon at bounding box center [97, 66] width 5 height 0
click at [0, 0] on input "checkbox" at bounding box center [0, 0] width 0 height 0
click at [100, 78] on button "Select All" at bounding box center [101, 80] width 19 height 8
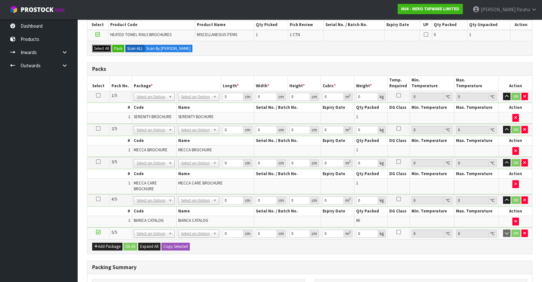
scroll to position [117, 0]
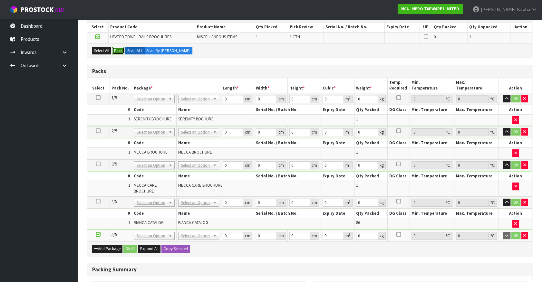
click at [118, 52] on button "Pack" at bounding box center [118, 51] width 12 height 8
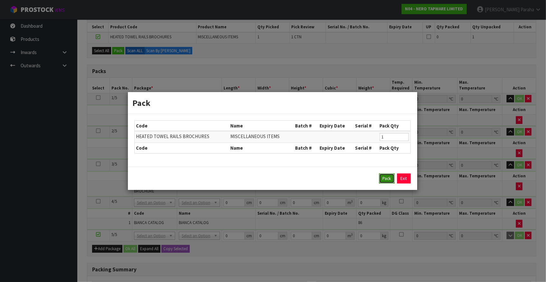
click at [383, 179] on button "Pack" at bounding box center [386, 179] width 15 height 10
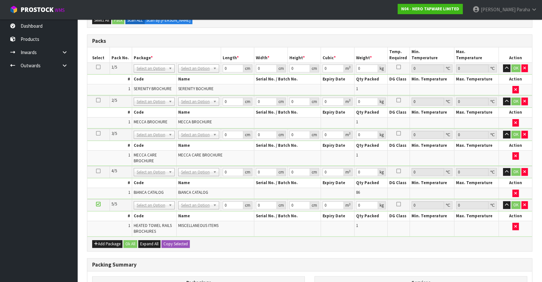
scroll to position [146, 0]
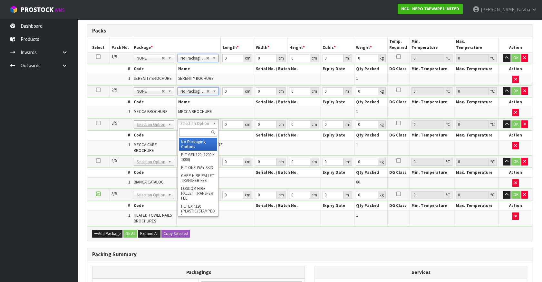
drag, startPoint x: 190, startPoint y: 144, endPoint x: 187, endPoint y: 165, distance: 21.1
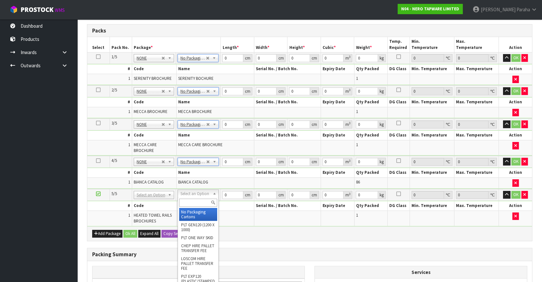
drag, startPoint x: 191, startPoint y: 193, endPoint x: 192, endPoint y: 201, distance: 8.1
drag, startPoint x: 190, startPoint y: 213, endPoint x: 238, endPoint y: 146, distance: 82.2
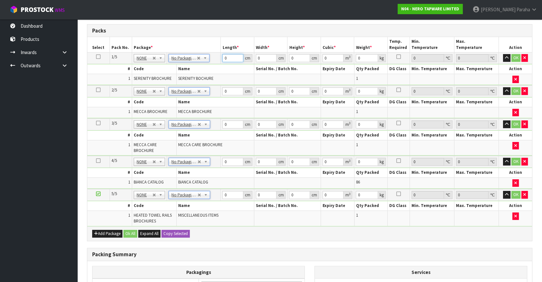
click at [227, 59] on input "0" at bounding box center [232, 58] width 21 height 8
click at [227, 60] on input "0" at bounding box center [232, 58] width 21 height 8
drag, startPoint x: 231, startPoint y: 61, endPoint x: 226, endPoint y: 59, distance: 5.2
click at [231, 60] on input "0" at bounding box center [232, 58] width 21 height 8
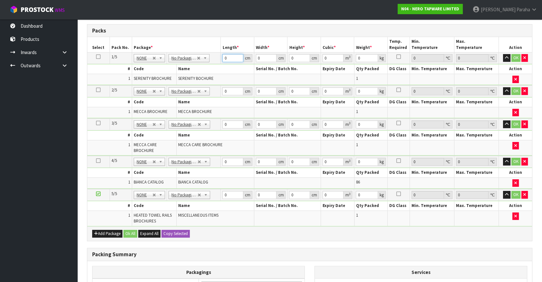
drag, startPoint x: 226, startPoint y: 59, endPoint x: 216, endPoint y: 57, distance: 9.9
click at [216, 57] on tr "1/5 NONE 007-001 007-002 007-004 007-009 007-013 007-014 007-015 007-017 007-01…" at bounding box center [309, 59] width 445 height 12
click at [503, 54] on button "button" at bounding box center [506, 58] width 7 height 8
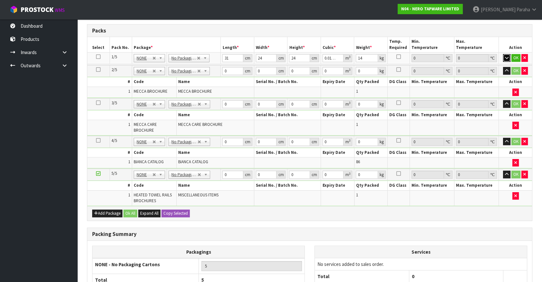
click at [503, 54] on button "button" at bounding box center [506, 58] width 7 height 8
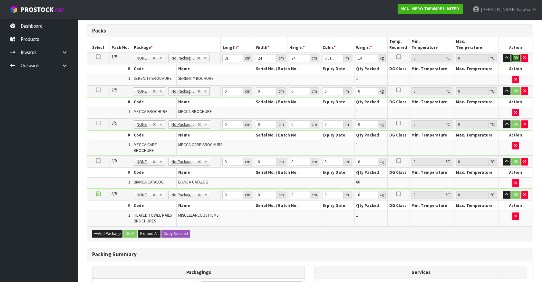
click button "OK" at bounding box center [515, 58] width 9 height 8
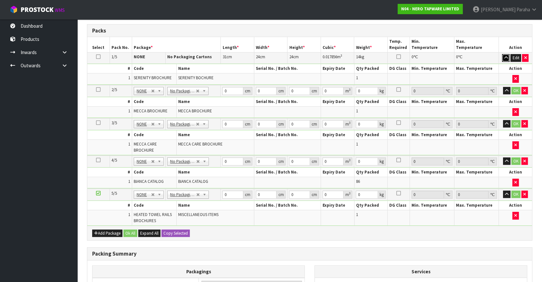
click at [503, 56] on button "button" at bounding box center [505, 58] width 7 height 8
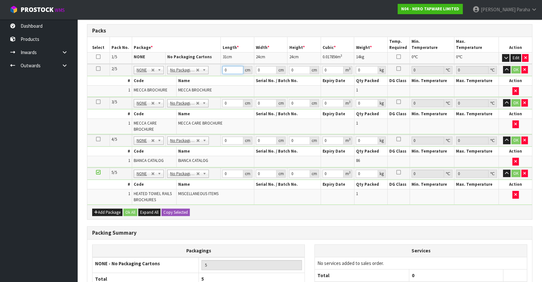
click at [231, 69] on input "0" at bounding box center [232, 70] width 21 height 8
click at [503, 66] on button "button" at bounding box center [506, 70] width 7 height 8
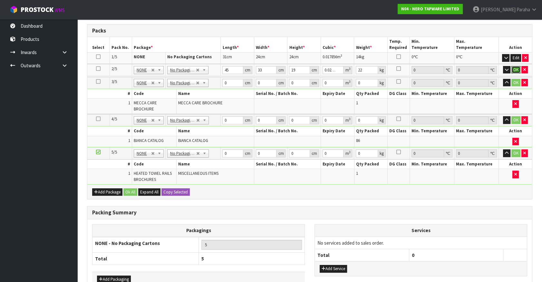
click button "OK" at bounding box center [515, 70] width 9 height 8
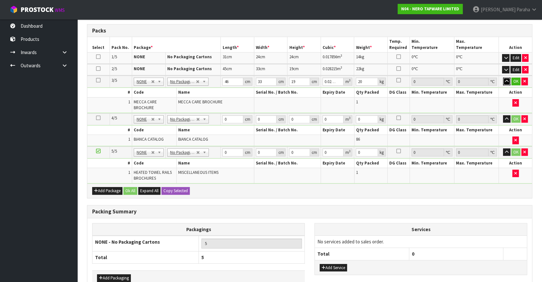
click at [503, 78] on button "button" at bounding box center [506, 82] width 7 height 8
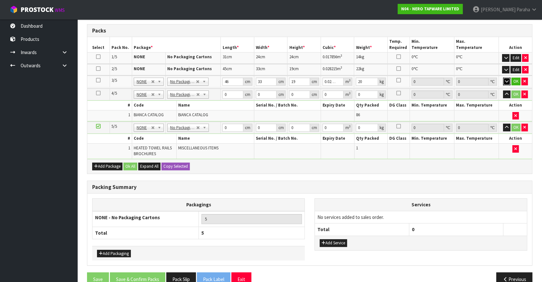
click at [503, 78] on button "button" at bounding box center [506, 82] width 7 height 8
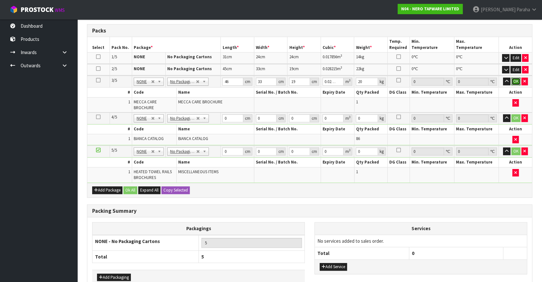
click button "OK" at bounding box center [515, 82] width 9 height 8
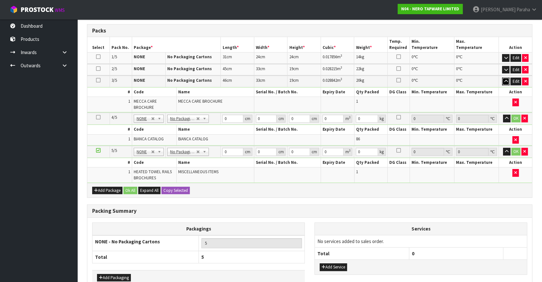
click at [504, 81] on icon "button" at bounding box center [506, 81] width 4 height 4
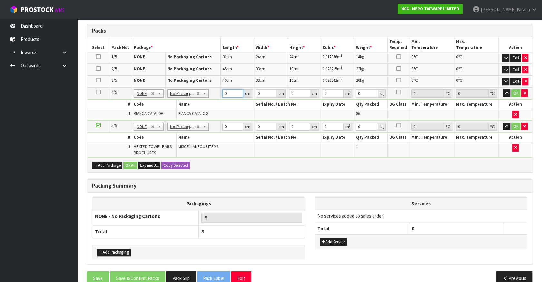
drag, startPoint x: 232, startPoint y: 96, endPoint x: 212, endPoint y: 96, distance: 20.0
click at [212, 96] on tr "4/5 NONE 007-001 007-002 007-004 007-009 007-013 007-014 007-015 007-017 007-01…" at bounding box center [309, 94] width 445 height 12
click at [503, 90] on button "button" at bounding box center [506, 94] width 7 height 8
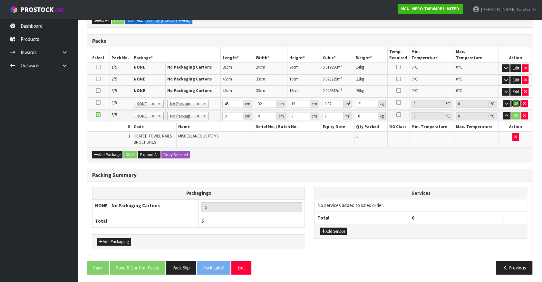
click button "OK" at bounding box center [515, 104] width 9 height 8
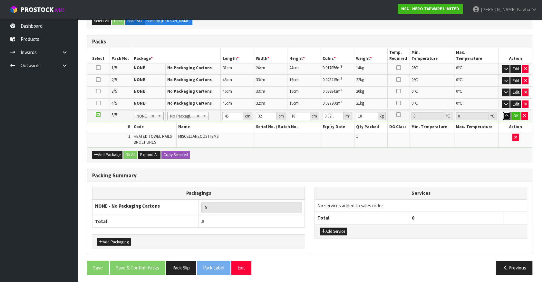
click at [503, 112] on button "button" at bounding box center [506, 116] width 7 height 8
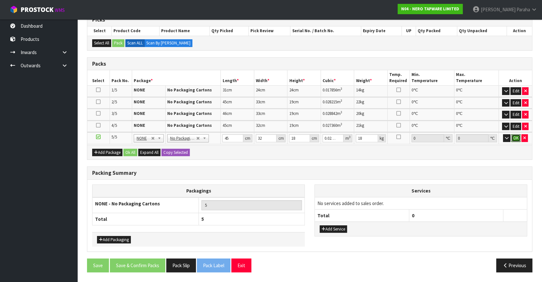
click button "OK" at bounding box center [515, 138] width 9 height 8
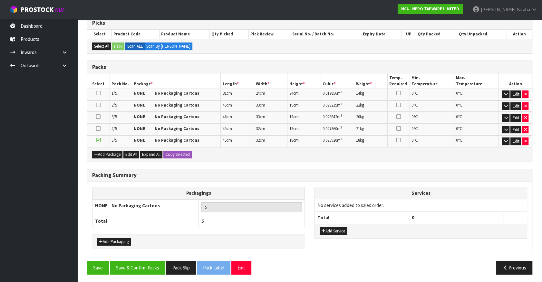
drag, startPoint x: 125, startPoint y: 277, endPoint x: 128, endPoint y: 267, distance: 10.5
click at [125, 277] on section "1 General Details 2 Address Details 3 Sales Order Lines 4 Pick 5 Pack Combine O…" at bounding box center [309, 121] width 465 height 327
click at [128, 267] on button "Save & Confirm Packs" at bounding box center [137, 268] width 55 height 14
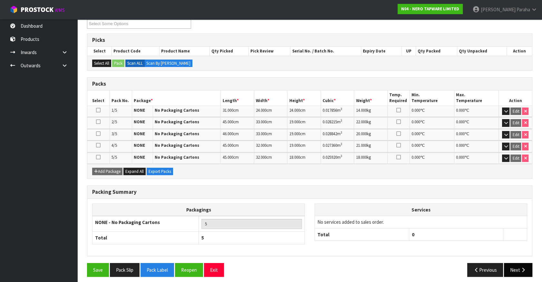
scroll to position [119, 0]
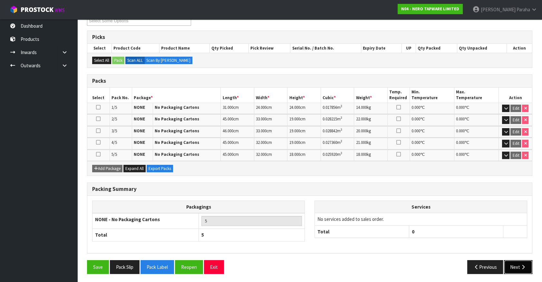
click at [514, 267] on button "Next" at bounding box center [518, 267] width 28 height 14
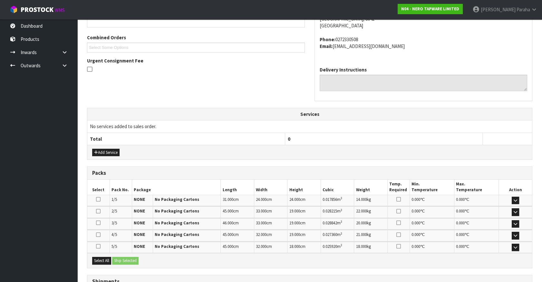
scroll to position [210, 0]
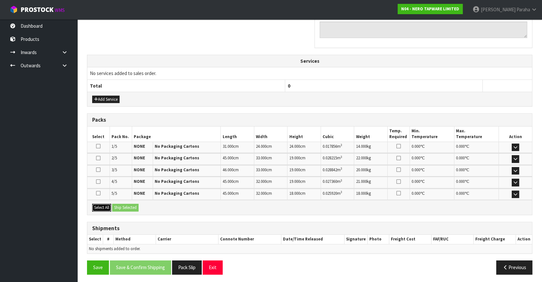
drag, startPoint x: 108, startPoint y: 205, endPoint x: 121, endPoint y: 202, distance: 13.5
click at [109, 205] on button "Select All" at bounding box center [101, 208] width 19 height 8
click at [121, 204] on button "Ship Selected" at bounding box center [125, 208] width 26 height 8
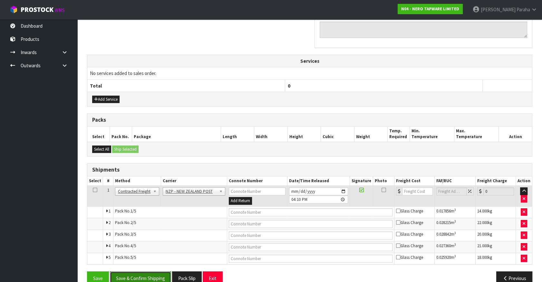
click at [145, 280] on button "Save & Confirm Shipping" at bounding box center [140, 279] width 61 height 14
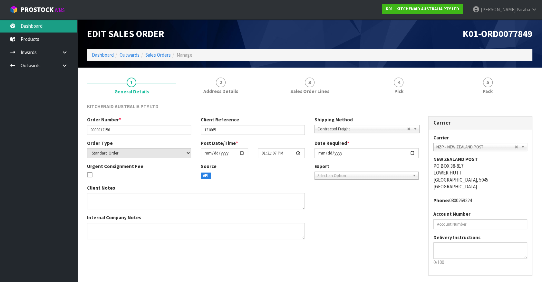
click at [32, 26] on link "Dashboard" at bounding box center [38, 25] width 77 height 13
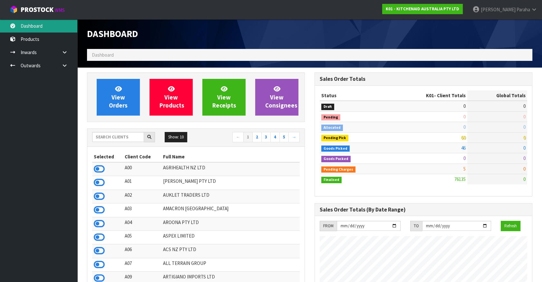
scroll to position [487, 227]
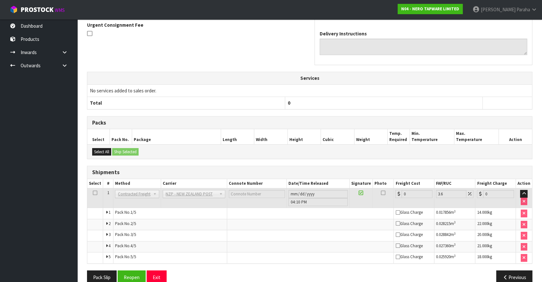
scroll to position [210, 0]
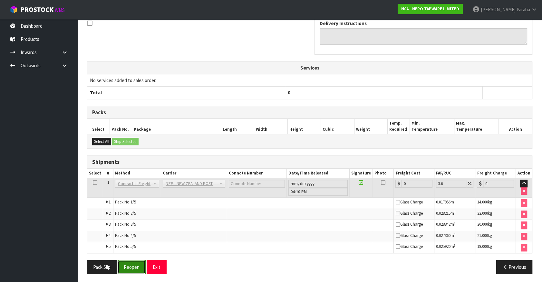
click at [134, 269] on button "Reopen" at bounding box center [132, 267] width 28 height 14
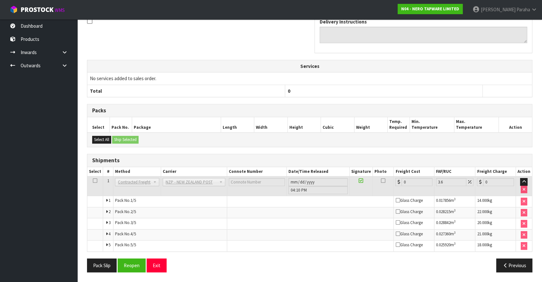
scroll to position [0, 0]
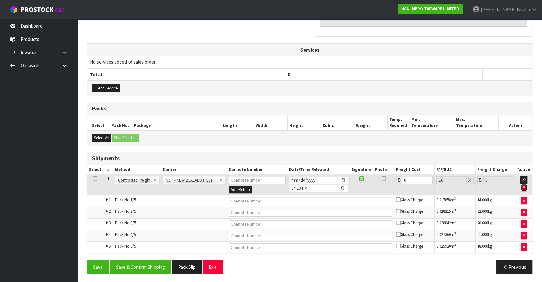
click at [525, 186] on button "button" at bounding box center [524, 188] width 6 height 8
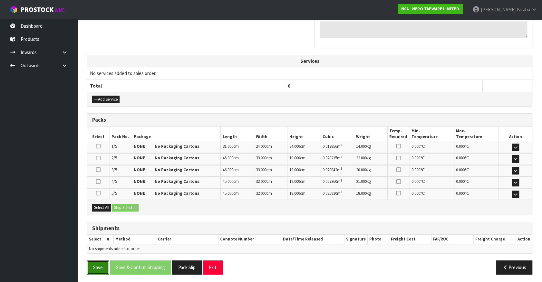
click at [101, 267] on button "Save" at bounding box center [98, 268] width 22 height 14
click at [522, 269] on button "Previous" at bounding box center [514, 268] width 36 height 14
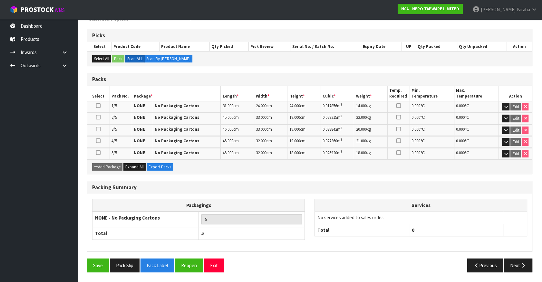
scroll to position [119, 0]
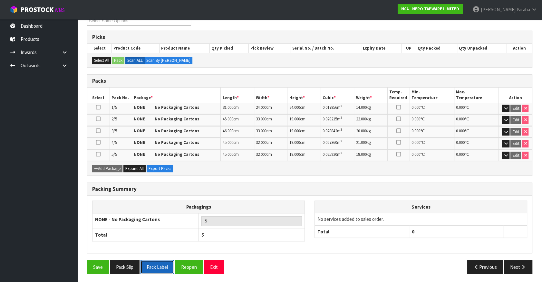
click at [167, 264] on button "Pack Label" at bounding box center [157, 267] width 34 height 14
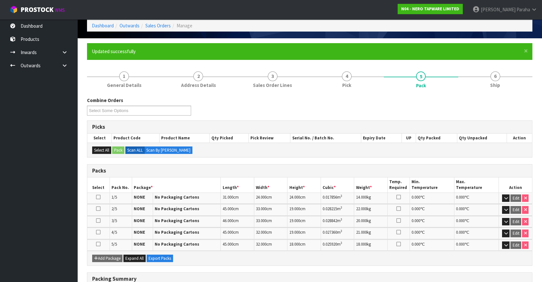
scroll to position [0, 0]
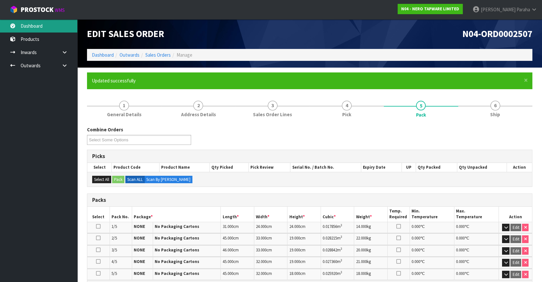
click at [42, 29] on link "Dashboard" at bounding box center [38, 25] width 77 height 13
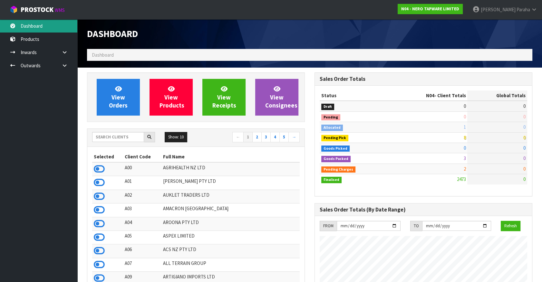
scroll to position [535, 227]
click at [95, 134] on input "text" at bounding box center [118, 137] width 52 height 10
click at [101, 136] on input "text" at bounding box center [118, 137] width 52 height 10
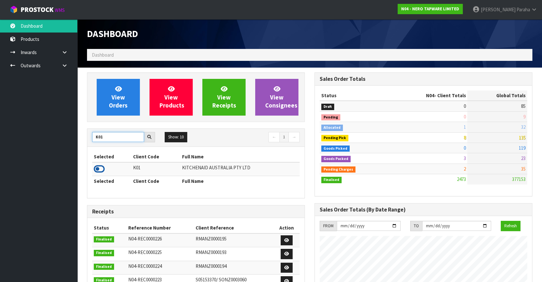
type input "K01"
click at [101, 167] on icon at bounding box center [99, 169] width 11 height 10
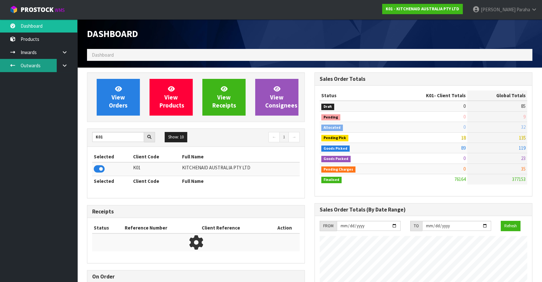
click at [29, 64] on link "Outwards" at bounding box center [38, 65] width 77 height 13
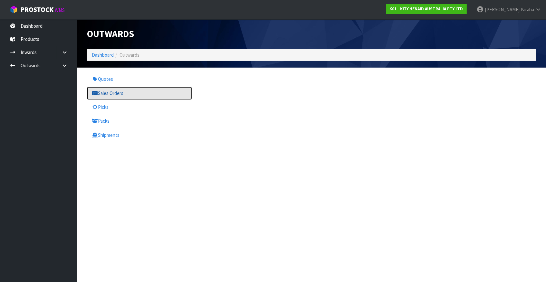
click at [115, 92] on link "Sales Orders" at bounding box center [139, 93] width 105 height 13
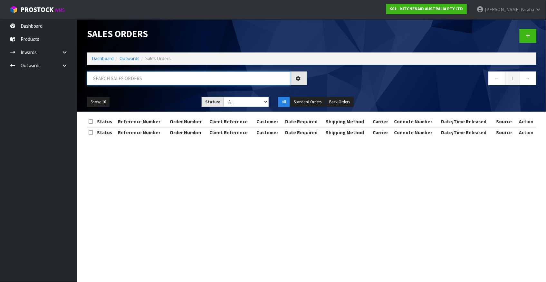
click at [113, 80] on input "text" at bounding box center [188, 79] width 203 height 14
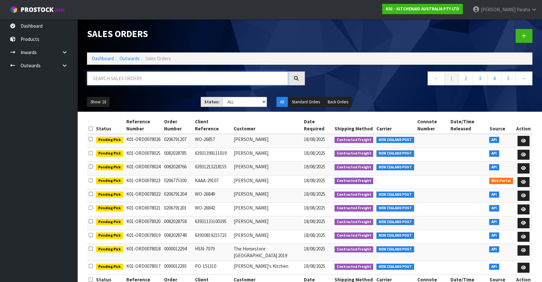
click at [113, 80] on input "text" at bounding box center [187, 79] width 201 height 14
type input "JOB-0408078"
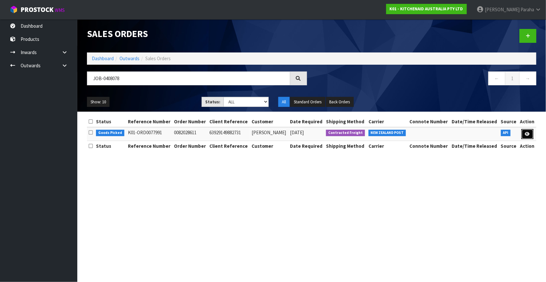
click at [526, 133] on icon at bounding box center [527, 134] width 5 height 4
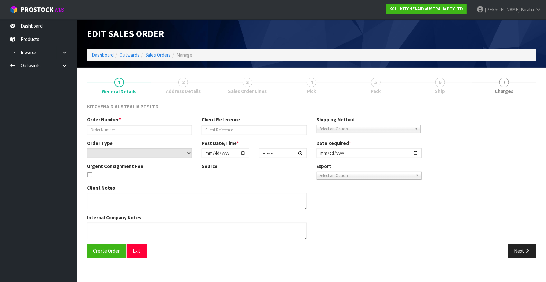
type input "0082028611"
type input "63929149882731"
select select "number:0"
type input "2025-08-17"
type input "15:33:34.000"
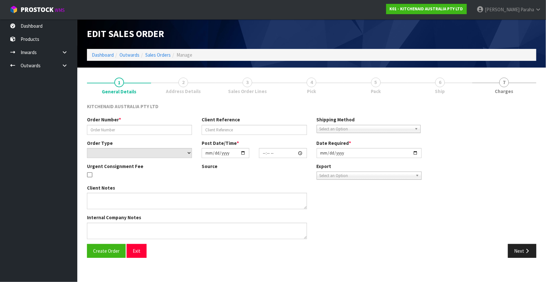
type input "2025-08-17"
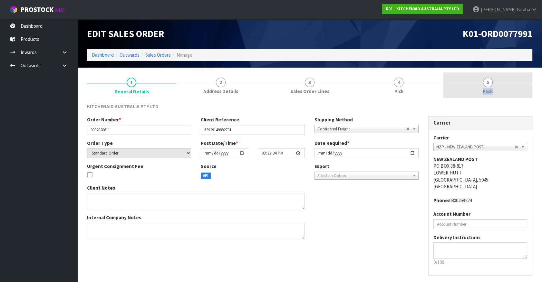
click at [493, 84] on link "5 Pack" at bounding box center [487, 84] width 89 height 25
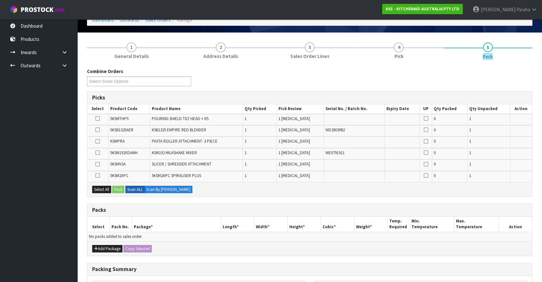
scroll to position [88, 0]
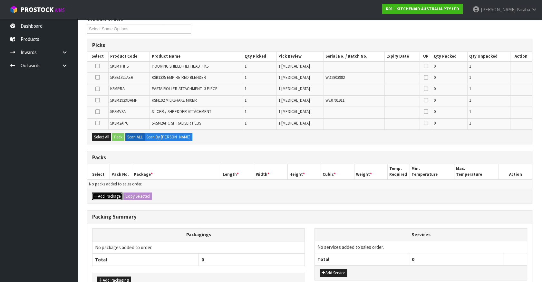
click at [104, 196] on button "Add Package" at bounding box center [107, 197] width 30 height 8
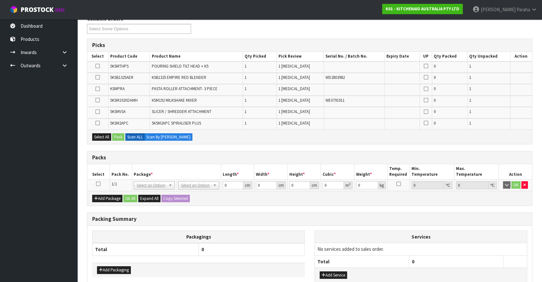
click at [98, 184] on icon at bounding box center [98, 184] width 5 height 0
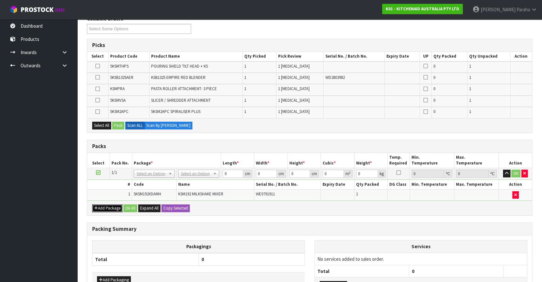
click at [105, 205] on button "Add Package" at bounding box center [107, 209] width 30 height 8
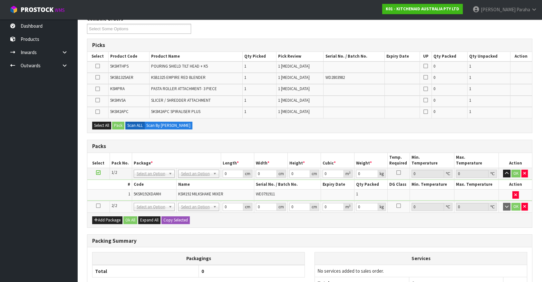
click at [99, 206] on icon at bounding box center [98, 206] width 5 height 0
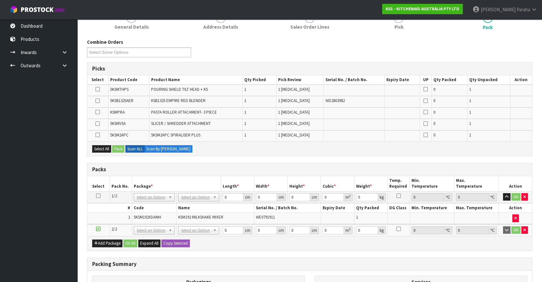
scroll to position [0, 0]
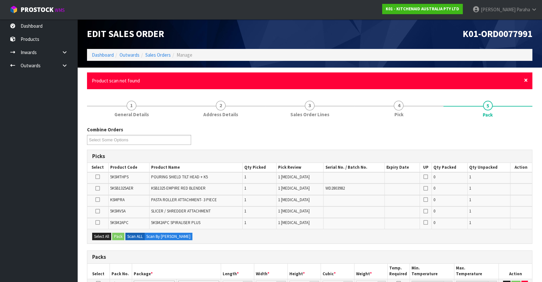
click at [527, 79] on span "×" at bounding box center [526, 80] width 4 height 9
click at [524, 80] on span "×" at bounding box center [526, 80] width 4 height 9
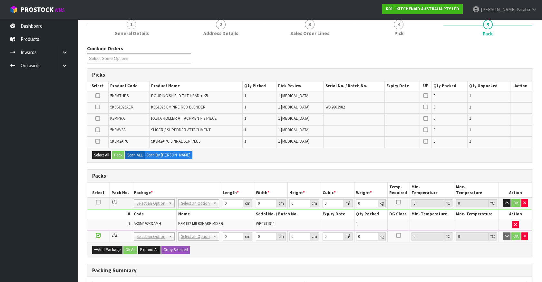
scroll to position [58, 0]
click at [100, 107] on icon at bounding box center [97, 107] width 5 height 0
click at [0, 0] on input "checkbox" at bounding box center [0, 0] width 0 height 0
click at [119, 154] on button "Pack" at bounding box center [118, 155] width 12 height 8
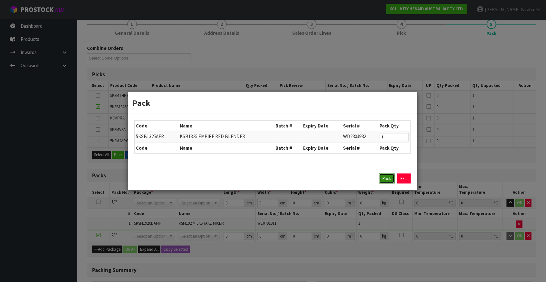
click at [389, 180] on button "Pack" at bounding box center [386, 179] width 15 height 10
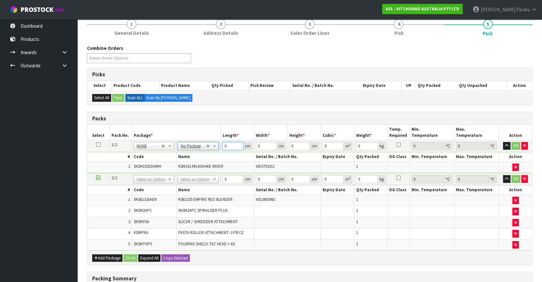
click at [223, 145] on input "0" at bounding box center [232, 146] width 21 height 8
drag, startPoint x: 223, startPoint y: 145, endPoint x: 231, endPoint y: 141, distance: 8.8
click at [231, 142] on input "0" at bounding box center [232, 146] width 21 height 8
click at [218, 145] on tr "1/2 NONE 007-001 007-002 007-004 007-009 007-013 007-014 007-015 007-017 007-01…" at bounding box center [309, 146] width 445 height 12
type input "42"
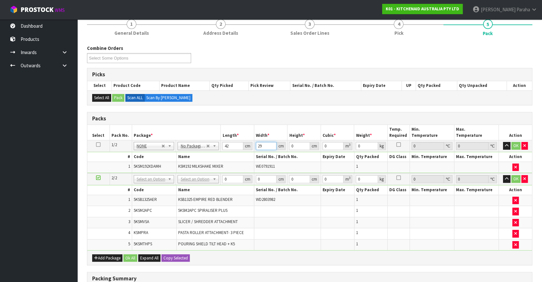
type input "29"
type input "4"
type input "0.004872"
type input "43"
type input "0.052374"
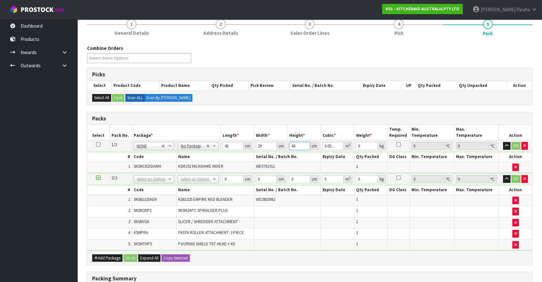
type input "43"
type input "13"
click at [503, 142] on button "button" at bounding box center [506, 146] width 7 height 8
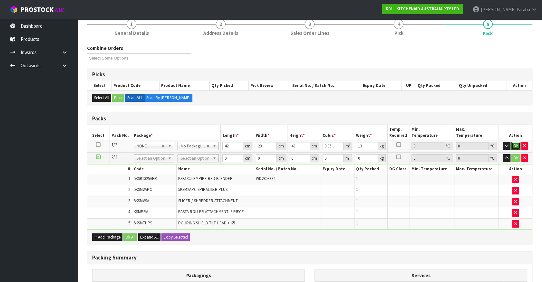
click button "OK" at bounding box center [515, 146] width 9 height 8
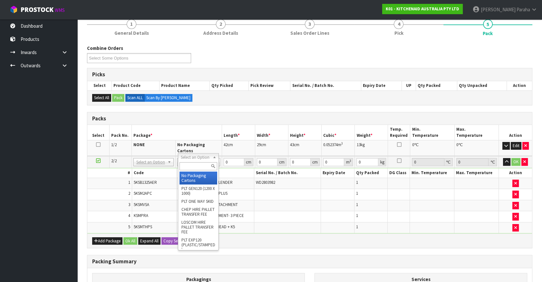
drag, startPoint x: 204, startPoint y: 154, endPoint x: 210, endPoint y: 170, distance: 16.9
click at [206, 166] on input "text" at bounding box center [198, 166] width 38 height 8
type input "OC"
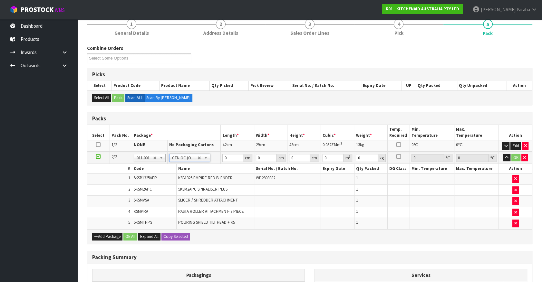
type input "11.467"
drag, startPoint x: 226, startPoint y: 156, endPoint x: 213, endPoint y: 156, distance: 13.2
click at [213, 156] on tr "2/2 NONE 007-001 007-002 007-004 007-009 007-013 007-014 007-015 007-017 007-01…" at bounding box center [309, 158] width 445 height 12
type input "54"
type input "31"
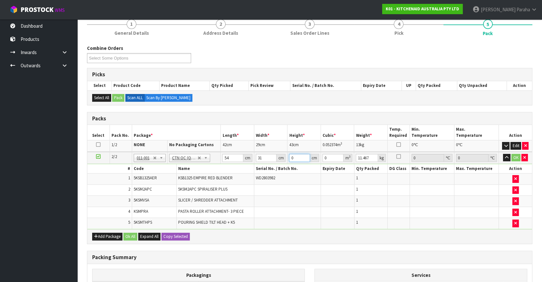
type input "4"
type input "0.006696"
type input "47"
type input "0.078678"
type input "47"
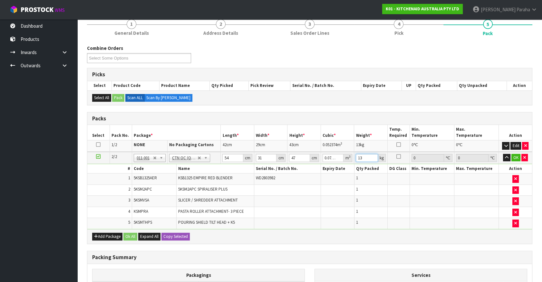
type input "13"
click at [503, 154] on button "button" at bounding box center [506, 158] width 7 height 8
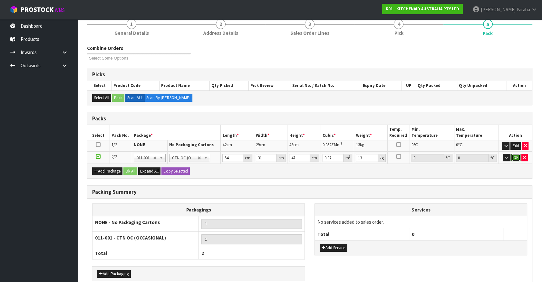
click button "OK" at bounding box center [515, 158] width 9 height 8
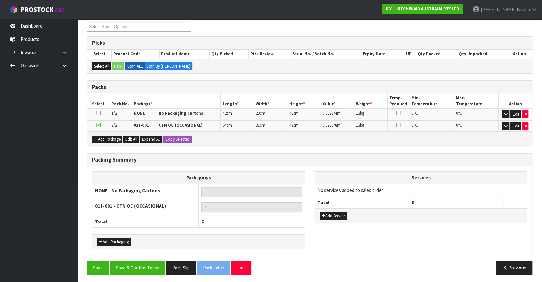
scroll to position [90, 0]
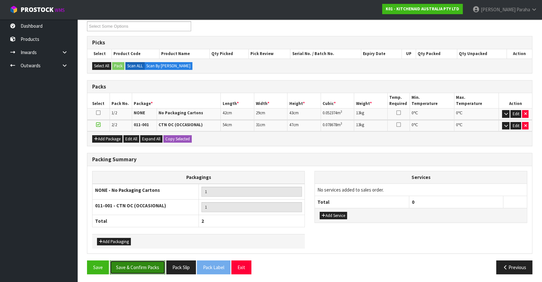
click at [141, 269] on button "Save & Confirm Packs" at bounding box center [137, 268] width 55 height 14
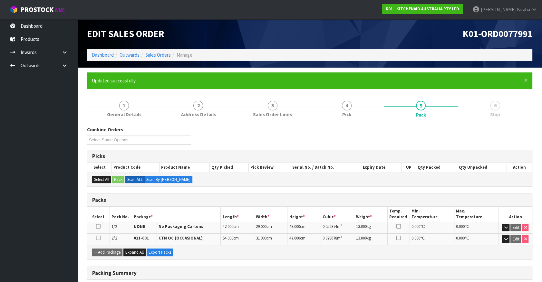
scroll to position [100, 0]
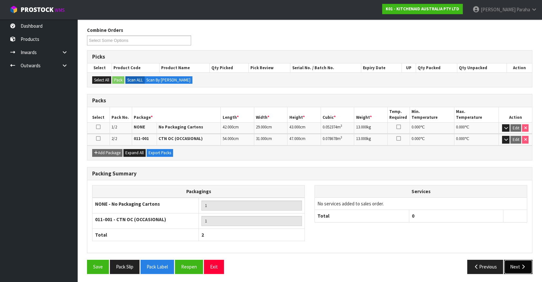
click at [520, 264] on icon "button" at bounding box center [523, 266] width 6 height 5
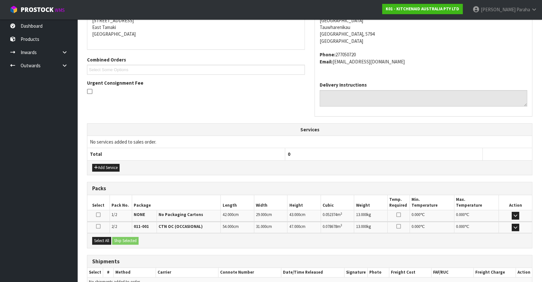
scroll to position [168, 0]
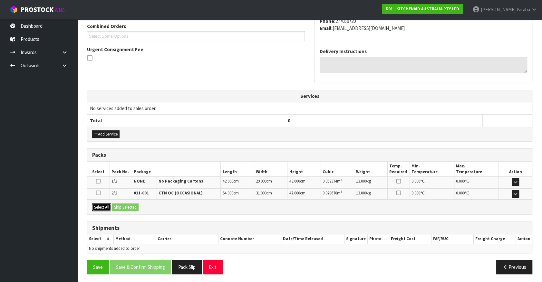
drag, startPoint x: 96, startPoint y: 207, endPoint x: 145, endPoint y: 208, distance: 48.3
click at [97, 207] on button "Select All" at bounding box center [101, 208] width 19 height 8
click at [137, 206] on button "Ship Selected" at bounding box center [125, 208] width 26 height 8
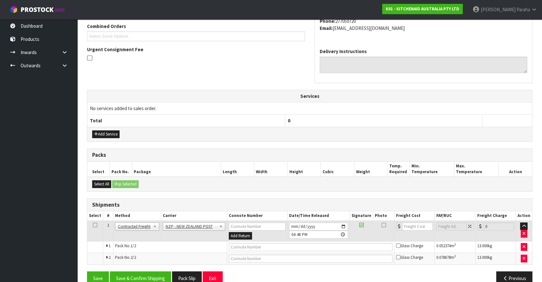
scroll to position [179, 0]
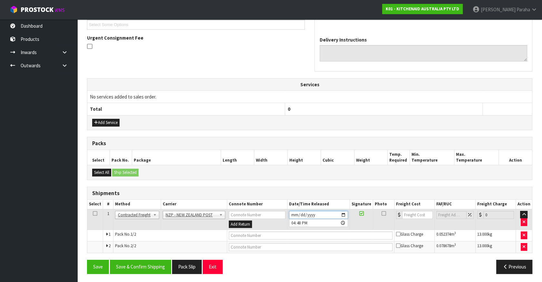
click at [345, 215] on input "[DATE]" at bounding box center [318, 215] width 59 height 8
type input "2025-08-19"
click at [160, 266] on button "Save & Confirm Shipping" at bounding box center [140, 267] width 61 height 14
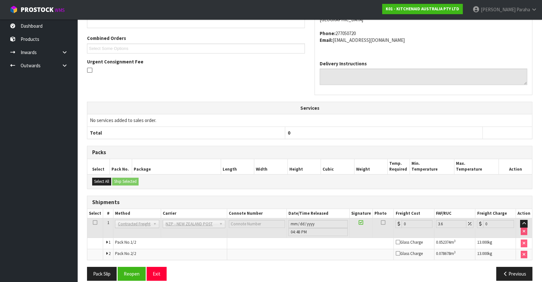
scroll to position [170, 0]
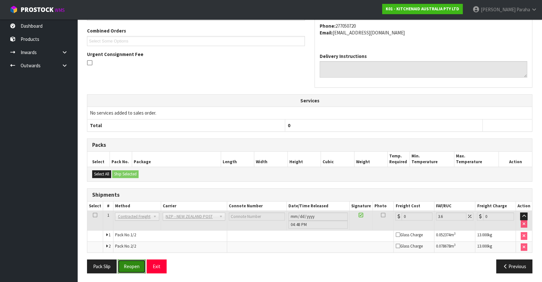
click at [137, 269] on button "Reopen" at bounding box center [132, 267] width 28 height 14
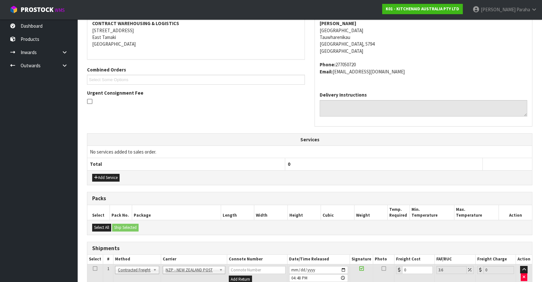
scroll to position [185, 0]
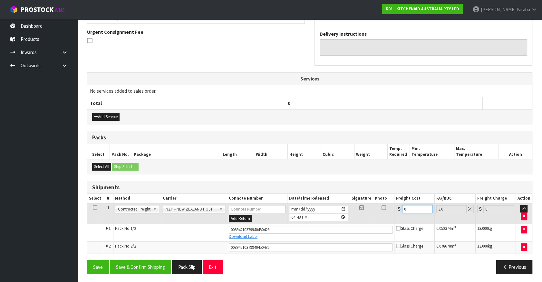
drag, startPoint x: 400, startPoint y: 207, endPoint x: 390, endPoint y: 207, distance: 10.0
click at [390, 207] on tr "1 Client Local Pickup Customer Local Pickup Company Freight Contracted Freight …" at bounding box center [309, 213] width 445 height 21
type input "3"
type input "3.11"
type input "33"
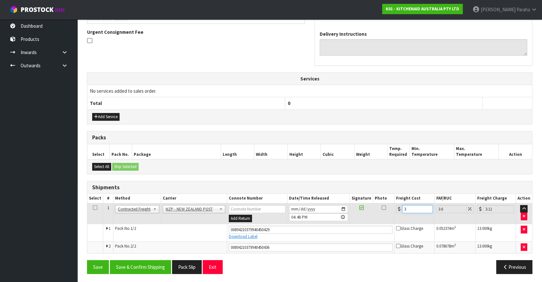
type input "34.19"
type input "33.4"
type input "34.6"
type input "33.40"
click at [129, 265] on button "Save & Confirm Shipping" at bounding box center [140, 267] width 61 height 14
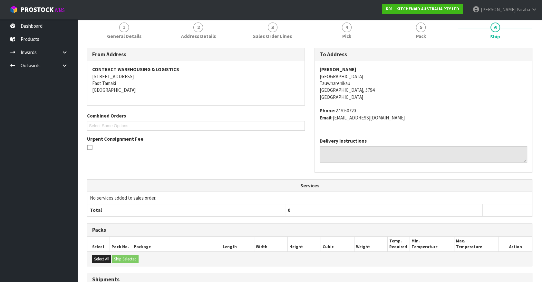
scroll to position [0, 0]
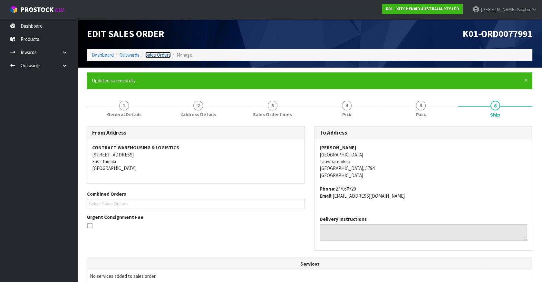
click at [164, 54] on link "Sales Orders" at bounding box center [157, 55] width 25 height 6
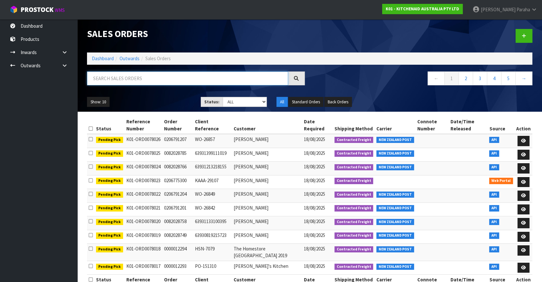
click at [132, 76] on input "text" at bounding box center [187, 79] width 201 height 14
type input "JOB-0408183"
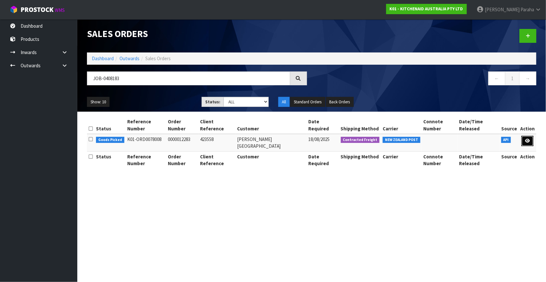
click at [529, 139] on icon at bounding box center [527, 141] width 5 height 4
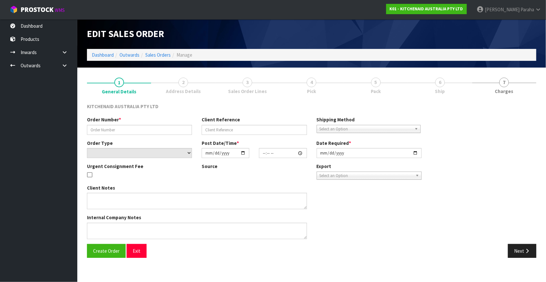
type input "0000012283"
type input "423558"
select select "number:0"
type input "[DATE]"
type input "11:30:15.000"
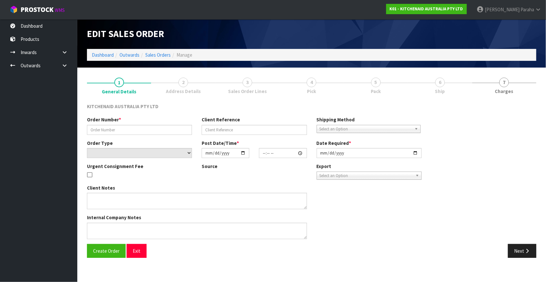
type input "[DATE]"
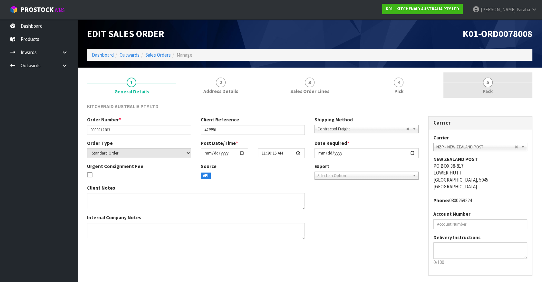
click at [484, 82] on span "5" at bounding box center [488, 83] width 10 height 10
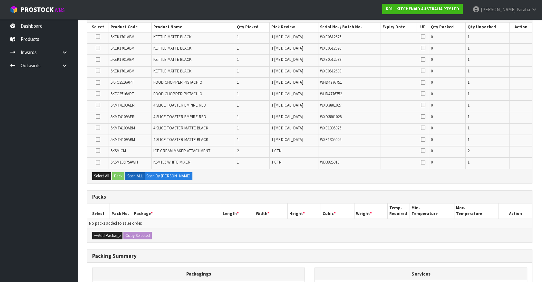
scroll to position [146, 0]
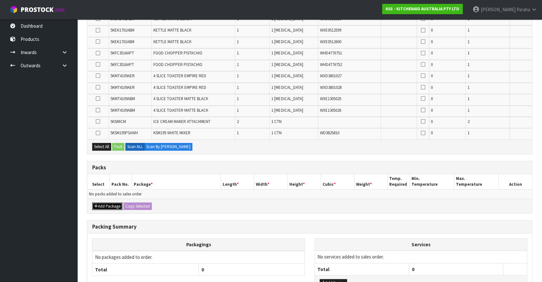
click at [109, 203] on button "Add Package" at bounding box center [107, 207] width 30 height 8
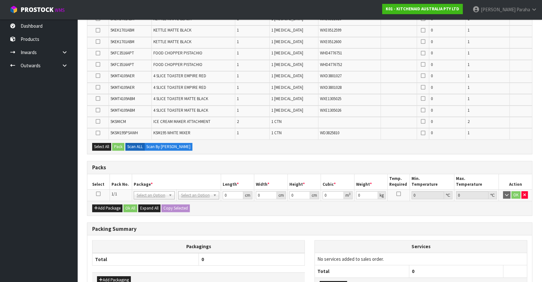
click at [100, 194] on icon at bounding box center [98, 194] width 5 height 0
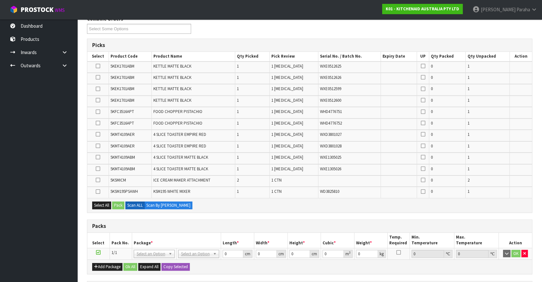
scroll to position [117, 0]
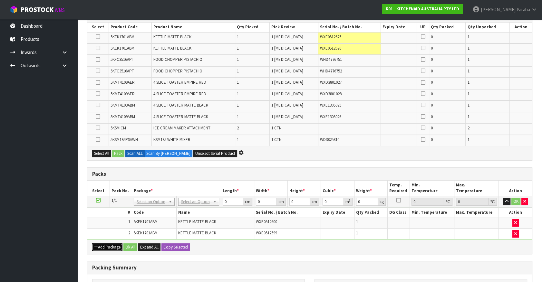
click at [98, 245] on button "Add Package" at bounding box center [107, 248] width 30 height 8
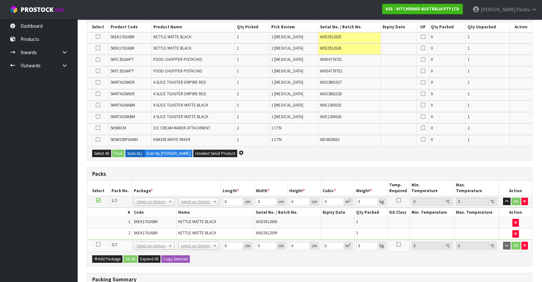
click at [99, 244] on icon at bounding box center [98, 244] width 5 height 0
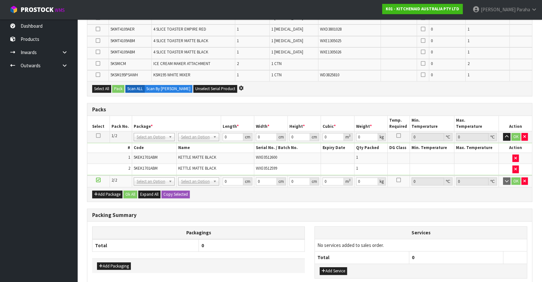
scroll to position [0, 0]
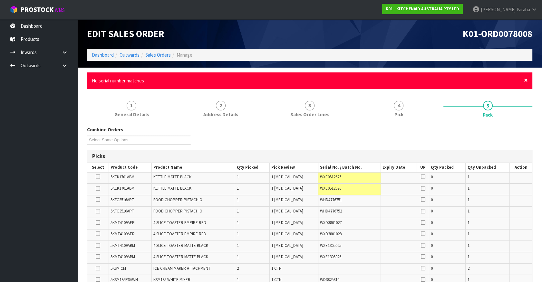
click at [524, 78] on span "×" at bounding box center [526, 80] width 4 height 9
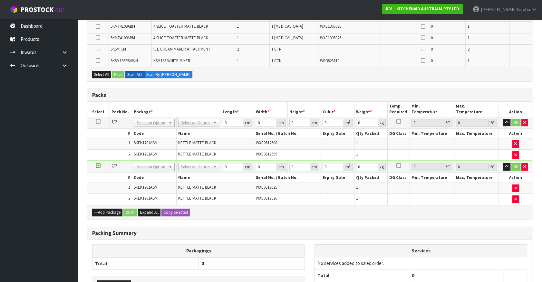
scroll to position [176, 0]
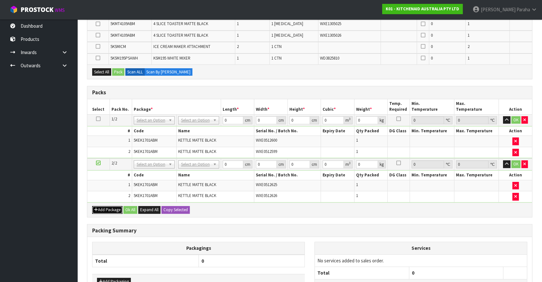
click at [102, 208] on button "Add Package" at bounding box center [107, 210] width 30 height 8
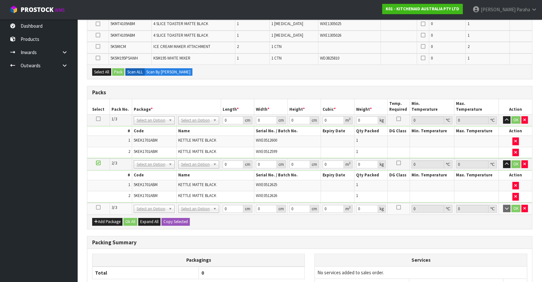
click at [97, 207] on icon at bounding box center [98, 207] width 5 height 0
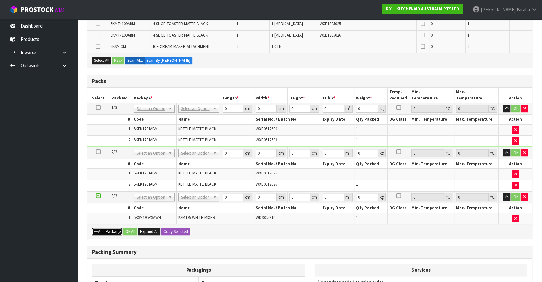
click at [106, 230] on button "Add Package" at bounding box center [107, 232] width 30 height 8
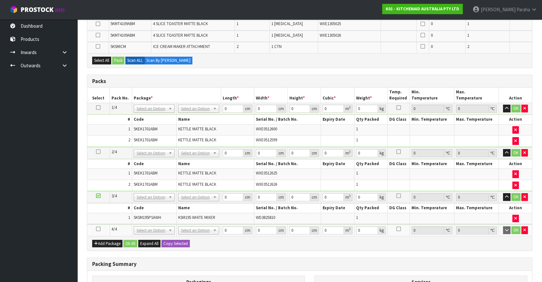
click at [99, 229] on icon at bounding box center [98, 229] width 5 height 0
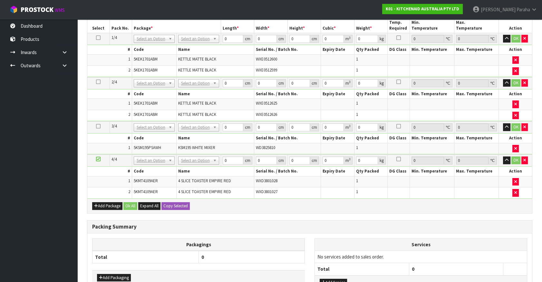
scroll to position [211, 0]
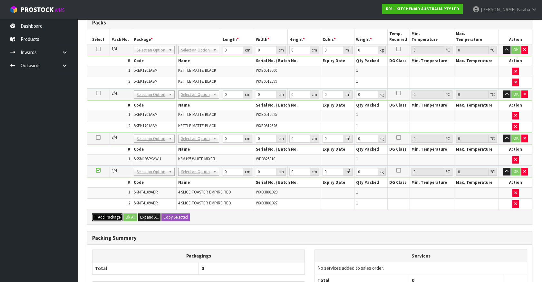
click at [104, 215] on button "Add Package" at bounding box center [107, 218] width 30 height 8
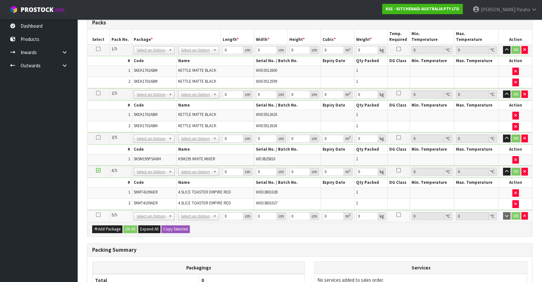
click at [100, 215] on icon at bounding box center [98, 215] width 5 height 0
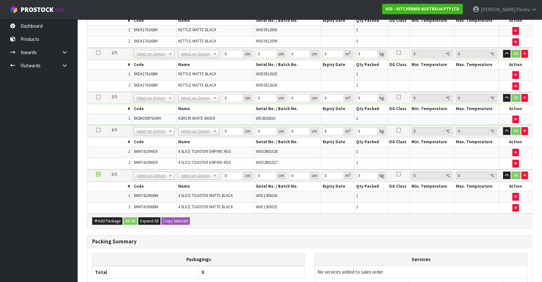
scroll to position [218, 0]
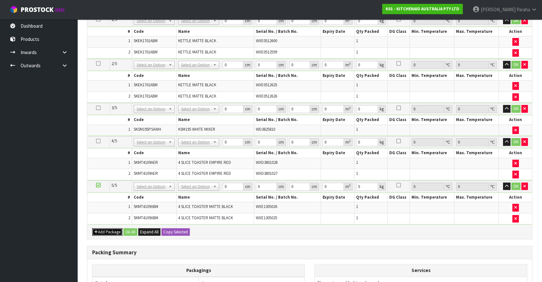
click at [105, 228] on button "Add Package" at bounding box center [107, 232] width 30 height 8
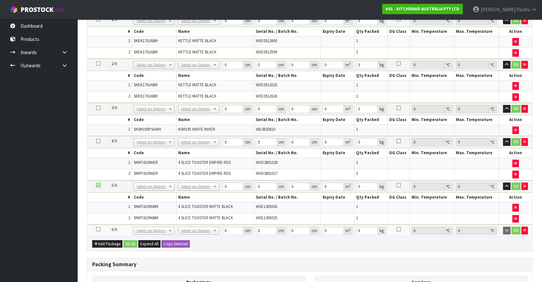
click at [99, 229] on icon at bounding box center [98, 229] width 5 height 0
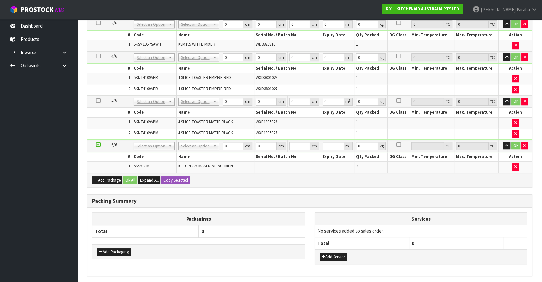
scroll to position [0, 0]
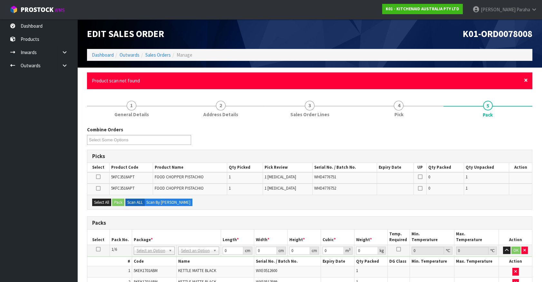
click at [525, 80] on span "×" at bounding box center [526, 80] width 4 height 9
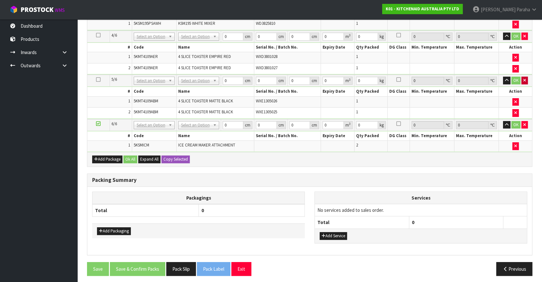
scroll to position [283, 0]
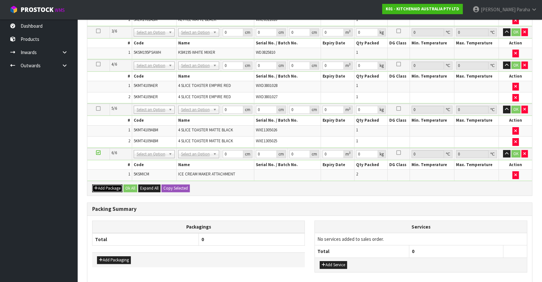
click at [104, 185] on button "Add Package" at bounding box center [107, 189] width 30 height 8
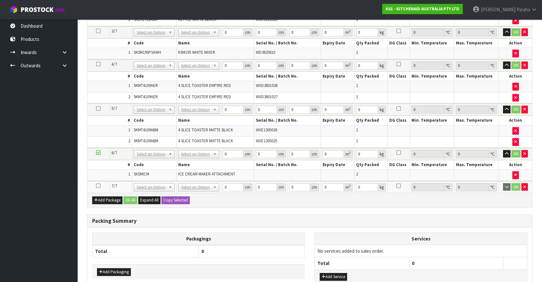
click at [97, 186] on icon at bounding box center [98, 186] width 5 height 0
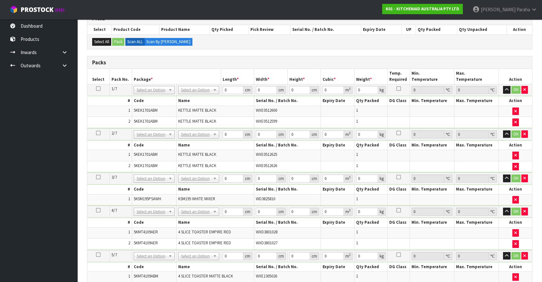
scroll to position [26, 0]
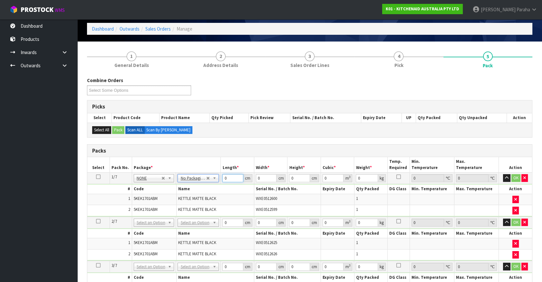
drag, startPoint x: 226, startPoint y: 179, endPoint x: 219, endPoint y: 179, distance: 7.1
click at [219, 179] on tr "1/7 NONE 007-001 007-002 007-004 007-009 007-013 007-014 007-015 007-017 007-01…" at bounding box center [309, 179] width 445 height 12
type input "41"
type input "28"
type input "3"
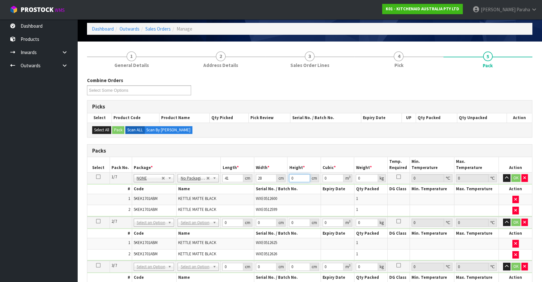
type input "0.003444"
type input "35"
type input "0.04018"
type input "35"
type input "5"
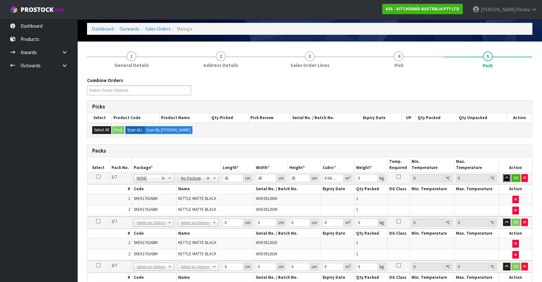
click at [503, 174] on button "button" at bounding box center [506, 178] width 7 height 8
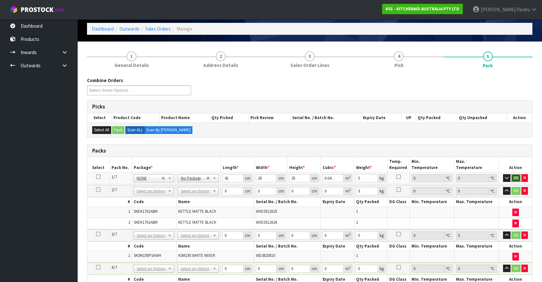
click button "OK" at bounding box center [515, 178] width 9 height 8
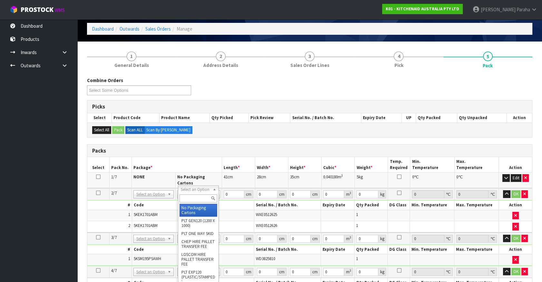
type input "2"
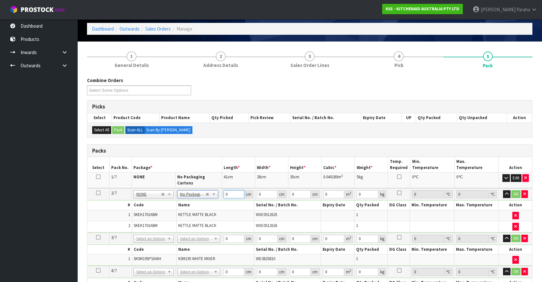
drag, startPoint x: 231, startPoint y: 190, endPoint x: 219, endPoint y: 189, distance: 11.6
click at [219, 189] on tr "2/7 NONE 007-001 007-002 007-004 007-009 007-013 007-014 007-015 007-017 007-01…" at bounding box center [309, 194] width 445 height 12
click at [99, 193] on icon at bounding box center [98, 193] width 5 height 0
click at [97, 177] on icon at bounding box center [98, 177] width 5 height 0
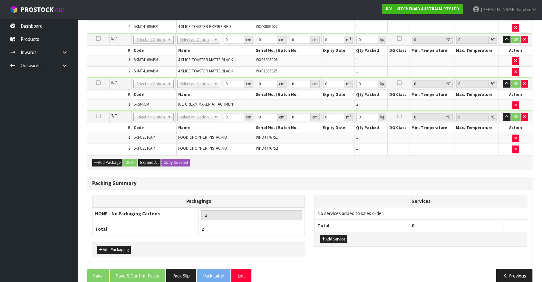
scroll to position [305, 0]
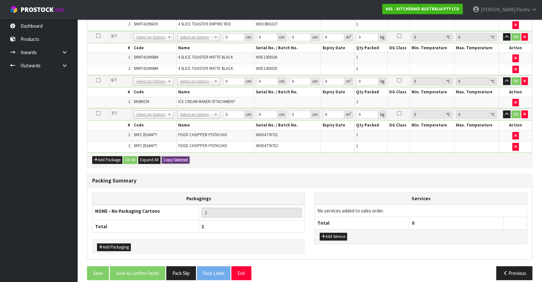
click at [177, 156] on button "Copy Selected" at bounding box center [175, 160] width 28 height 8
click at [177, 157] on span "Confirm" at bounding box center [170, 159] width 14 height 5
type input "41"
type input "28"
type input "35"
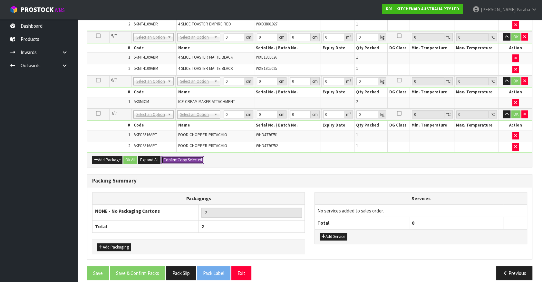
type input "0.04018"
type input "5"
type input "41"
type input "28"
type input "35"
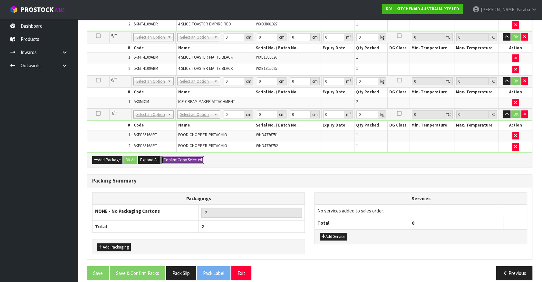
type input "0.04018"
type input "5"
type input "41"
type input "28"
type input "35"
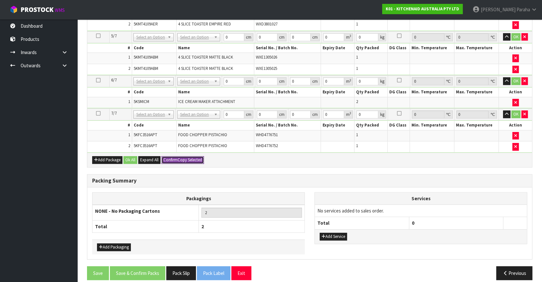
type input "0.04018"
type input "5"
type input "41"
type input "28"
type input "35"
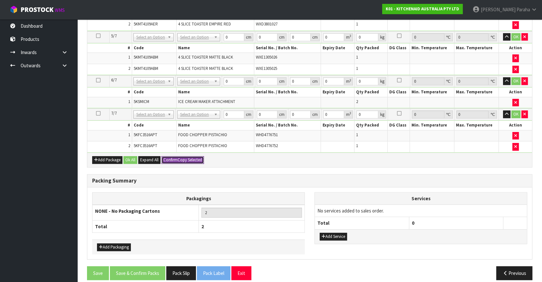
type input "0.04018"
type input "5"
type input "41"
type input "28"
type input "35"
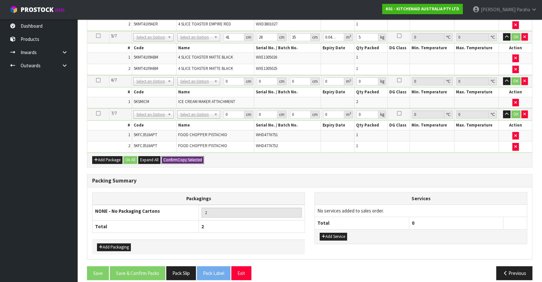
type input "0.04018"
type input "5"
type input "41"
type input "28"
type input "35"
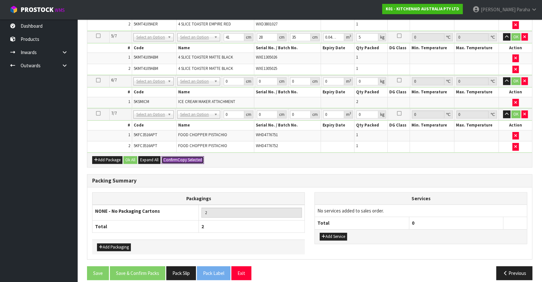
type input "0.04018"
type input "5"
type input "7"
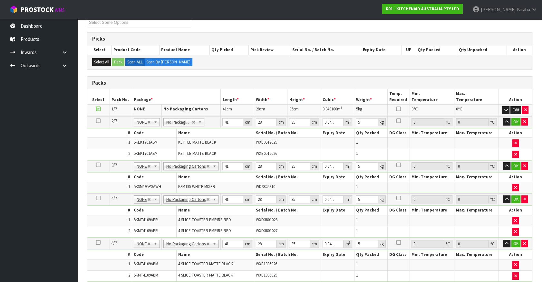
scroll to position [71, 0]
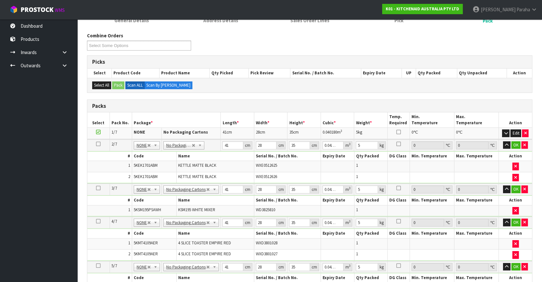
click at [502, 146] on td "OK" at bounding box center [515, 145] width 34 height 12
click at [504, 146] on button "button" at bounding box center [506, 145] width 7 height 8
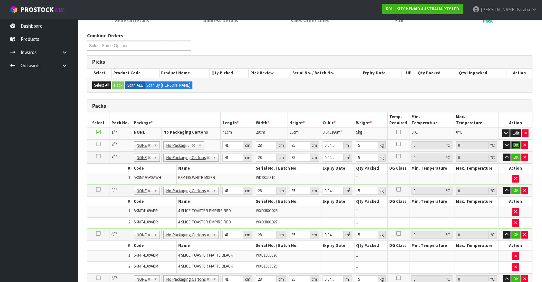
click at [513, 145] on button "OK" at bounding box center [515, 145] width 9 height 8
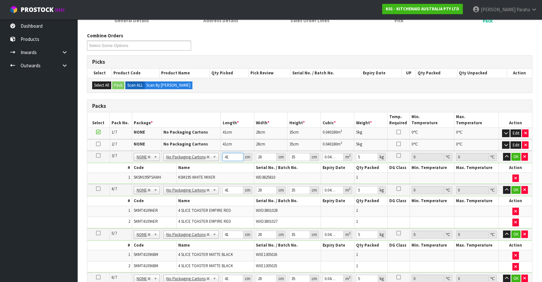
drag, startPoint x: 229, startPoint y: 156, endPoint x: 222, endPoint y: 156, distance: 7.4
click at [222, 156] on td "41 cm" at bounding box center [238, 157] width 34 height 12
type input "4"
type input "0.00392"
type input "43"
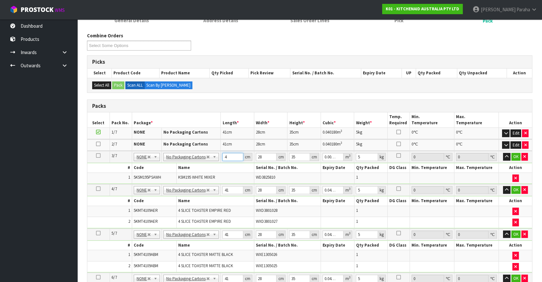
type input "0.04214"
type input "43"
type input "3"
type input "0.004515"
type input "30"
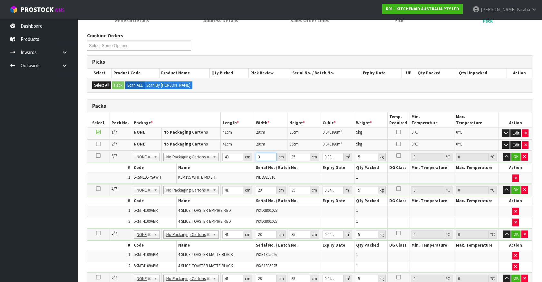
type input "0.04515"
type input "30"
type input "4"
type input "0.00516"
type input "43"
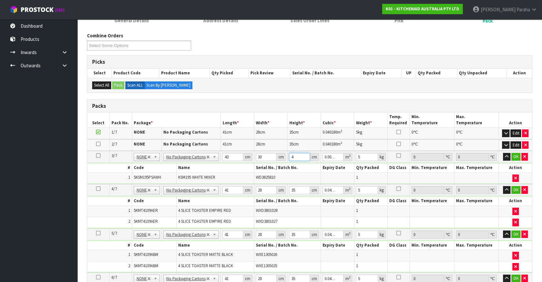
type input "0.05547"
type input "43"
type input "13"
click at [503, 153] on button "button" at bounding box center [506, 157] width 7 height 8
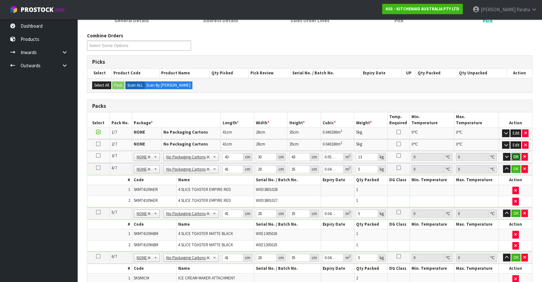
click button "OK" at bounding box center [515, 157] width 9 height 8
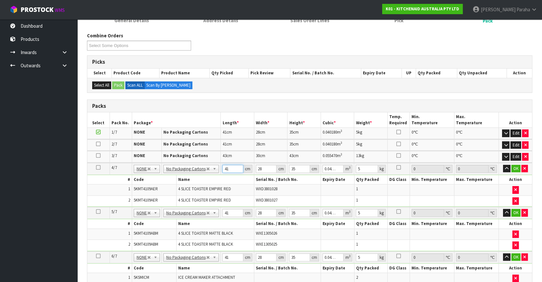
drag, startPoint x: 225, startPoint y: 169, endPoint x: 215, endPoint y: 169, distance: 9.7
click at [215, 169] on tr "4/7 NONE 007-001 007-002 007-004 007-009 007-013 007-014 007-015 007-017 007-01…" at bounding box center [309, 169] width 445 height 12
type input "7"
type input "0.00686"
type input "76"
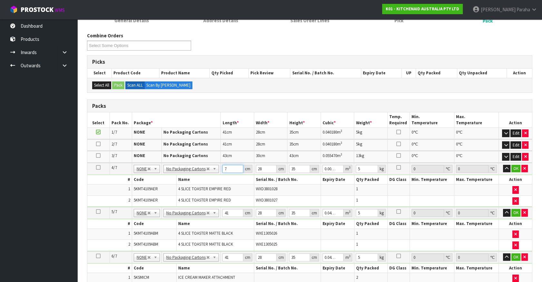
type input "0.07448"
type input "76"
type input "3"
type input "0.00798"
type input "38"
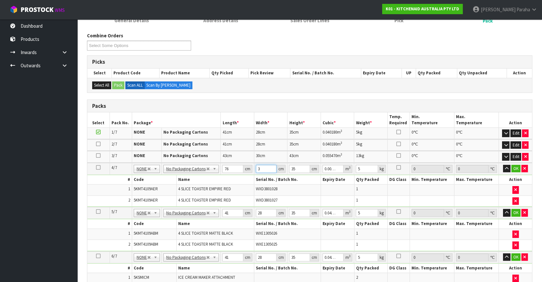
type input "0.10108"
type input "38"
type input "2"
type input "0.005776"
type input "29"
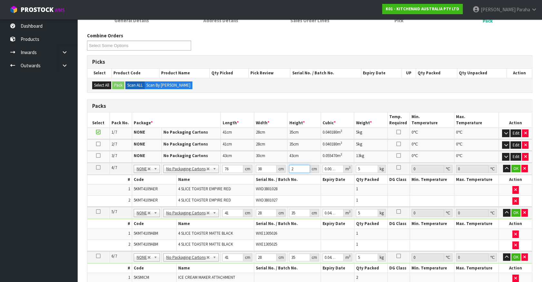
type input "0.083752"
type input "29"
type input "10"
click at [503, 165] on button "button" at bounding box center [506, 169] width 7 height 8
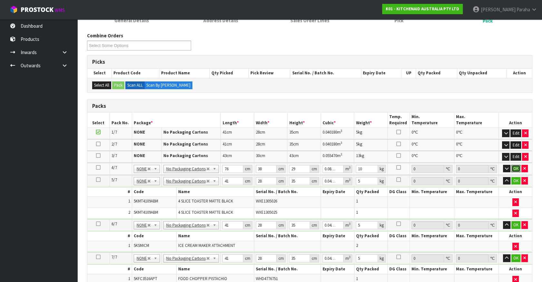
click button "OK" at bounding box center [515, 169] width 9 height 8
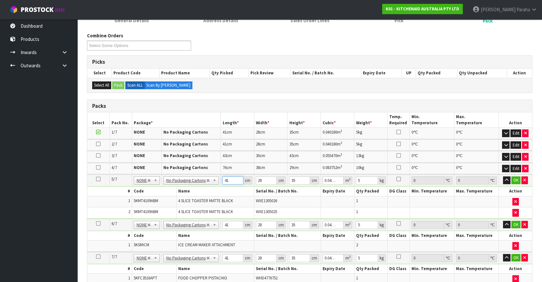
click at [221, 181] on td "41 cm" at bounding box center [238, 181] width 34 height 12
type input "7"
type input "0.00686"
type input "76"
type input "0.07448"
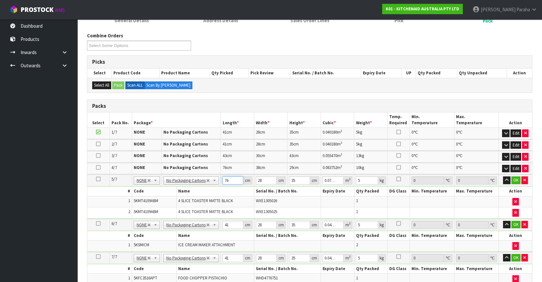
type input "76"
type input "3"
type input "0.00798"
type input "38"
type input "0.10108"
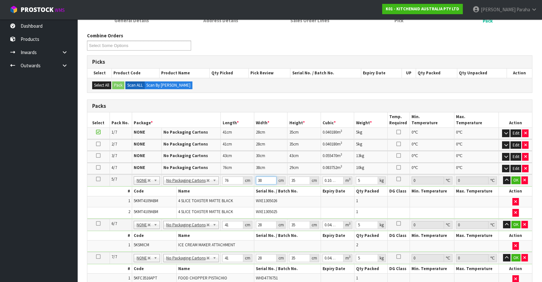
type input "38"
type input "2"
type input "0.005776"
type input "29"
type input "0.083752"
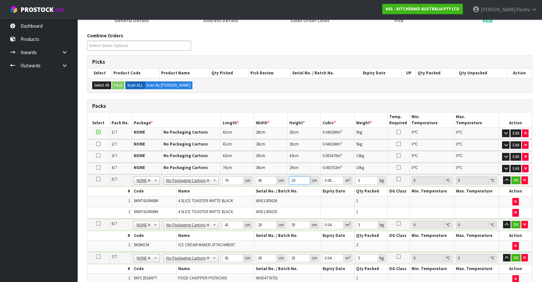
type input "29"
type input "10"
click at [503, 177] on button "button" at bounding box center [506, 181] width 7 height 8
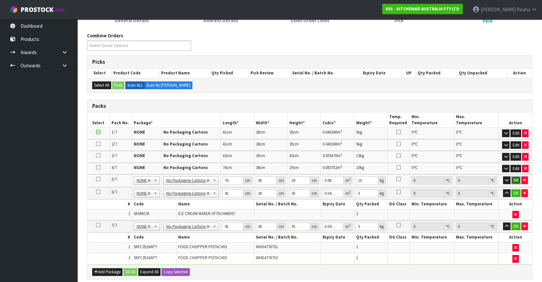
click button "OK" at bounding box center [515, 181] width 9 height 8
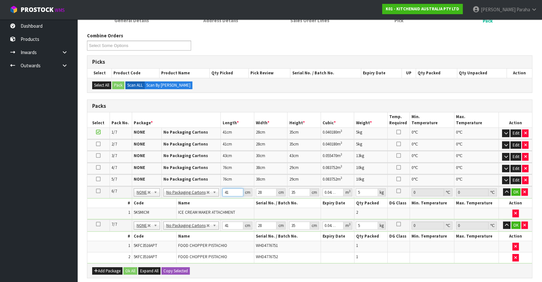
drag, startPoint x: 225, startPoint y: 192, endPoint x: 219, endPoint y: 189, distance: 6.1
click at [219, 193] on tr "6/7 NONE 007-001 007-002 007-004 007-009 007-013 007-014 007-015 007-017 007-01…" at bounding box center [309, 193] width 445 height 12
type input "5"
type input "0.0049"
type input "55"
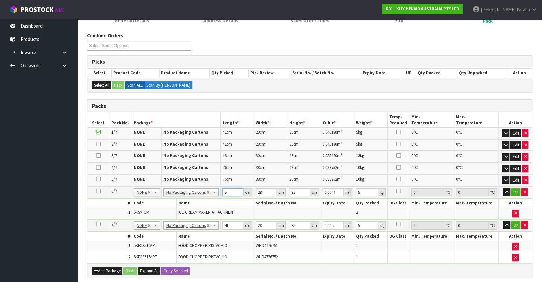
type input "0.0539"
type input "55"
type input "2"
type input "0.00385"
type input "28"
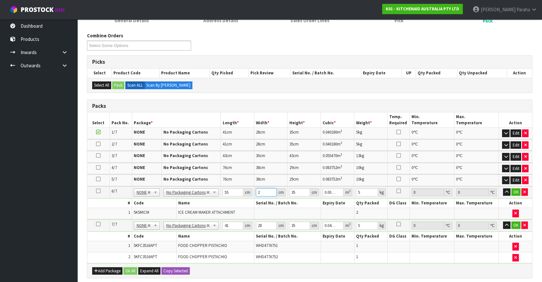
type input "0.0539"
type input "3"
type input "0.00462"
type input "30"
type input "0.0462"
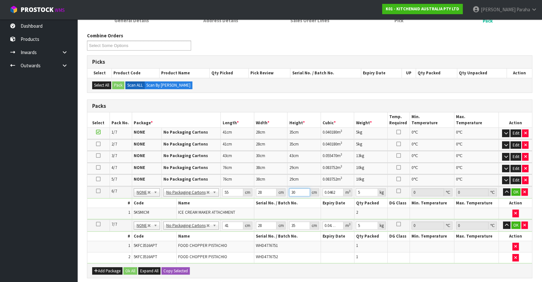
type input "30"
type input "7"
click at [503, 188] on button "button" at bounding box center [506, 192] width 7 height 8
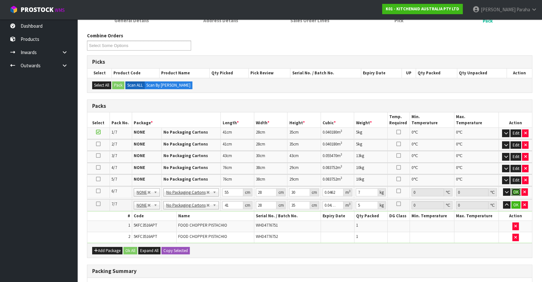
click button "OK" at bounding box center [515, 192] width 9 height 8
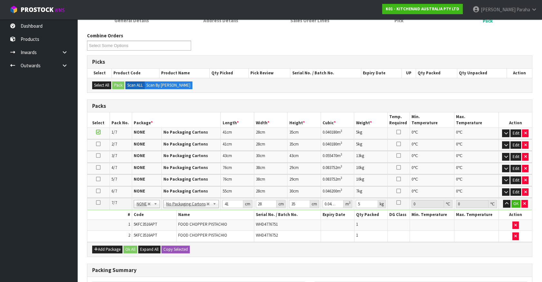
scroll to position [158, 0]
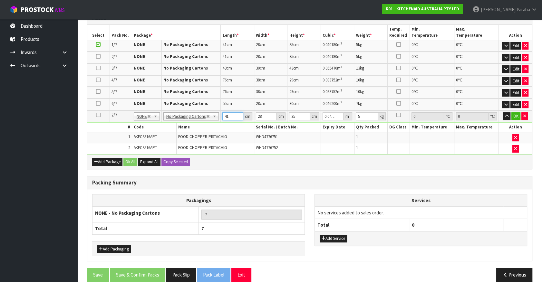
drag, startPoint x: 231, startPoint y: 115, endPoint x: 219, endPoint y: 112, distance: 11.8
click at [219, 112] on tr "7/7 NONE 007-001 007-002 007-004 007-009 007-013 007-014 007-015 007-017 007-01…" at bounding box center [309, 116] width 445 height 12
type input "3"
type input "0.00294"
type input "36"
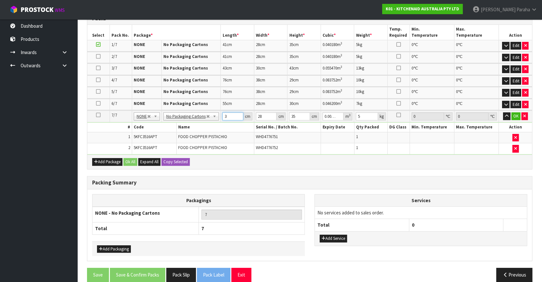
type input "0.03528"
type input "36"
type input "2"
type input "0.00252"
type input "23"
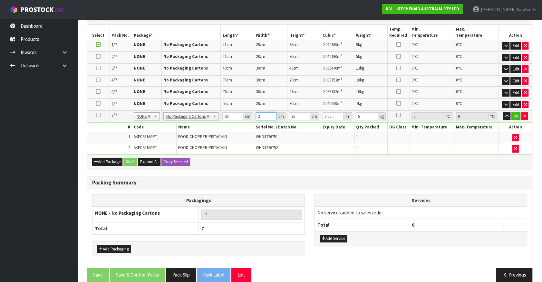
type input "0.02898"
type input "23"
type input "2"
type input "0.001656"
type input "26"
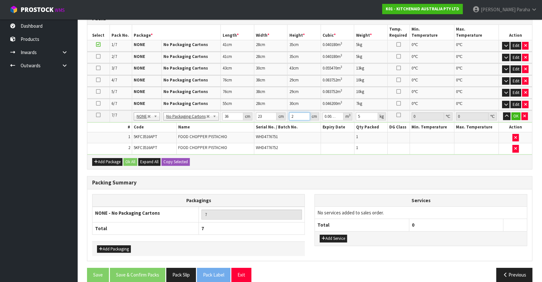
type input "0.021528"
type input "26"
type input "4"
click at [503, 112] on button "button" at bounding box center [506, 116] width 7 height 8
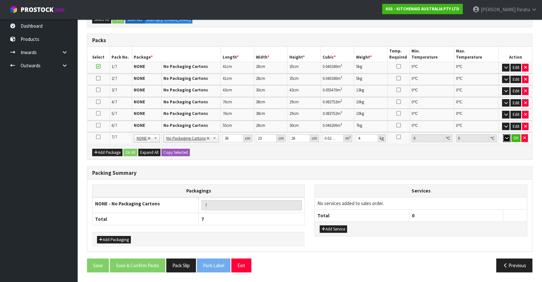
scroll to position [134, 0]
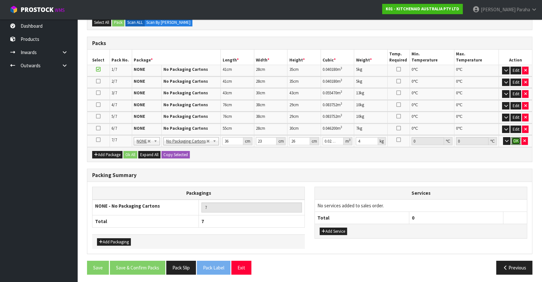
click button "OK" at bounding box center [515, 141] width 9 height 8
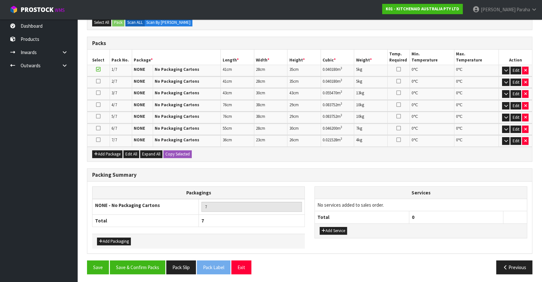
scroll to position [133, 0]
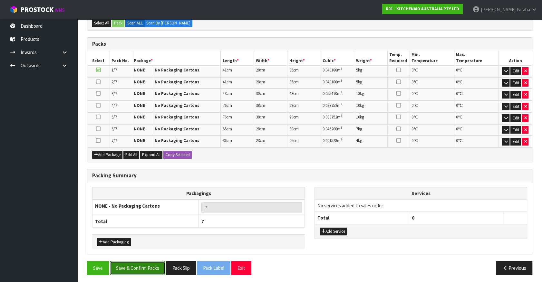
click at [142, 266] on button "Save & Confirm Packs" at bounding box center [137, 268] width 55 height 14
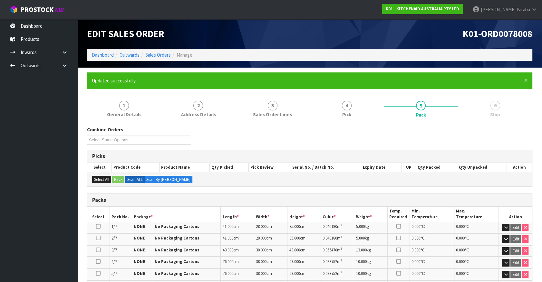
scroll to position [142, 0]
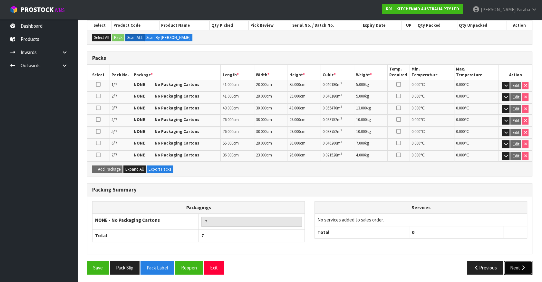
click at [513, 265] on button "Next" at bounding box center [518, 268] width 28 height 14
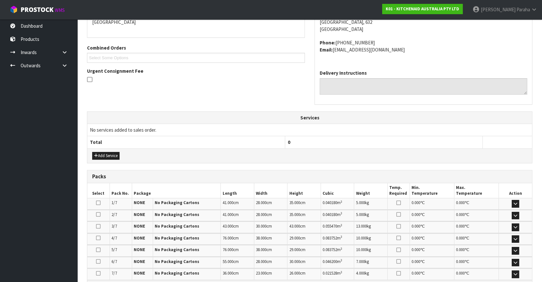
scroll to position [226, 0]
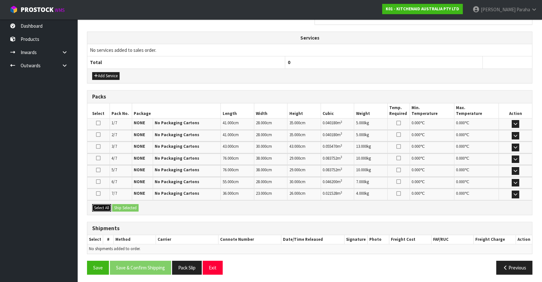
click at [103, 206] on button "Select All" at bounding box center [101, 208] width 19 height 8
click at [120, 206] on button "Ship Selected" at bounding box center [125, 208] width 26 height 8
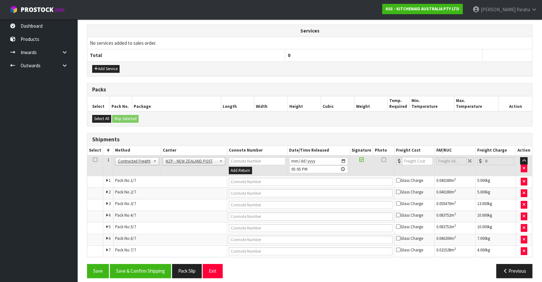
scroll to position [237, 0]
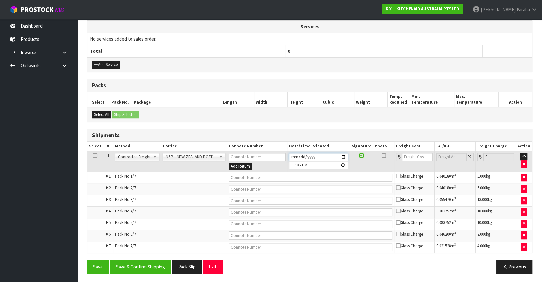
click at [345, 154] on input "[DATE]" at bounding box center [318, 157] width 59 height 8
type input "2025-08-19"
click at [145, 270] on button "Save & Confirm Shipping" at bounding box center [140, 267] width 61 height 14
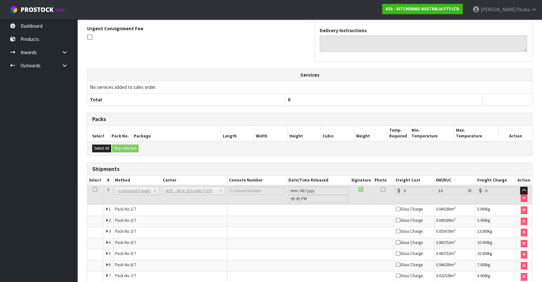
scroll to position [225, 0]
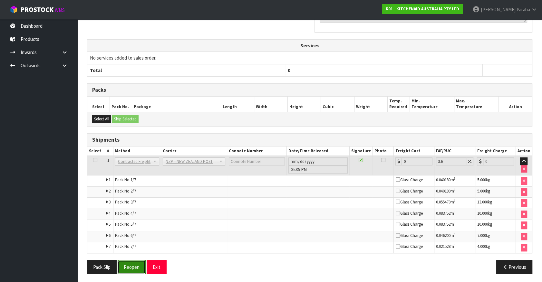
click at [133, 261] on button "Reopen" at bounding box center [132, 267] width 28 height 14
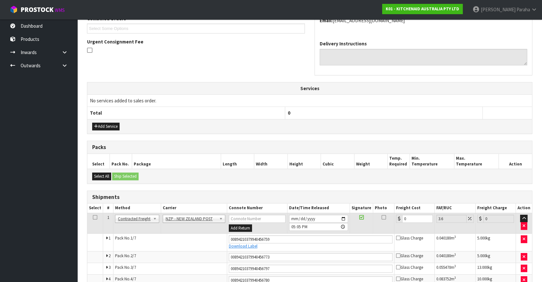
scroll to position [243, 0]
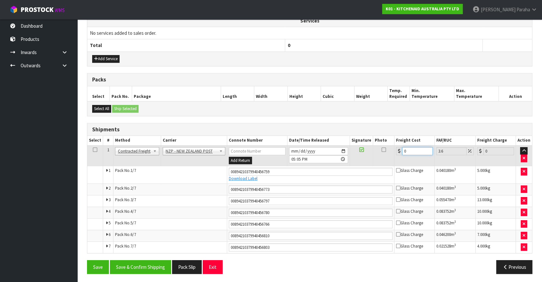
drag, startPoint x: 411, startPoint y: 151, endPoint x: 379, endPoint y: 155, distance: 32.2
click at [379, 155] on tr "1 Client Local Pickup Customer Local Pickup Company Freight Contracted Freight …" at bounding box center [309, 155] width 445 height 21
type input "3"
type input "3.11"
type input "30"
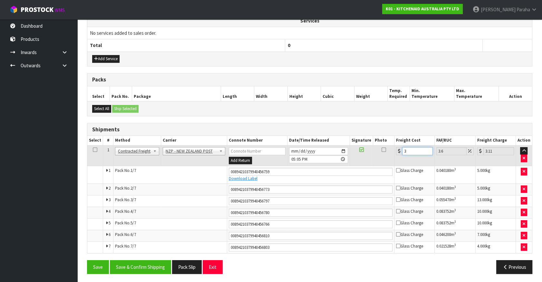
type input "31.08"
type input "30.3"
type input "31.39"
type input "30.31"
type input "31.4"
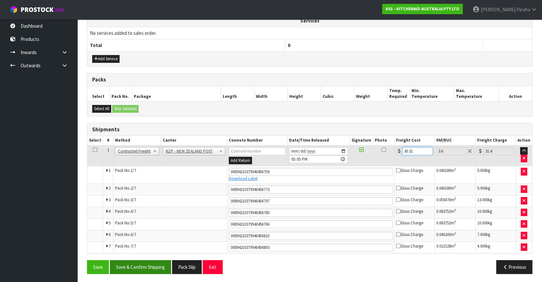
type input "30.31"
click at [133, 264] on button "Save & Confirm Shipping" at bounding box center [140, 267] width 61 height 14
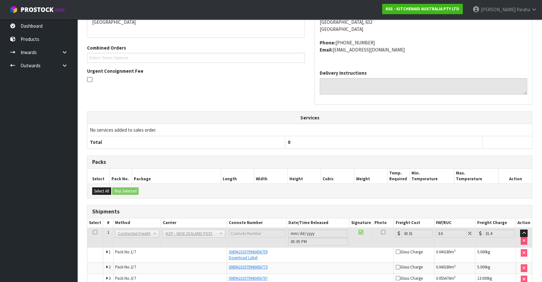
scroll to position [222, 0]
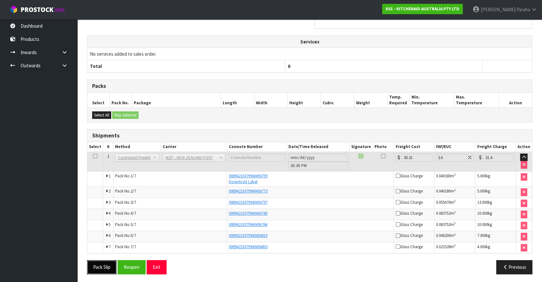
click at [110, 264] on button "Pack Slip" at bounding box center [102, 267] width 30 height 14
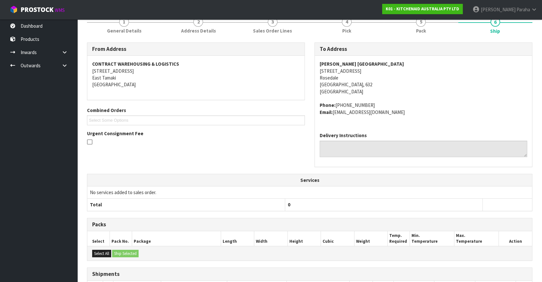
scroll to position [0, 0]
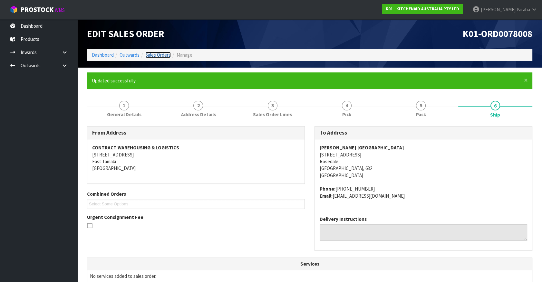
click at [151, 54] on link "Sales Orders" at bounding box center [157, 55] width 25 height 6
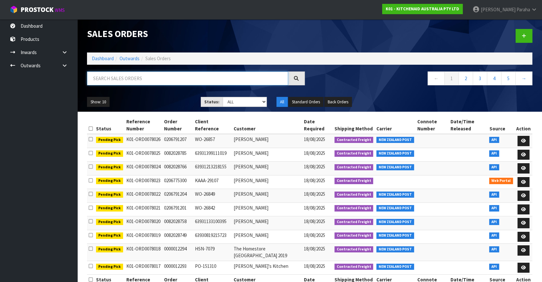
click at [104, 75] on input "text" at bounding box center [187, 79] width 201 height 14
type input "JOB-0408189"
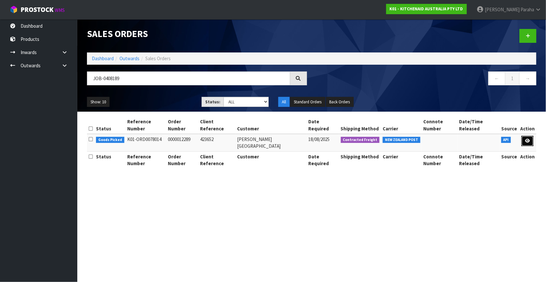
click at [526, 139] on icon at bounding box center [527, 141] width 5 height 4
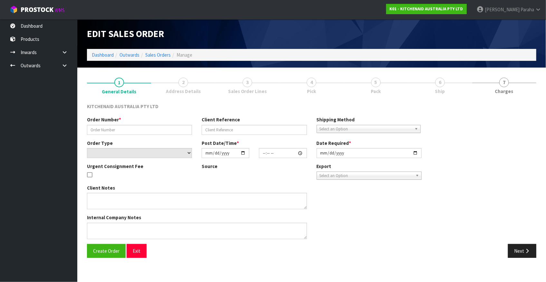
type input "0000012289"
type input "423652"
select select "number:0"
type input "[DATE]"
type input "11:30:26.000"
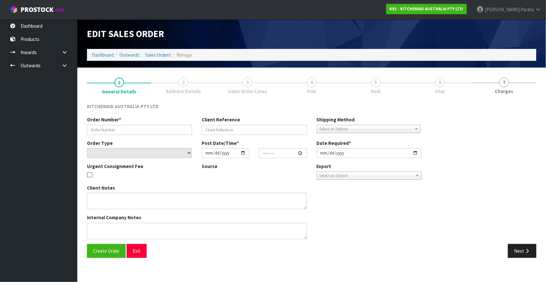
type input "[DATE]"
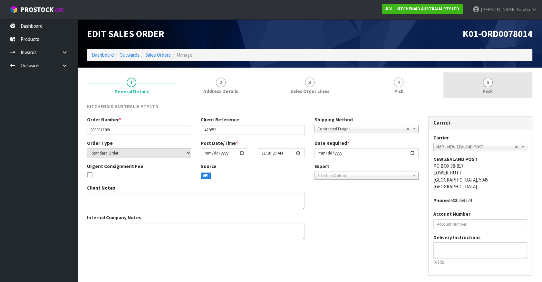
click at [489, 85] on span "5" at bounding box center [488, 83] width 10 height 10
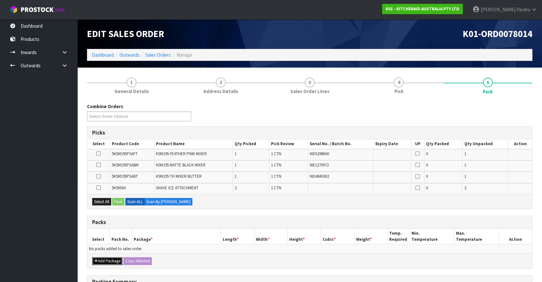
click at [108, 261] on button "Add Package" at bounding box center [107, 261] width 30 height 8
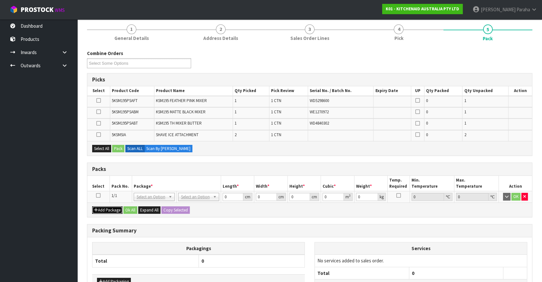
scroll to position [58, 0]
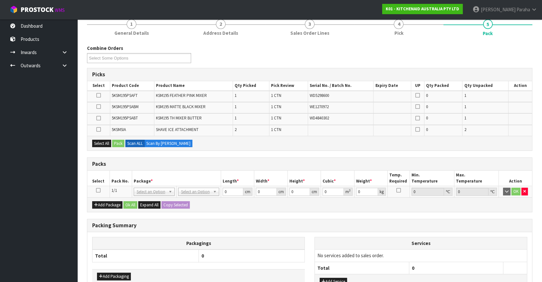
click at [98, 190] on icon at bounding box center [98, 190] width 5 height 0
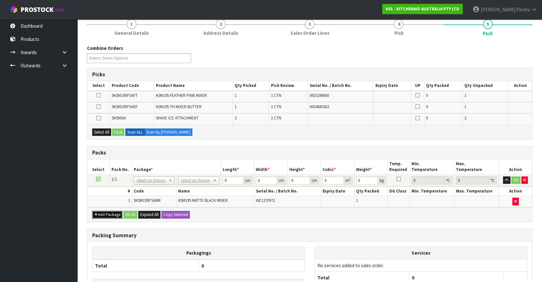
click at [100, 213] on button "Add Package" at bounding box center [107, 215] width 30 height 8
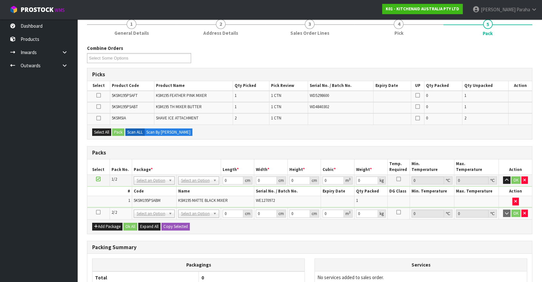
click at [97, 212] on icon at bounding box center [98, 212] width 5 height 0
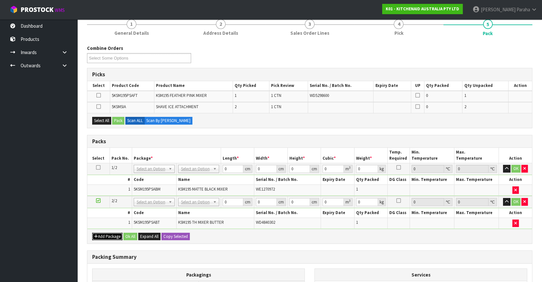
click at [98, 233] on button "Add Package" at bounding box center [107, 237] width 30 height 8
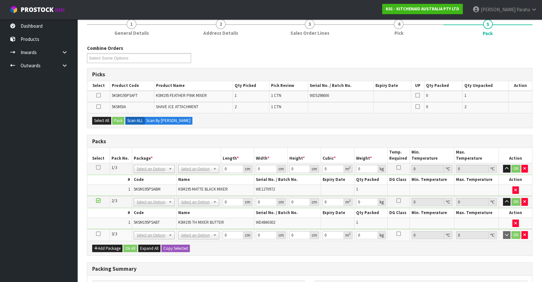
click at [96, 231] on td at bounding box center [98, 235] width 22 height 12
click at [99, 234] on icon at bounding box center [98, 234] width 5 height 0
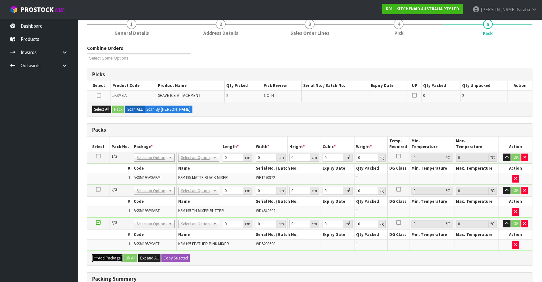
click at [112, 256] on button "Add Package" at bounding box center [107, 258] width 30 height 8
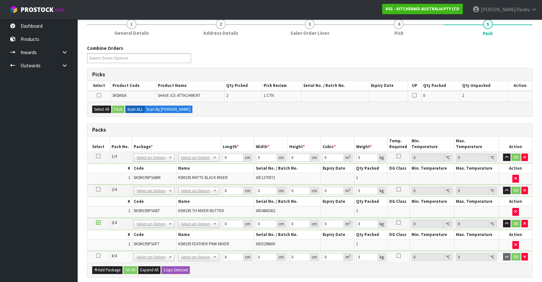
click at [100, 256] on icon at bounding box center [98, 256] width 5 height 0
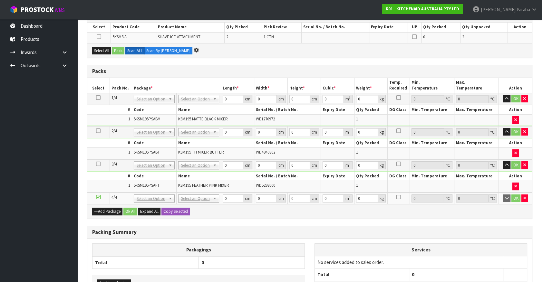
scroll to position [0, 0]
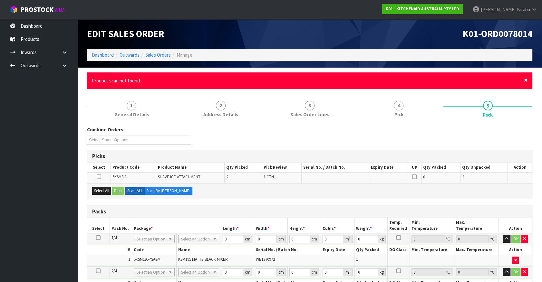
click at [525, 80] on span "×" at bounding box center [526, 80] width 4 height 9
click at [527, 80] on span "×" at bounding box center [526, 80] width 4 height 9
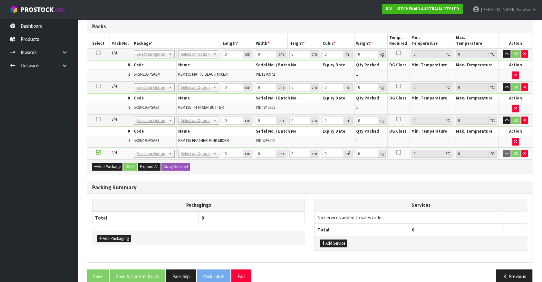
scroll to position [170, 0]
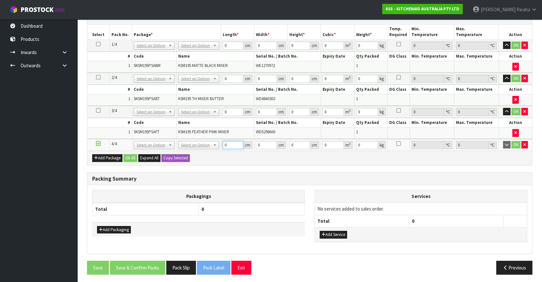
click at [230, 146] on input "0" at bounding box center [233, 145] width 21 height 8
click at [97, 44] on icon at bounding box center [98, 44] width 5 height 0
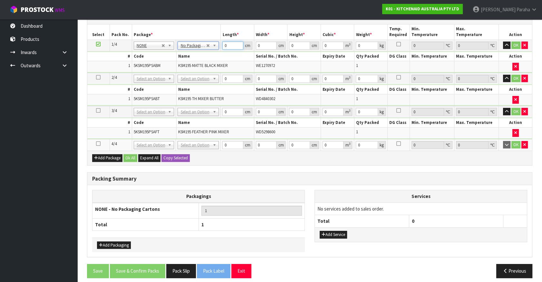
click at [224, 45] on input "0" at bounding box center [232, 46] width 21 height 8
type input "1"
type input "0.000001"
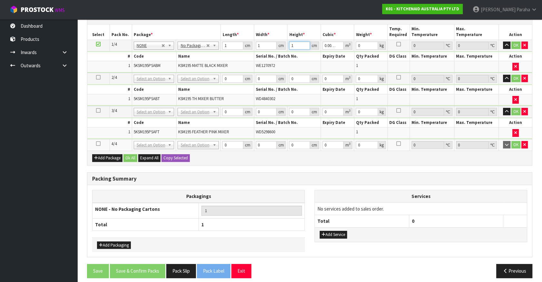
type input "1"
click at [174, 157] on button "Copy Selected" at bounding box center [175, 158] width 28 height 8
type input "1"
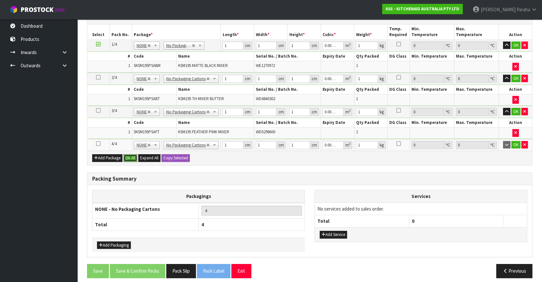
click at [130, 154] on button "Ok All" at bounding box center [130, 158] width 14 height 8
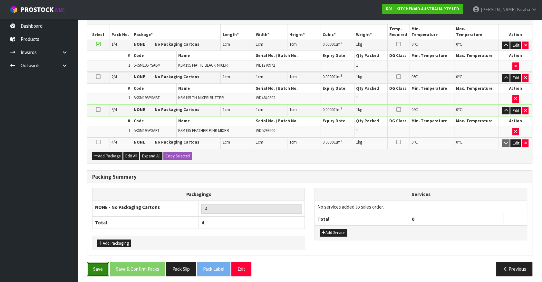
click at [97, 268] on button "Save" at bounding box center [98, 269] width 22 height 14
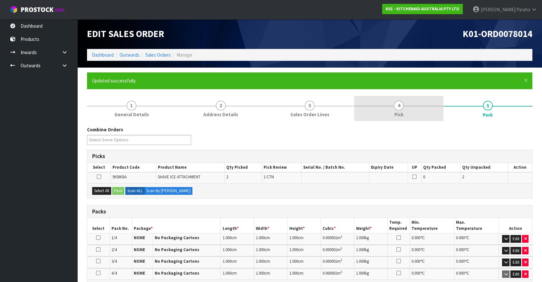
click at [399, 106] on span "4" at bounding box center [399, 106] width 10 height 10
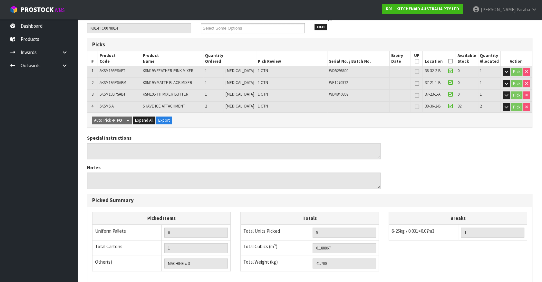
scroll to position [53, 0]
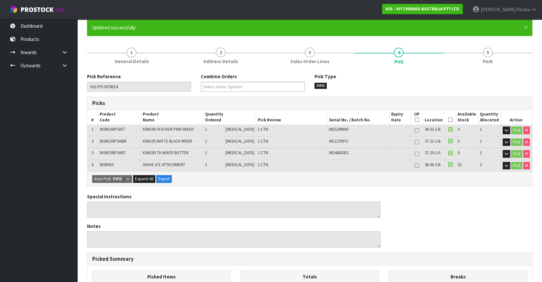
click at [448, 120] on icon at bounding box center [450, 120] width 5 height 0
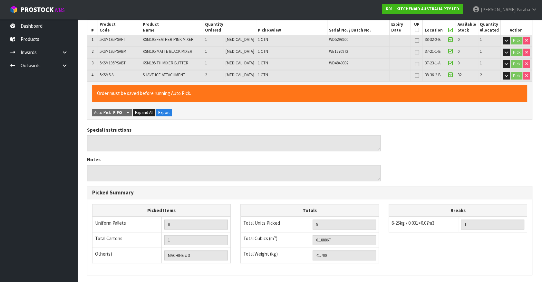
scroll to position [223, 0]
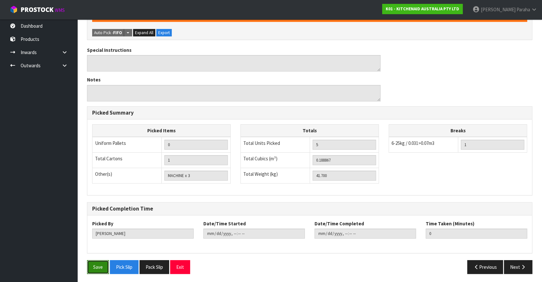
click at [103, 266] on button "Save" at bounding box center [98, 267] width 22 height 14
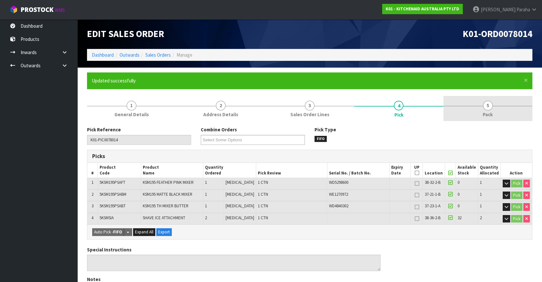
click at [484, 103] on span "5" at bounding box center [488, 106] width 10 height 10
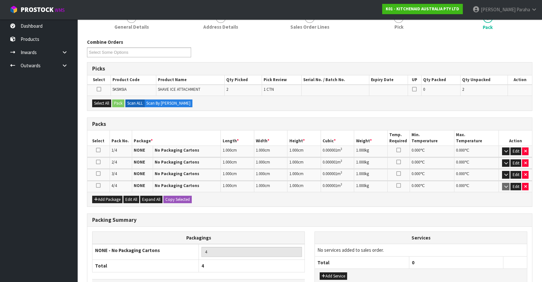
scroll to position [133, 0]
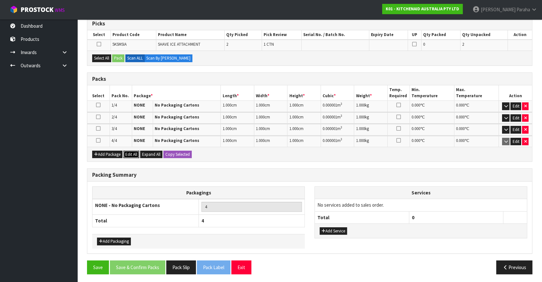
click at [132, 154] on button "Edit All" at bounding box center [131, 155] width 16 height 8
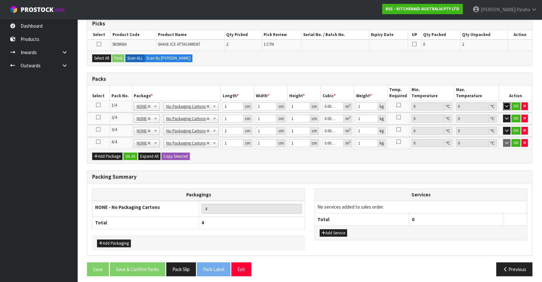
click at [506, 106] on icon "button" at bounding box center [507, 106] width 4 height 4
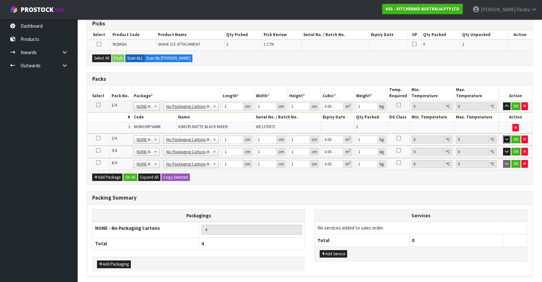
click at [508, 138] on icon "button" at bounding box center [507, 139] width 4 height 4
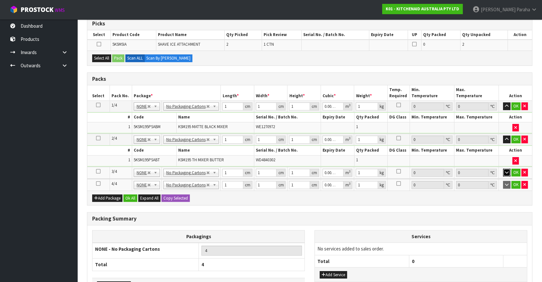
click at [505, 171] on icon "button" at bounding box center [507, 172] width 4 height 4
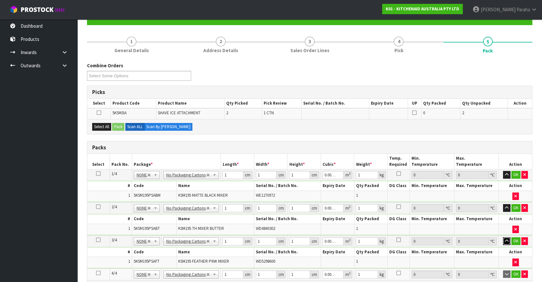
scroll to position [74, 0]
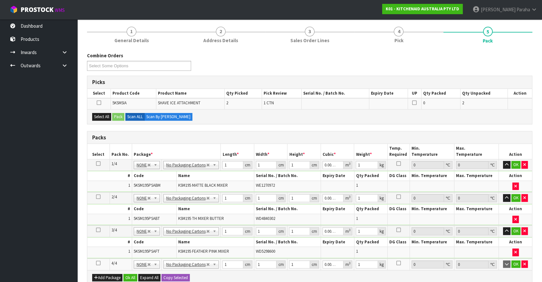
click at [98, 103] on icon at bounding box center [99, 103] width 5 height 0
click at [0, 0] on input "checkbox" at bounding box center [0, 0] width 0 height 0
click at [118, 116] on button "Pack" at bounding box center [118, 117] width 12 height 8
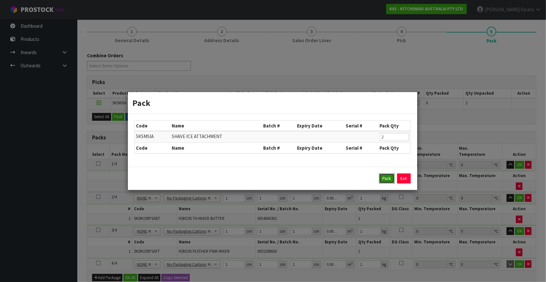
click at [383, 180] on button "Pack" at bounding box center [386, 179] width 15 height 10
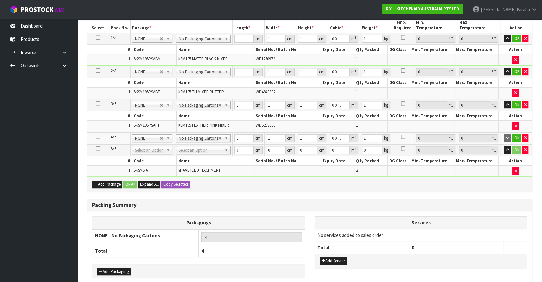
scroll to position [219, 0]
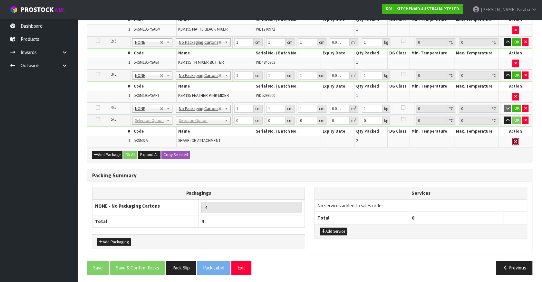
click at [514, 139] on icon "button" at bounding box center [515, 141] width 3 height 4
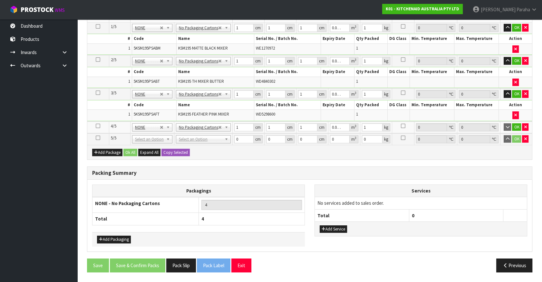
scroll to position [209, 0]
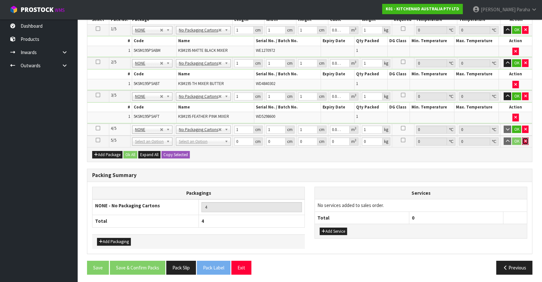
click at [525, 139] on icon "button" at bounding box center [525, 141] width 3 height 4
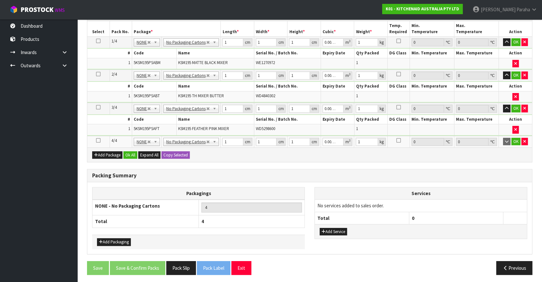
click at [97, 141] on icon at bounding box center [98, 140] width 5 height 0
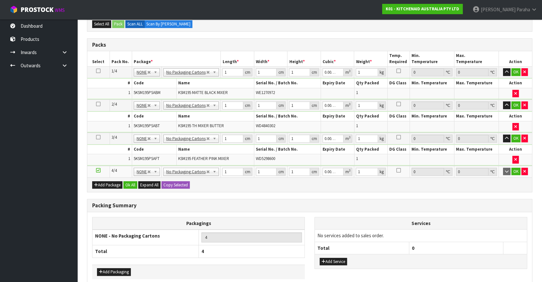
scroll to position [80, 0]
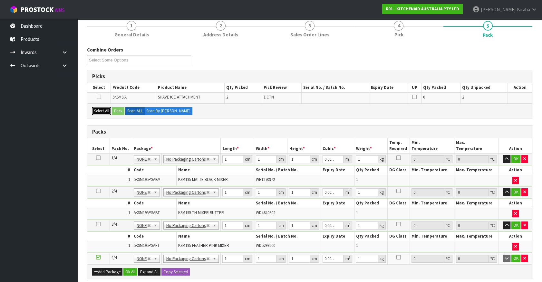
click at [95, 110] on button "Select All" at bounding box center [101, 111] width 19 height 8
click at [114, 109] on button "Pack" at bounding box center [118, 111] width 12 height 8
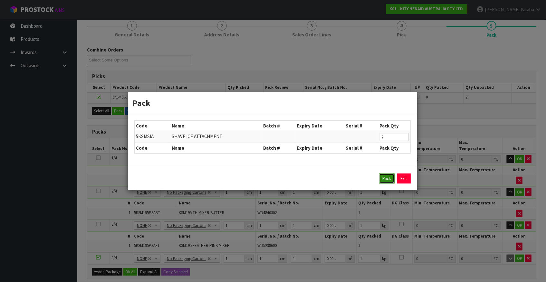
click at [388, 180] on button "Pack" at bounding box center [386, 179] width 15 height 10
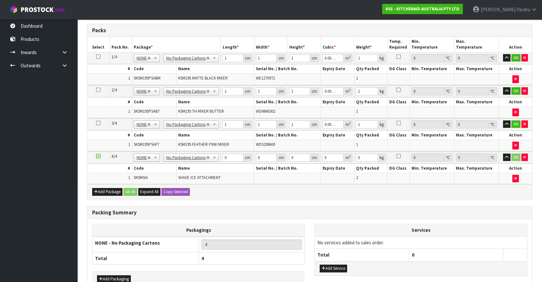
scroll to position [119, 0]
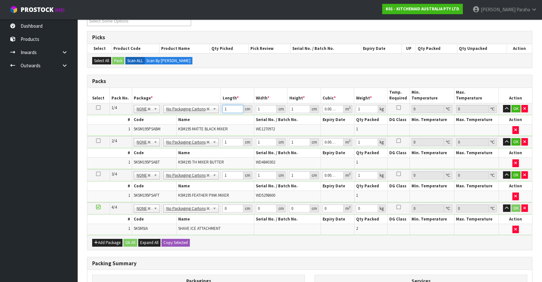
drag, startPoint x: 225, startPoint y: 111, endPoint x: 219, endPoint y: 110, distance: 5.5
click at [219, 110] on tr "1/4 NONE 007-001 007-002 007-004 007-009 007-013 007-014 007-015 007-017 007-01…" at bounding box center [309, 109] width 445 height 12
click at [503, 105] on button "button" at bounding box center [506, 109] width 7 height 8
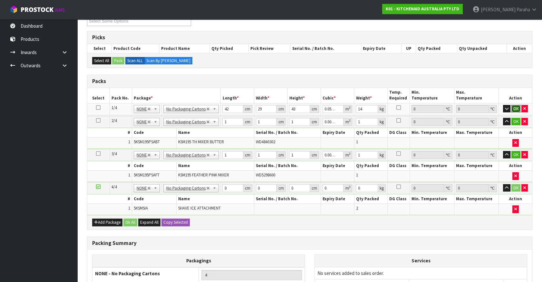
click button "OK" at bounding box center [515, 109] width 9 height 8
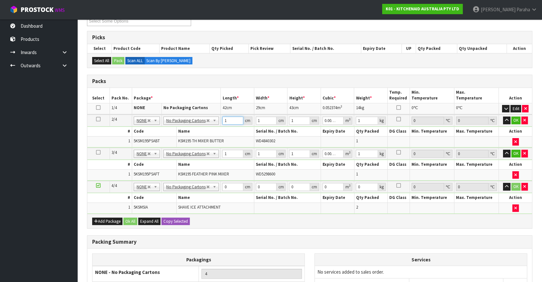
drag, startPoint x: 230, startPoint y: 119, endPoint x: 218, endPoint y: 118, distance: 11.6
click at [218, 118] on tr "2/4 NONE 007-001 007-002 007-004 007-009 007-013 007-014 007-015 007-017 007-01…" at bounding box center [309, 121] width 445 height 12
click at [503, 117] on button "button" at bounding box center [506, 121] width 7 height 8
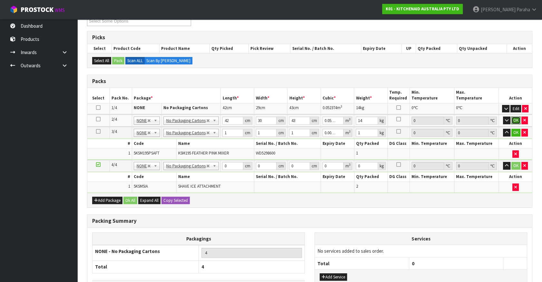
click button "OK" at bounding box center [515, 121] width 9 height 8
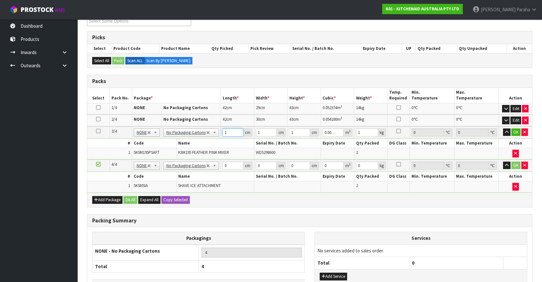
drag, startPoint x: 225, startPoint y: 131, endPoint x: 219, endPoint y: 131, distance: 5.8
click at [219, 131] on tr "3/4 NONE 007-001 007-002 007-004 007-009 007-013 007-014 007-015 007-017 007-01…" at bounding box center [309, 133] width 445 height 12
click at [503, 129] on button "button" at bounding box center [506, 133] width 7 height 8
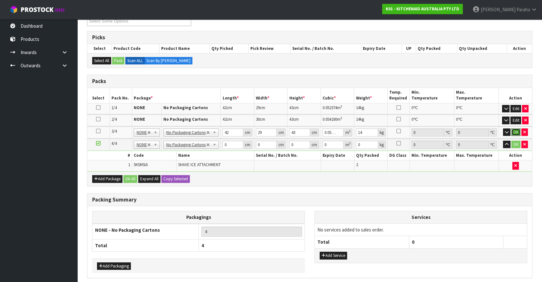
click button "OK" at bounding box center [515, 133] width 9 height 8
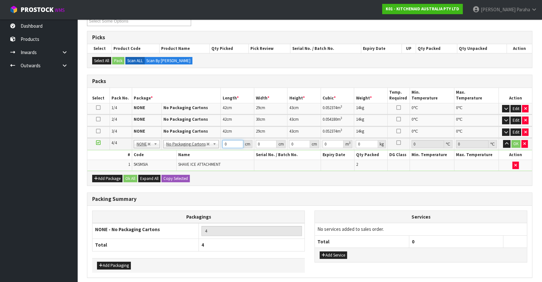
drag, startPoint x: 225, startPoint y: 142, endPoint x: 220, endPoint y: 144, distance: 4.6
click at [221, 144] on td "0 cm" at bounding box center [238, 144] width 34 height 12
click at [503, 140] on button "button" at bounding box center [506, 144] width 7 height 8
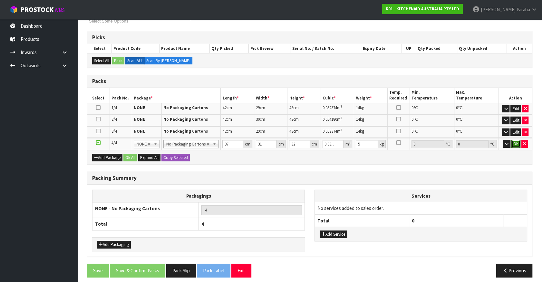
click button "OK" at bounding box center [515, 144] width 9 height 8
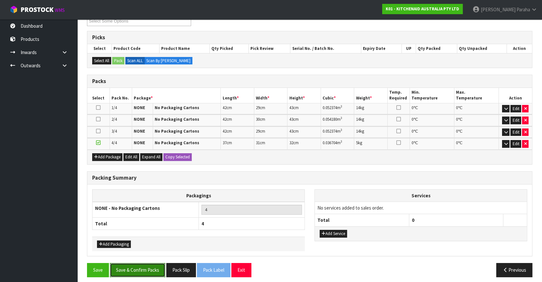
click at [152, 272] on button "Save & Confirm Packs" at bounding box center [137, 270] width 55 height 14
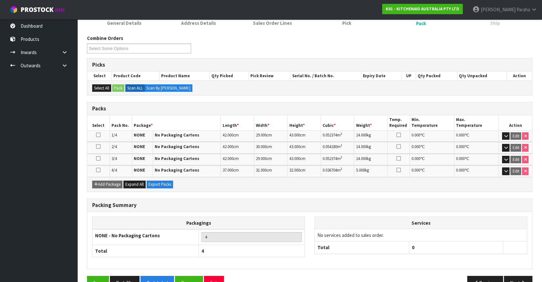
scroll to position [107, 0]
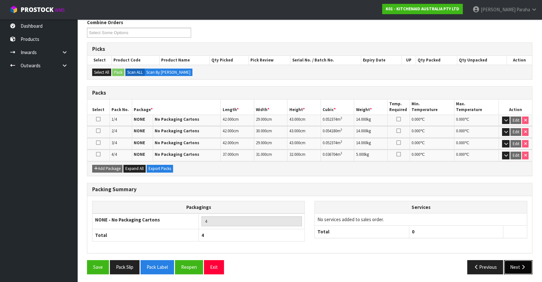
click at [513, 264] on button "Next" at bounding box center [518, 267] width 28 height 14
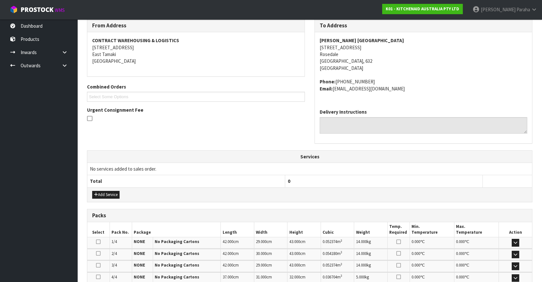
scroll to position [191, 0]
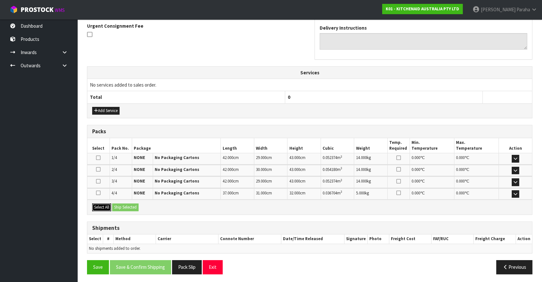
click at [103, 208] on button "Select All" at bounding box center [101, 208] width 19 height 8
click at [124, 206] on button "Ship Selected" at bounding box center [125, 208] width 26 height 8
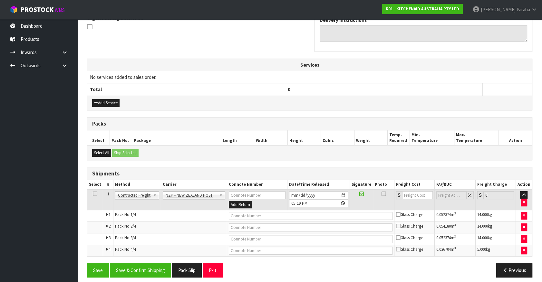
scroll to position [203, 0]
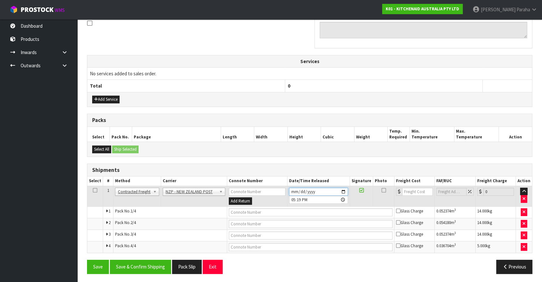
click at [344, 190] on input "[DATE]" at bounding box center [318, 192] width 59 height 8
click at [158, 272] on div "Save Save & Confirm Shipping Pack Slip Exit Previous" at bounding box center [309, 269] width 455 height 19
click at [160, 268] on button "Save & Confirm Shipping" at bounding box center [140, 267] width 61 height 14
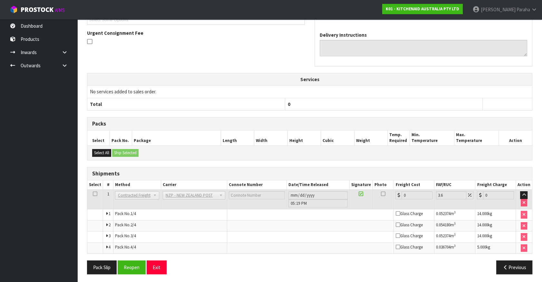
scroll to position [192, 0]
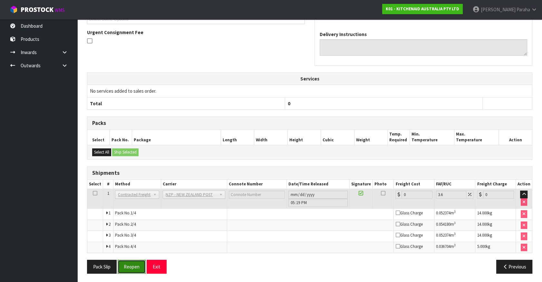
click at [129, 264] on button "Reopen" at bounding box center [132, 267] width 28 height 14
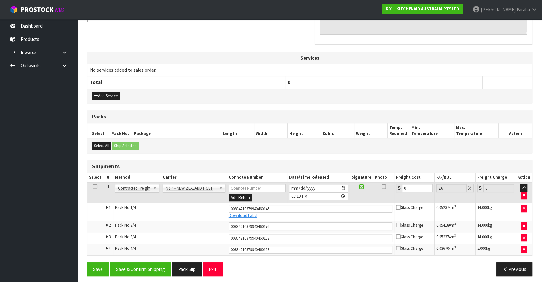
scroll to position [208, 0]
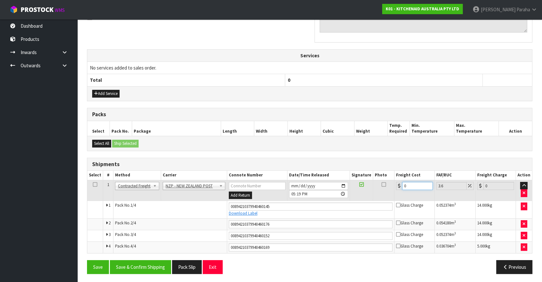
drag, startPoint x: 407, startPoint y: 184, endPoint x: 390, endPoint y: 184, distance: 16.8
click at [390, 184] on tr "1 Client Local Pickup Customer Local Pickup Company Freight Contracted Freight …" at bounding box center [309, 190] width 445 height 21
click at [125, 267] on button "Save & Confirm Shipping" at bounding box center [140, 267] width 61 height 14
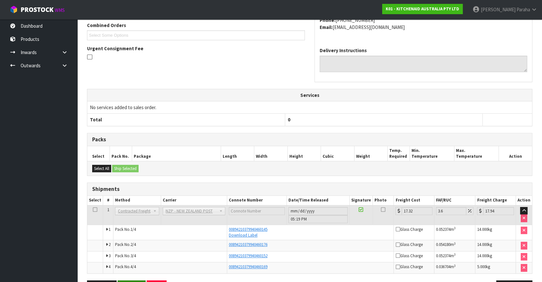
scroll to position [189, 0]
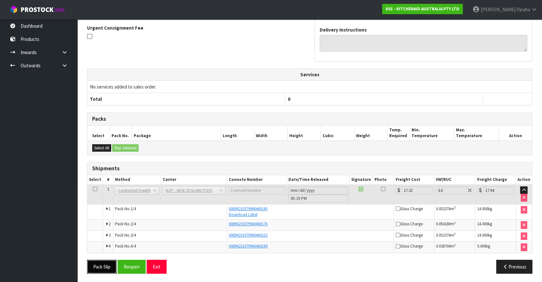
click at [95, 265] on button "Pack Slip" at bounding box center [102, 267] width 30 height 14
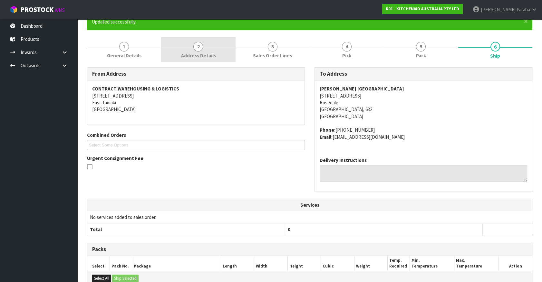
scroll to position [29, 0]
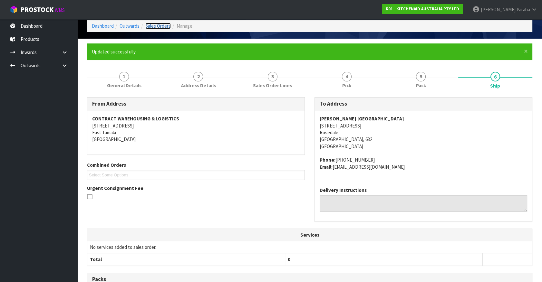
click at [161, 25] on link "Sales Orders" at bounding box center [157, 26] width 25 height 6
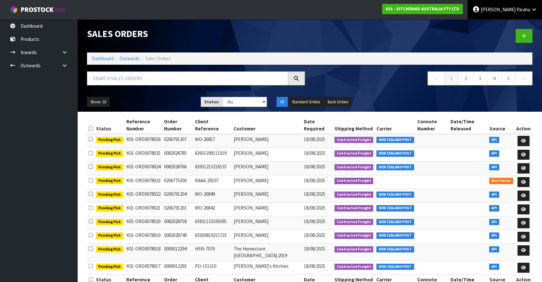
click at [525, 9] on span "Paraha" at bounding box center [523, 9] width 14 height 6
click at [516, 23] on link "Logout" at bounding box center [516, 25] width 51 height 9
